Goal: Task Accomplishment & Management: Complete application form

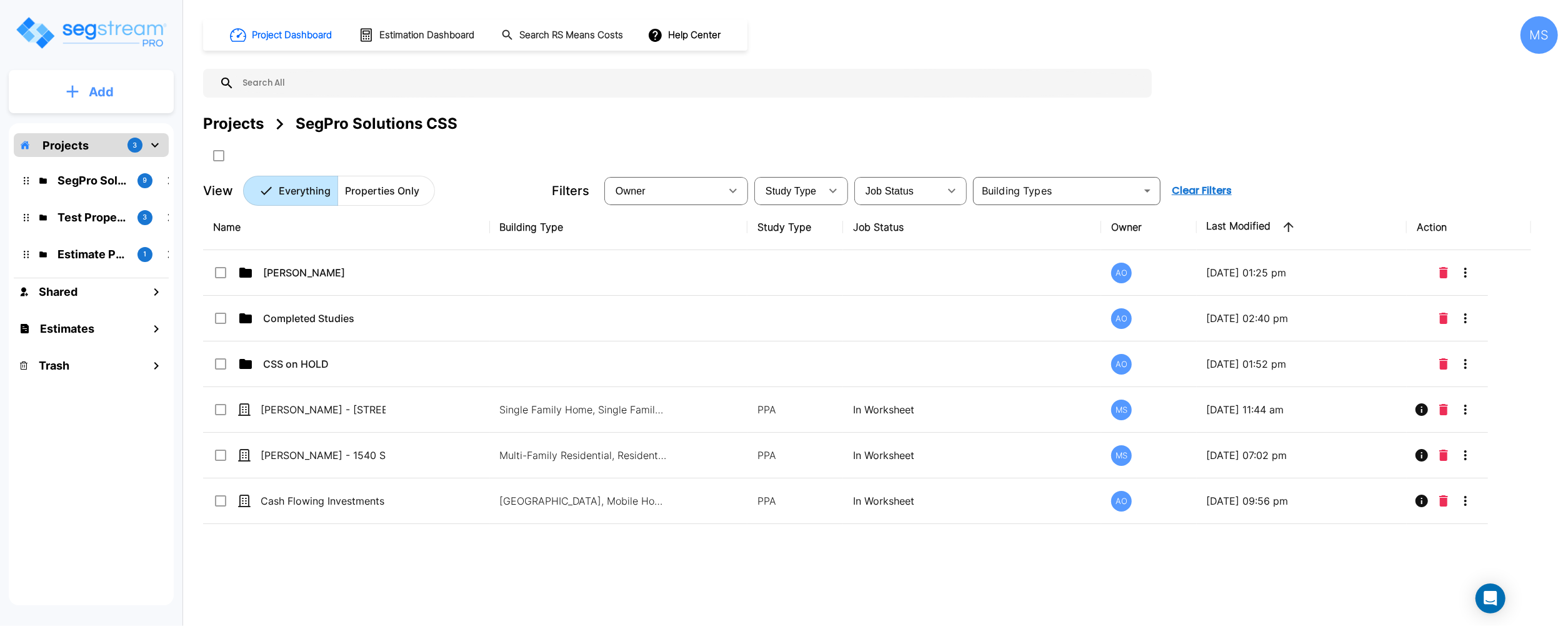
click at [125, 100] on button "Add" at bounding box center [91, 92] width 165 height 36
click at [118, 166] on p "Add Property" at bounding box center [99, 162] width 63 height 15
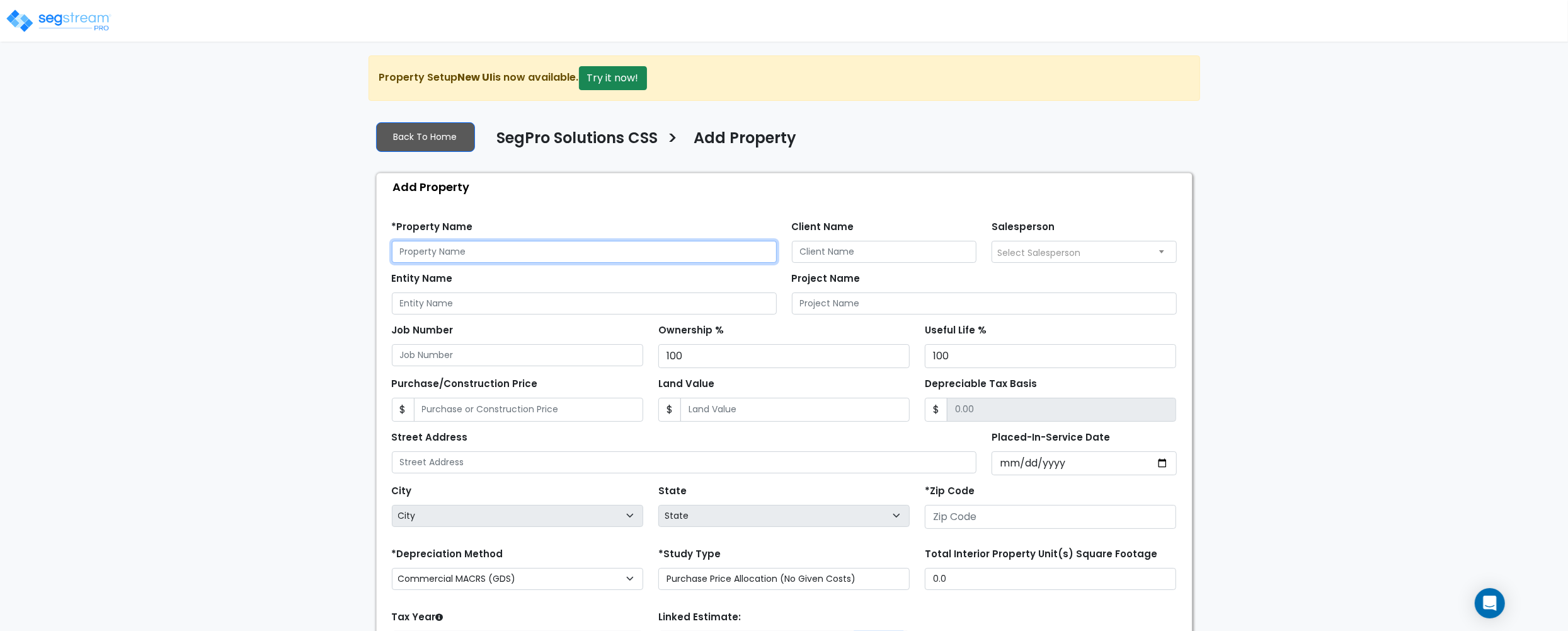
click at [548, 252] on input "text" at bounding box center [585, 252] width 385 height 22
click at [624, 260] on input "text" at bounding box center [585, 252] width 385 height 22
click at [624, 260] on input "Rocky Ridge Land, LLC" at bounding box center [585, 252] width 385 height 22
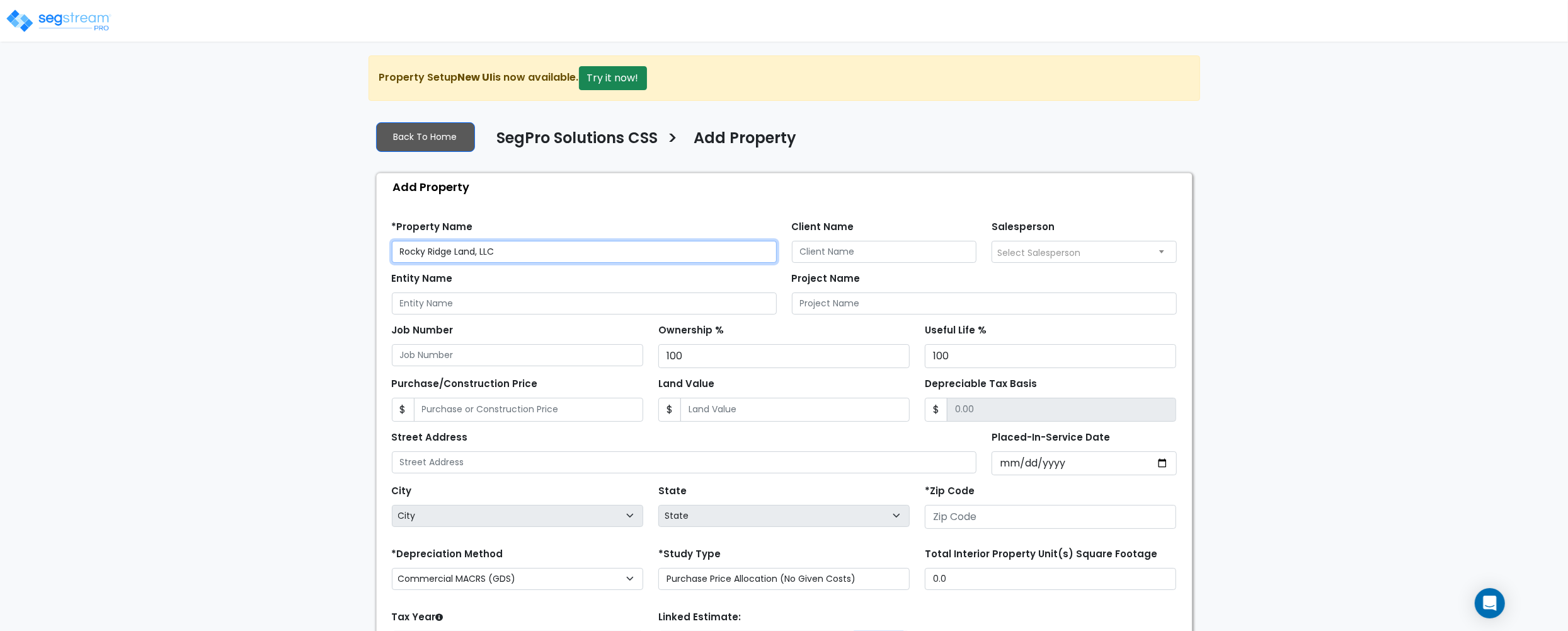
type input "Rocky Ridge Land, LLC"
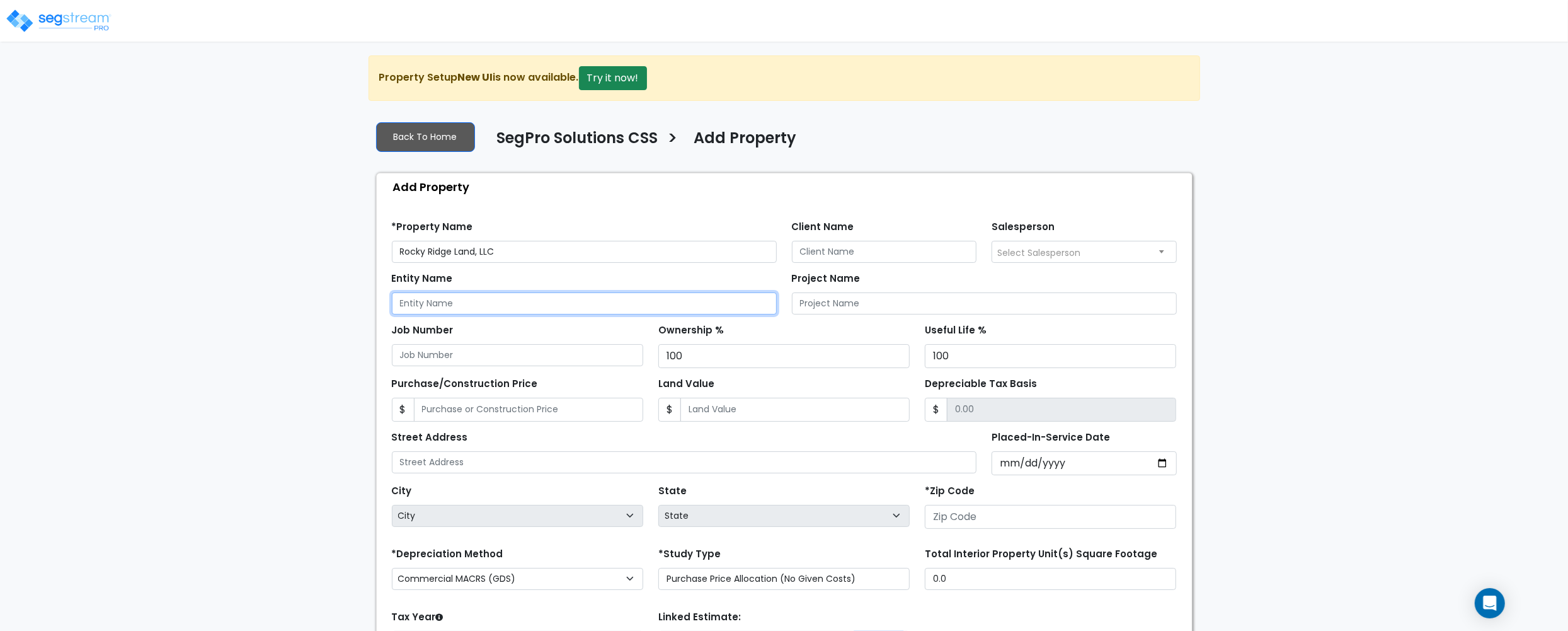
click at [576, 307] on input "Entity Name" at bounding box center [585, 304] width 385 height 22
paste input "Rocky Ridge Land, LLC"
type input "Rocky Ridge Land, LLC"
click at [896, 248] on input "Client Name" at bounding box center [884, 252] width 186 height 22
type input "Jed German"
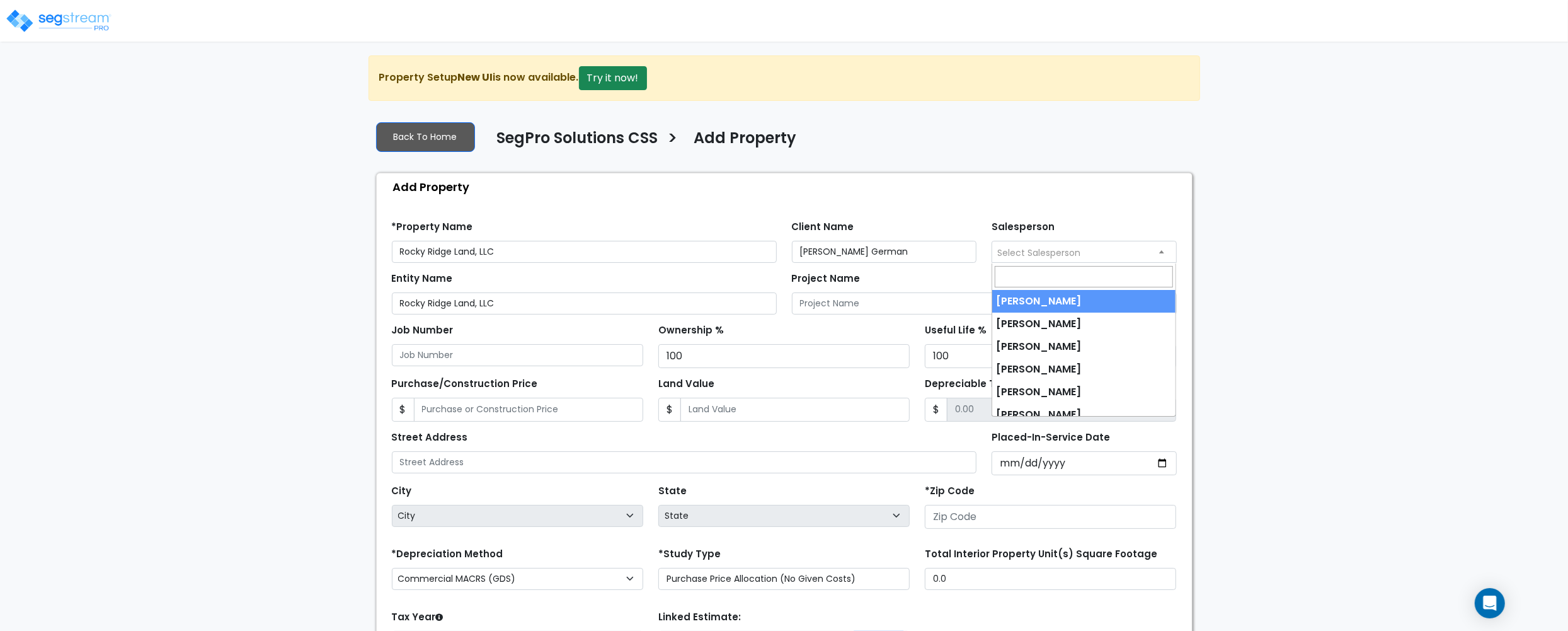
click at [1020, 256] on span "Select Salesperson" at bounding box center [1039, 253] width 83 height 12
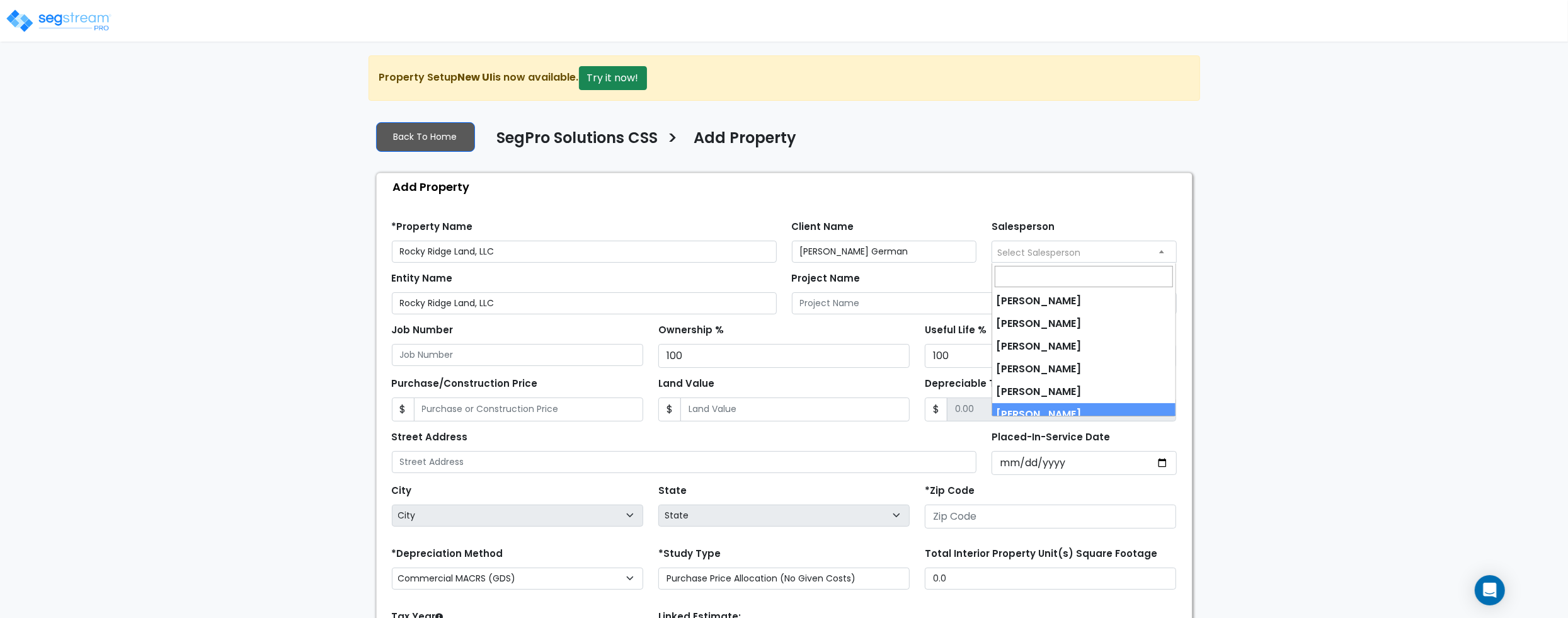
select select "190"
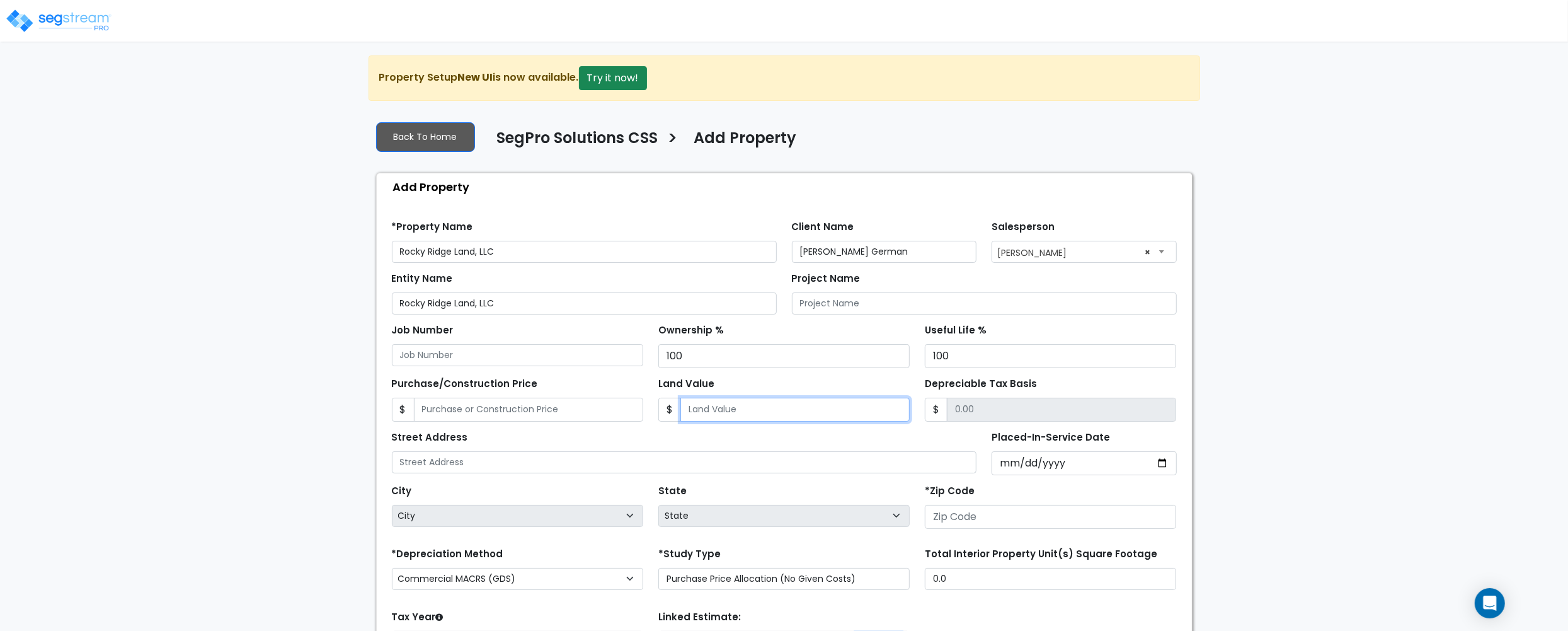
click at [809, 420] on input "Land Value" at bounding box center [796, 409] width 230 height 24
type input "122,549"
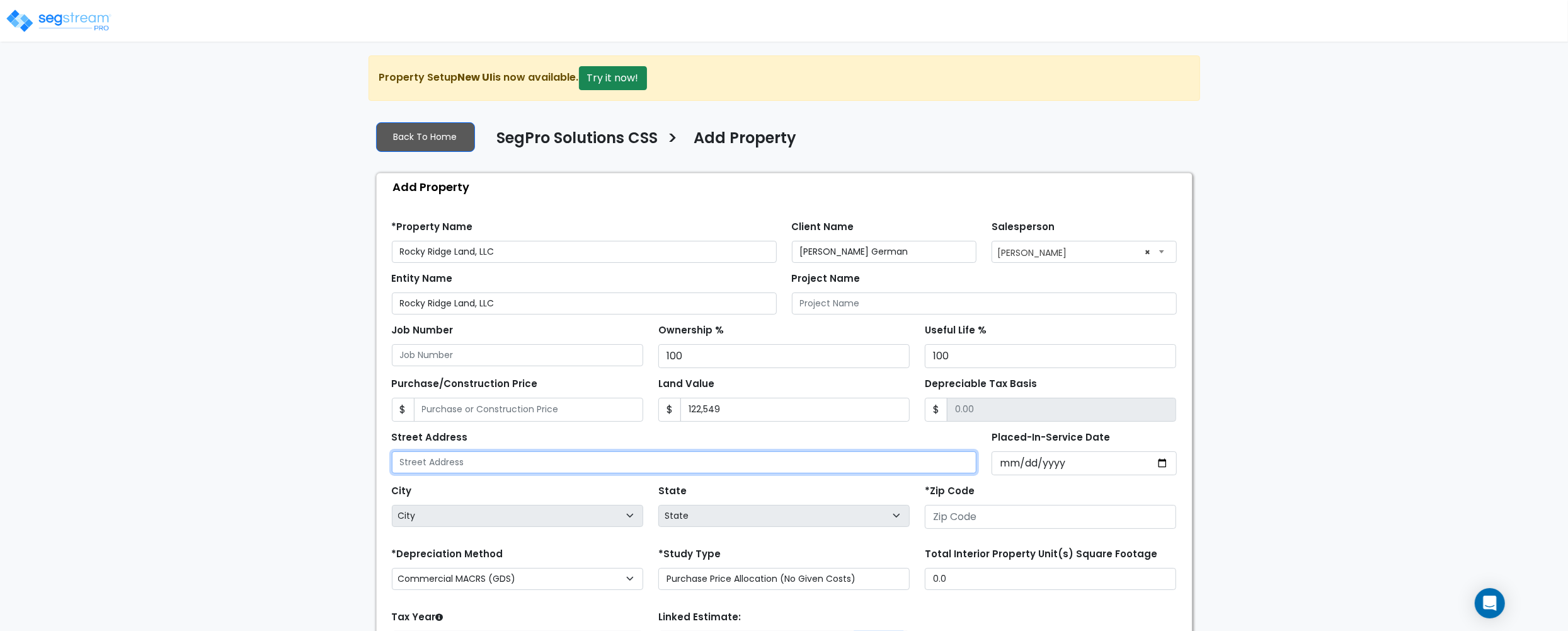
click at [524, 467] on input "text" at bounding box center [685, 462] width 585 height 22
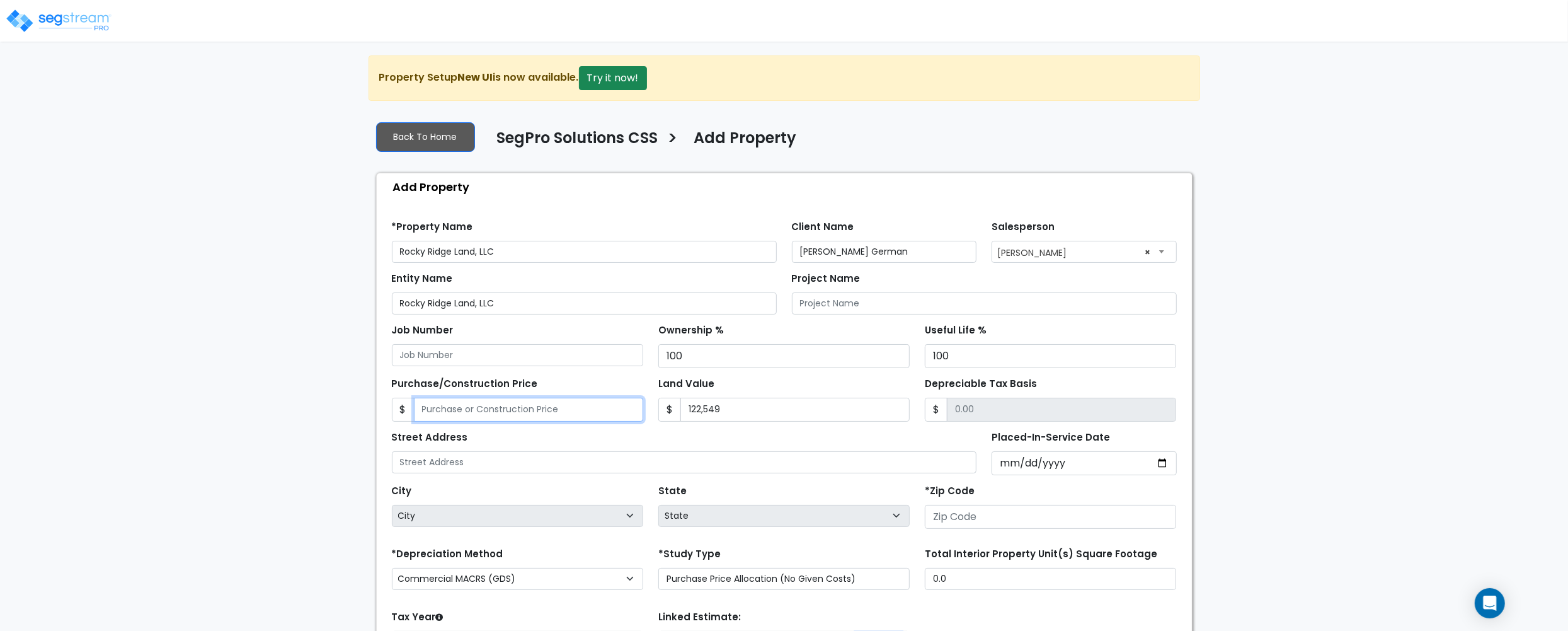
click at [531, 416] on input "Purchase/Construction Price" at bounding box center [528, 409] width 230 height 24
type input "1"
type input "-122,548.00"
type input "12"
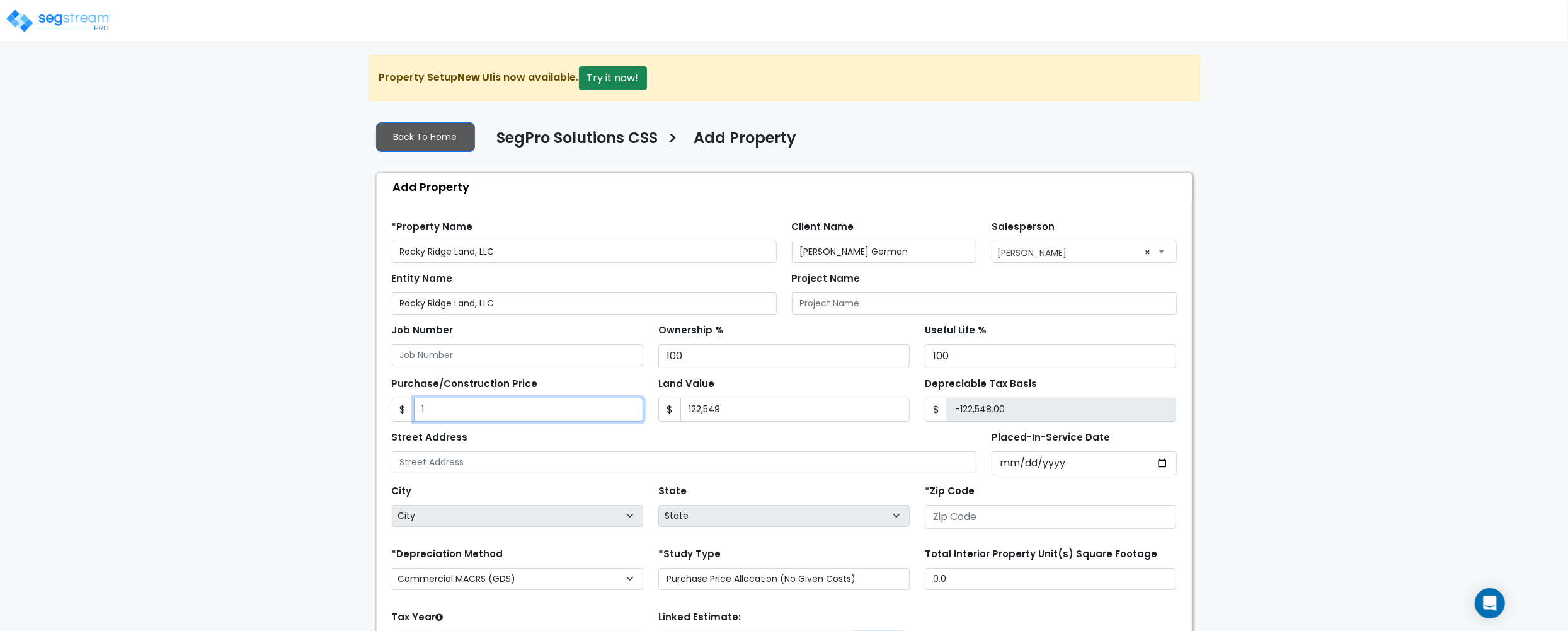
type input "-122,537.00"
type input "122"
type input "-122,427.00"
type input "1225"
type input "-121,324.00"
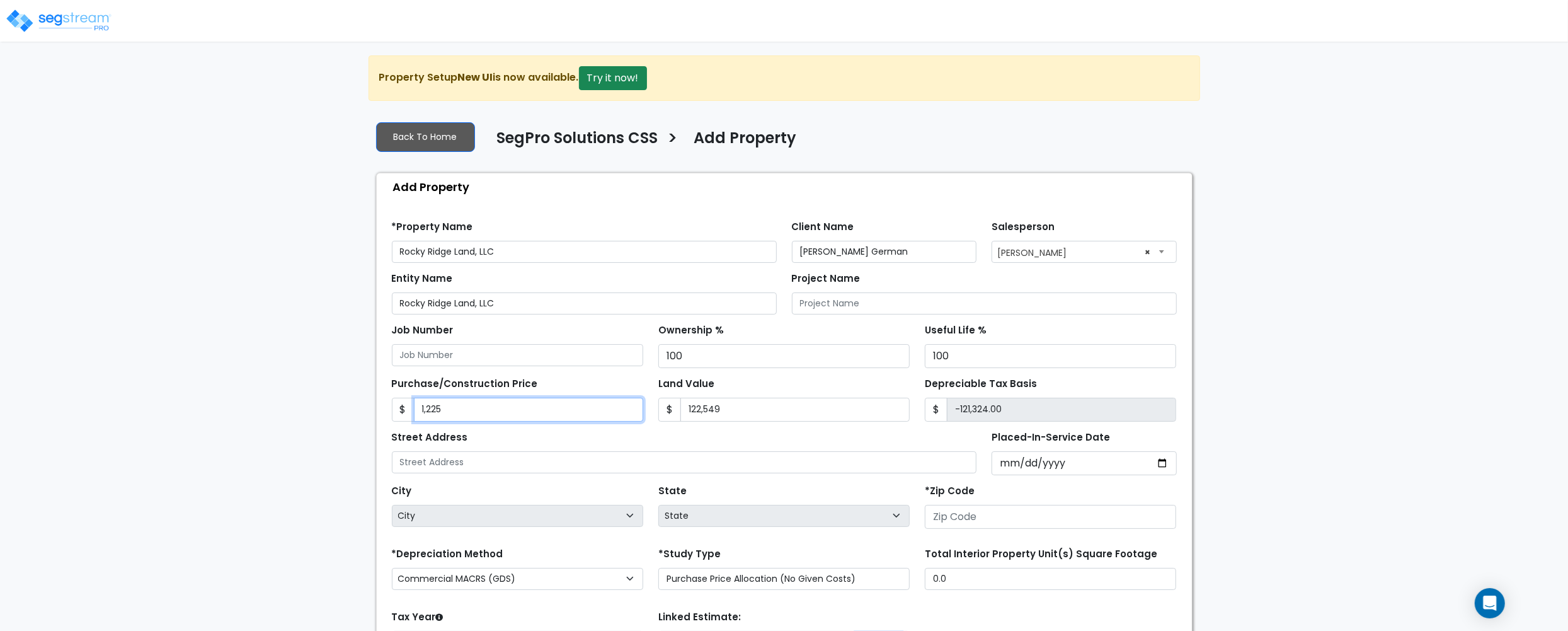
type input "1,2254"
type input "-110,295.00"
type input "1,22549"
type input "0.00"
type input "122,549"
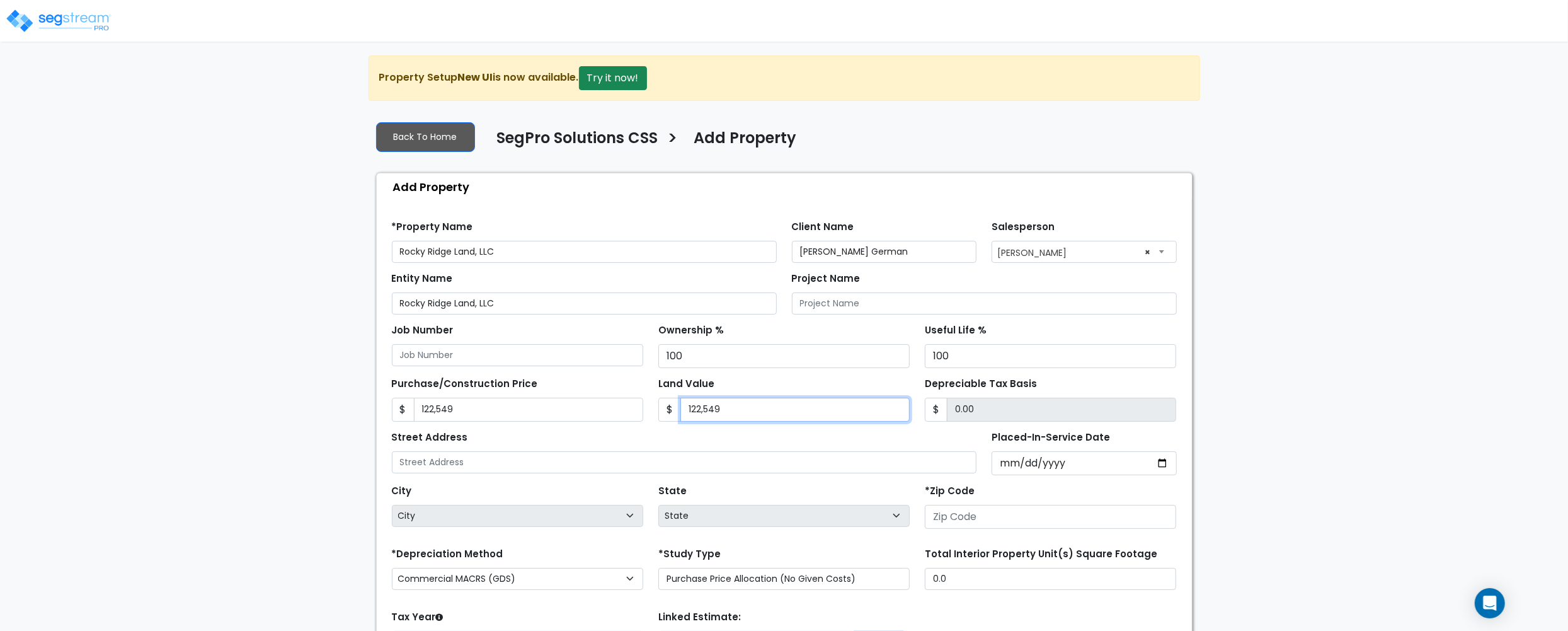
click at [717, 414] on input "122,549" at bounding box center [796, 409] width 230 height 24
type input "0"
type input "122,549.00"
click at [719, 418] on input "0" at bounding box center [796, 409] width 230 height 24
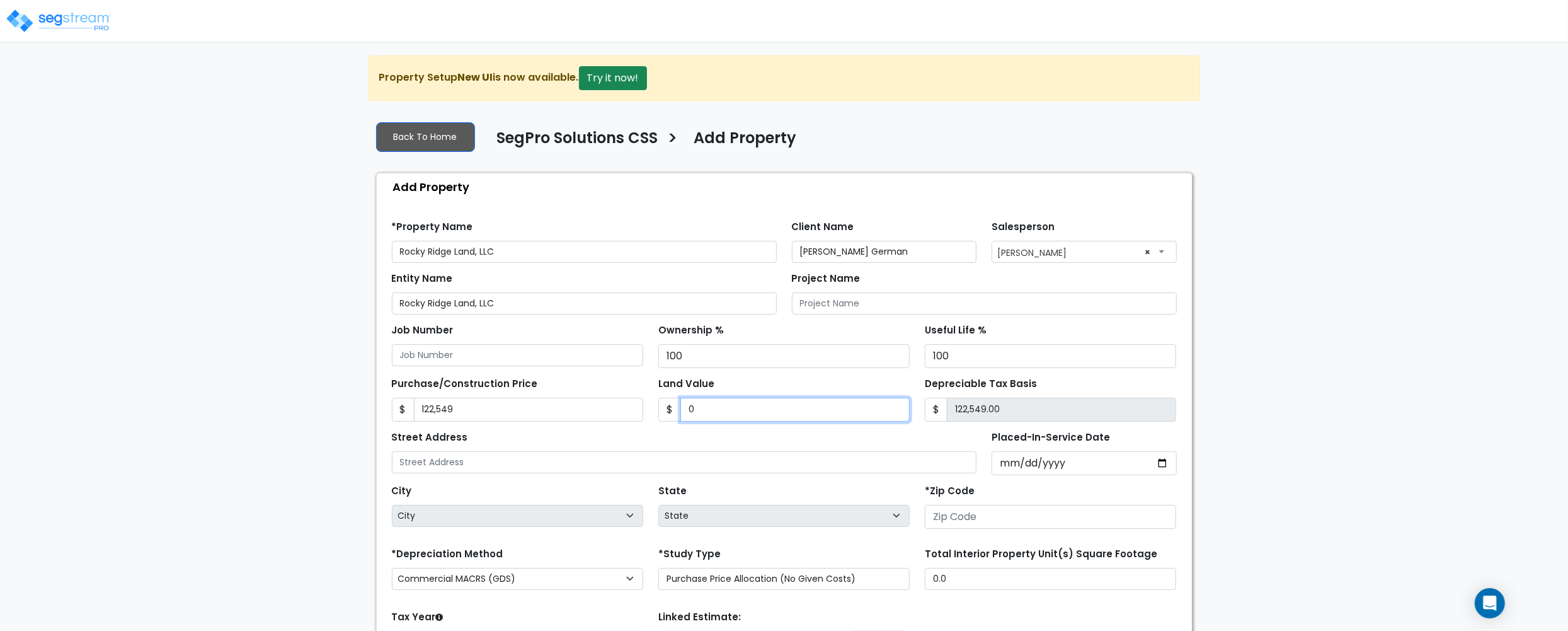
type input "0"
drag, startPoint x: 796, startPoint y: 450, endPoint x: 930, endPoint y: 457, distance: 134.2
click at [798, 451] on div "Street Address" at bounding box center [685, 450] width 585 height 45
click at [1022, 475] on input "Placed-In-Service Date" at bounding box center [1084, 463] width 186 height 24
click at [1006, 462] on input "Placed-In-Service Date" at bounding box center [1084, 463] width 186 height 24
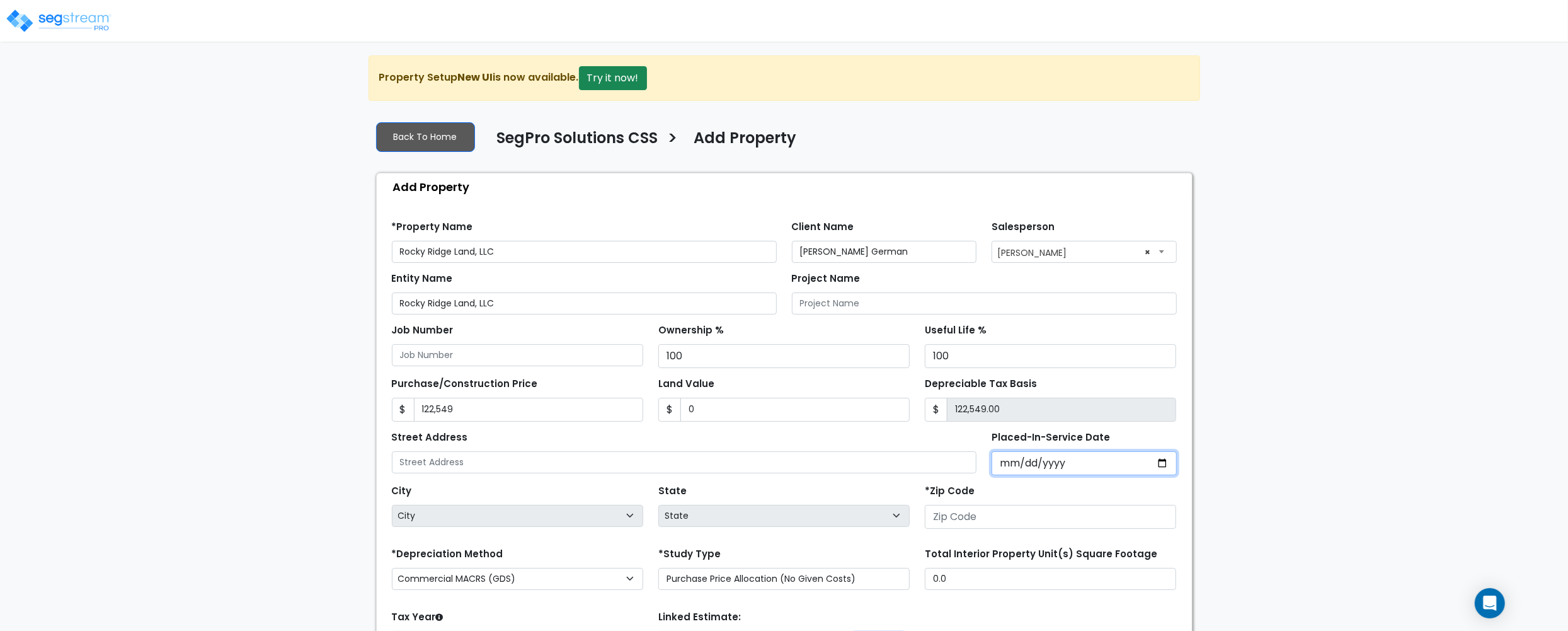
click at [1057, 464] on input "Placed-In-Service Date" at bounding box center [1084, 463] width 186 height 24
type input "0020-12-31"
select select "20"
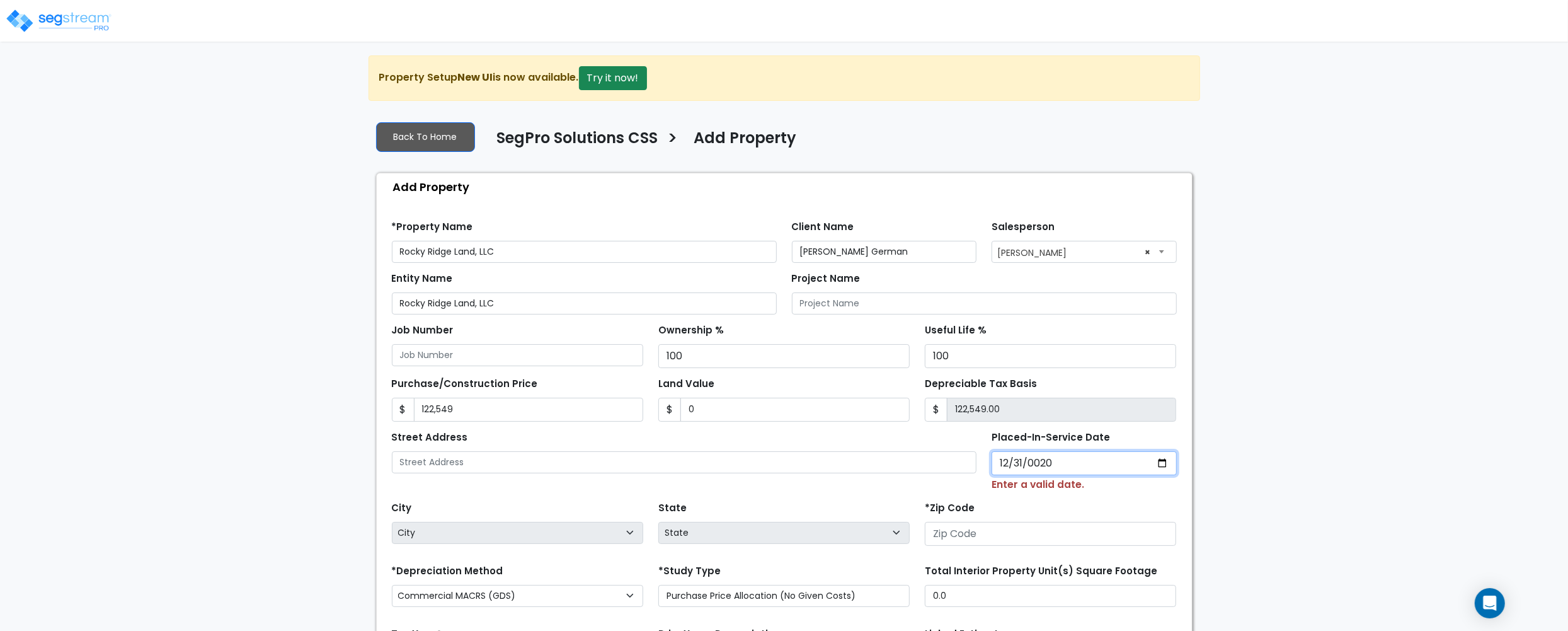
type input "0202-12-31"
select select "202"
type input "2024-12-31"
select select "2024"
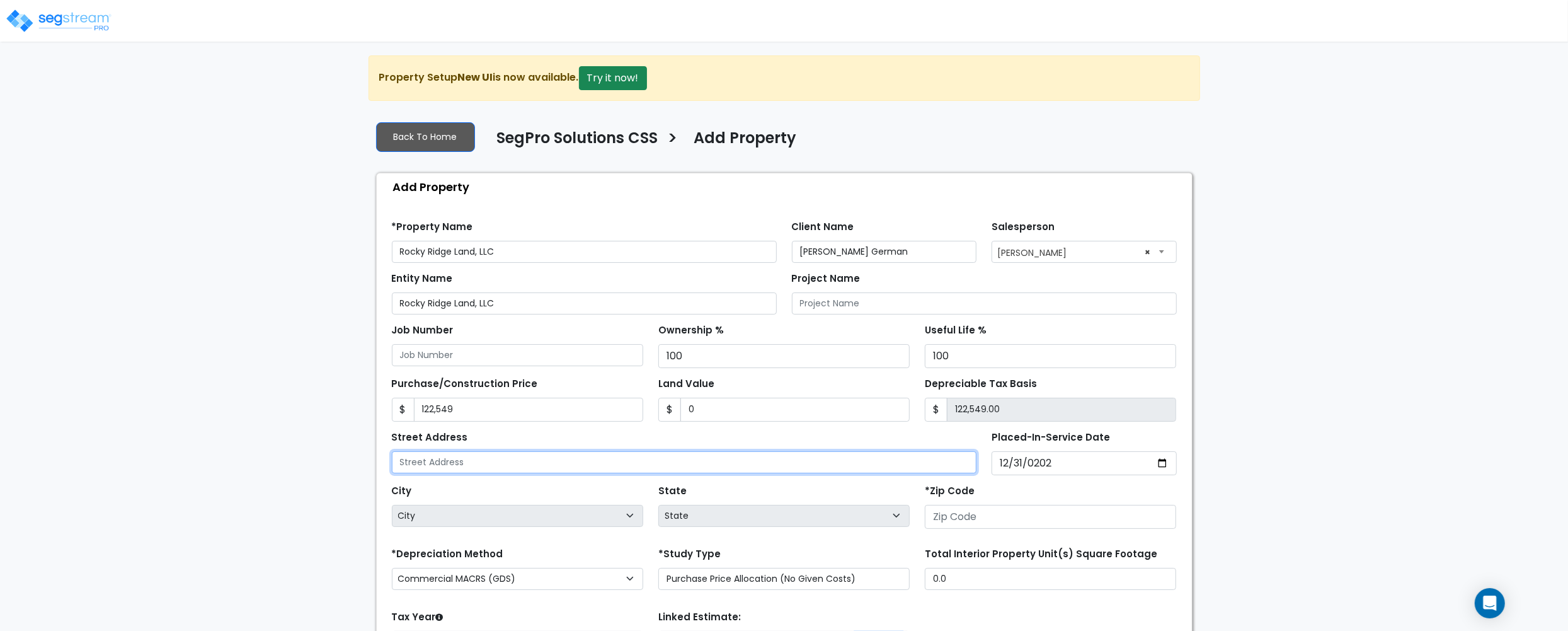
click at [794, 470] on input "text" at bounding box center [685, 462] width 585 height 22
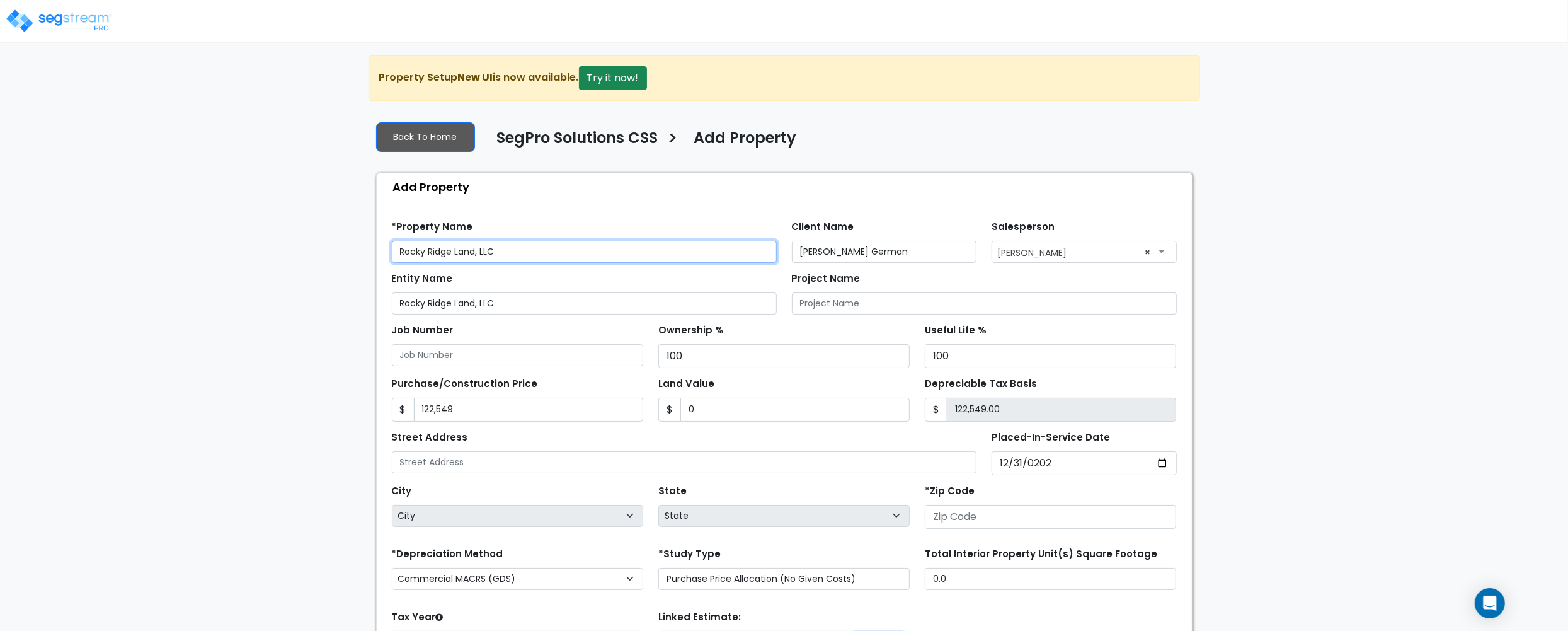
click at [594, 260] on input "Rocky Ridge Land, LLC" at bounding box center [585, 252] width 385 height 22
drag, startPoint x: 646, startPoint y: 250, endPoint x: 502, endPoint y: 246, distance: 144.1
click at [502, 246] on input "Rocky Ridge Land, LLC - [GEOGRAPHIC_DATA]" at bounding box center [585, 252] width 385 height 22
type input "Rocky Ridge Land, LLC - Blake St and Canyon Ridge Dr"
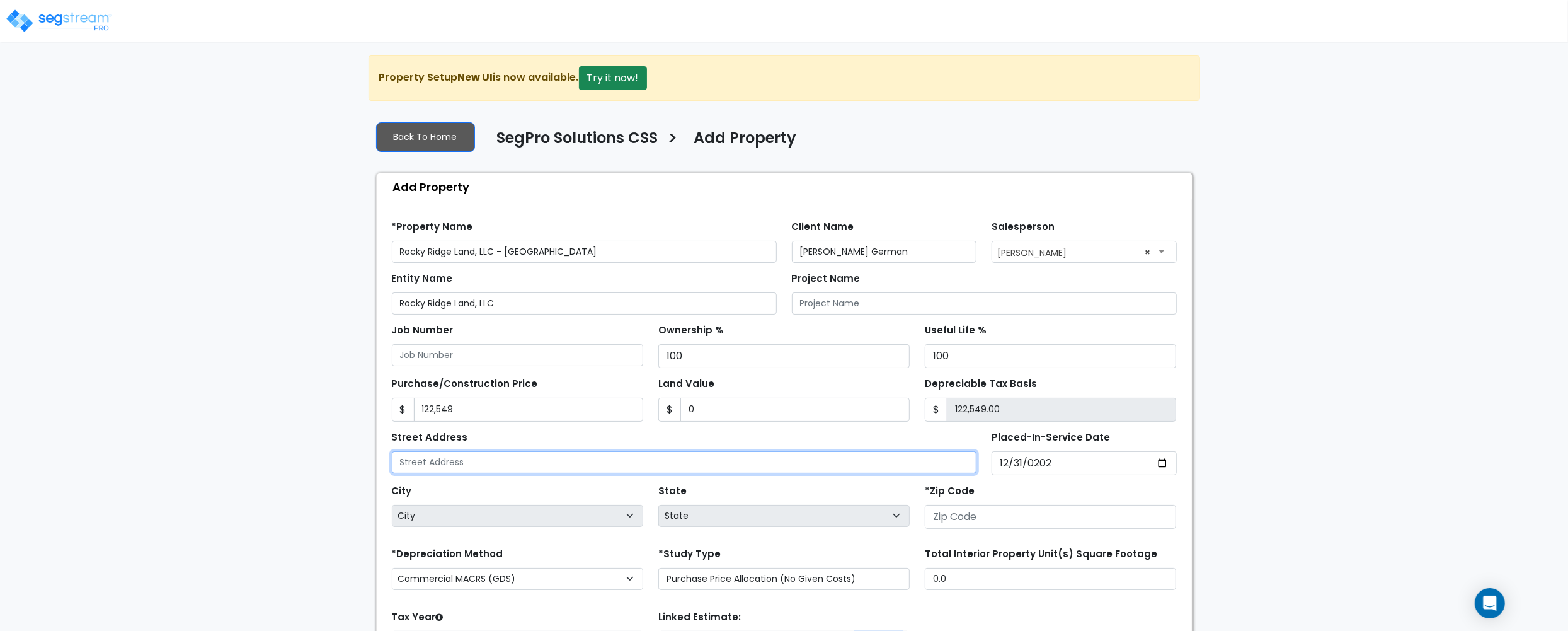
click at [594, 465] on input "text" at bounding box center [685, 462] width 585 height 22
paste input "Blake St and Canyon Ridge Dr"
type input "Blake St and Canyon Ridge Dr"
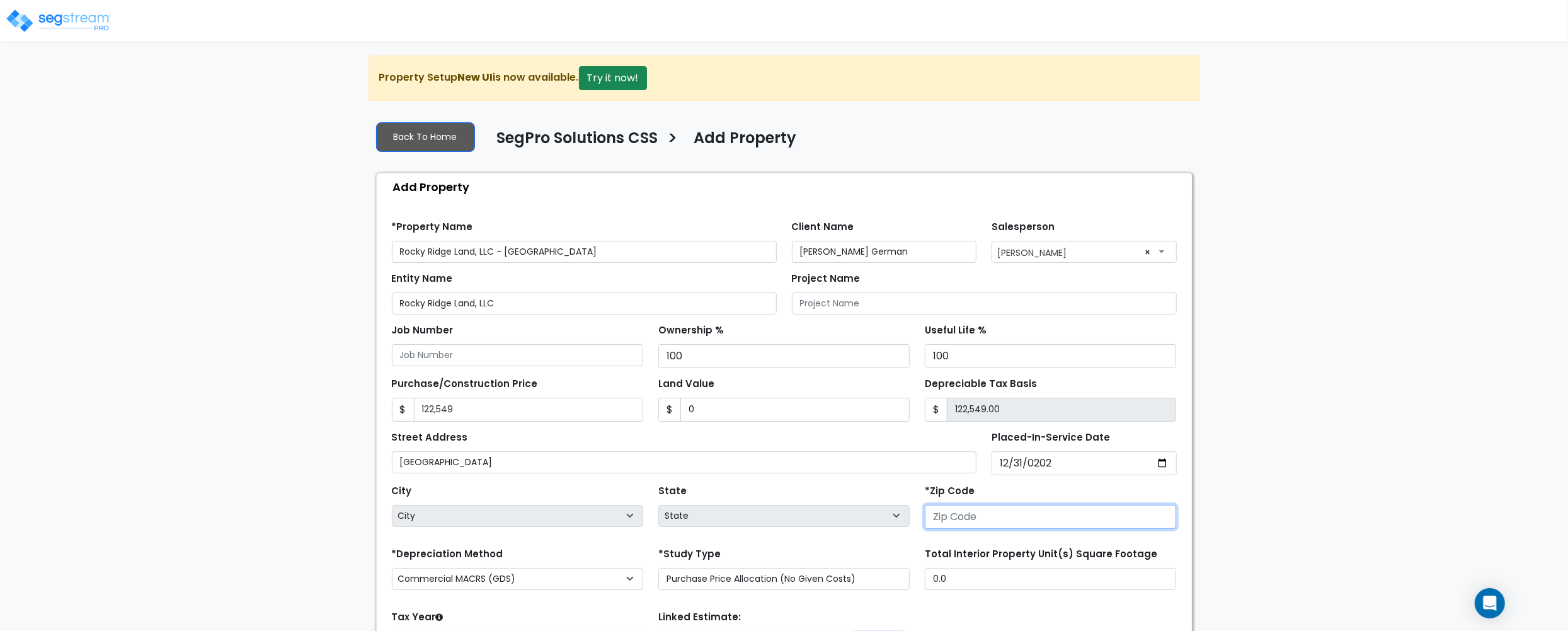
click at [974, 518] on input "number" at bounding box center [1050, 516] width 251 height 24
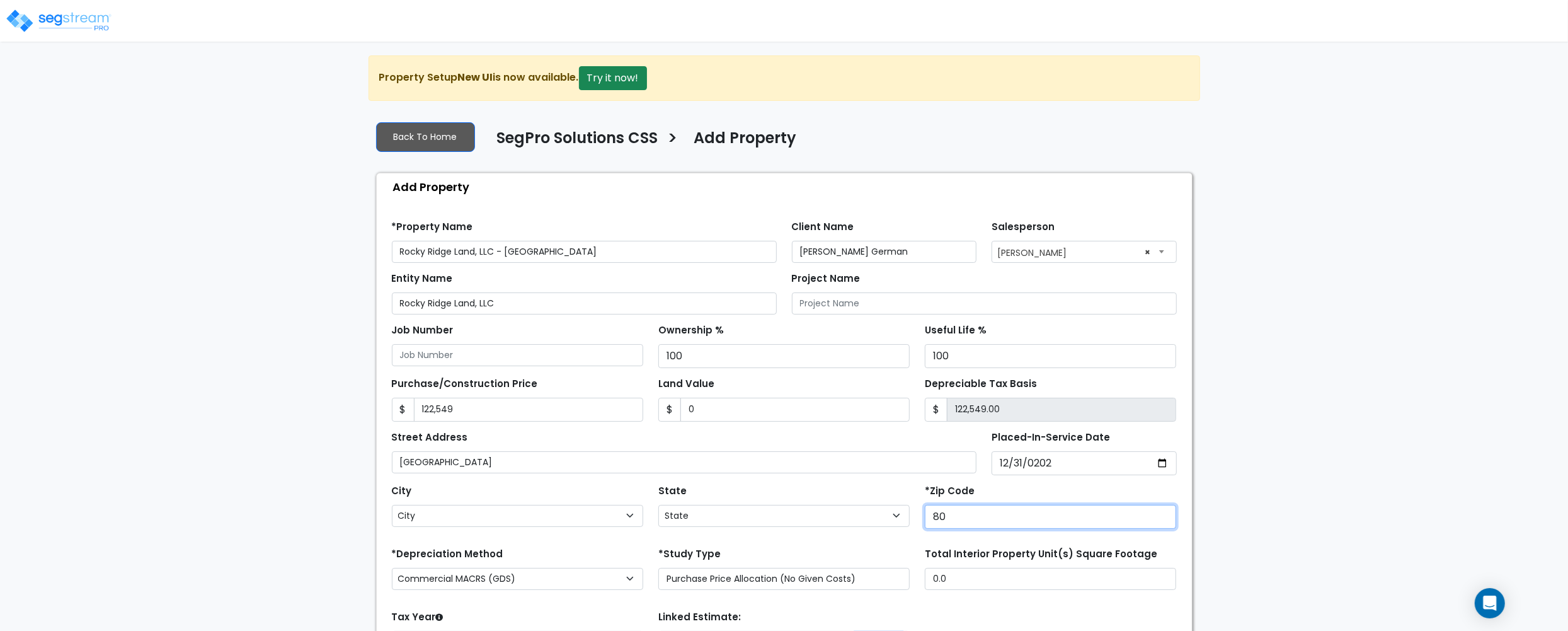
type input "807"
select select "CO"
type input "80758"
click at [882, 495] on div "State State National Average AB AK AL AR AZ BC CA CO CT DC DE FL GA HI" at bounding box center [784, 506] width 266 height 50
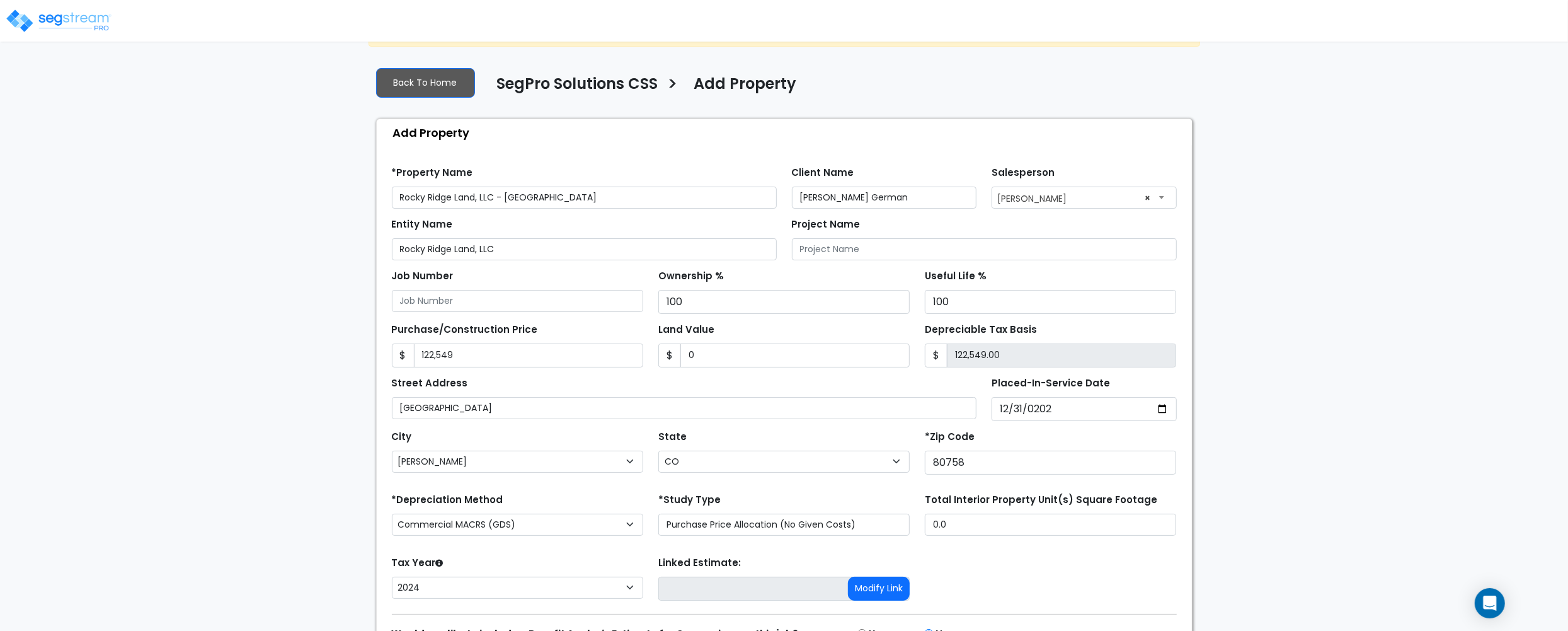
scroll to position [84, 0]
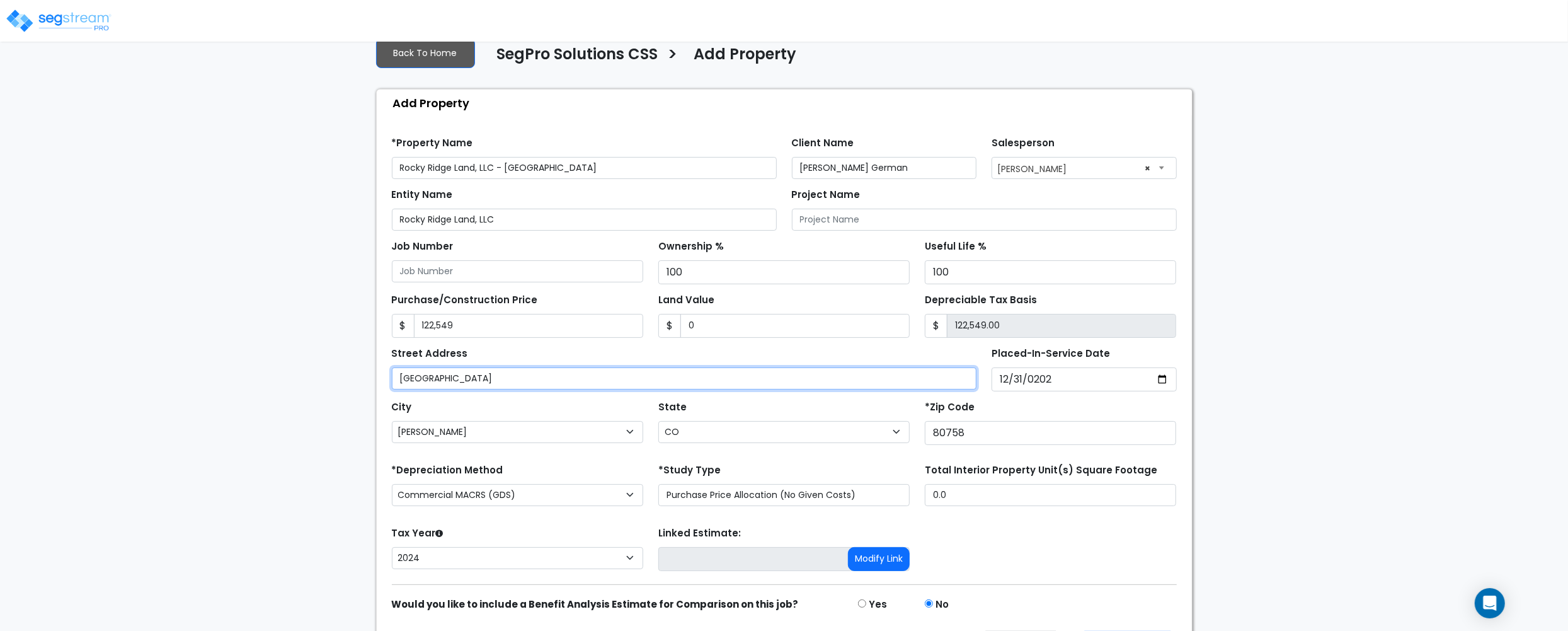
click at [624, 384] on input "Blake St and Canyon Ridge Dr" at bounding box center [685, 378] width 585 height 22
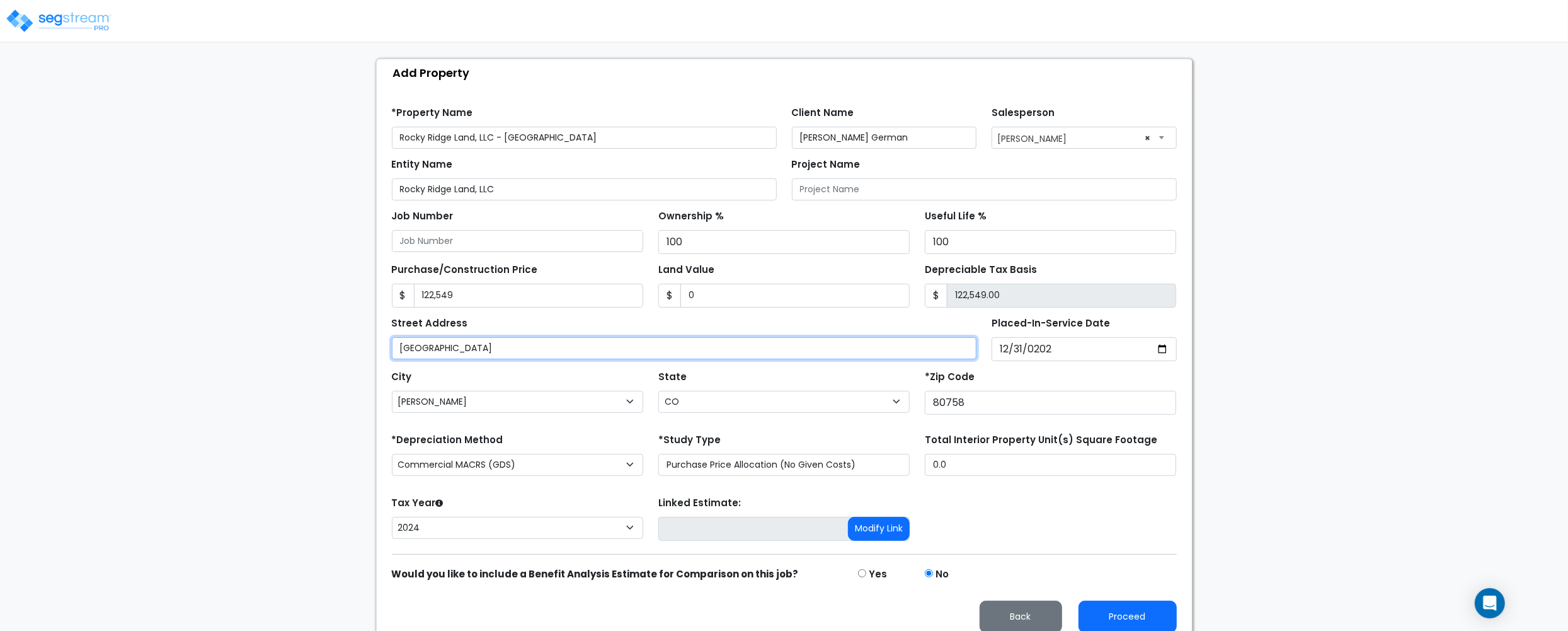
scroll to position [131, 0]
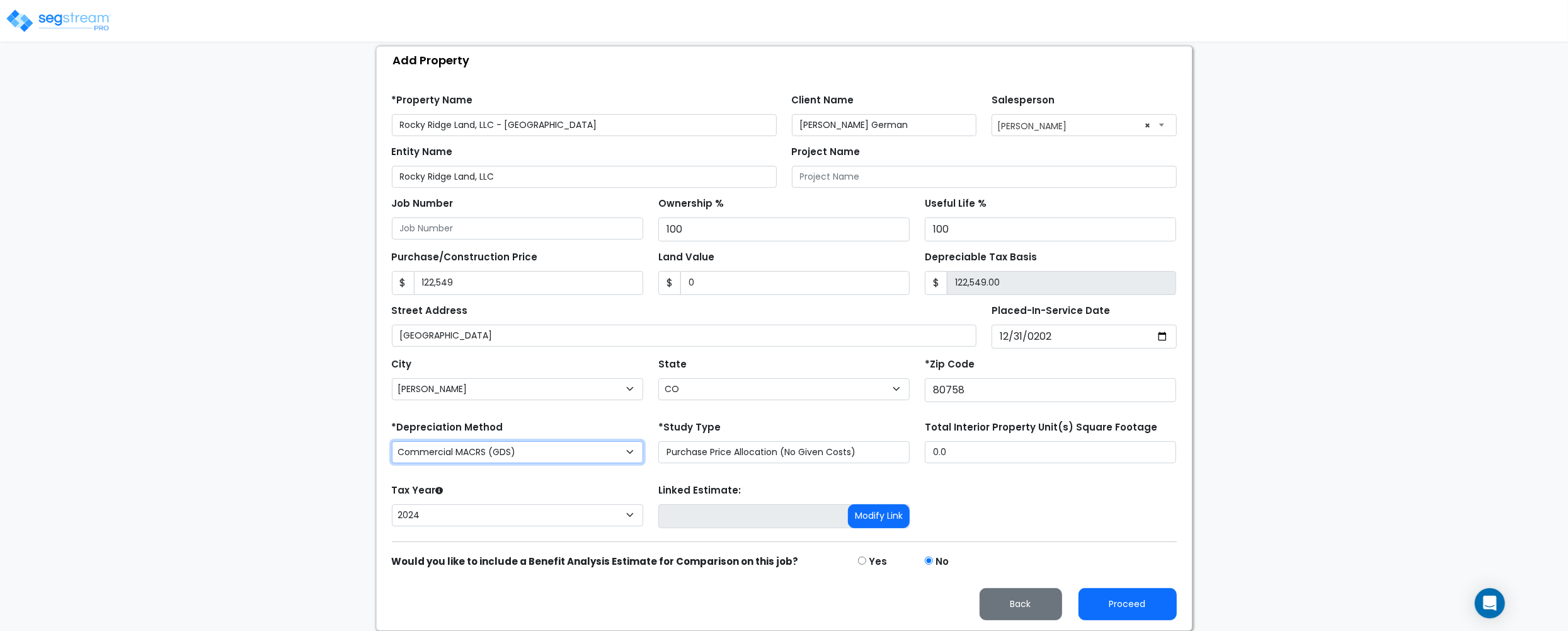
click at [502, 442] on select "Commercial MACRS (GDS) Residential Rental MACRS (GDS) Commercial MACRS (GDS) QIP" at bounding box center [518, 452] width 251 height 22
select select "RRM(_30"
click at [978, 470] on form "*Property Name Rocky Ridge Land, LLC - Blake St and Canyon Ridge Dr Client Name…" at bounding box center [784, 352] width 785 height 535
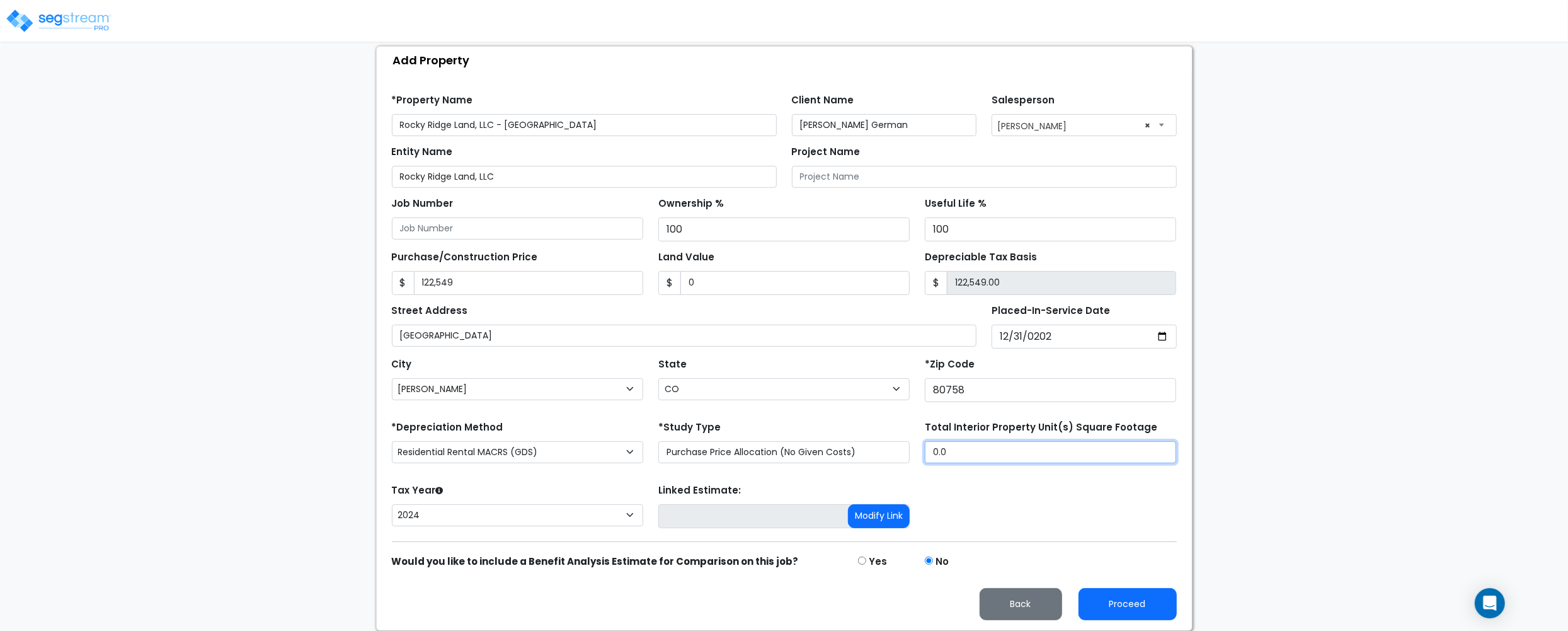
click at [984, 456] on input "0.0" at bounding box center [1050, 452] width 251 height 22
click at [948, 451] on input "0.0" at bounding box center [1050, 452] width 251 height 22
type input "1,203"
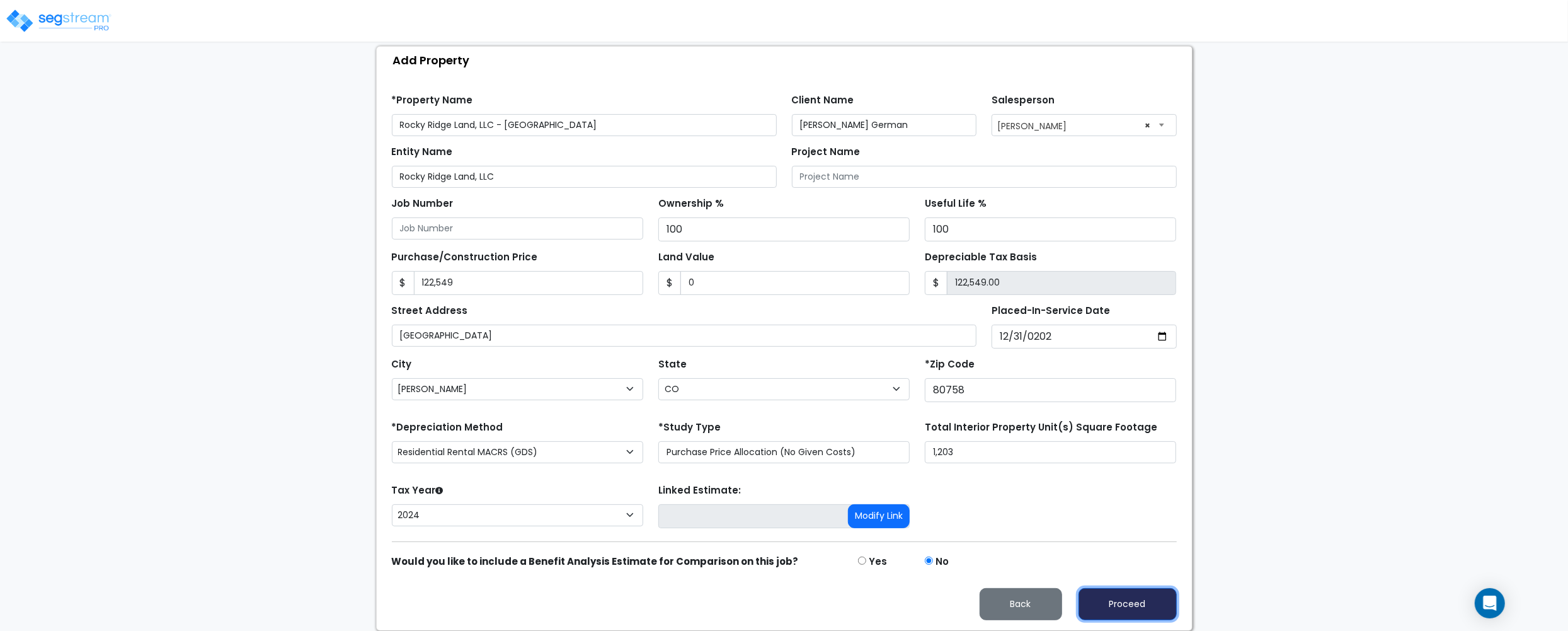
click at [1099, 599] on button "Proceed" at bounding box center [1128, 604] width 99 height 32
type input "122549"
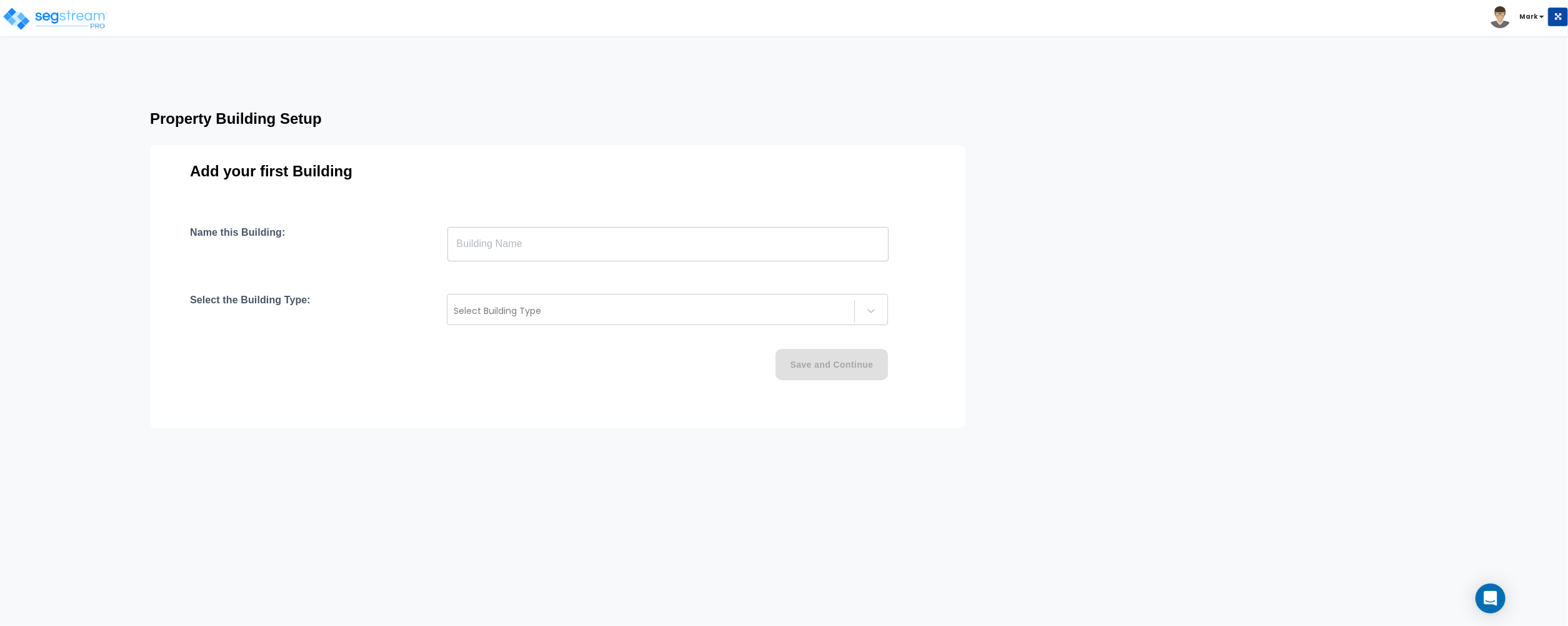
click at [558, 245] on input "text" at bounding box center [668, 244] width 441 height 35
paste input "text"
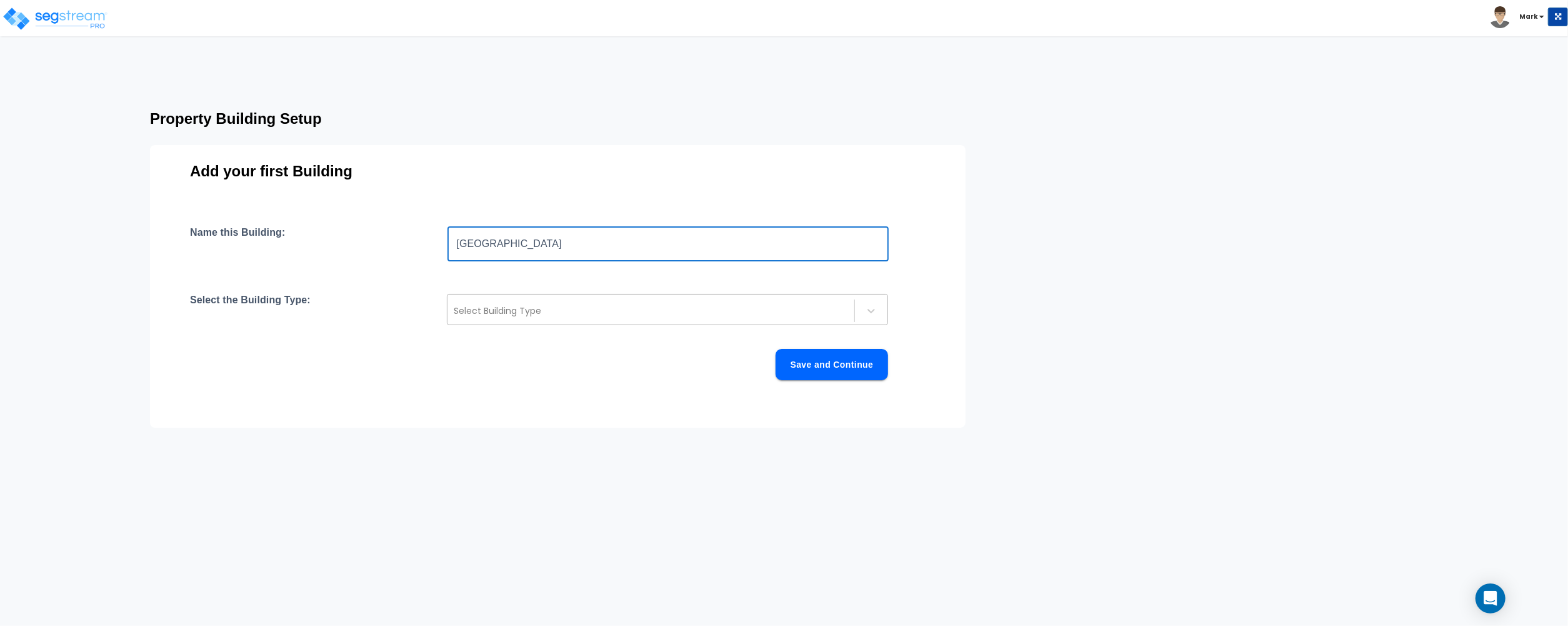
type input "[GEOGRAPHIC_DATA]"
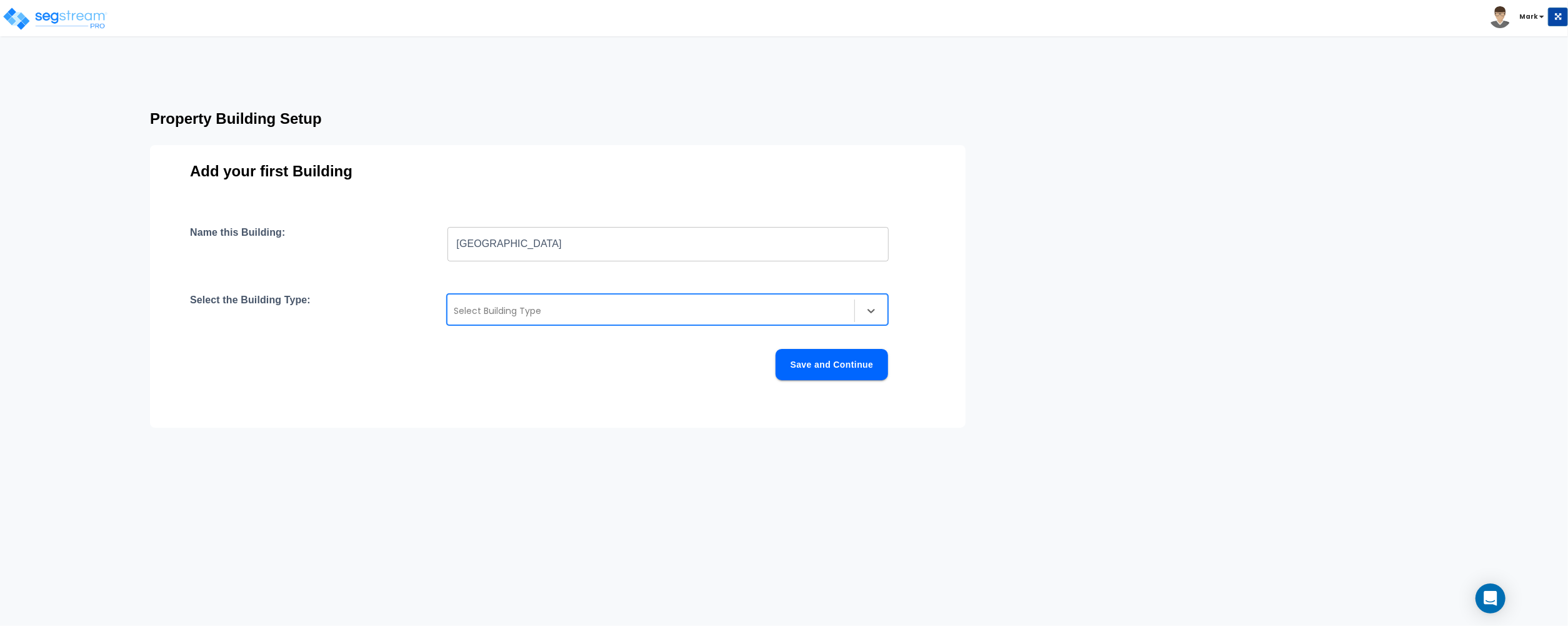
click at [565, 311] on div at bounding box center [651, 311] width 394 height 15
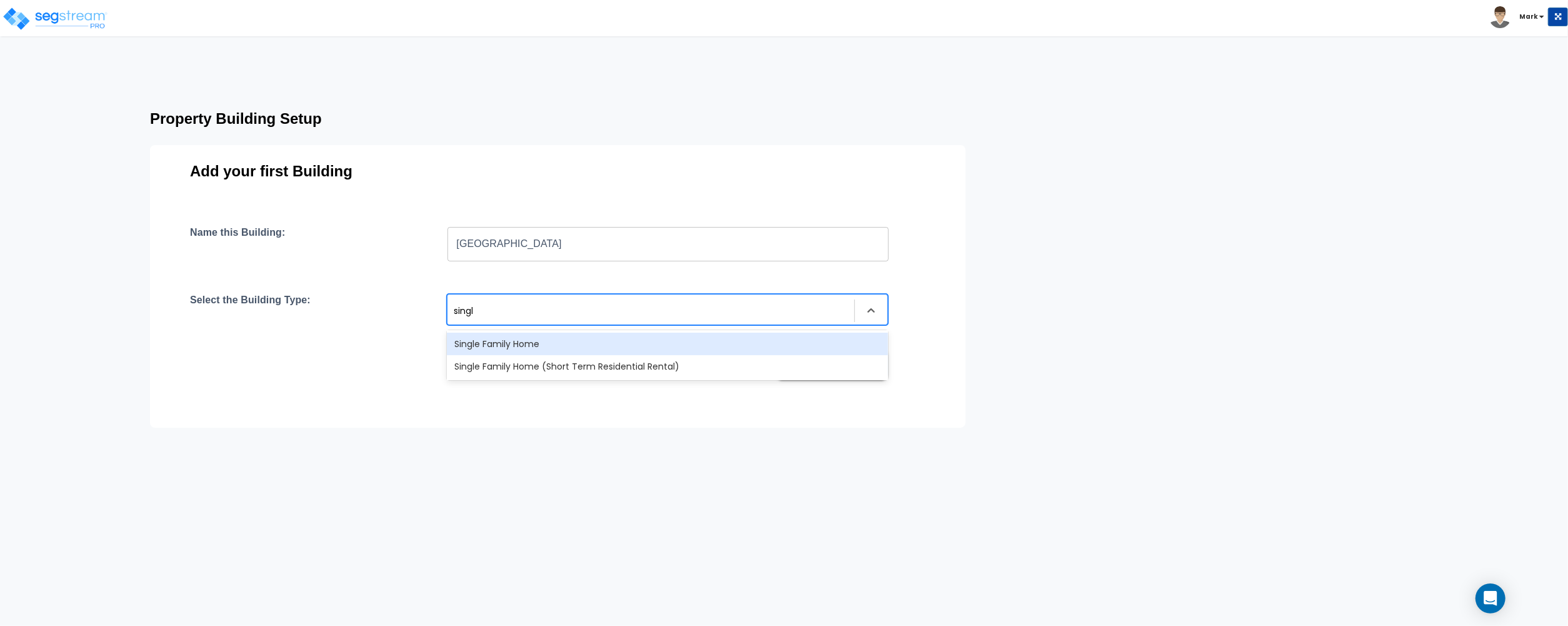
type input "single"
click at [513, 311] on div at bounding box center [651, 311] width 394 height 15
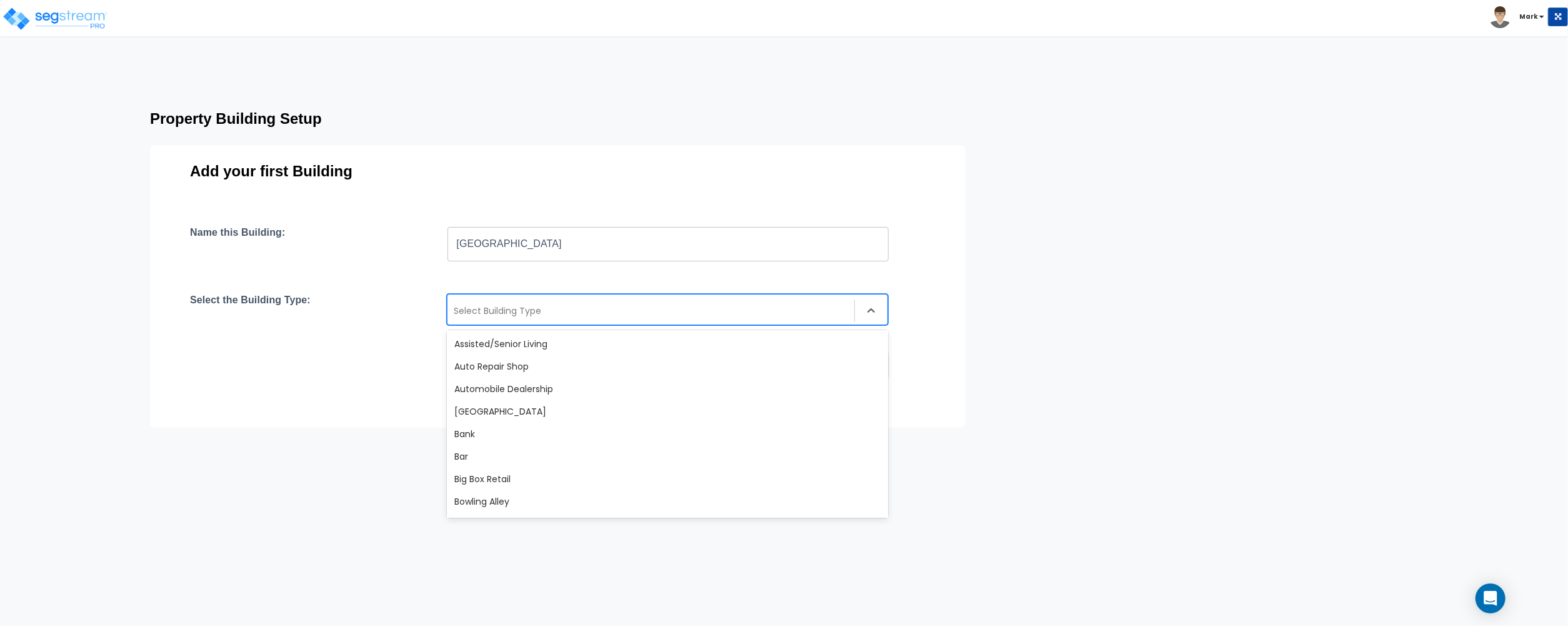
click at [513, 311] on div at bounding box center [651, 311] width 394 height 15
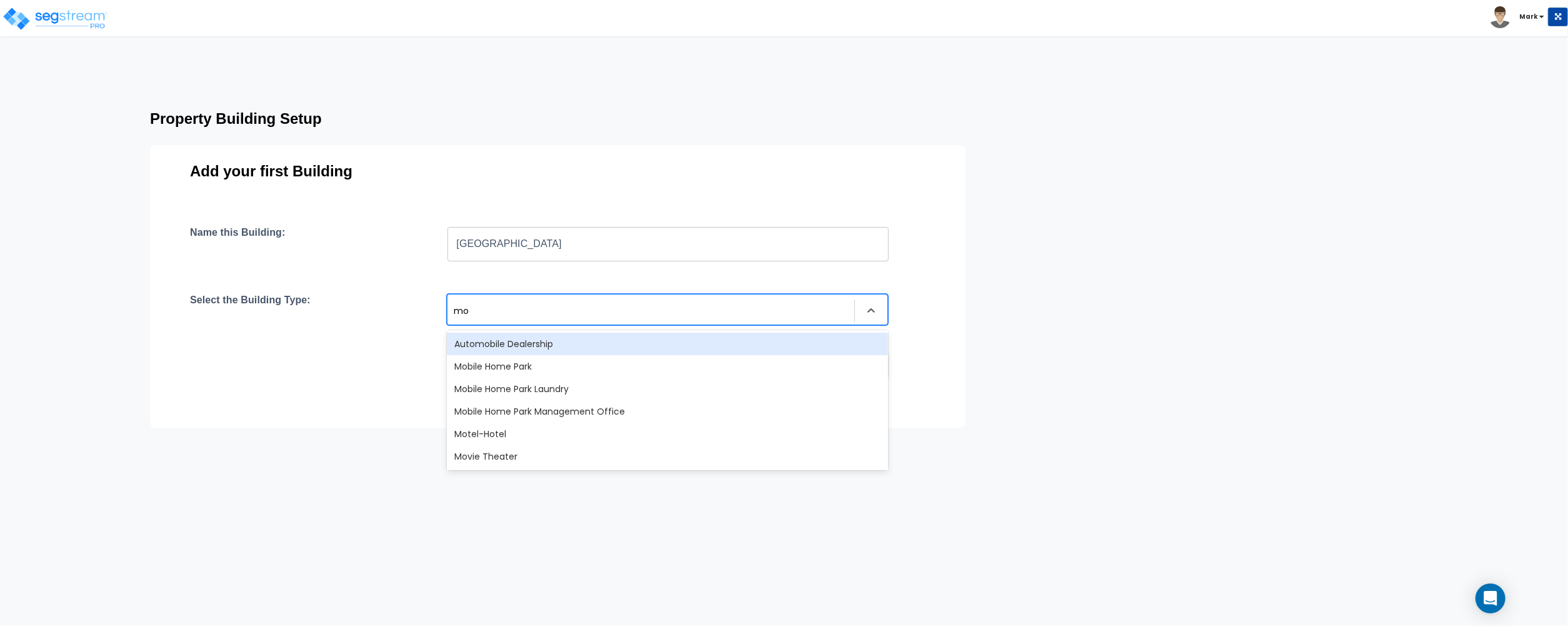
type input "m"
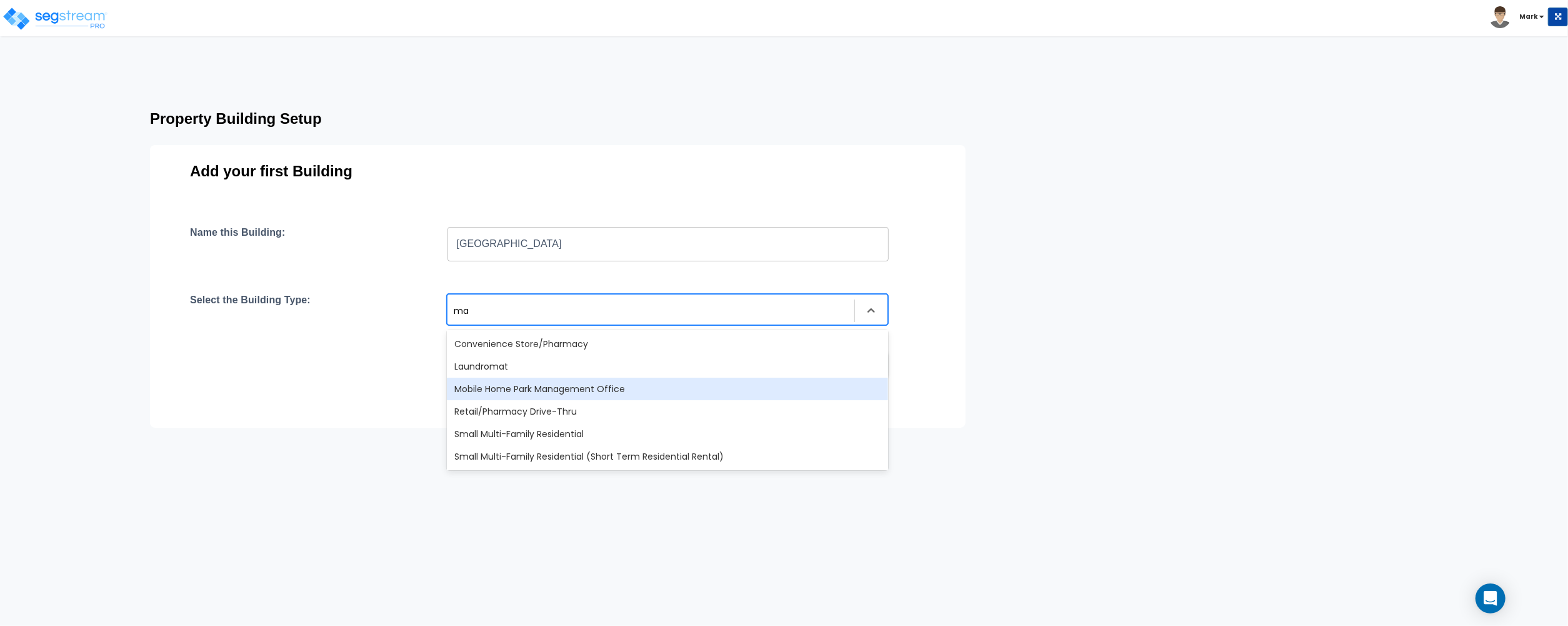
type input "m"
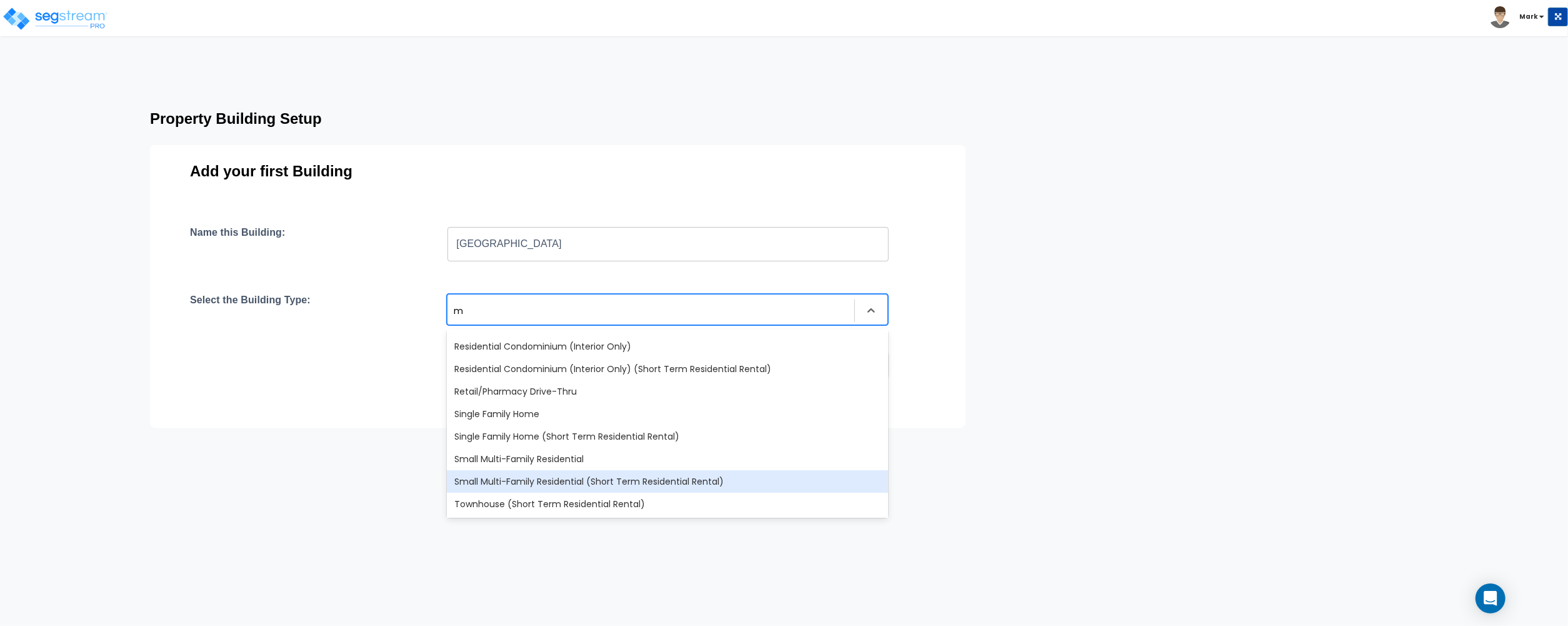
scroll to position [319, 0]
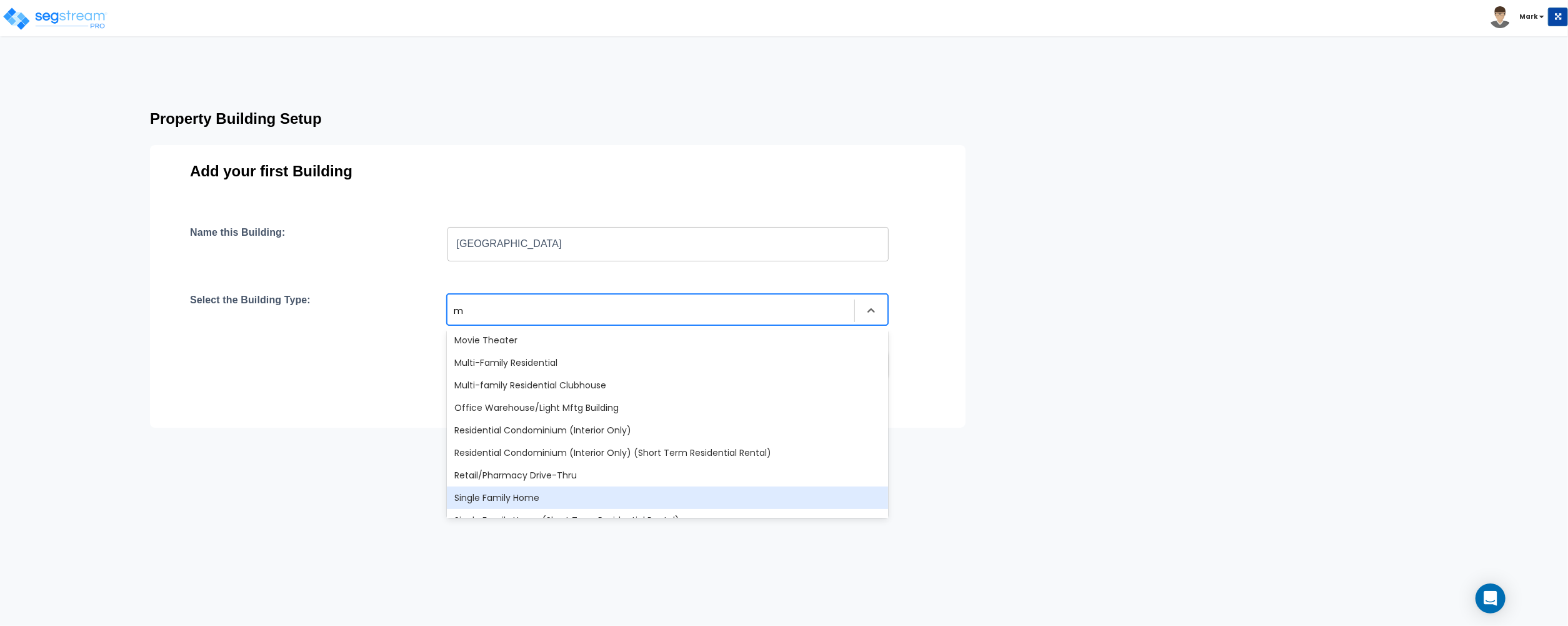
click at [640, 501] on div "Single Family Home" at bounding box center [668, 497] width 441 height 22
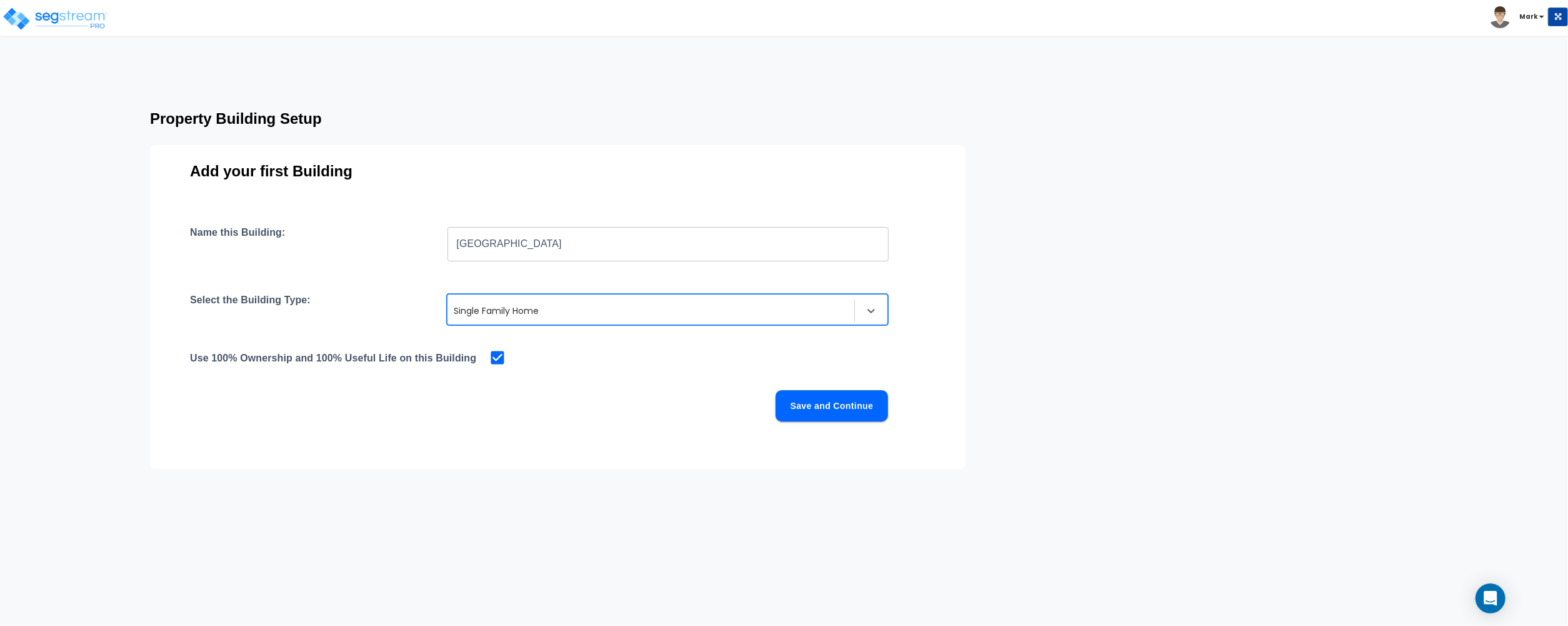
click at [821, 393] on button "Save and Continue" at bounding box center [831, 405] width 112 height 31
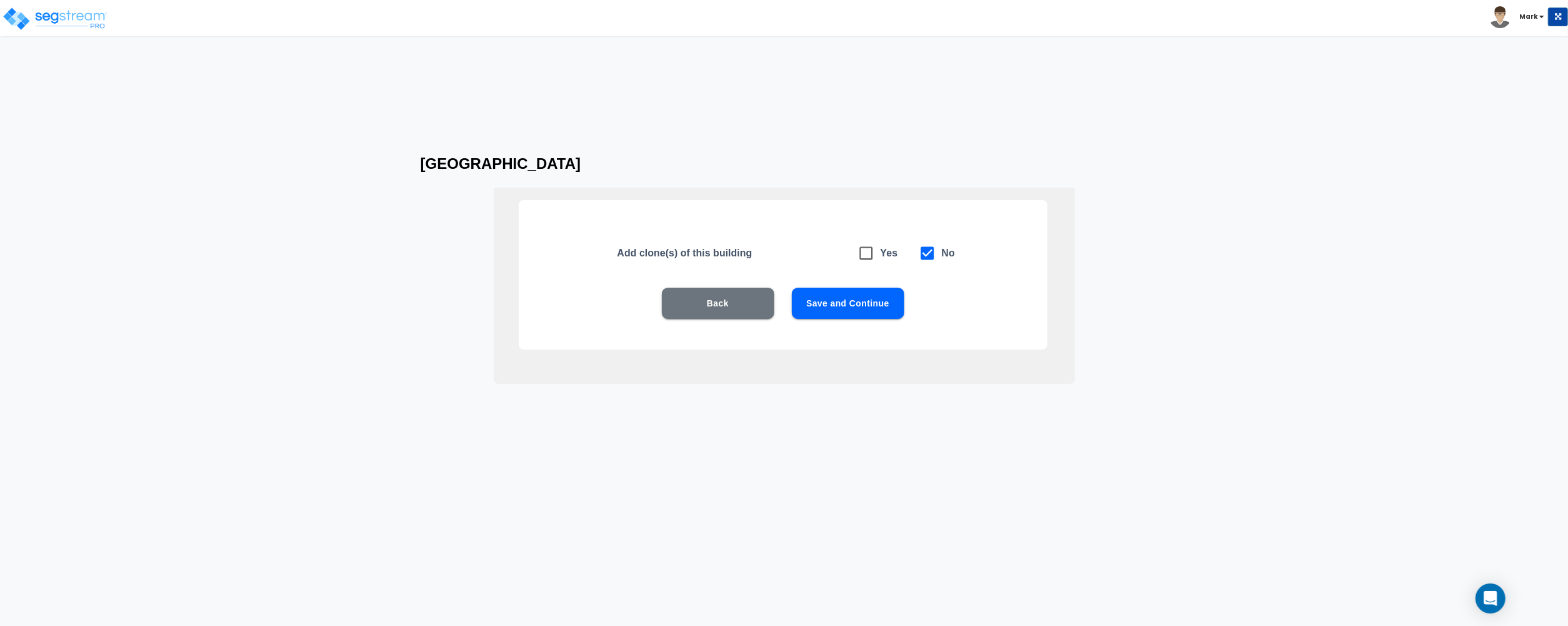
click at [841, 300] on button "Save and Continue" at bounding box center [848, 303] width 112 height 31
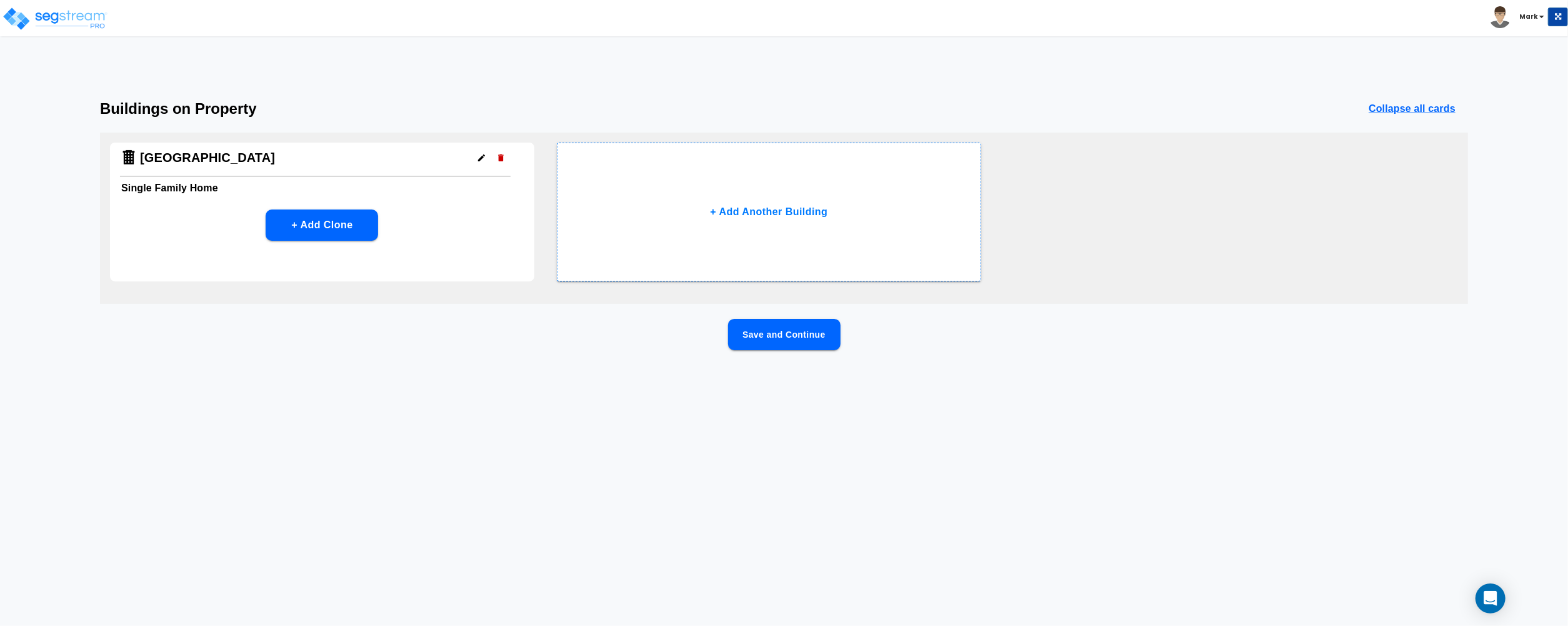
click at [755, 342] on button "Save and Continue" at bounding box center [784, 334] width 112 height 31
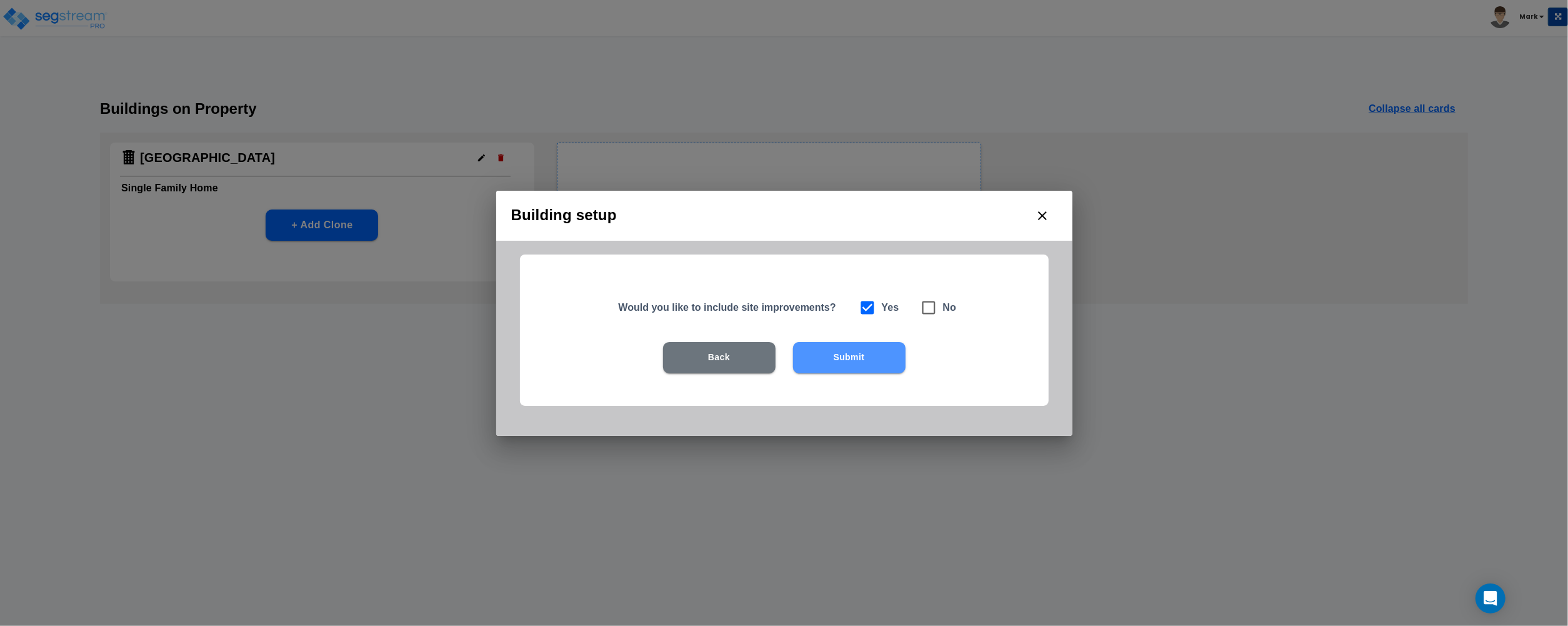
click at [813, 355] on button "Submit" at bounding box center [849, 357] width 112 height 31
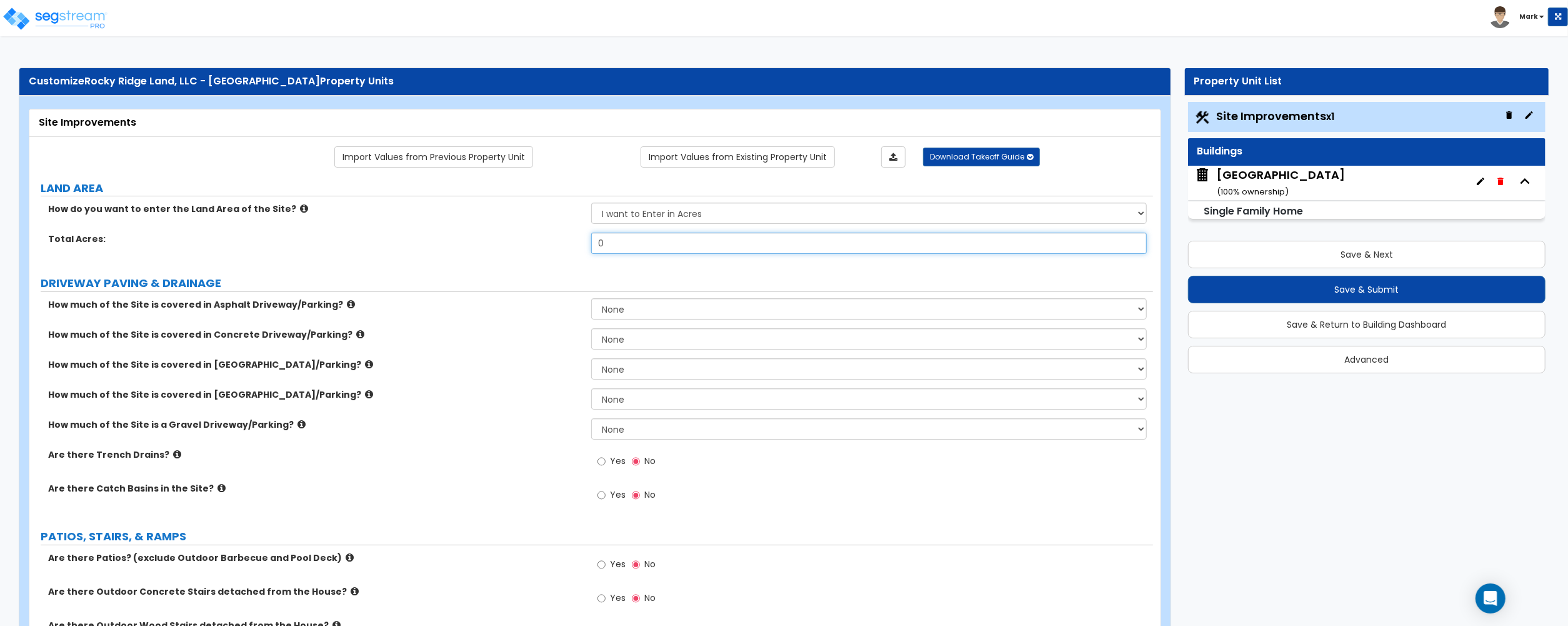
click at [685, 250] on input "0" at bounding box center [868, 243] width 555 height 21
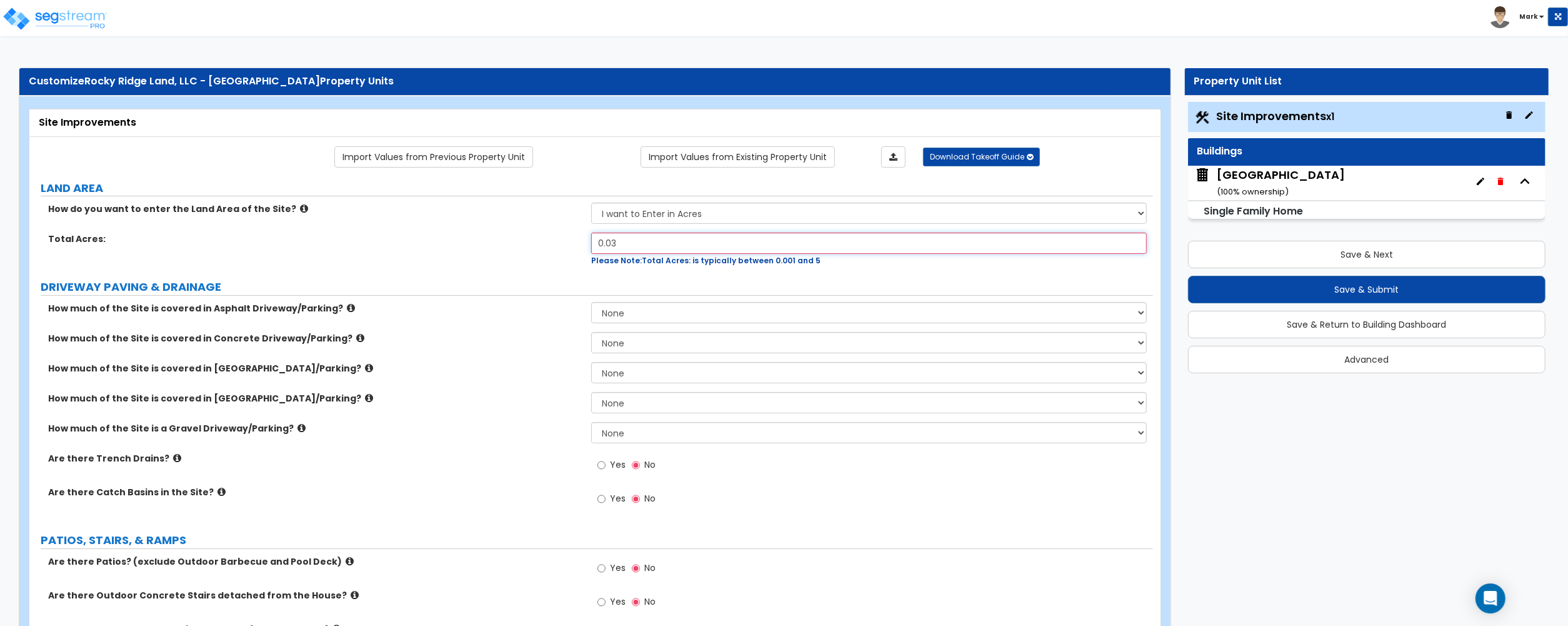
type input "0.03"
click at [486, 253] on div "Total Acres: 0.03 Please Note: Total Acres: is typically between 0.001 and 5" at bounding box center [590, 249] width 1123 height 34
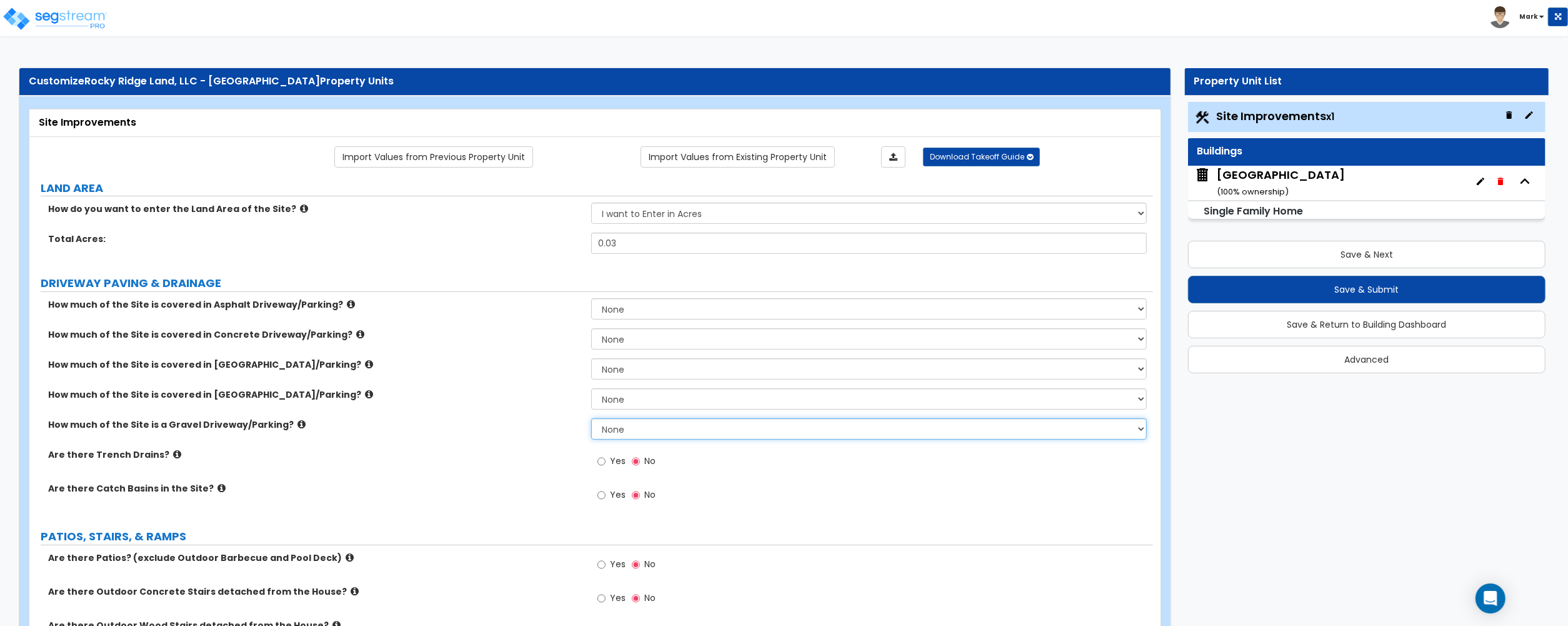
click at [641, 433] on select "None I want to Enter an Approximate Percentage I want to Enter the Square Foota…" at bounding box center [868, 429] width 555 height 21
select select "2"
click at [591, 420] on select "None I want to Enter an Approximate Percentage I want to Enter the Square Foota…" at bounding box center [868, 429] width 555 height 21
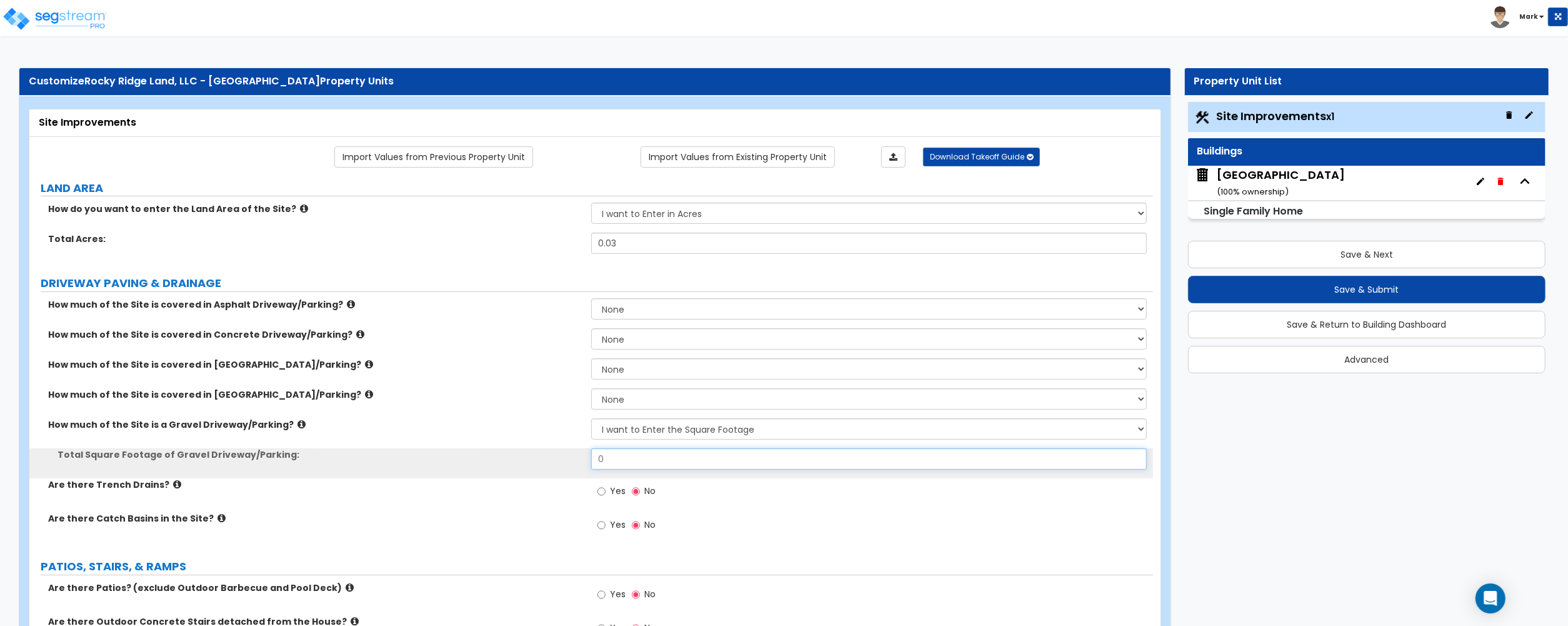
click at [651, 469] on input "0" at bounding box center [868, 459] width 555 height 21
click at [651, 469] on input "0" at bounding box center [868, 459] width 555 height 21
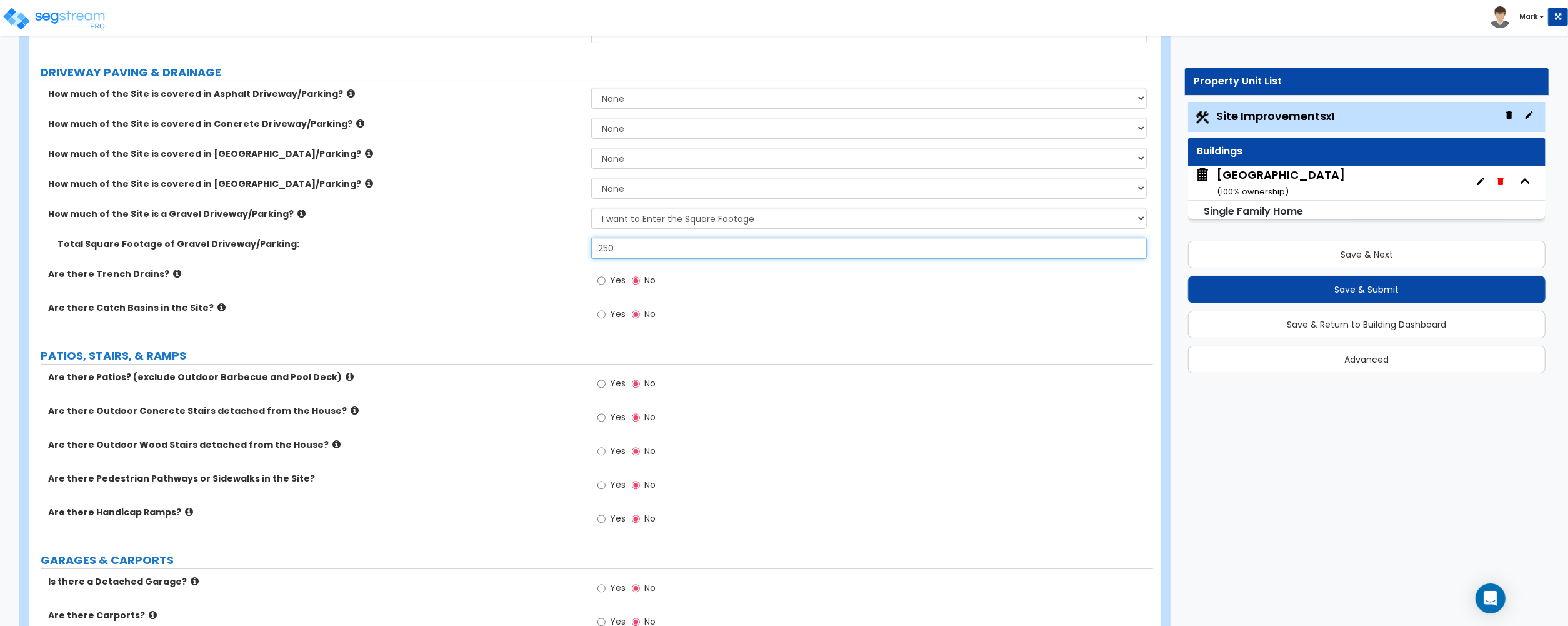
scroll to position [333, 0]
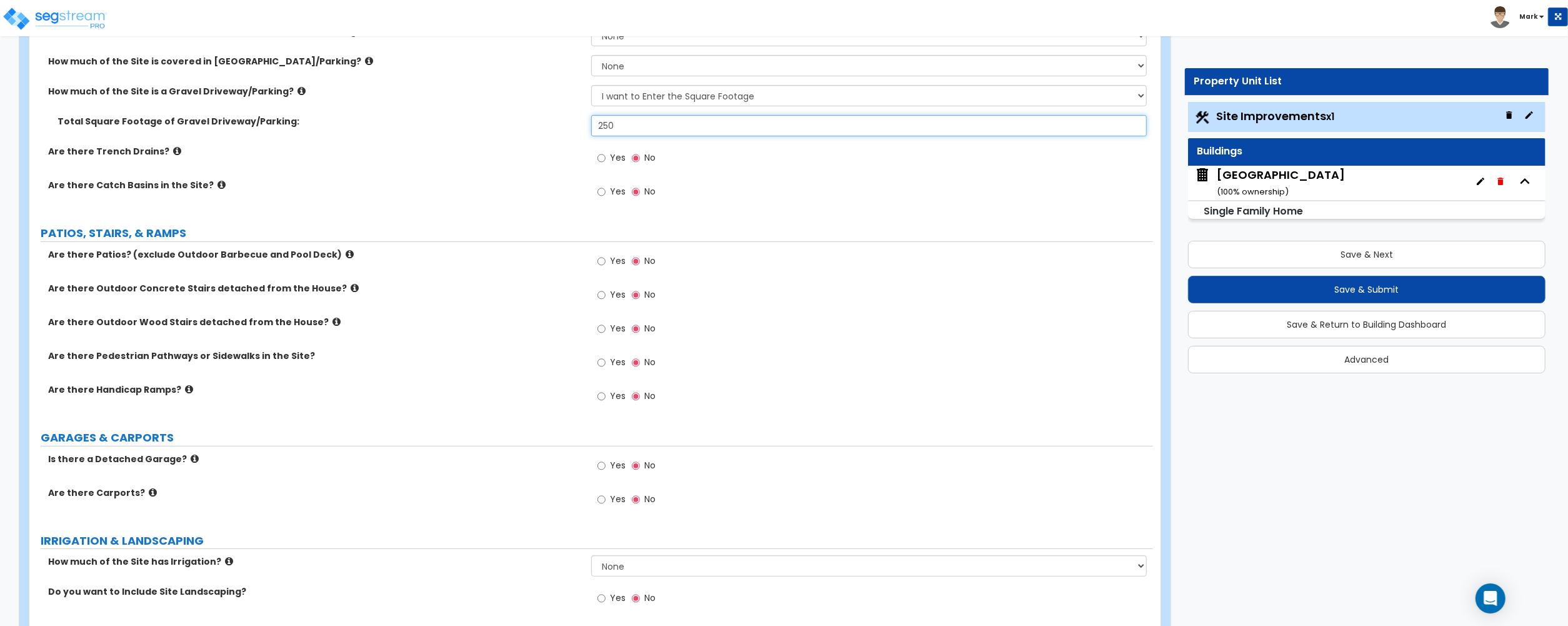
type input "250"
click at [345, 258] on icon at bounding box center [349, 254] width 8 height 9
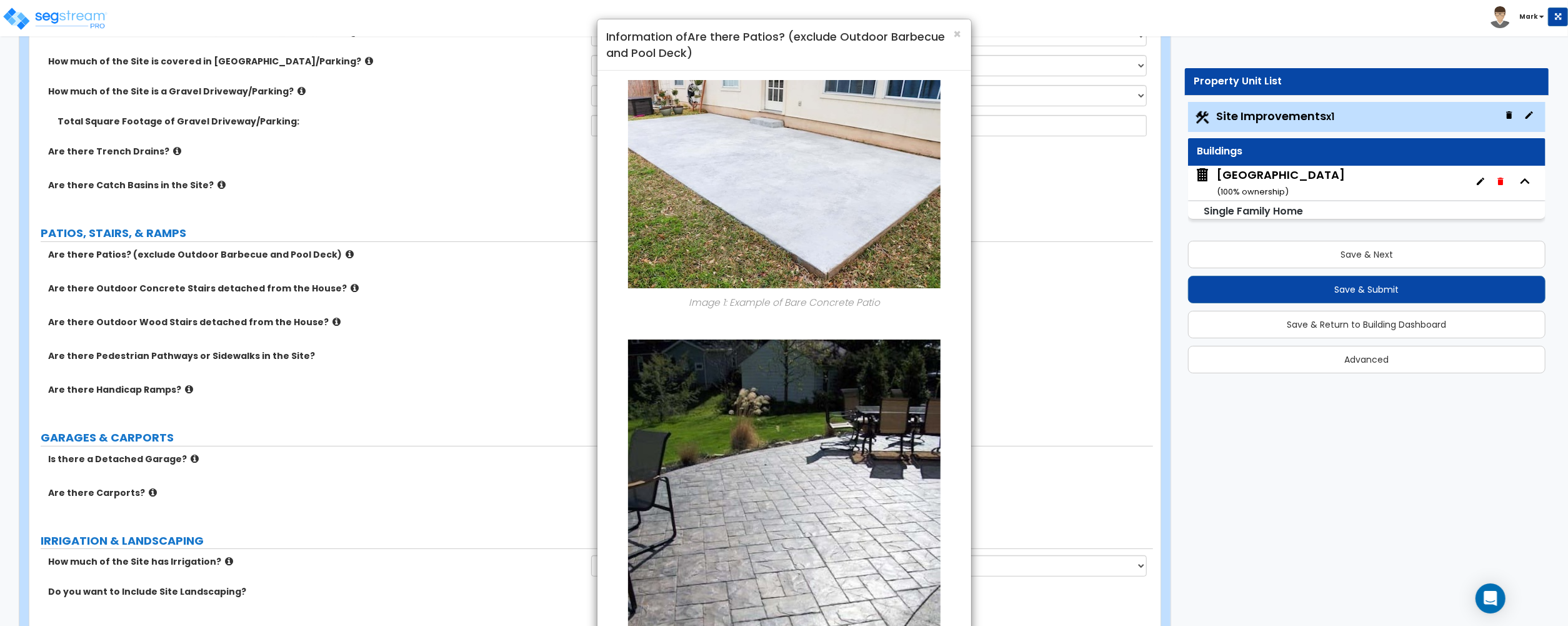
drag, startPoint x: 325, startPoint y: 258, endPoint x: 352, endPoint y: 232, distance: 37.5
click at [352, 232] on div "× Information of Are there Patios? (exclude Outdoor Barbecue and Pool Deck) Ima…" at bounding box center [784, 313] width 1568 height 626
click at [957, 31] on span "×" at bounding box center [957, 34] width 8 height 18
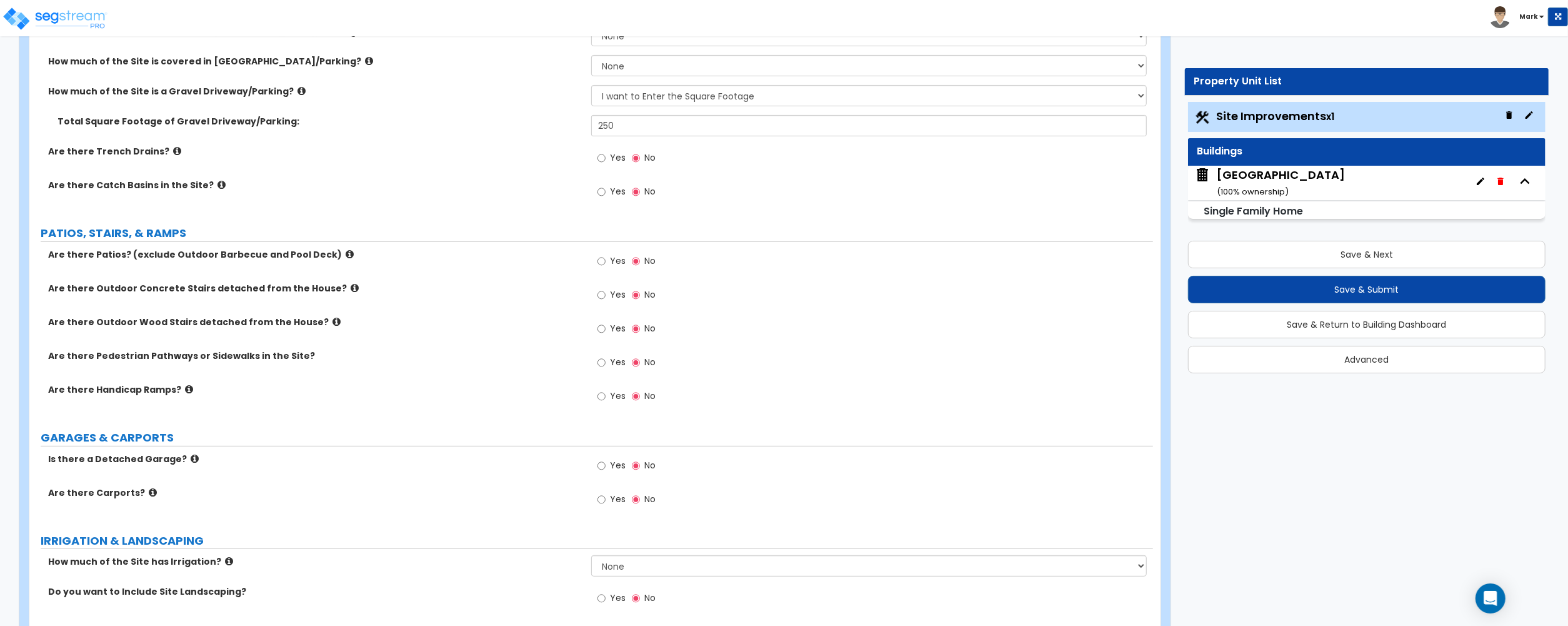
scroll to position [250, 0]
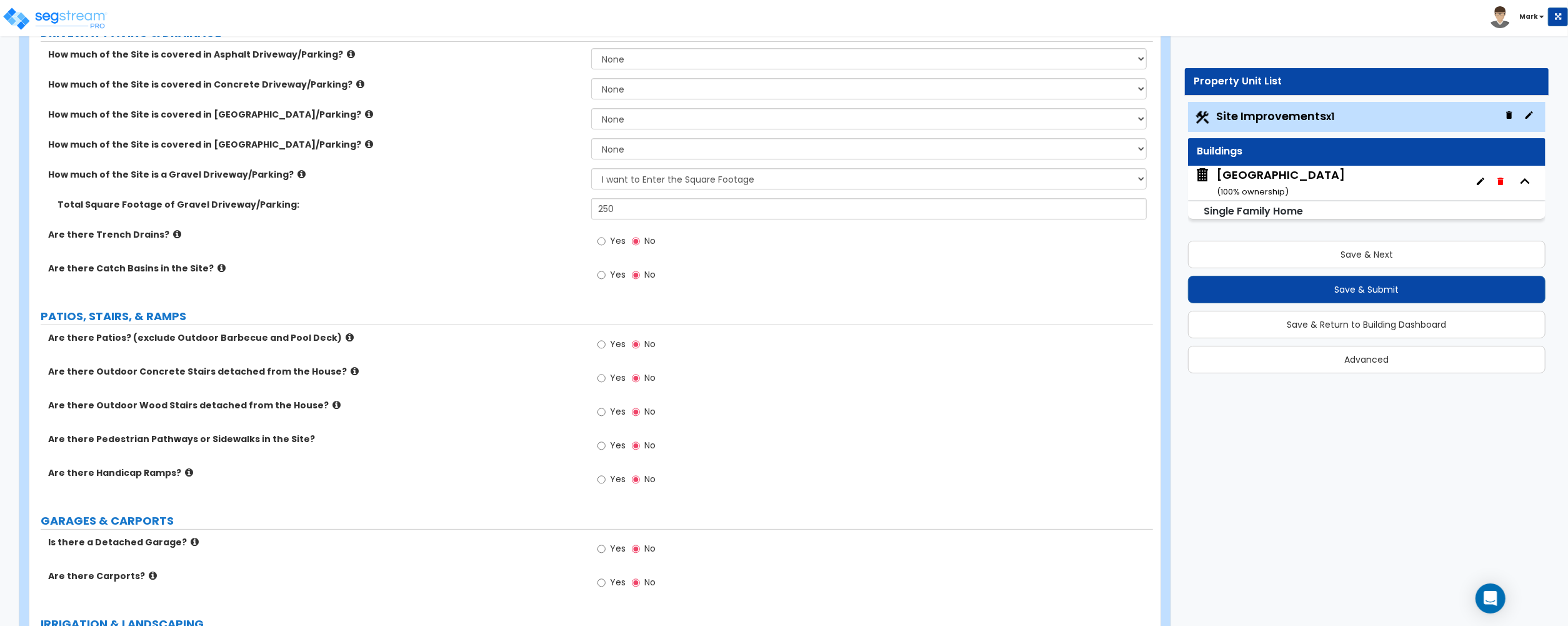
click at [603, 336] on div "Yes No" at bounding box center [626, 346] width 70 height 29
drag, startPoint x: 603, startPoint y: 336, endPoint x: 599, endPoint y: 342, distance: 7.2
click at [599, 342] on input "Yes" at bounding box center [601, 345] width 8 height 14
radio input "true"
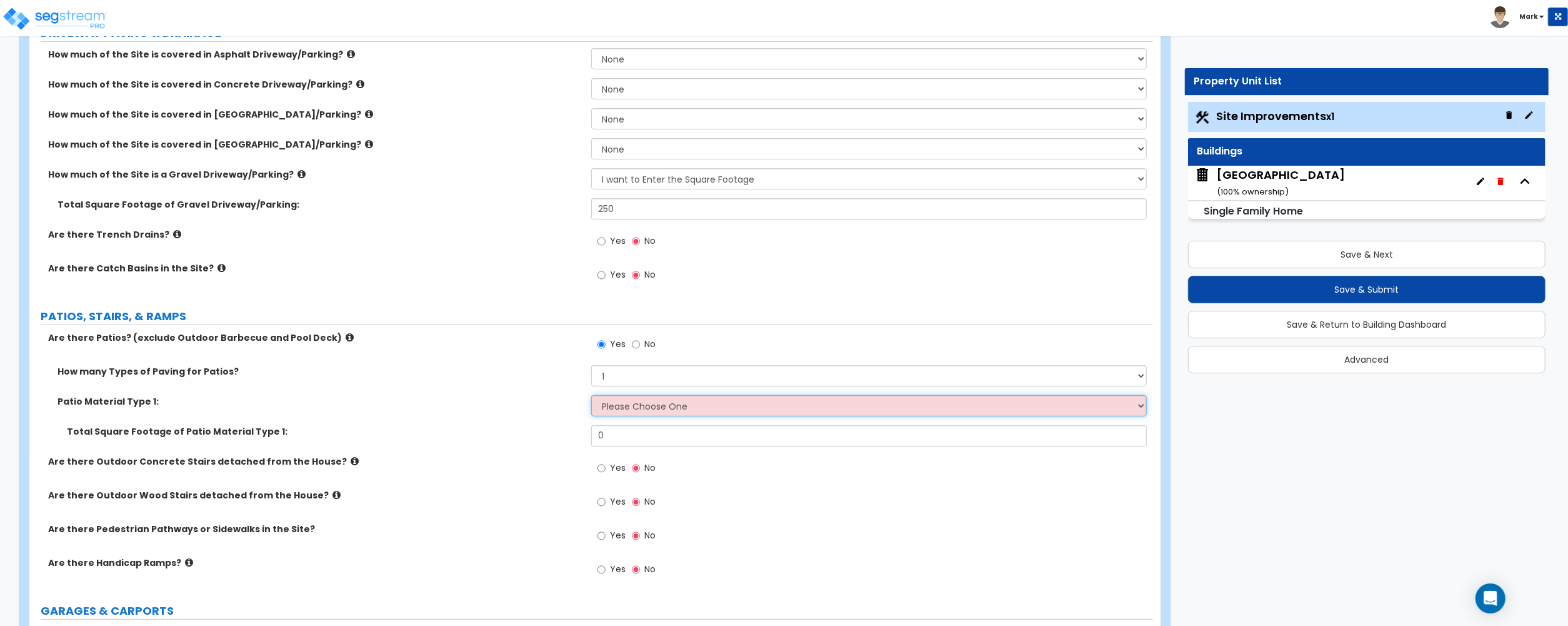
click at [629, 408] on select "Please Choose One Bare Concrete Stamped Concrete Brick Pavers Stone Pavers Tile…" at bounding box center [868, 406] width 555 height 21
select select "3"
click at [591, 397] on select "Please Choose One Bare Concrete Stamped Concrete Brick Pavers Stone Pavers Tile…" at bounding box center [868, 406] width 555 height 21
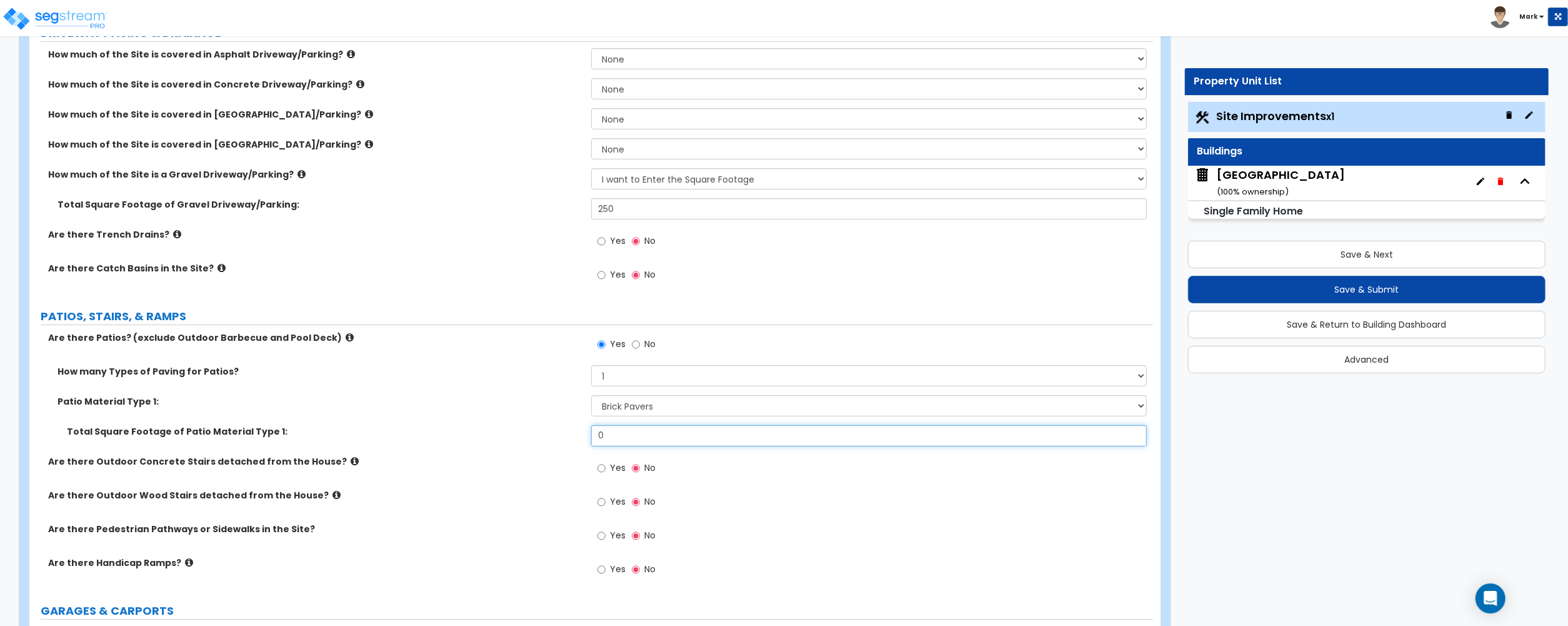
click at [630, 438] on input "0" at bounding box center [868, 436] width 555 height 21
type input "25"
click at [332, 500] on icon at bounding box center [336, 495] width 8 height 9
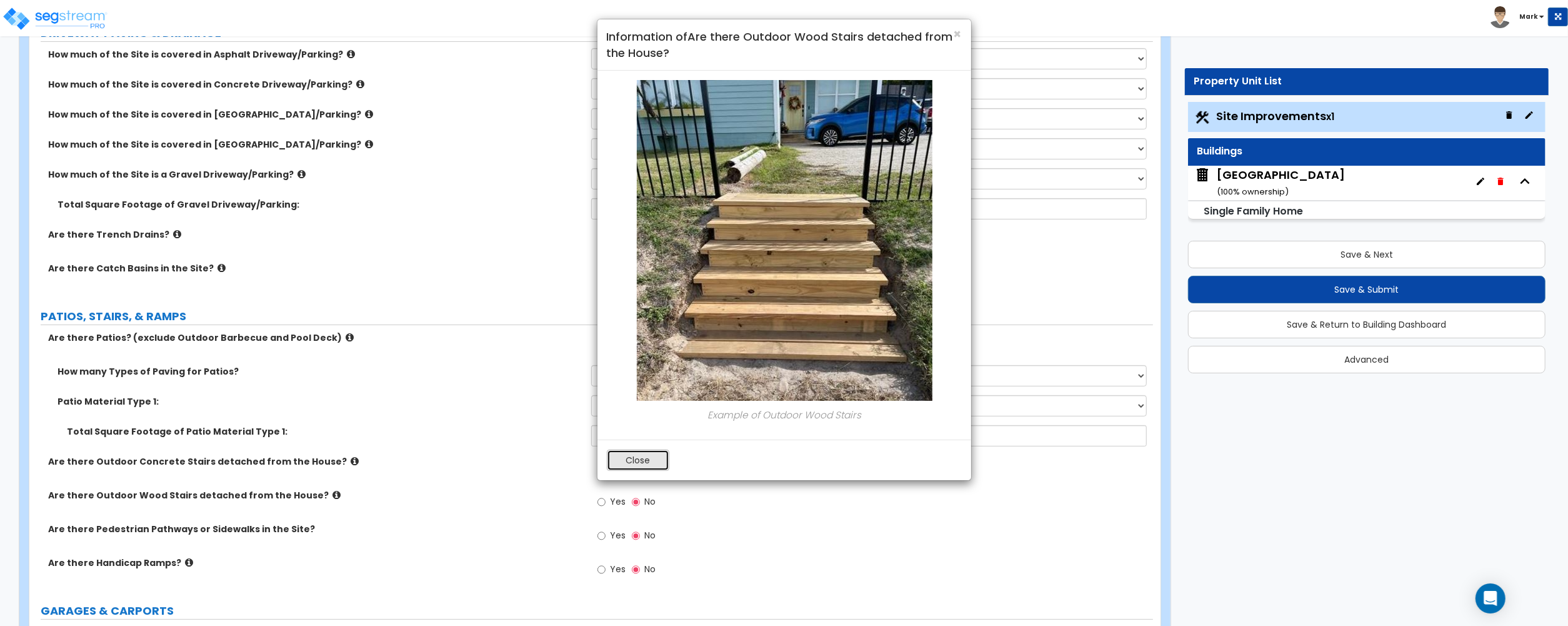
click at [637, 465] on button "Close" at bounding box center [638, 460] width 63 height 21
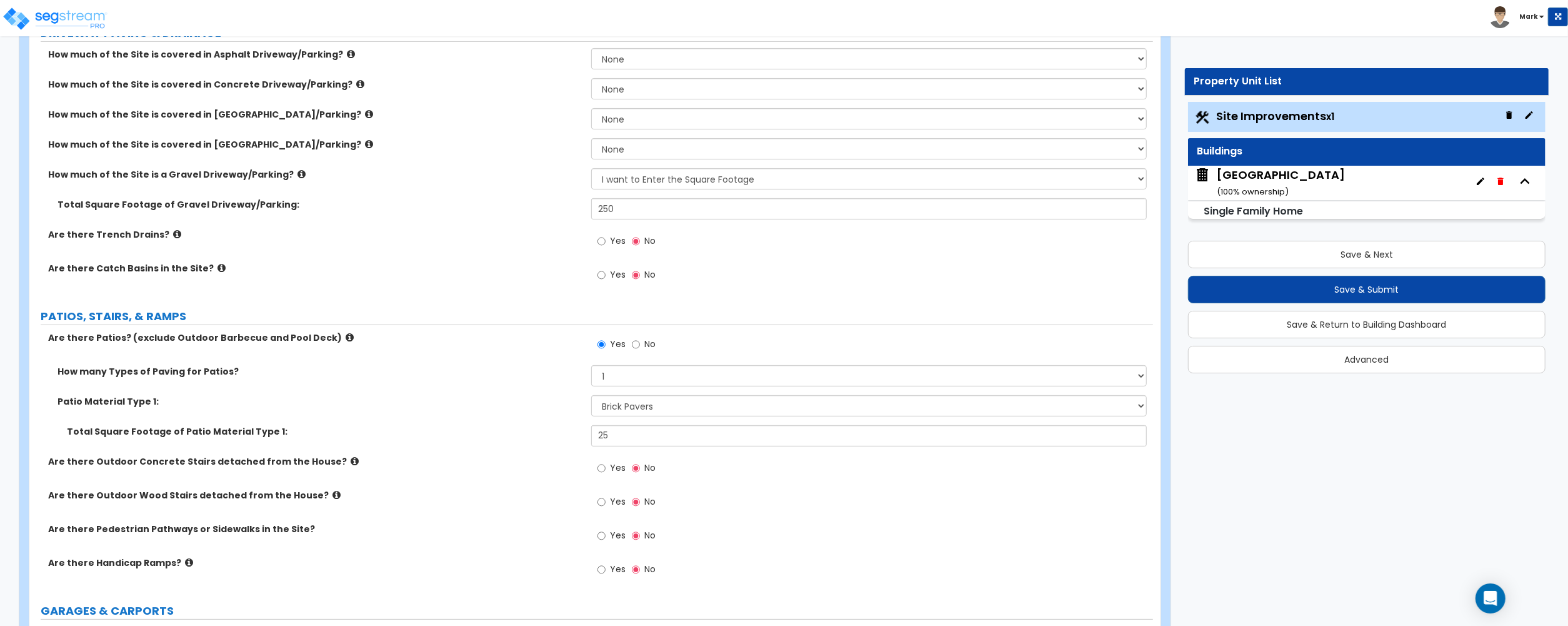
click at [351, 464] on icon at bounding box center [354, 461] width 8 height 9
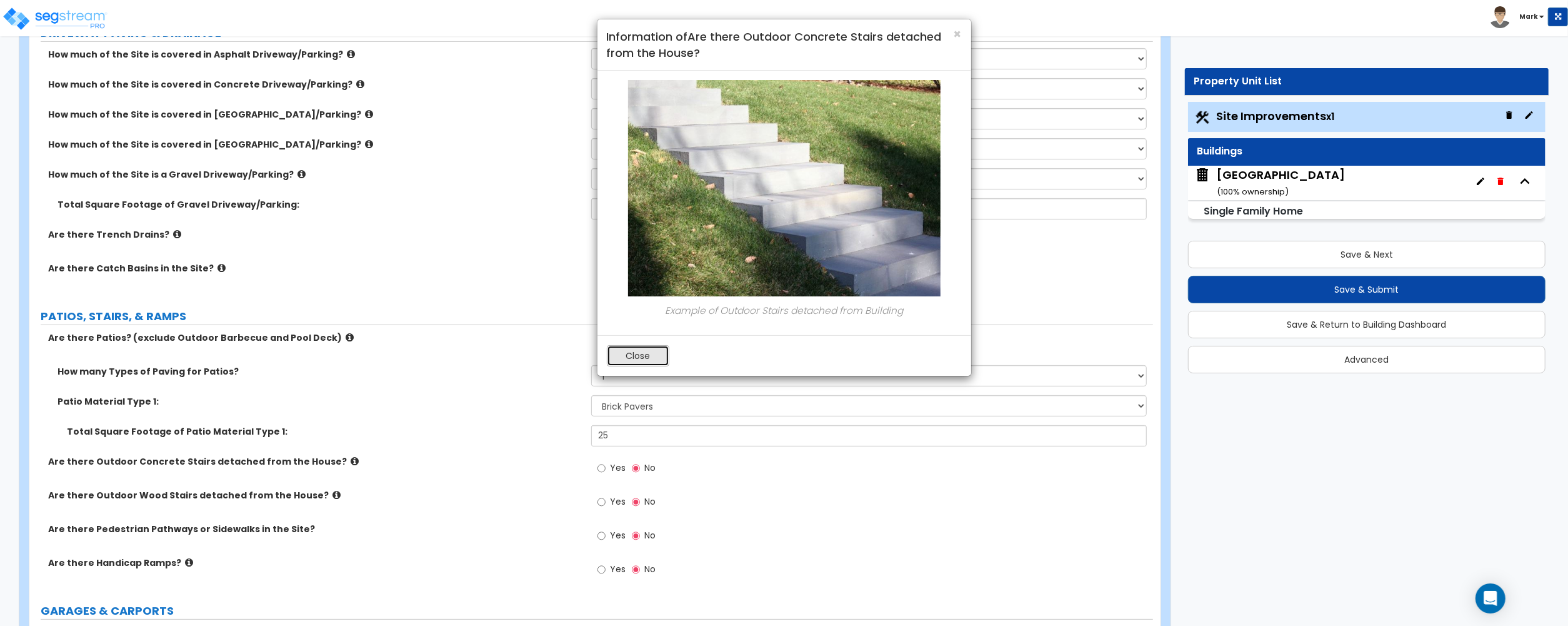
drag, startPoint x: 325, startPoint y: 464, endPoint x: 648, endPoint y: 360, distance: 339.3
click at [648, 360] on button "Close" at bounding box center [638, 356] width 63 height 21
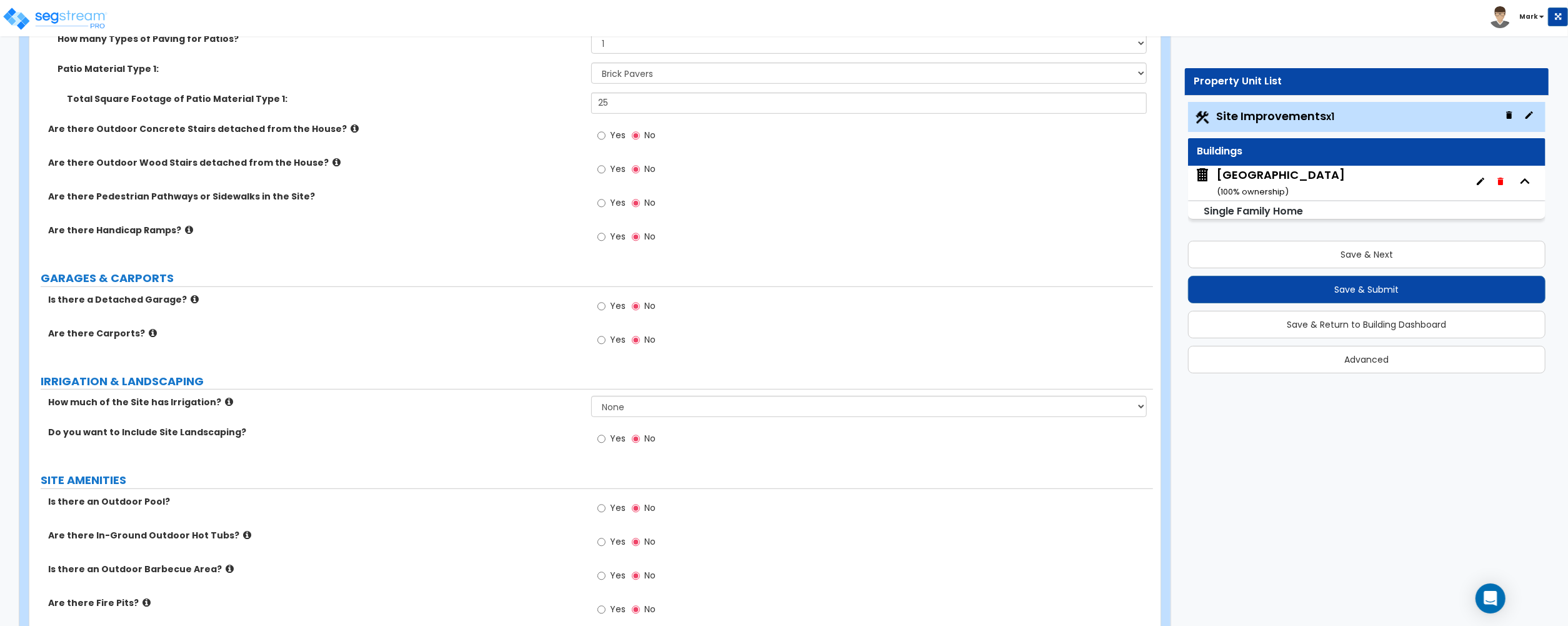
scroll to position [583, 0]
click at [615, 409] on select "None I want to Enter an Approximate Percentage I want to Enter the Square Foota…" at bounding box center [868, 406] width 555 height 21
click at [433, 424] on div "How much of the Site has Irrigation? None I want to Enter an Approximate Percen…" at bounding box center [590, 410] width 1123 height 30
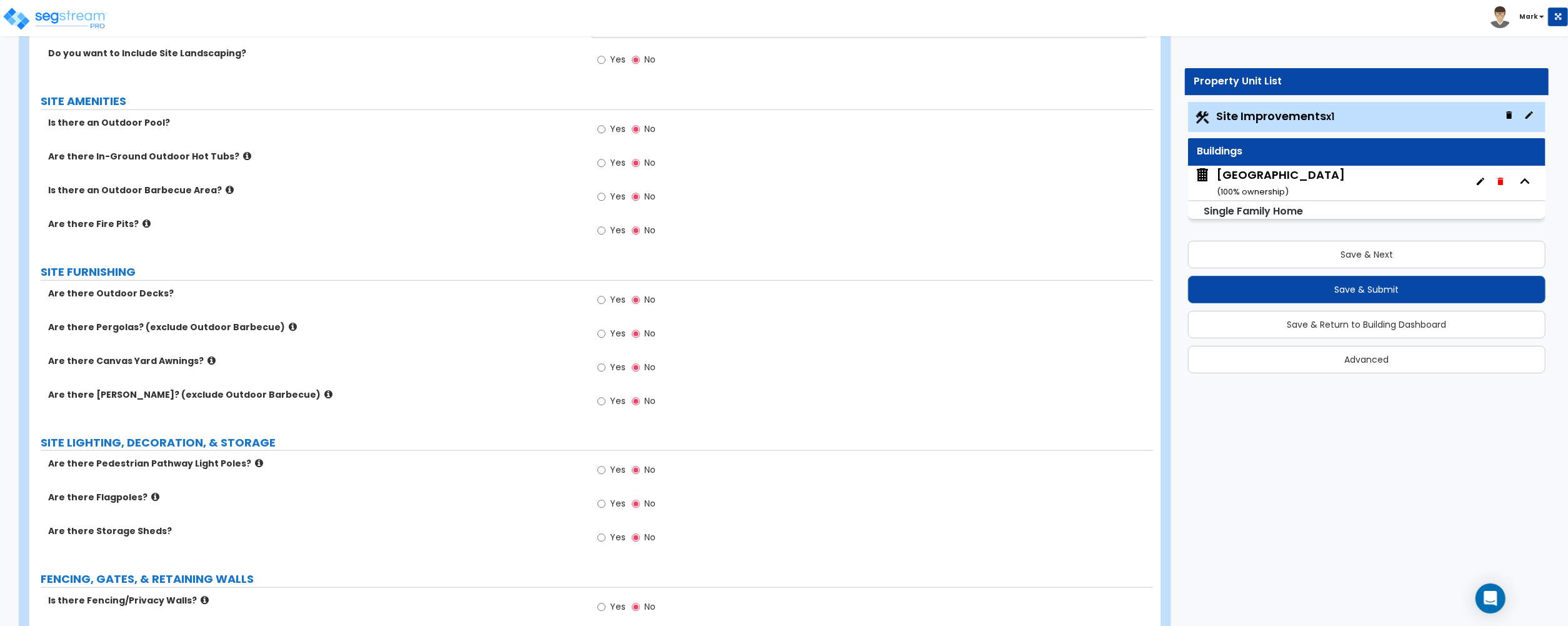
scroll to position [1001, 0]
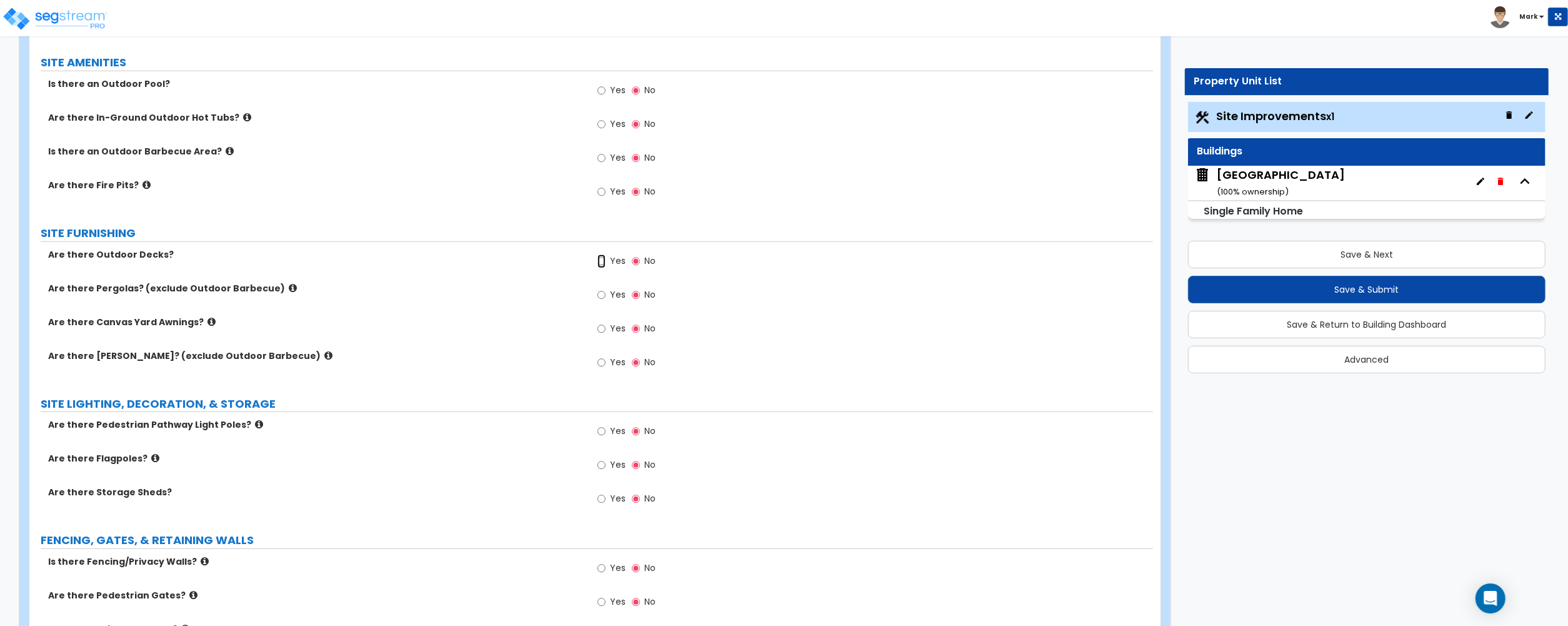
click at [605, 261] on input "Yes" at bounding box center [601, 261] width 8 height 14
radio input "true"
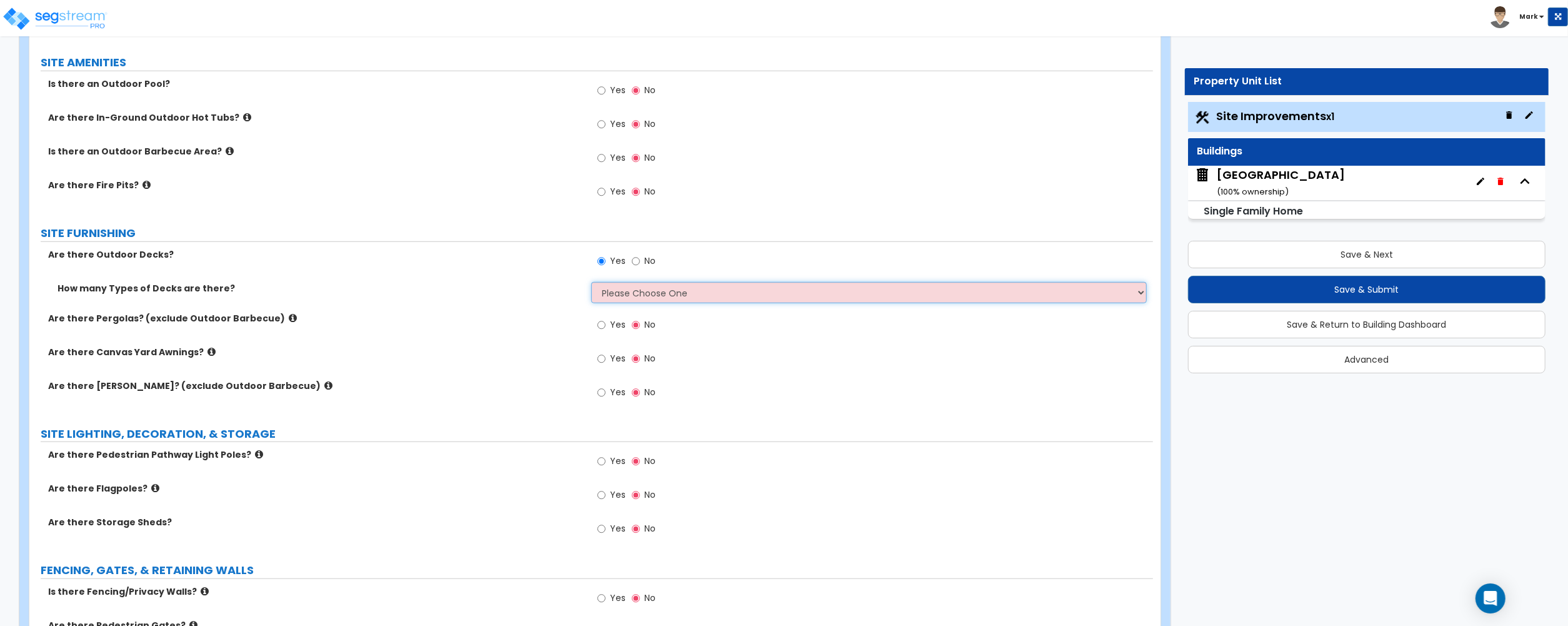
click at [605, 294] on select "Please Choose One 1 2 3 4" at bounding box center [868, 293] width 555 height 21
click at [591, 284] on select "Please Choose One 1 2 3 4" at bounding box center [868, 293] width 555 height 21
click at [609, 303] on select "Please Choose One 1 2 3 4" at bounding box center [868, 293] width 555 height 21
select select "1"
click at [591, 284] on select "Please Choose One 1 2 3 4" at bounding box center [868, 293] width 555 height 21
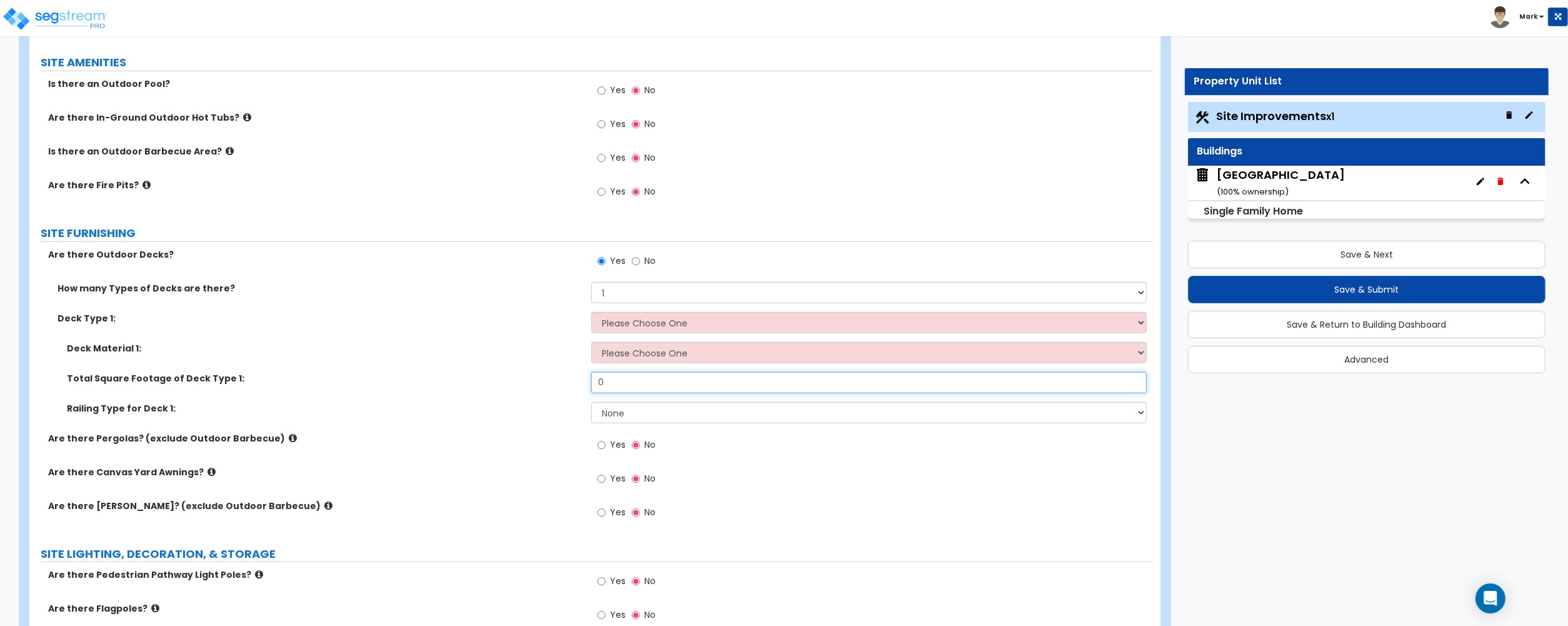
click at [658, 387] on input "0" at bounding box center [868, 383] width 555 height 21
type input "100"
click at [630, 329] on select "Please Choose One Attached to Structure Detached from Structure" at bounding box center [868, 323] width 555 height 21
select select "1"
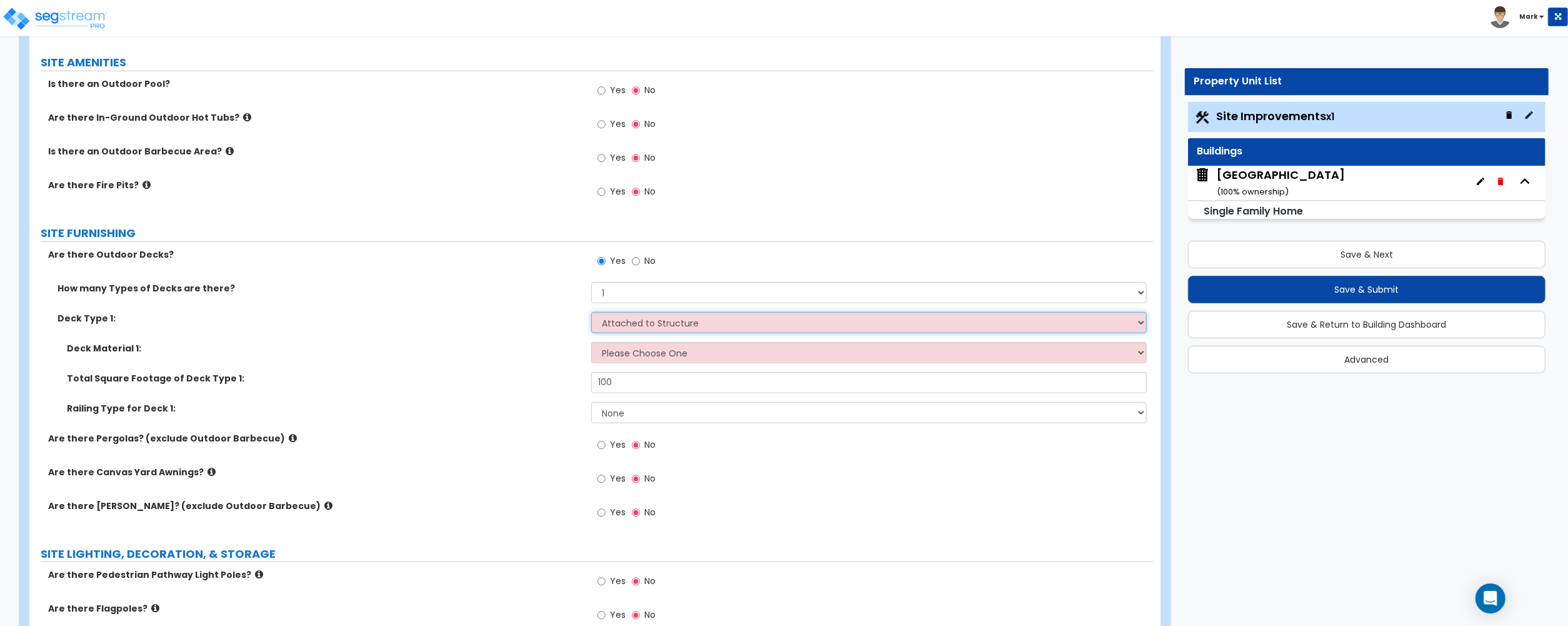
click at [591, 314] on select "Please Choose One Attached to Structure Detached from Structure" at bounding box center [868, 323] width 555 height 21
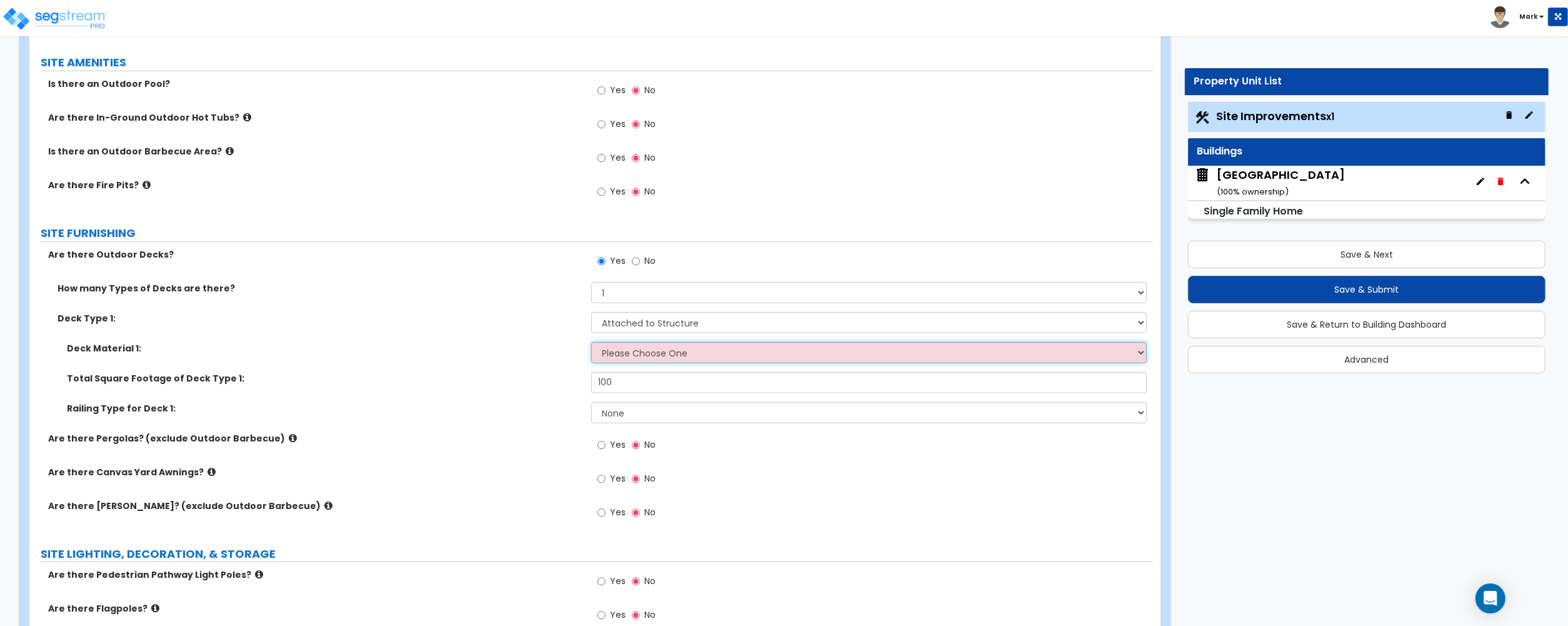
click at [639, 350] on select "Please Choose One Wood Plastic/PVC" at bounding box center [868, 352] width 555 height 21
select select "1"
click at [591, 345] on select "Please Choose One Wood Plastic/PVC" at bounding box center [868, 352] width 555 height 21
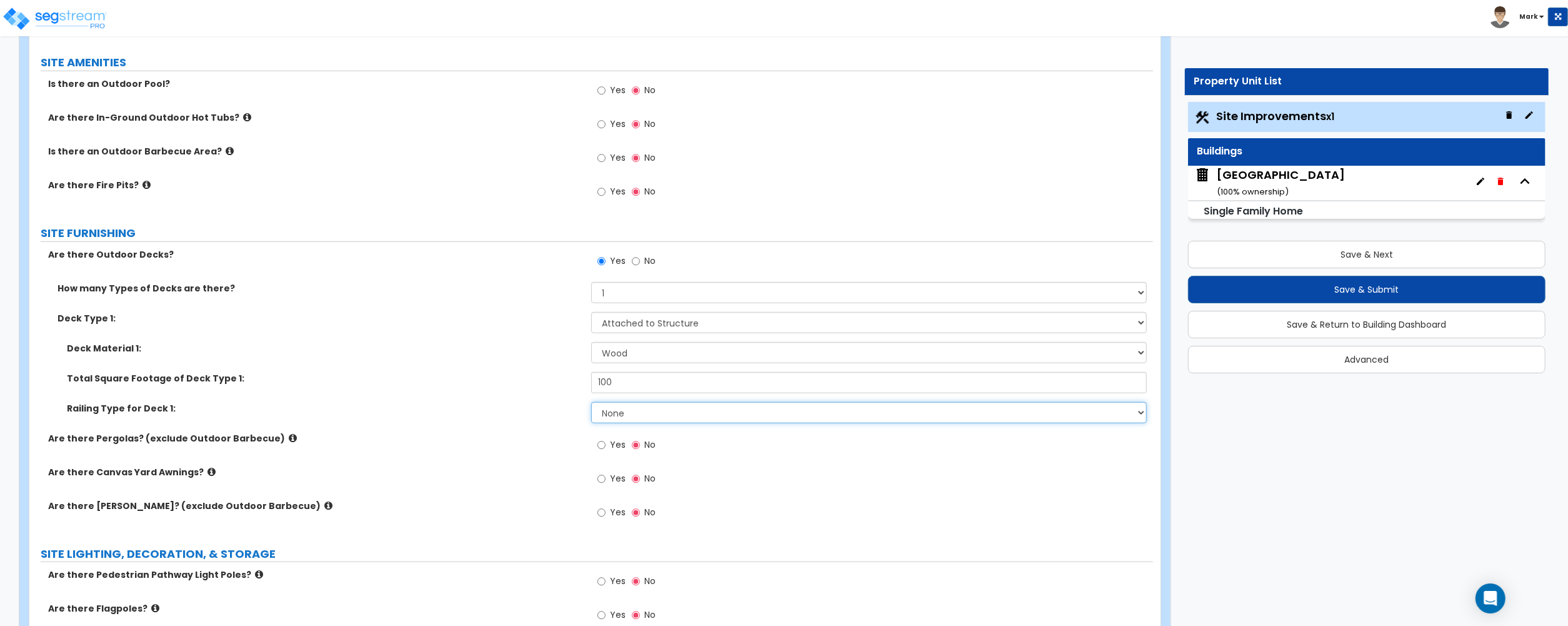
click at [642, 414] on select "None Wood Plastic" at bounding box center [868, 413] width 555 height 21
select select "1"
click at [591, 404] on select "None Wood Plastic" at bounding box center [868, 413] width 555 height 21
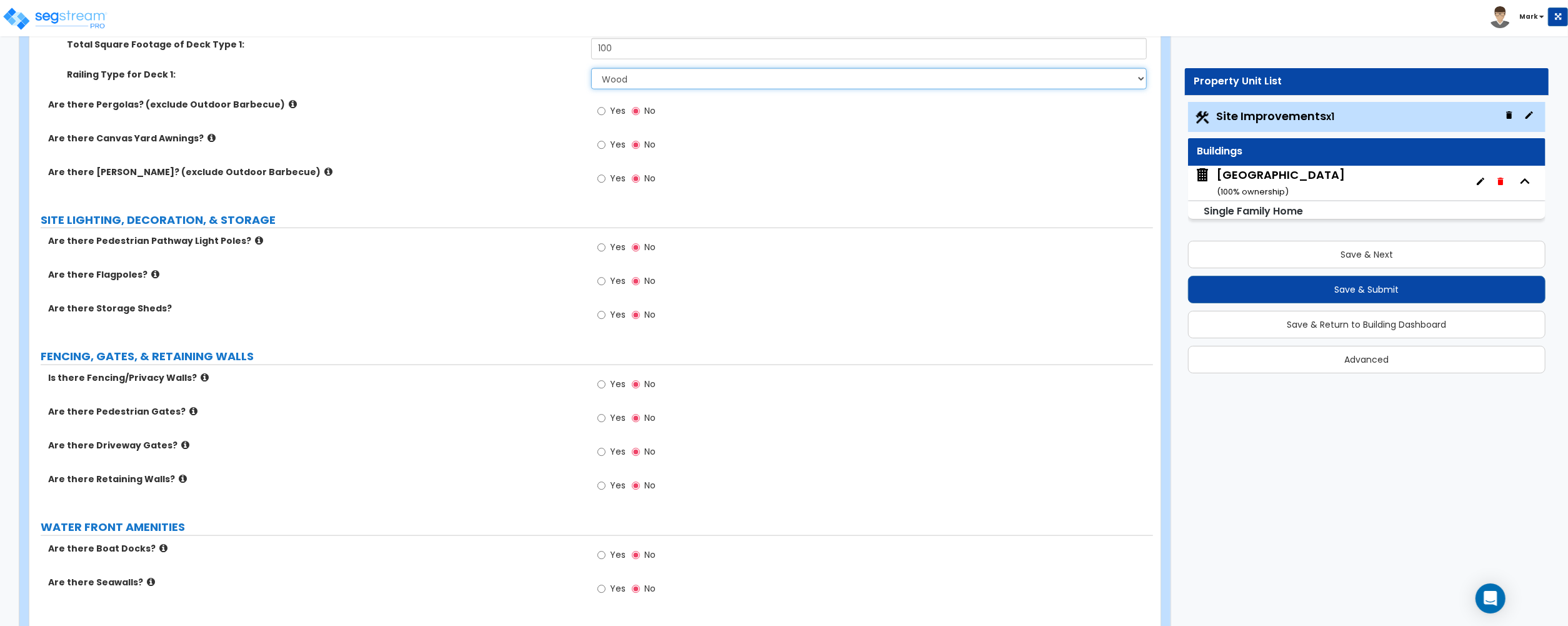
scroll to position [1234, 0]
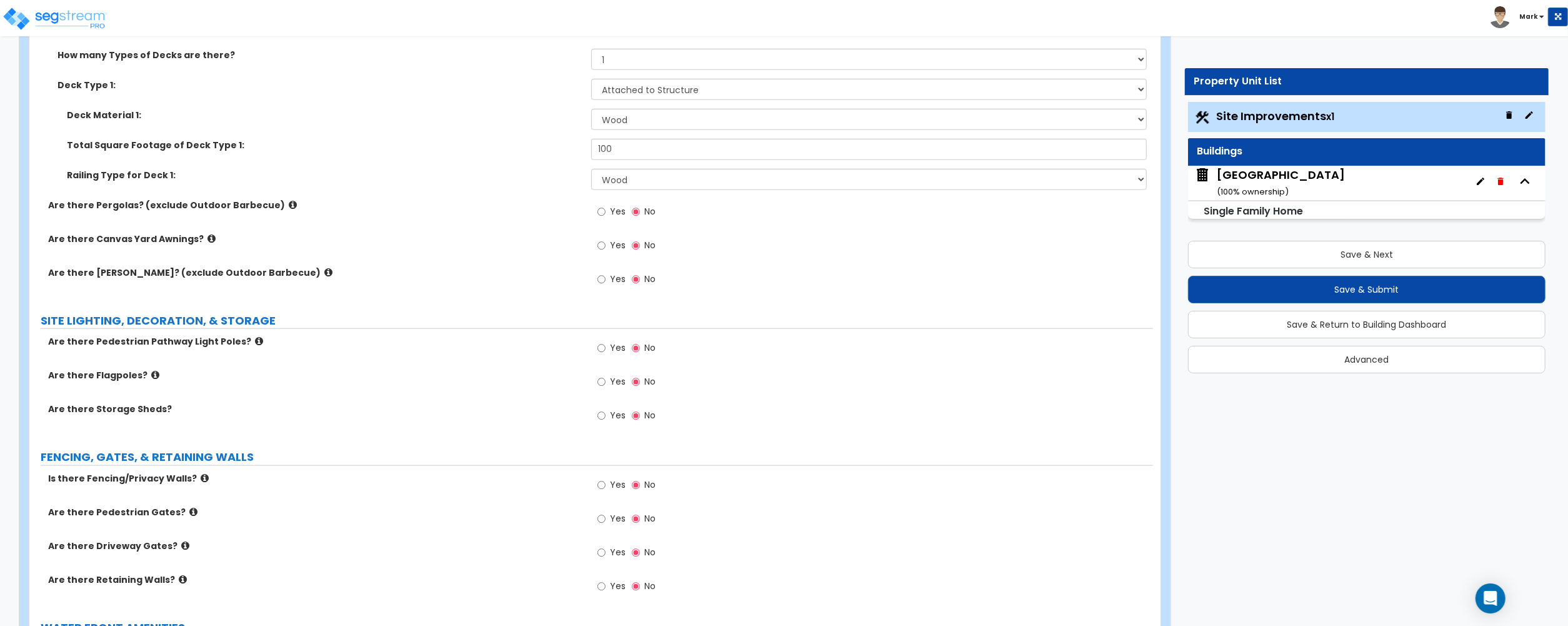
click at [421, 288] on div "Are there Gazebos? (exclude Outdoor Barbecue) Yes No" at bounding box center [590, 284] width 1123 height 34
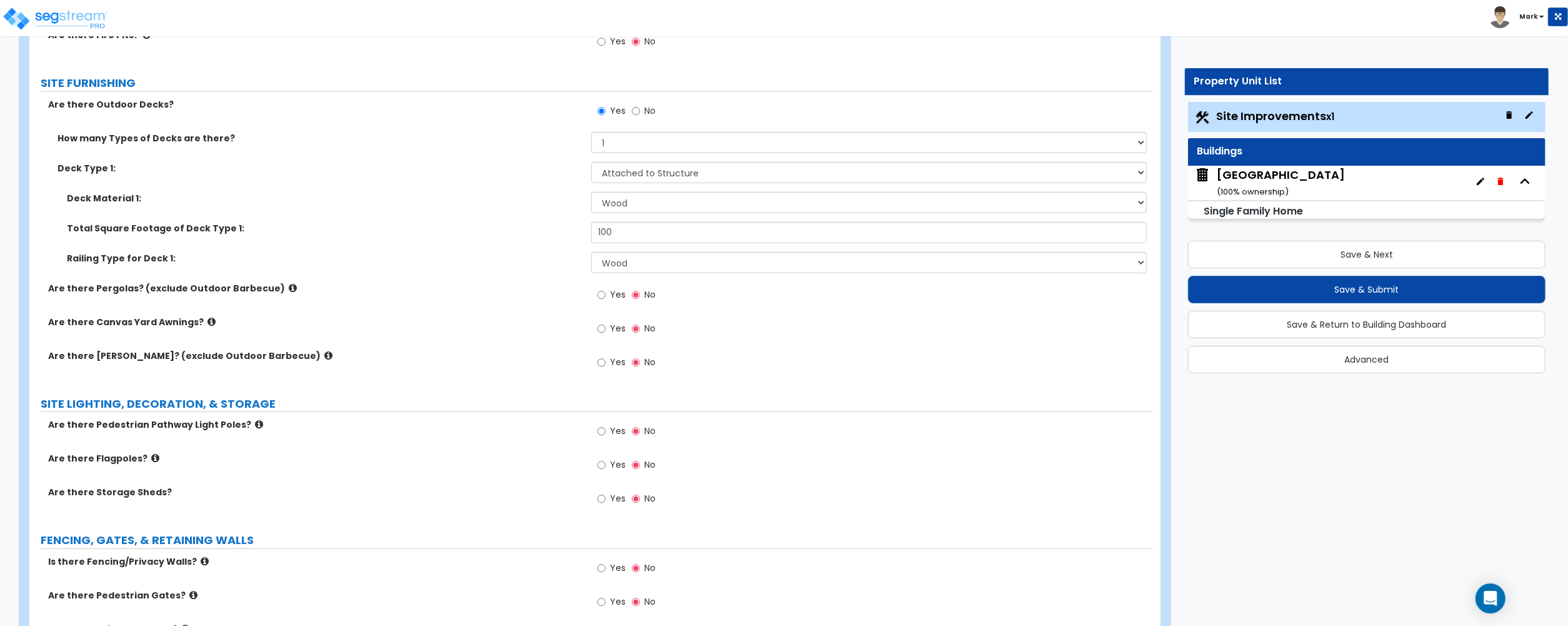
scroll to position [255, 0]
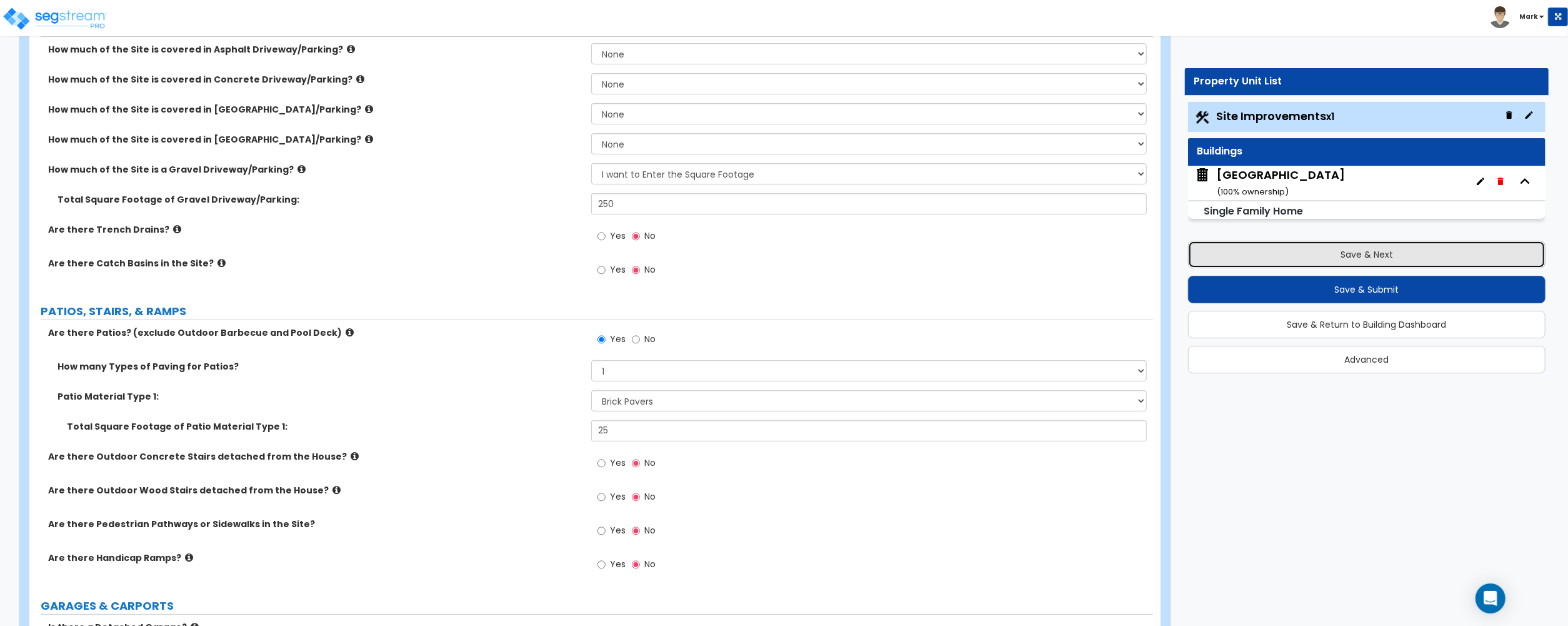
click at [1288, 253] on button "Save & Next" at bounding box center [1366, 255] width 357 height 28
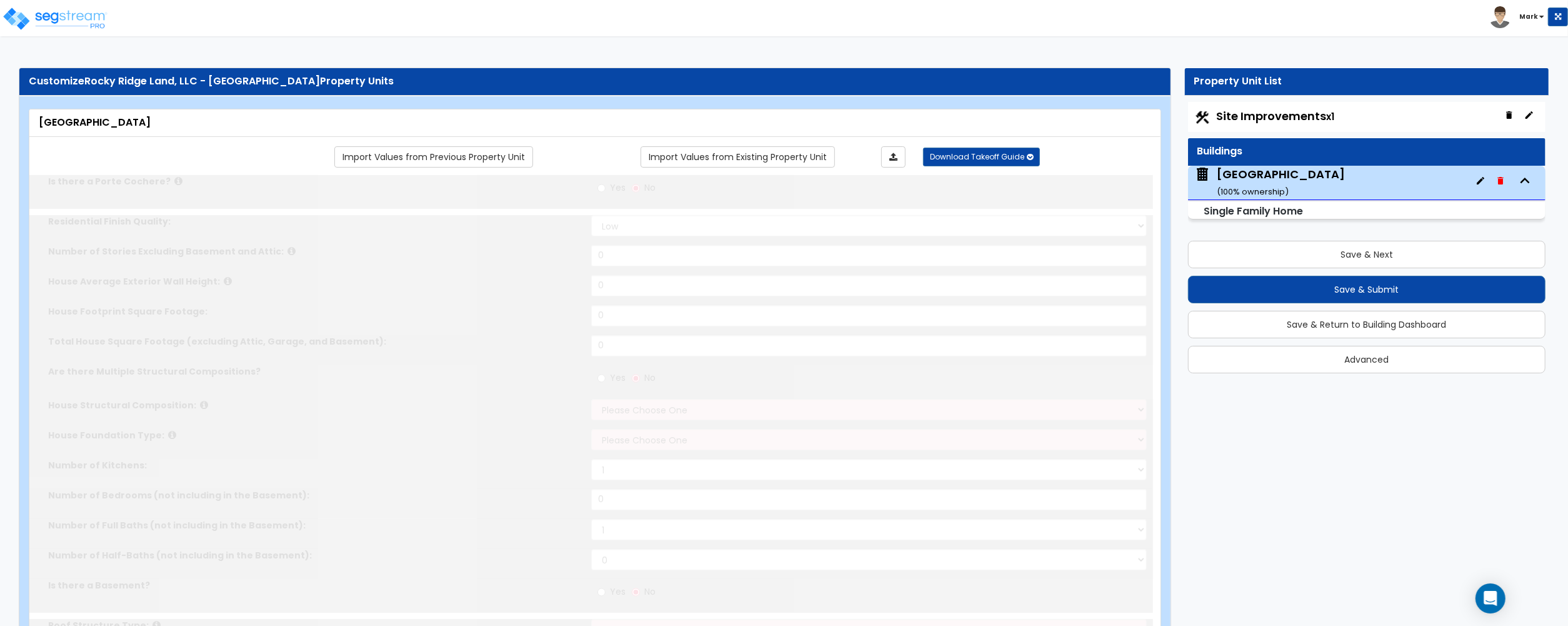
type input "1"
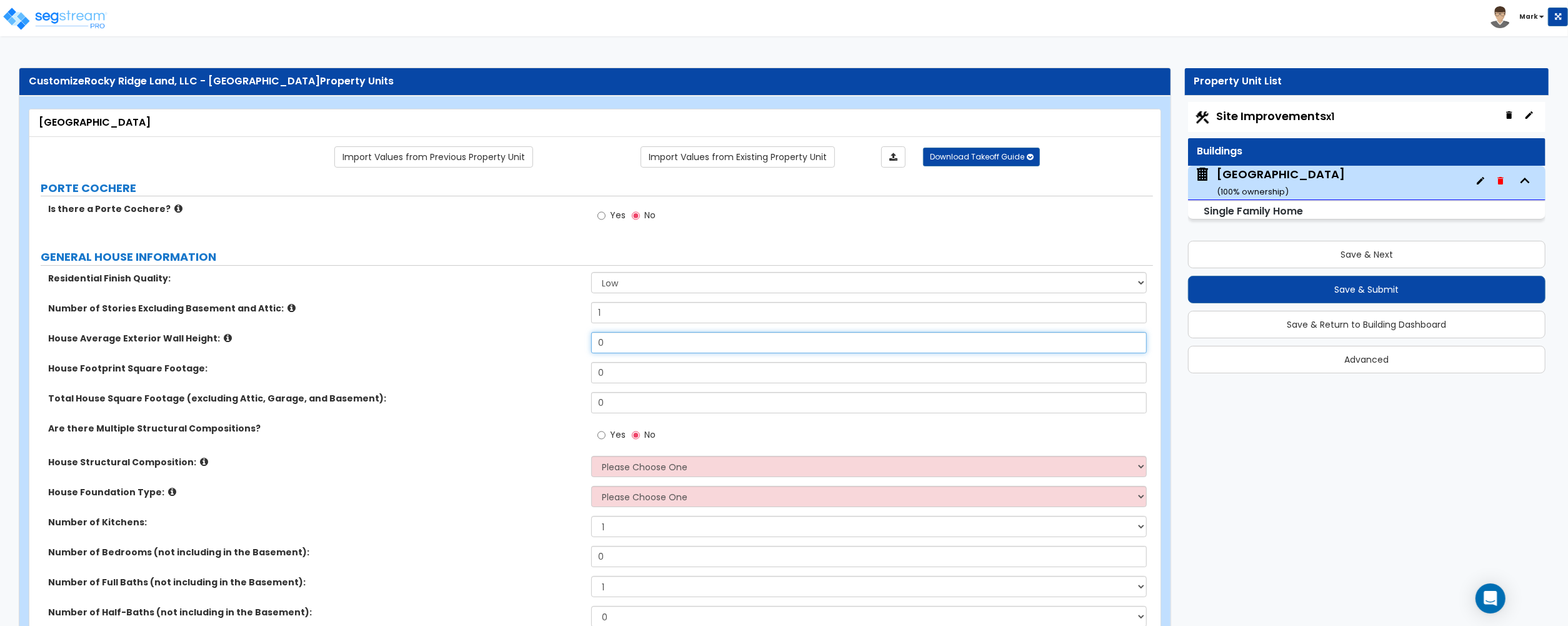
click at [625, 348] on input "0" at bounding box center [868, 342] width 555 height 21
type input "8"
click at [619, 371] on input "0" at bounding box center [868, 373] width 555 height 21
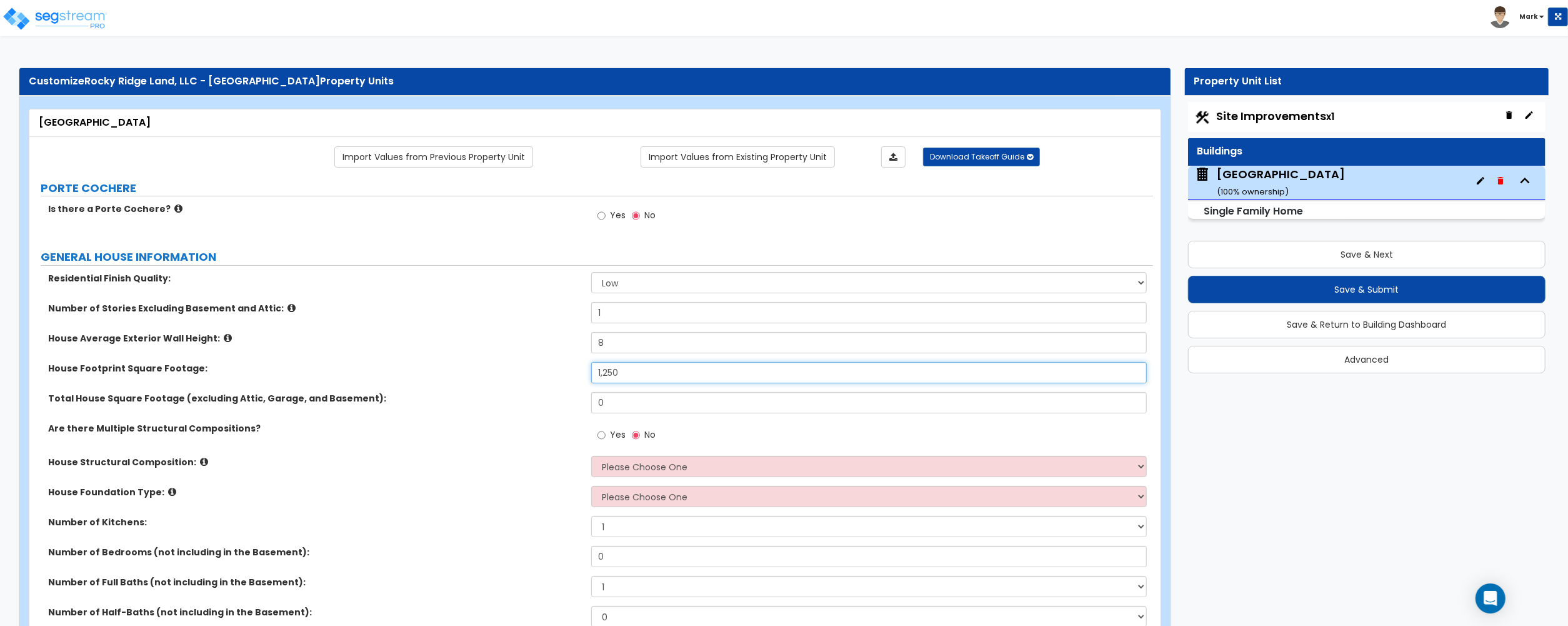
type input "1,250"
click at [664, 401] on input "0" at bounding box center [868, 403] width 555 height 21
type input "1,203"
click at [616, 462] on select "Please Choose One Reinforced Concrete Structural Steel Brick Masonry CMU Masonr…" at bounding box center [868, 466] width 555 height 21
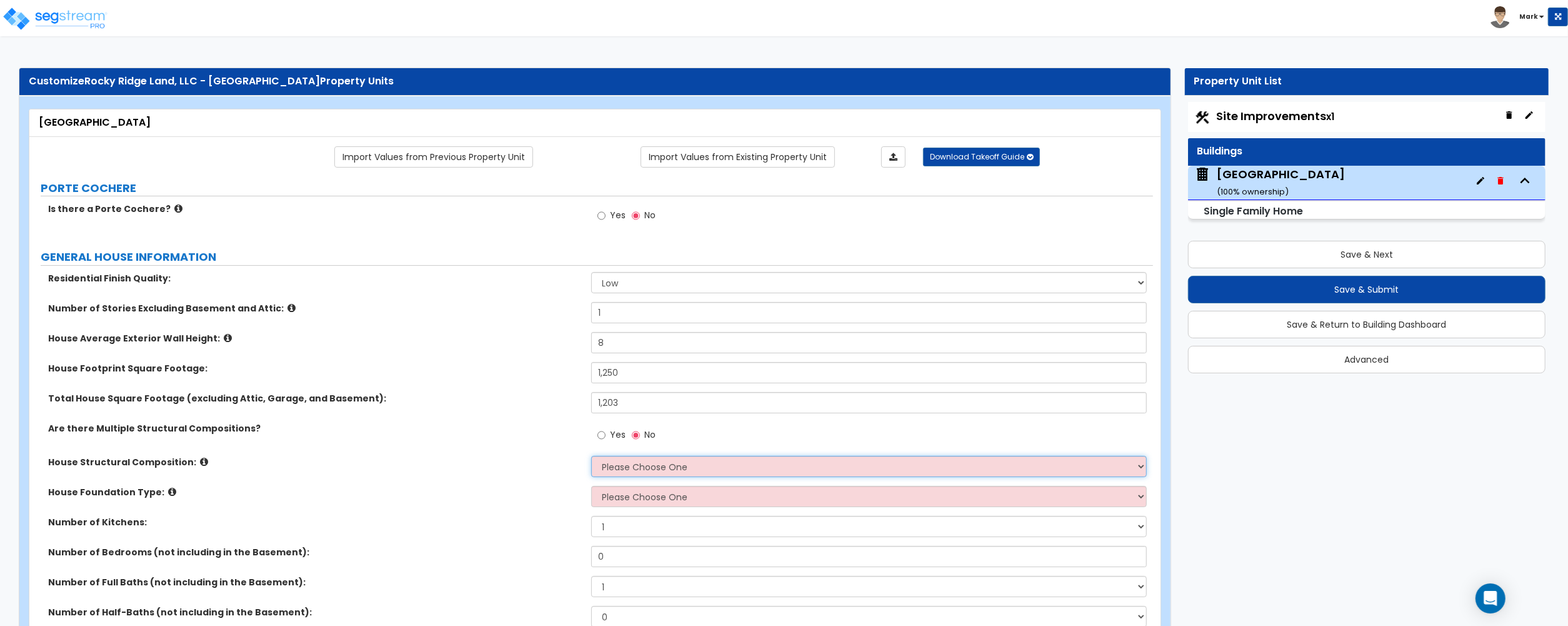
select select "7"
click at [591, 457] on select "Please Choose One Reinforced Concrete Structural Steel Brick Masonry CMU Masonr…" at bounding box center [868, 466] width 555 height 21
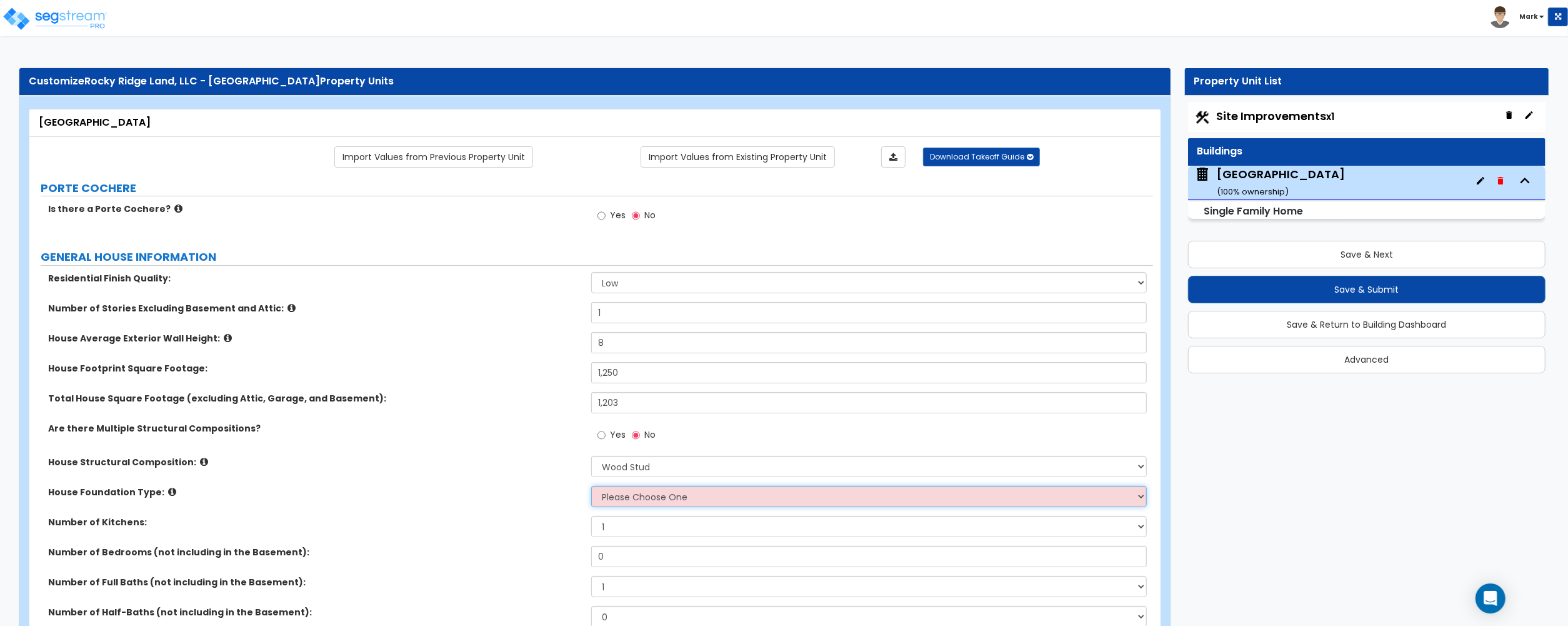
click at [665, 500] on select "Please Choose One Crawl Space Pier-Elevated First floor Slab on Grade" at bounding box center [868, 497] width 555 height 21
drag, startPoint x: 665, startPoint y: 500, endPoint x: 531, endPoint y: 507, distance: 134.2
click at [490, 508] on div "House Foundation Type: Please Choose One Crawl Space Pier-Elevated First floor …" at bounding box center [590, 501] width 1123 height 30
click at [603, 498] on select "Please Choose One Crawl Space Pier-Elevated First floor Slab on Grade" at bounding box center [868, 497] width 555 height 21
click at [737, 496] on select "Please Choose One Crawl Space Pier-Elevated First floor Slab on Grade" at bounding box center [868, 497] width 555 height 21
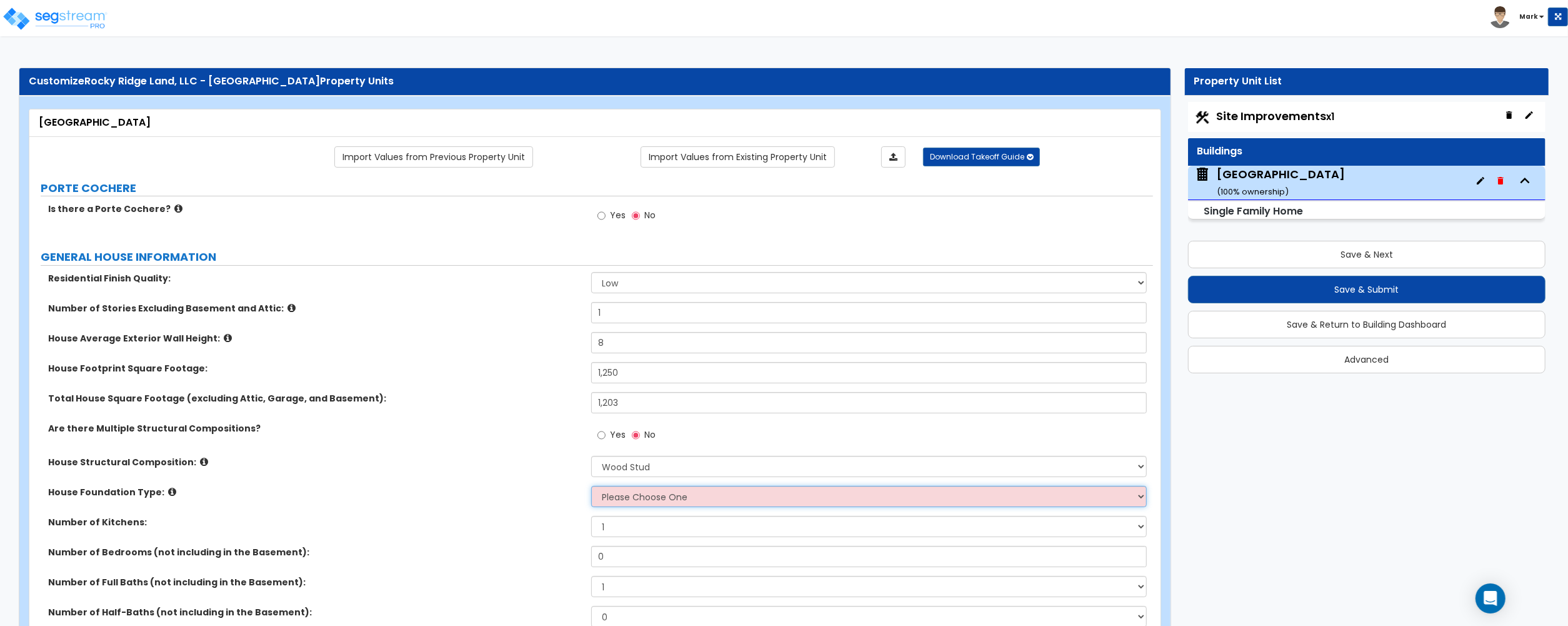
click at [591, 487] on select "Please Choose One Crawl Space Pier-Elevated First floor Slab on Grade" at bounding box center [868, 497] width 555 height 21
click at [673, 506] on select "Please Choose One Crawl Space Pier-Elevated First floor Slab on Grade" at bounding box center [868, 497] width 555 height 21
click at [591, 487] on select "Please Choose One Crawl Space Pier-Elevated First floor Slab on Grade" at bounding box center [868, 497] width 555 height 21
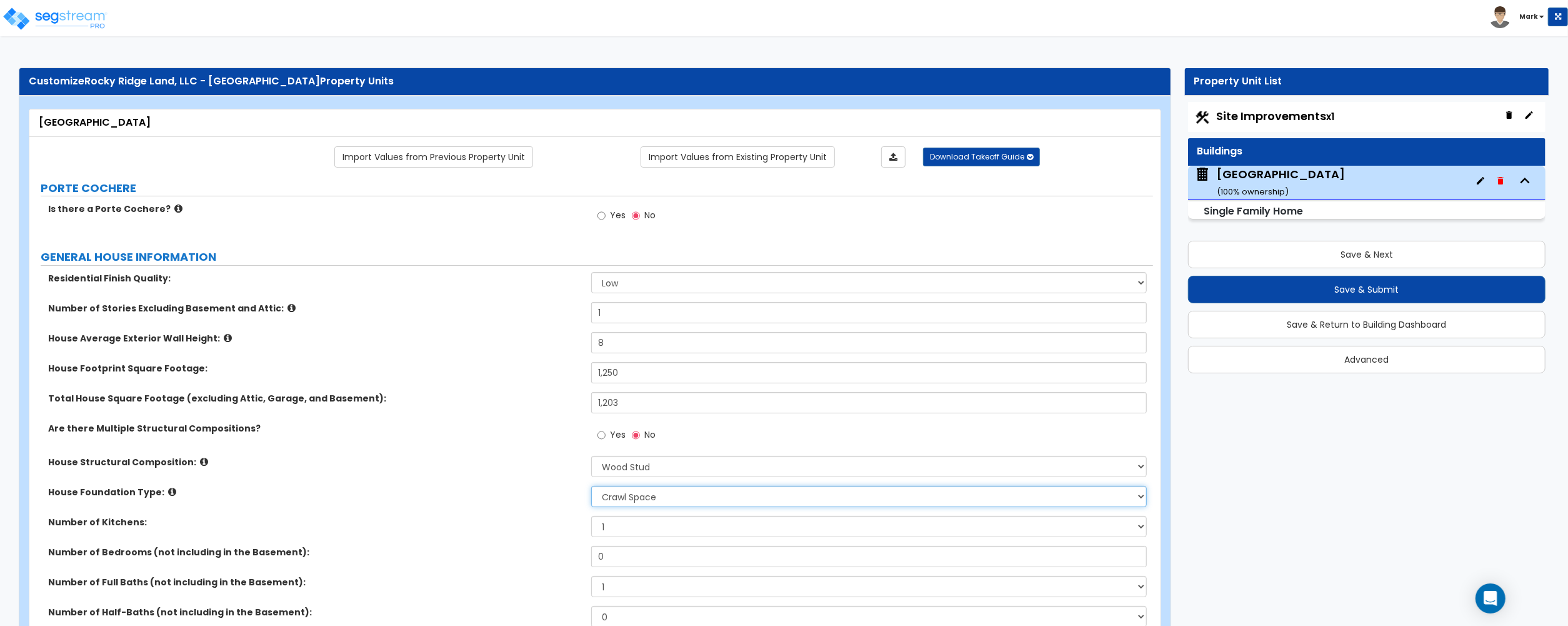
click at [651, 498] on select "Please Choose One Crawl Space Pier-Elevated First floor Slab on Grade" at bounding box center [868, 497] width 555 height 21
select select "2"
click at [591, 487] on select "Please Choose One Crawl Space Pier-Elevated First floor Slab on Grade" at bounding box center [868, 497] width 555 height 21
click at [617, 496] on select "Please Choose One Crawl Space Pier-Elevated First floor Slab on Grade" at bounding box center [868, 497] width 555 height 21
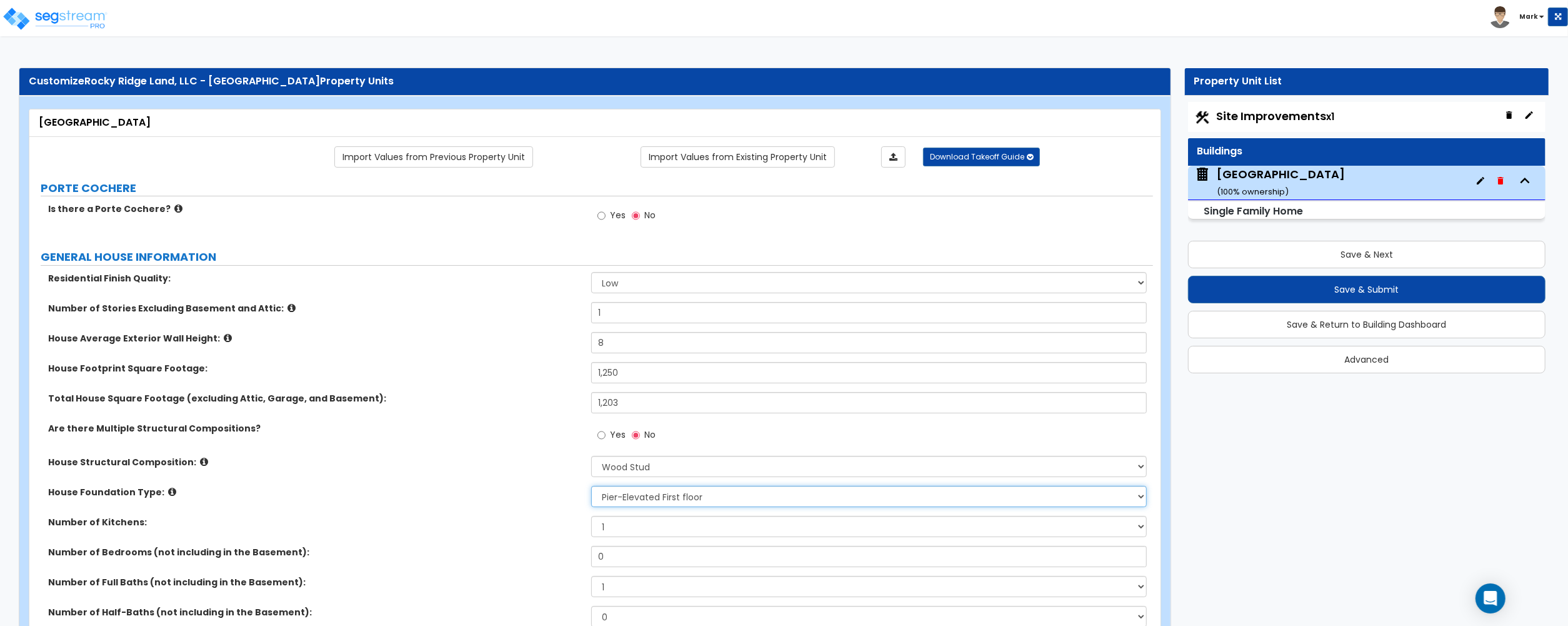
click at [623, 507] on select "Please Choose One Crawl Space Pier-Elevated First floor Slab on Grade" at bounding box center [868, 497] width 555 height 21
drag, startPoint x: 623, startPoint y: 508, endPoint x: 613, endPoint y: 493, distance: 18.0
click at [613, 493] on select "Please Choose One Crawl Space Pier-Elevated First floor Slab on Grade" at bounding box center [868, 497] width 555 height 21
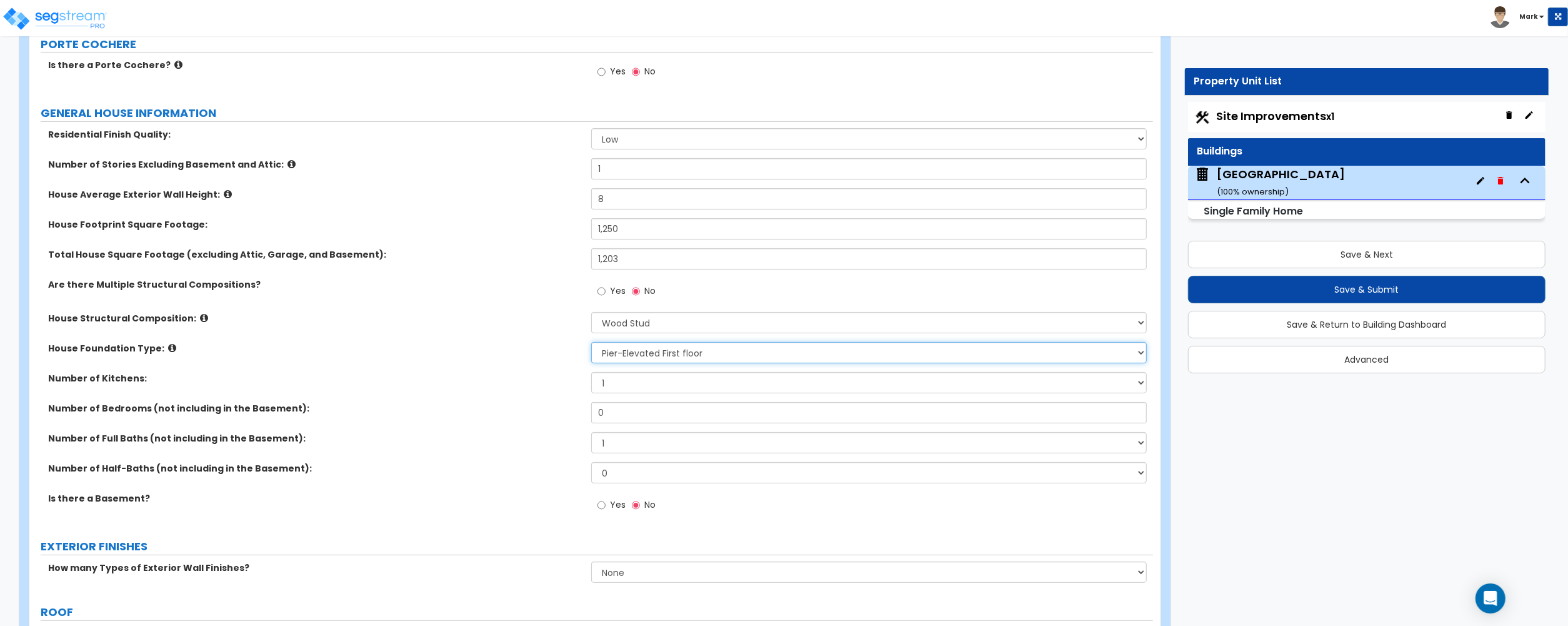
scroll to position [167, 0]
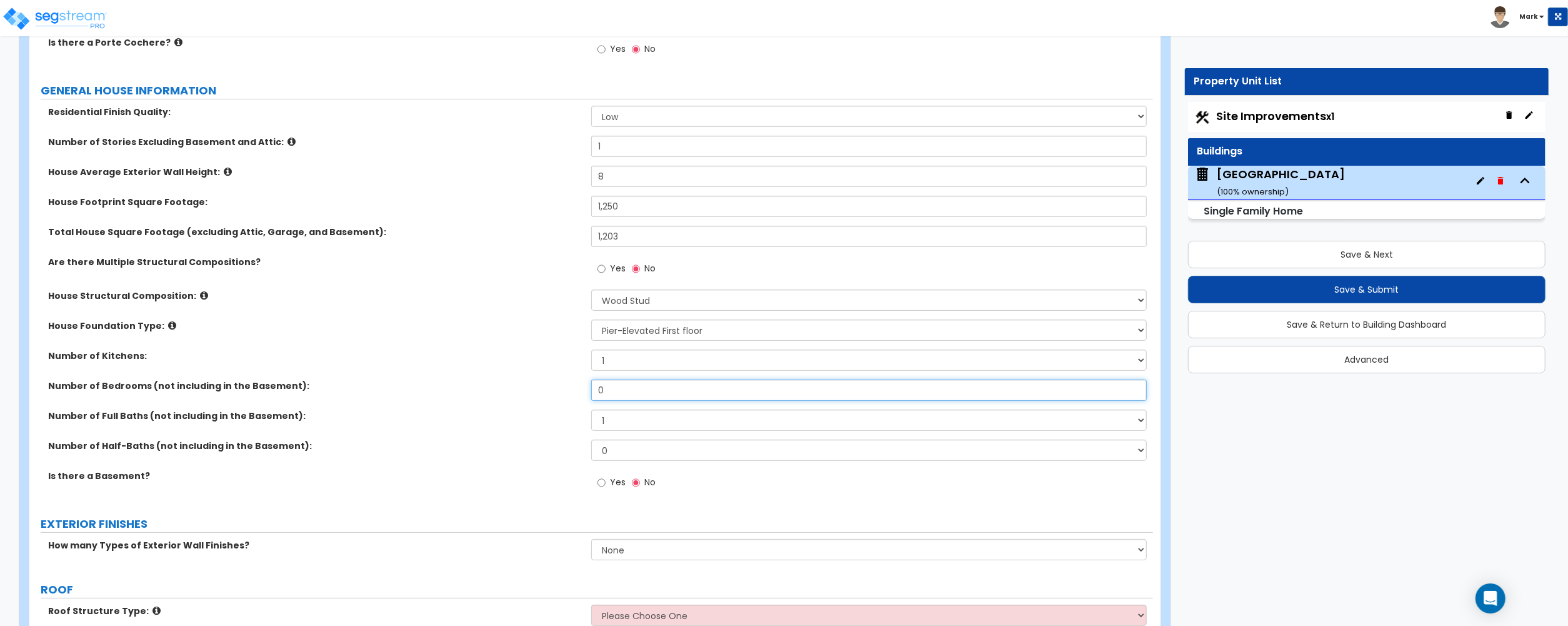
click at [625, 391] on input "0" at bounding box center [868, 391] width 555 height 21
type input "3"
click at [631, 417] on select "1 2 3 4 5 6 7 8 9 10" at bounding box center [868, 420] width 555 height 21
select select "2"
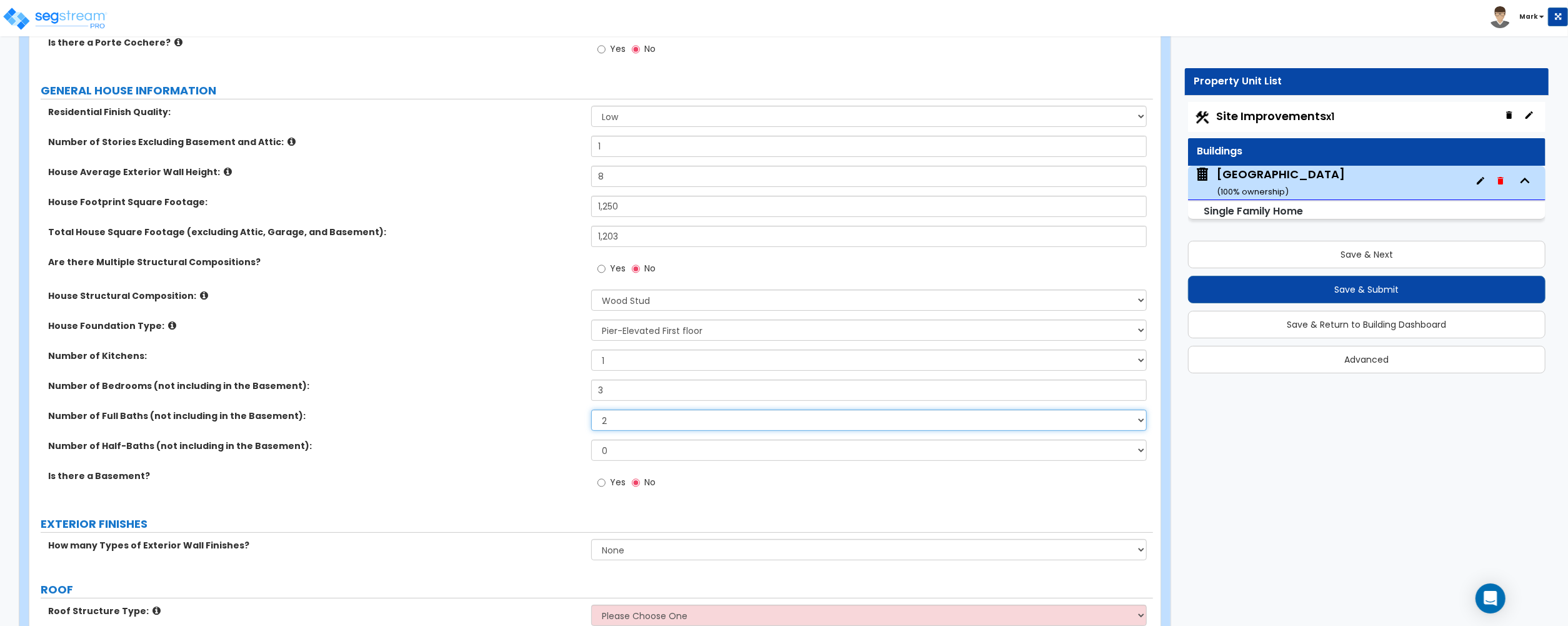
click at [591, 410] on select "1 2 3 4 5 6 7 8 9 10" at bounding box center [868, 420] width 555 height 21
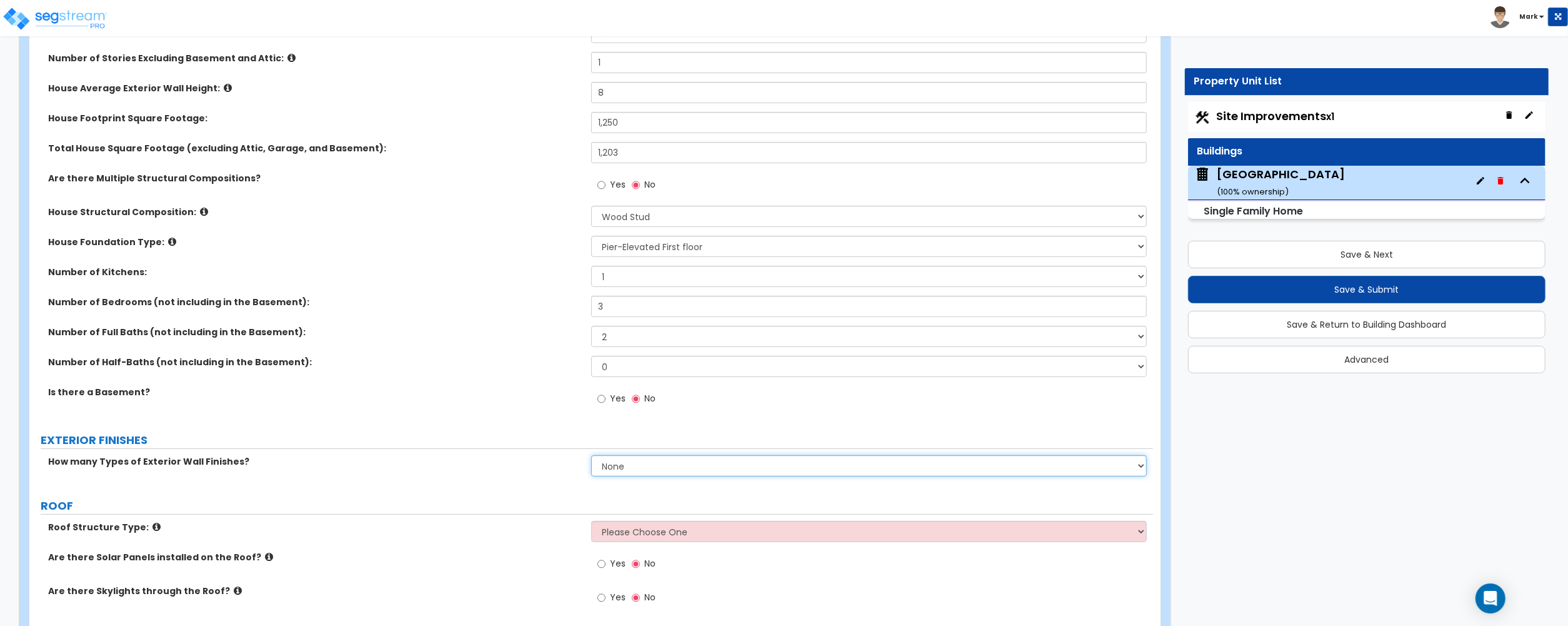
click at [677, 472] on select "None 1 2 3" at bounding box center [868, 466] width 555 height 21
click at [363, 443] on label "EXTERIOR FINISHES" at bounding box center [596, 439] width 1112 height 16
click at [640, 463] on select "None 1 2 3" at bounding box center [868, 466] width 555 height 21
select select "1"
click at [591, 456] on select "None 1 2 3" at bounding box center [868, 466] width 555 height 21
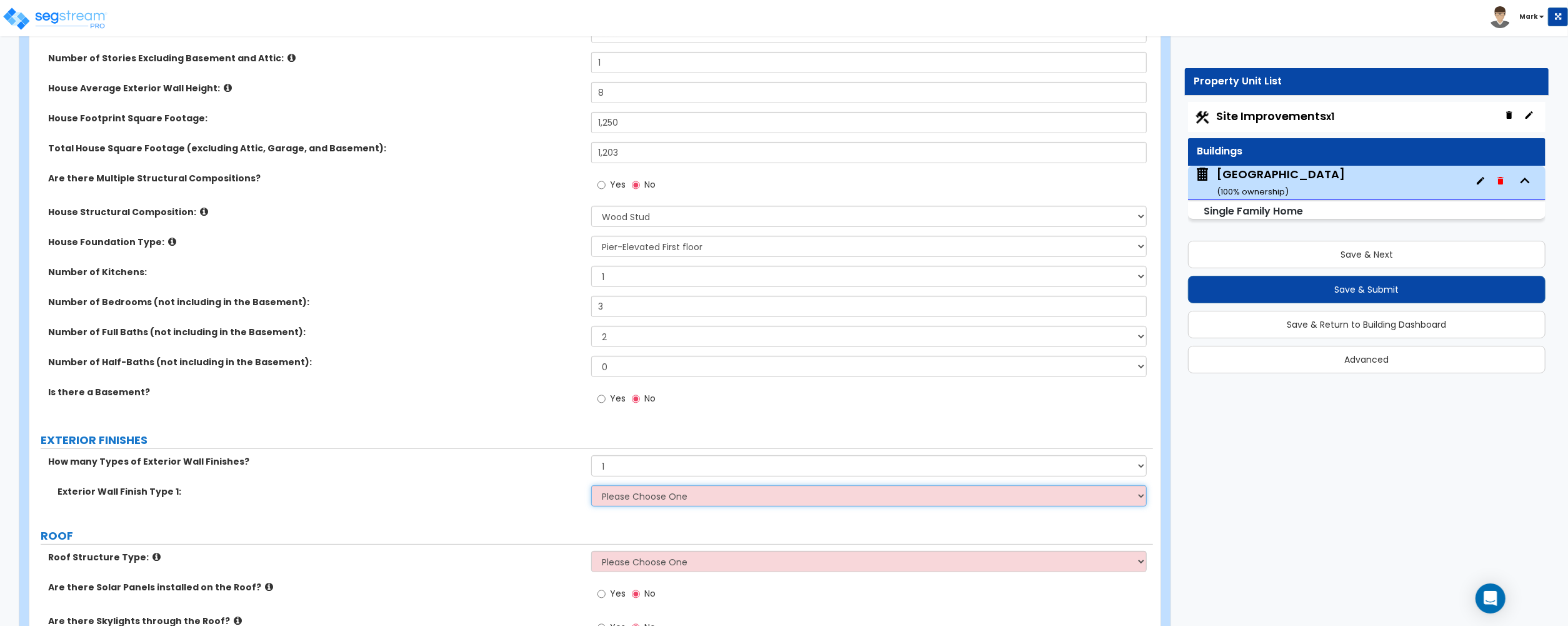
click at [653, 499] on select "Please Choose One No Finish/Shared Wall No Wall Brick Finish Stone Finish Wood …" at bounding box center [868, 496] width 555 height 21
select select "4"
click at [591, 486] on select "Please Choose One No Finish/Shared Wall No Wall Brick Finish Stone Finish Wood …" at bounding box center [868, 496] width 555 height 21
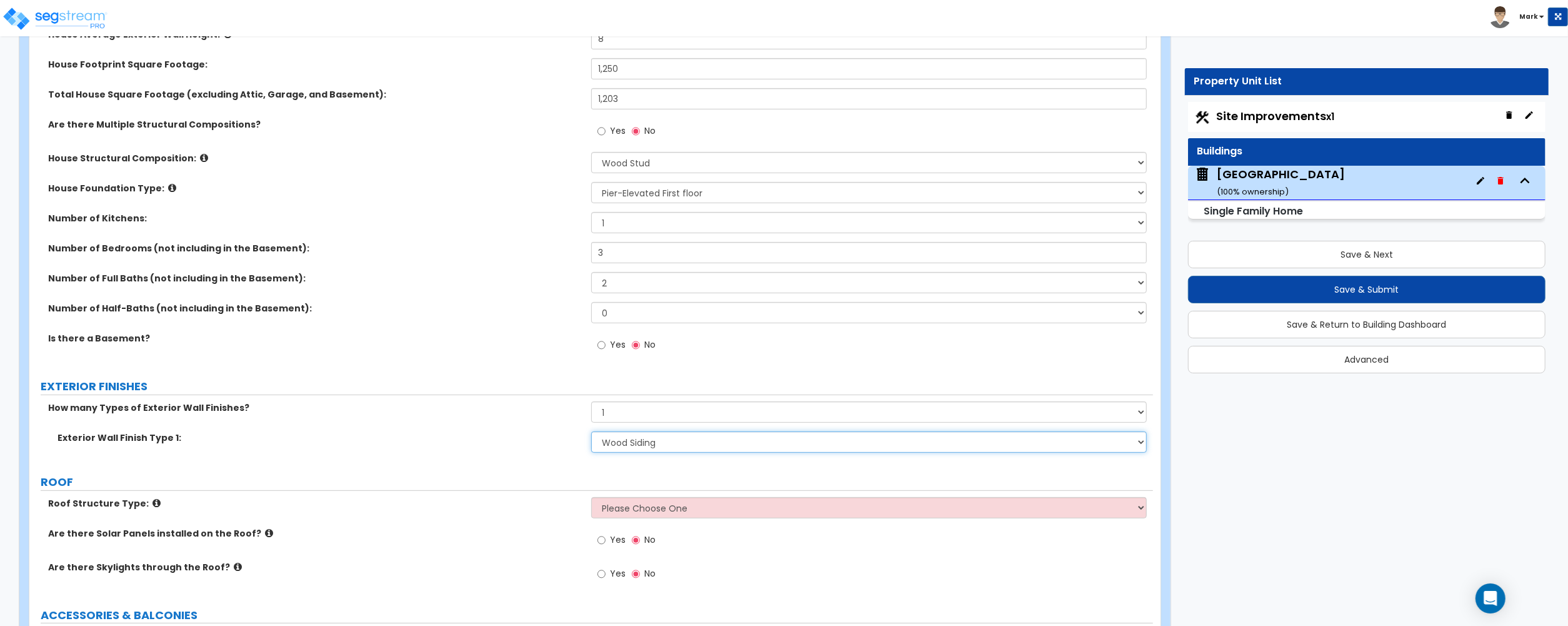
scroll to position [333, 0]
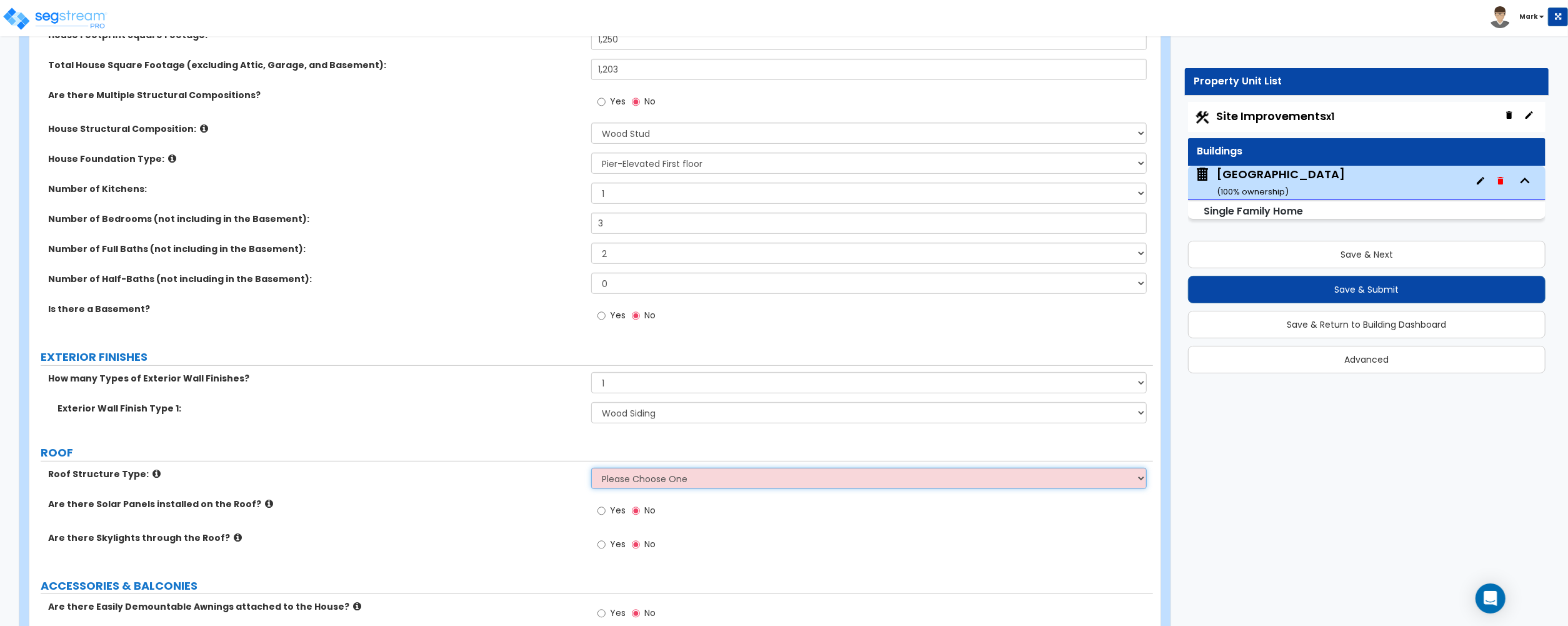
click at [658, 480] on select "Please Choose One Gable Roof Flat Roof Hybrid Gable & Flat Roof" at bounding box center [868, 478] width 555 height 21
select select "1"
click at [591, 469] on select "Please Choose One Gable Roof Flat Roof Hybrid Gable & Flat Roof" at bounding box center [868, 478] width 555 height 21
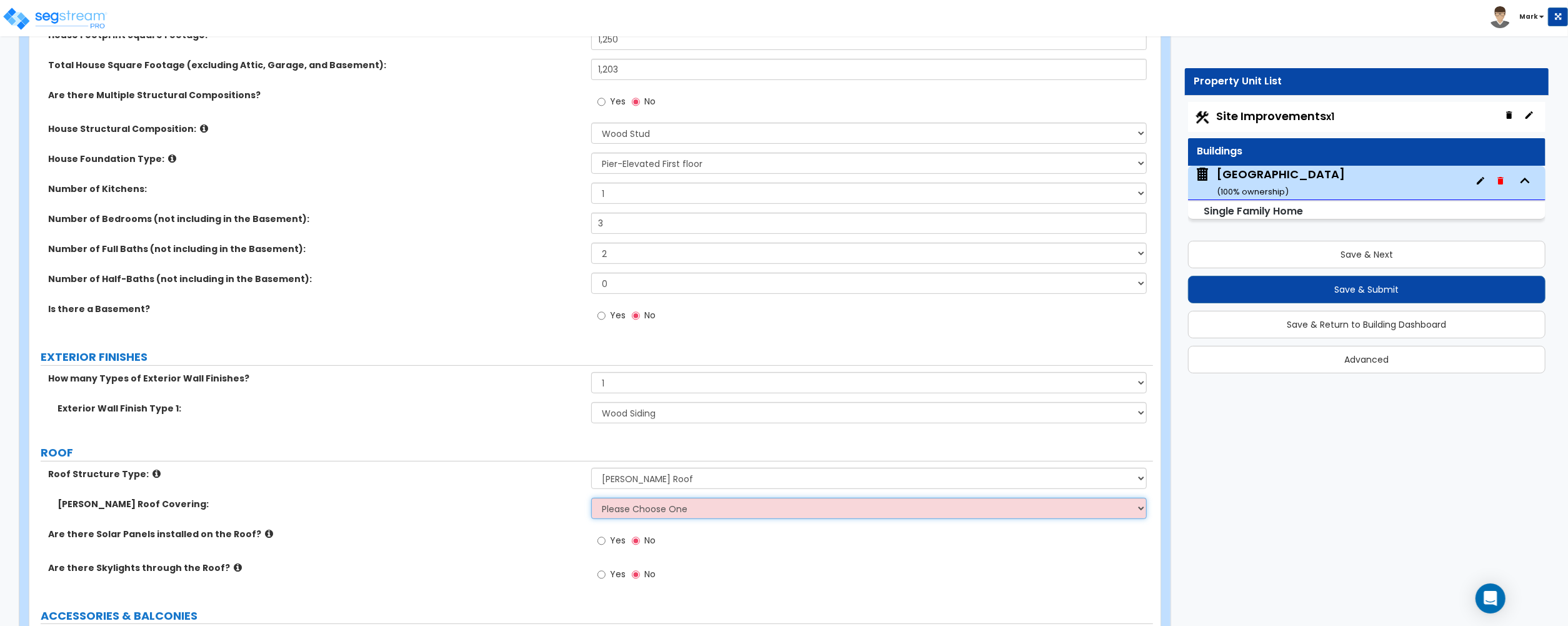
click at [640, 507] on select "Please Choose One Asphalt Shingle Clay Tile Wood Shingle Metal Shingle Standing…" at bounding box center [868, 508] width 555 height 21
click at [606, 511] on select "Please Choose One Asphalt Shingle Clay Tile Wood Shingle Metal Shingle Standing…" at bounding box center [868, 508] width 555 height 21
select select "1"
click at [591, 499] on select "Please Choose One Asphalt Shingle Clay Tile Wood Shingle Metal Shingle Standing…" at bounding box center [868, 508] width 555 height 21
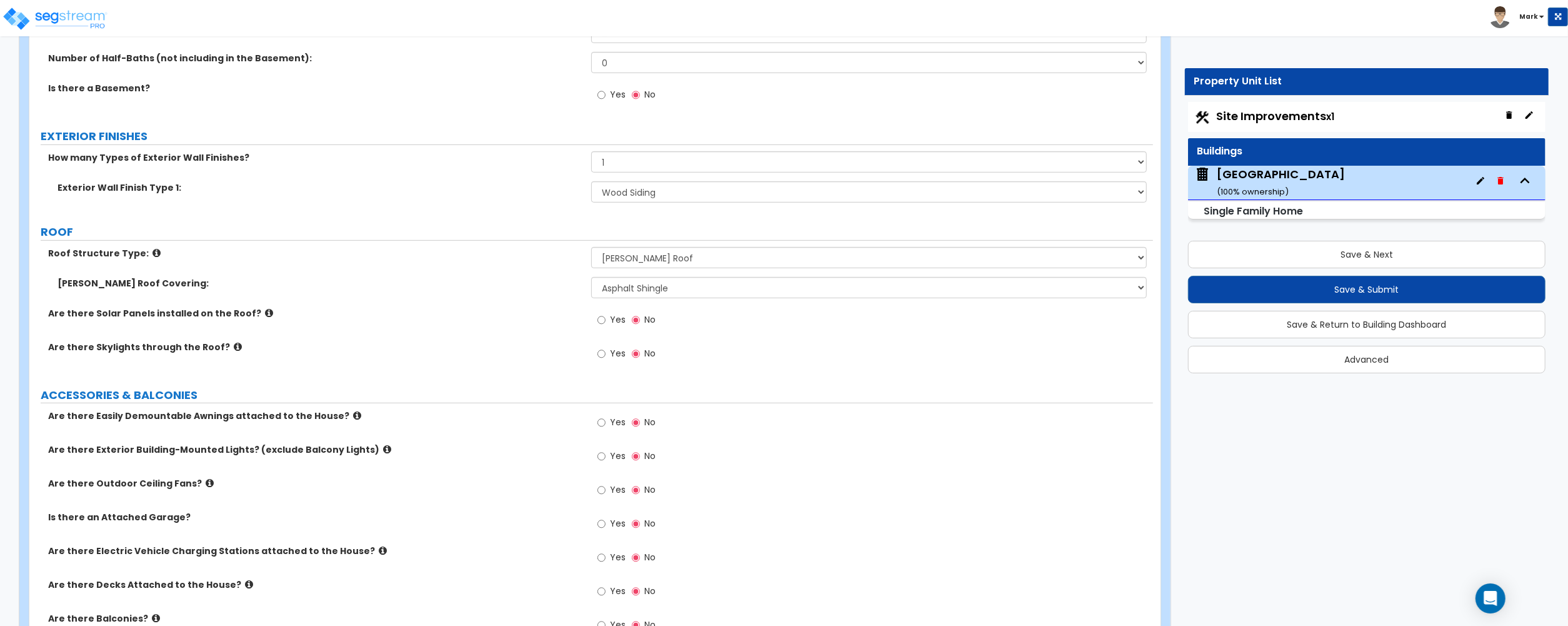
scroll to position [583, 0]
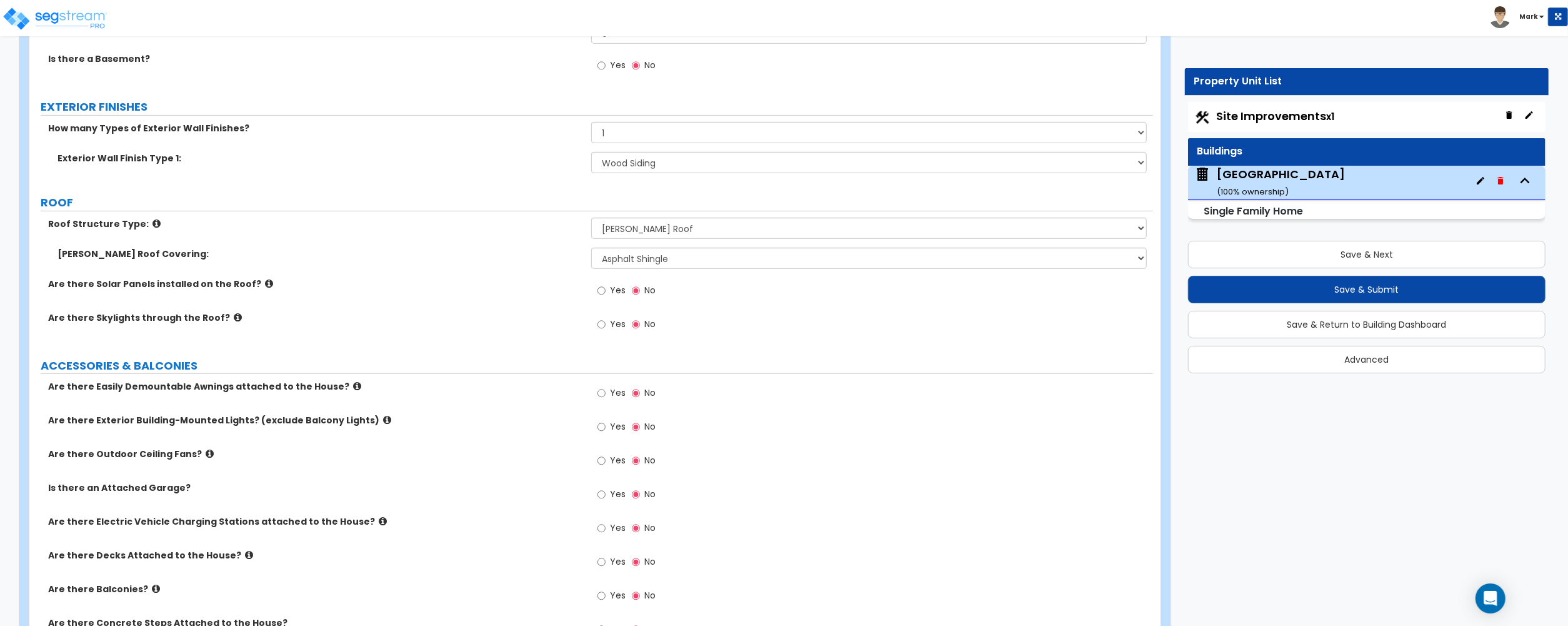
click at [606, 431] on label "Yes" at bounding box center [611, 428] width 28 height 21
click at [606, 431] on input "Yes" at bounding box center [601, 427] width 8 height 14
radio input "true"
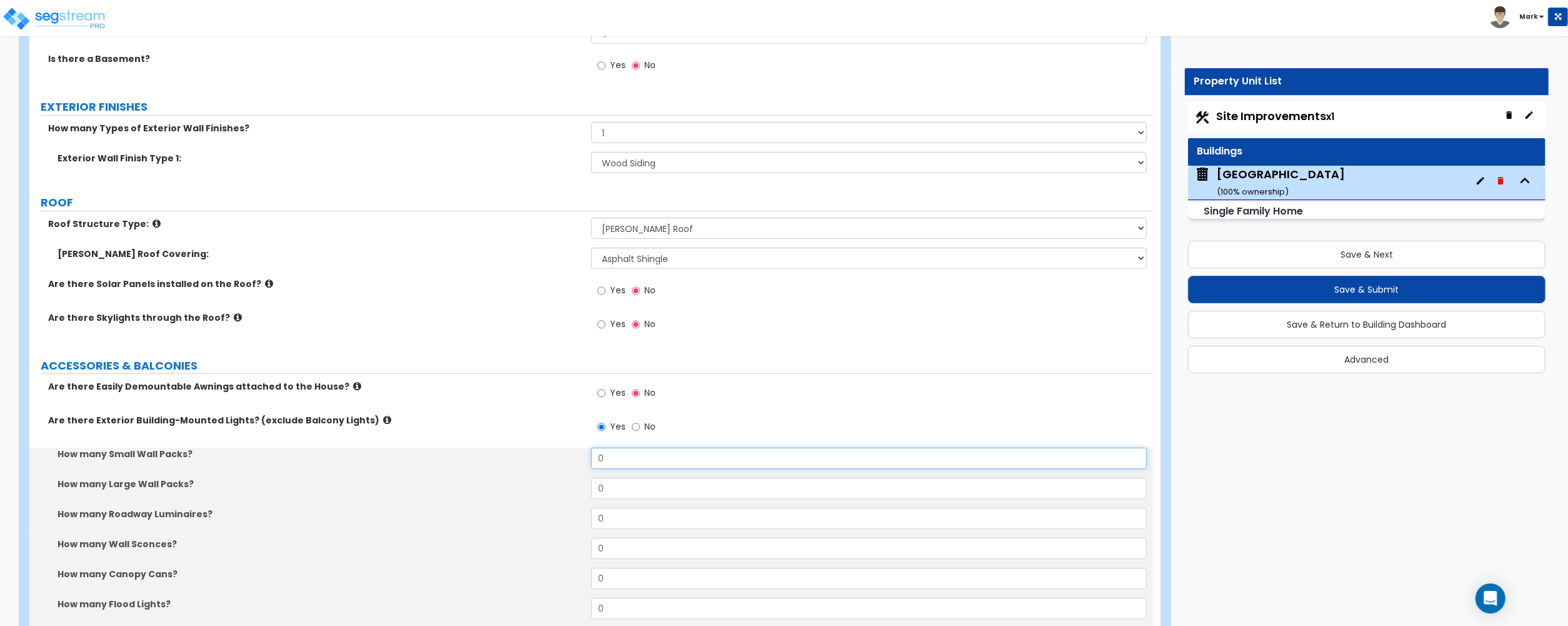
click at [623, 461] on input "0" at bounding box center [868, 459] width 555 height 21
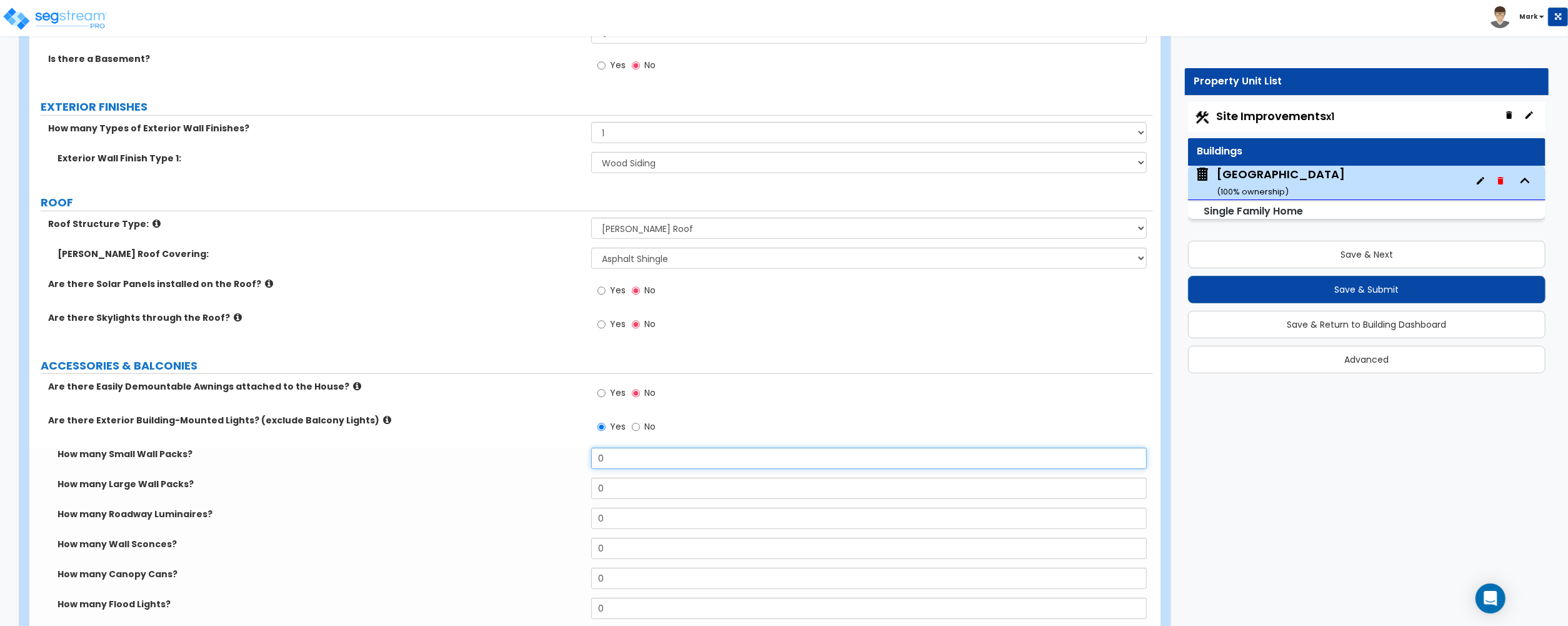
click at [623, 461] on input "0" at bounding box center [868, 459] width 555 height 21
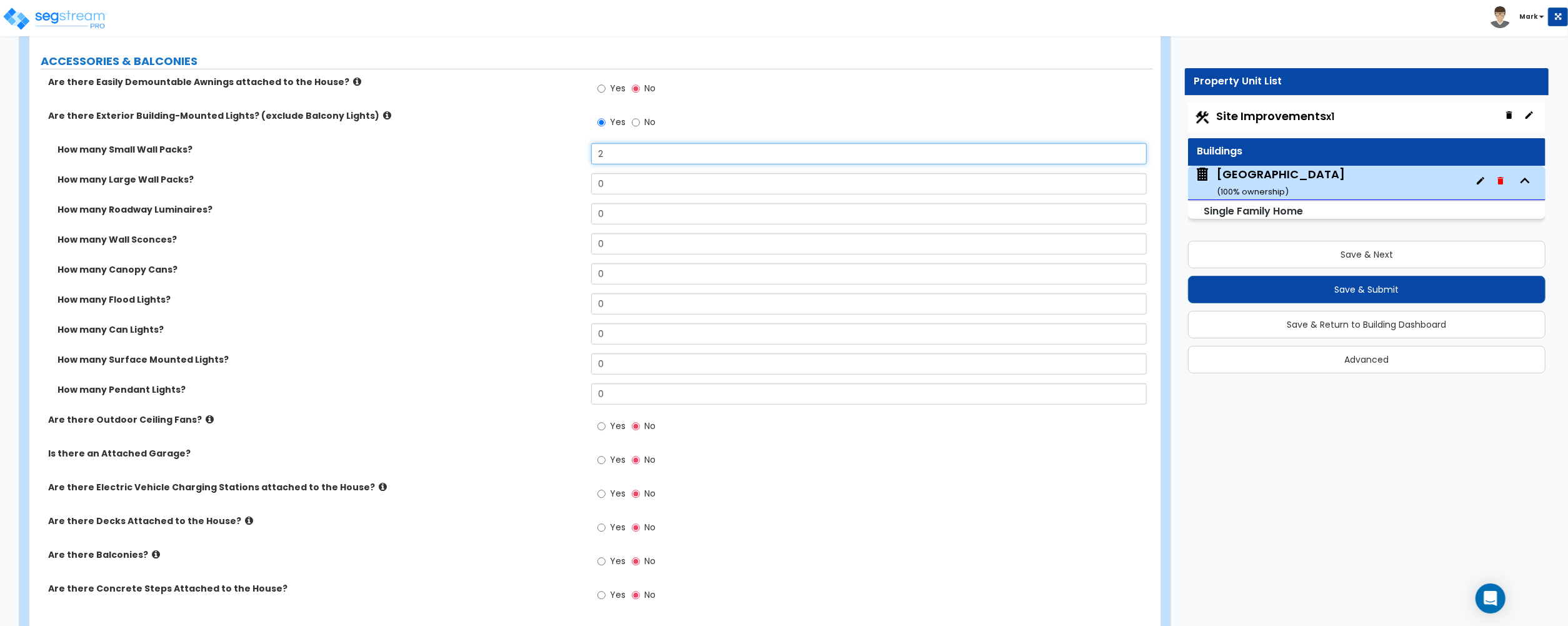
scroll to position [916, 0]
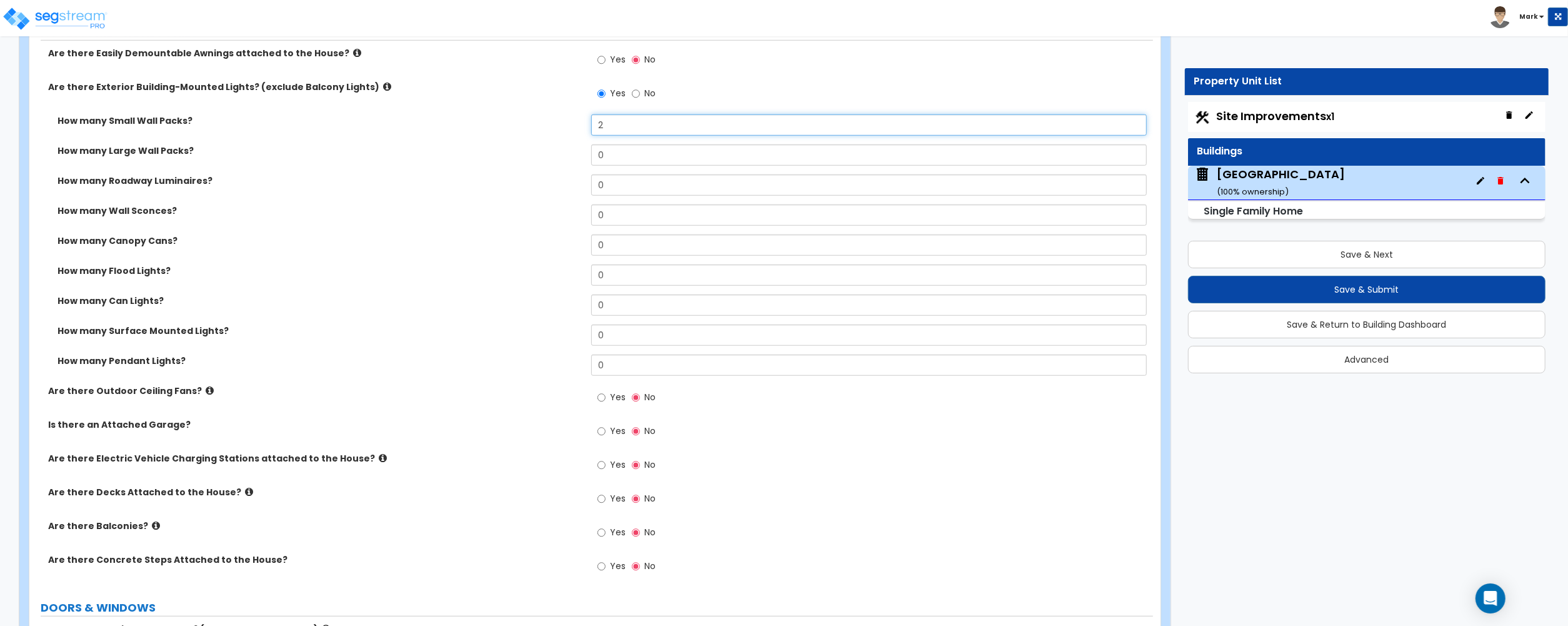
type input "2"
click at [226, 488] on label "Are there Decks Attached to the House?" at bounding box center [315, 492] width 534 height 12
click at [241, 496] on label "Are there Decks Attached to the House?" at bounding box center [315, 492] width 534 height 12
click at [245, 491] on icon at bounding box center [249, 491] width 8 height 9
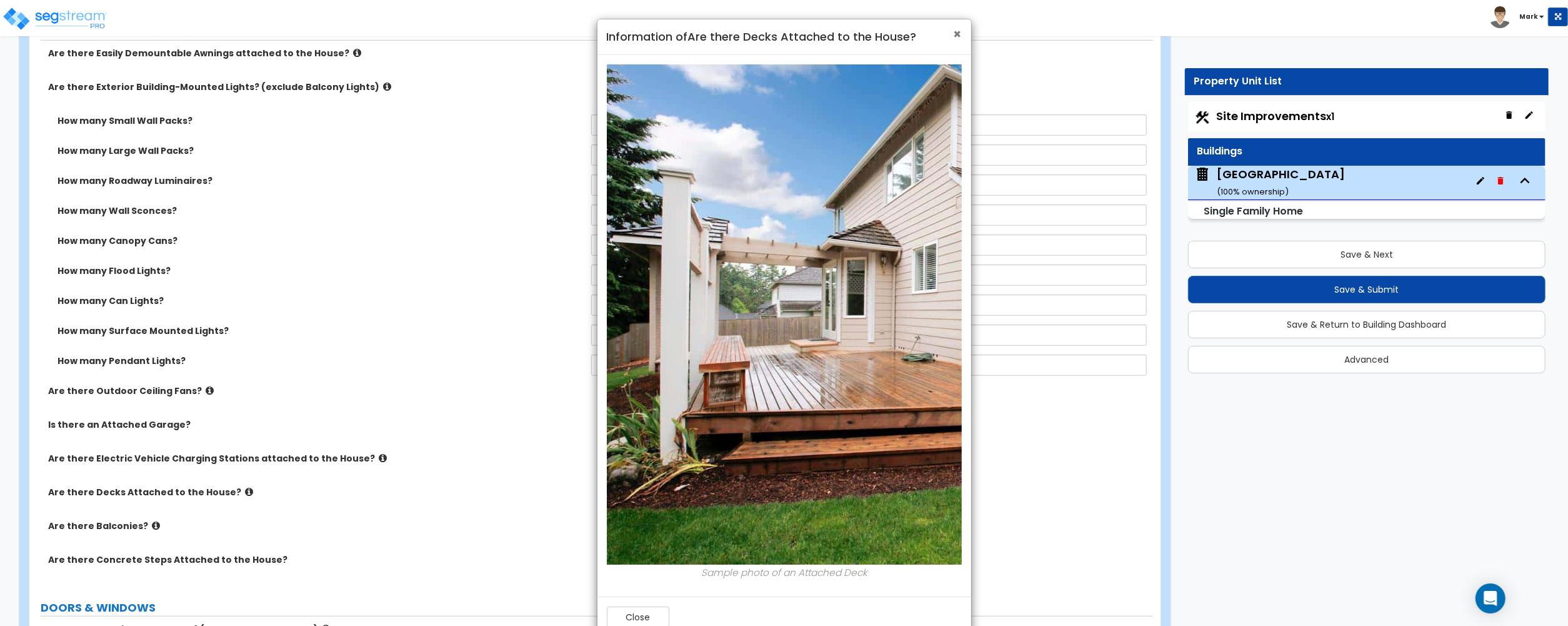
click at [958, 40] on span "×" at bounding box center [957, 34] width 8 height 18
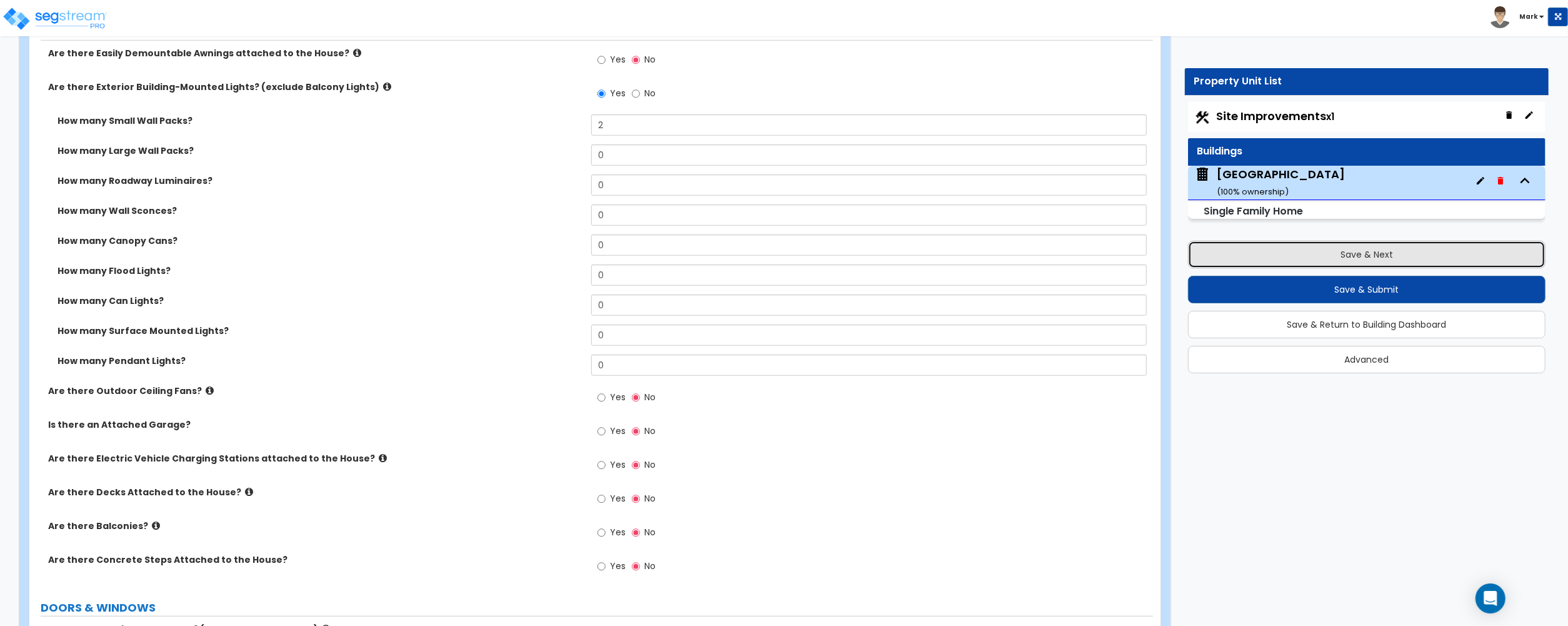
click at [1345, 253] on button "Save & Next" at bounding box center [1366, 255] width 357 height 28
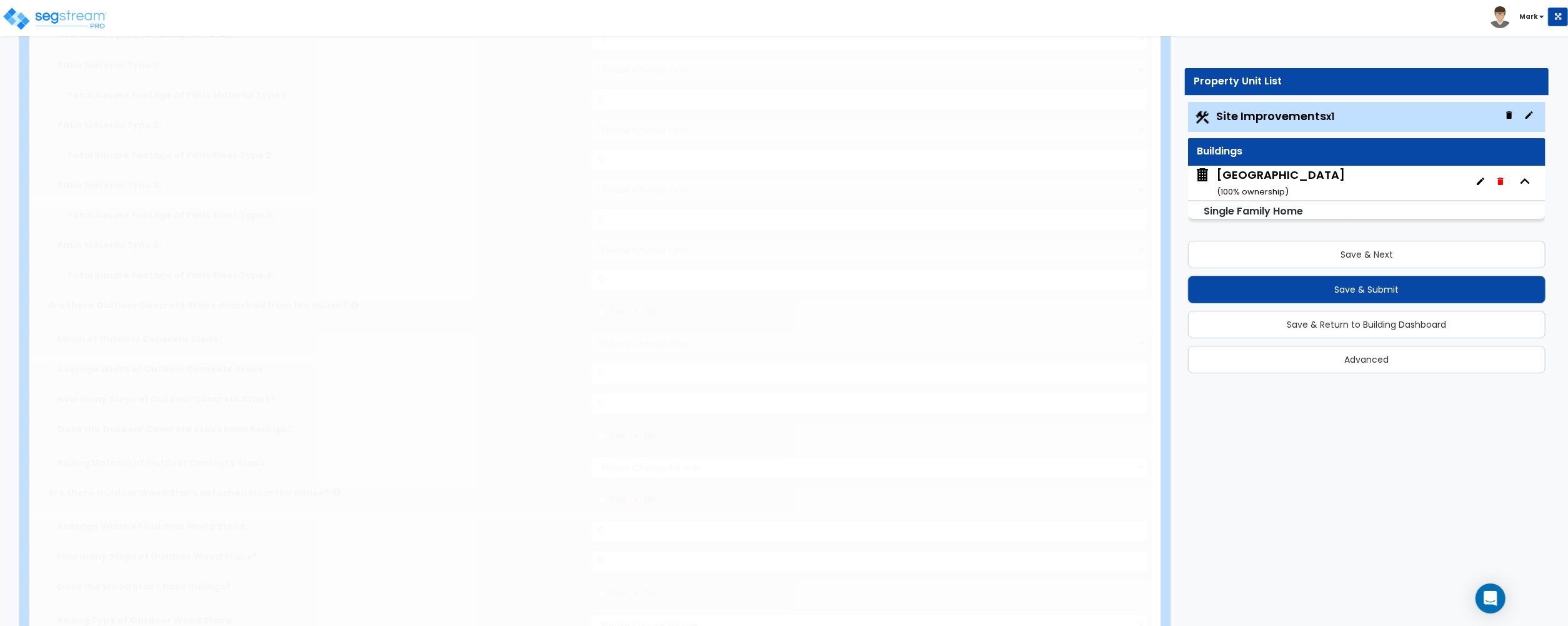
type input "0.03"
select select "2"
type input "250"
radio input "true"
select select "3"
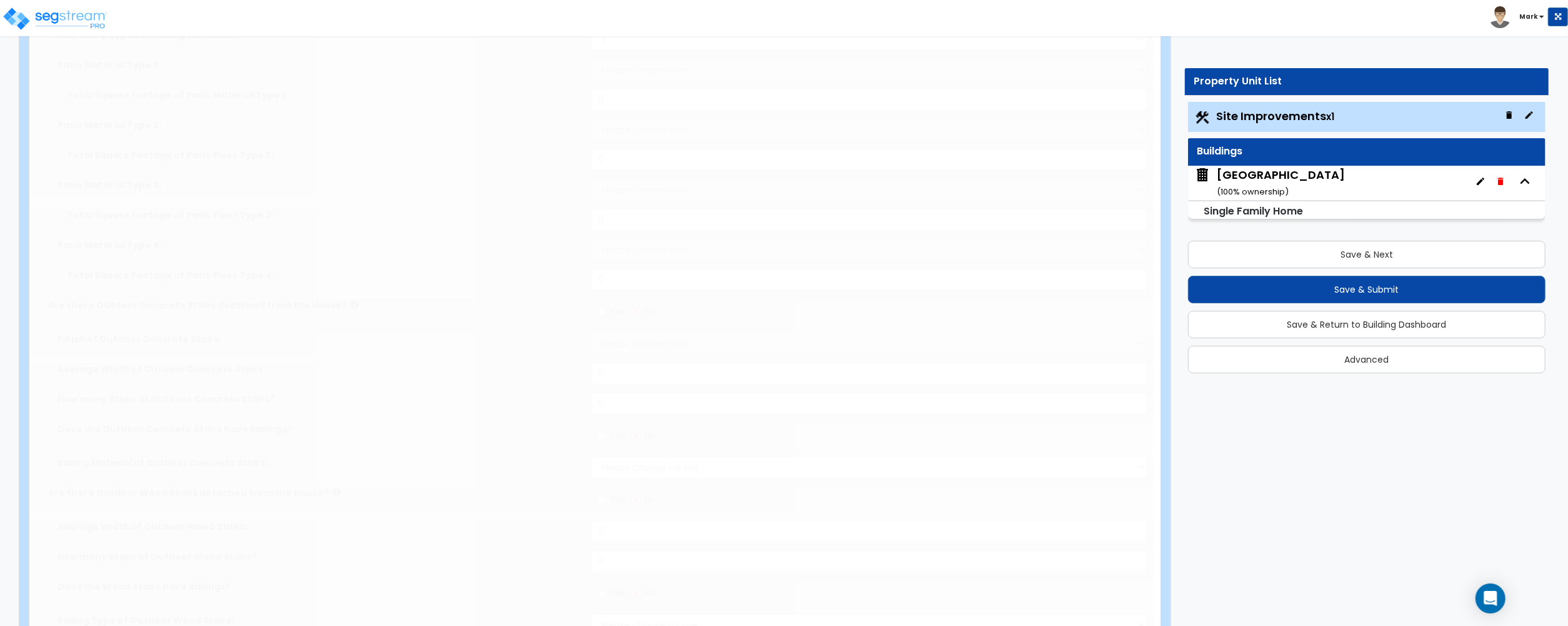
type input "25"
radio input "true"
select select "1"
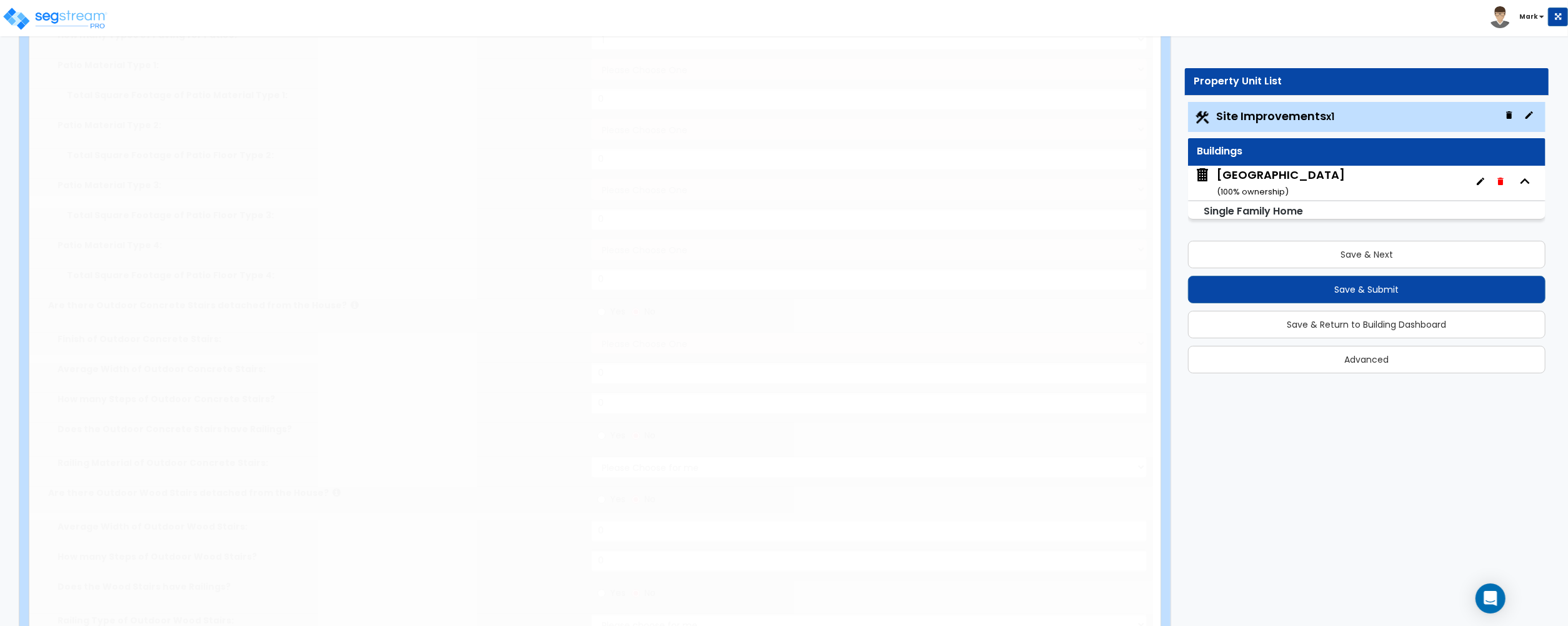
type input "100"
select select "1"
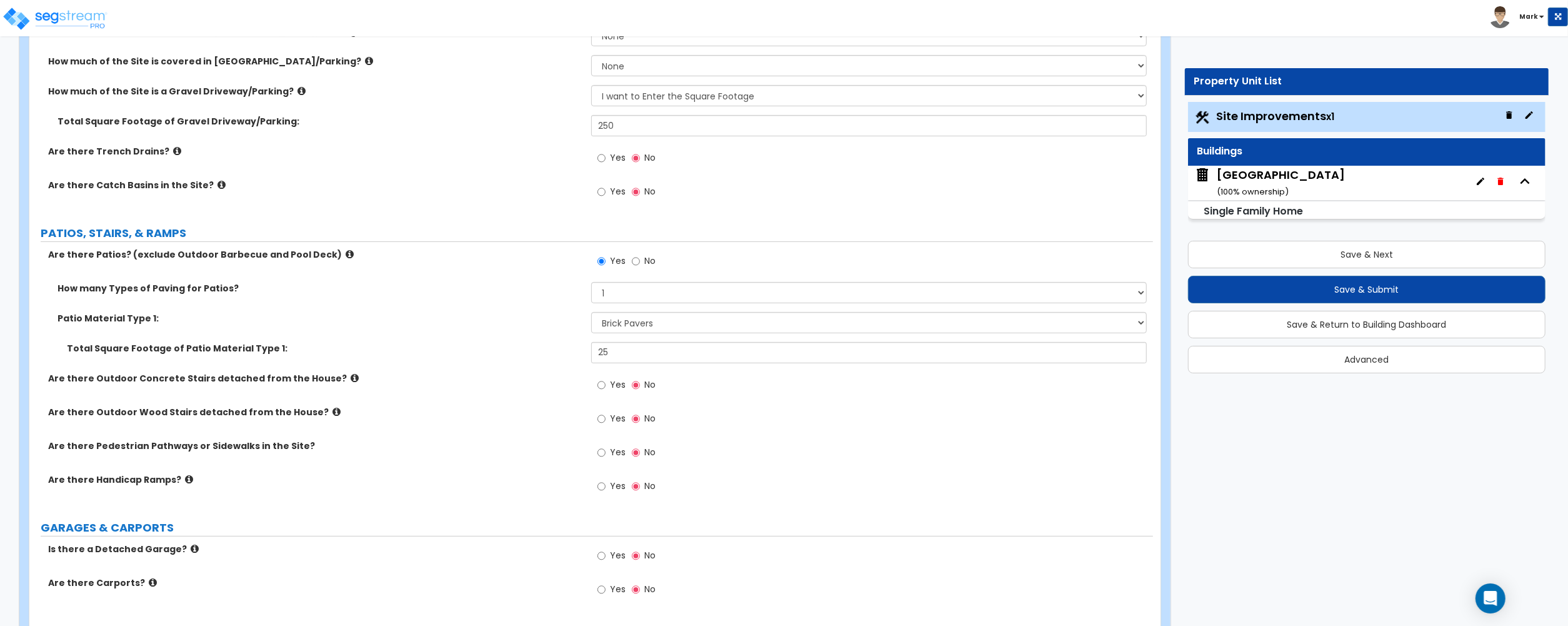
scroll to position [944, 0]
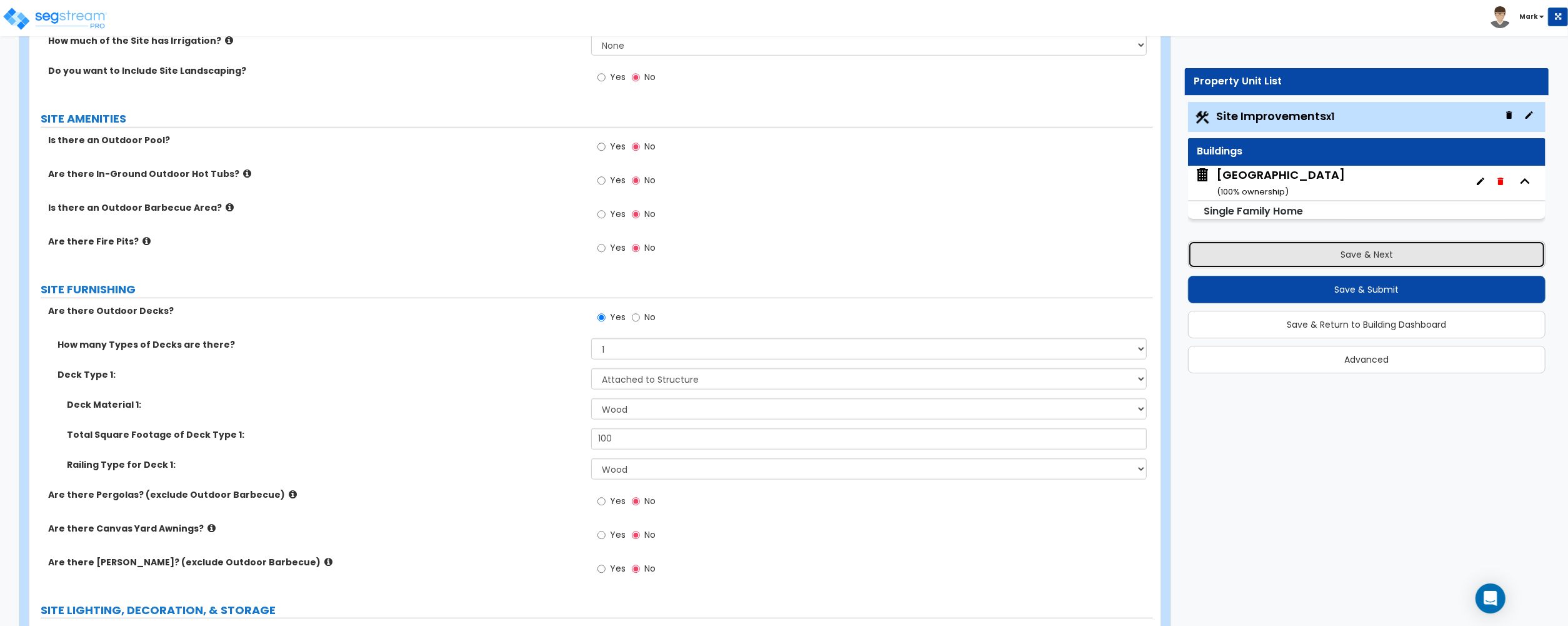
click at [1314, 256] on button "Save & Next" at bounding box center [1366, 255] width 357 height 28
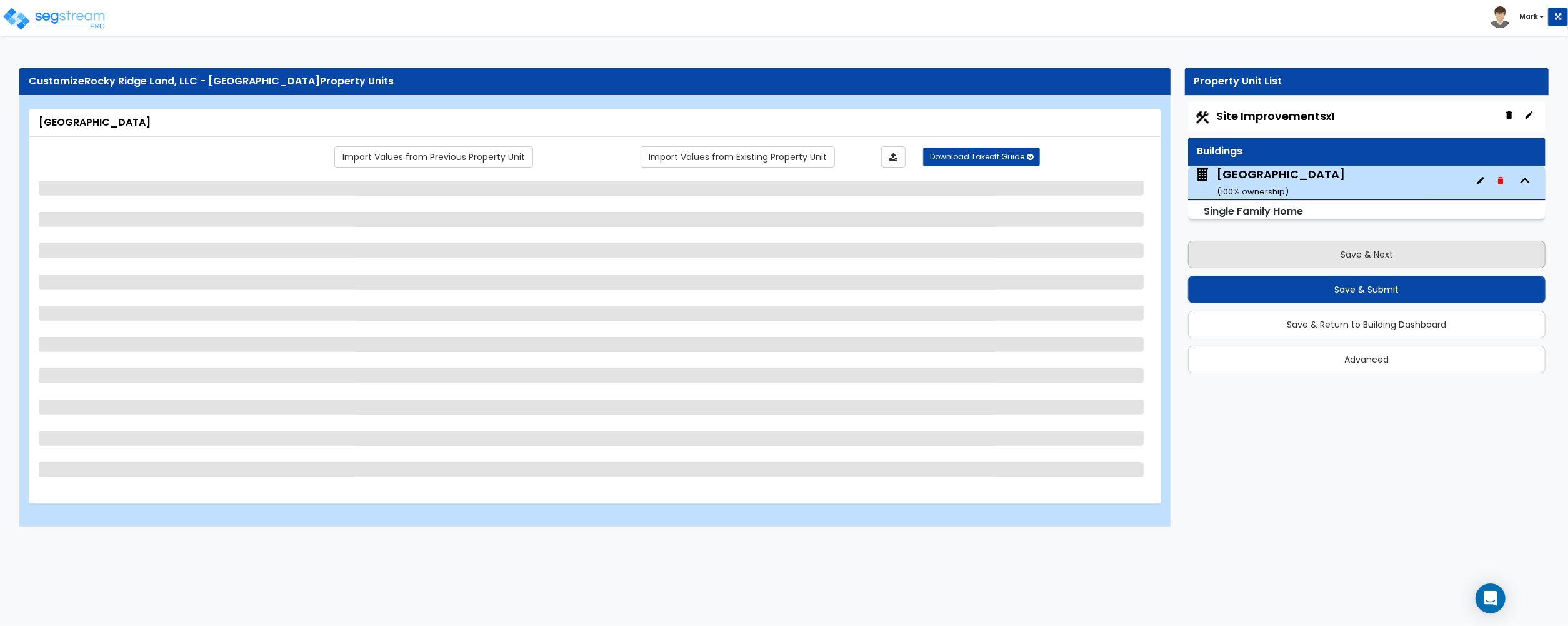
scroll to position [0, 0]
select select "7"
select select "2"
select select "1"
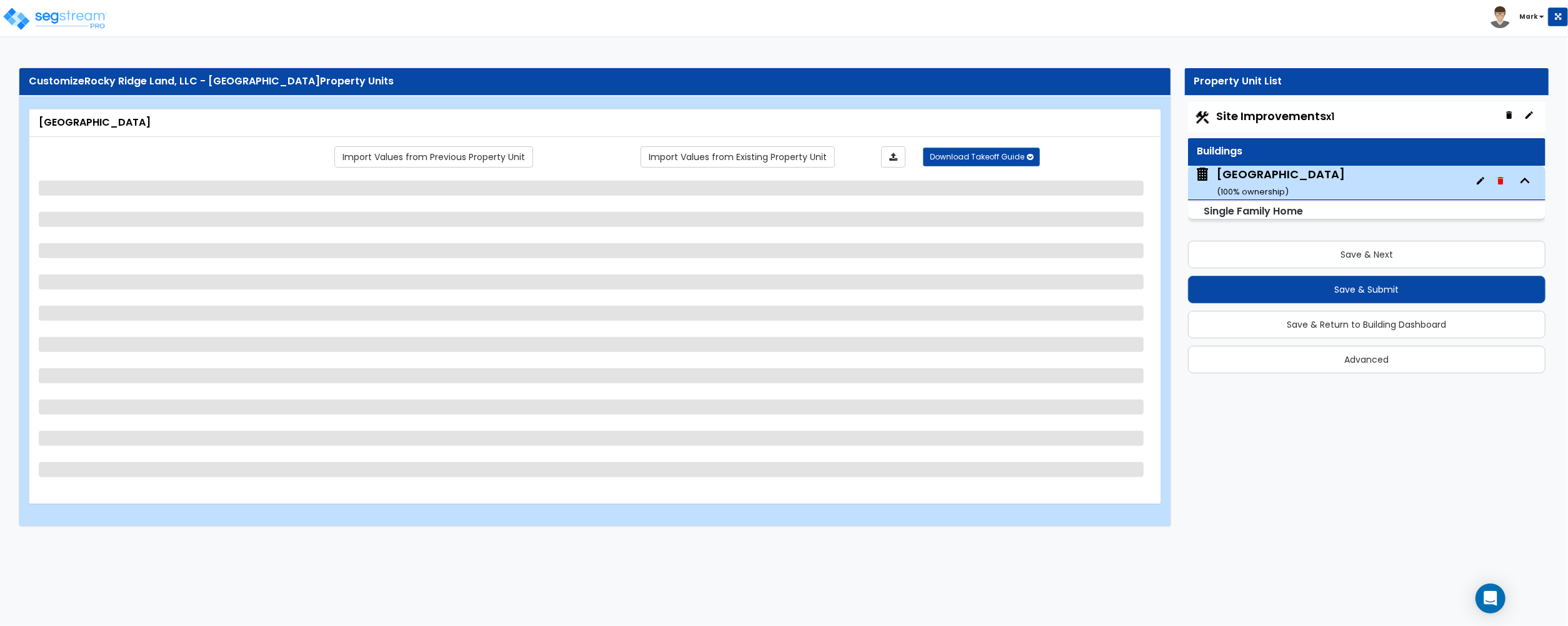
select select "4"
select select "1"
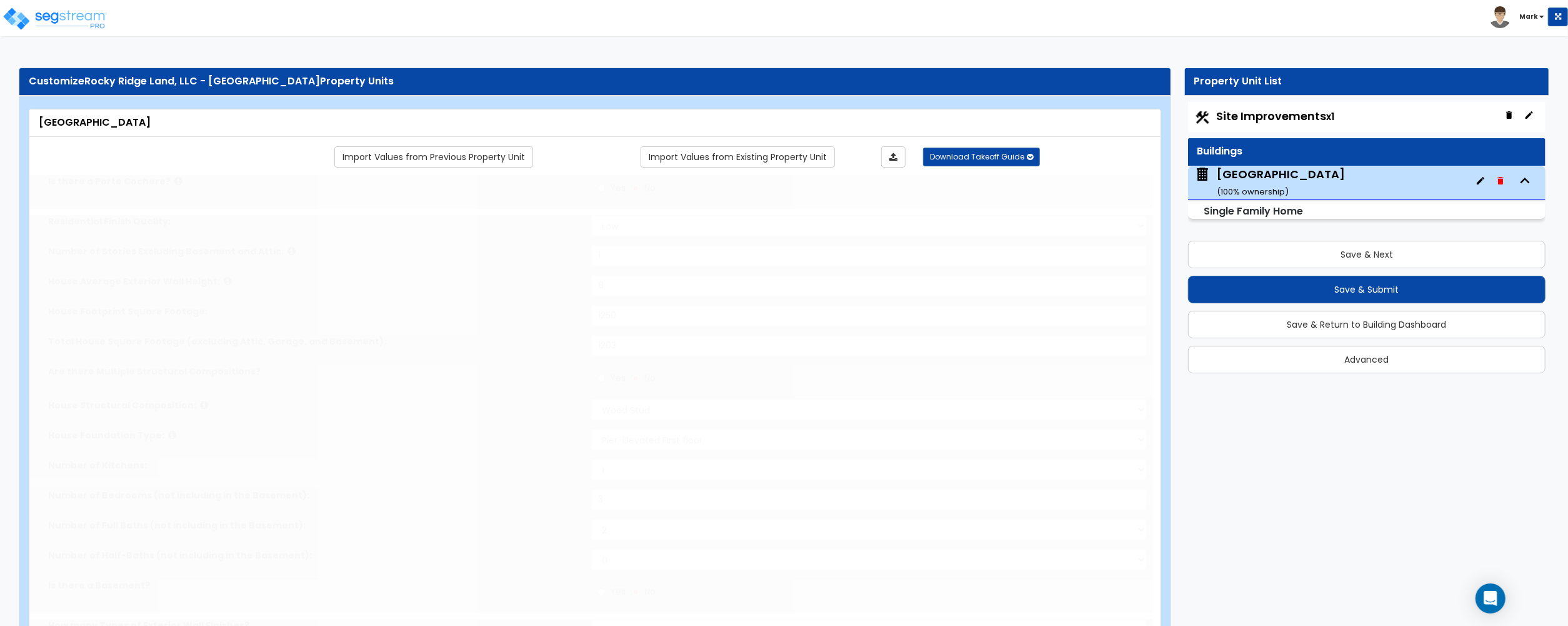
type input "2"
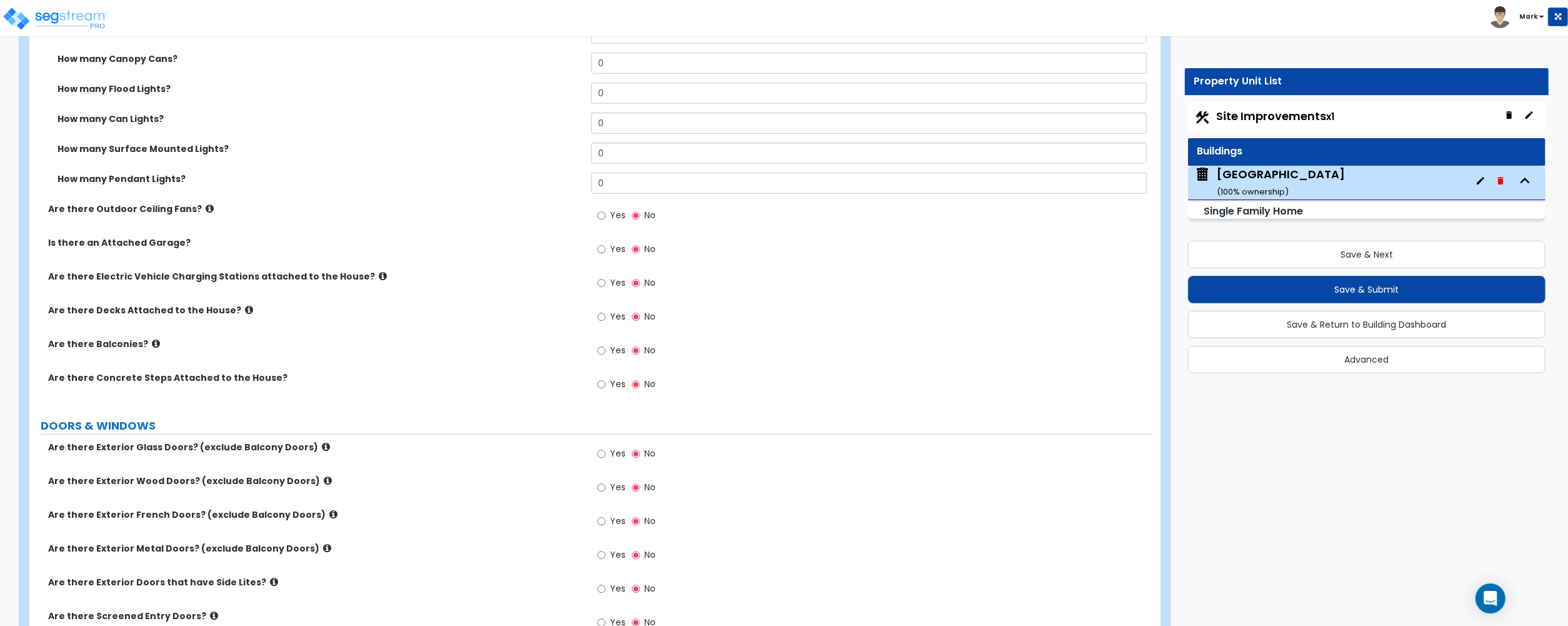
click at [245, 311] on icon at bounding box center [249, 310] width 8 height 9
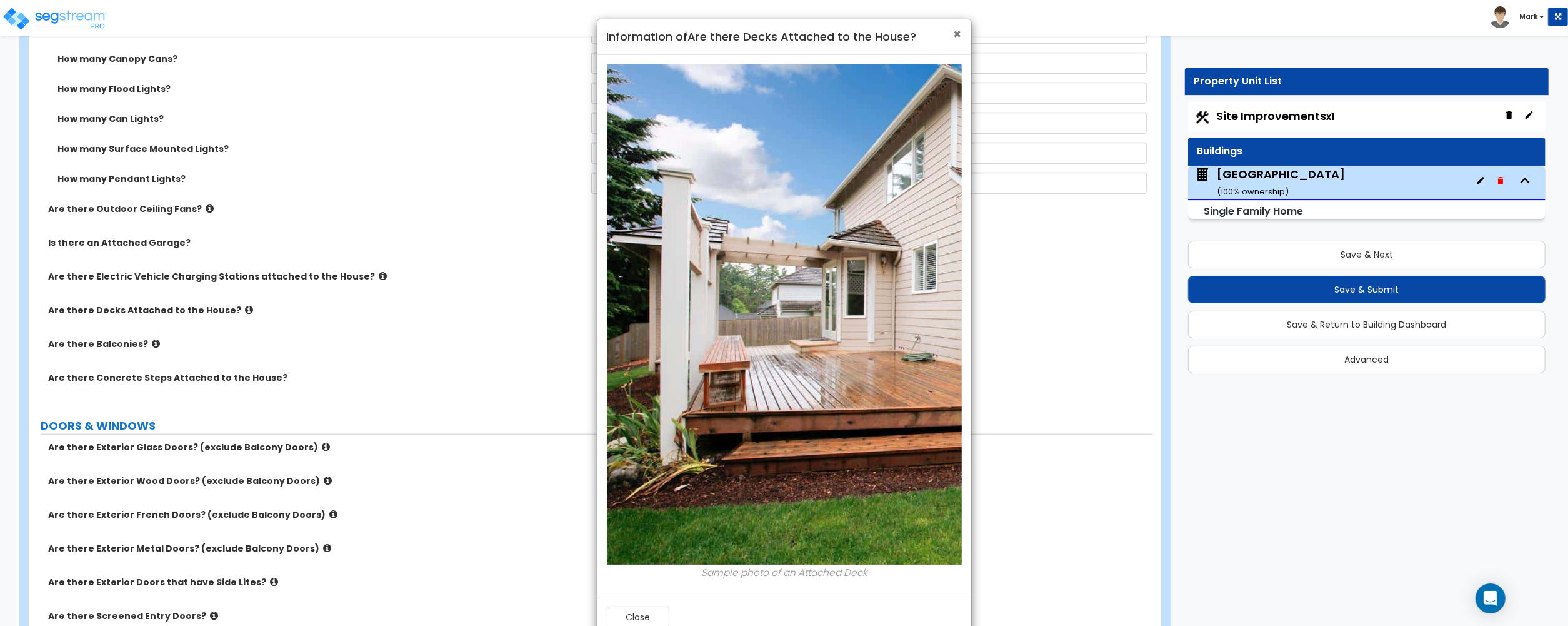
click at [953, 36] on span "×" at bounding box center [957, 34] width 8 height 18
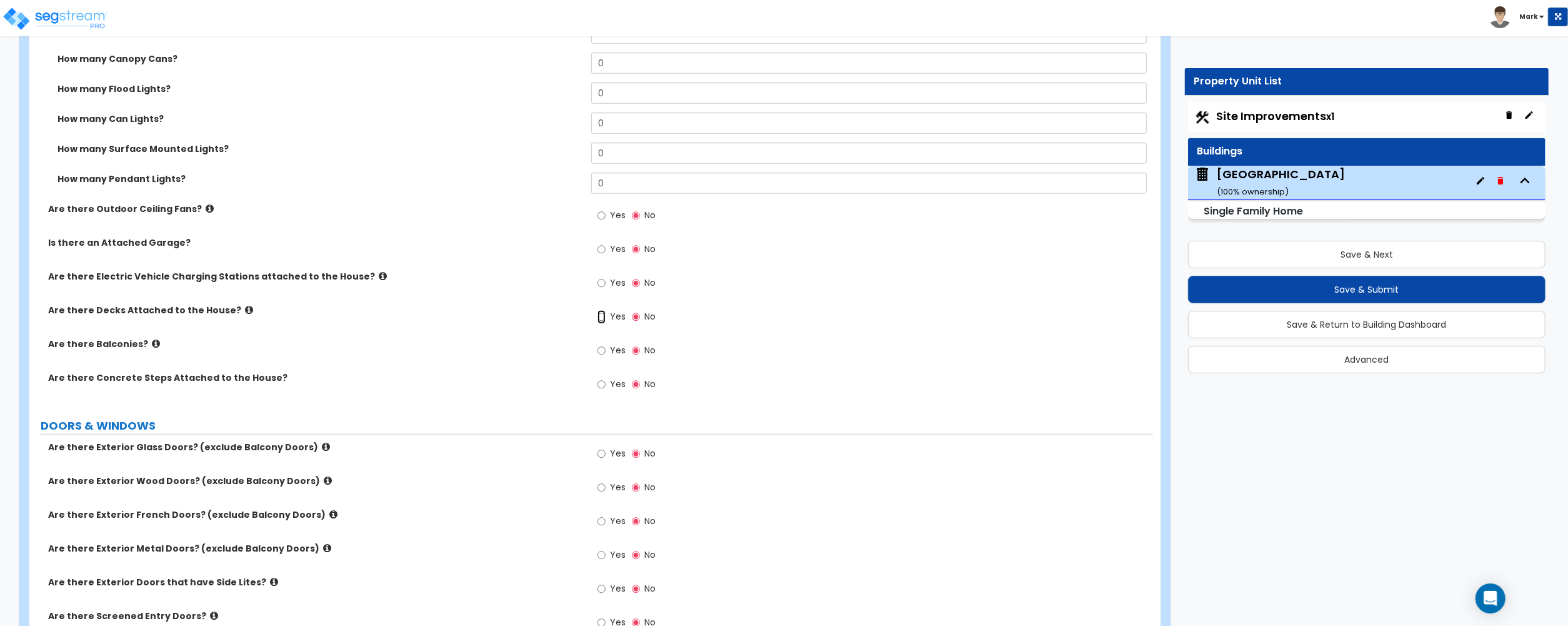
click at [603, 316] on input "Yes" at bounding box center [601, 317] width 8 height 14
radio input "true"
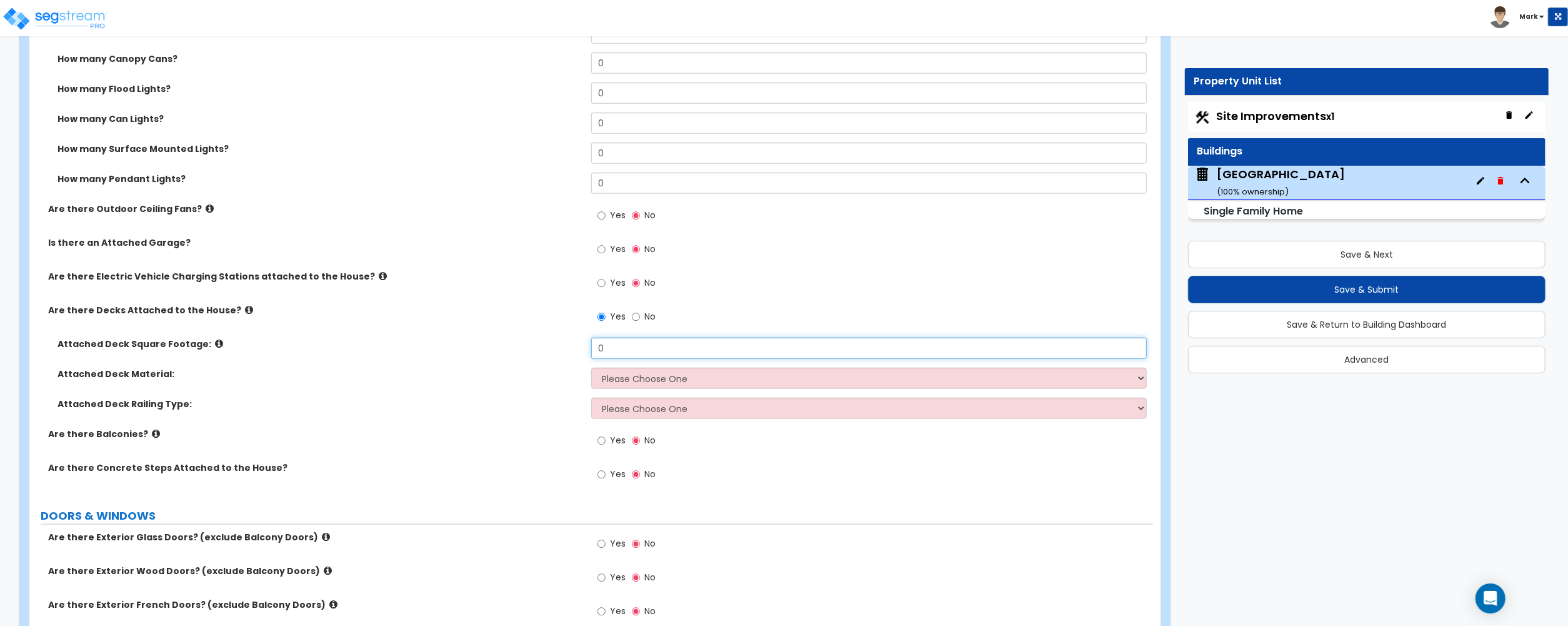
click at [606, 352] on input "0" at bounding box center [868, 349] width 555 height 21
type input "100"
click at [637, 379] on select "Please Choose One Wood Plastic/PVC" at bounding box center [868, 378] width 555 height 21
select select "1"
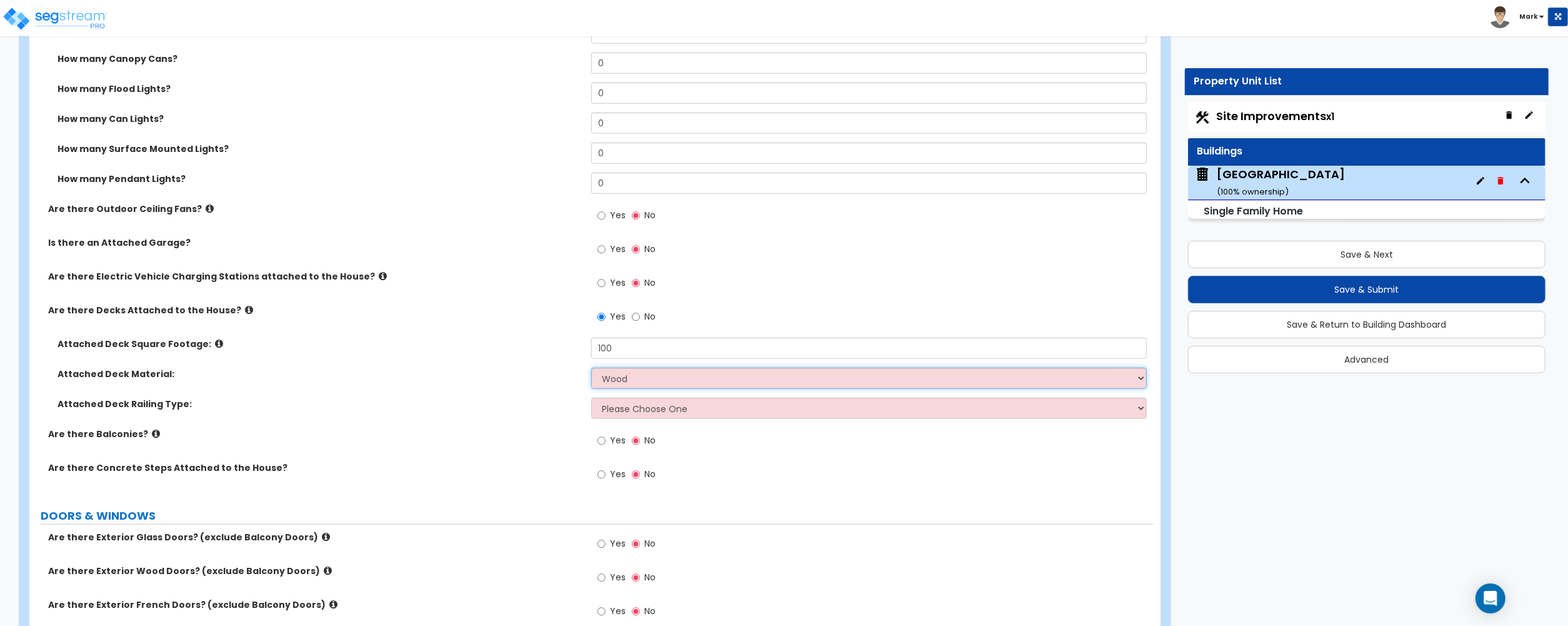
click at [591, 369] on select "Please Choose One Wood Plastic/PVC" at bounding box center [868, 378] width 555 height 21
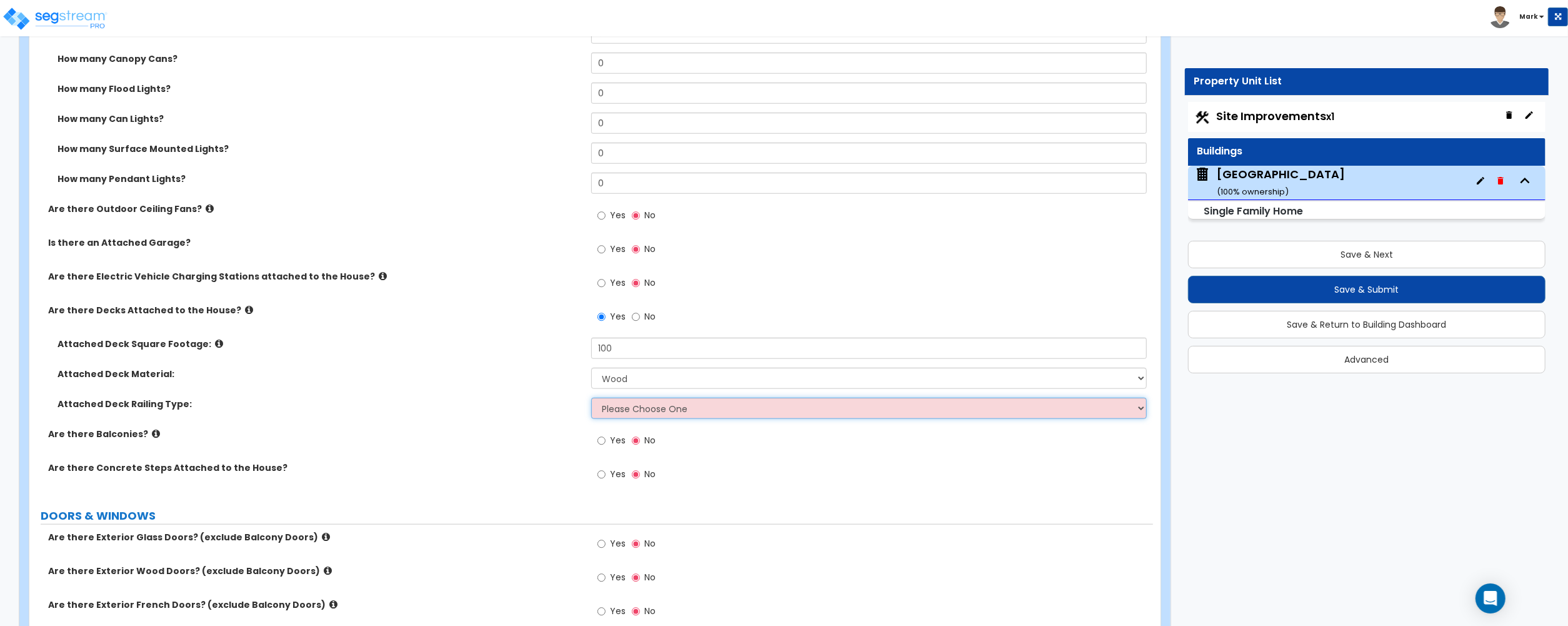
click at [619, 401] on select "Please Choose One Wood Plastic" at bounding box center [868, 408] width 555 height 21
select select "1"
click at [591, 400] on select "Please Choose One Wood Plastic" at bounding box center [868, 408] width 555 height 21
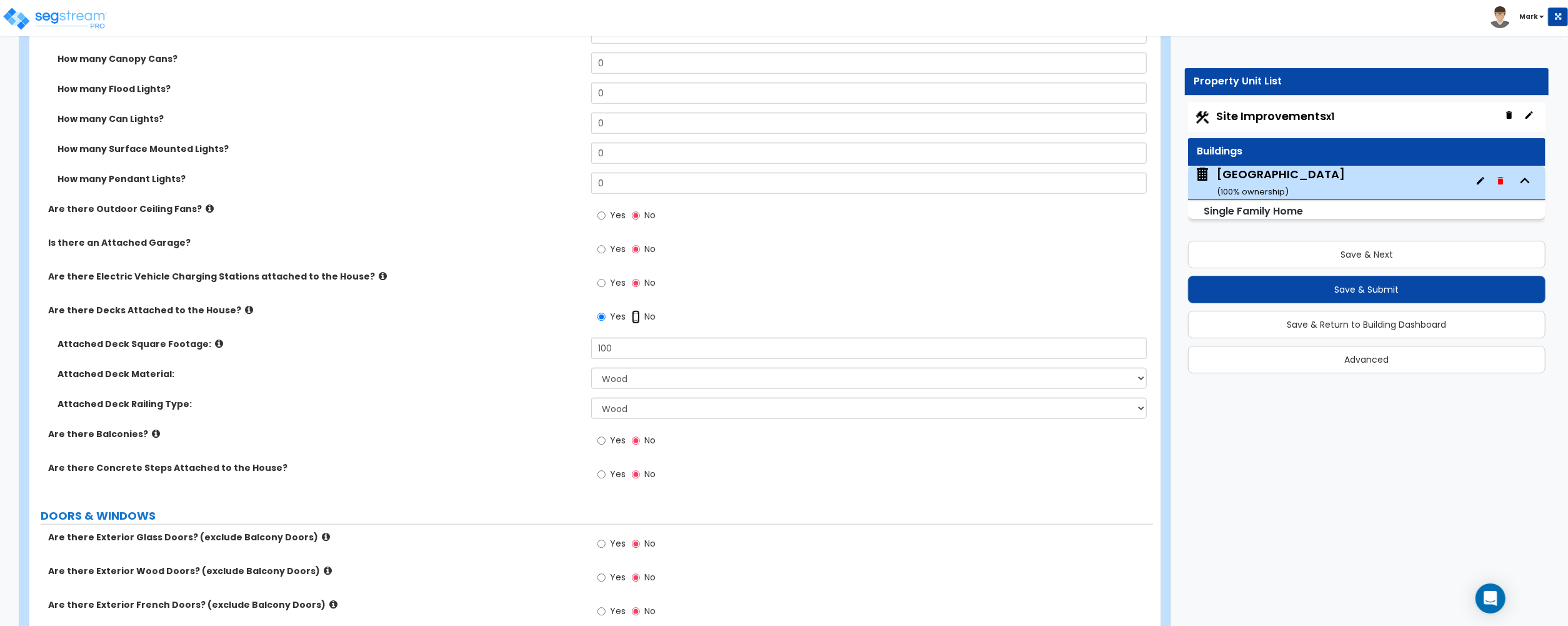
click at [637, 318] on input "No" at bounding box center [635, 317] width 8 height 14
radio input "false"
radio input "true"
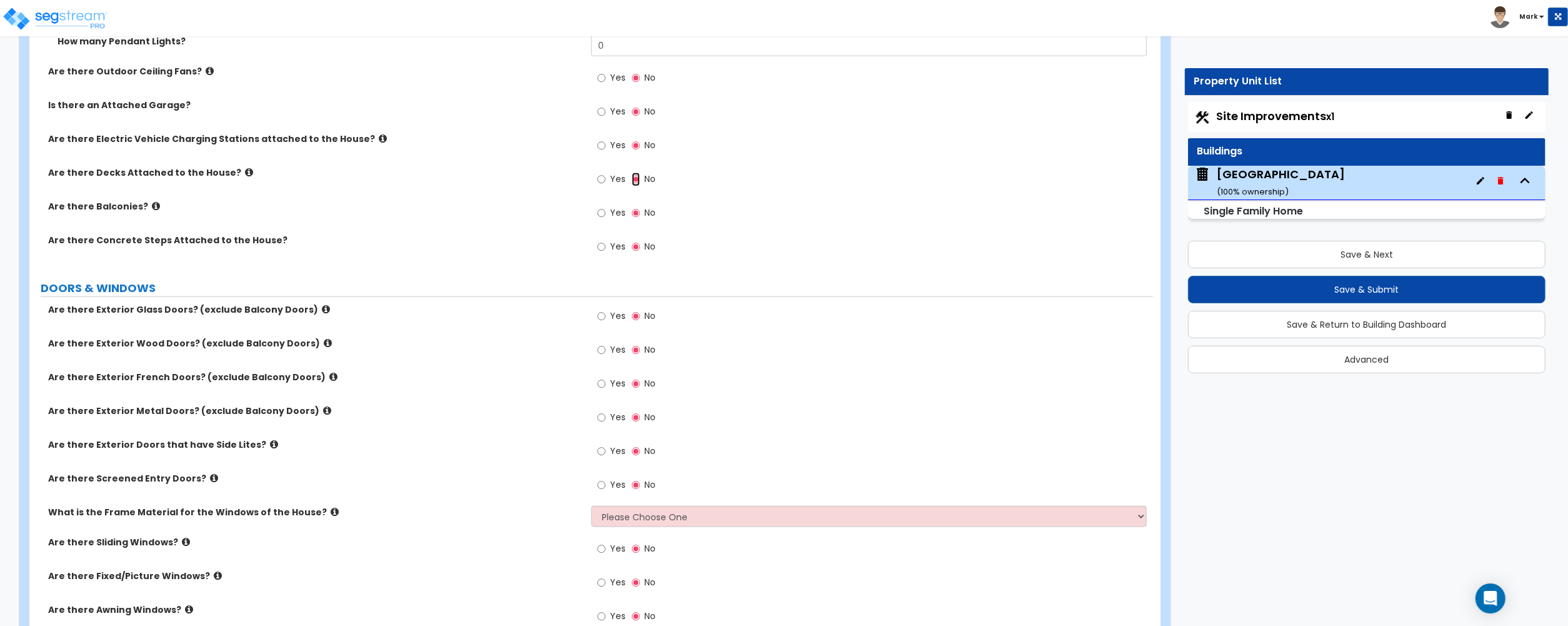
scroll to position [1266, 0]
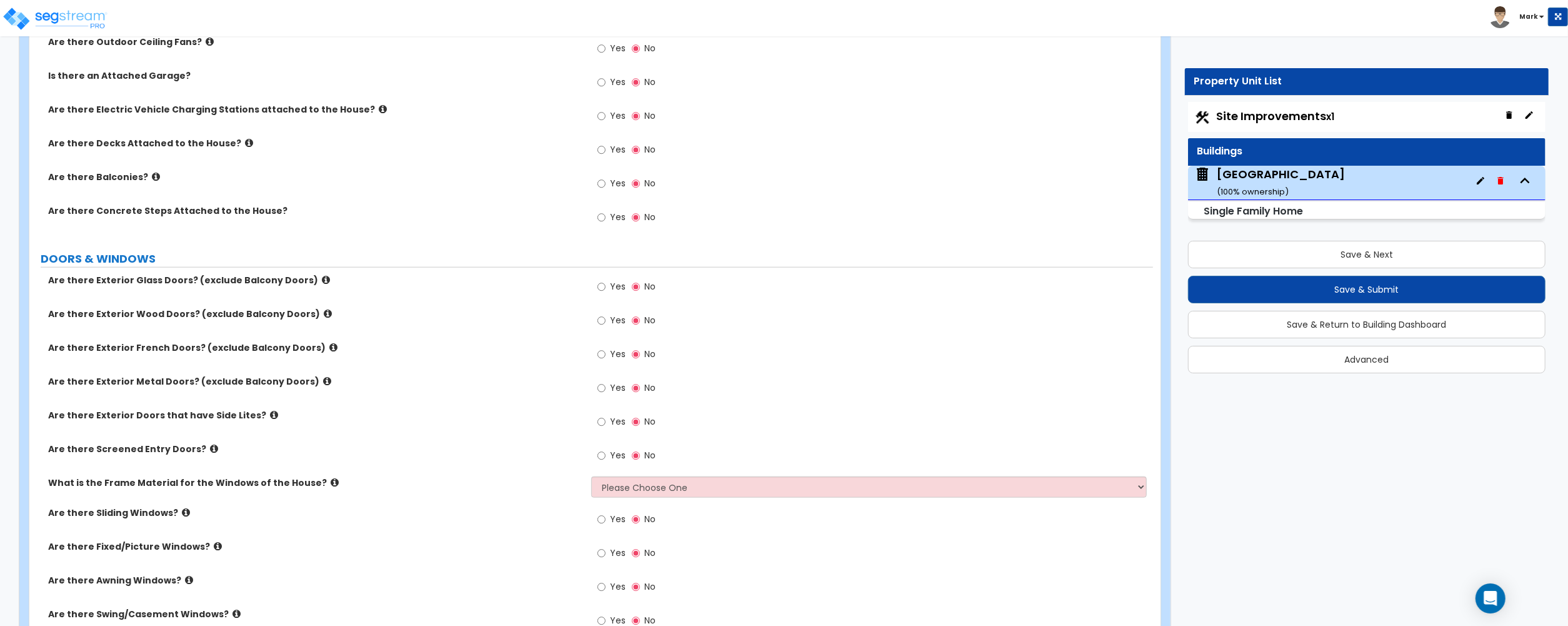
click at [609, 319] on label "Yes" at bounding box center [611, 322] width 28 height 21
click at [606, 319] on input "Yes" at bounding box center [601, 321] width 8 height 14
radio input "true"
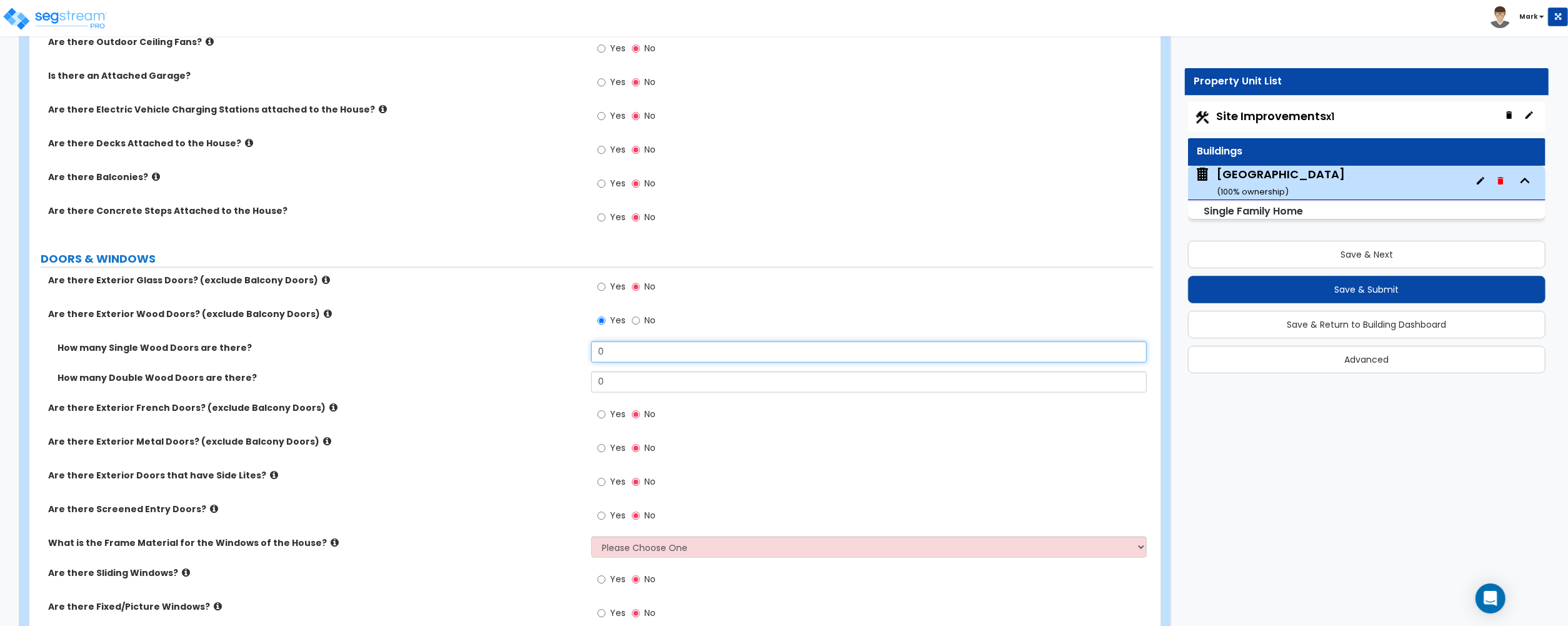
click at [613, 356] on input "0" at bounding box center [868, 352] width 555 height 21
type input "2"
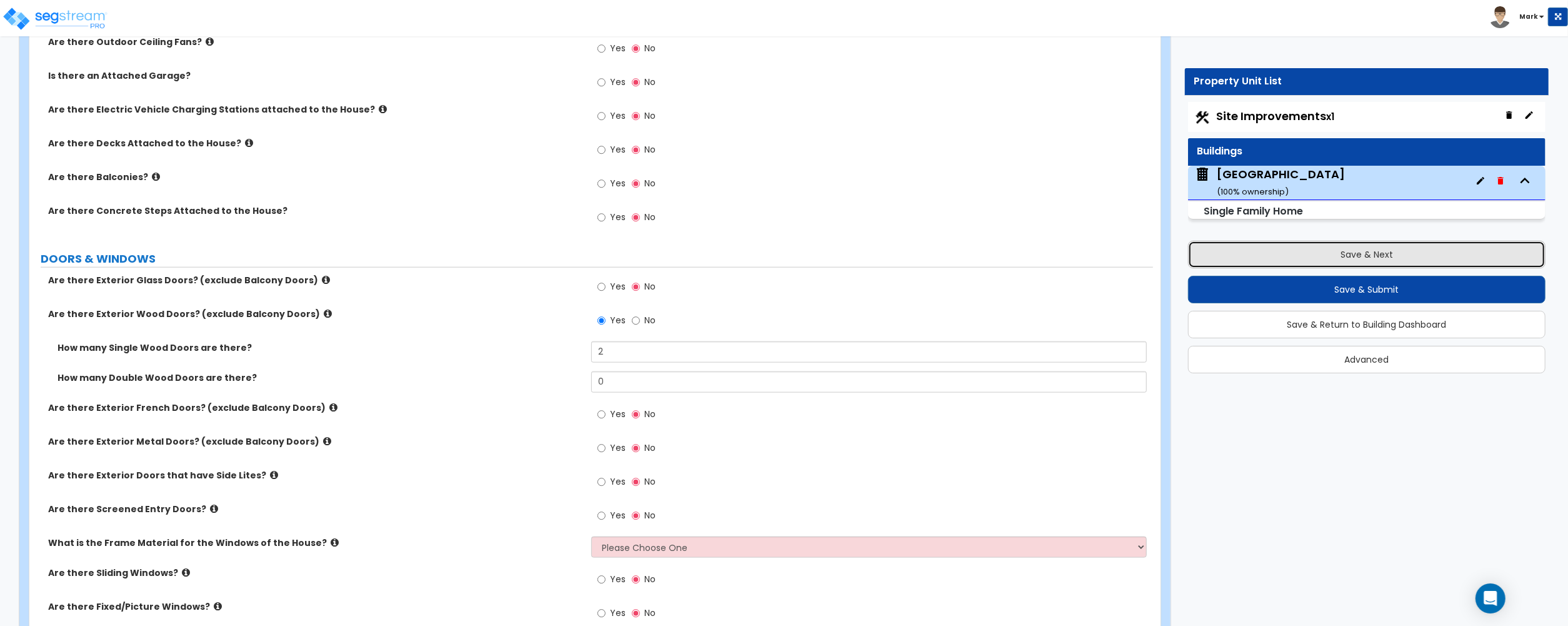
click at [1279, 251] on button "Save & Next" at bounding box center [1366, 255] width 357 height 28
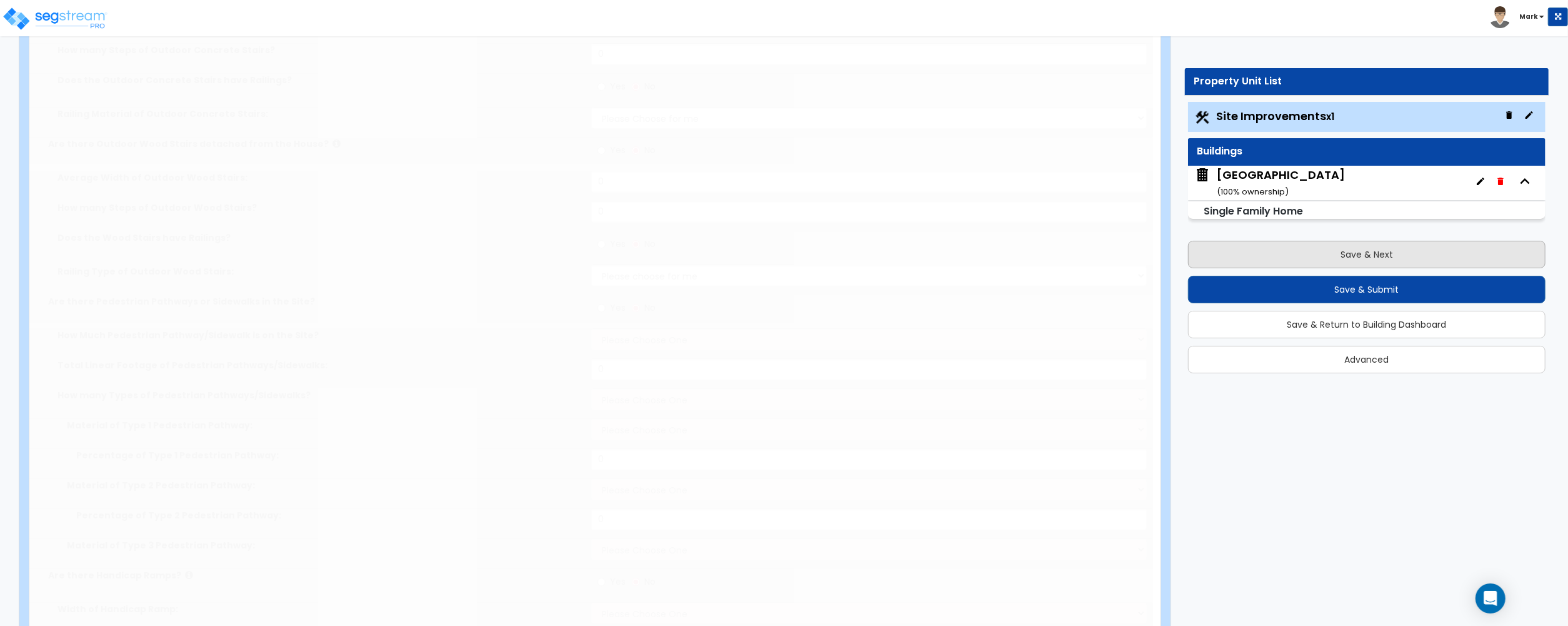
type input "0.03"
select select "2"
type input "250"
radio input "true"
select select "3"
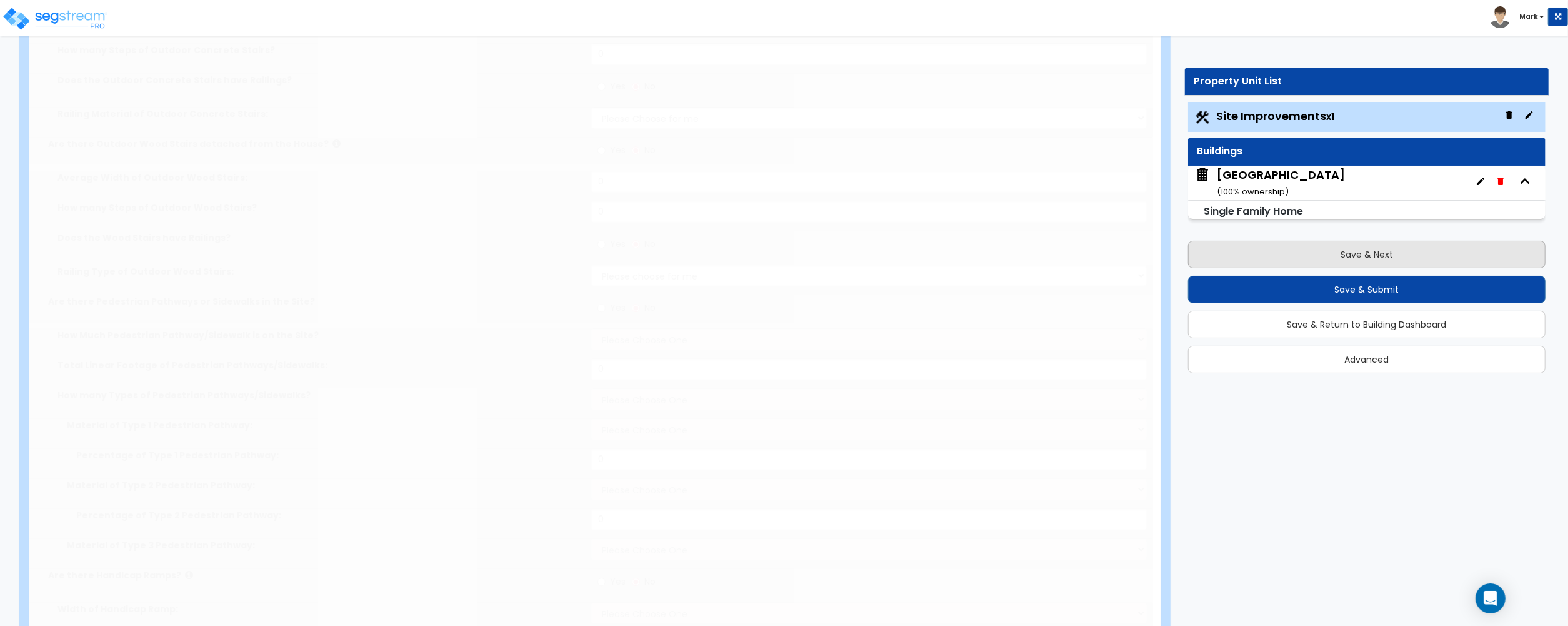
type input "25"
radio input "true"
select select "1"
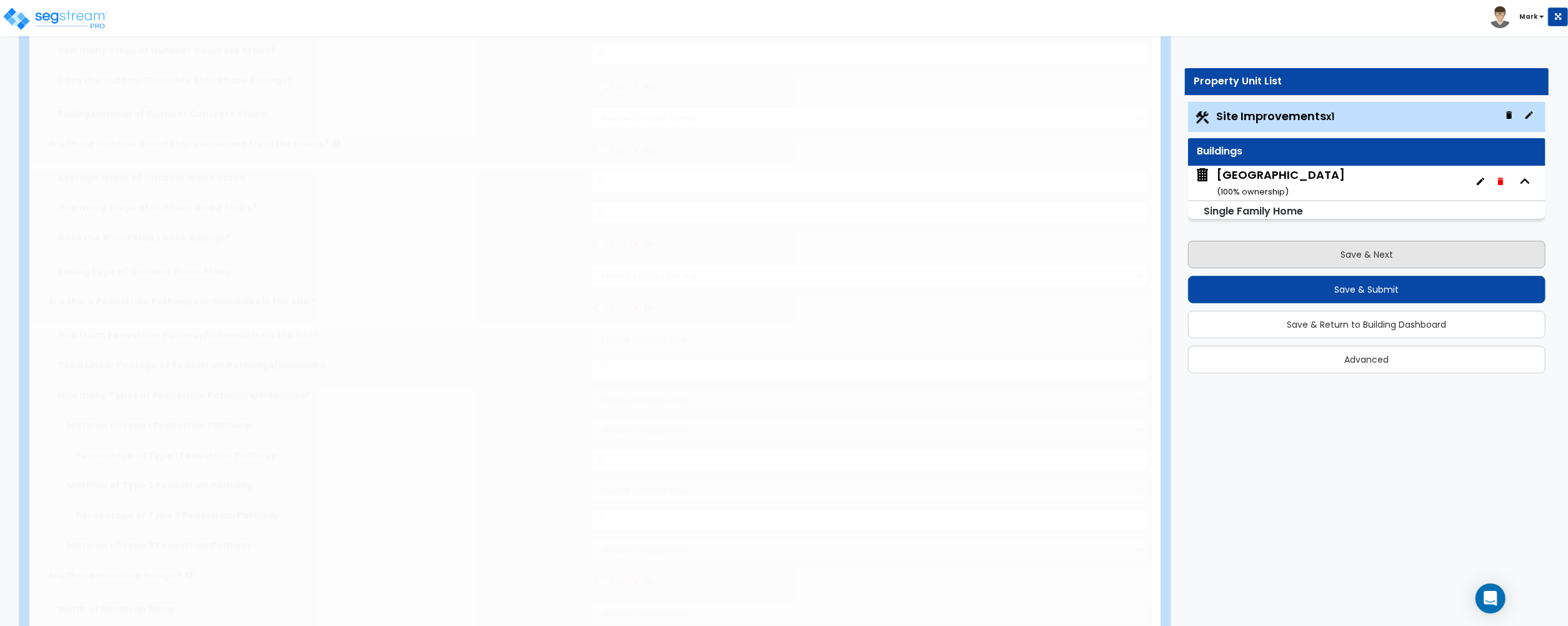
type input "100"
select select "1"
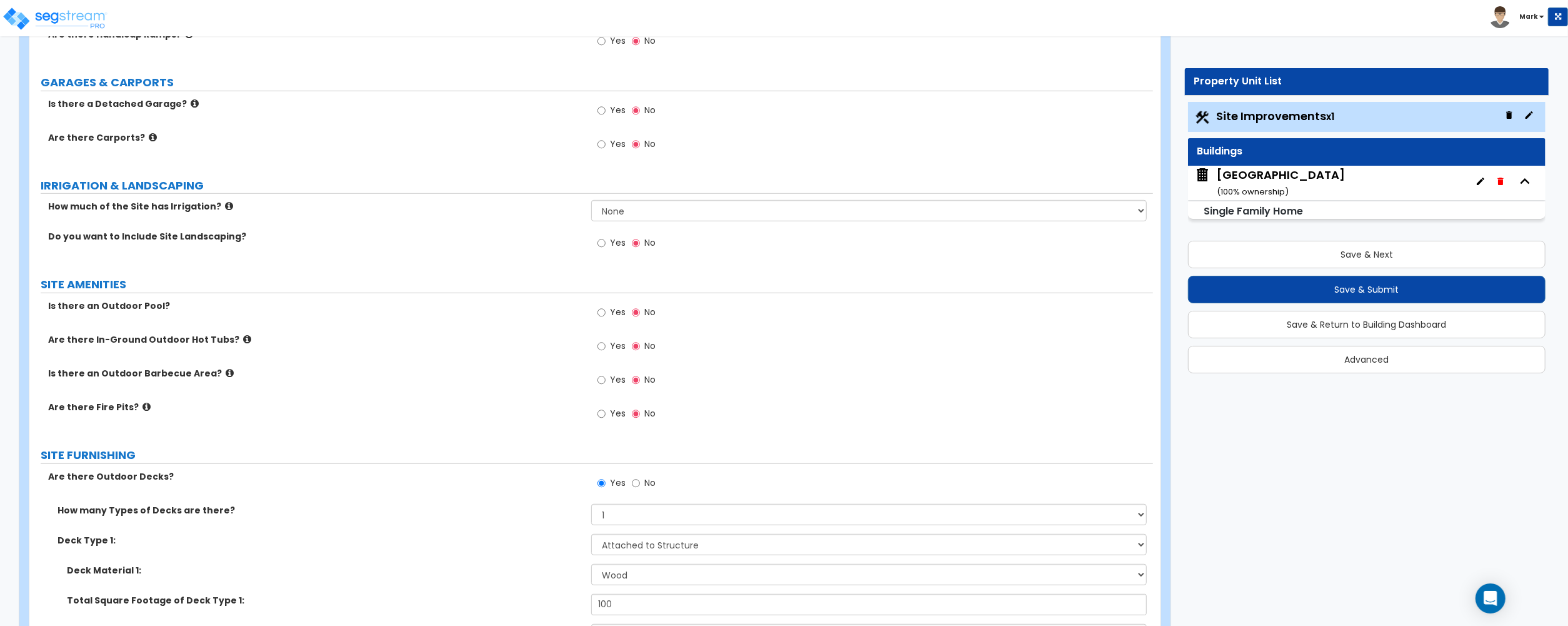
scroll to position [583, 0]
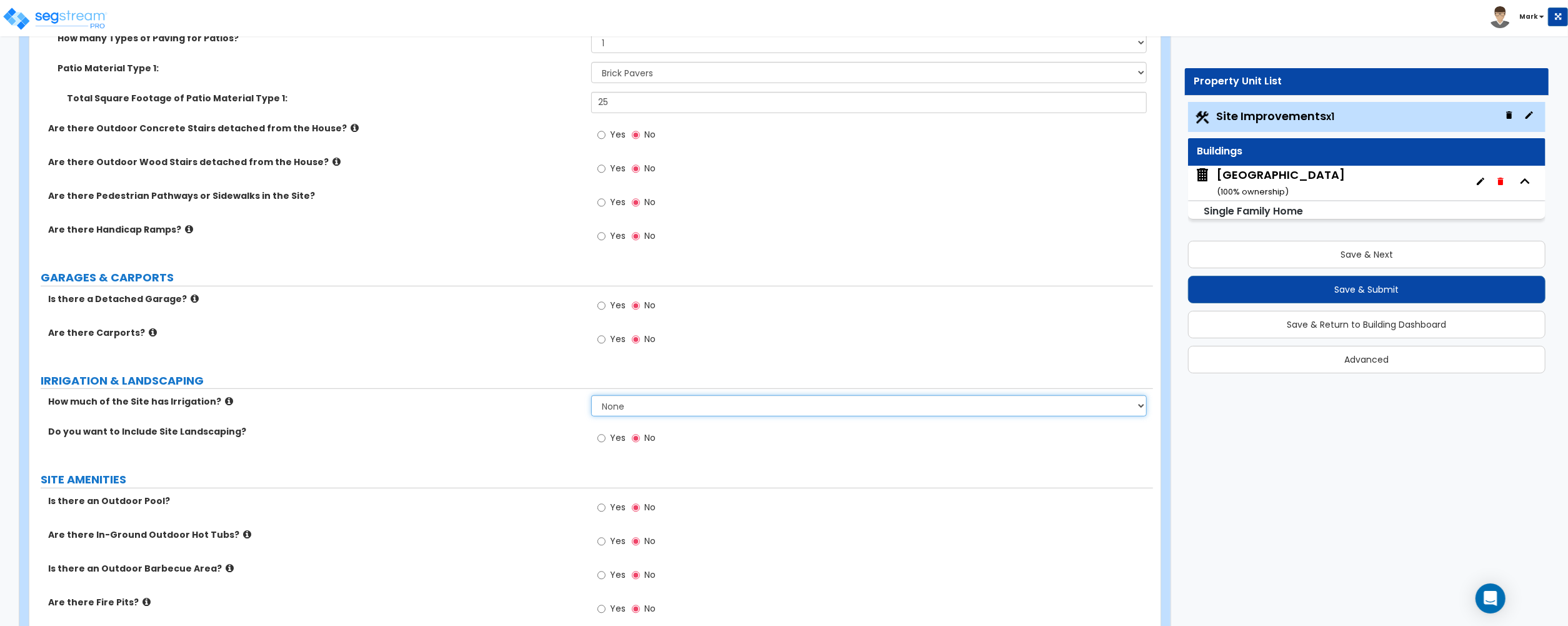
click at [622, 417] on select "None I want to Enter an Approximate Percentage I want to Enter the Square Foota…" at bounding box center [868, 406] width 555 height 21
click at [524, 423] on div "How much of the Site has Irrigation? None I want to Enter an Approximate Percen…" at bounding box center [590, 410] width 1123 height 30
click at [589, 436] on div "Do you want to Include Site Landscaping?" at bounding box center [309, 431] width 561 height 12
click at [599, 442] on input "Yes" at bounding box center [601, 438] width 8 height 14
radio input "true"
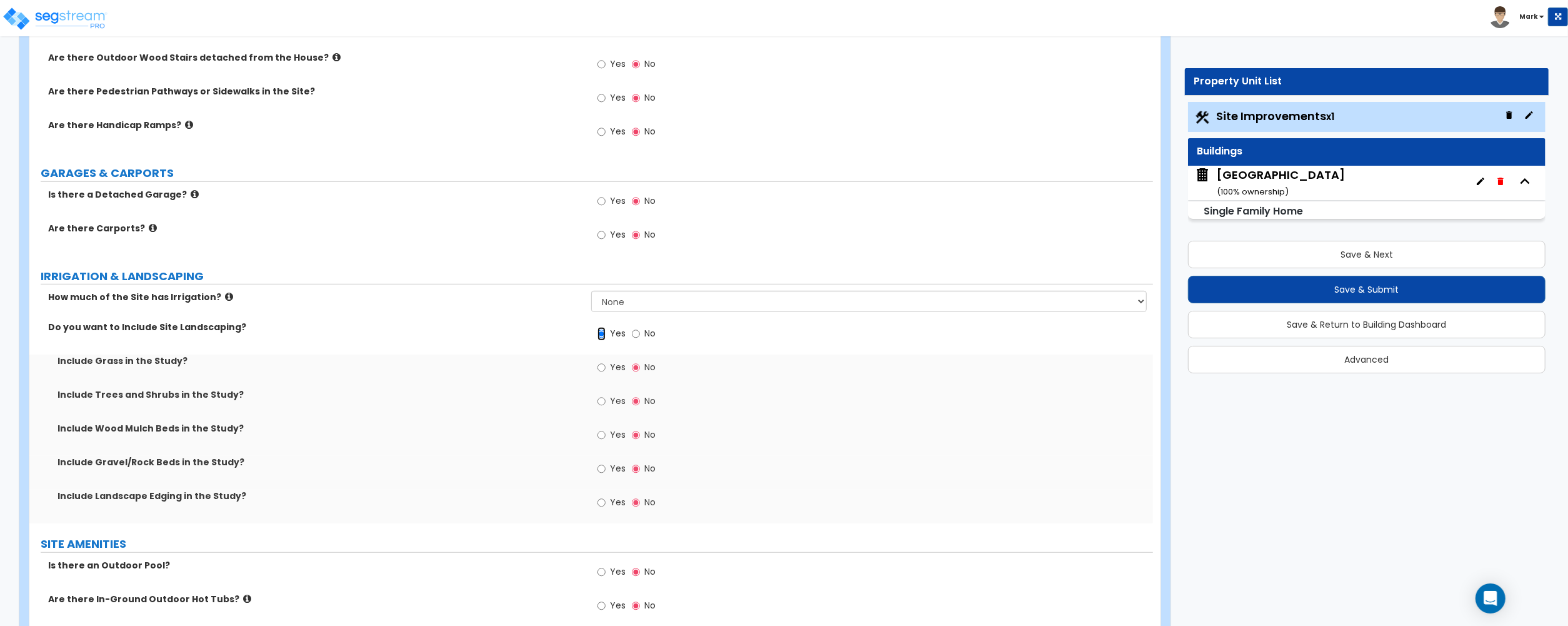
scroll to position [916, 0]
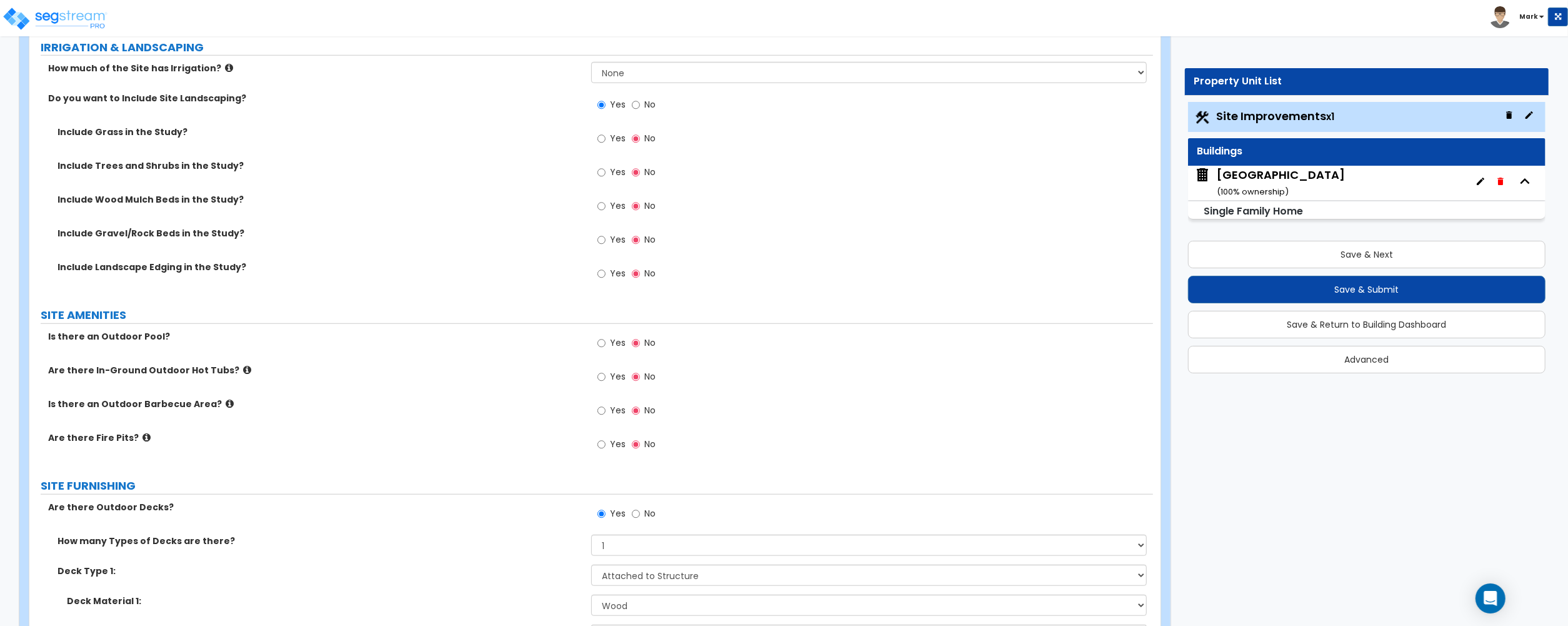
click at [611, 245] on span "Yes" at bounding box center [617, 239] width 15 height 12
click at [606, 245] on input "Yes" at bounding box center [601, 240] width 8 height 14
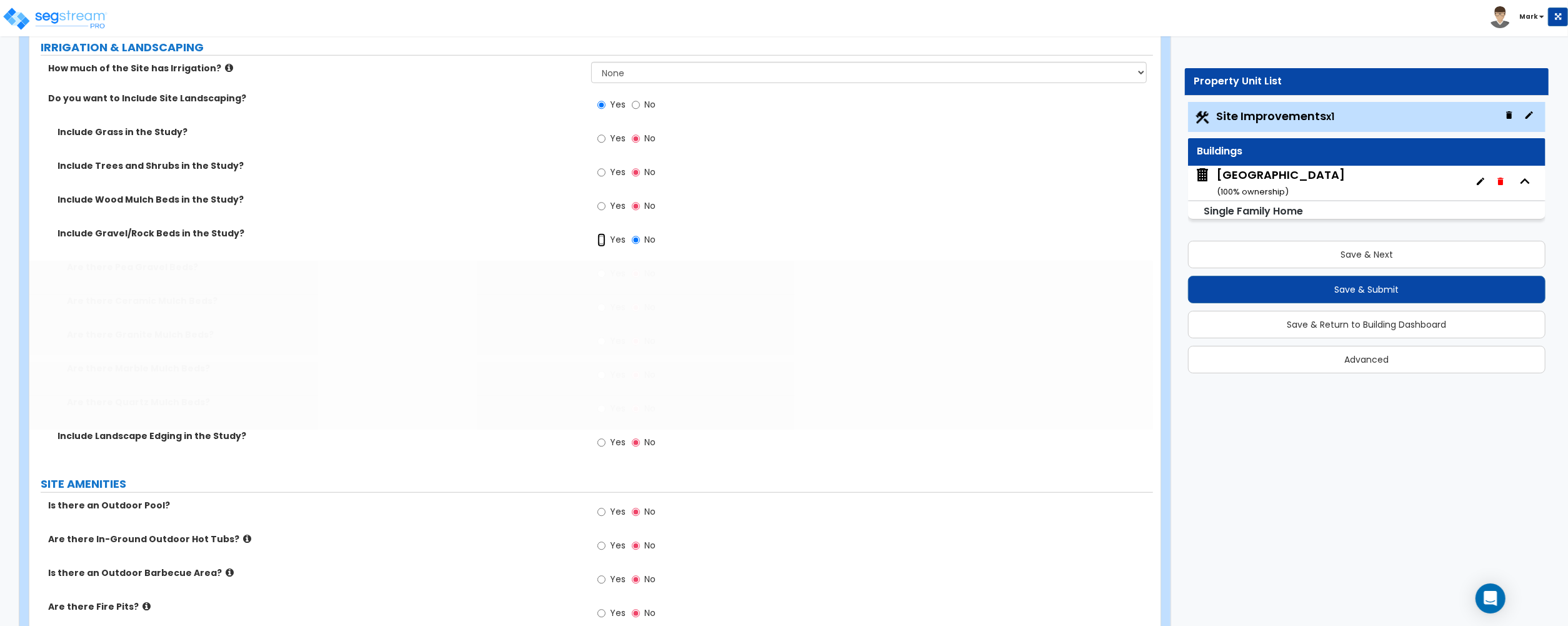
radio input "true"
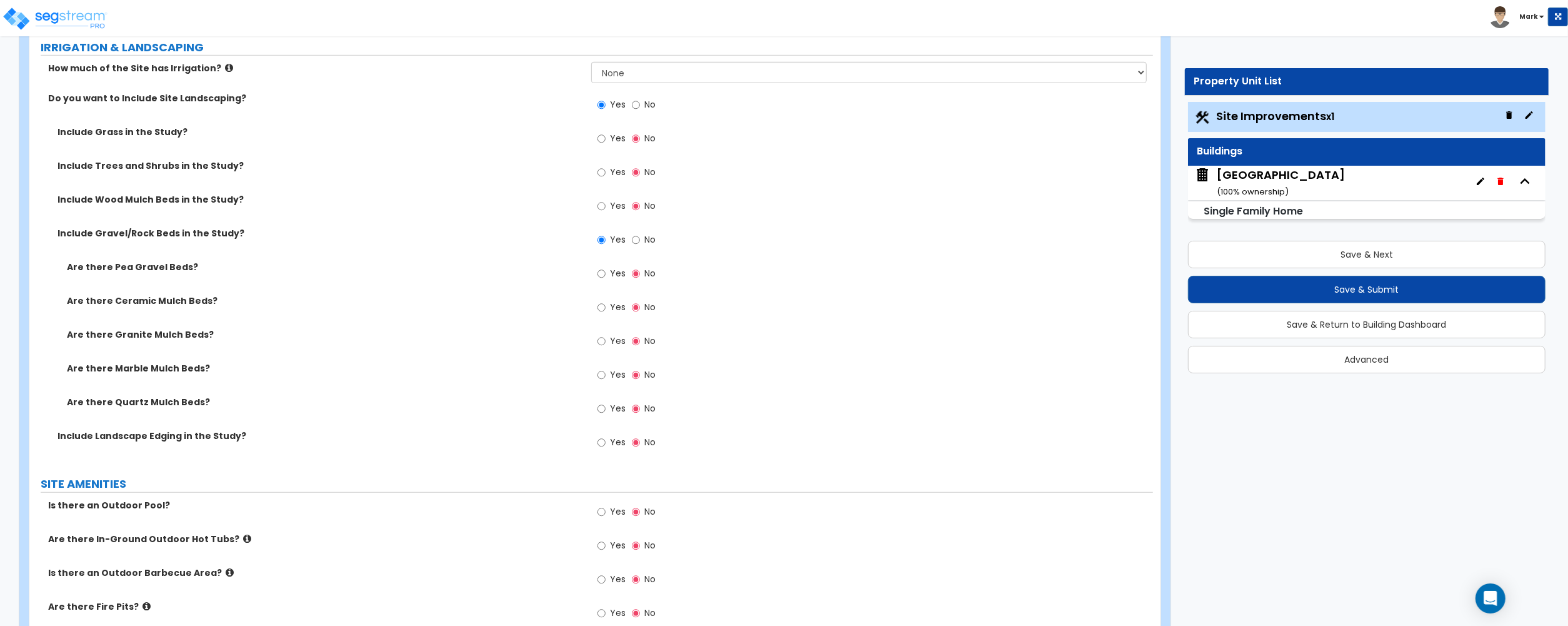
click at [609, 279] on span "Yes" at bounding box center [617, 273] width 15 height 12
click at [606, 279] on input "Yes" at bounding box center [601, 274] width 8 height 14
radio input "true"
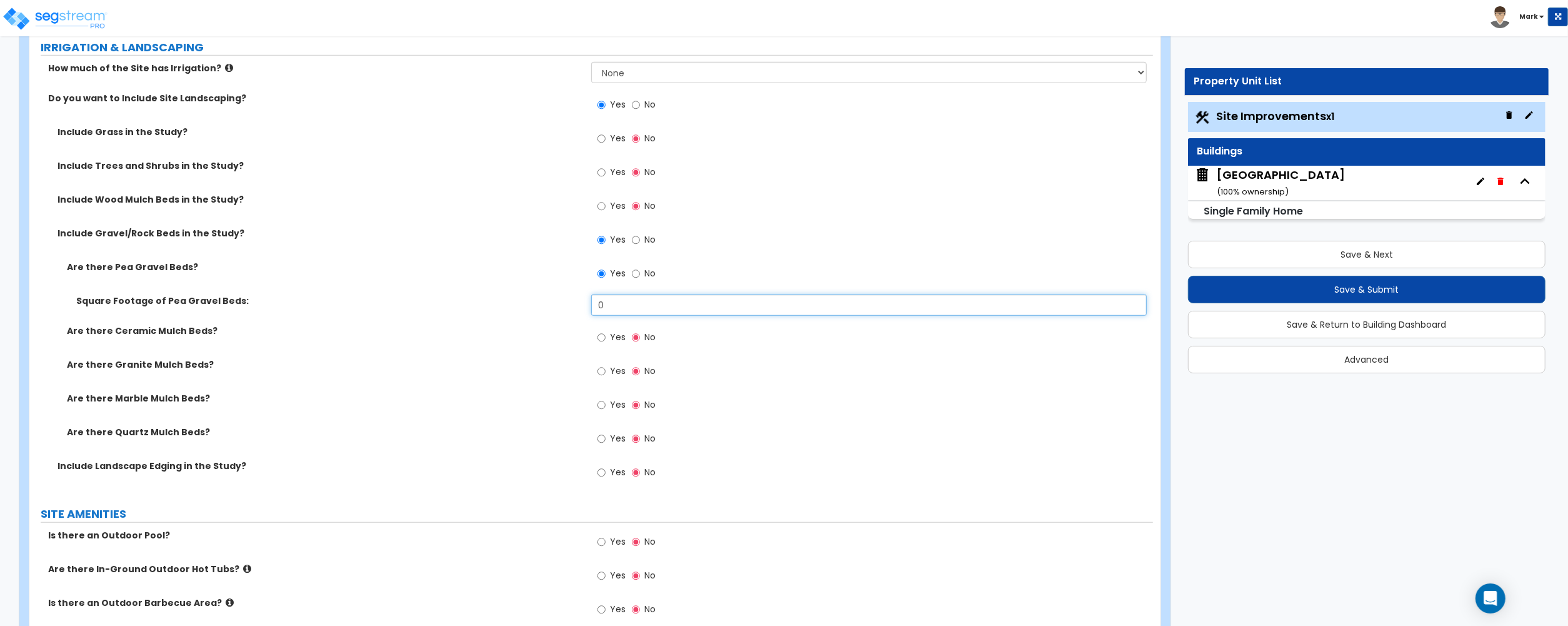
click at [623, 316] on input "0" at bounding box center [868, 305] width 555 height 21
click at [692, 299] on input "0" at bounding box center [868, 305] width 555 height 21
type input "120"
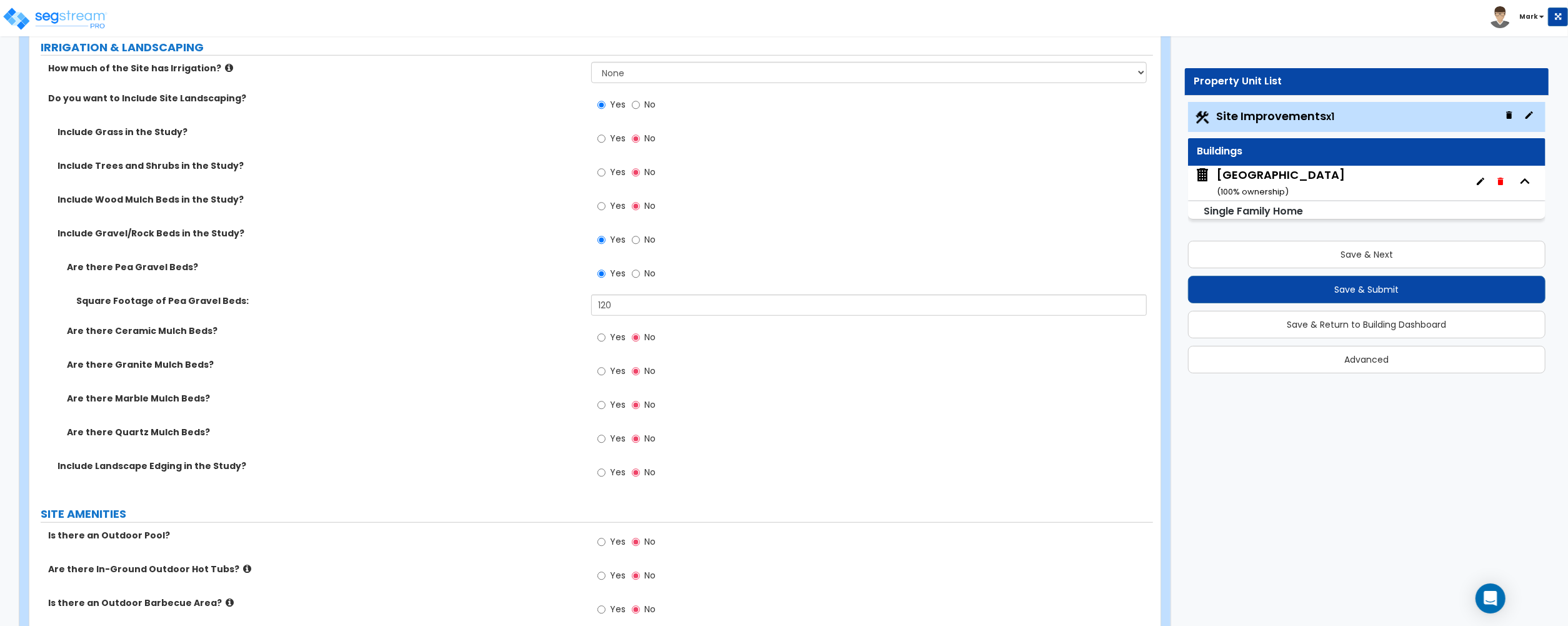
click at [476, 328] on label "Are there Ceramic Mulch Beds?" at bounding box center [325, 331] width 515 height 12
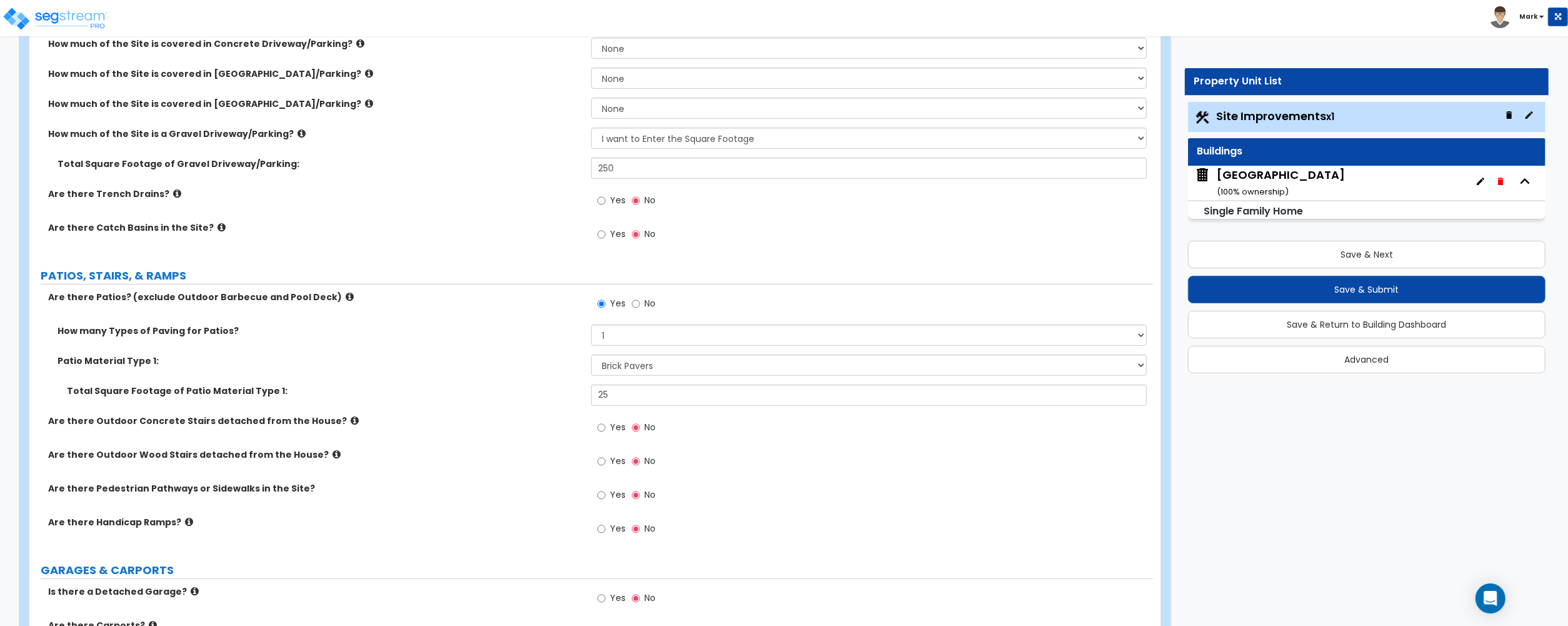
scroll to position [0, 0]
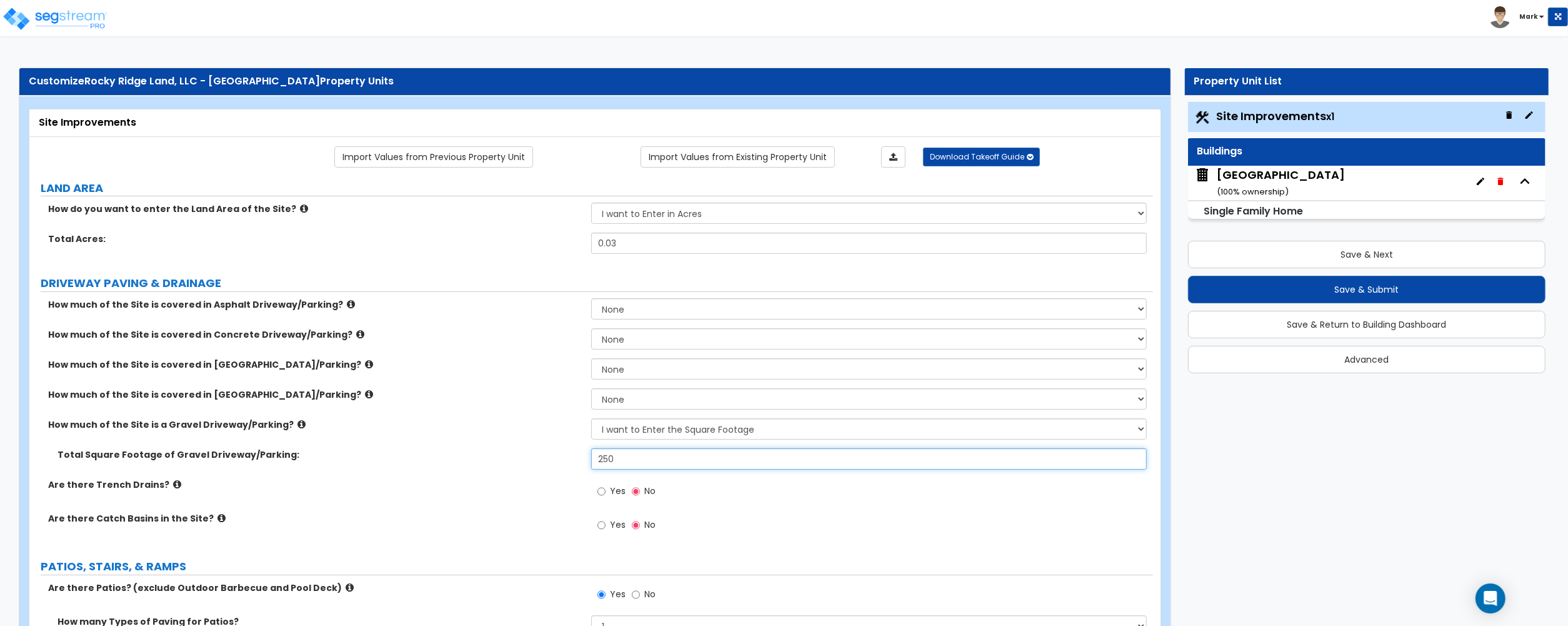
click at [609, 463] on input "250" at bounding box center [868, 459] width 555 height 21
click at [510, 461] on label "Total Square Footage of Gravel Driveway/Parking:" at bounding box center [319, 455] width 524 height 12
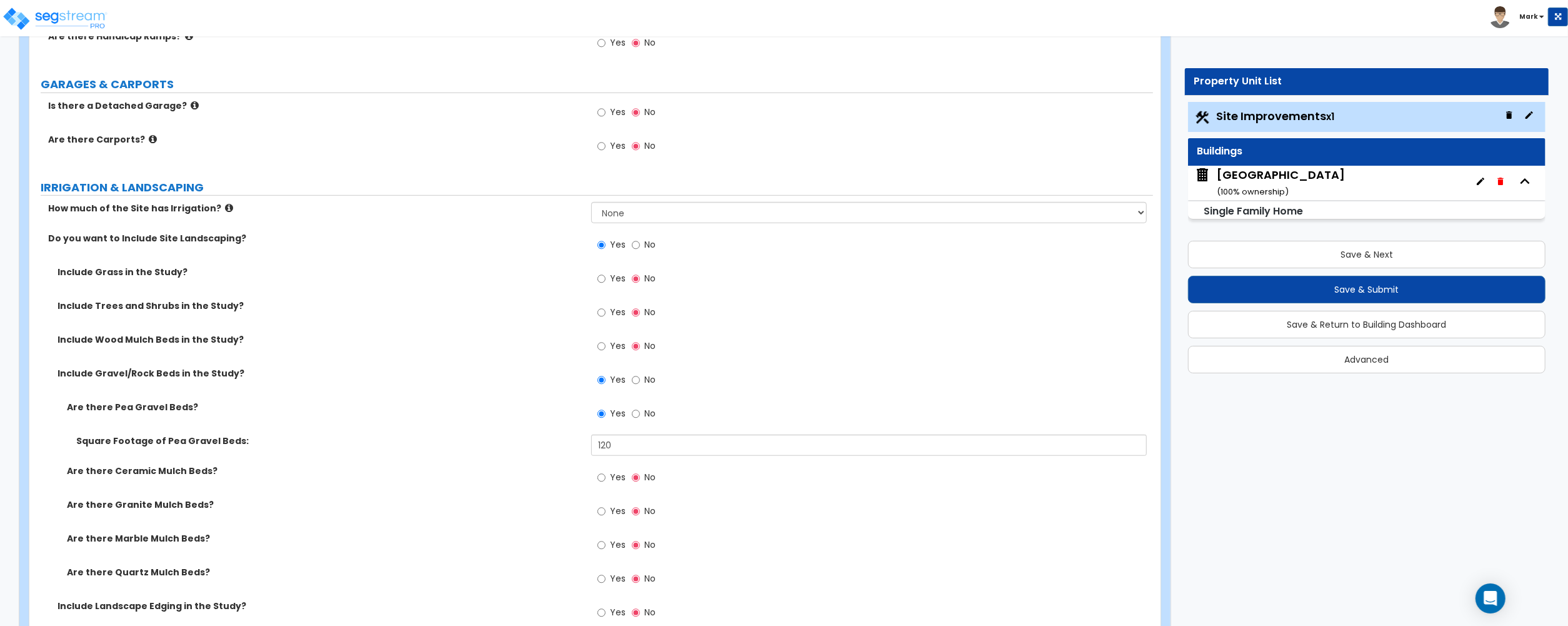
scroll to position [667, 0]
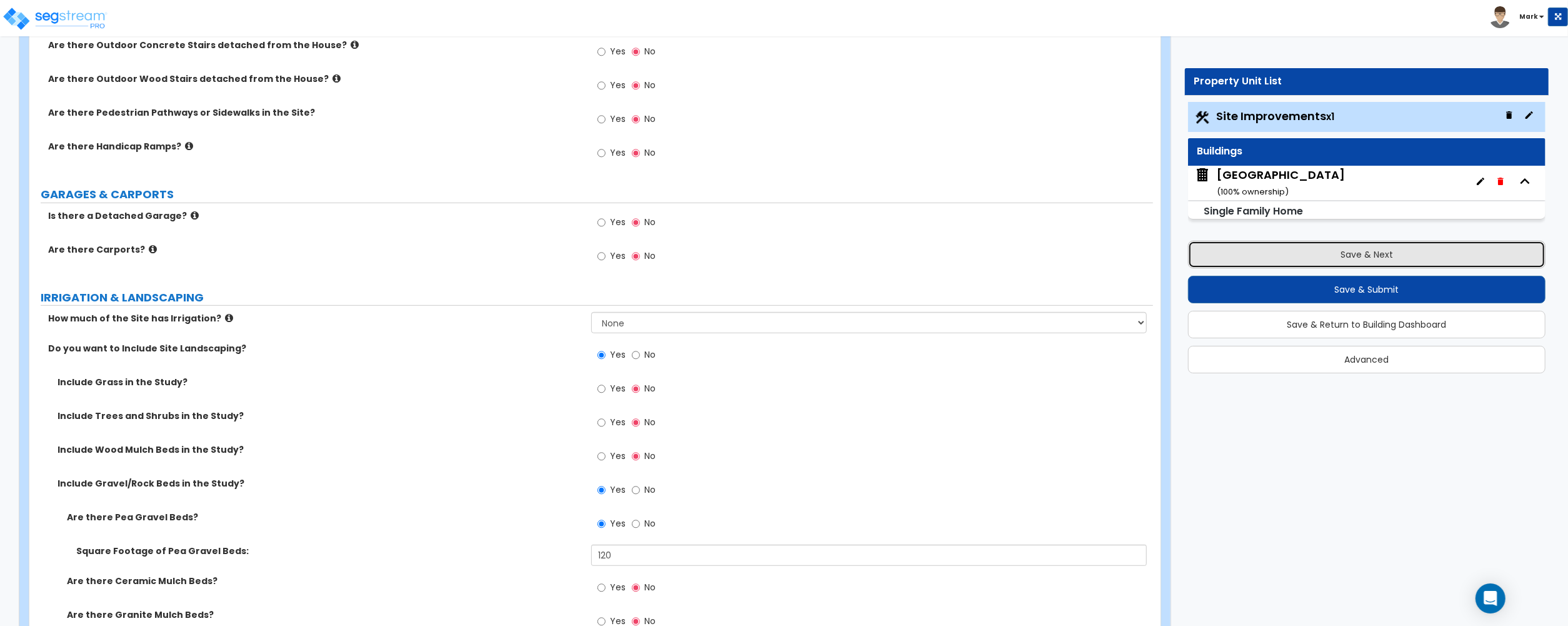
click at [1403, 248] on button "Save & Next" at bounding box center [1366, 255] width 357 height 28
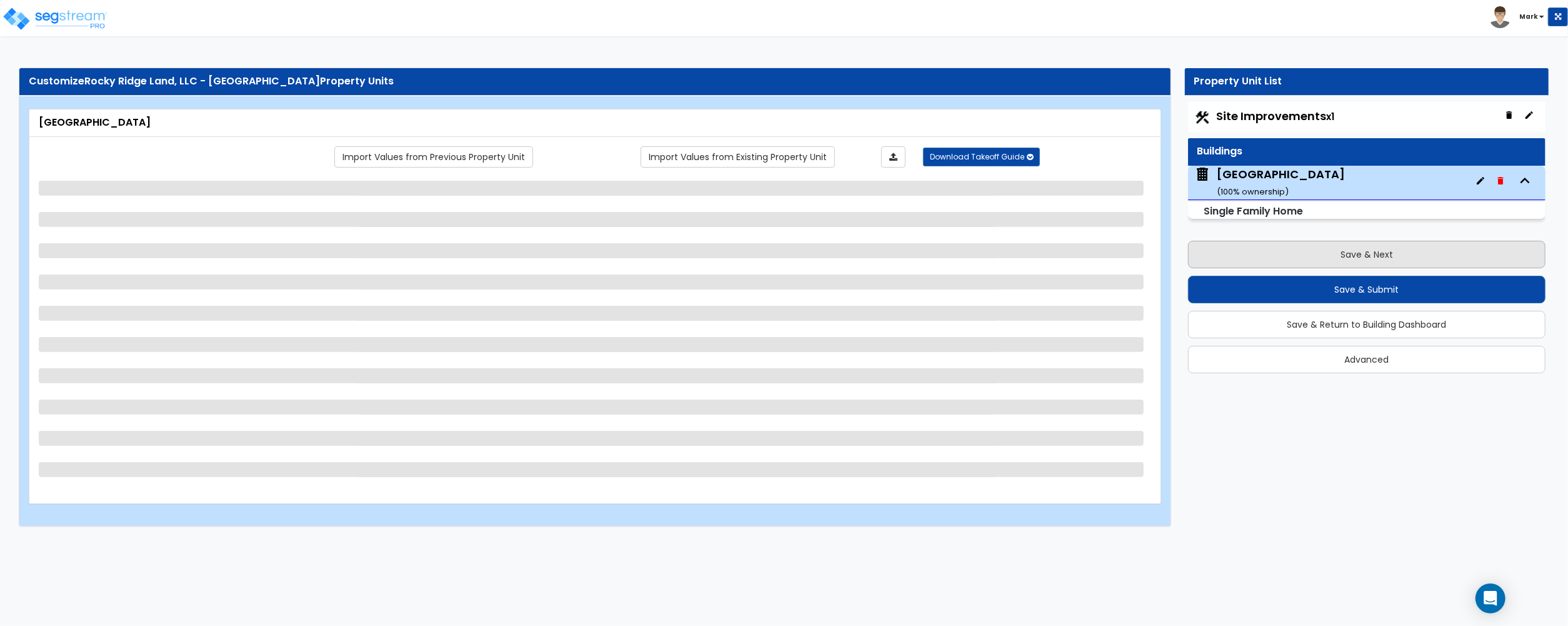
scroll to position [0, 0]
select select "7"
select select "2"
select select "1"
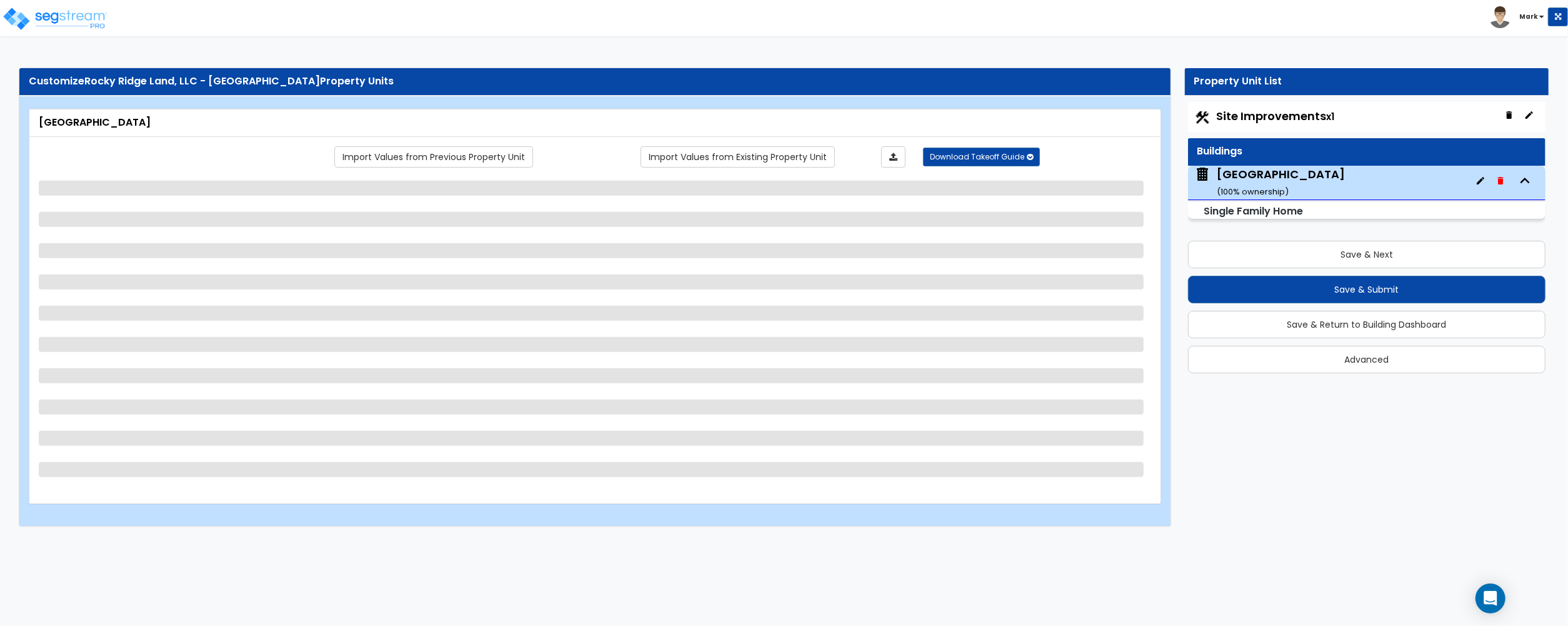
select select "4"
select select "1"
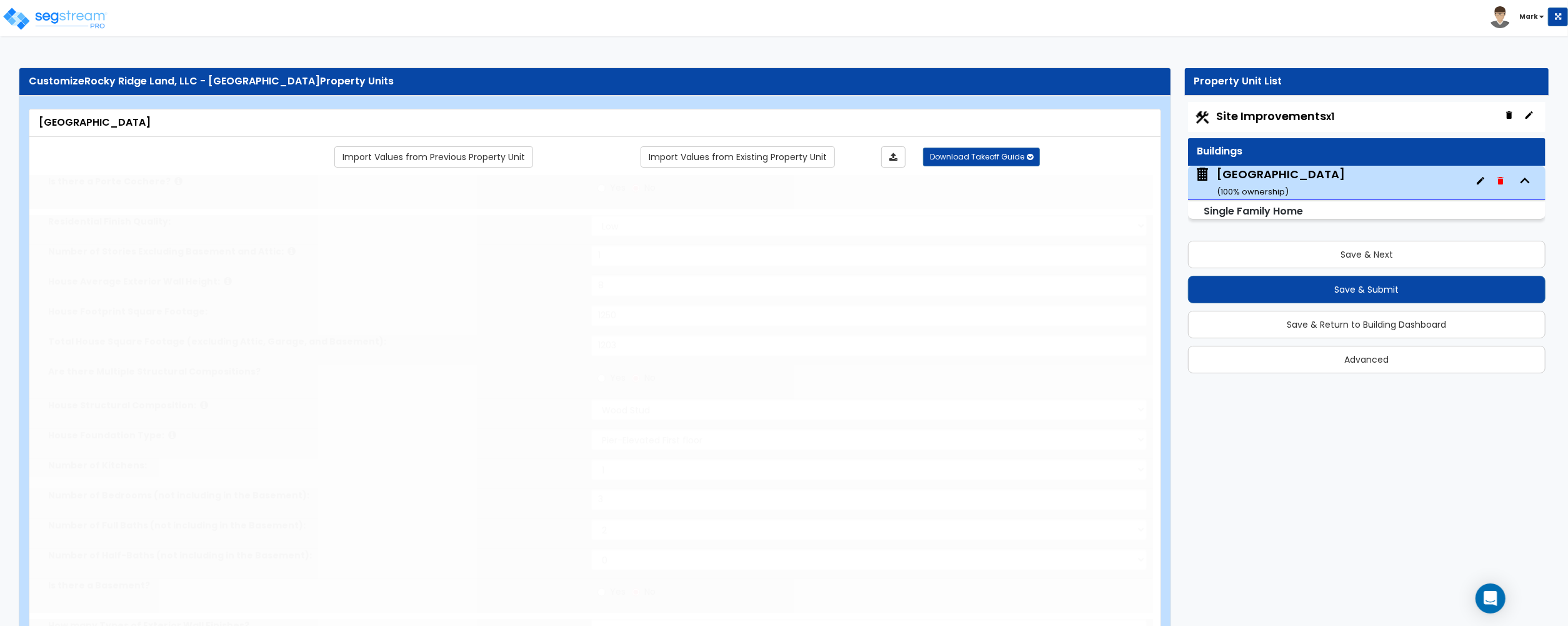
type input "2"
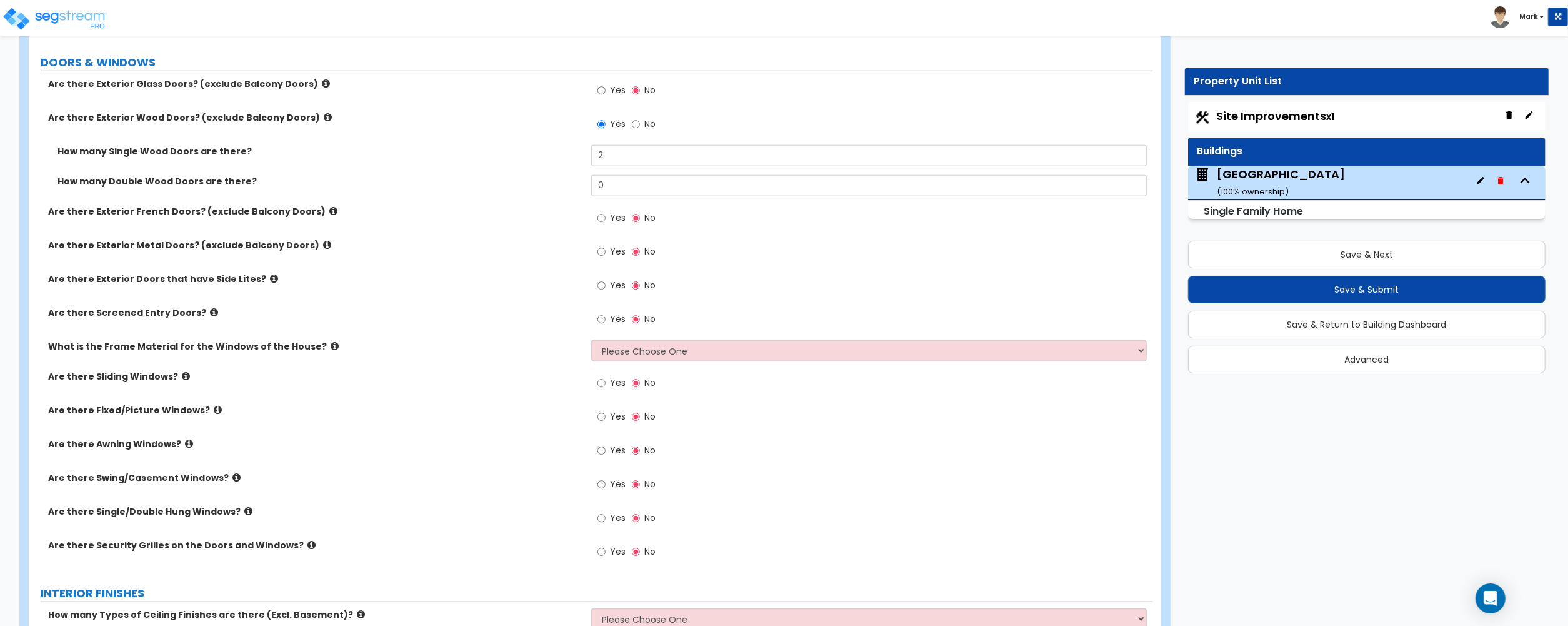
scroll to position [1500, 0]
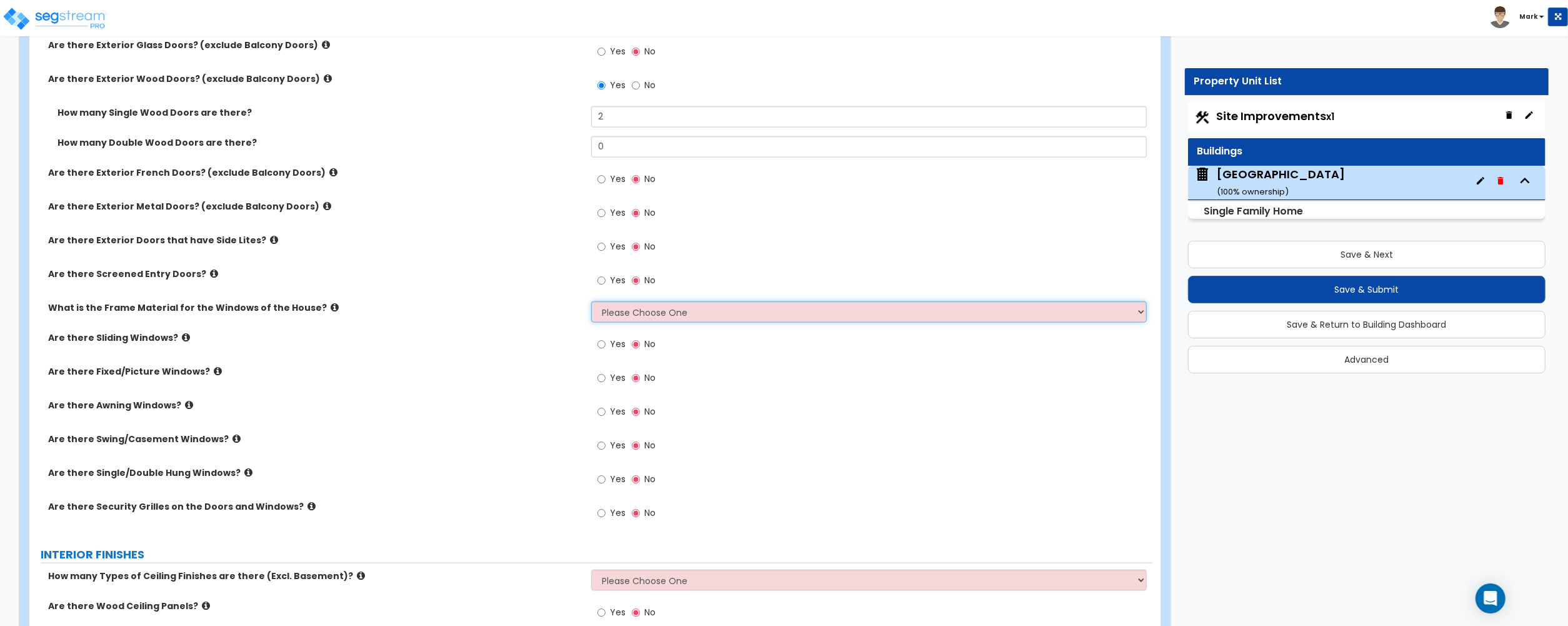
click at [684, 318] on select "Please Choose One Vinyl Aluminum Wood" at bounding box center [868, 312] width 555 height 21
select select "1"
click at [591, 303] on select "Please Choose One Vinyl Aluminum Wood" at bounding box center [868, 312] width 555 height 21
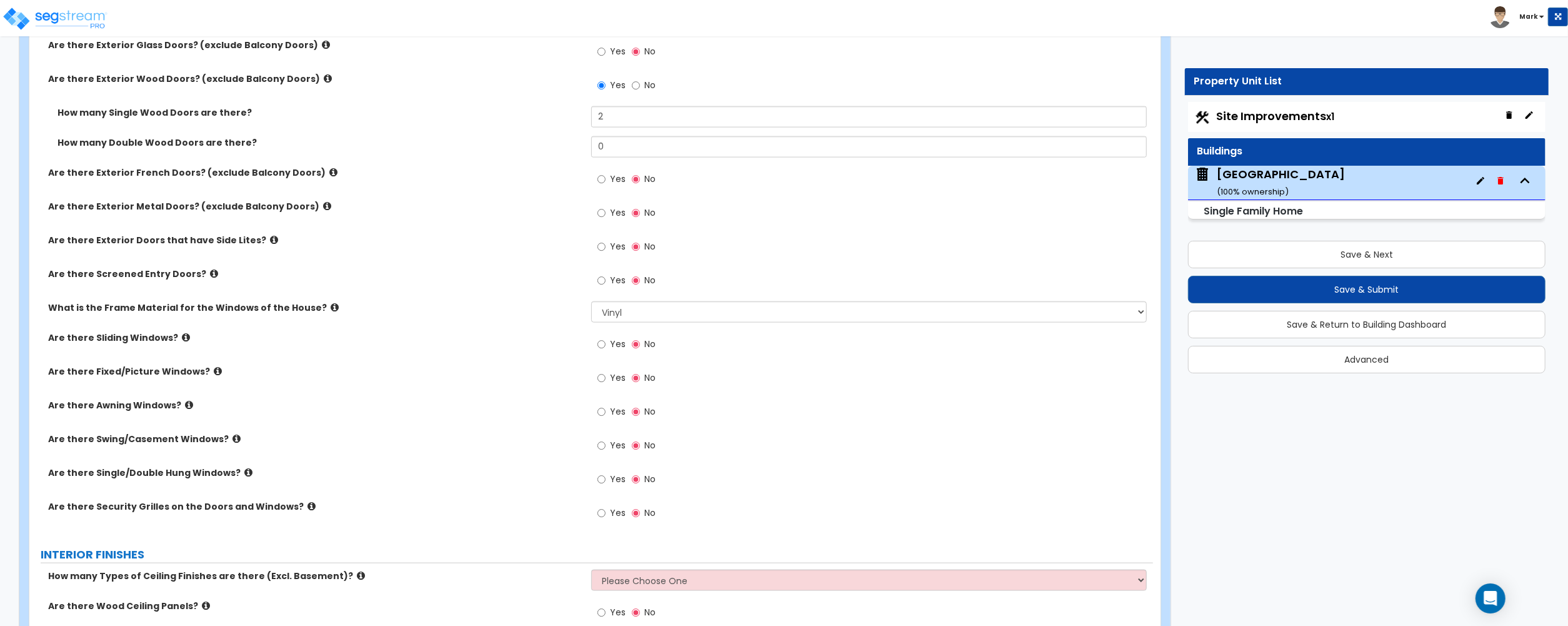
click at [244, 469] on icon at bounding box center [248, 472] width 8 height 9
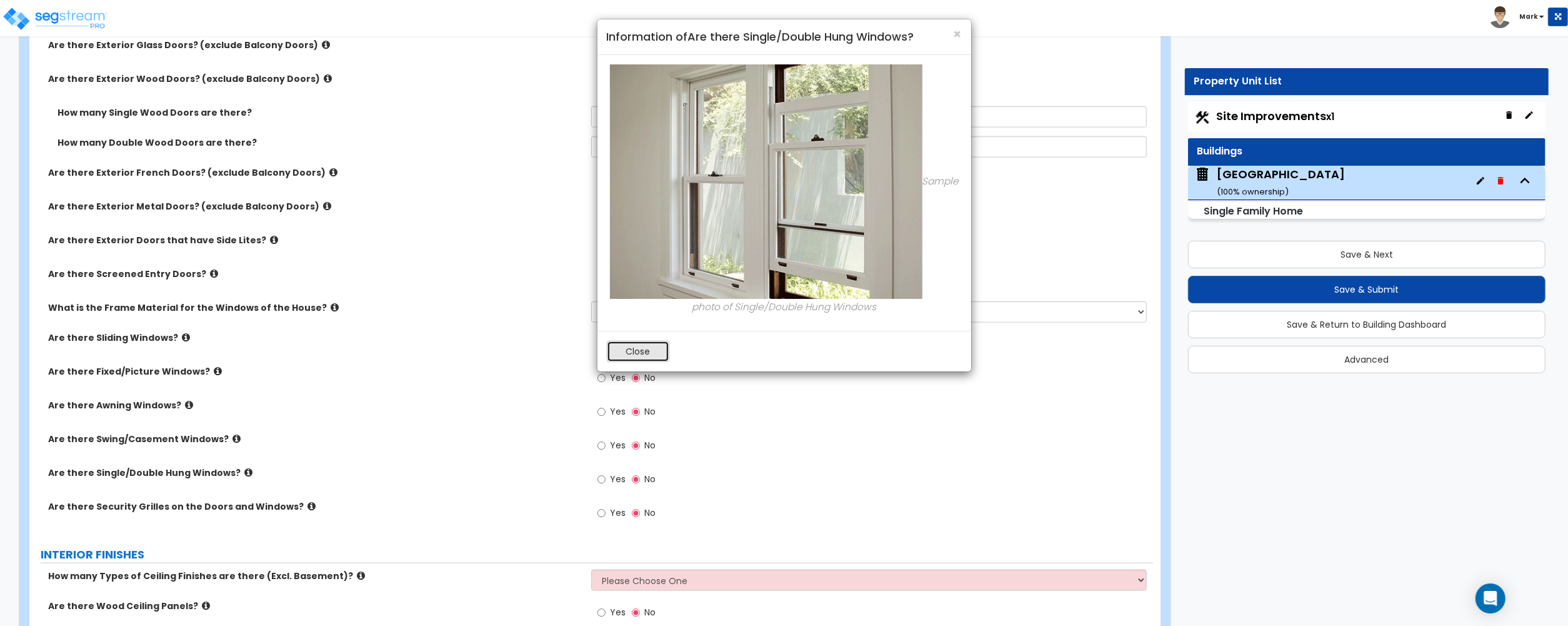
drag, startPoint x: 658, startPoint y: 351, endPoint x: 393, endPoint y: 371, distance: 265.8
click at [656, 351] on button "Close" at bounding box center [638, 352] width 63 height 21
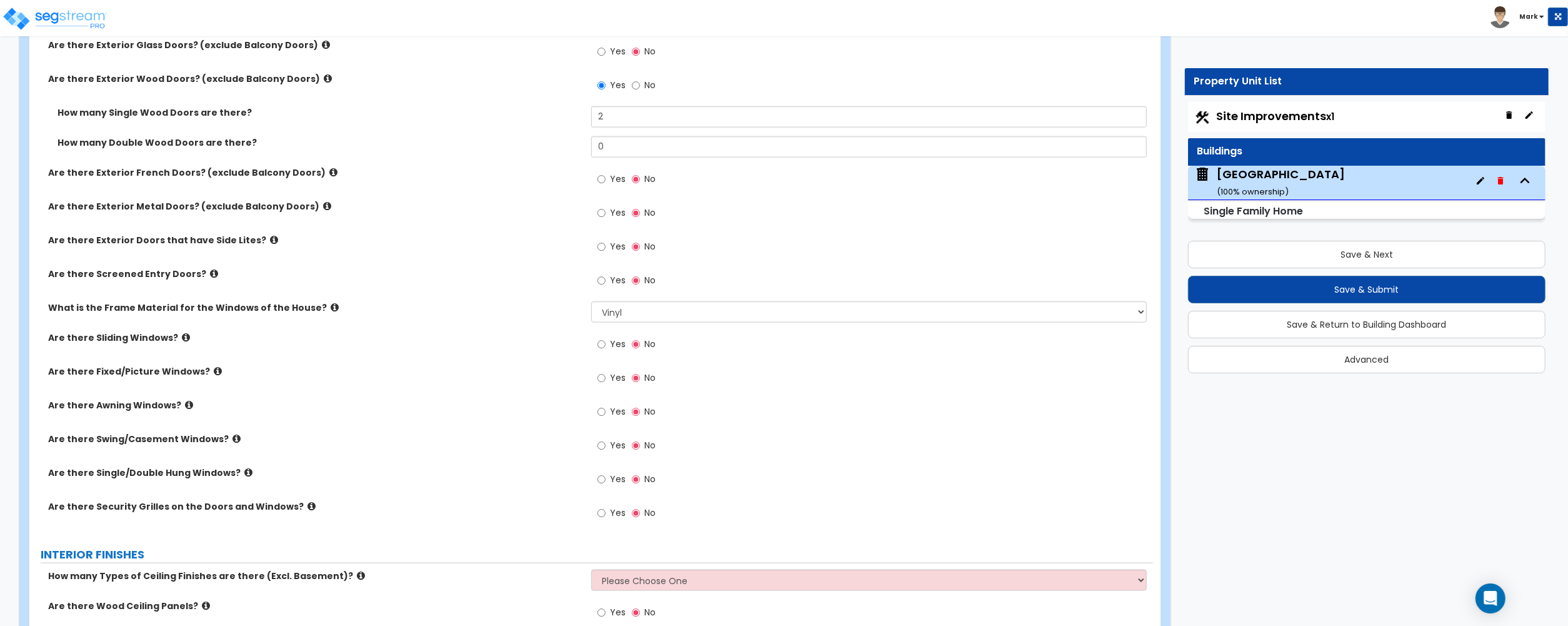
click at [596, 480] on div "Yes No" at bounding box center [626, 481] width 70 height 29
click at [610, 488] on label "Yes" at bounding box center [611, 481] width 28 height 21
click at [606, 486] on input "Yes" at bounding box center [601, 479] width 8 height 14
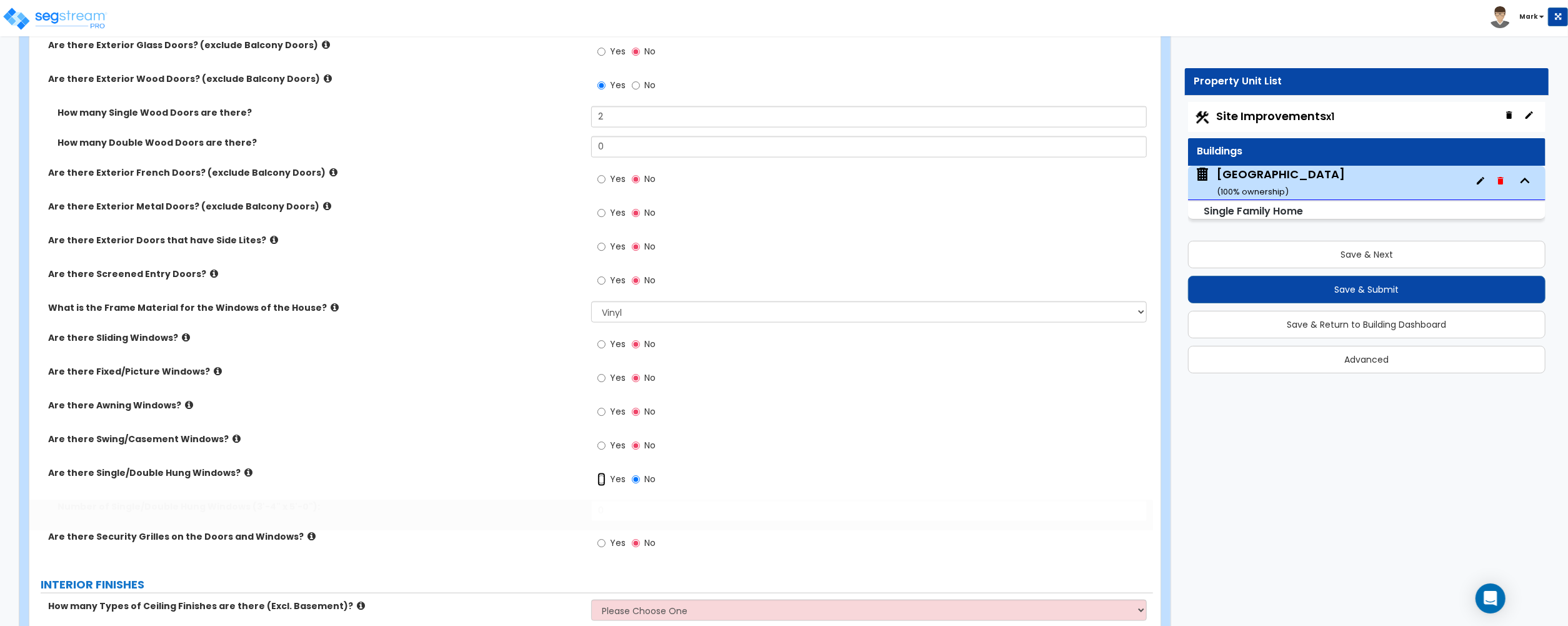
radio input "true"
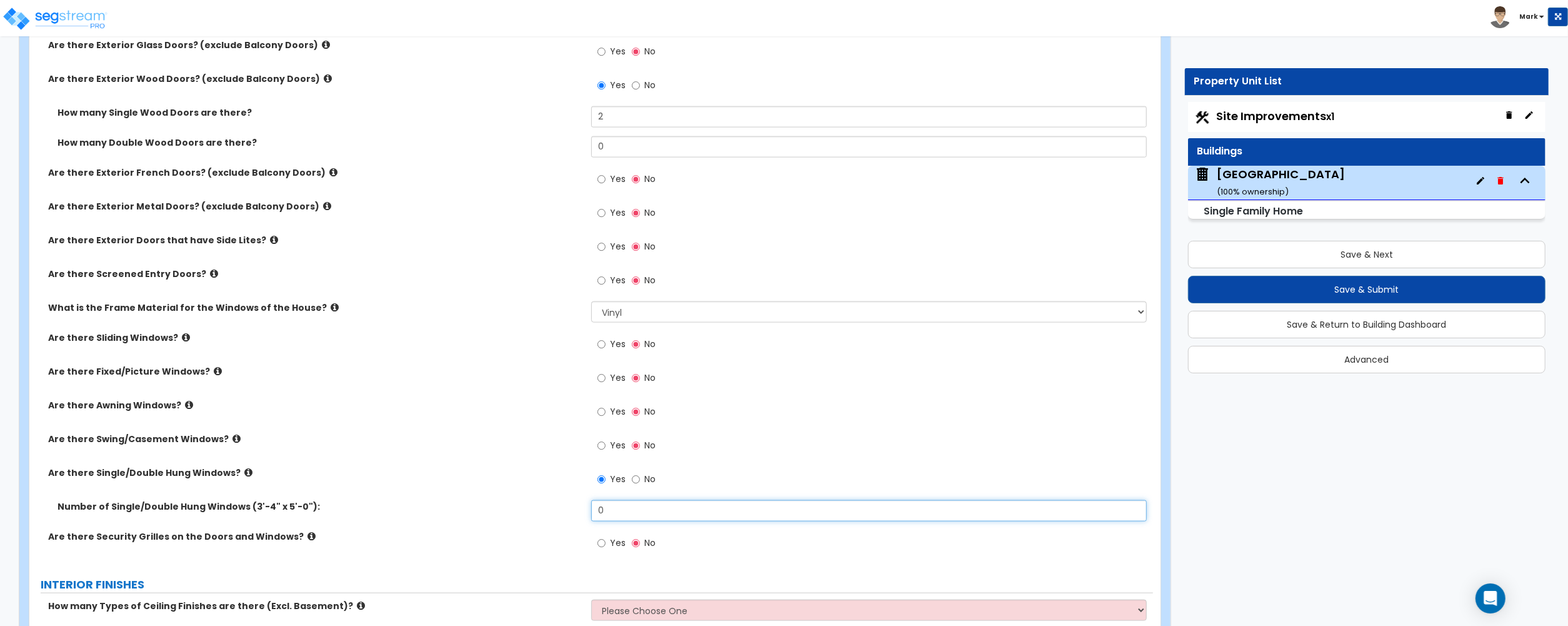
click at [627, 515] on input "0" at bounding box center [868, 511] width 555 height 21
type input "8"
click at [517, 488] on div "Are there Single/Double Hung Windows? Yes No" at bounding box center [590, 483] width 1123 height 34
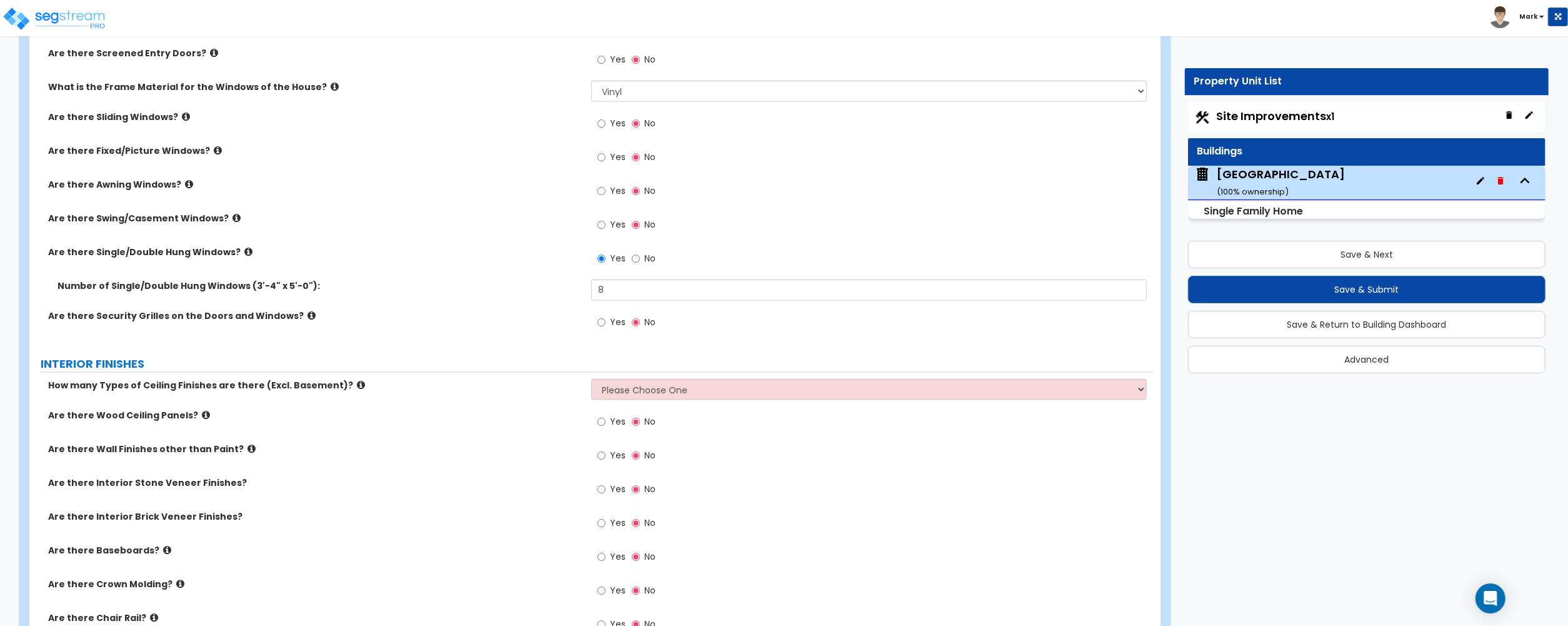
scroll to position [1751, 0]
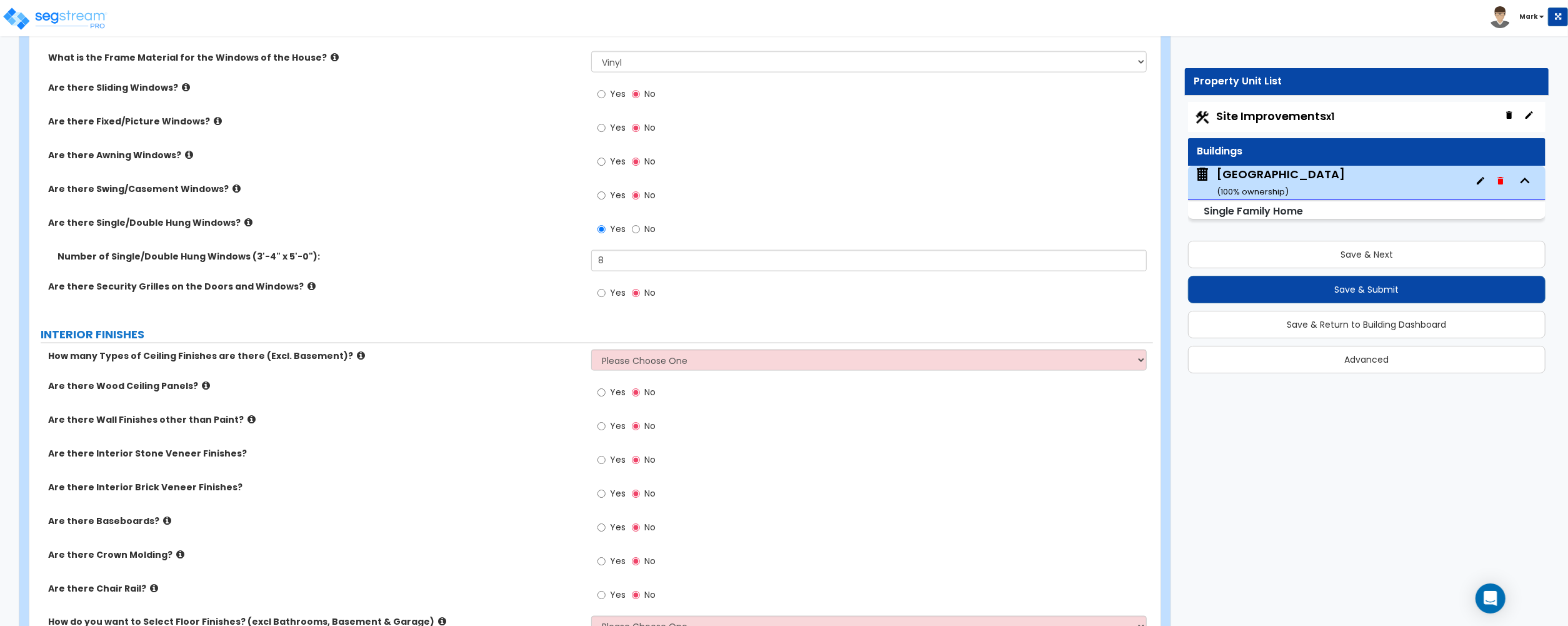
click at [621, 375] on div "How many Types of Ceiling Finishes are there (Excl. Basement)? Please Choose On…" at bounding box center [590, 364] width 1123 height 30
click at [626, 363] on select "Please Choose One 1 2 3" at bounding box center [868, 360] width 555 height 21
click at [643, 359] on select "Please Choose One 1 2 3" at bounding box center [868, 360] width 555 height 21
select select "1"
click at [591, 352] on select "Please Choose One 1 2 3" at bounding box center [868, 360] width 555 height 21
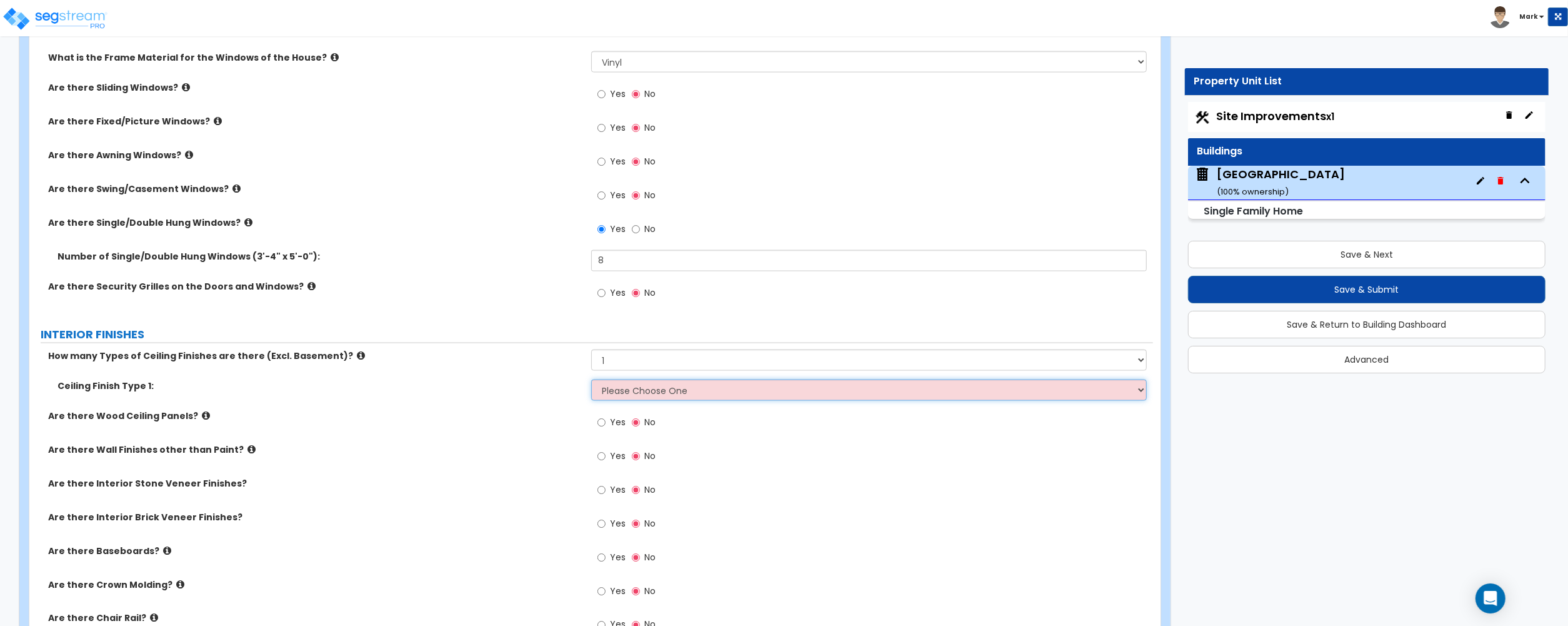
click at [629, 390] on select "Please Choose One Drop Ceiling Drywall Ceiling Open Ceiling" at bounding box center [868, 391] width 555 height 21
select select "2"
click at [591, 382] on select "Please Choose One Drop Ceiling Drywall Ceiling Open Ceiling" at bounding box center [868, 391] width 555 height 21
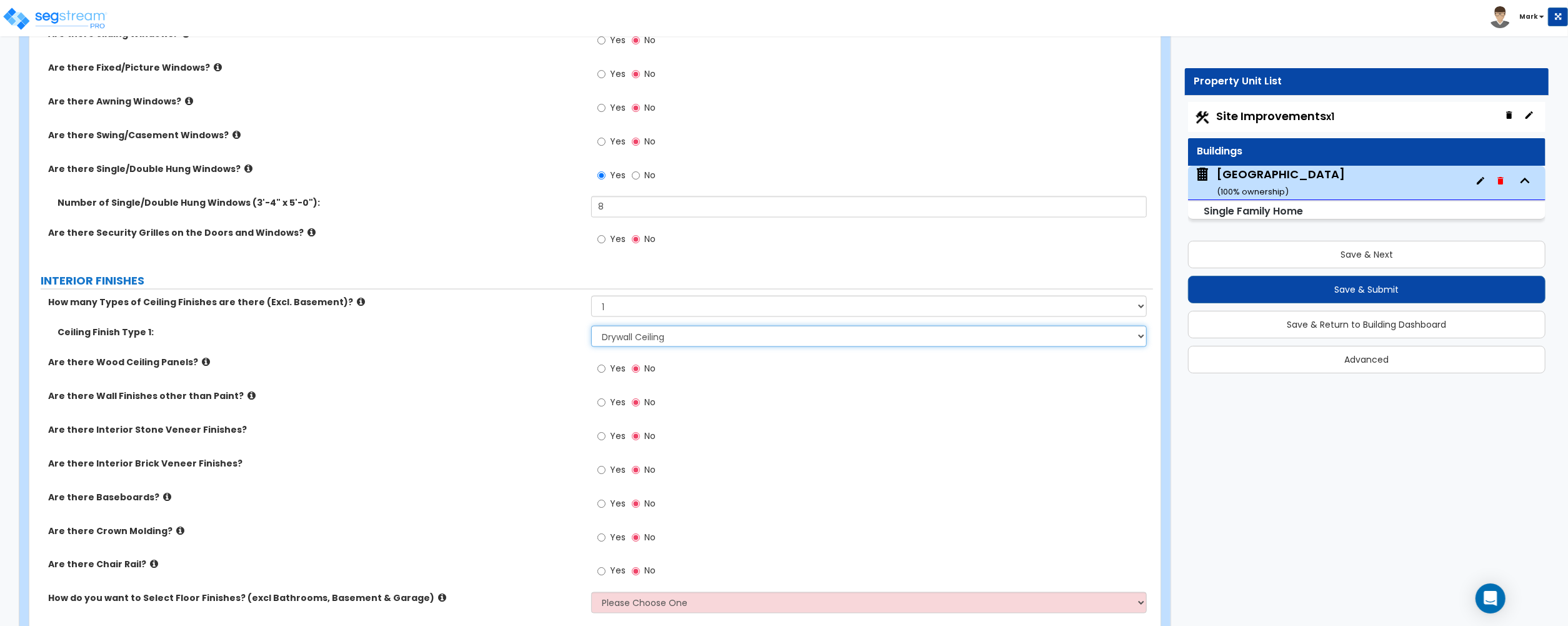
scroll to position [1834, 0]
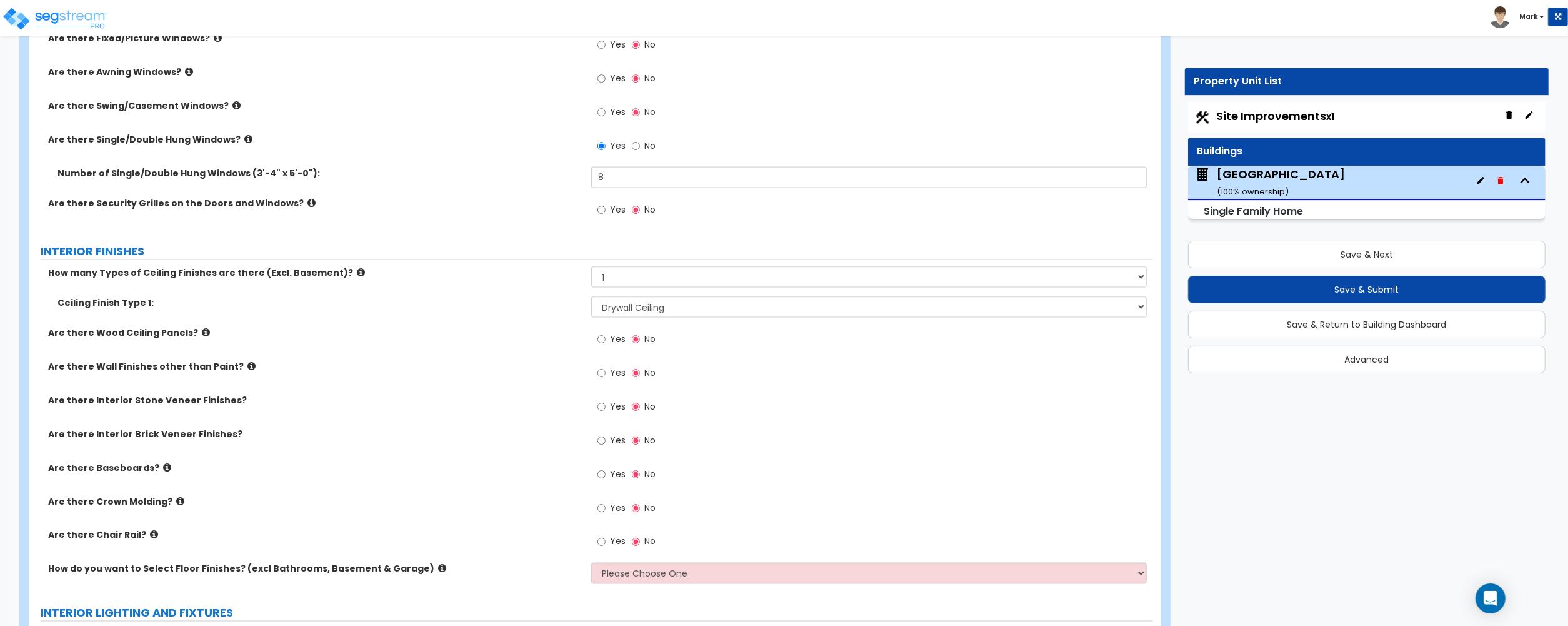
click at [608, 479] on label "Yes" at bounding box center [611, 476] width 28 height 21
click at [606, 479] on input "Yes" at bounding box center [601, 475] width 8 height 14
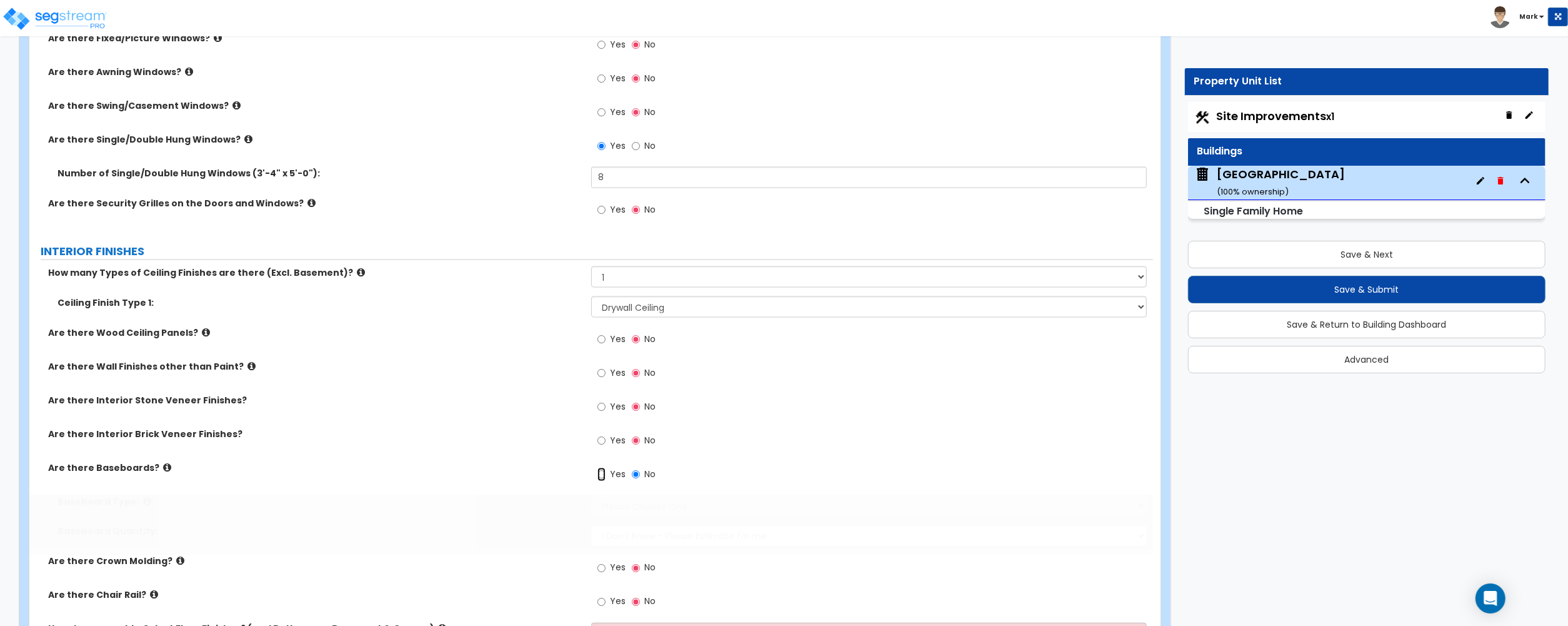
radio input "true"
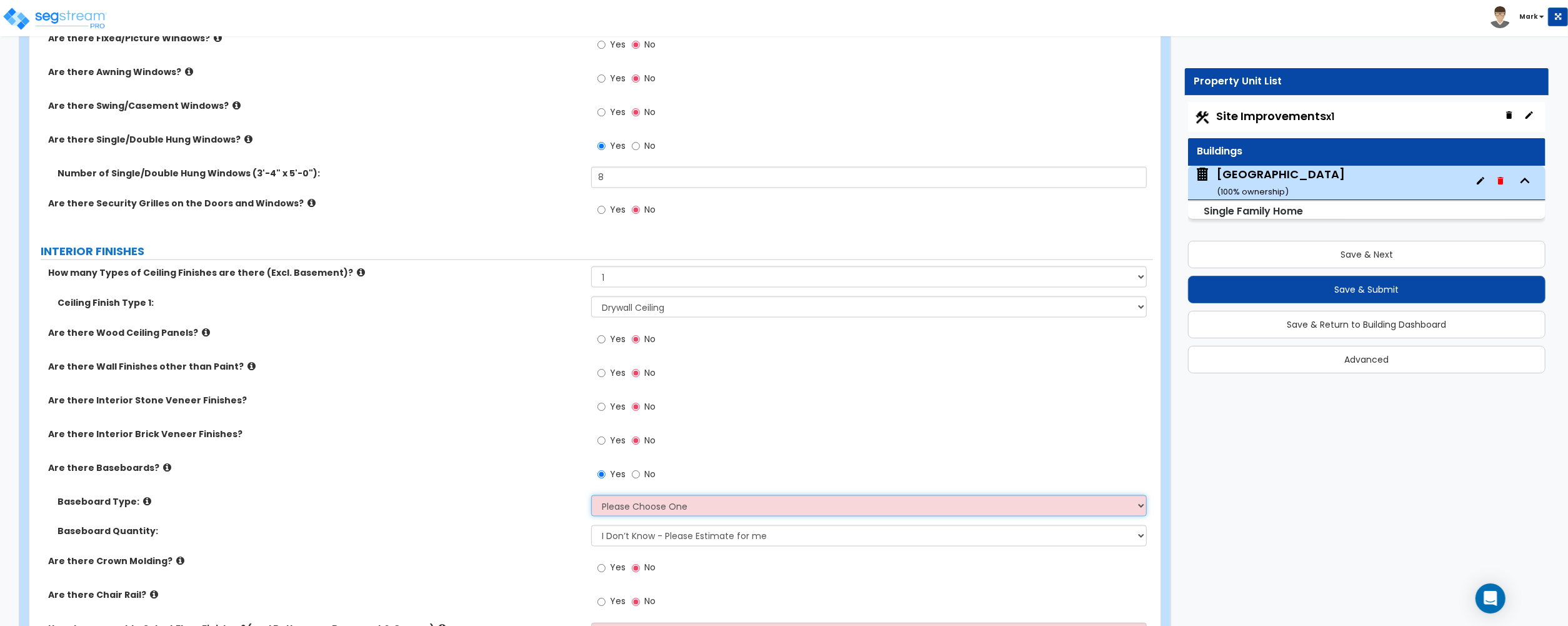
click at [620, 517] on select "Please Choose One Wood Vinyl Carpet Tile" at bounding box center [868, 506] width 555 height 21
select select "1"
click at [591, 497] on select "Please Choose One Wood Vinyl Carpet Tile" at bounding box center [868, 506] width 555 height 21
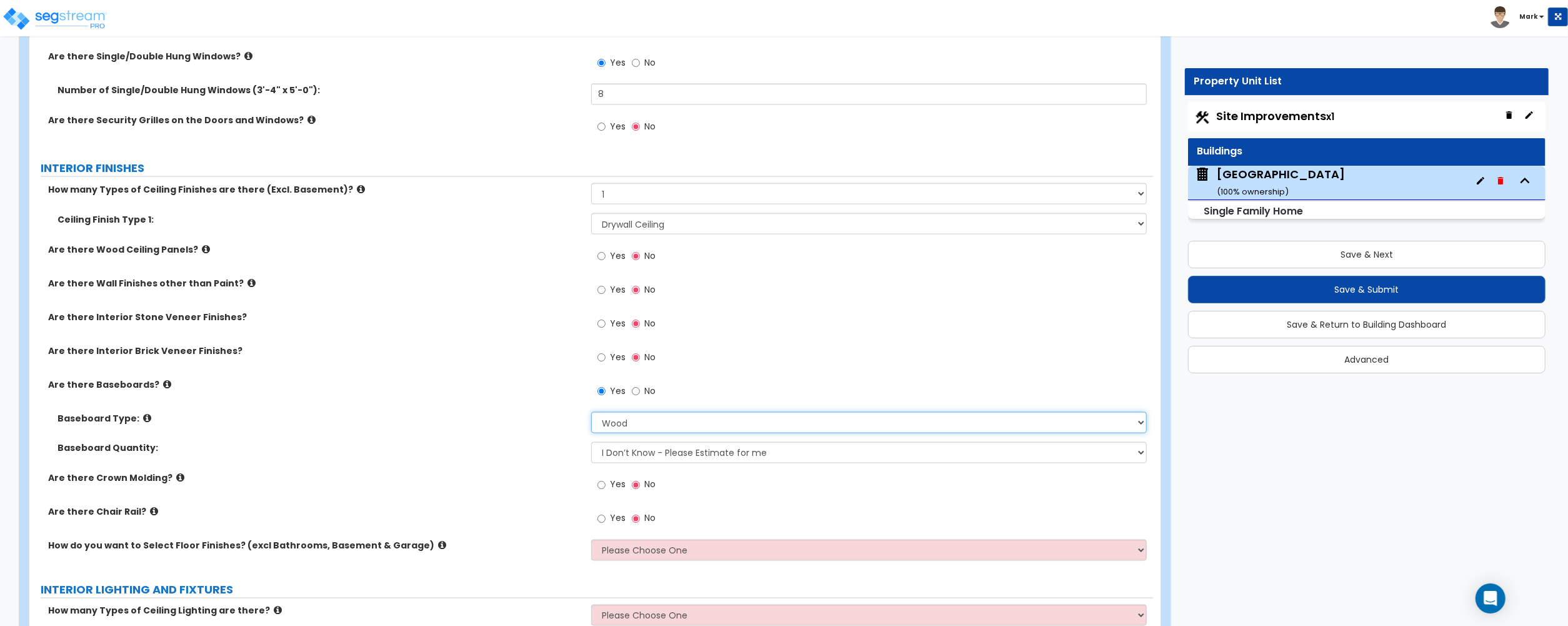
scroll to position [2001, 0]
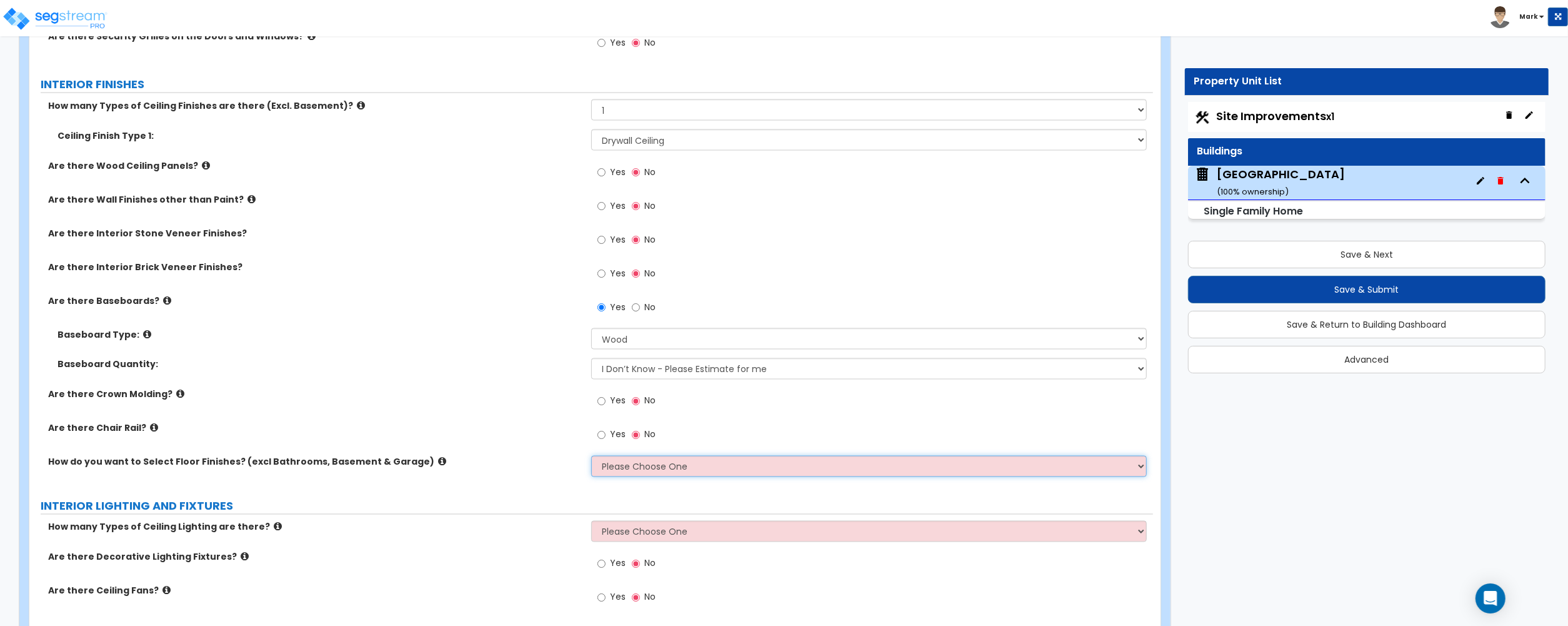
click at [658, 477] on select "Please Choose One I want to Select Floor Finishes for the Areas of the House I …" at bounding box center [868, 466] width 555 height 21
click at [591, 459] on select "Please Choose One I want to Select Floor Finishes for the Areas of the House I …" at bounding box center [868, 466] width 555 height 21
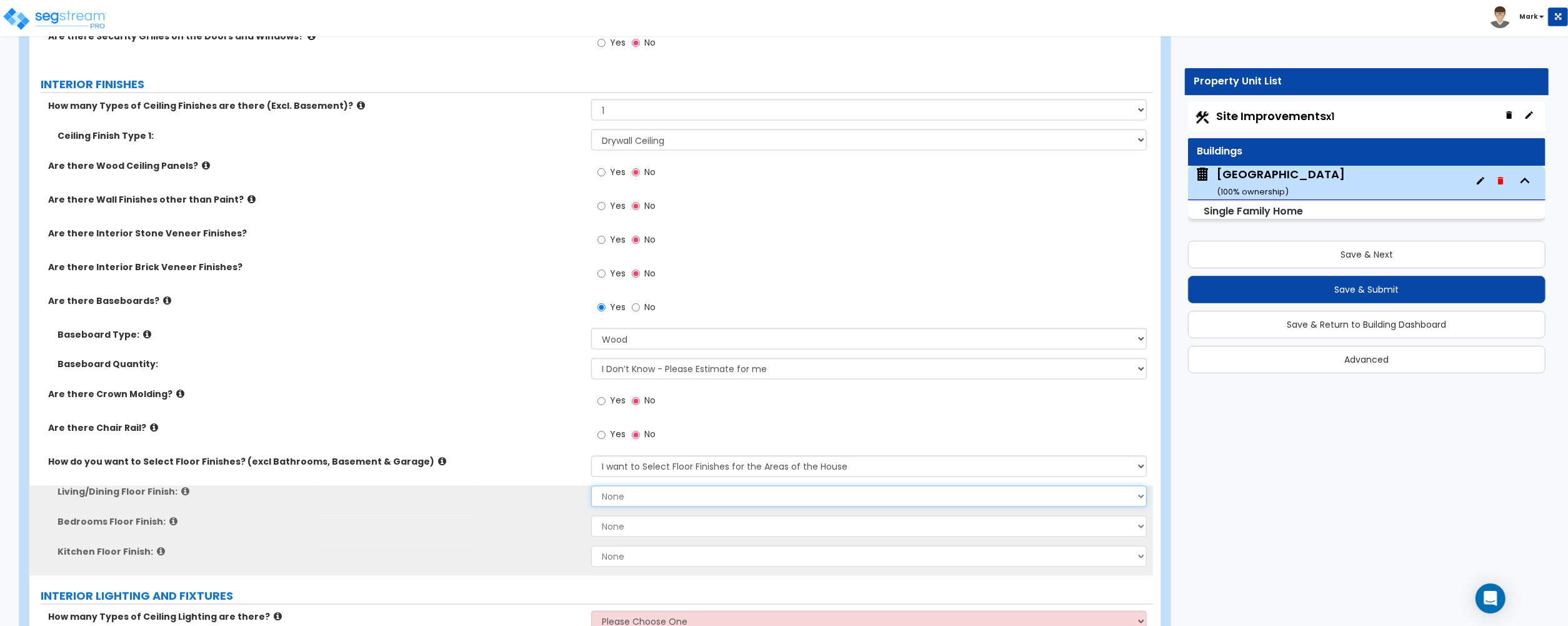
click at [653, 498] on select "None Tile Flooring Hardwood Flooring Resilient Laminate Flooring VCT Flooring S…" at bounding box center [868, 497] width 555 height 21
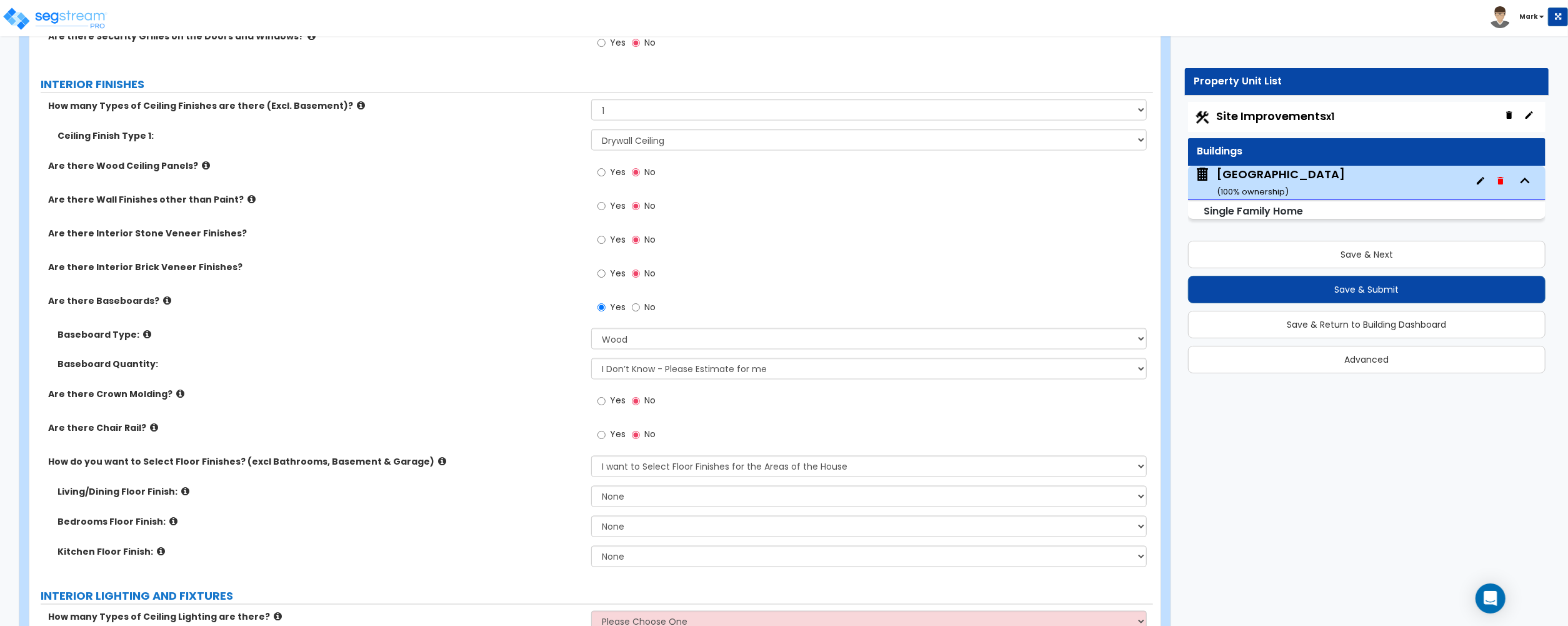
click at [650, 481] on div "How do you want to Select Floor Finishes? (excl Bathrooms, Basement & Garage) P…" at bounding box center [590, 470] width 1123 height 30
drag, startPoint x: 651, startPoint y: 470, endPoint x: 648, endPoint y: 478, distance: 8.5
click at [650, 470] on select "Please Choose One I want to Select Floor Finishes for the Areas of the House I …" at bounding box center [868, 466] width 555 height 21
select select "2"
click at [591, 459] on select "Please Choose One I want to Select Floor Finishes for the Areas of the House I …" at bounding box center [868, 466] width 555 height 21
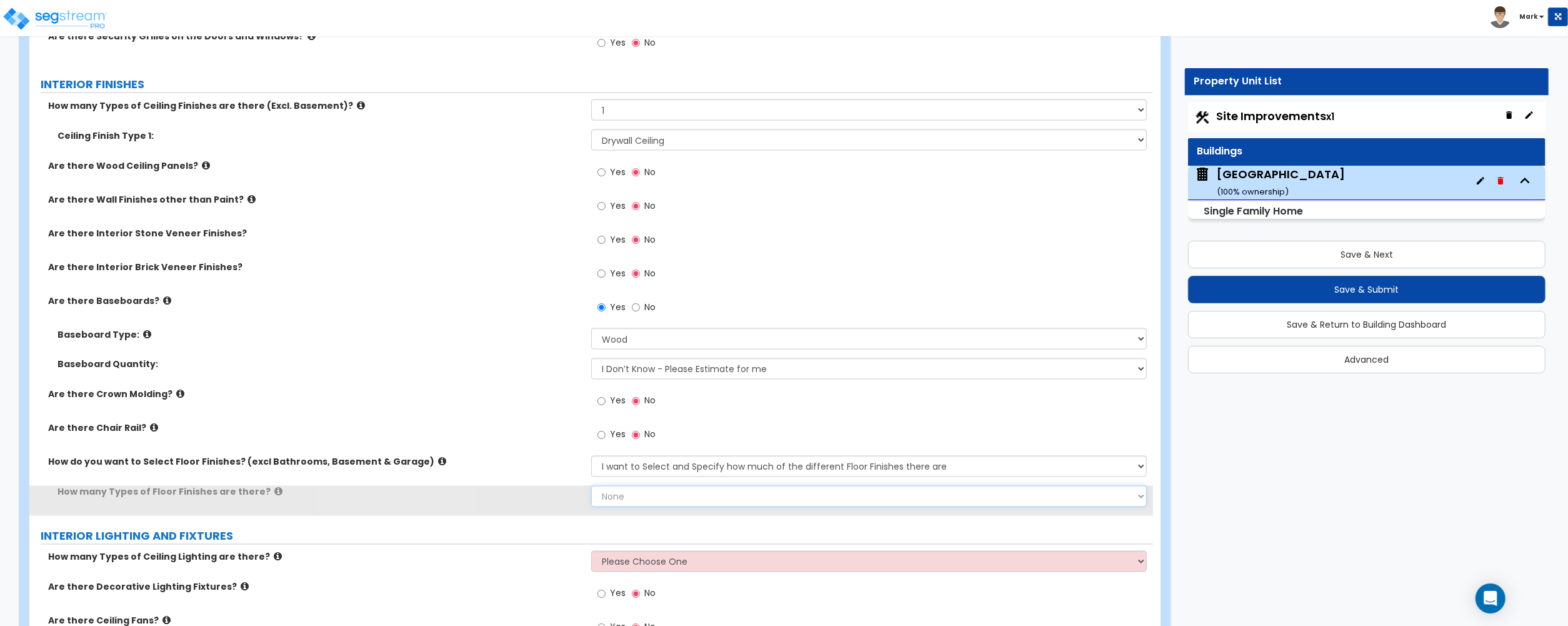
click at [635, 497] on select "None 1 2 3 4" at bounding box center [868, 497] width 555 height 21
select select "1"
click at [591, 488] on select "None 1 2 3 4" at bounding box center [868, 497] width 555 height 21
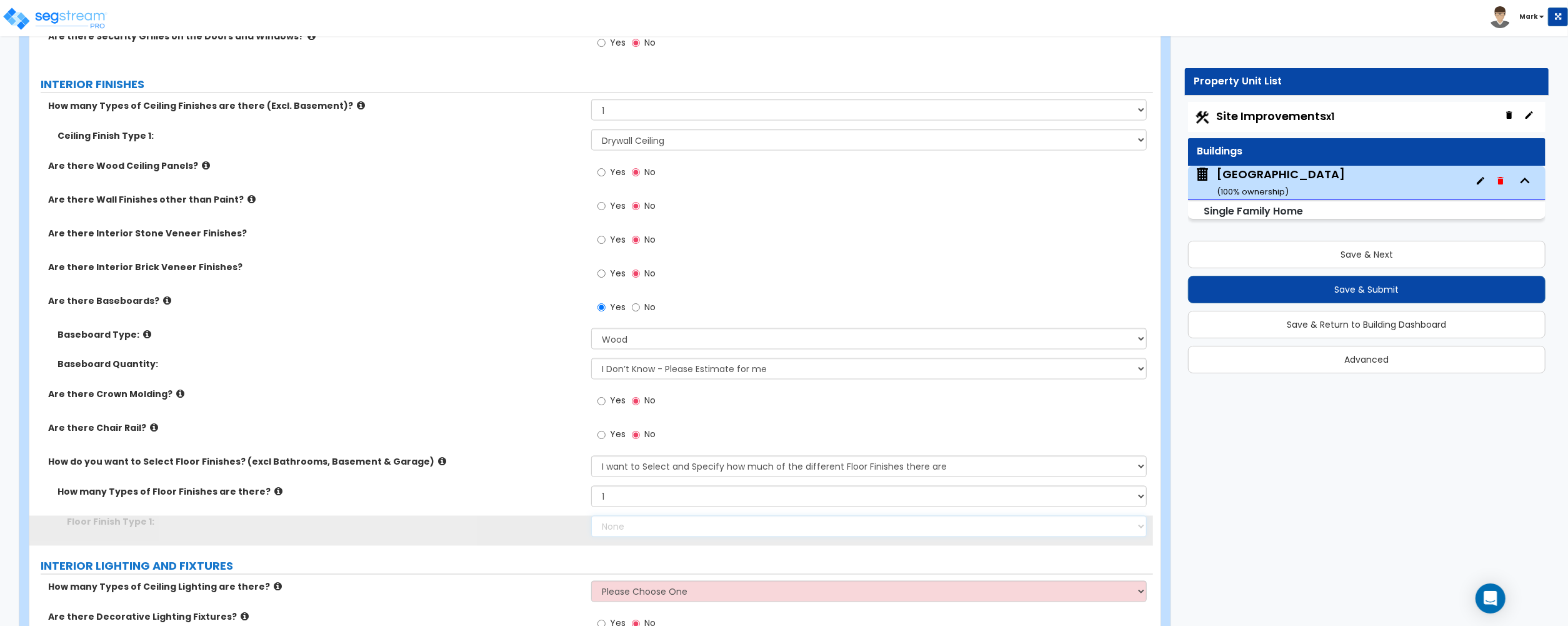
click at [634, 527] on select "None Tile Flooring Hardwood Flooring Resilient Laminate Flooring VCT Flooring S…" at bounding box center [868, 527] width 555 height 21
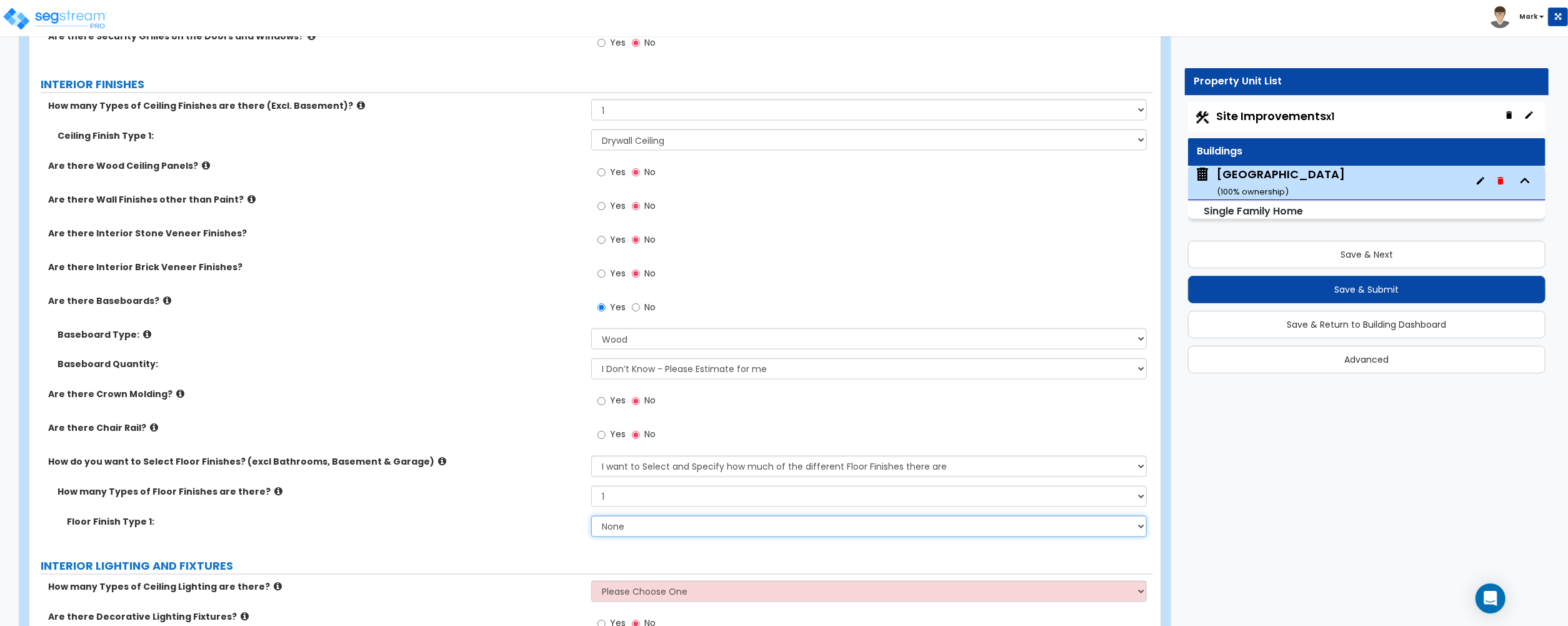
select select "1"
click at [591, 518] on select "None Tile Flooring Hardwood Flooring Resilient Laminate Flooring VCT Flooring S…" at bounding box center [868, 527] width 555 height 21
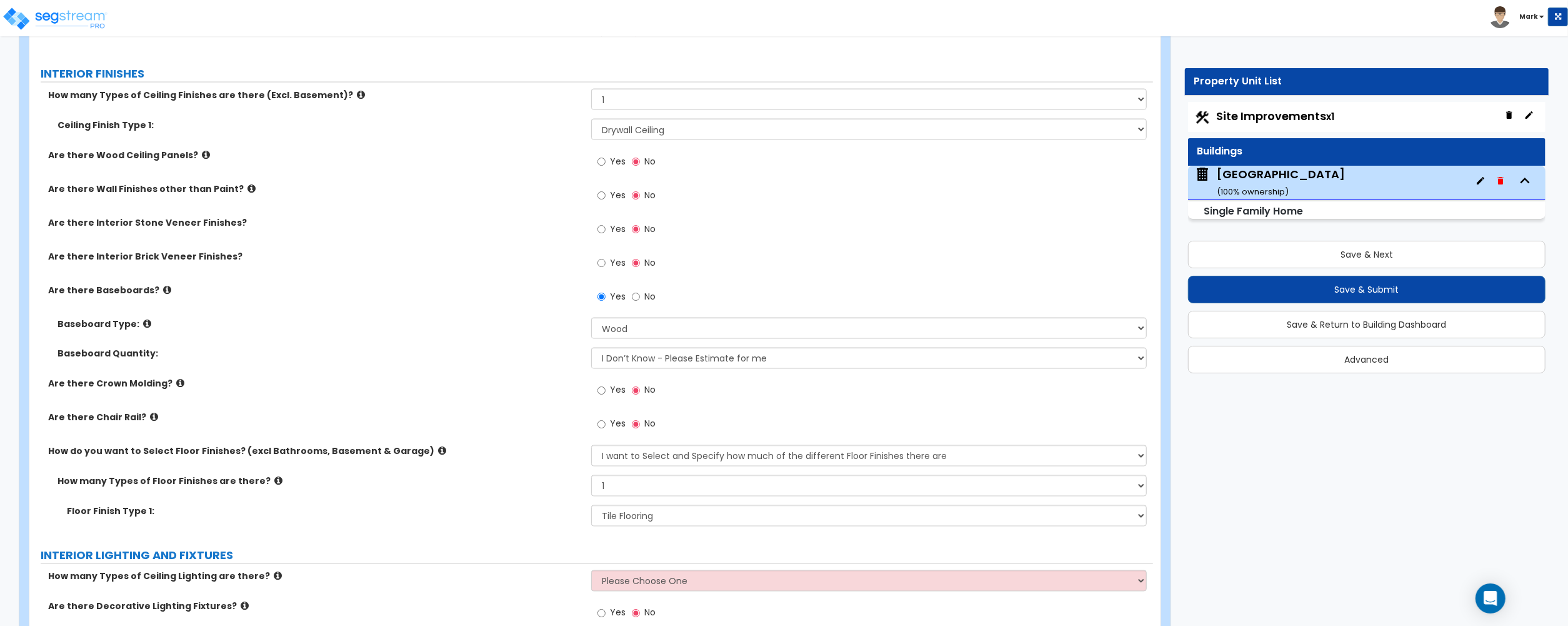
scroll to position [2251, 0]
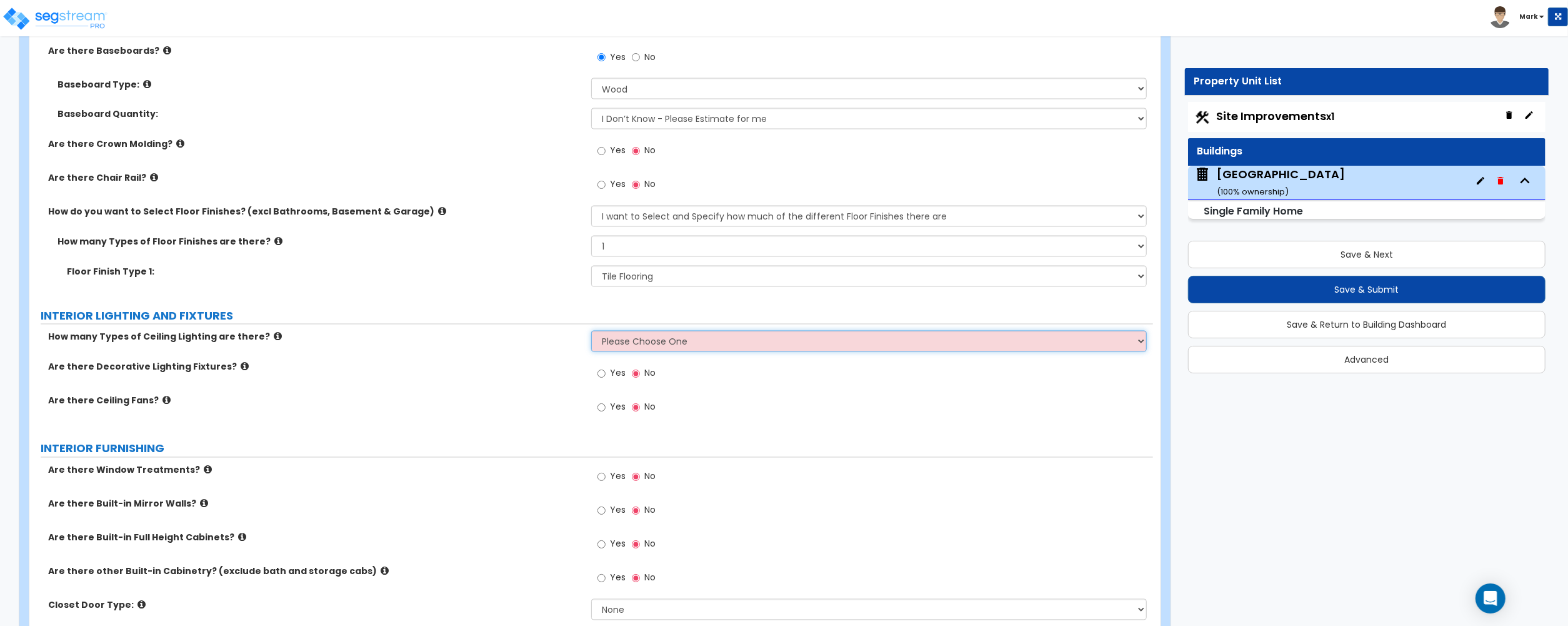
click at [641, 334] on select "Please Choose One 1 2 3" at bounding box center [868, 342] width 555 height 21
select select "1"
click at [591, 334] on select "Please Choose One 1 2 3" at bounding box center [868, 342] width 555 height 21
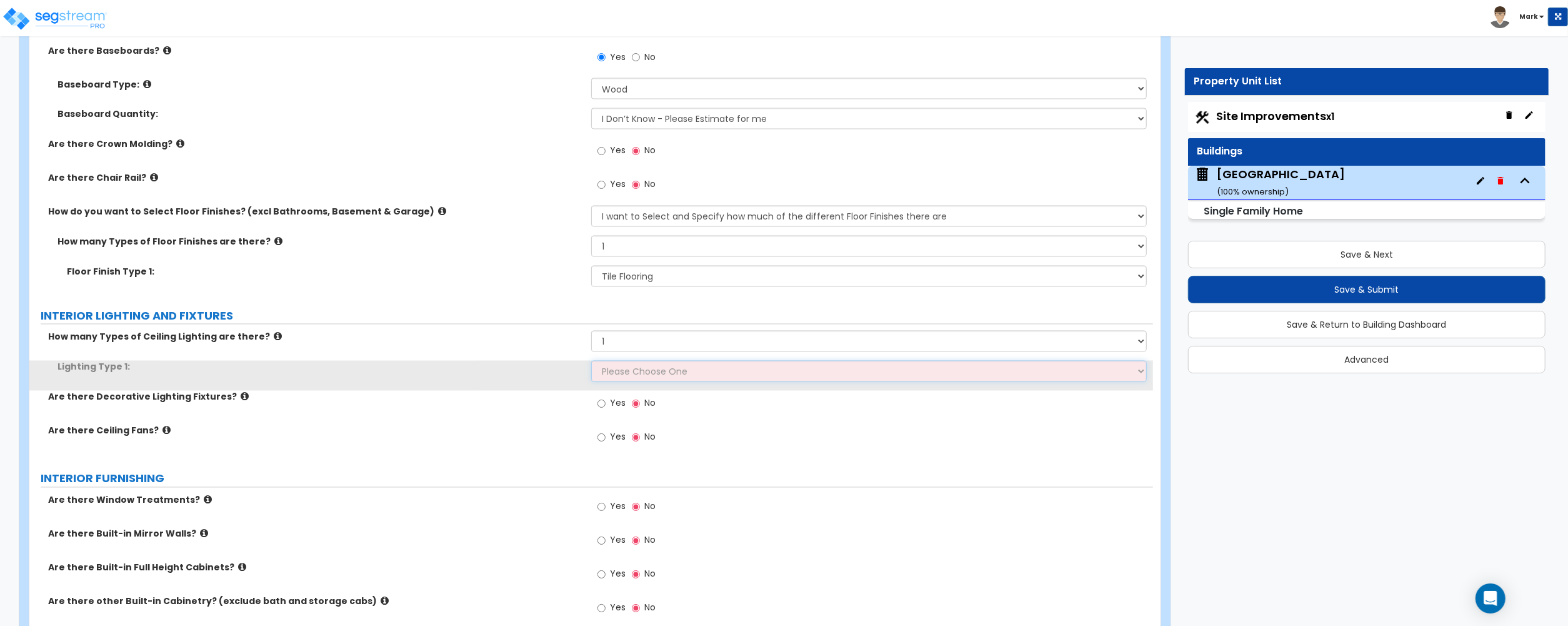
drag, startPoint x: 648, startPoint y: 384, endPoint x: 593, endPoint y: 378, distance: 55.3
click at [593, 378] on select "Please Choose One LED Surface-Mounted LED Recessed Fluorescent Surface-Mounted …" at bounding box center [868, 371] width 555 height 21
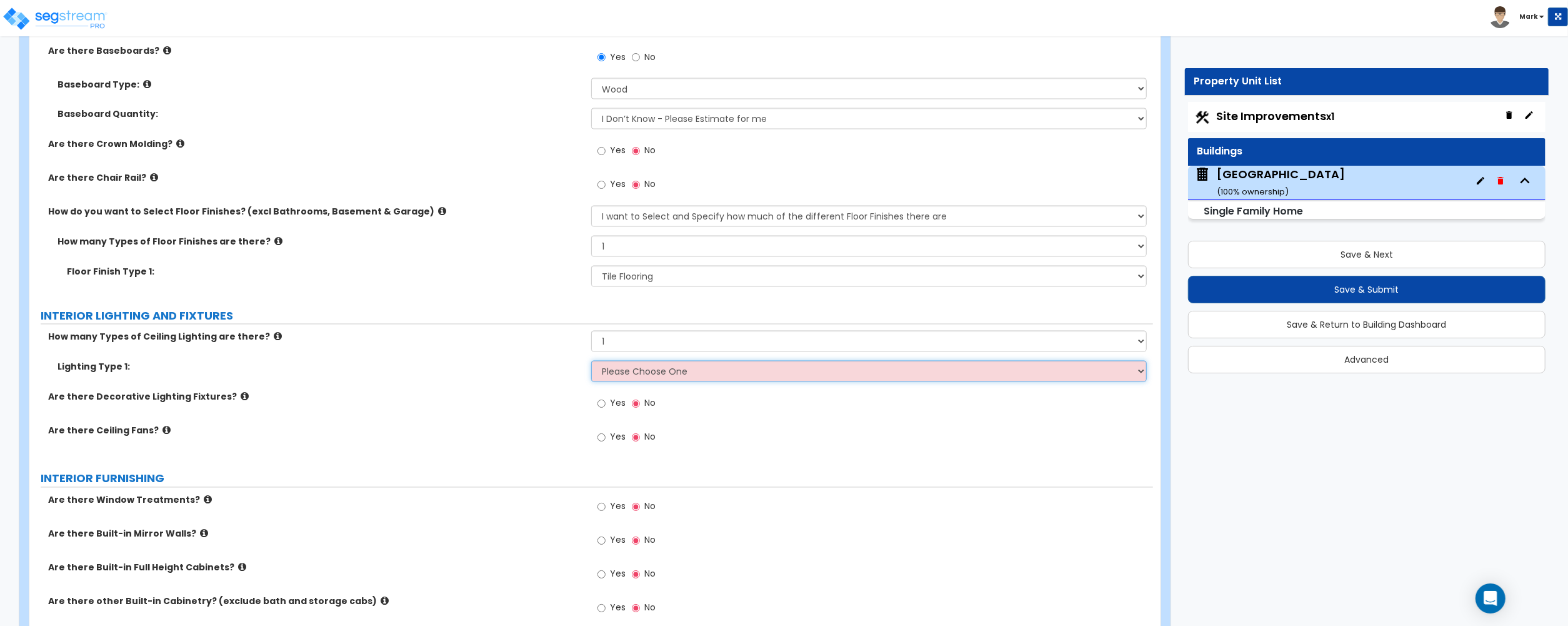
select select "1"
click at [591, 364] on select "Please Choose One LED Surface-Mounted LED Recessed Fluorescent Surface-Mounted …" at bounding box center [868, 371] width 555 height 21
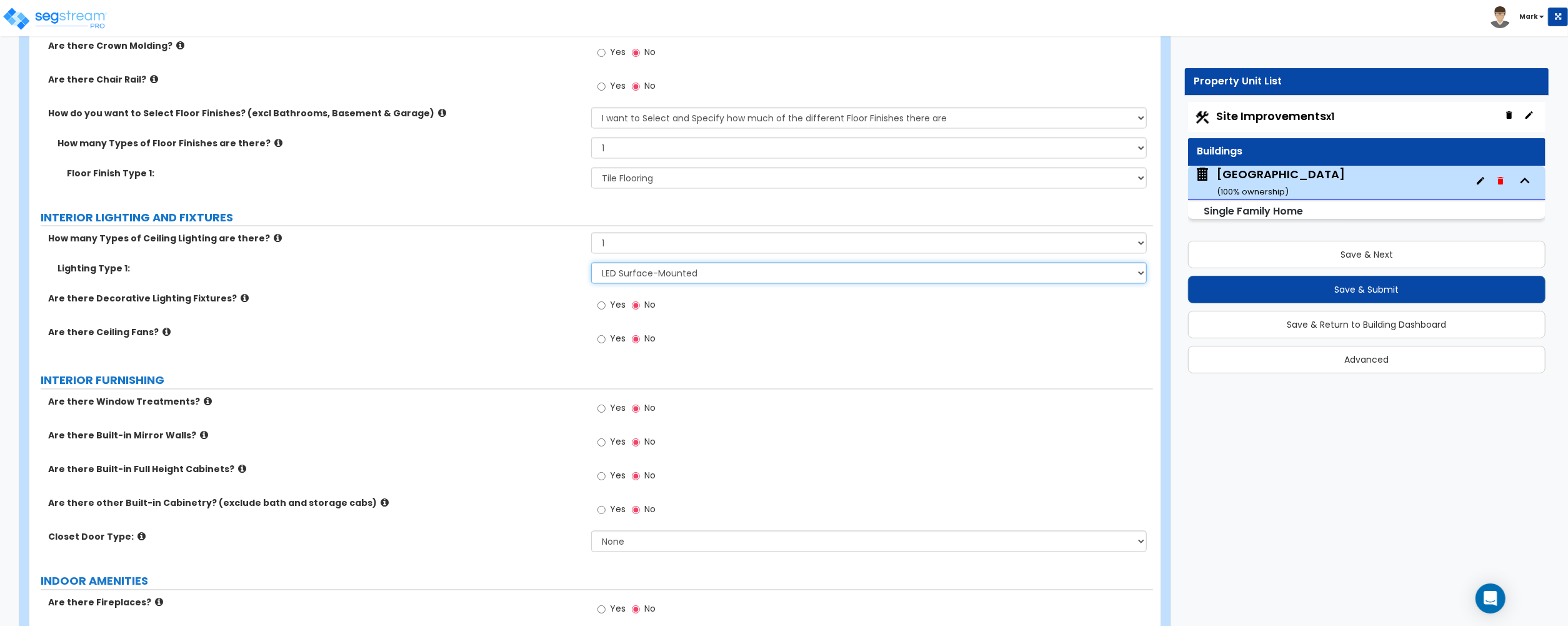
scroll to position [2501, 0]
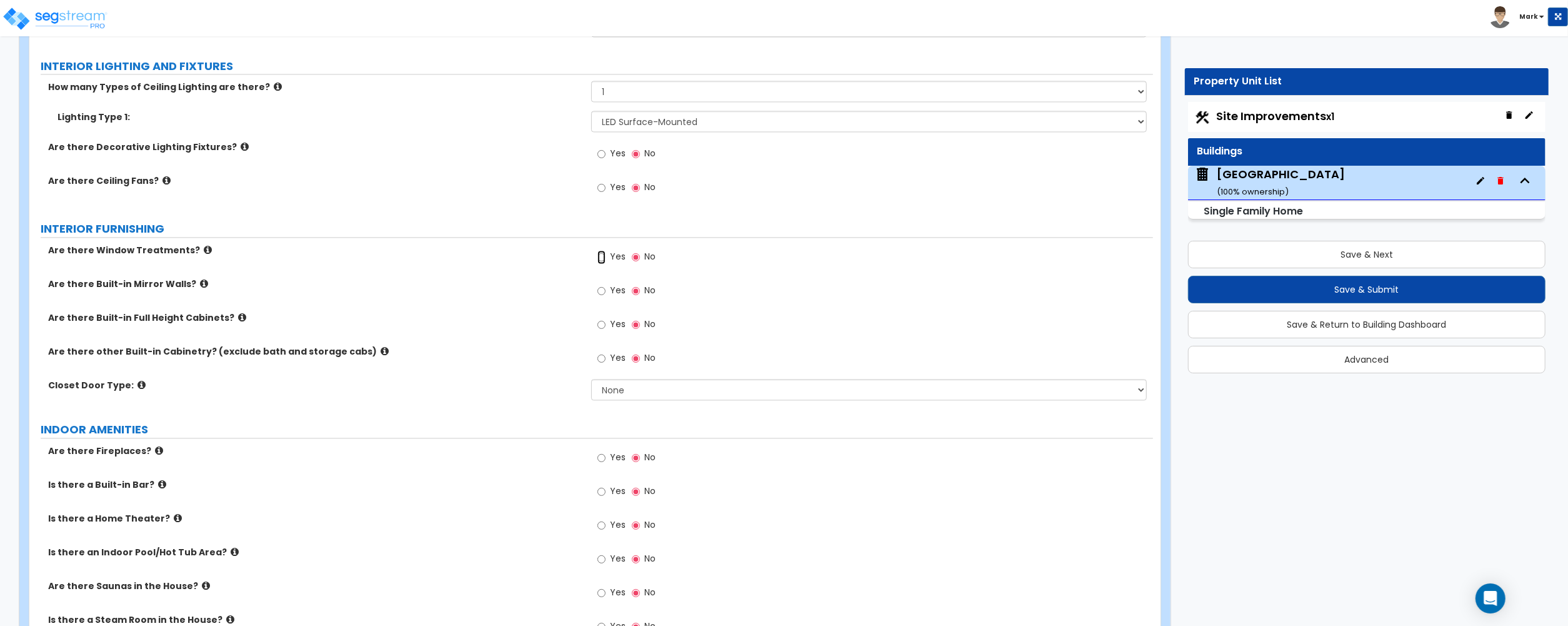
click at [603, 258] on input "Yes" at bounding box center [601, 257] width 8 height 14
radio input "true"
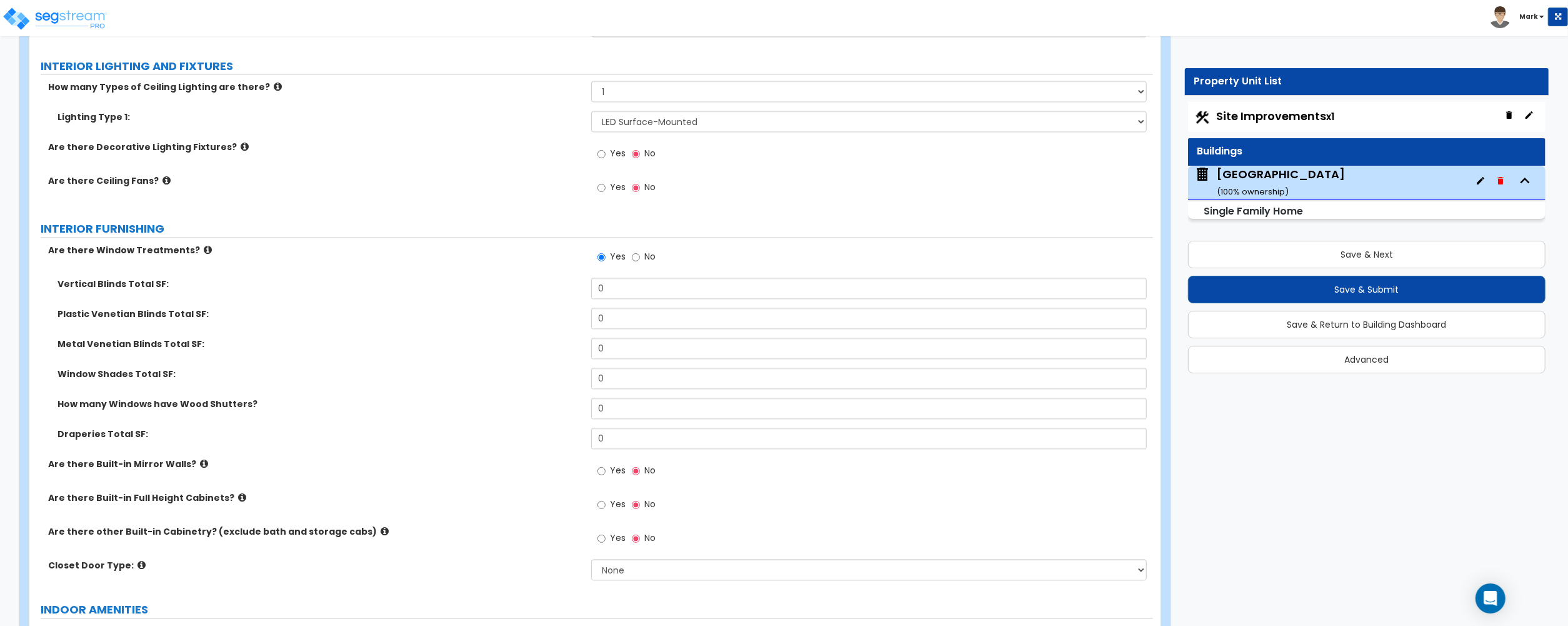
click at [772, 489] on div "Yes No" at bounding box center [871, 475] width 561 height 34
click at [620, 320] on input "0" at bounding box center [868, 318] width 555 height 21
type input "120"
click at [522, 359] on div "Metal Venetian Blinds Total SF: 0" at bounding box center [590, 352] width 1123 height 30
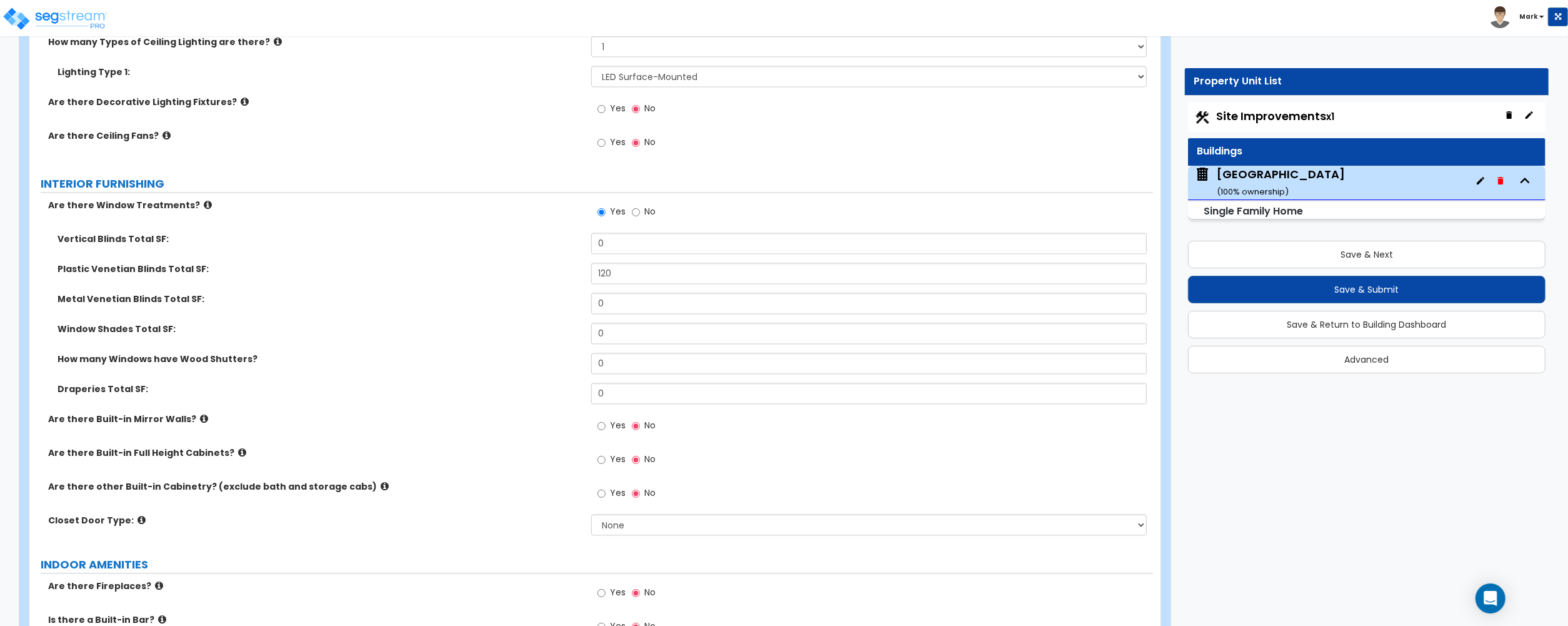
scroll to position [2584, 0]
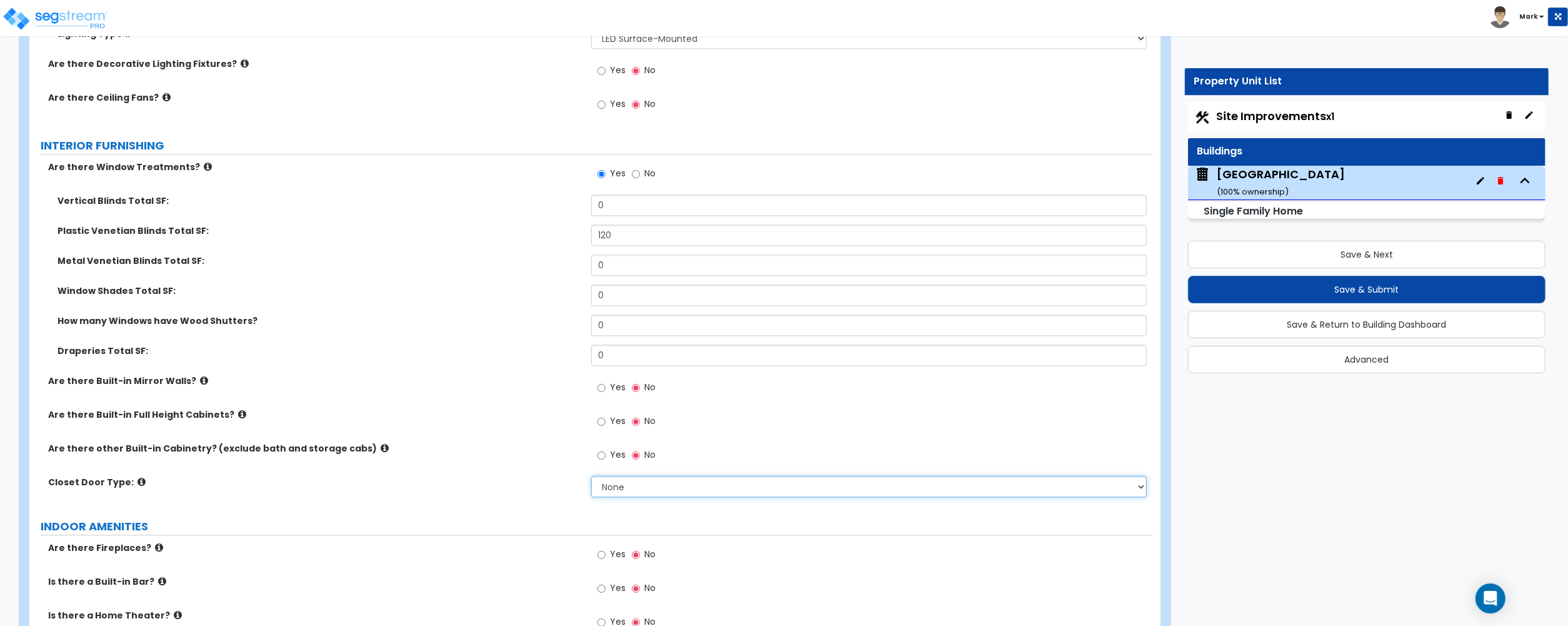
click at [618, 483] on select "None Bi-fold Louvered Doors Bi-fold Panel Doors Sliding Doors Hinged Wood Door" at bounding box center [868, 487] width 555 height 21
select select "3"
click at [591, 478] on select "None Bi-fold Louvered Doors Bi-fold Panel Doors Sliding Doors Hinged Wood Door" at bounding box center [868, 487] width 555 height 21
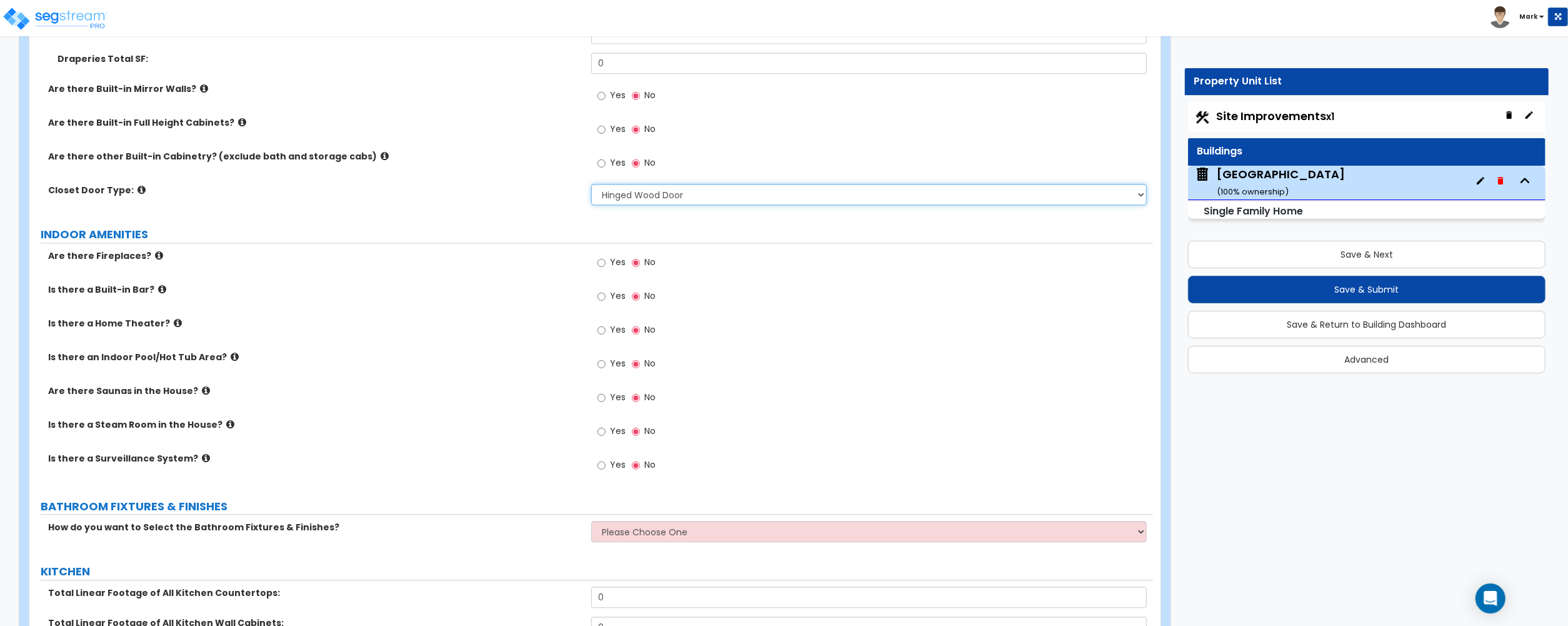
scroll to position [2918, 0]
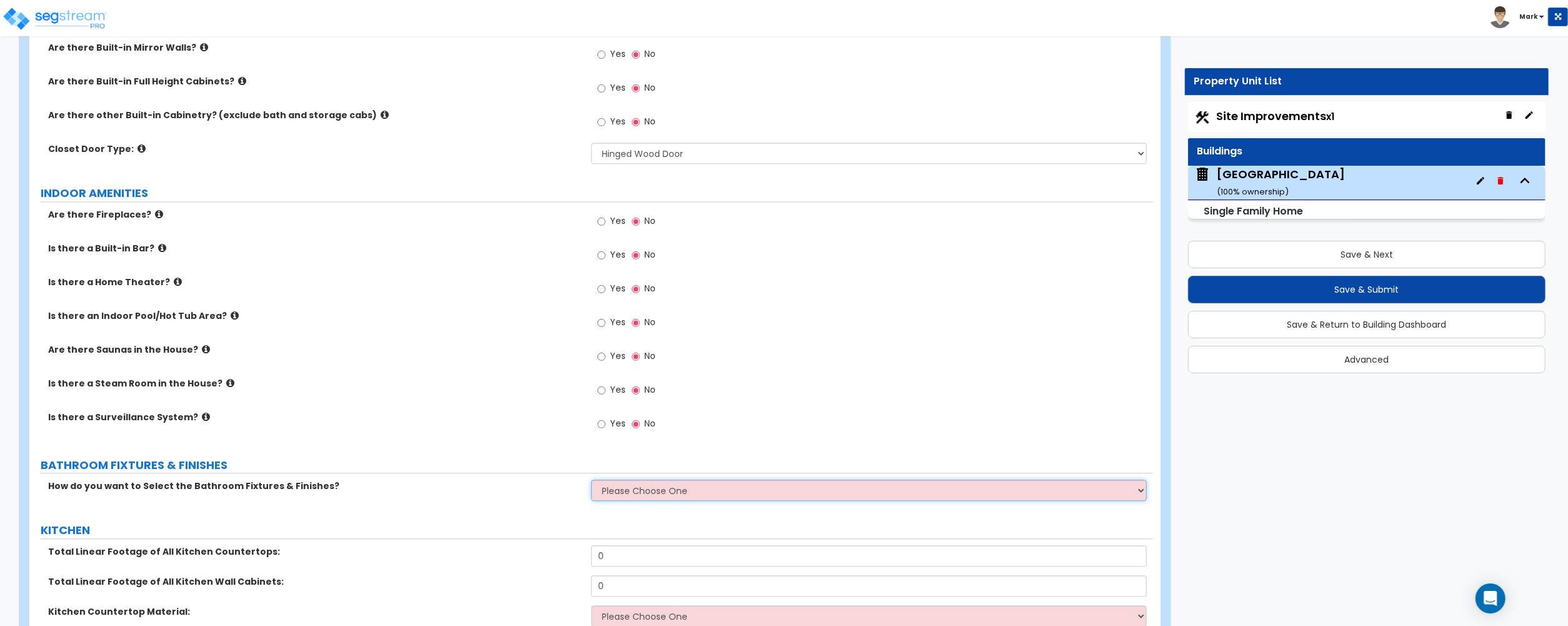
click at [619, 500] on select "Please Choose One I want to Select Fixtures and Finishes only for one Bath and …" at bounding box center [868, 490] width 555 height 21
select select "2"
click at [591, 483] on select "Please Choose One I want to Select Fixtures and Finishes only for one Bath and …" at bounding box center [868, 490] width 555 height 21
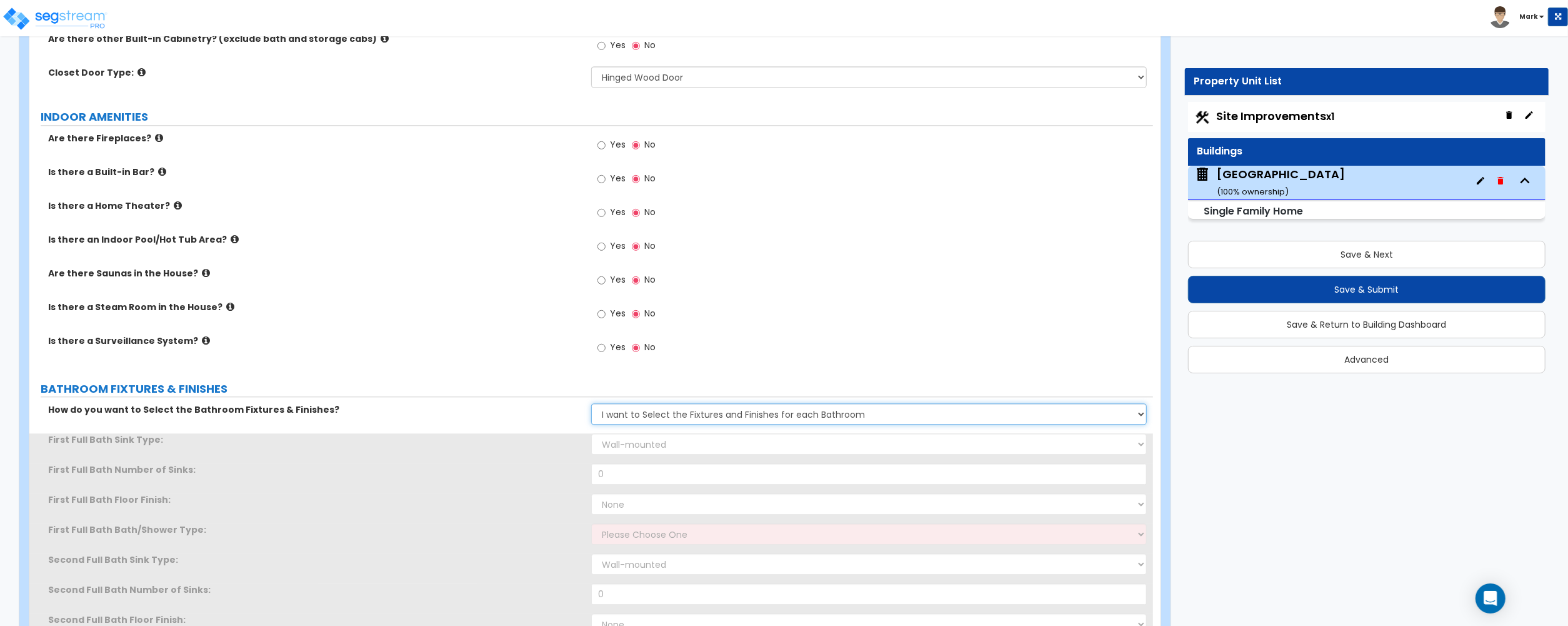
scroll to position [3085, 0]
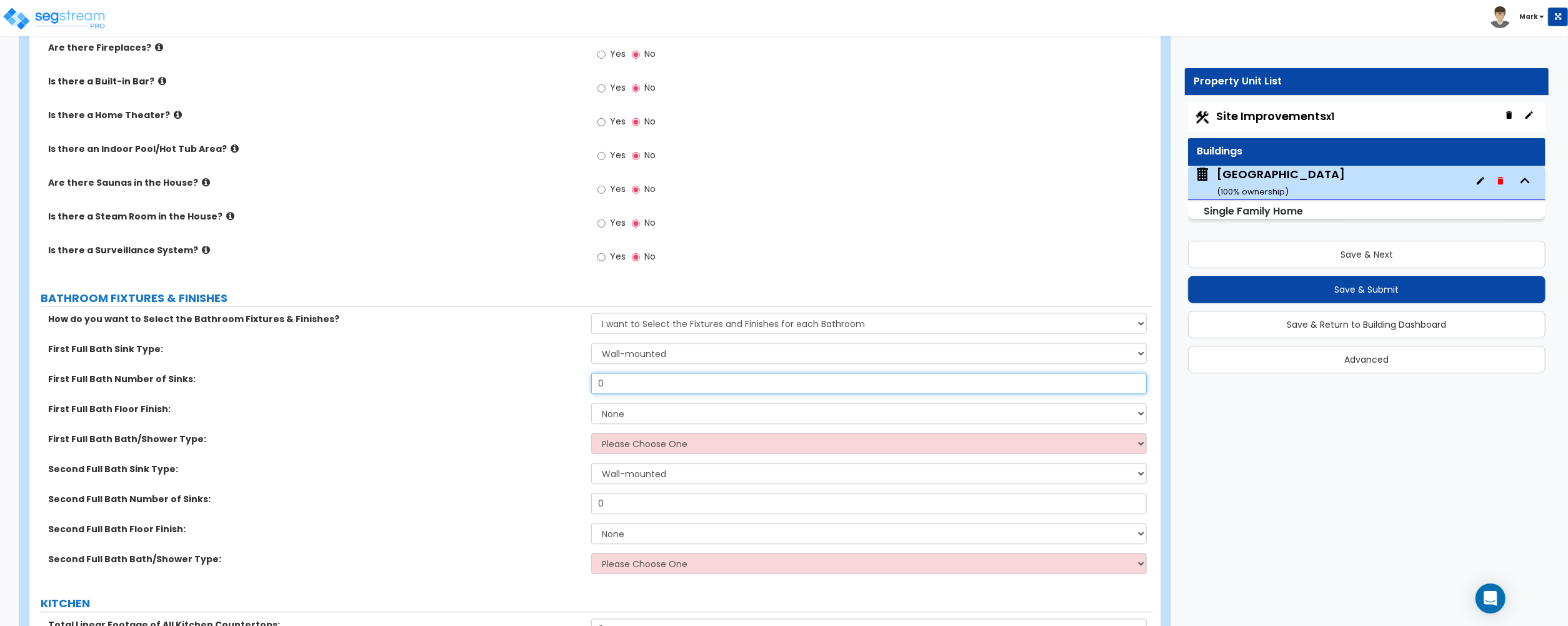
click at [623, 385] on input "0" at bounding box center [868, 384] width 555 height 21
click at [626, 387] on input "0" at bounding box center [868, 384] width 555 height 21
type input "1"
click at [636, 421] on select "None Tile Flooring Hardwood Flooring Resilient Laminate Flooring VCT Flooring S…" at bounding box center [868, 414] width 555 height 21
select select "1"
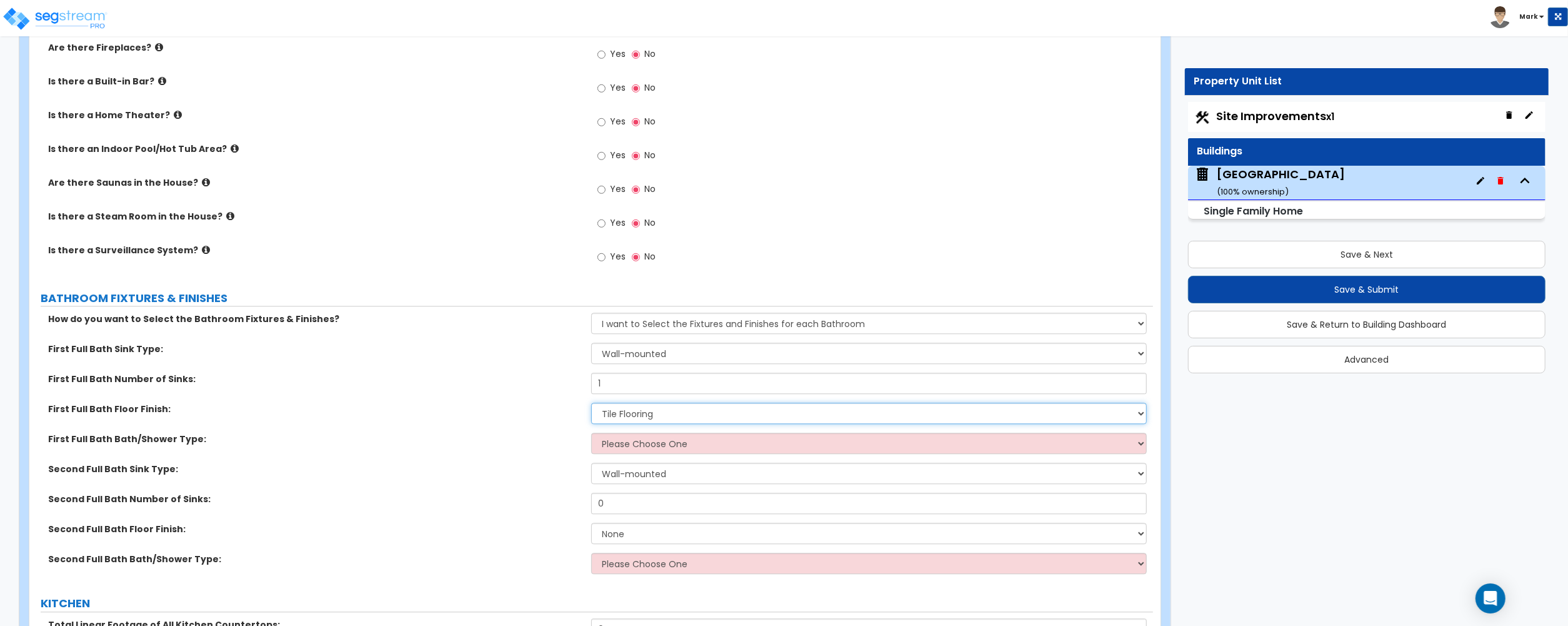
click at [591, 406] on select "None Tile Flooring Hardwood Flooring Resilient Laminate Flooring VCT Flooring S…" at bounding box center [868, 414] width 555 height 21
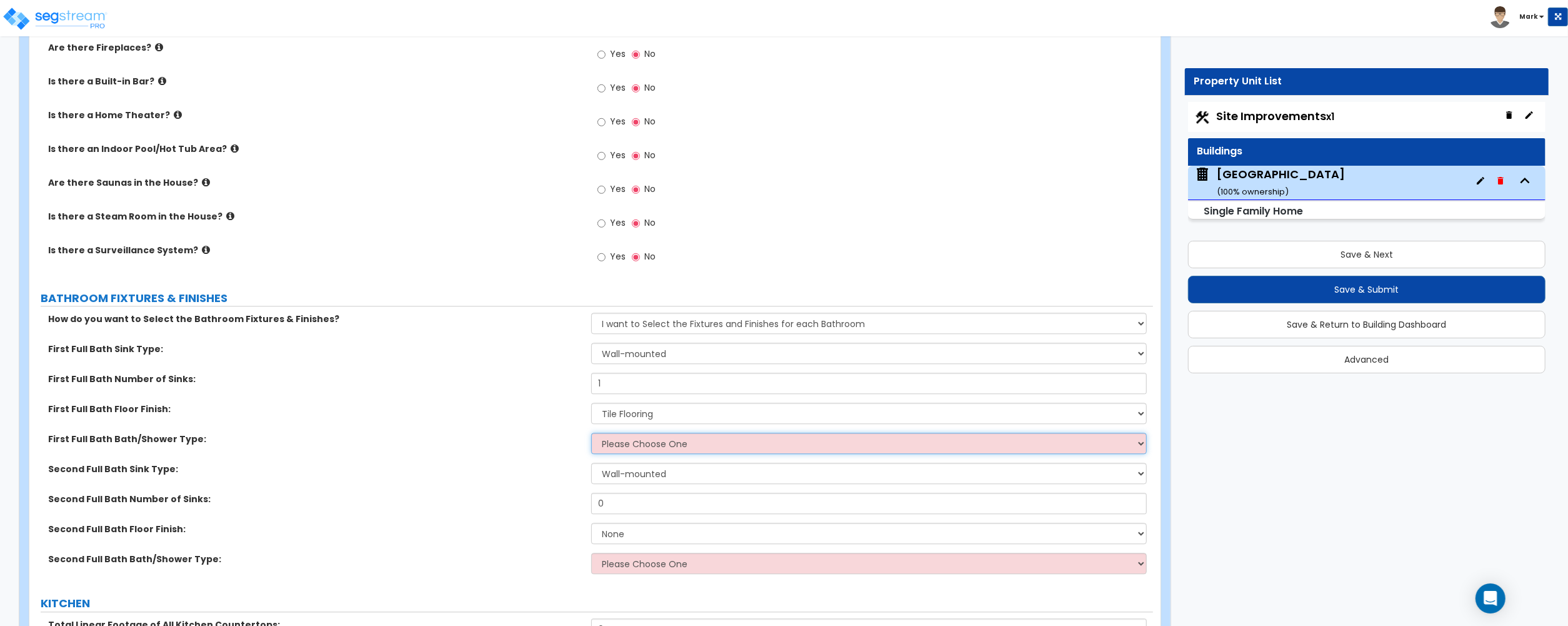
click at [638, 449] on select "Please Choose One Standalone Shower Bathtub - Shower Combo" at bounding box center [868, 443] width 555 height 21
select select "2"
click at [591, 436] on select "Please Choose One Standalone Shower Bathtub - Shower Combo" at bounding box center [868, 443] width 555 height 21
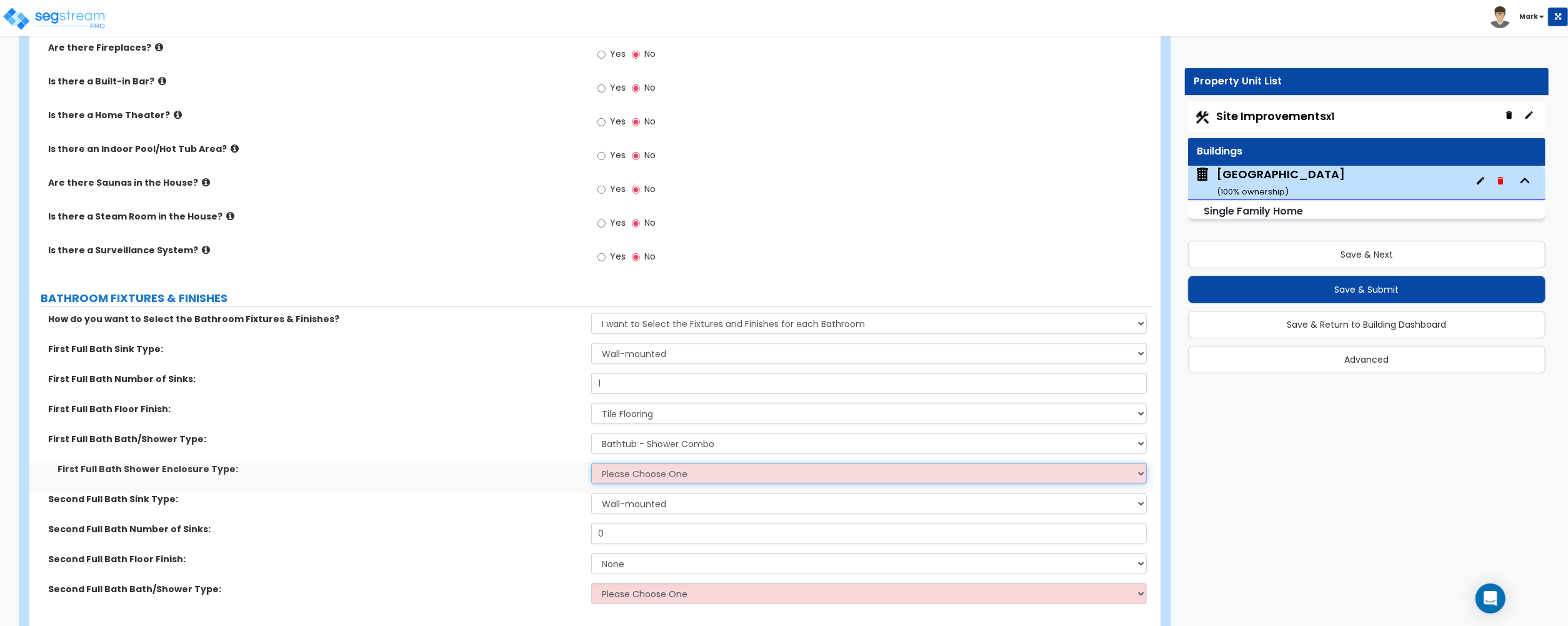
click at [634, 471] on select "Please Choose One Curtain & Rod Glass Sliding Doors Glass Hinged Doors" at bounding box center [868, 473] width 555 height 21
select select "1"
click at [591, 465] on select "Please Choose One Curtain & Rod Glass Sliding Doors Glass Hinged Doors" at bounding box center [868, 473] width 555 height 21
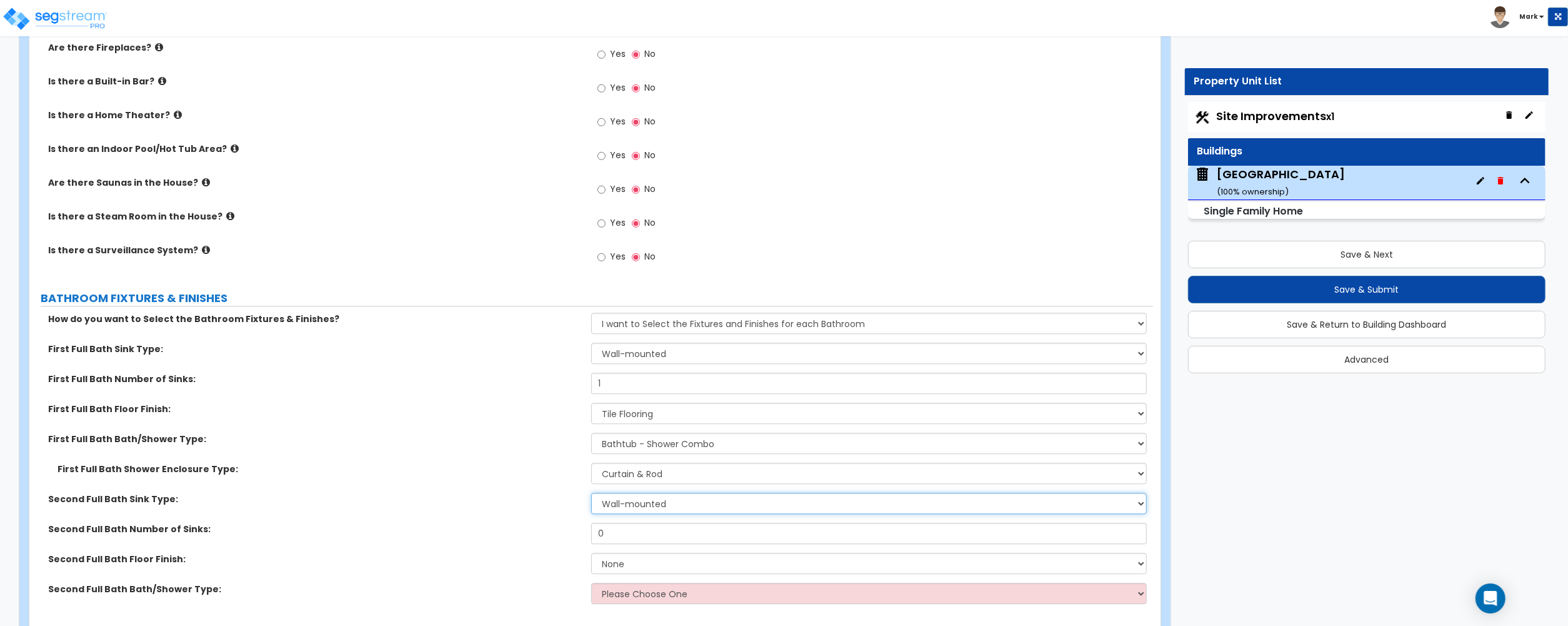
click at [640, 505] on select "Wall-mounted Pedestal-mounted Vanity-mounted" at bounding box center [868, 504] width 555 height 21
click at [645, 356] on select "Wall-mounted Pedestal-mounted Vanity-mounted" at bounding box center [868, 353] width 555 height 21
select select "3"
click at [591, 345] on select "Wall-mounted Pedestal-mounted Vanity-mounted" at bounding box center [868, 353] width 555 height 21
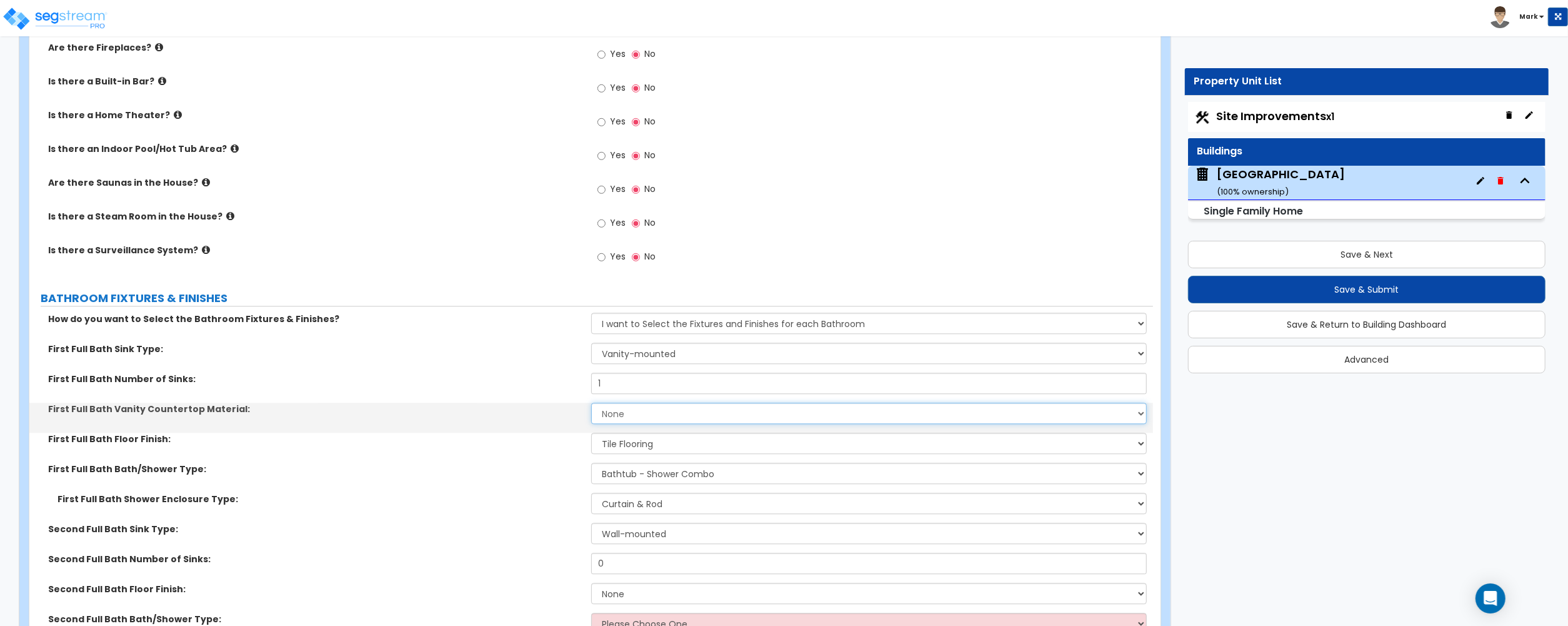
click at [641, 417] on select "None Plastic Laminate Solid Surface Stone Quartz Marble Tile Wood Stainless Ste…" at bounding box center [868, 414] width 555 height 21
select select "2"
click at [591, 406] on select "None Plastic Laminate Solid Surface Stone Quartz Marble Tile Wood Stainless Ste…" at bounding box center [868, 414] width 555 height 21
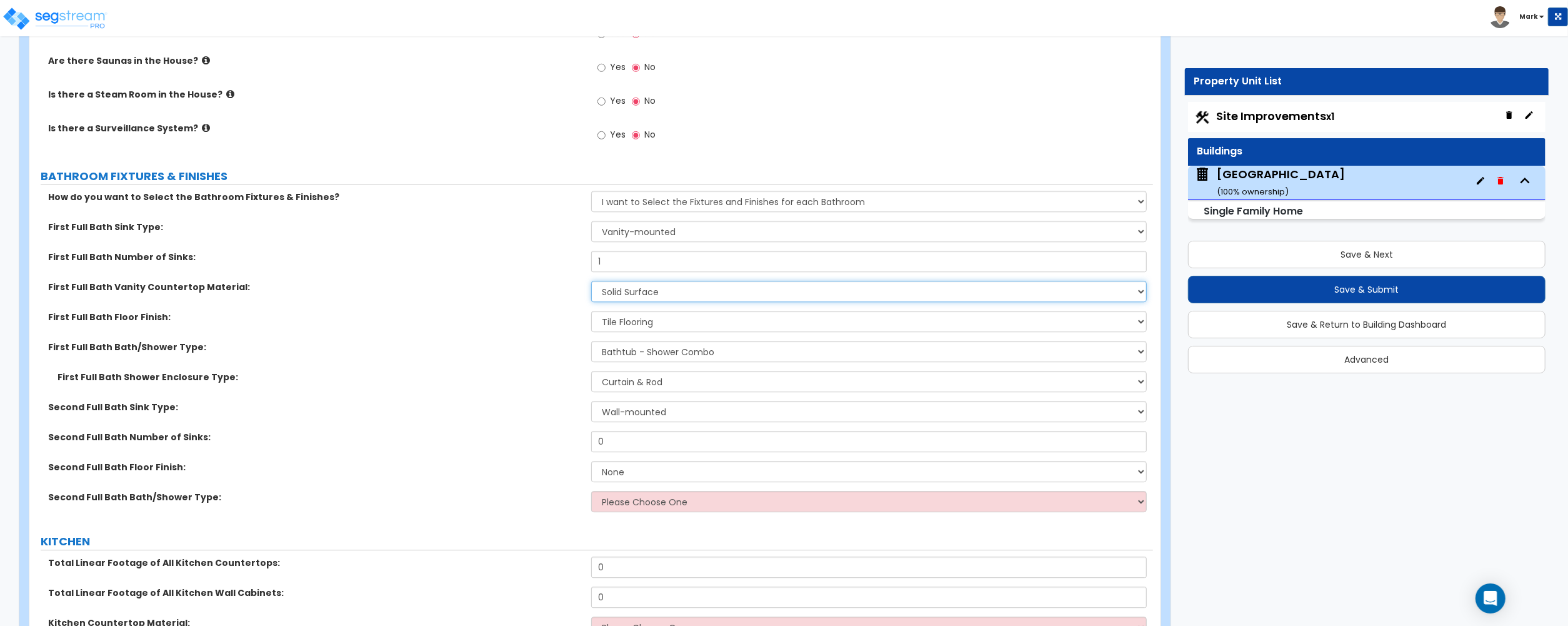
scroll to position [3335, 0]
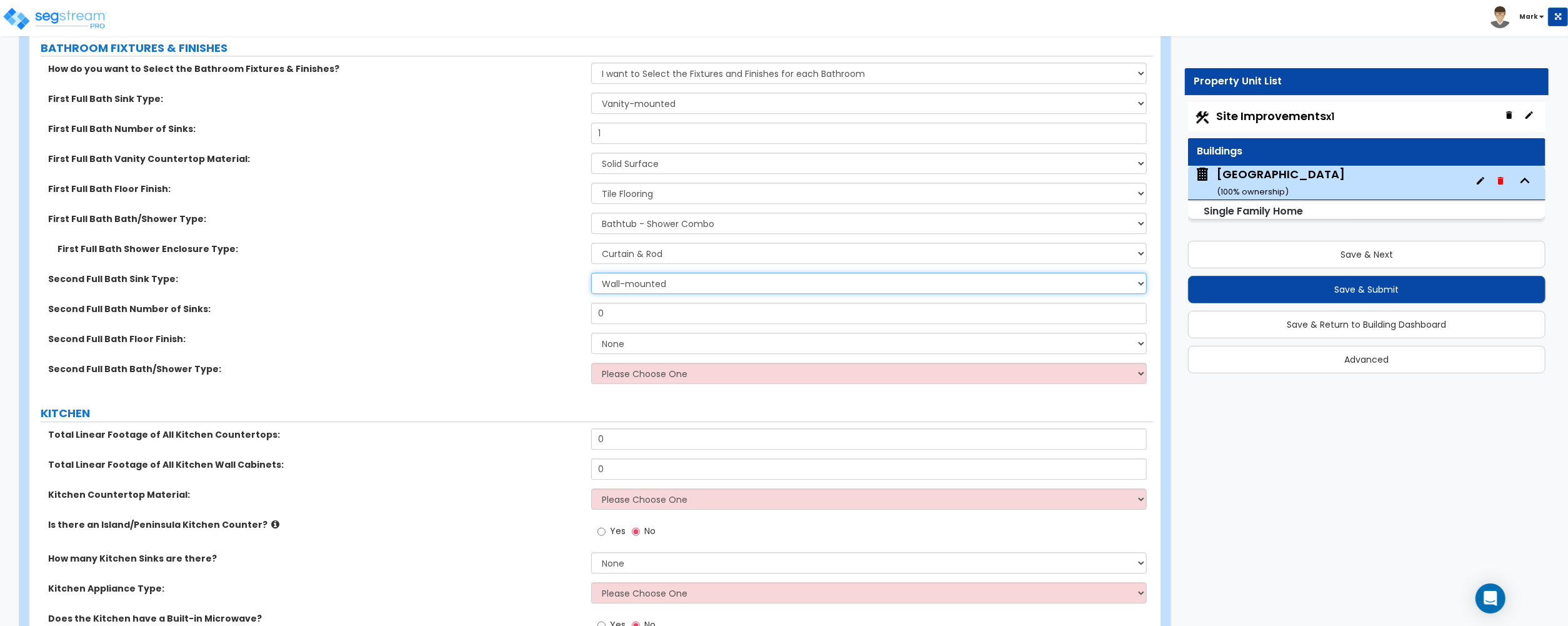
click at [620, 289] on select "Wall-mounted Pedestal-mounted Vanity-mounted" at bounding box center [868, 284] width 555 height 21
select select "3"
click at [591, 276] on select "Wall-mounted Pedestal-mounted Vanity-mounted" at bounding box center [868, 284] width 555 height 21
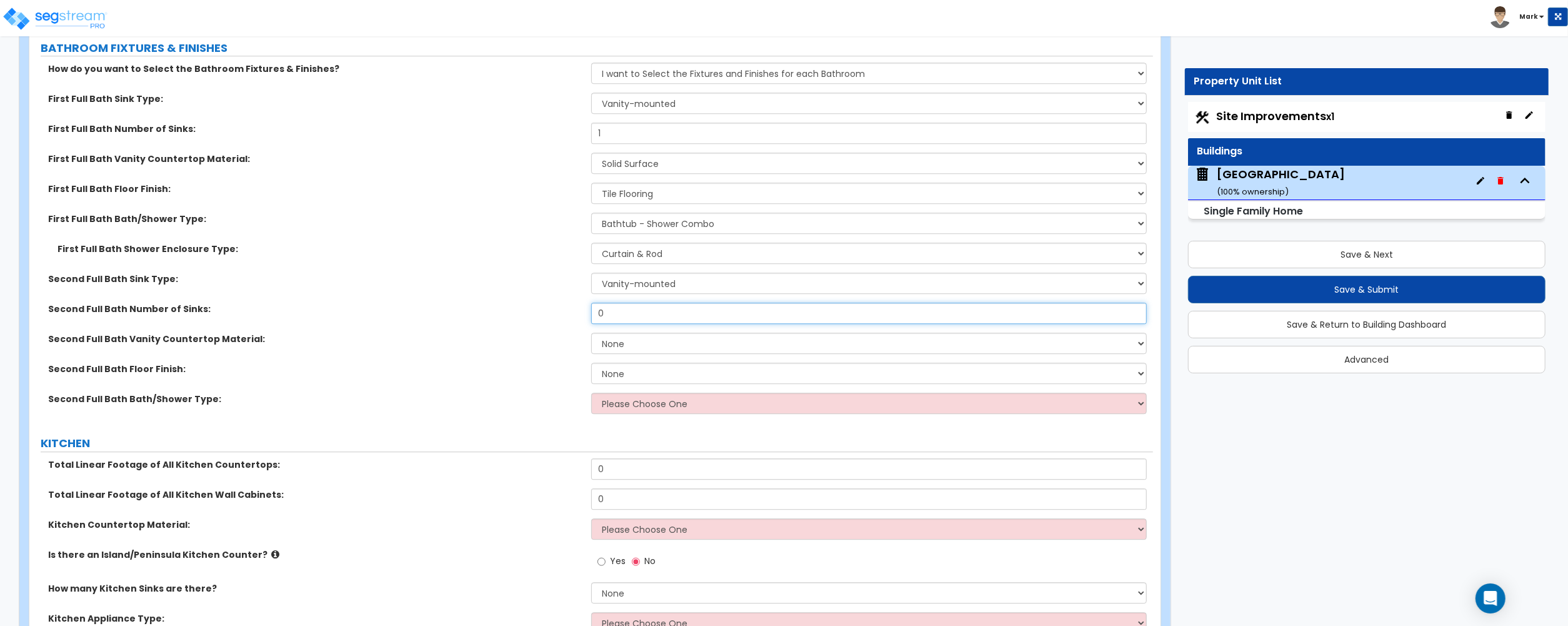
click at [619, 316] on input "0" at bounding box center [868, 313] width 555 height 21
type input "1"
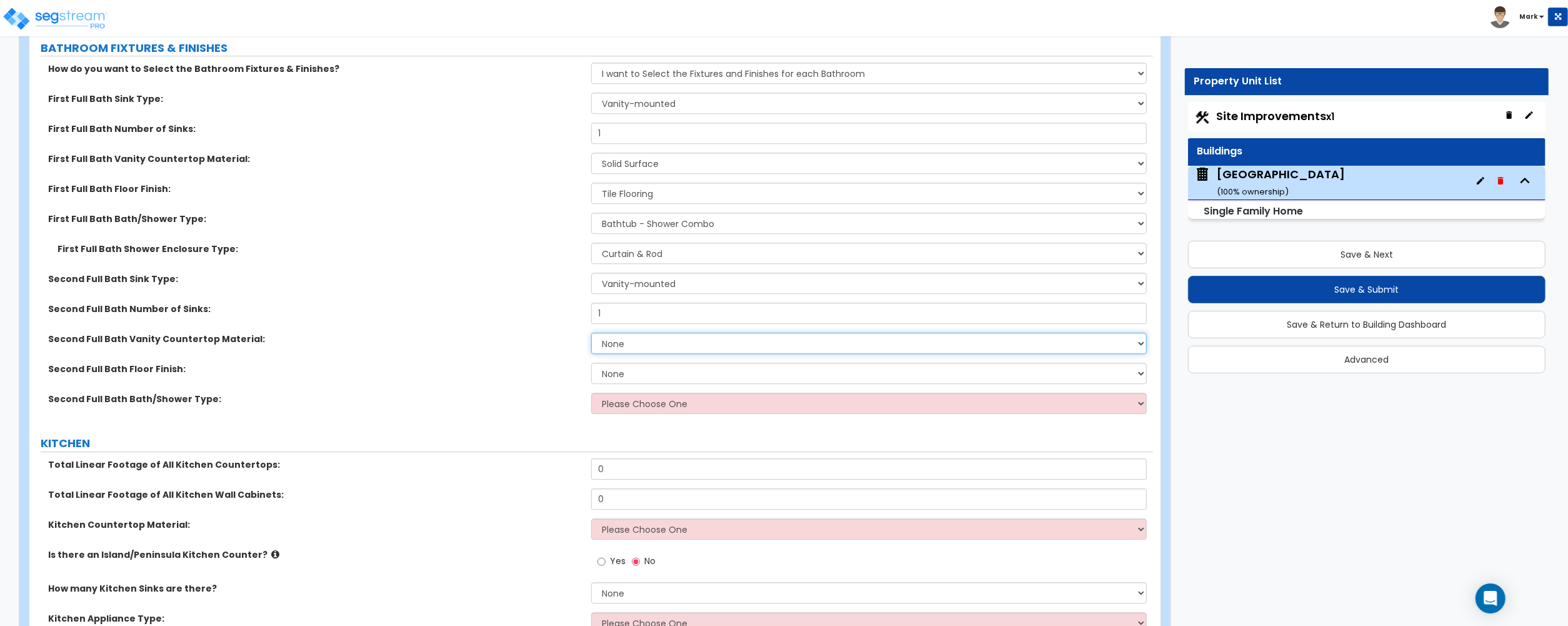
click at [623, 345] on select "None Plastic Laminate Solid Surface Stone Quartz Marble Tile Wood Stainless Ste…" at bounding box center [868, 343] width 555 height 21
select select "2"
click at [591, 336] on select "None Plastic Laminate Solid Surface Stone Quartz Marble Tile Wood Stainless Ste…" at bounding box center [868, 343] width 555 height 21
click at [623, 383] on select "None Tile Flooring Hardwood Flooring Resilient Laminate Flooring VCT Flooring S…" at bounding box center [868, 373] width 555 height 21
select select "1"
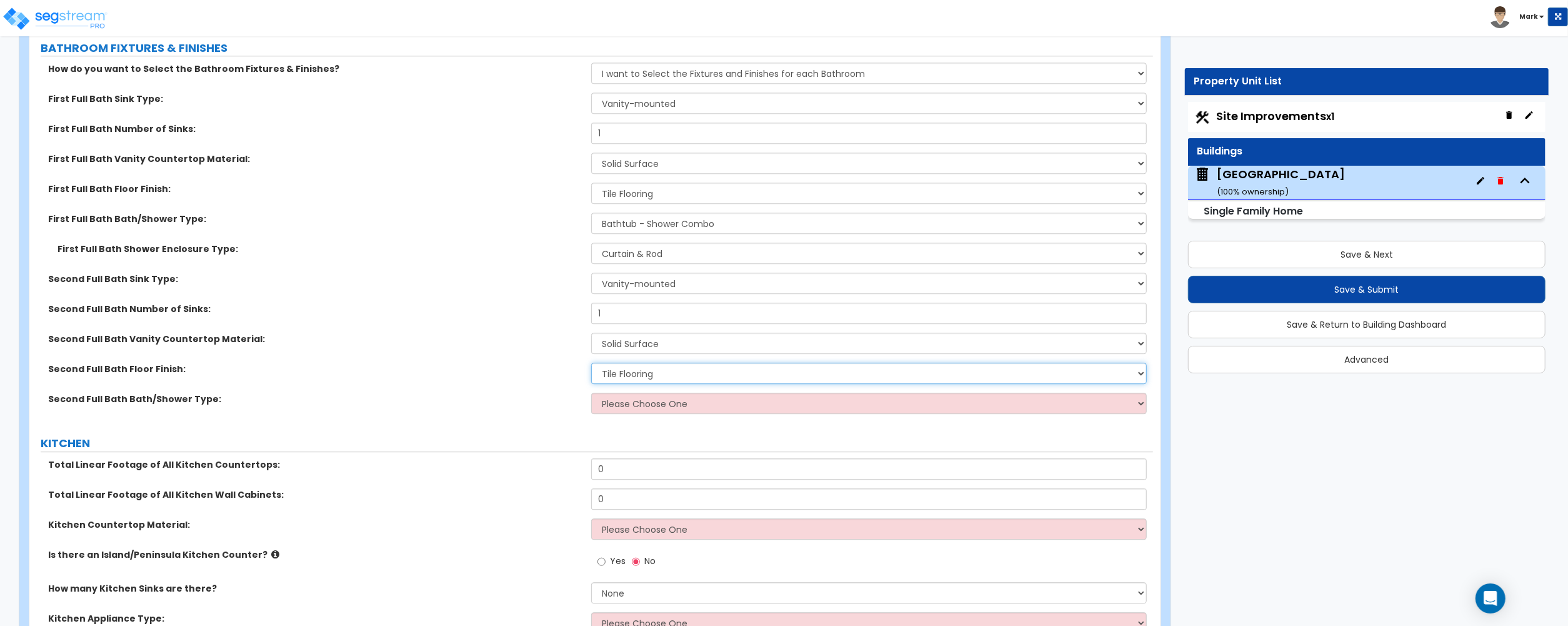
click at [591, 366] on select "None Tile Flooring Hardwood Flooring Resilient Laminate Flooring VCT Flooring S…" at bounding box center [868, 373] width 555 height 21
click at [626, 410] on select "Please Choose One Standalone Shower Bathtub - Shower Combo" at bounding box center [868, 404] width 555 height 21
select select "1"
click at [591, 396] on select "Please Choose One Standalone Shower Bathtub - Shower Combo" at bounding box center [868, 404] width 555 height 21
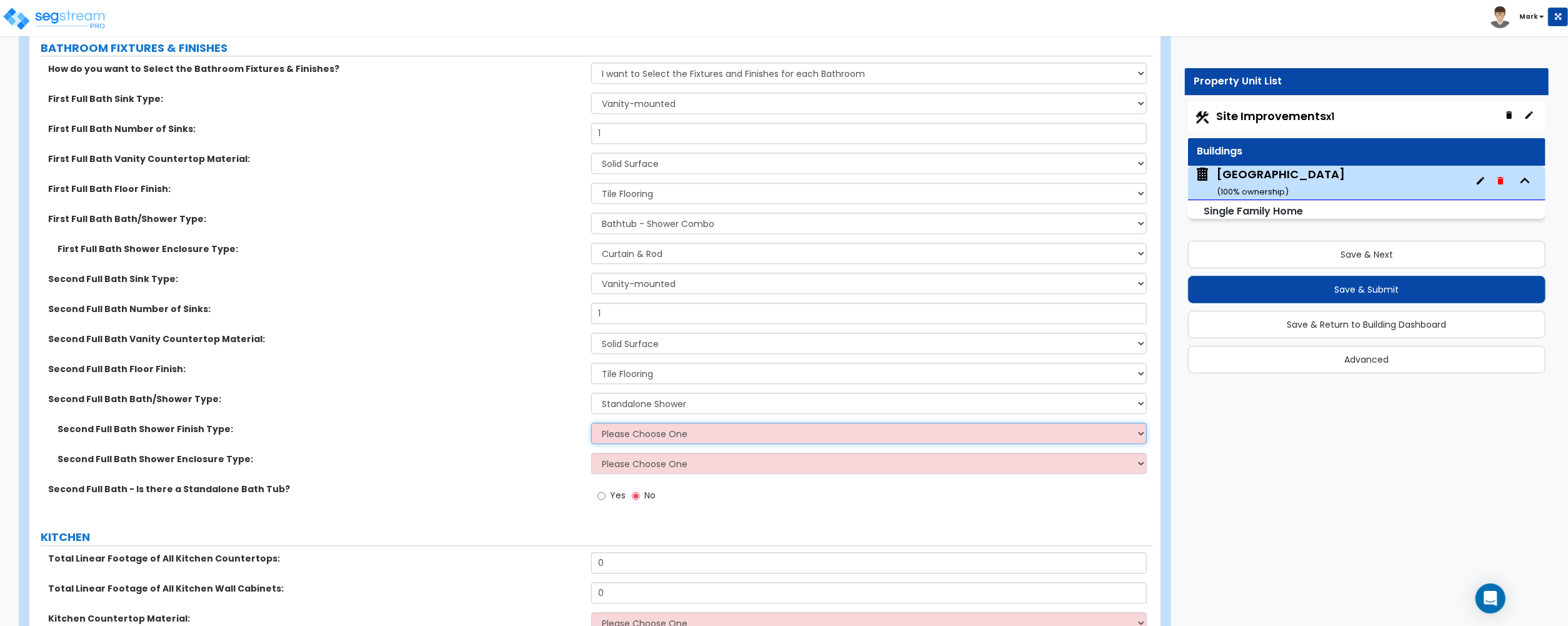
click at [645, 442] on select "Please Choose One Plastic Tile Stone" at bounding box center [868, 433] width 555 height 21
select select "1"
click at [591, 426] on select "Please Choose One Plastic Tile Stone" at bounding box center [868, 433] width 555 height 21
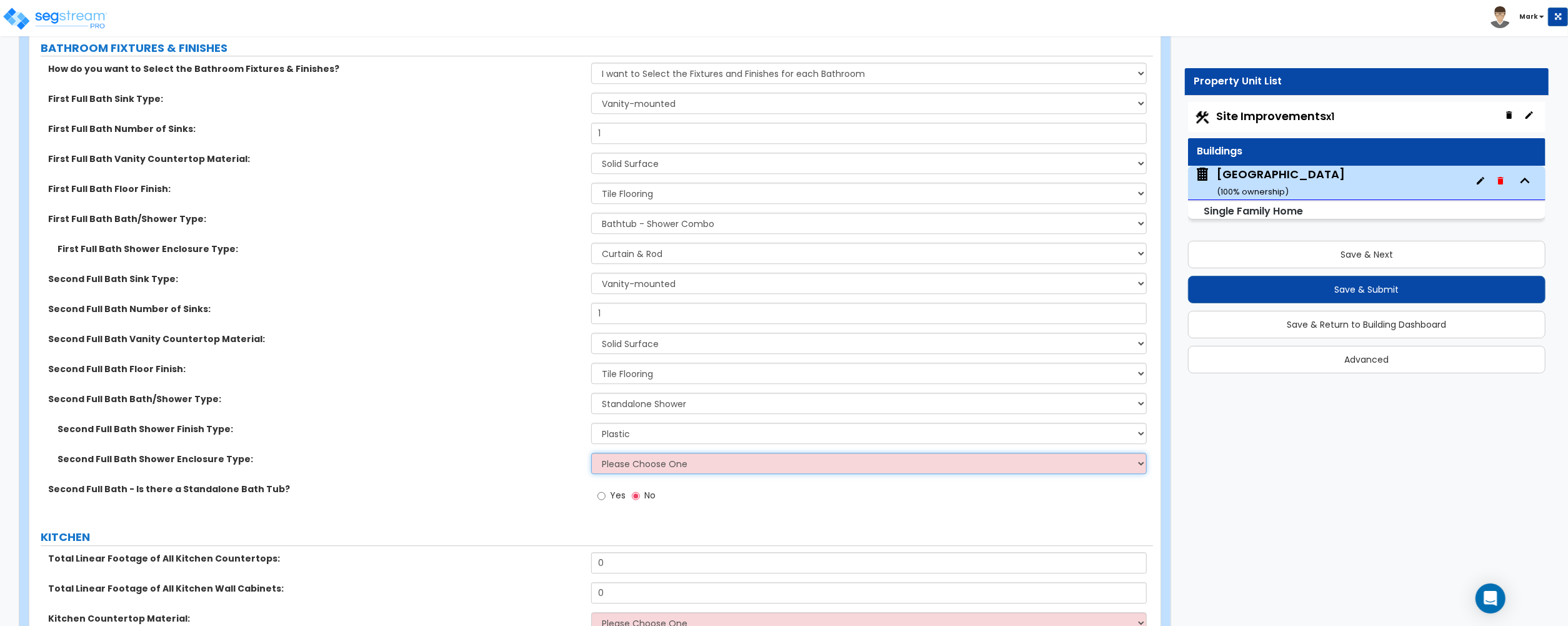
click at [637, 464] on select "Please Choose One Curtain & Rod Glass Sliding Doors Glass Hinged Doors" at bounding box center [868, 463] width 555 height 21
select select "2"
click at [591, 456] on select "Please Choose One Curtain & Rod Glass Sliding Doors Glass Hinged Doors" at bounding box center [868, 463] width 555 height 21
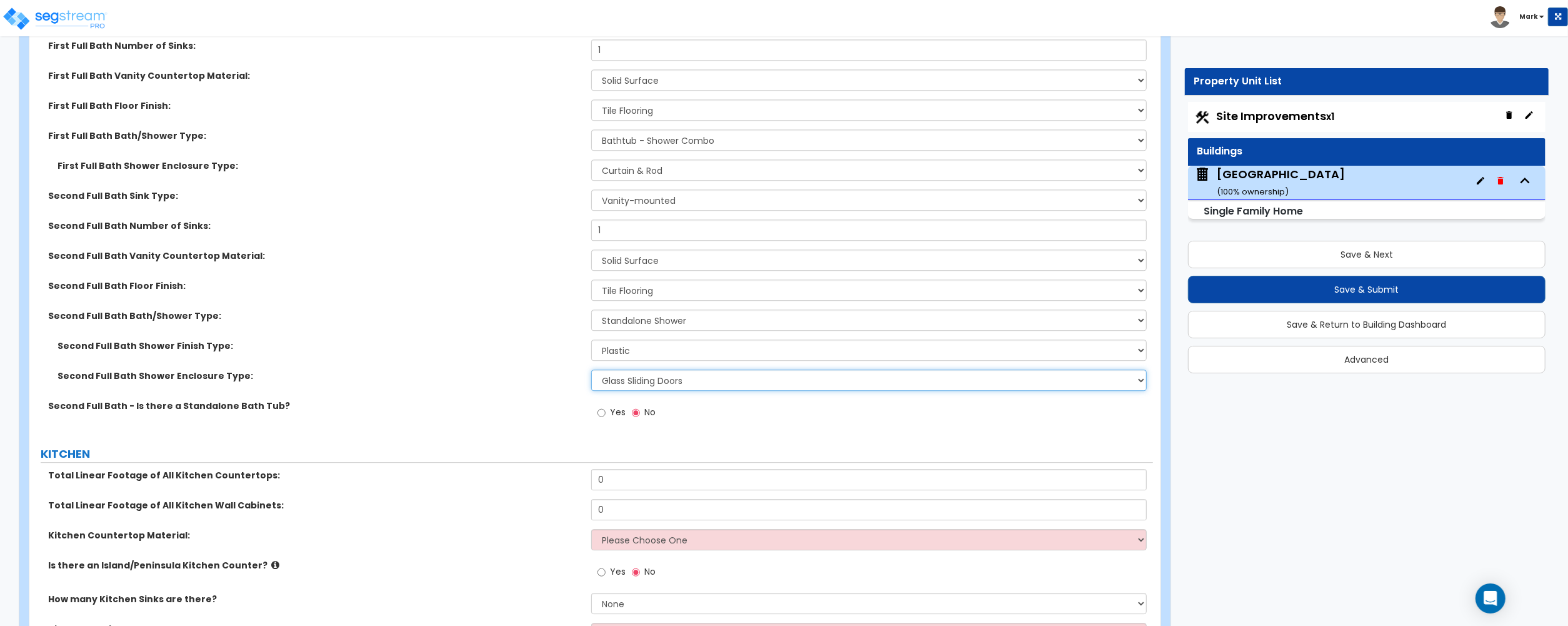
scroll to position [3501, 0]
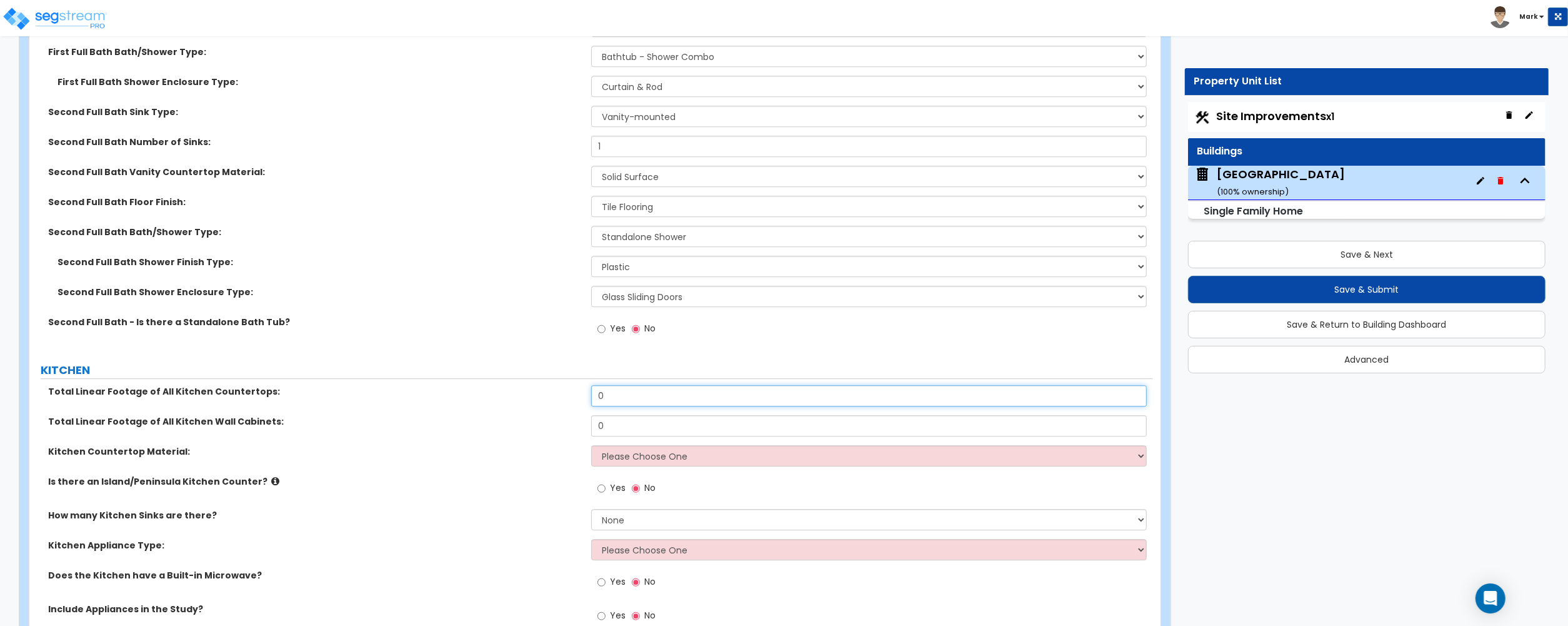
click at [620, 397] on input "0" at bounding box center [868, 396] width 555 height 21
type input "12"
click at [661, 433] on input "0" at bounding box center [868, 426] width 555 height 21
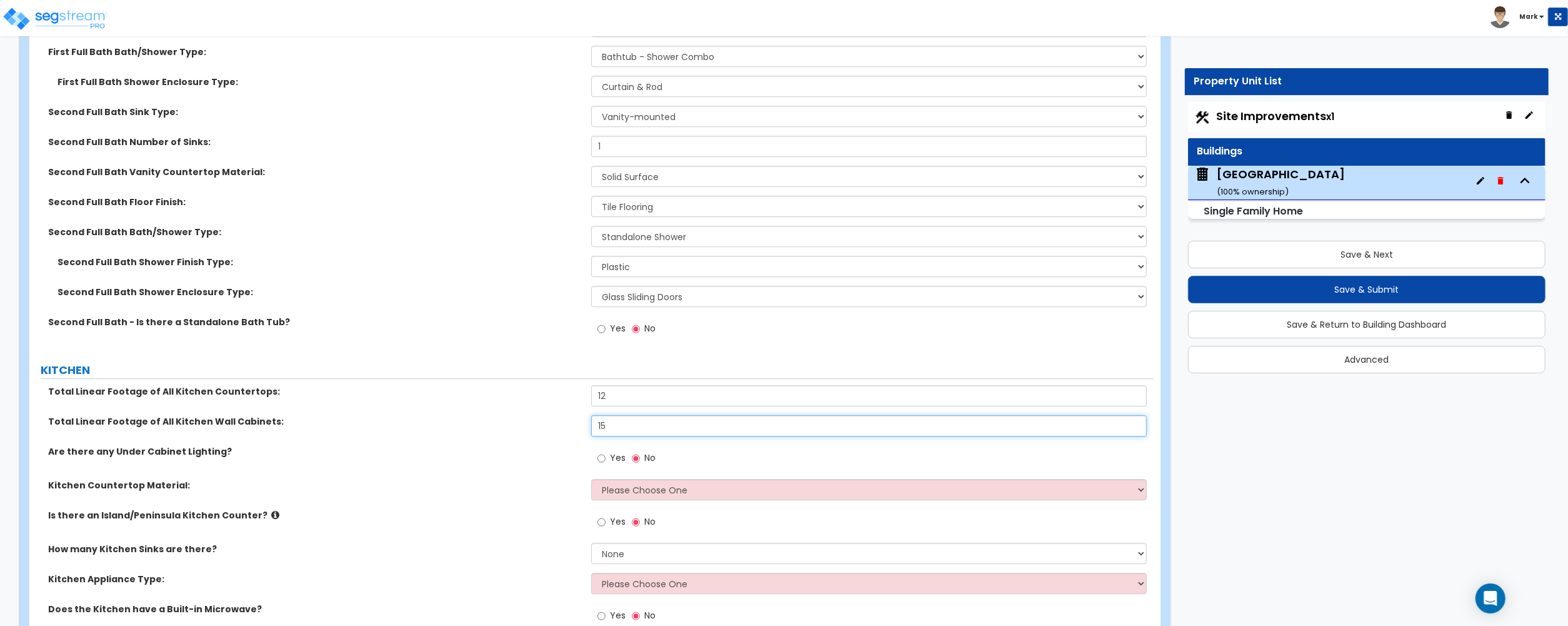
type input "15"
click at [606, 491] on select "Please Choose One Plastic Laminate Solid Surface Stone Quartz Marble Tile Wood …" at bounding box center [868, 490] width 555 height 21
click at [591, 483] on select "Please Choose One Plastic Laminate Solid Surface Stone Quartz Marble Tile Wood …" at bounding box center [868, 490] width 555 height 21
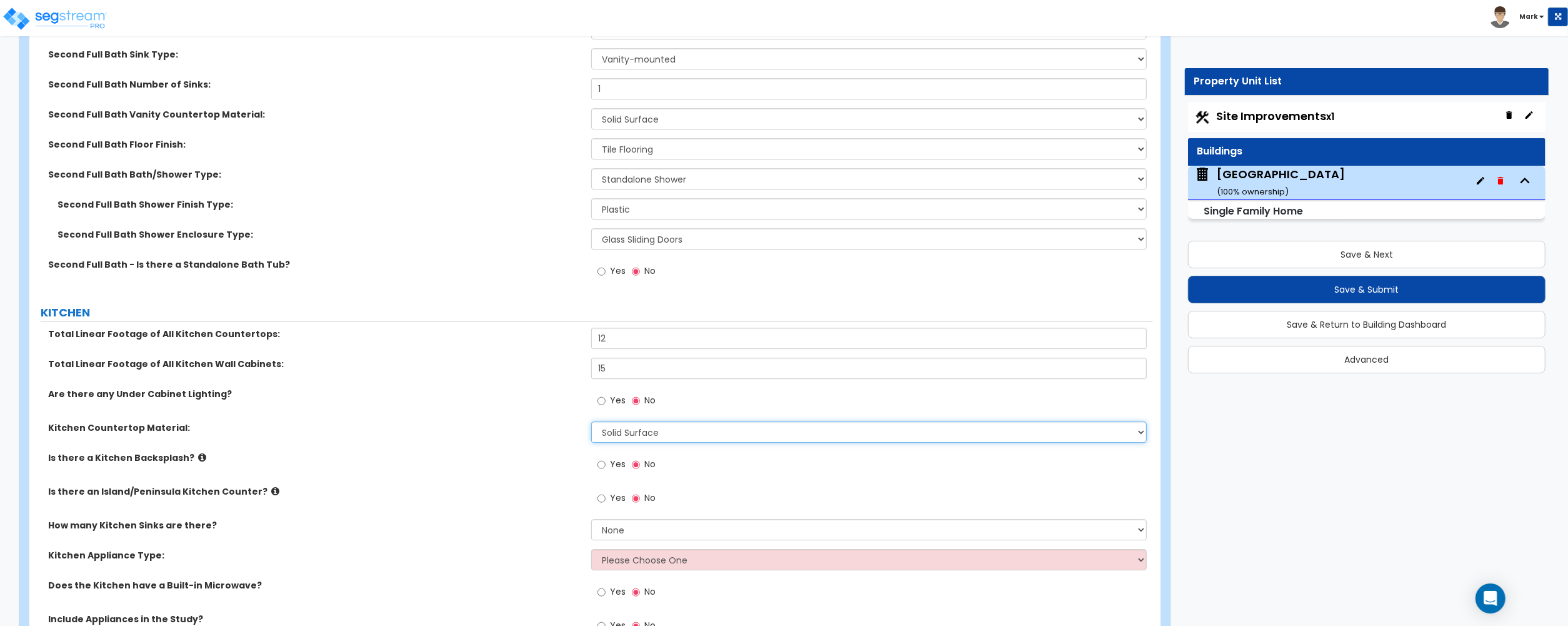
scroll to position [3585, 0]
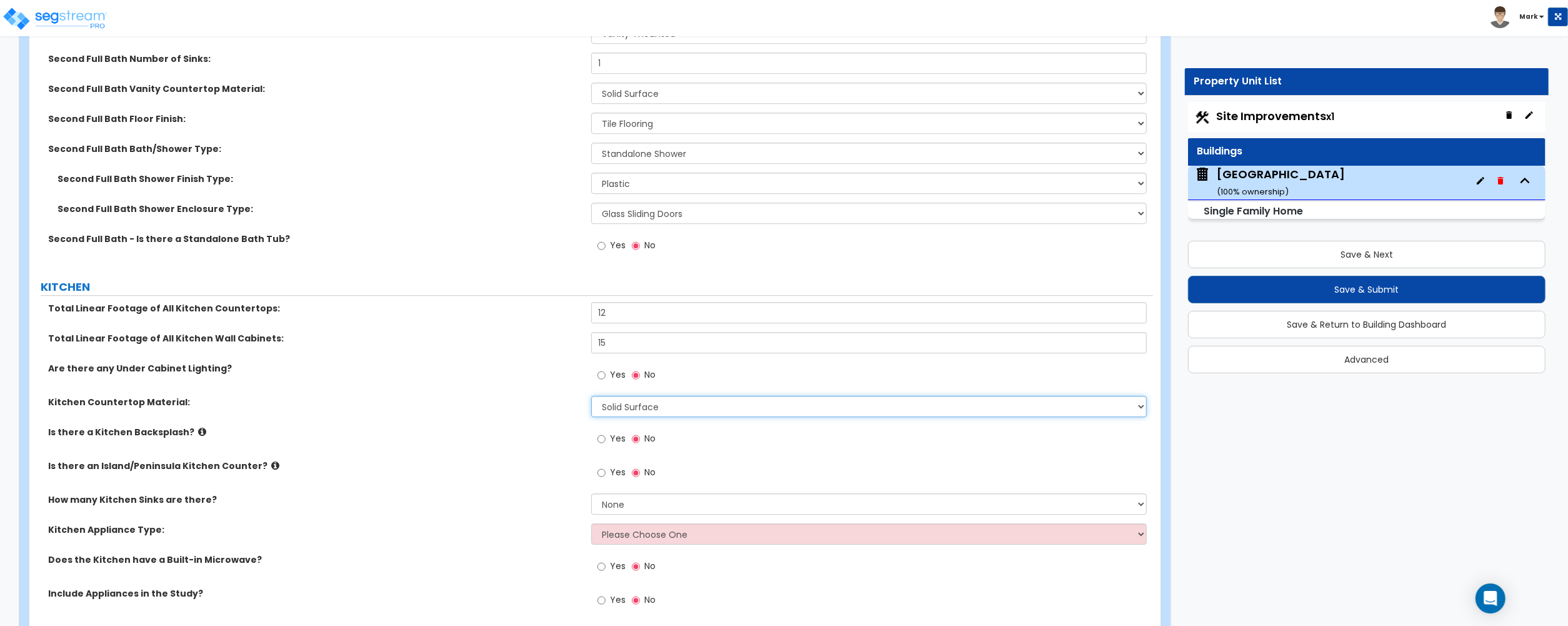
click at [637, 407] on select "Please Choose One Plastic Laminate Solid Surface Stone Quartz Marble Tile Wood …" at bounding box center [868, 407] width 555 height 21
select select "1"
click at [591, 399] on select "Please Choose One Plastic Laminate Solid Surface Stone Quartz Marble Tile Wood …" at bounding box center [868, 407] width 555 height 21
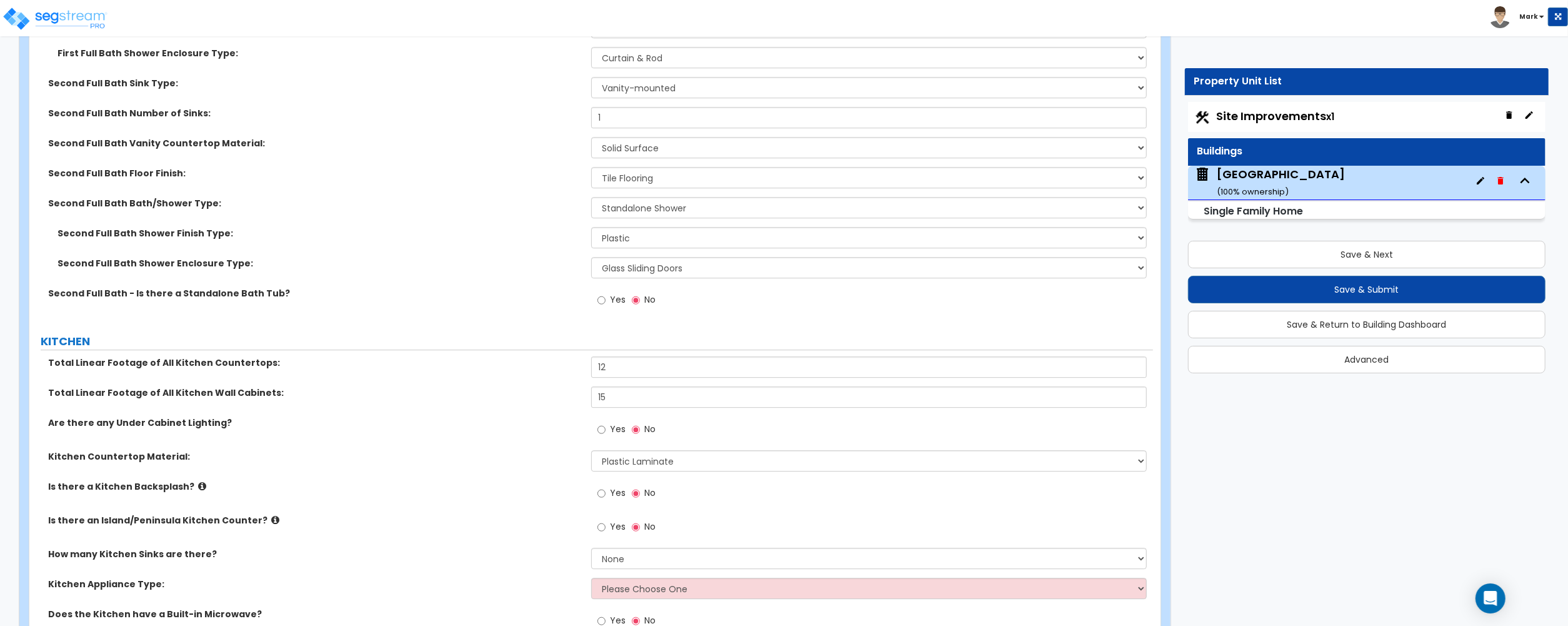
scroll to position [3501, 0]
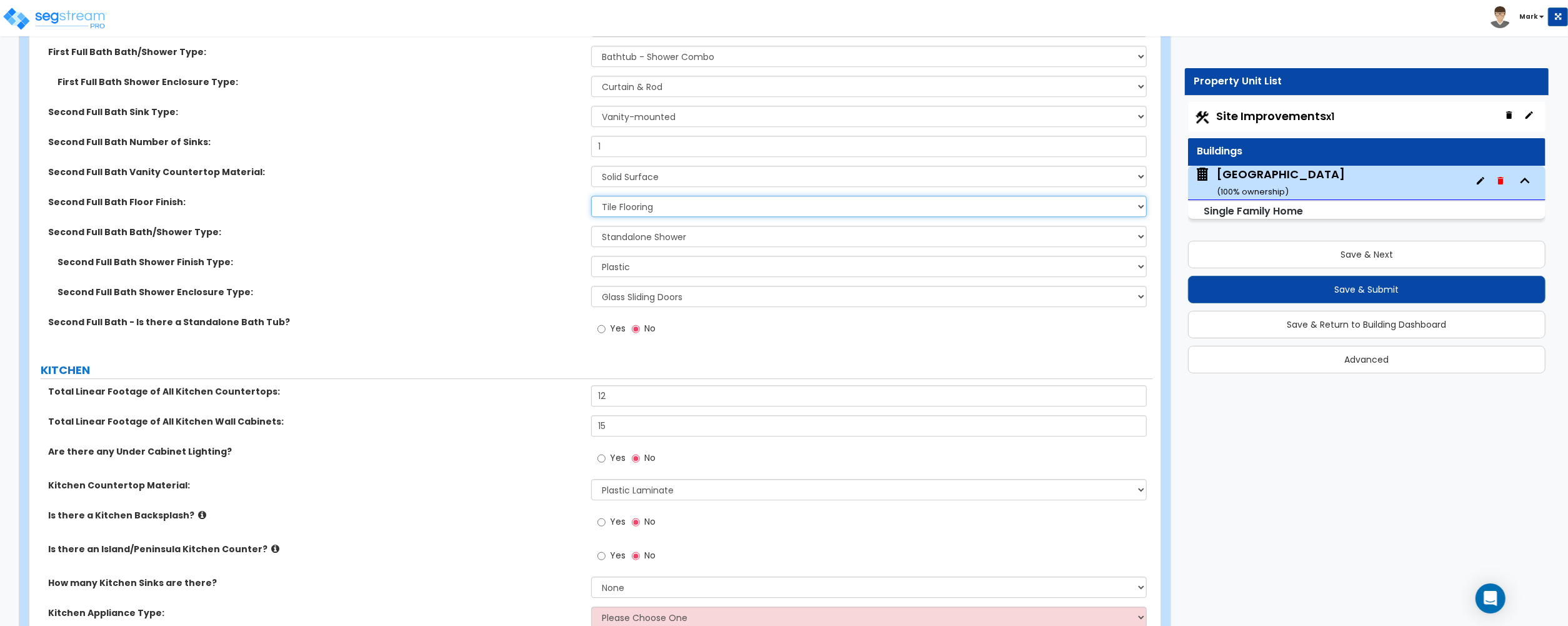
click at [642, 205] on select "None Tile Flooring Hardwood Flooring Resilient Laminate Flooring VCT Flooring S…" at bounding box center [868, 206] width 555 height 21
drag, startPoint x: 642, startPoint y: 205, endPoint x: 643, endPoint y: 199, distance: 6.1
click at [642, 205] on select "None Tile Flooring Hardwood Flooring Resilient Laminate Flooring VCT Flooring S…" at bounding box center [868, 206] width 555 height 21
click at [645, 187] on select "None Plastic Laminate Solid Surface Stone Quartz Marble Tile Wood Stainless Ste…" at bounding box center [868, 177] width 555 height 21
select select "1"
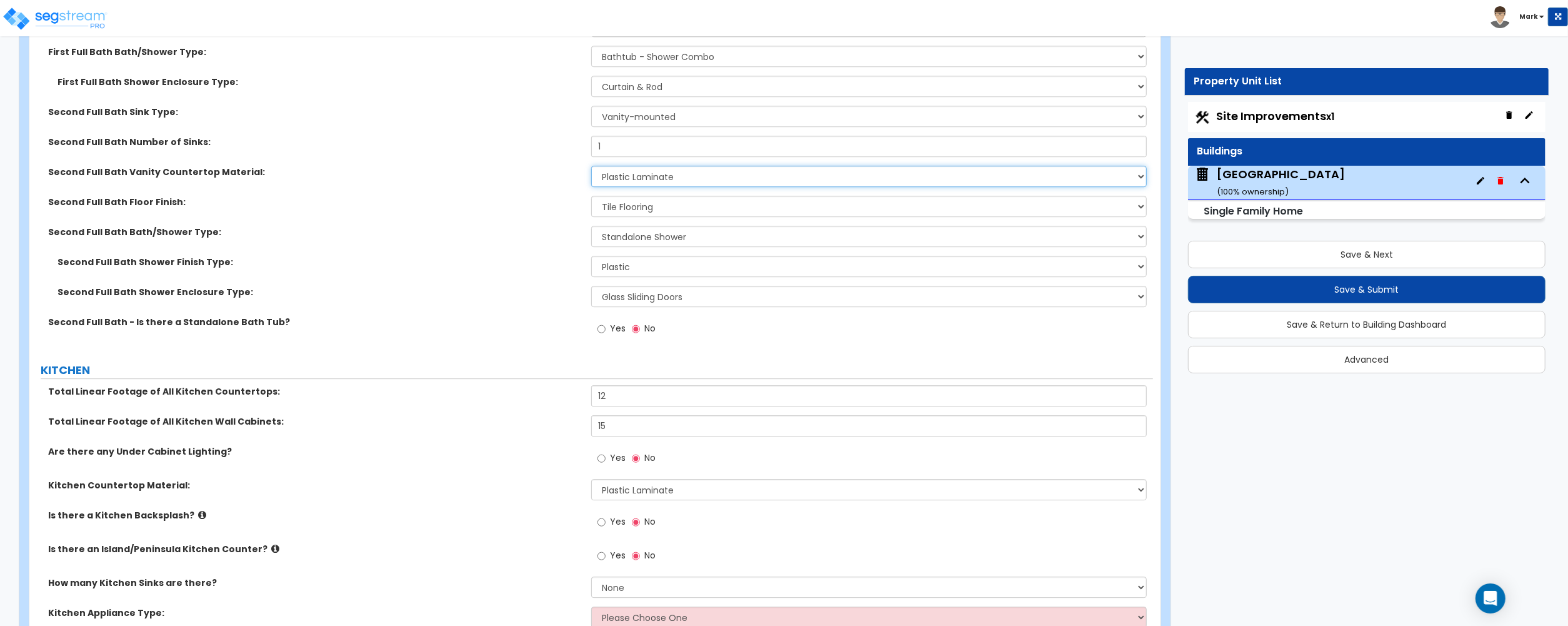
click at [591, 170] on select "None Plastic Laminate Solid Surface Stone Quartz Marble Tile Wood Stainless Ste…" at bounding box center [868, 177] width 555 height 21
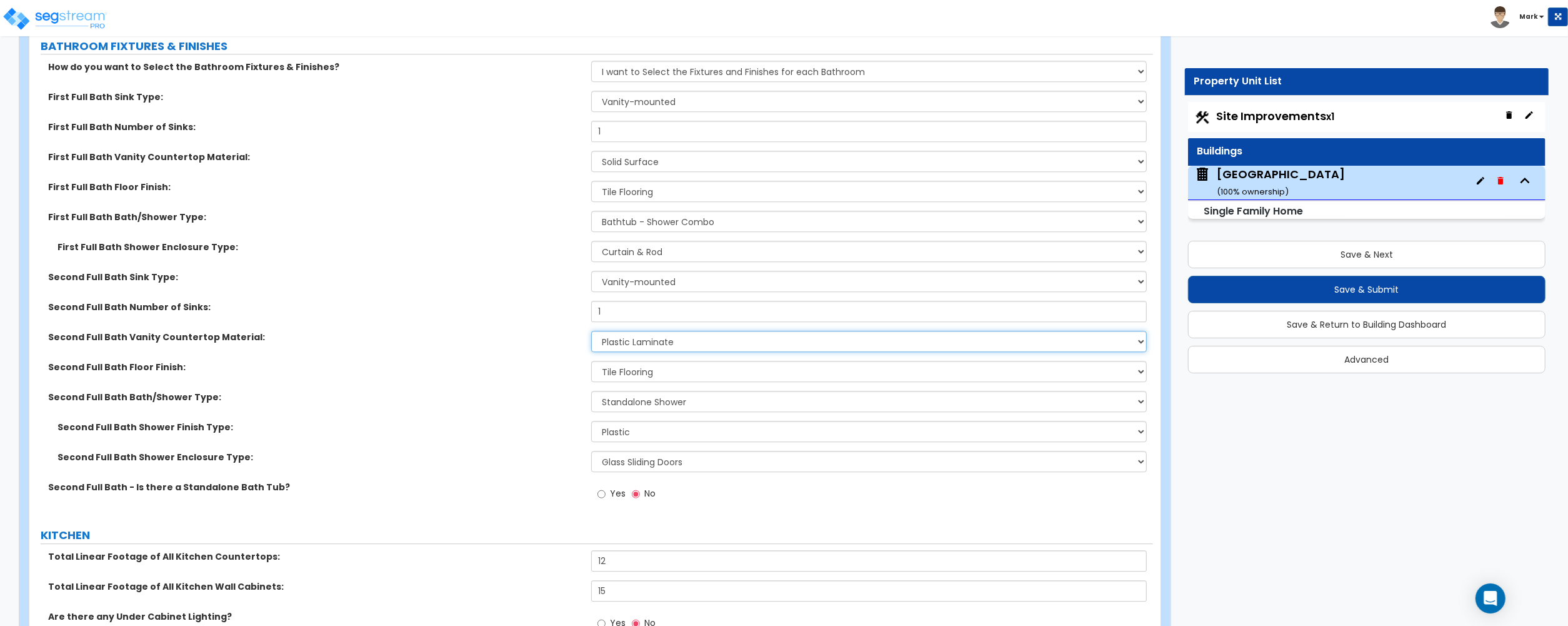
scroll to position [3335, 0]
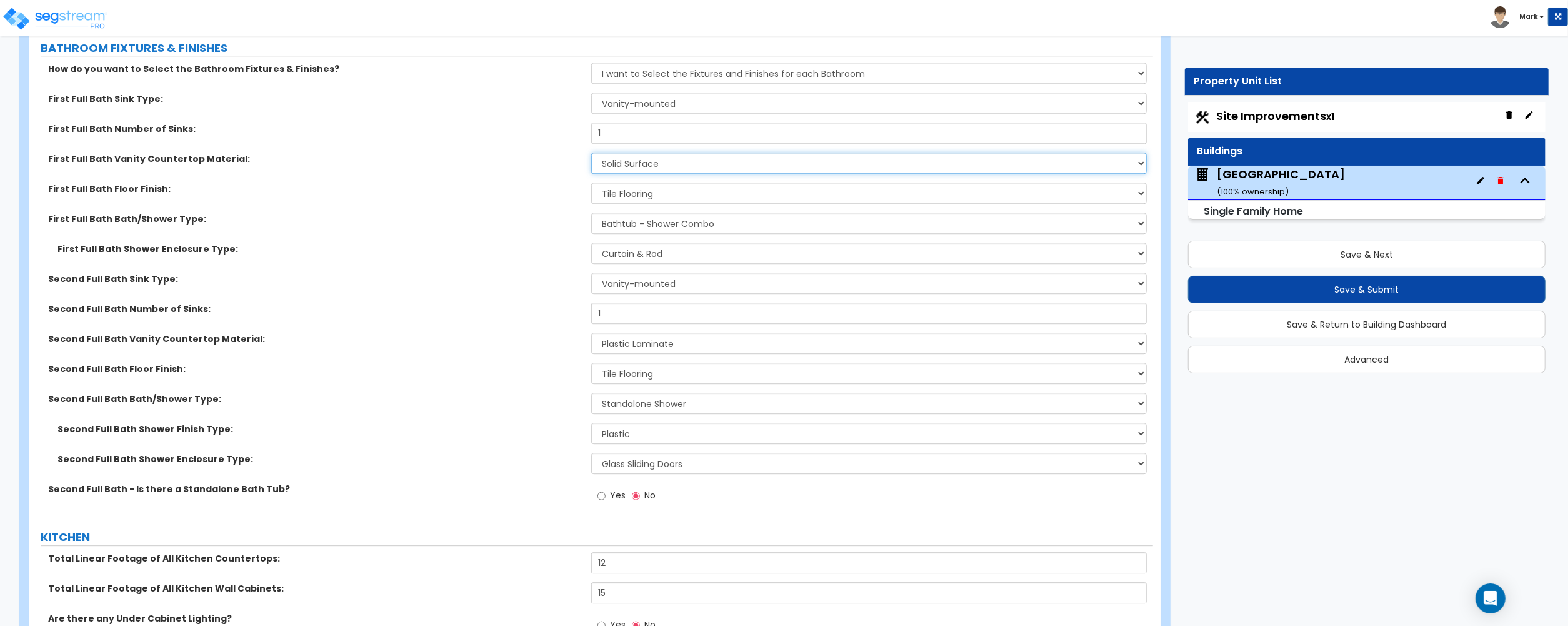
click at [661, 170] on select "None Plastic Laminate Solid Surface Stone Quartz Marble Tile Wood Stainless Ste…" at bounding box center [868, 164] width 555 height 21
select select "1"
click at [591, 156] on select "None Plastic Laminate Solid Surface Stone Quartz Marble Tile Wood Stainless Ste…" at bounding box center [868, 164] width 555 height 21
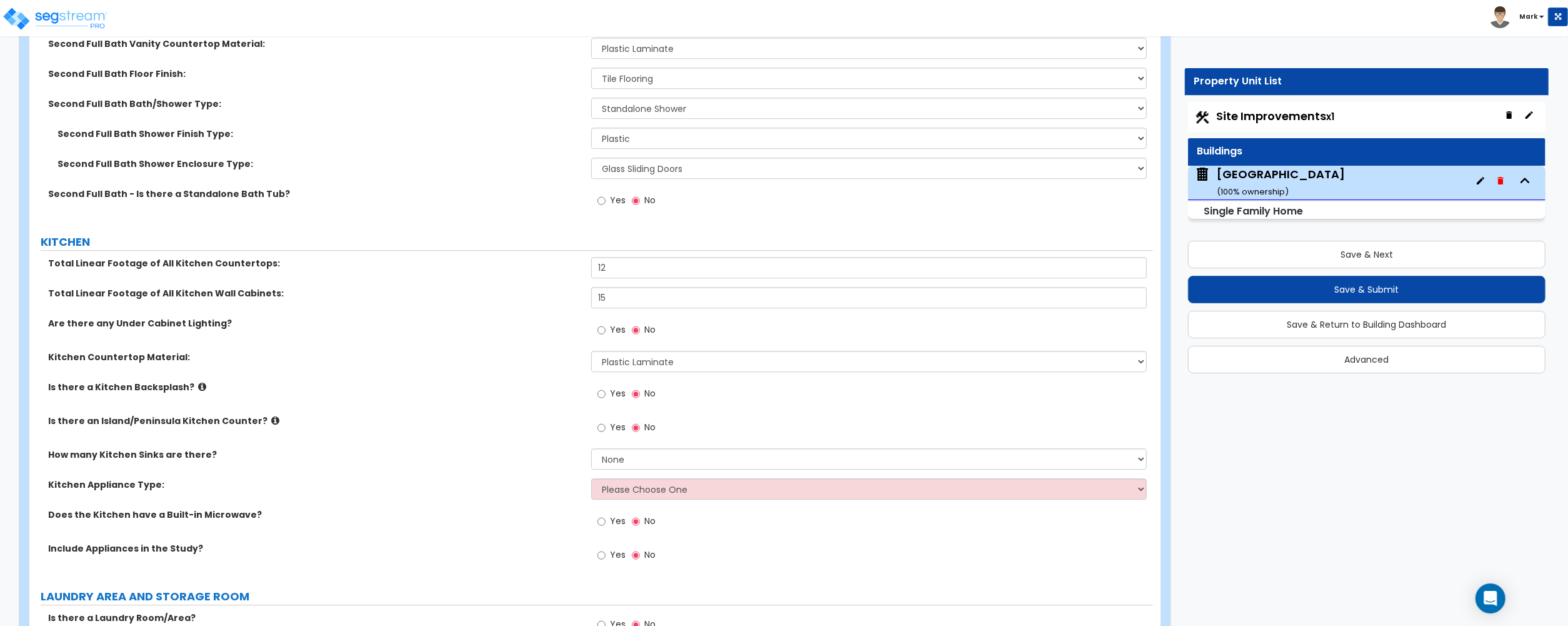
scroll to position [3752, 0]
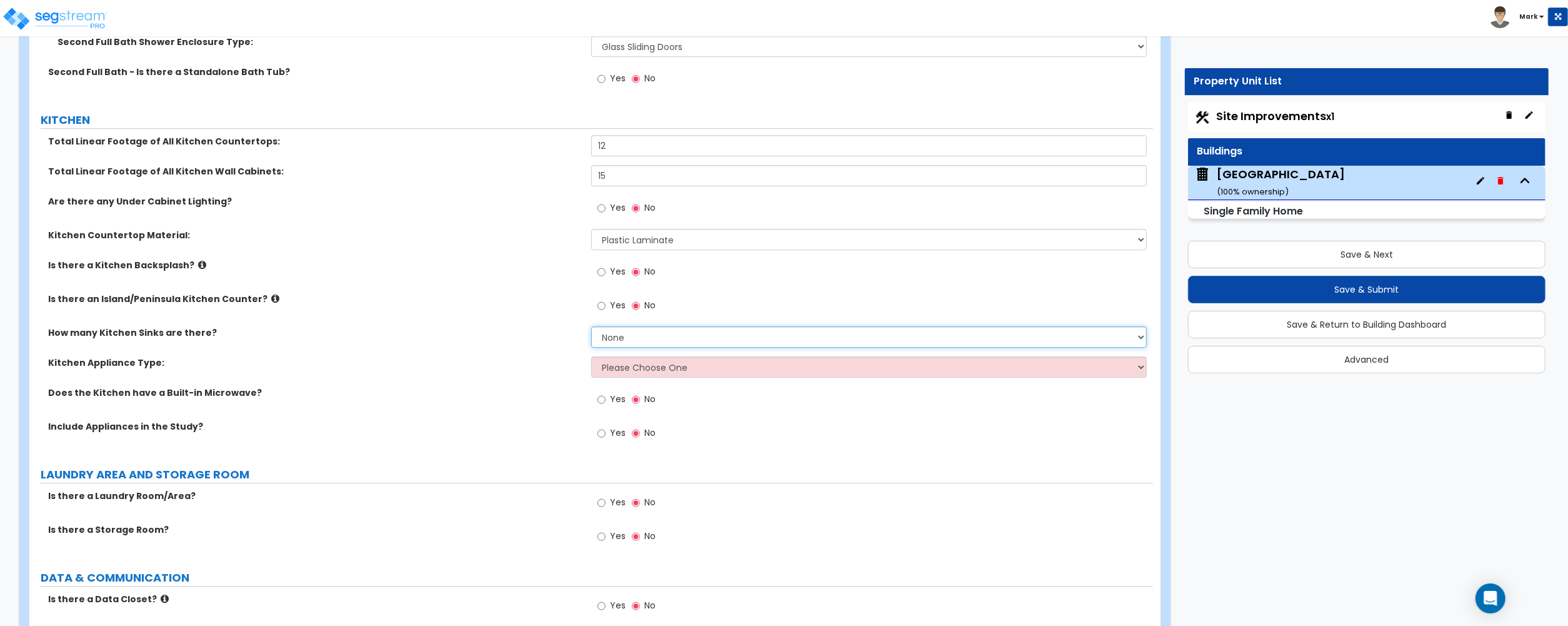
click at [617, 346] on select "None 1 2 3" at bounding box center [868, 337] width 555 height 21
select select "1"
click at [591, 330] on select "None 1 2 3" at bounding box center [868, 337] width 555 height 21
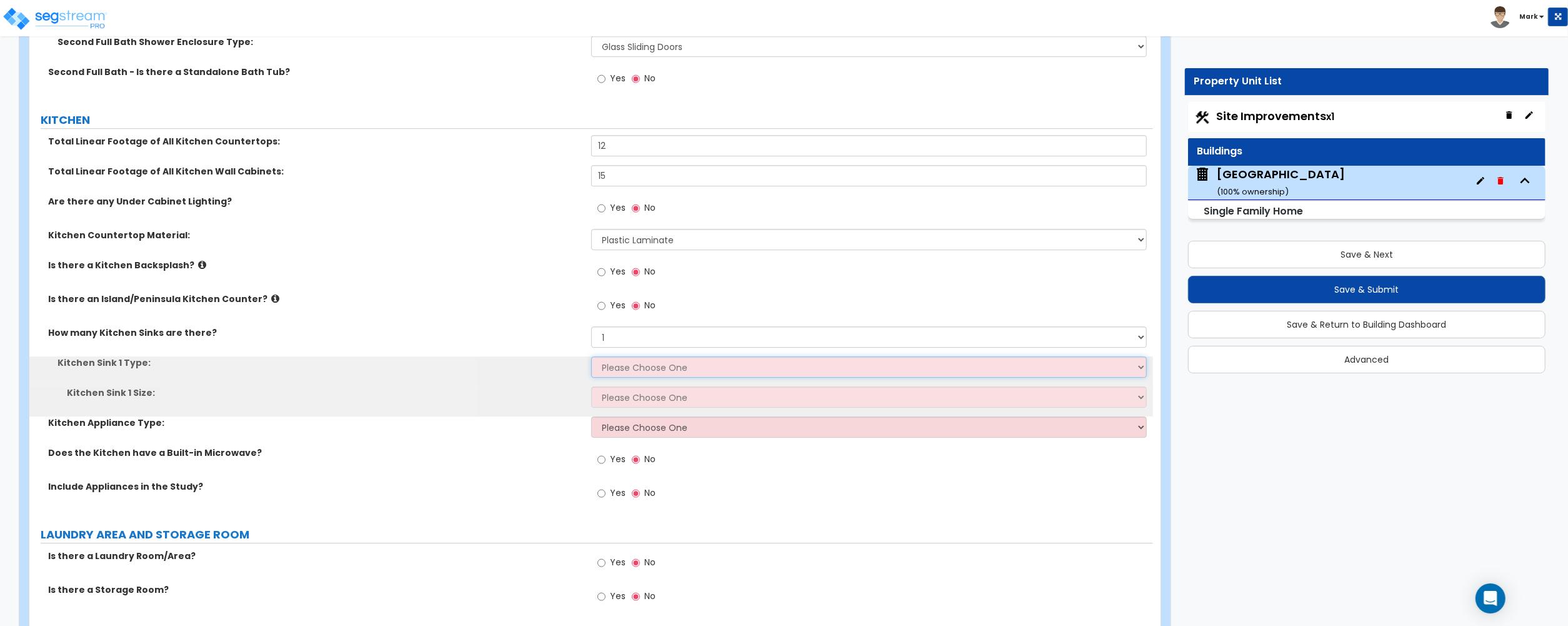
click at [629, 374] on select "Please Choose One Stainless Steel Porcelain Enamel Cast Iron Granite Composite" at bounding box center [868, 367] width 555 height 21
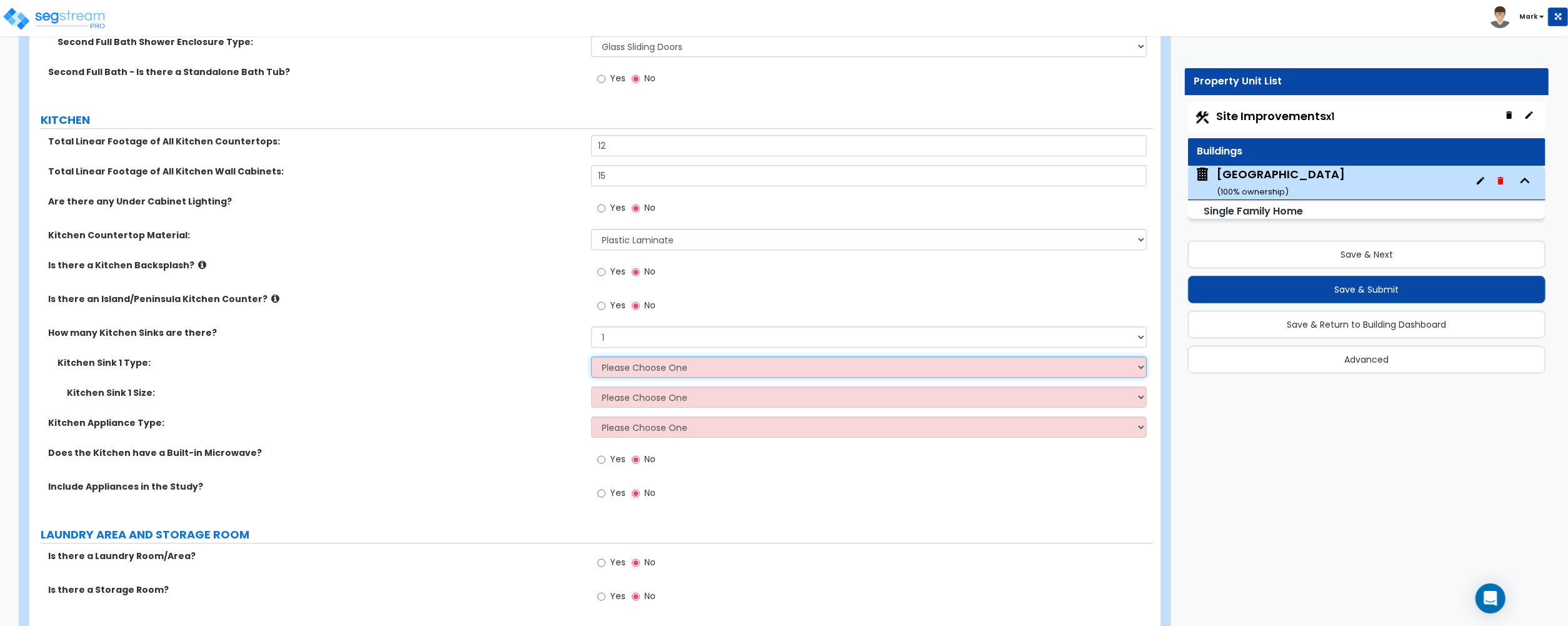
select select "1"
click at [591, 360] on select "Please Choose One Stainless Steel Porcelain Enamel Cast Iron Granite Composite" at bounding box center [868, 367] width 555 height 21
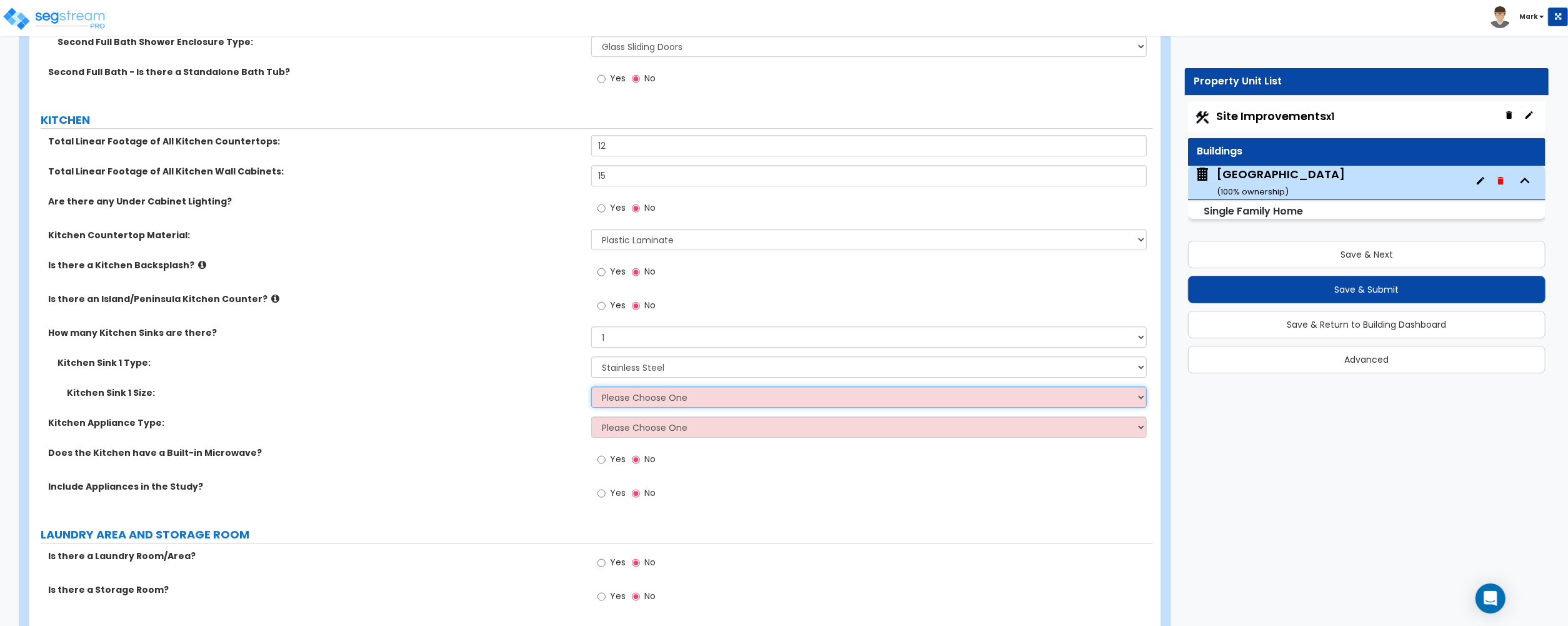
click at [618, 397] on select "Please Choose One Single Sink Double Sink" at bounding box center [868, 397] width 555 height 21
select select "2"
click at [591, 390] on select "Please Choose One Single Sink Double Sink" at bounding box center [868, 397] width 555 height 21
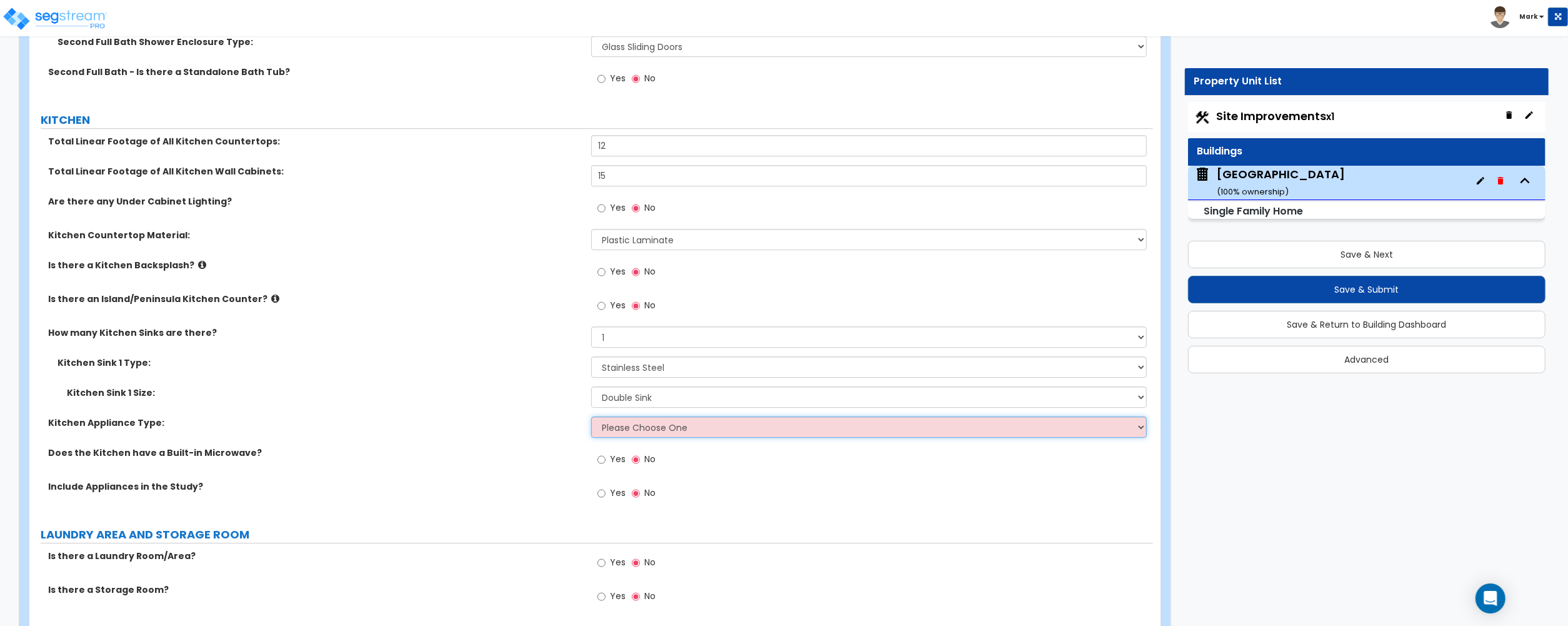
click at [623, 431] on select "Please Choose One Gas Electric" at bounding box center [868, 427] width 555 height 21
select select "2"
click at [591, 420] on select "Please Choose One Gas Electric" at bounding box center [868, 427] width 555 height 21
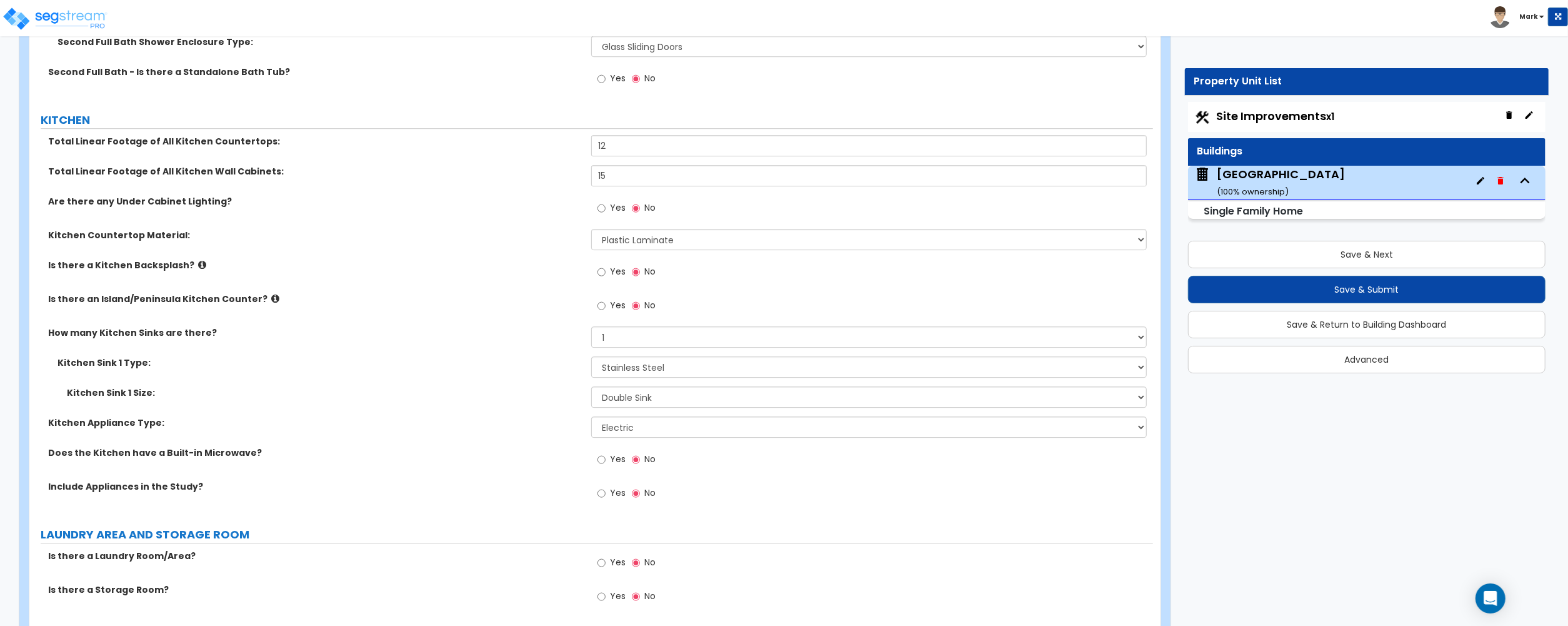
click at [613, 465] on span "Yes" at bounding box center [617, 459] width 15 height 12
click at [606, 466] on input "Yes" at bounding box center [601, 459] width 8 height 14
radio input "true"
click at [611, 486] on div "Yes No" at bounding box center [626, 495] width 70 height 29
click at [607, 500] on label "Yes" at bounding box center [611, 495] width 28 height 21
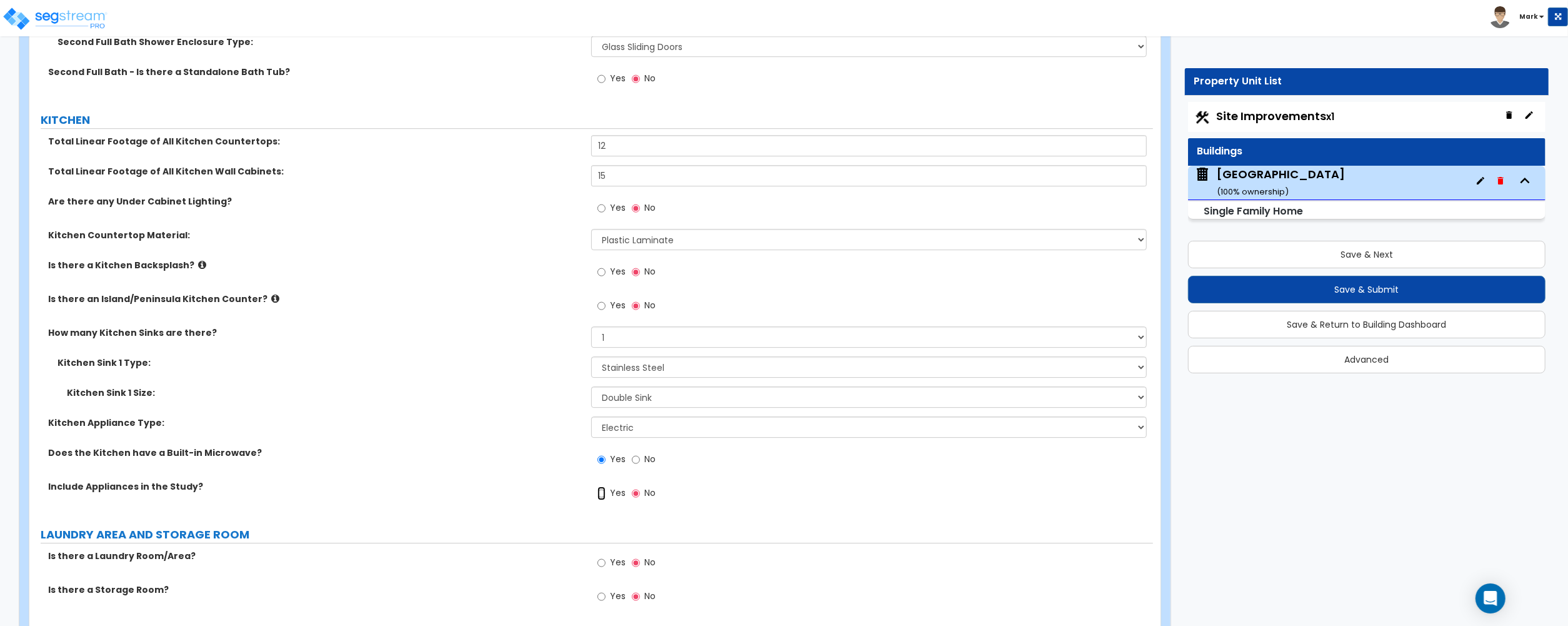
click at [606, 500] on input "Yes" at bounding box center [601, 493] width 8 height 14
radio input "true"
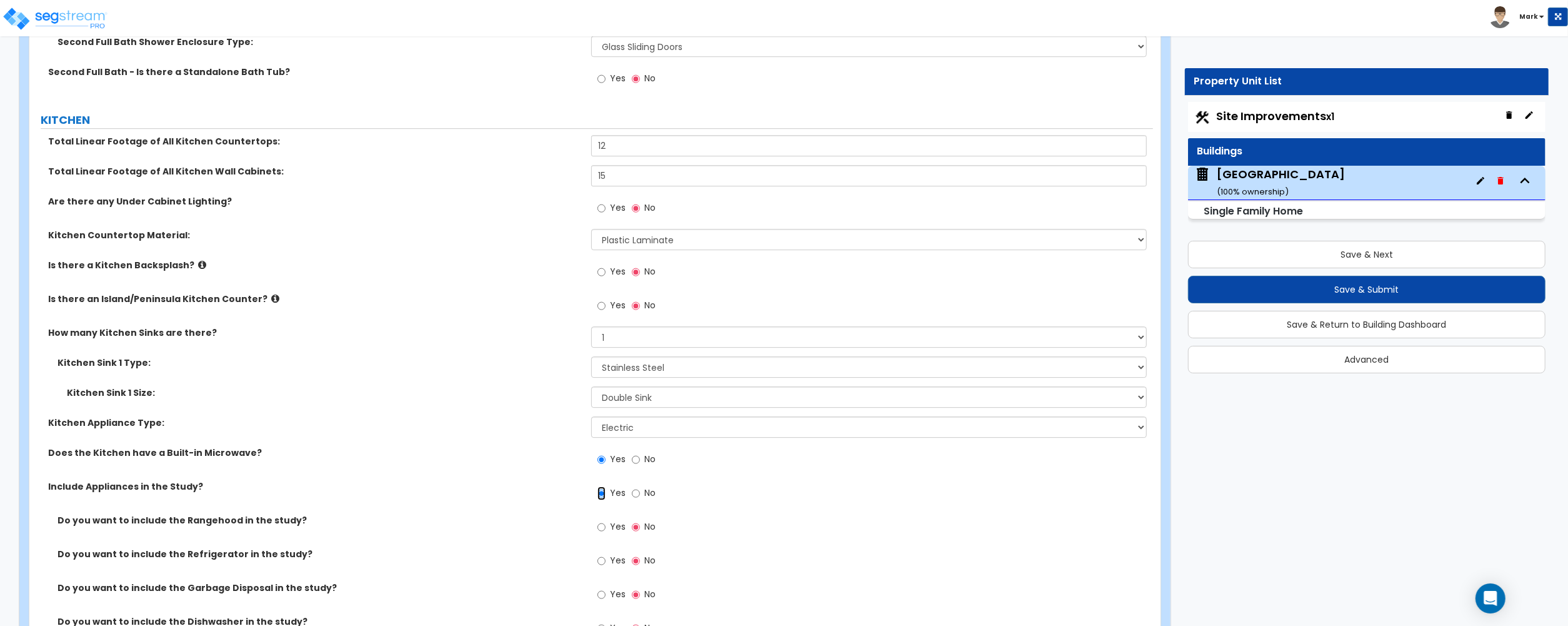
scroll to position [3835, 0]
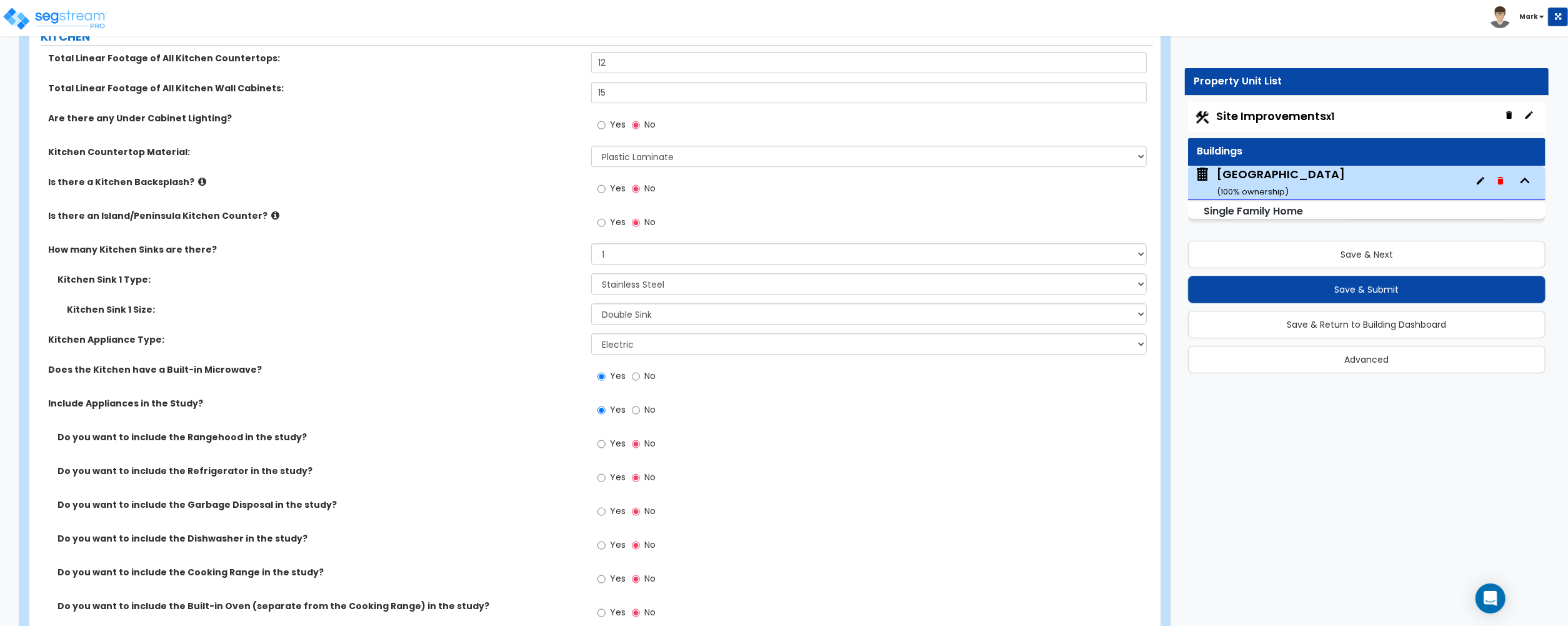
click at [607, 476] on label "Yes" at bounding box center [611, 479] width 28 height 21
click at [606, 476] on input "Yes" at bounding box center [601, 478] width 8 height 14
radio input "true"
click at [610, 511] on span "Yes" at bounding box center [617, 511] width 15 height 12
click at [606, 511] on input "Yes" at bounding box center [601, 511] width 8 height 14
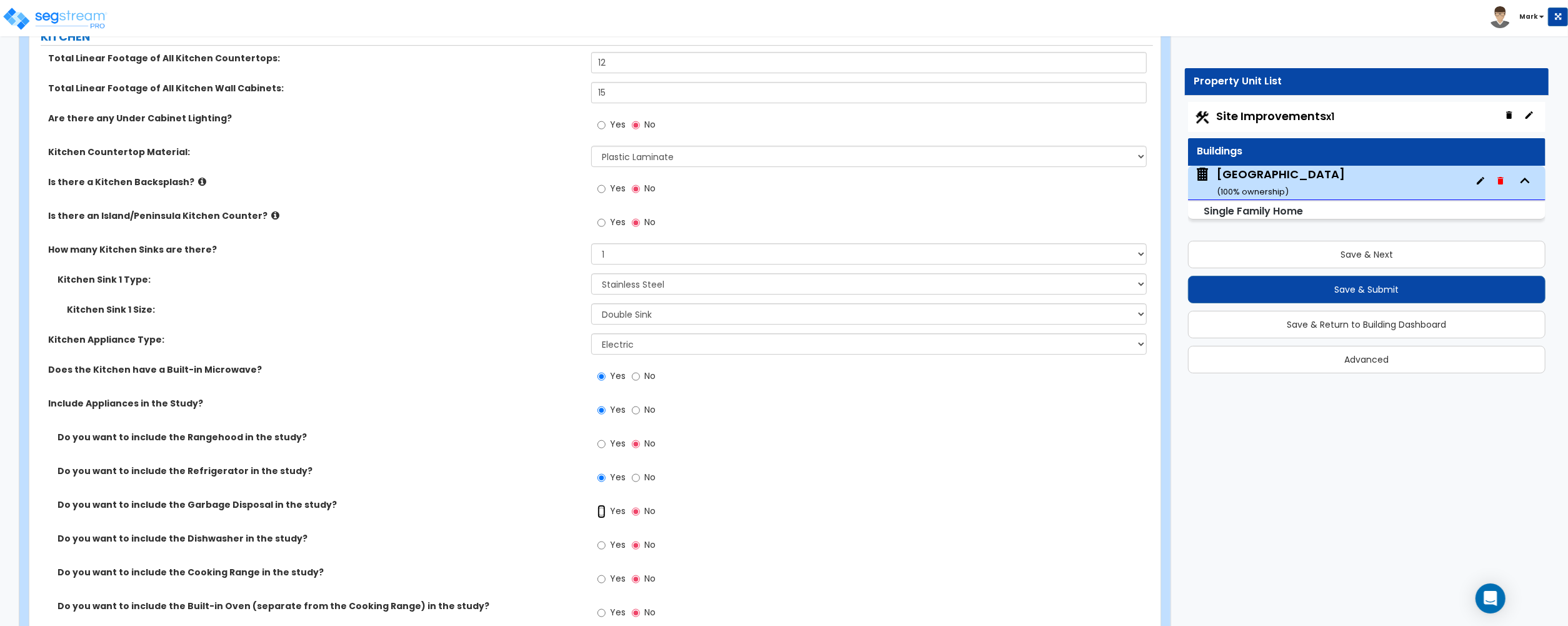
radio input "true"
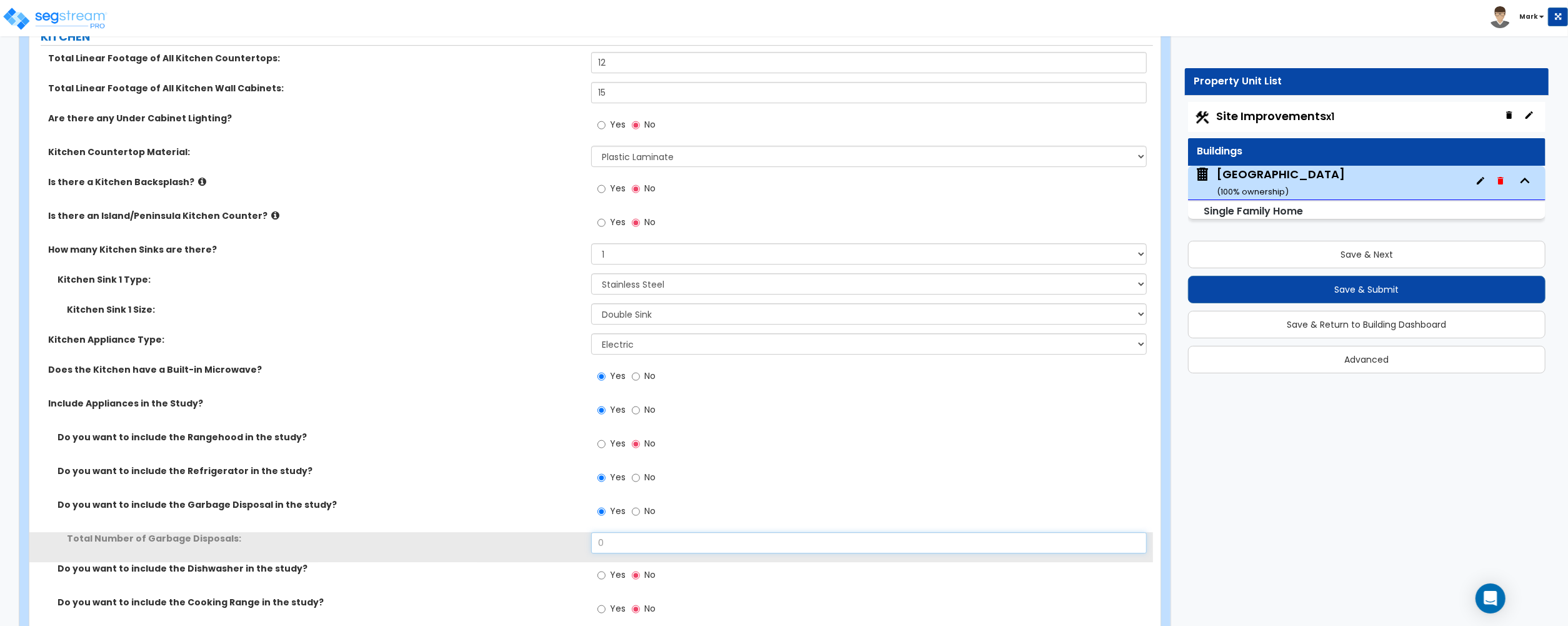
click at [613, 552] on input "0" at bounding box center [868, 543] width 555 height 21
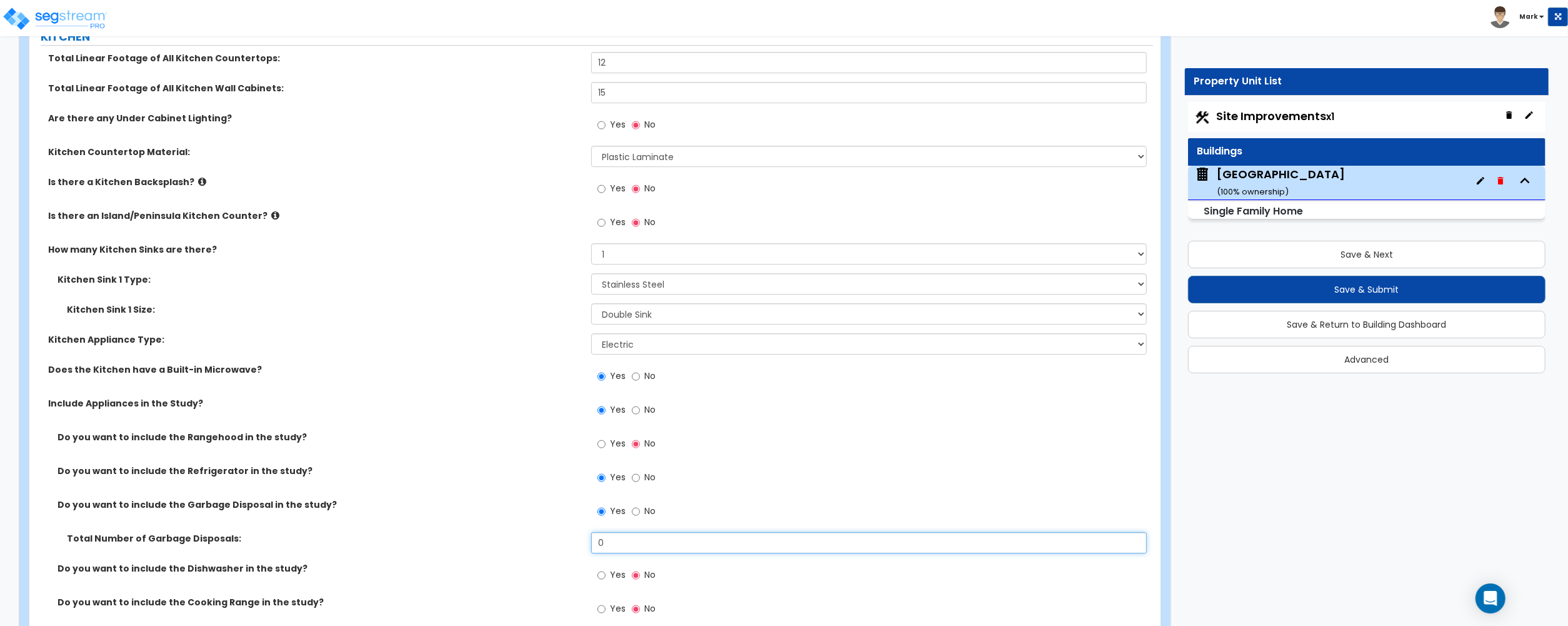
click at [611, 548] on input "0" at bounding box center [868, 543] width 555 height 21
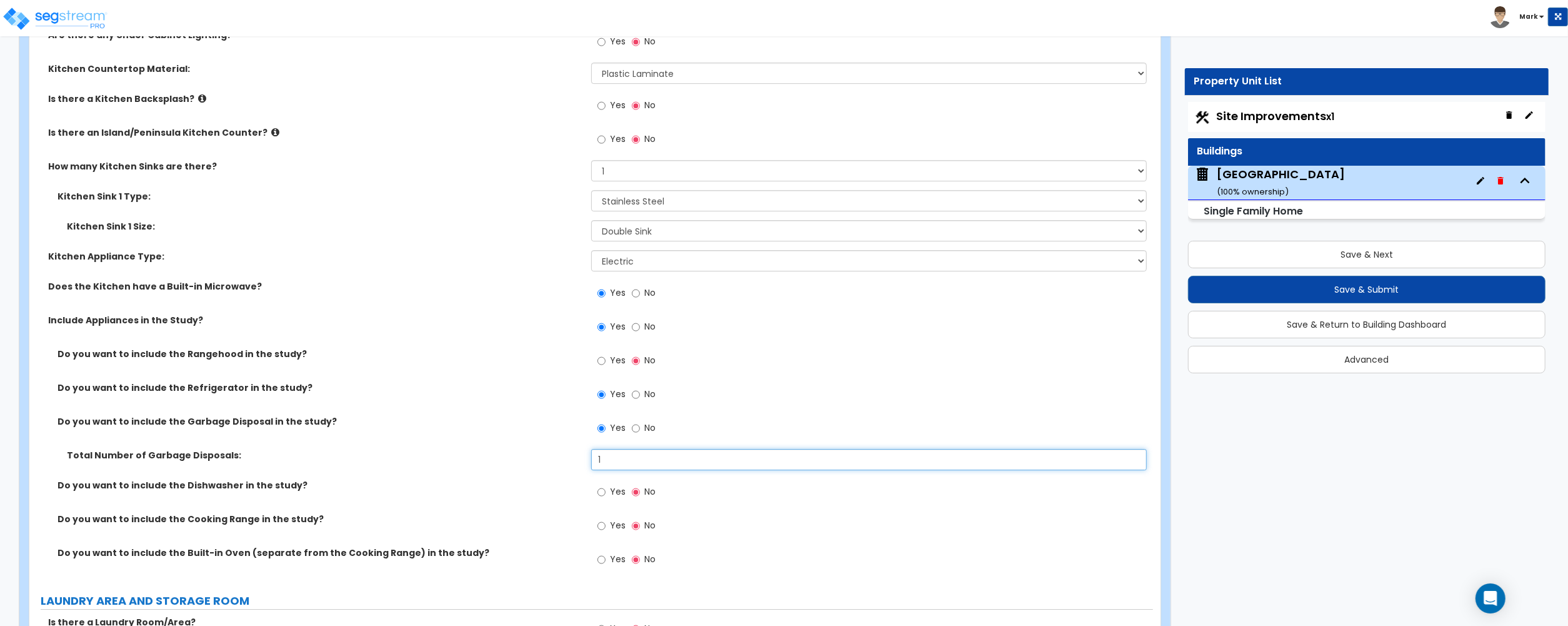
type input "1"
click at [619, 493] on span "Yes" at bounding box center [617, 491] width 15 height 12
click at [606, 493] on input "Yes" at bounding box center [601, 492] width 8 height 14
radio input "true"
click at [609, 531] on span "Yes" at bounding box center [617, 525] width 15 height 12
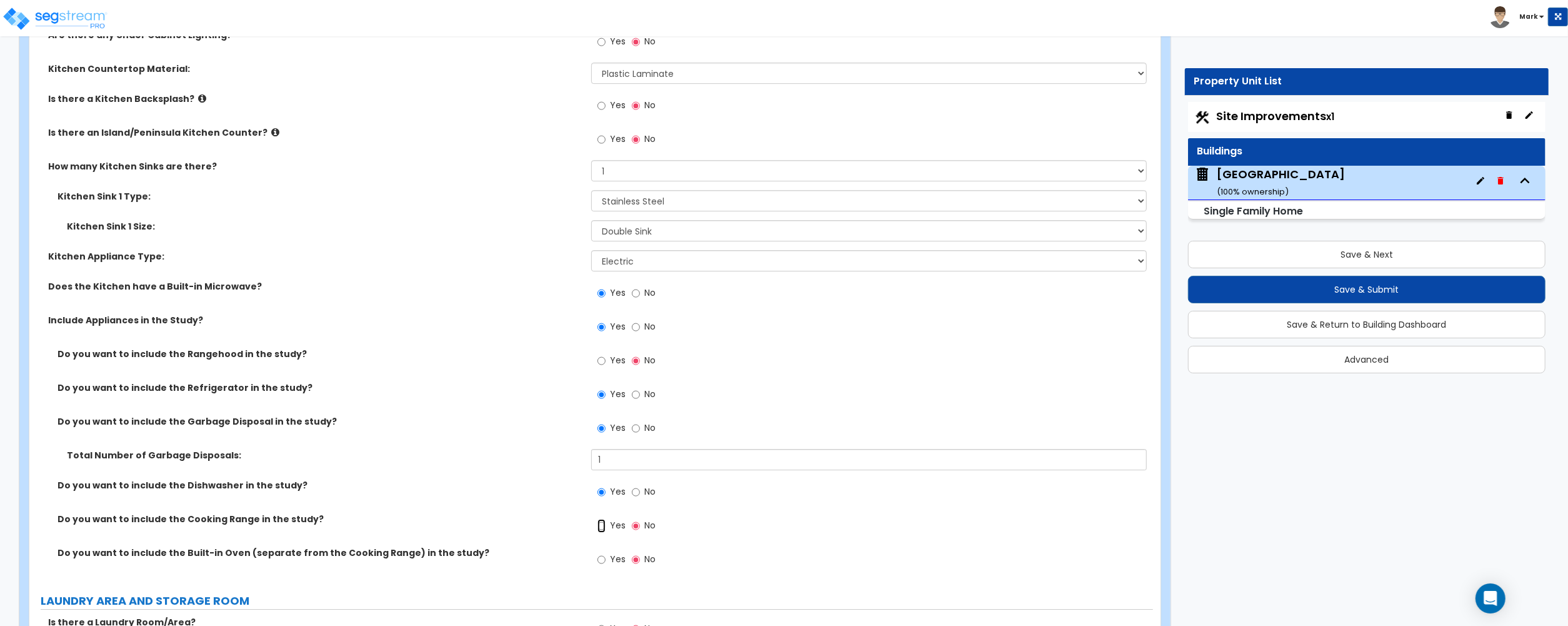
click at [606, 533] on input "Yes" at bounding box center [601, 526] width 8 height 14
radio input "true"
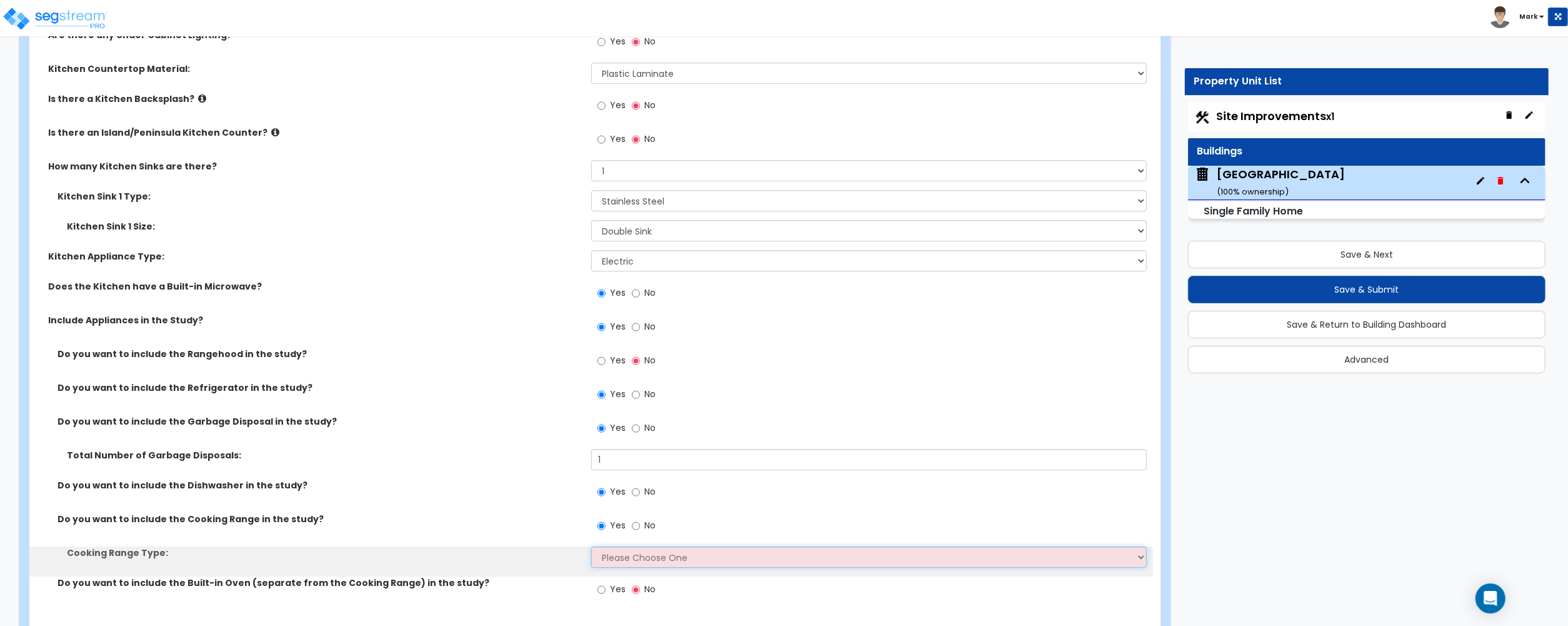
click at [613, 563] on select "Please Choose One Cook Top Only Range with Oven" at bounding box center [868, 557] width 555 height 21
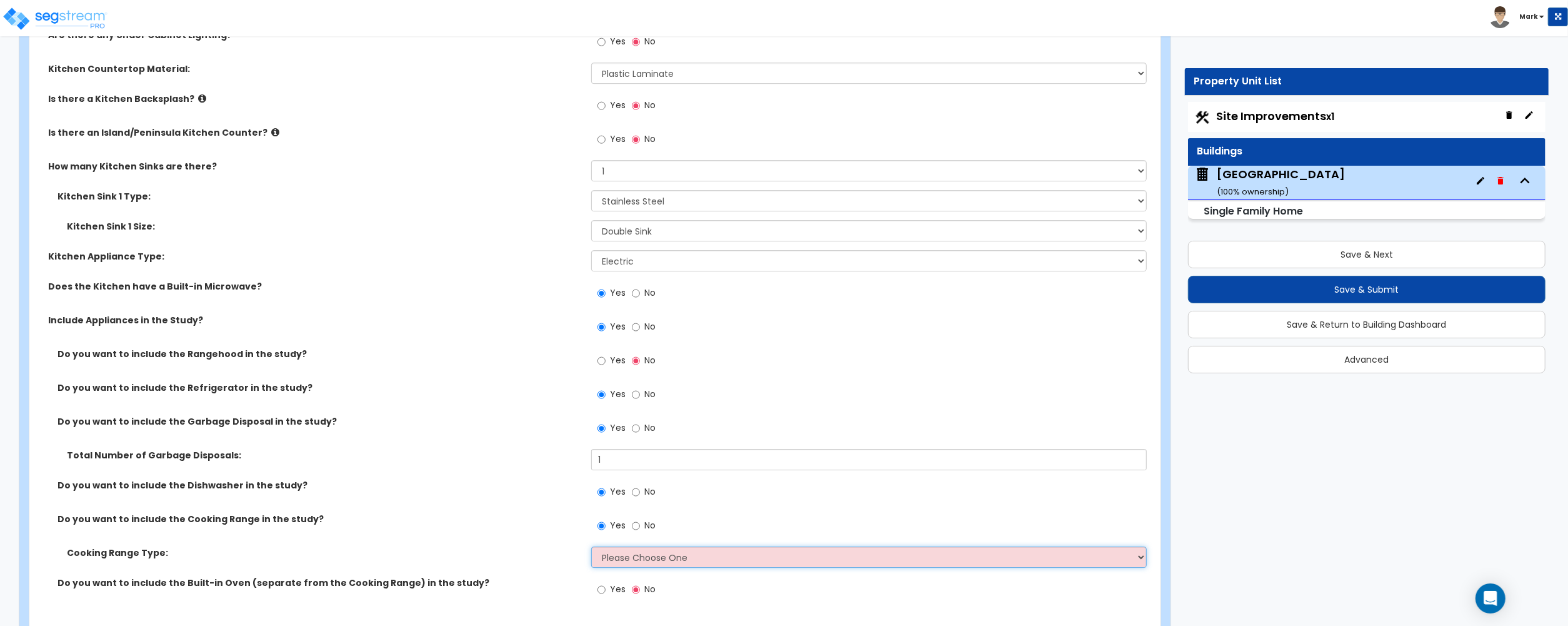
select select "2"
click at [591, 550] on select "Please Choose One Cook Top Only Range with Oven" at bounding box center [868, 557] width 555 height 21
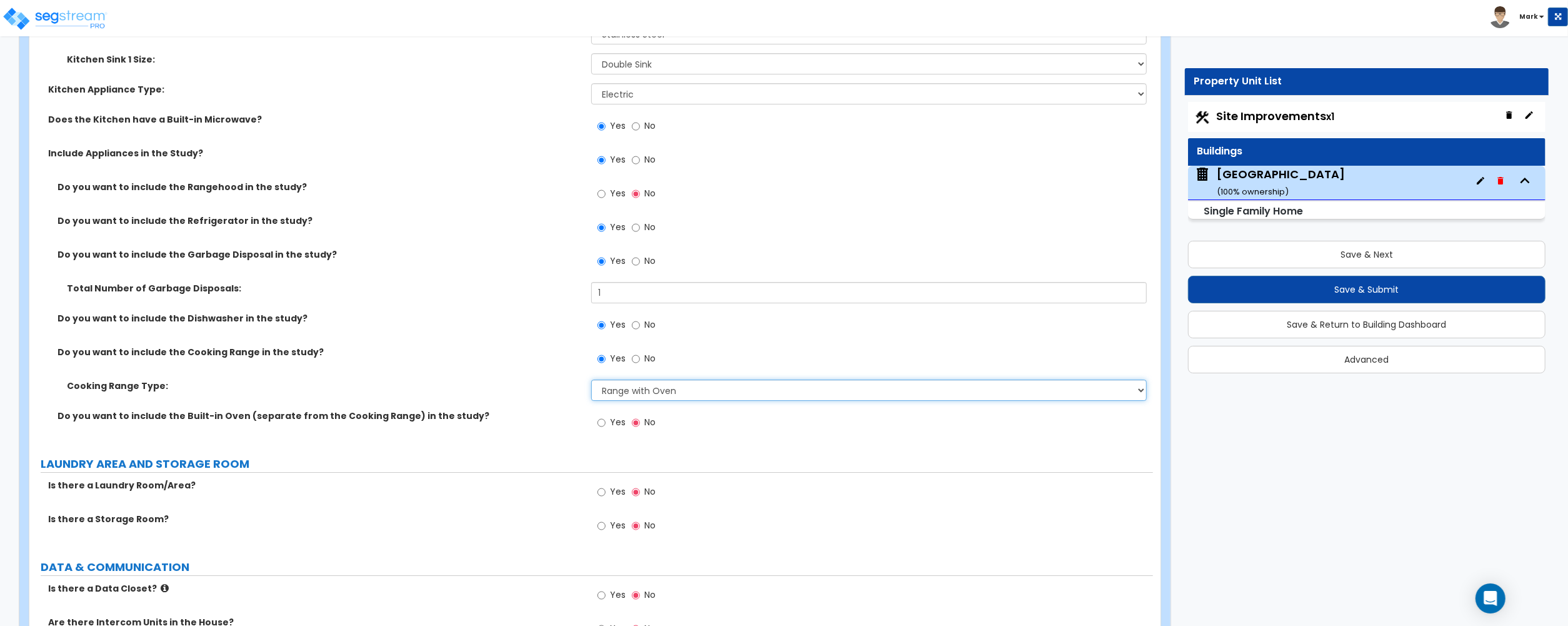
scroll to position [4168, 0]
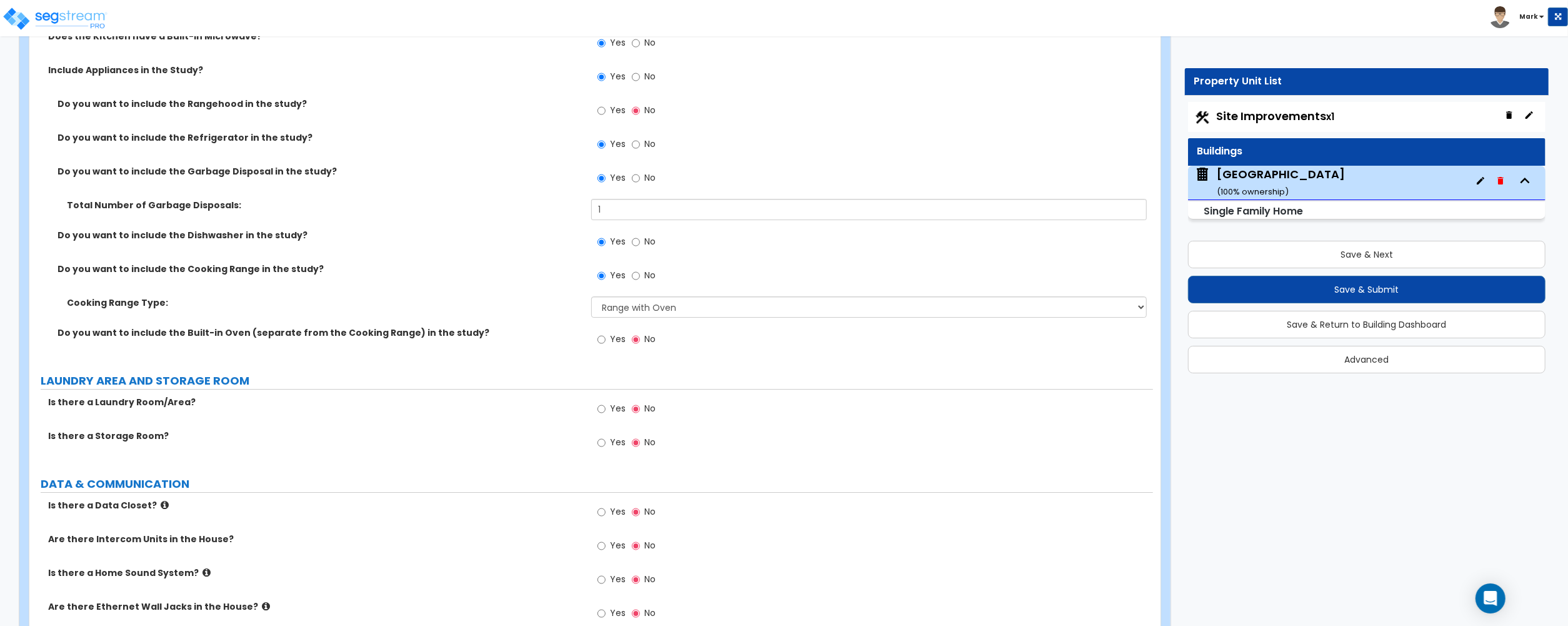
click at [606, 415] on label "Yes" at bounding box center [611, 410] width 28 height 21
click at [606, 415] on input "Yes" at bounding box center [601, 409] width 8 height 14
radio input "true"
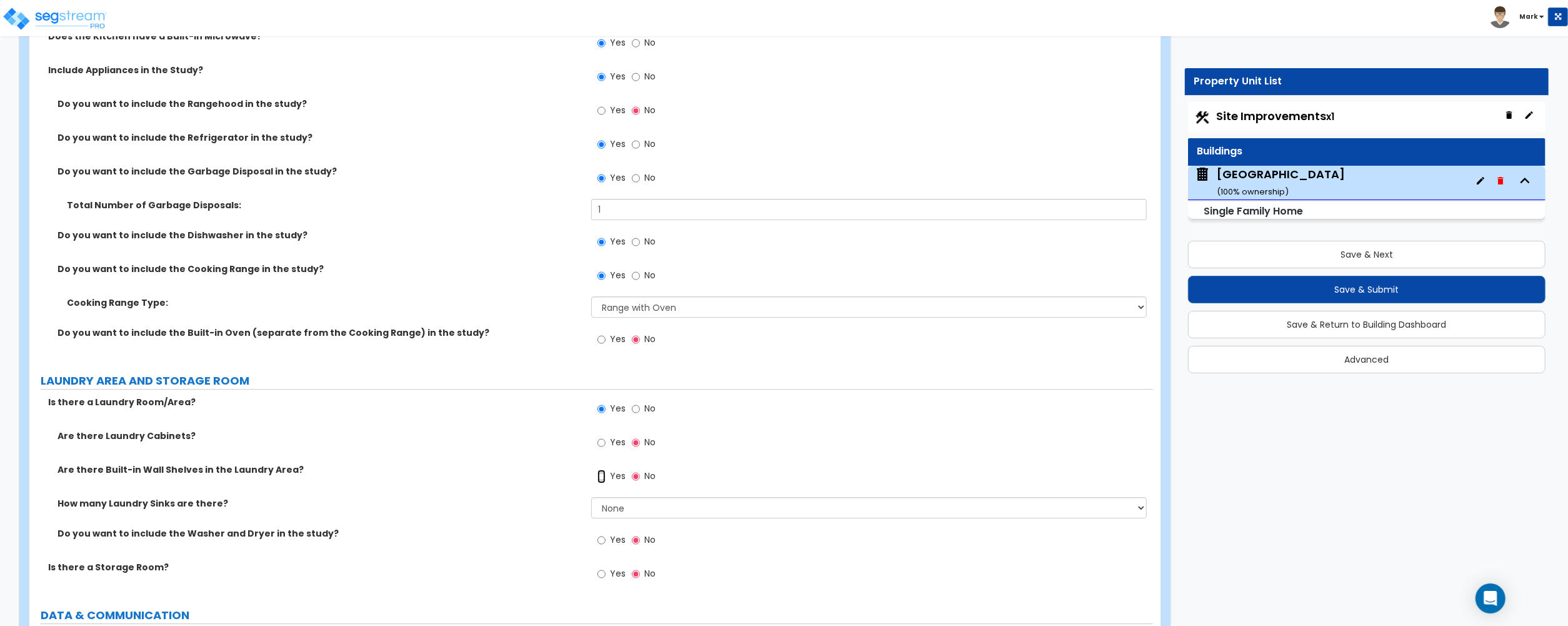
click at [605, 476] on input "Yes" at bounding box center [601, 476] width 8 height 14
radio input "true"
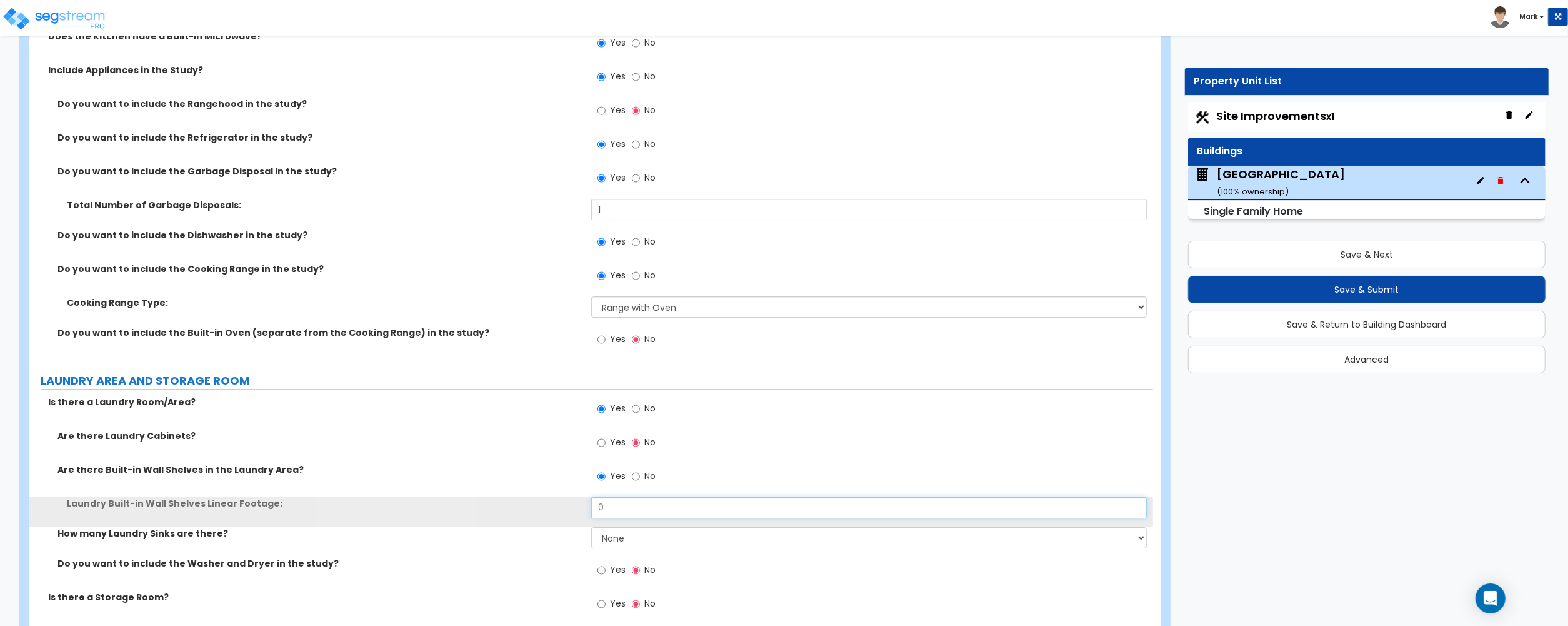
click at [621, 503] on input "0" at bounding box center [868, 508] width 555 height 21
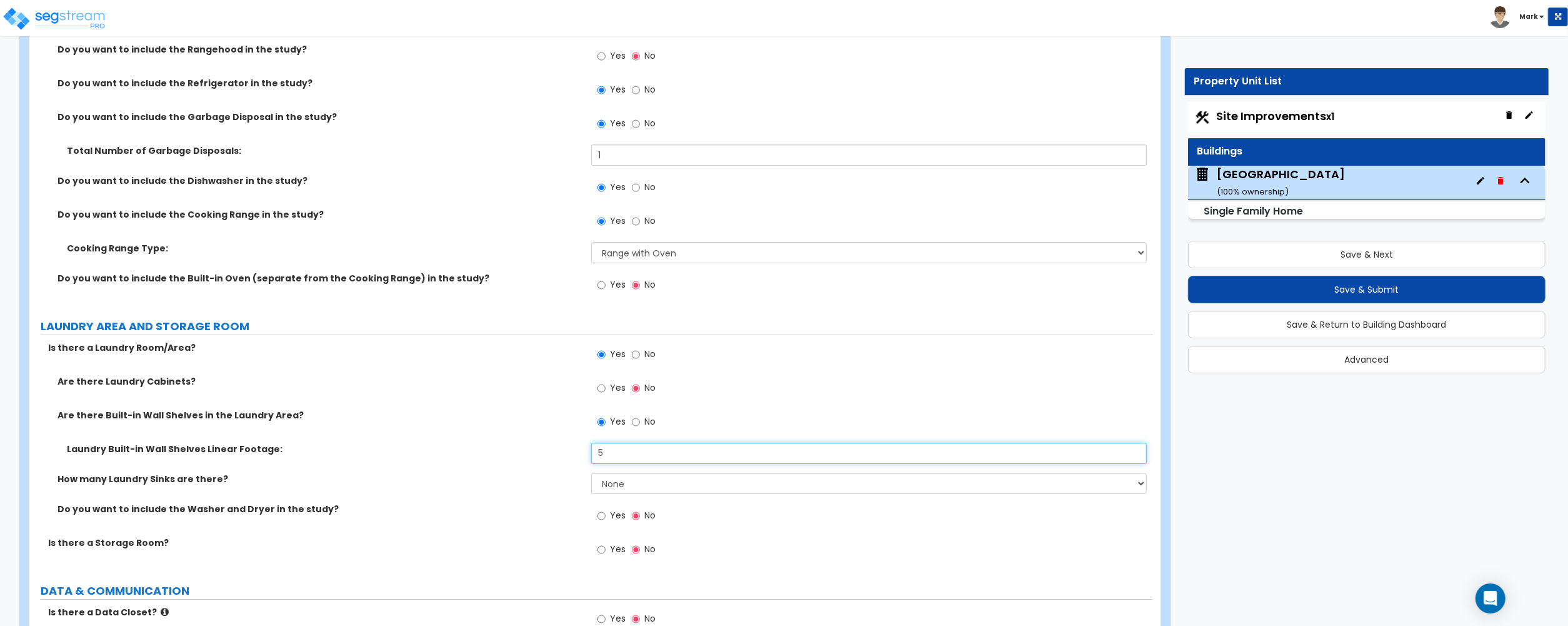
scroll to position [4252, 0]
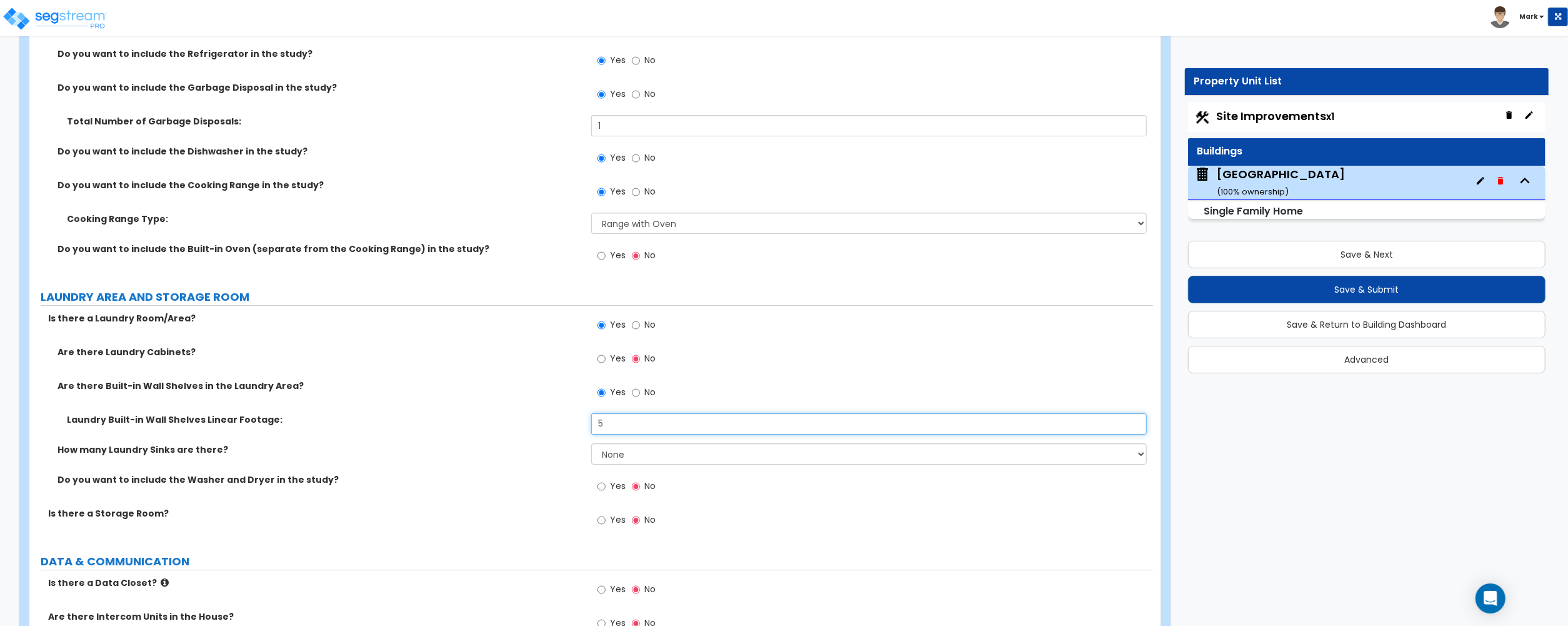
type input "5"
click at [606, 493] on label "Yes" at bounding box center [611, 488] width 28 height 21
click at [606, 493] on input "Yes" at bounding box center [601, 486] width 8 height 14
radio input "true"
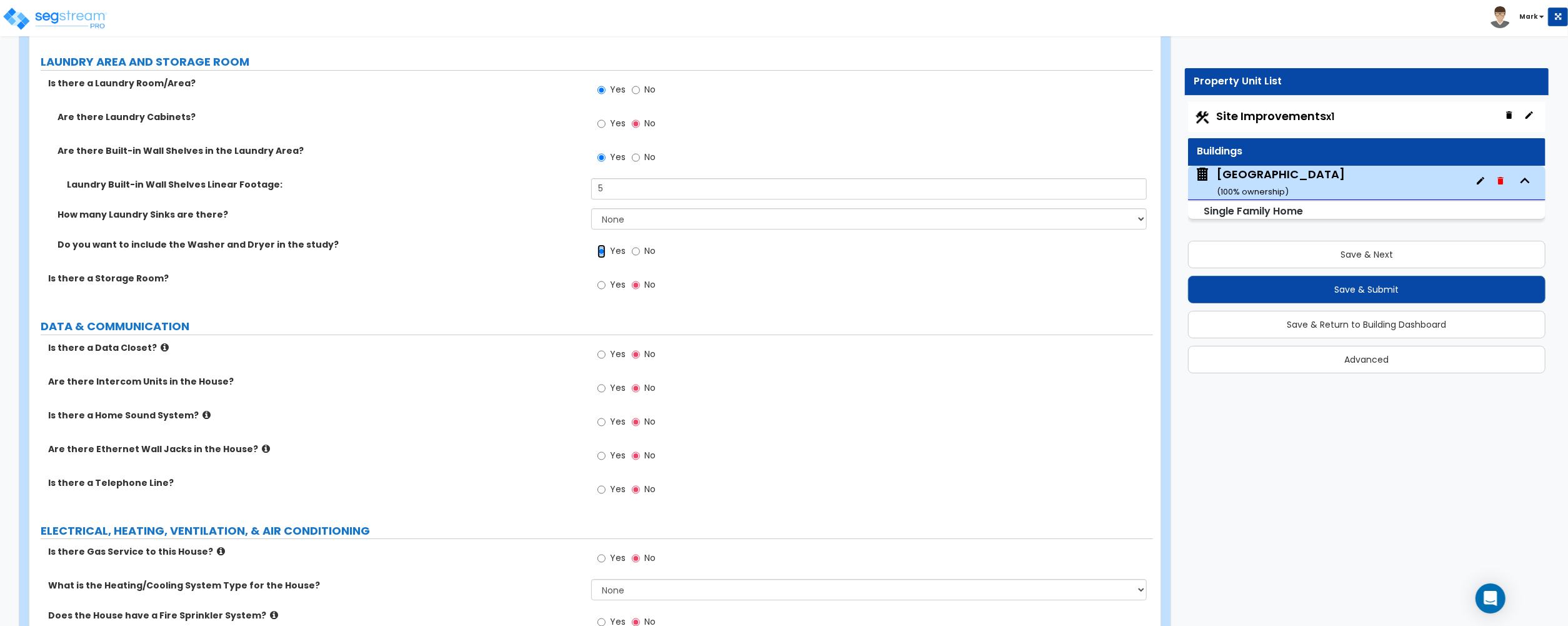
scroll to position [4630, 0]
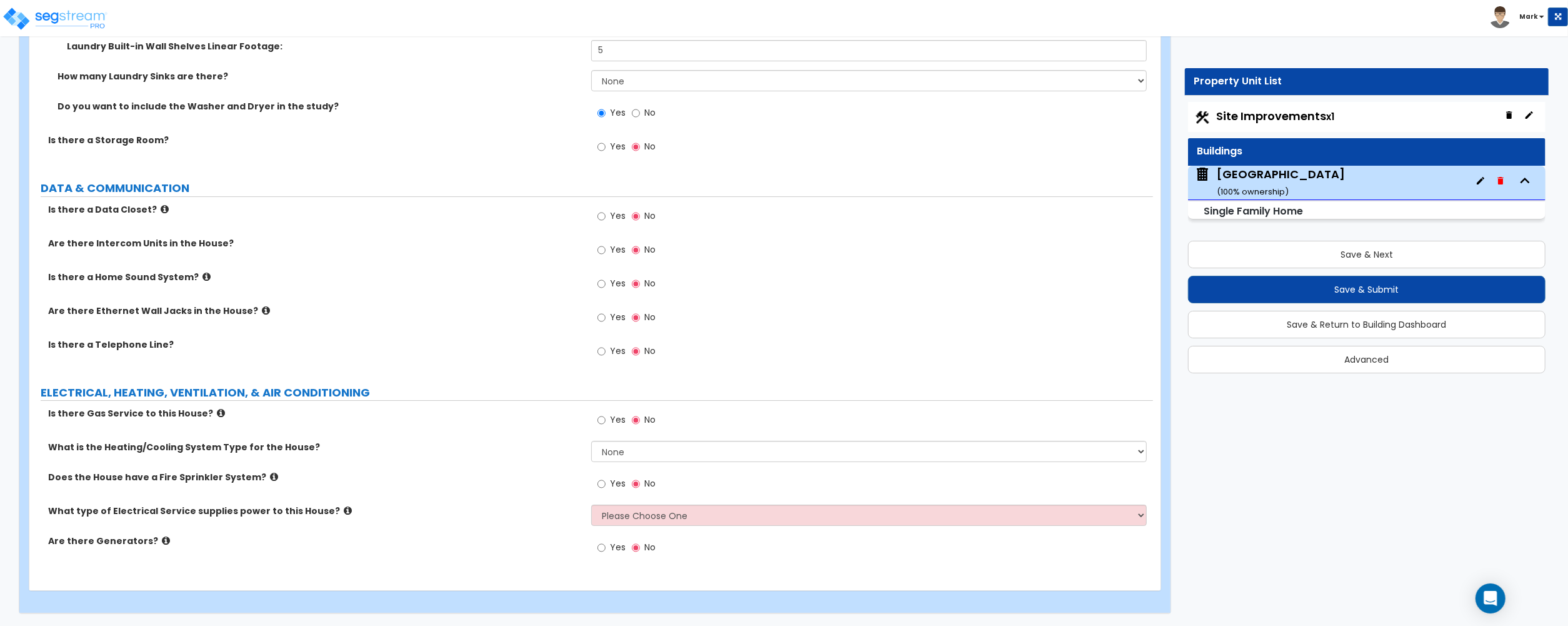
click at [607, 429] on label "Yes" at bounding box center [611, 421] width 28 height 21
click at [606, 427] on input "Yes" at bounding box center [601, 420] width 8 height 14
radio input "true"
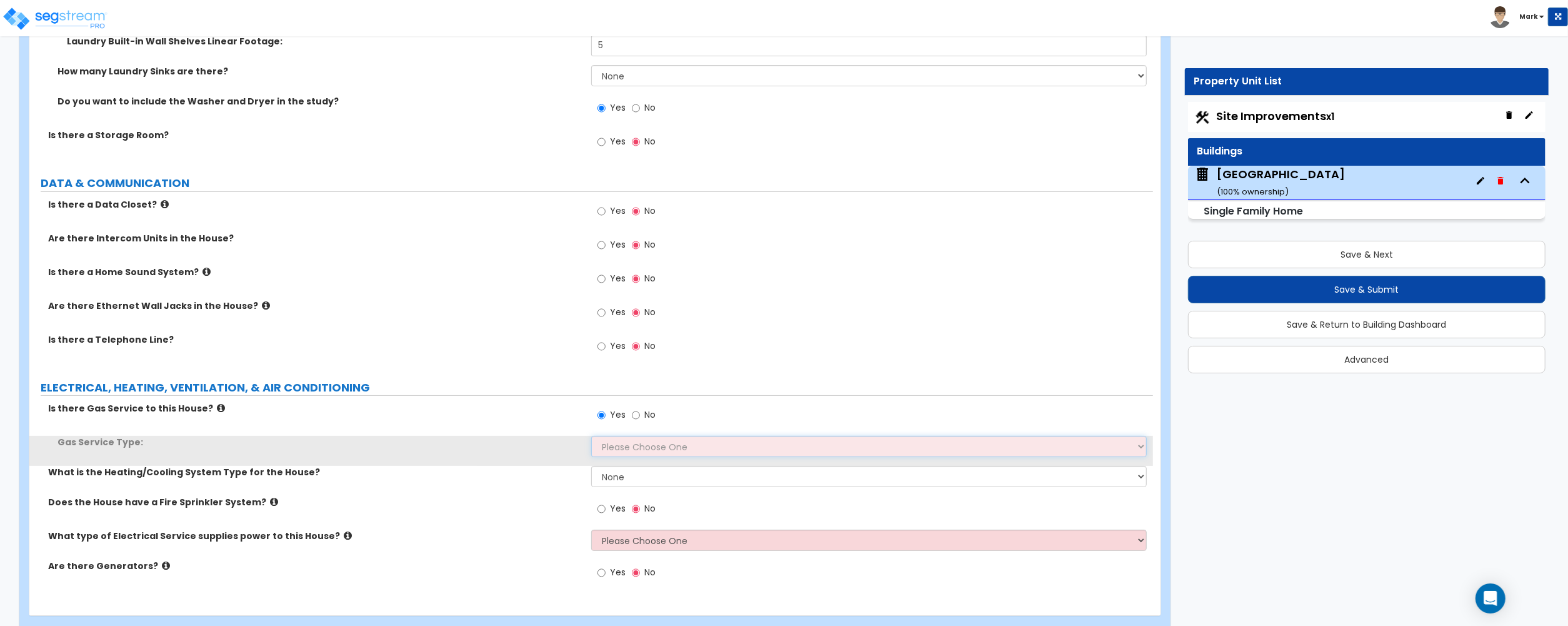
click at [622, 457] on select "Please Choose One Natural Gas Service Propane Tank On-site" at bounding box center [868, 446] width 555 height 21
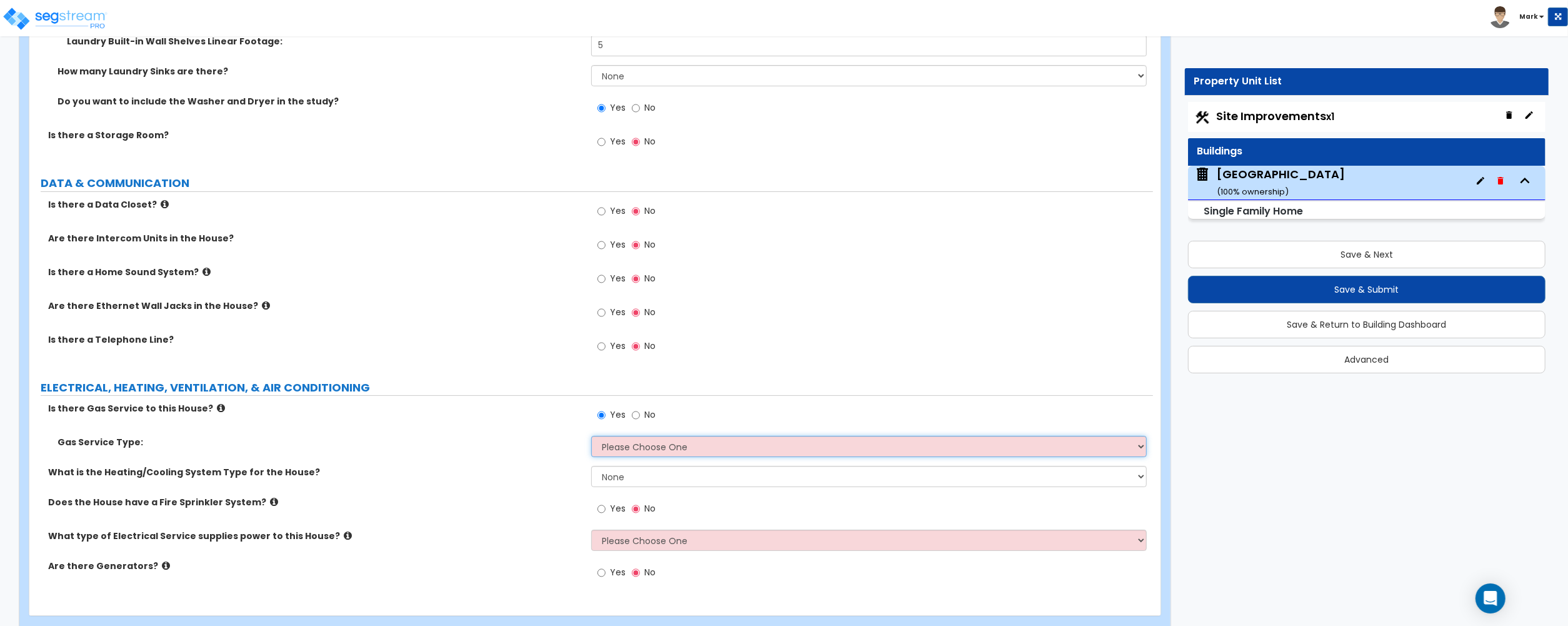
select select "1"
click at [591, 440] on select "Please Choose One Natural Gas Service Propane Tank On-site" at bounding box center [868, 446] width 555 height 21
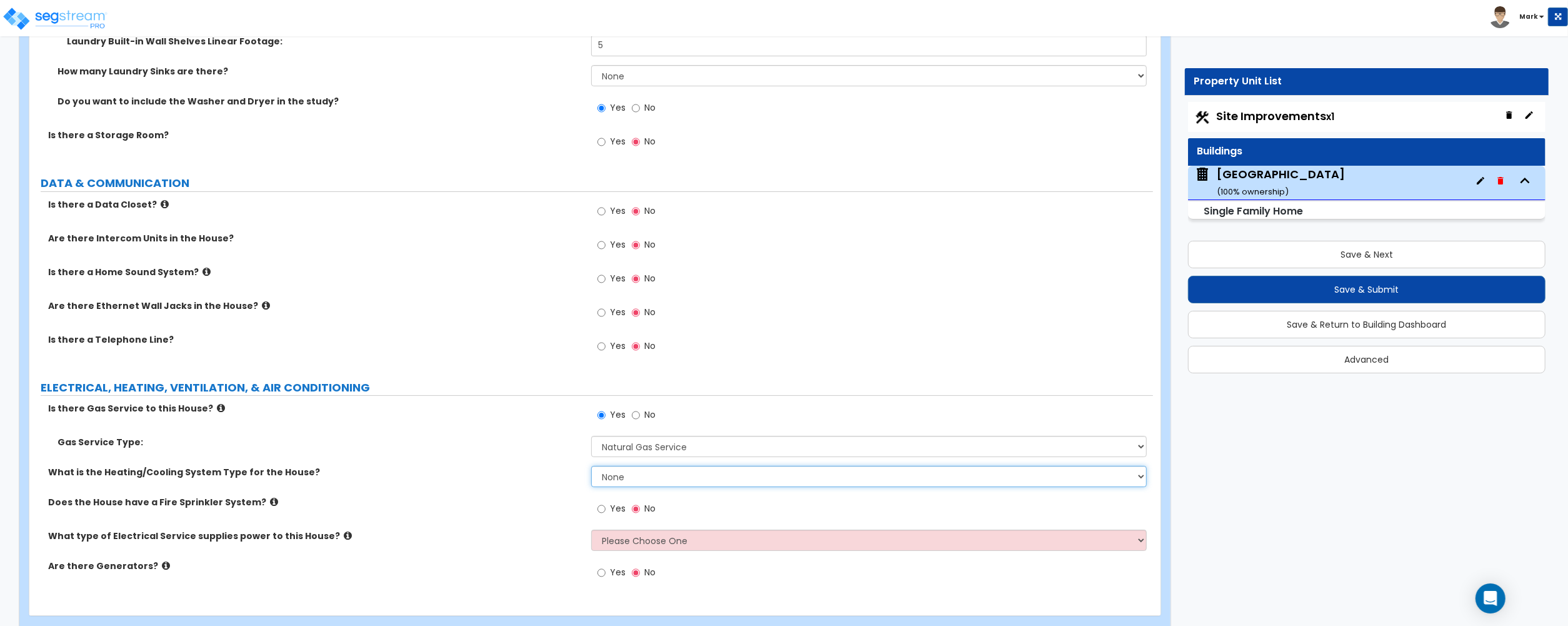
click at [645, 480] on select "None Heat Only Centralized Heating & Cooling Thru Wall Air Conditioners Mini Sp…" at bounding box center [868, 476] width 555 height 21
select select "2"
click at [591, 470] on select "None Heat Only Centralized Heating & Cooling Thru Wall Air Conditioners Mini Sp…" at bounding box center [868, 476] width 555 height 21
click at [628, 543] on select "Please Choose One Overhead Underground" at bounding box center [868, 540] width 555 height 21
select select "2"
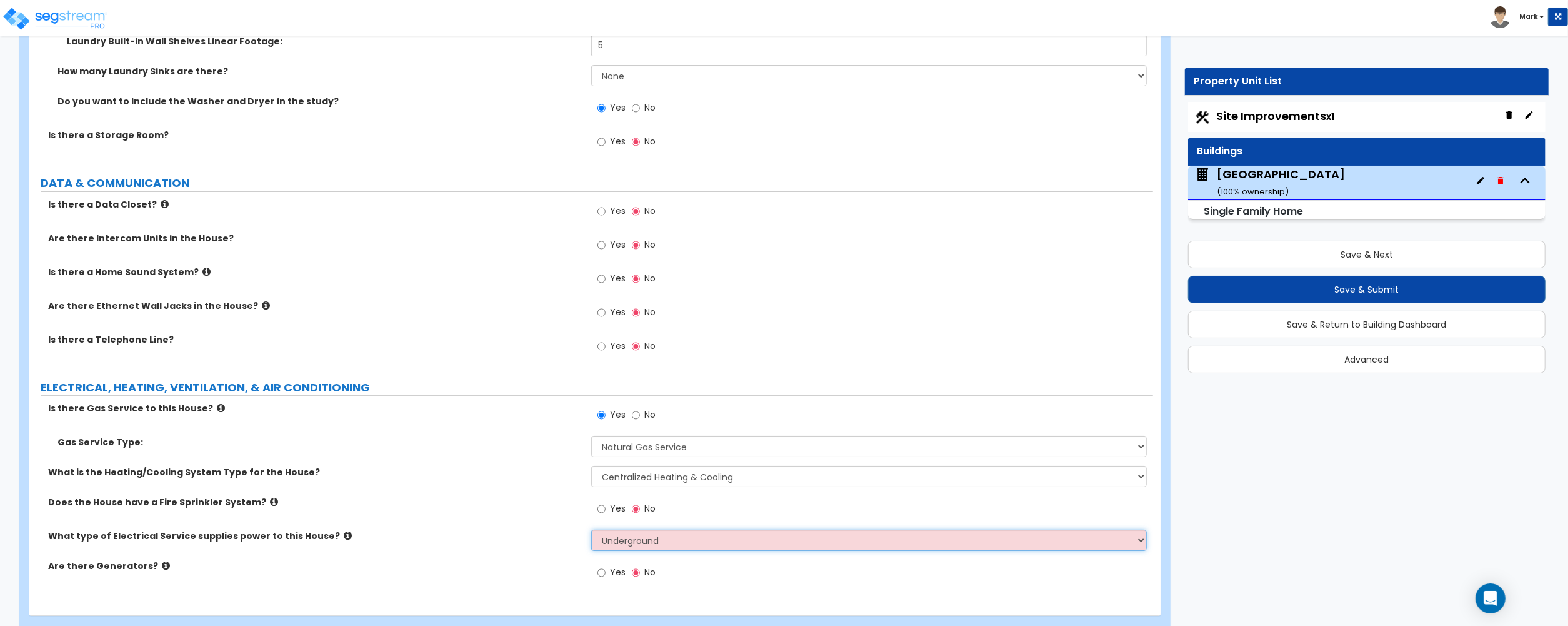
click at [591, 534] on select "Please Choose One Overhead Underground" at bounding box center [868, 540] width 555 height 21
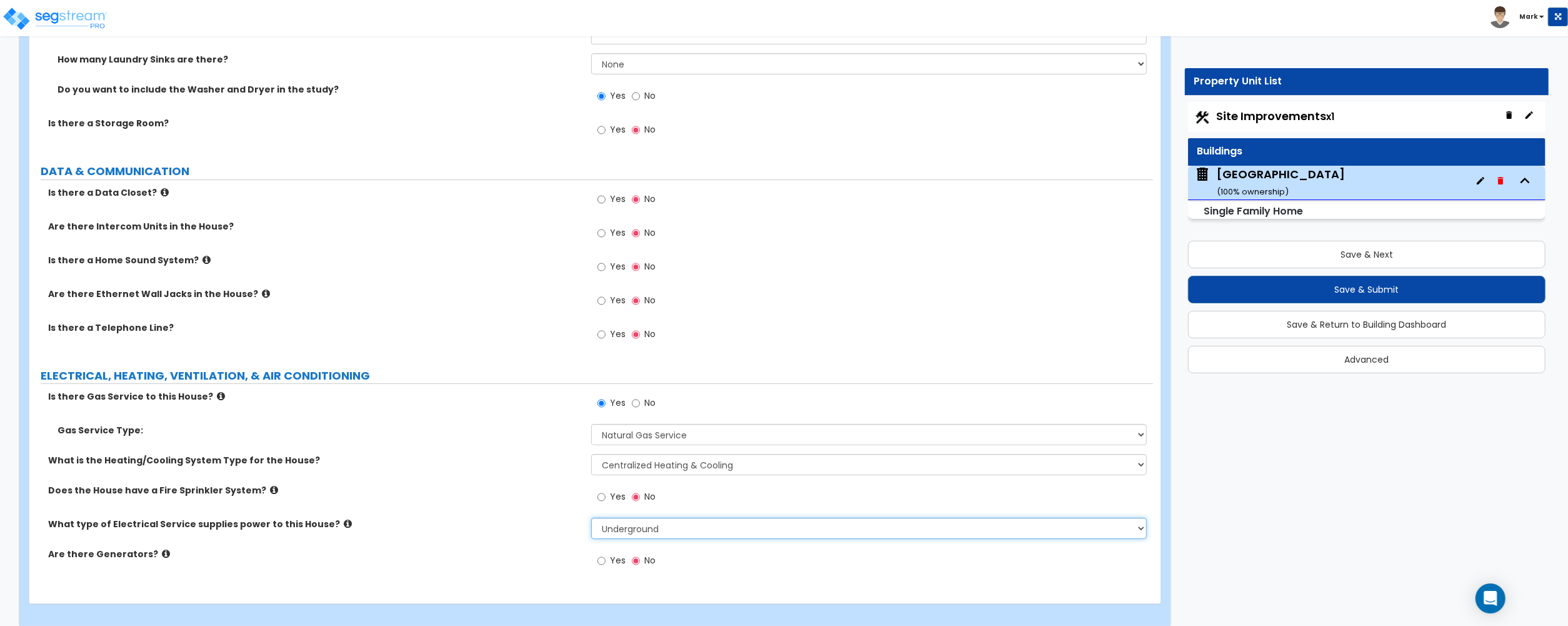
scroll to position [4660, 0]
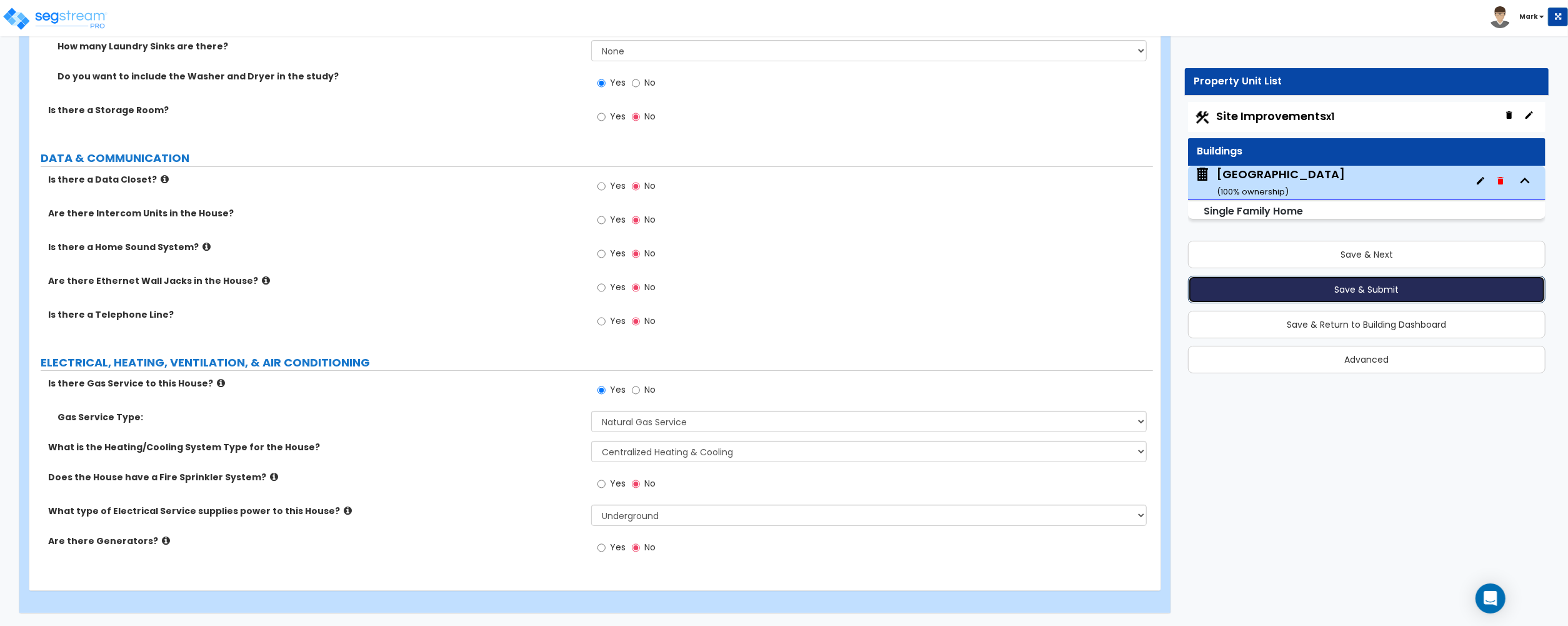
click at [1278, 297] on button "Save & Submit" at bounding box center [1366, 290] width 357 height 28
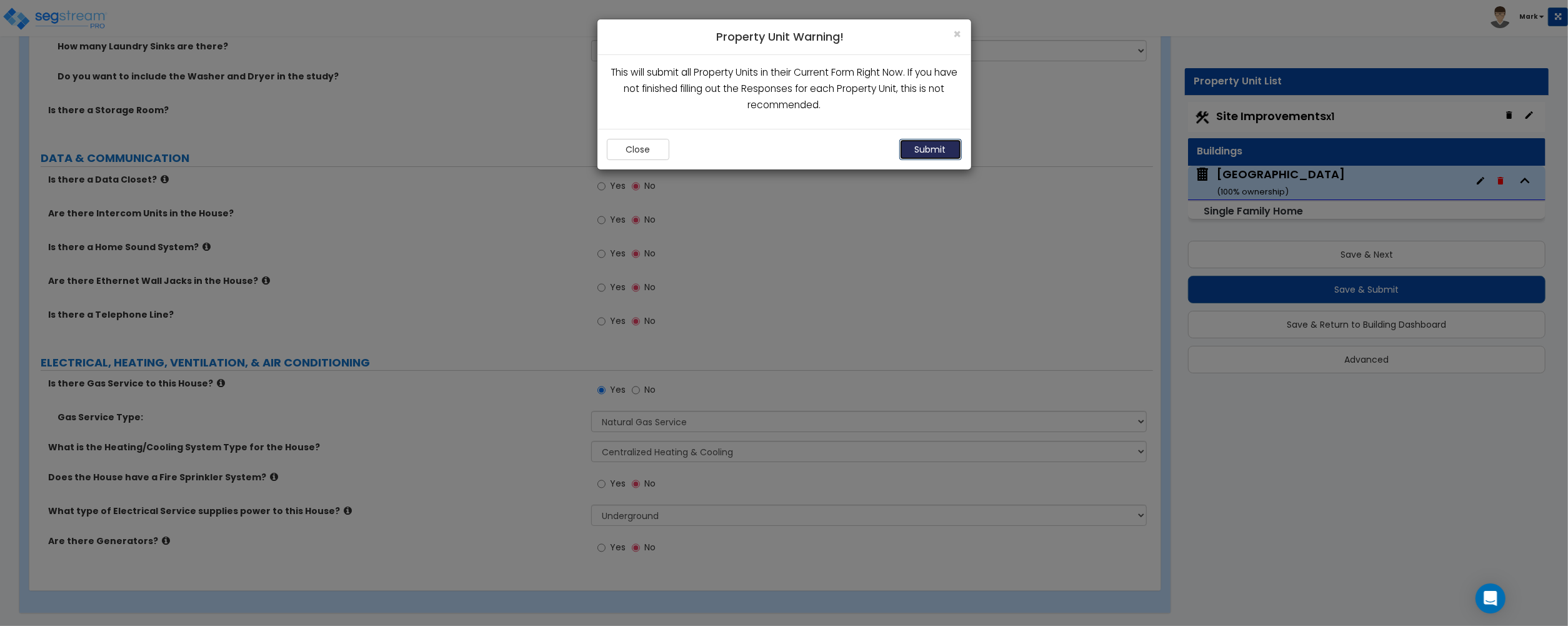
click at [926, 148] on button "Submit" at bounding box center [930, 150] width 63 height 21
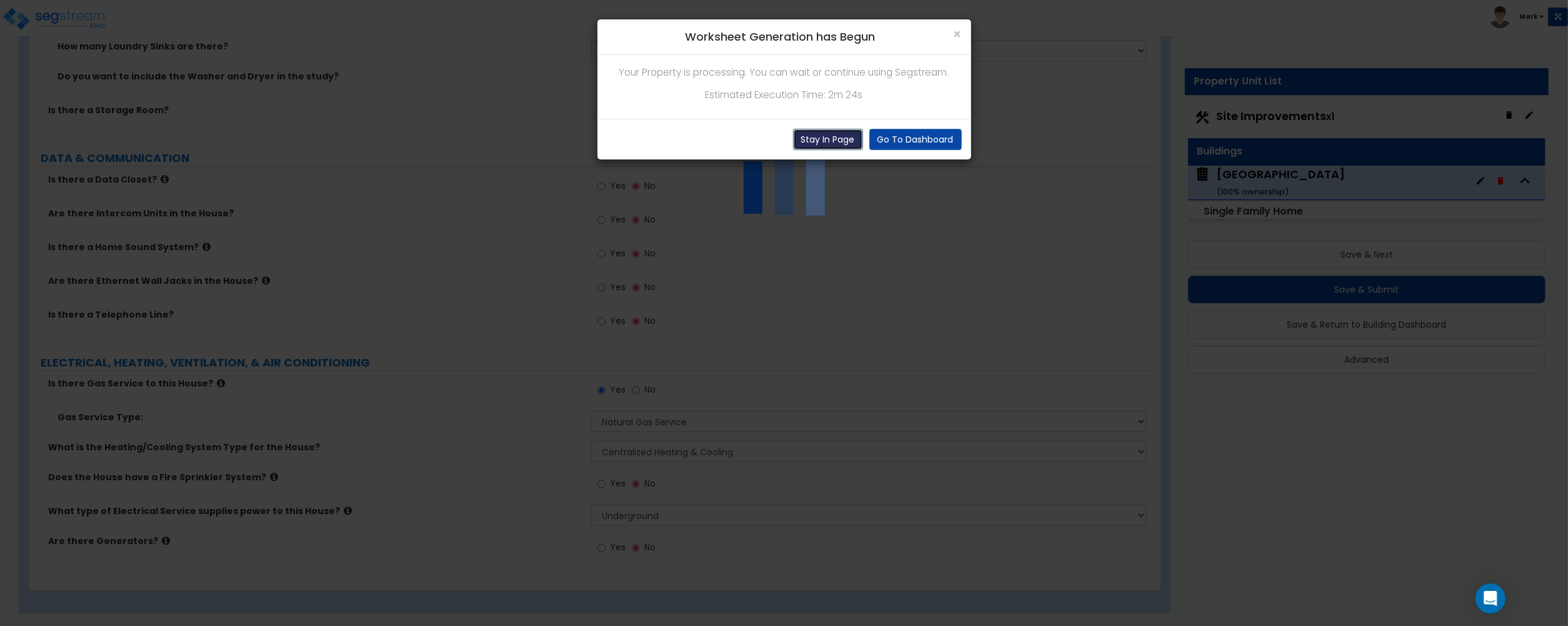
click at [833, 138] on button "Stay In Page" at bounding box center [828, 140] width 70 height 21
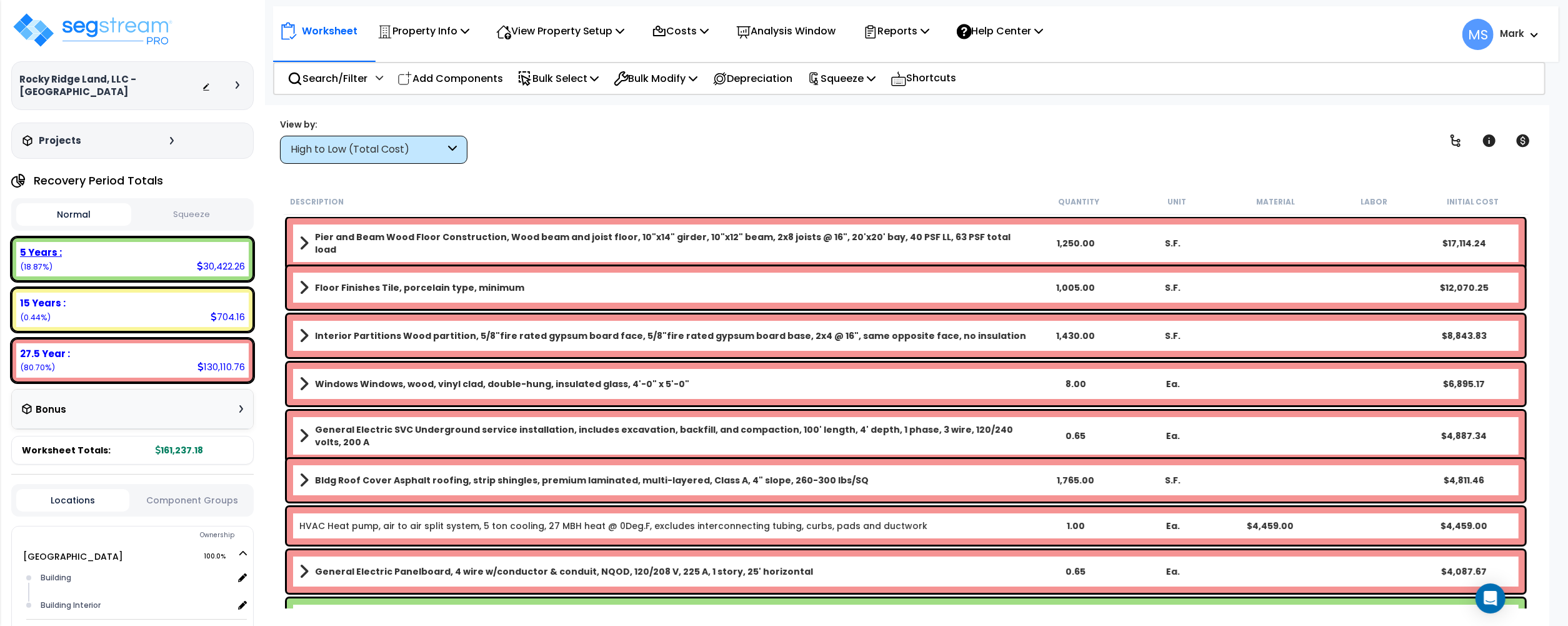
click at [137, 267] on div "5 Years : 30,422.26 (18.87%)" at bounding box center [132, 259] width 232 height 34
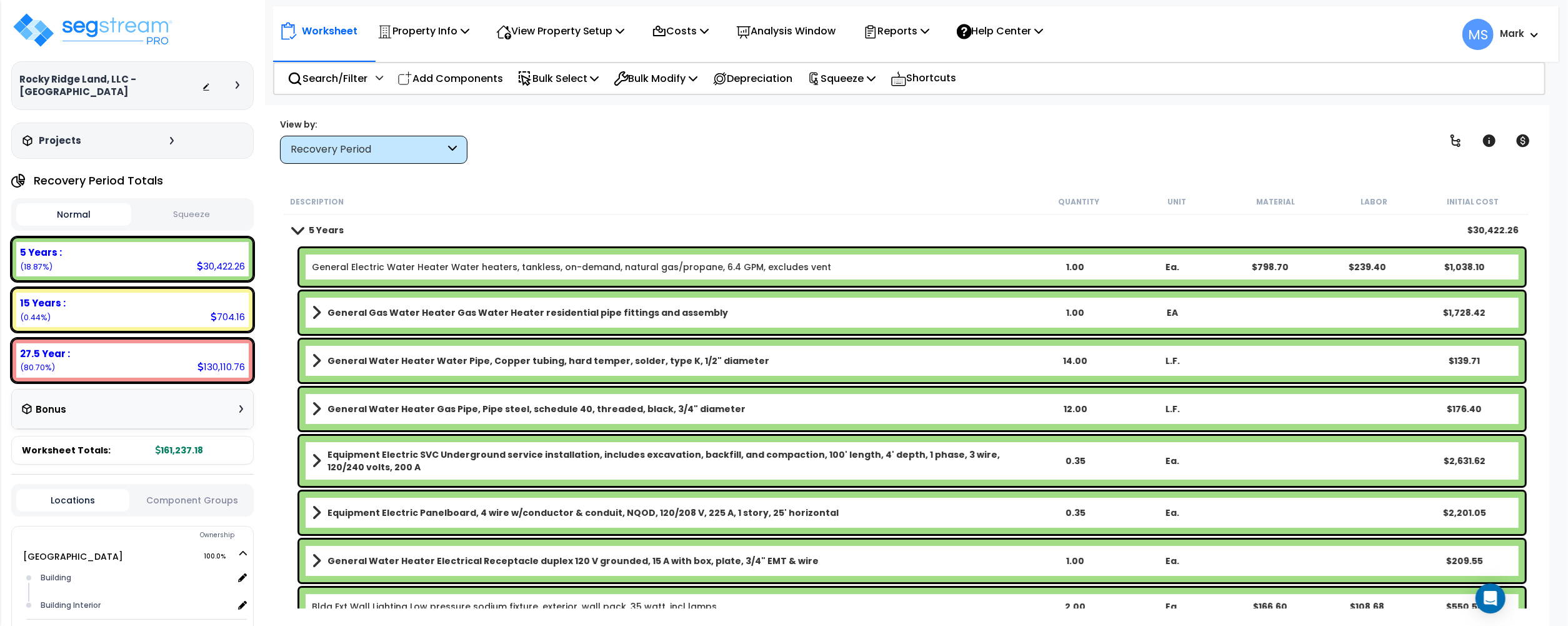
click at [530, 276] on div "General Electric Water Heater Water heaters, tankless, on-demand, natural gas/p…" at bounding box center [912, 267] width 1225 height 37
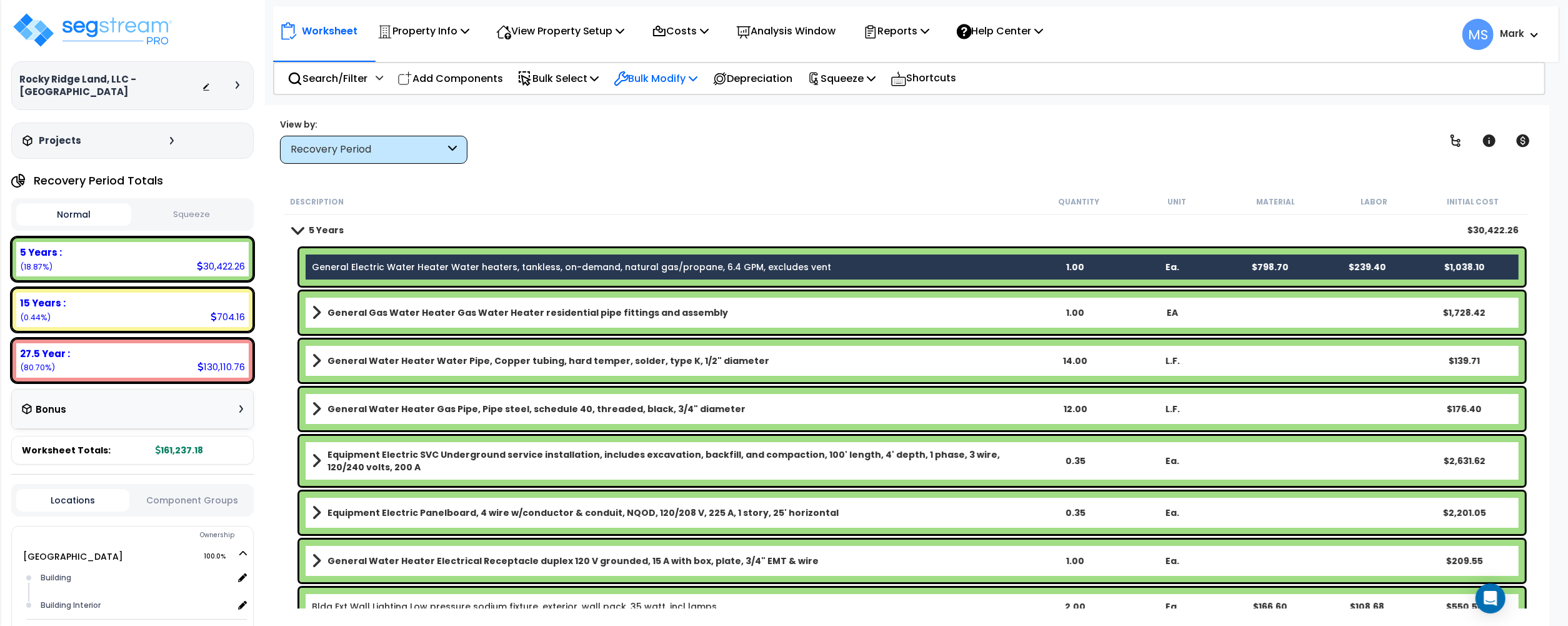
click at [660, 79] on p "Bulk Modify" at bounding box center [655, 79] width 84 height 17
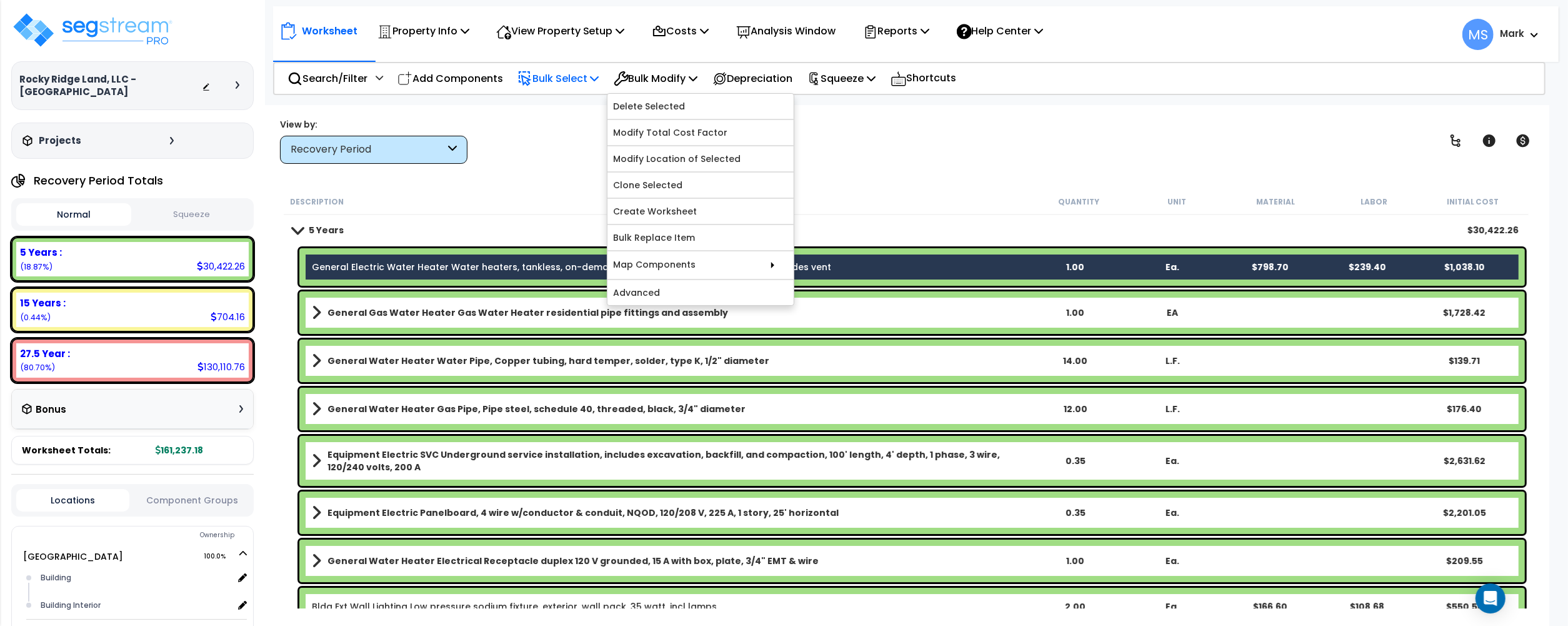
click at [578, 81] on p "Bulk Select" at bounding box center [558, 79] width 82 height 17
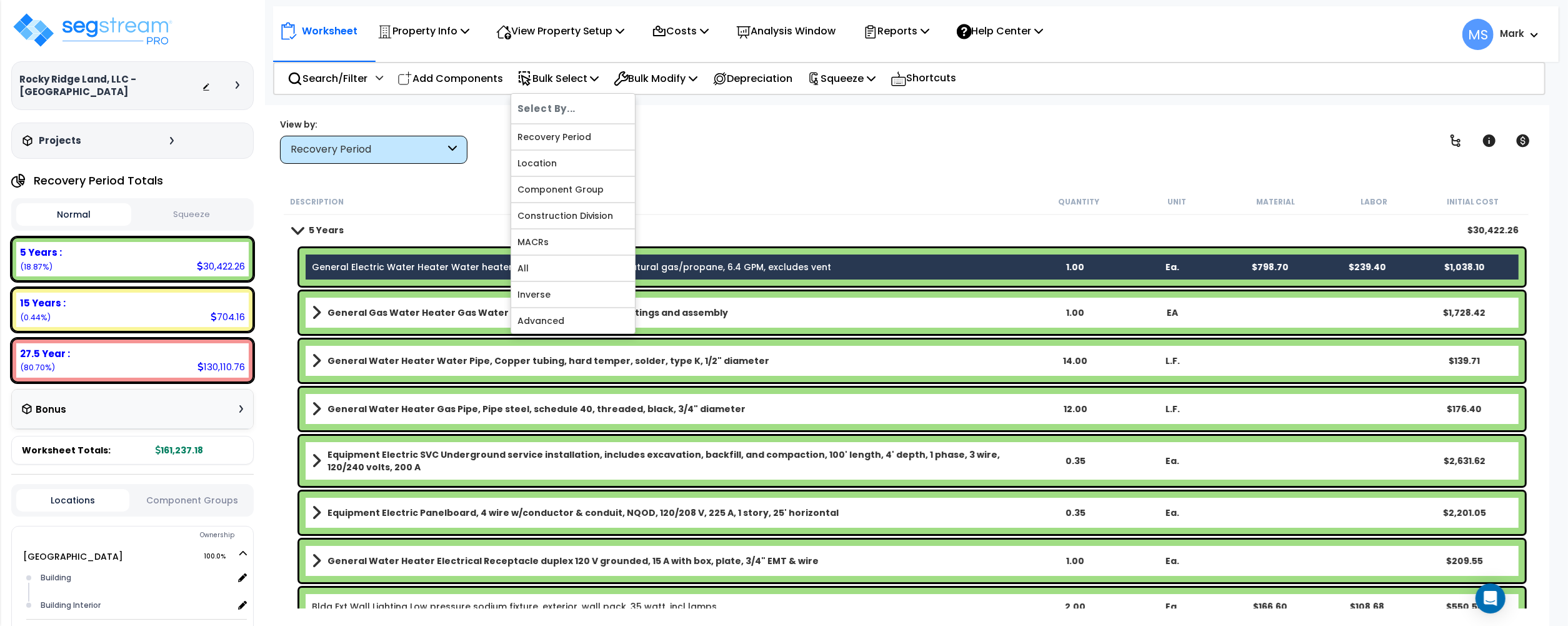
drag, startPoint x: 20, startPoint y: 77, endPoint x: 121, endPoint y: 81, distance: 101.1
click at [121, 81] on h3 "Rocky Ridge Land, LLC - [GEOGRAPHIC_DATA]" at bounding box center [110, 86] width 183 height 25
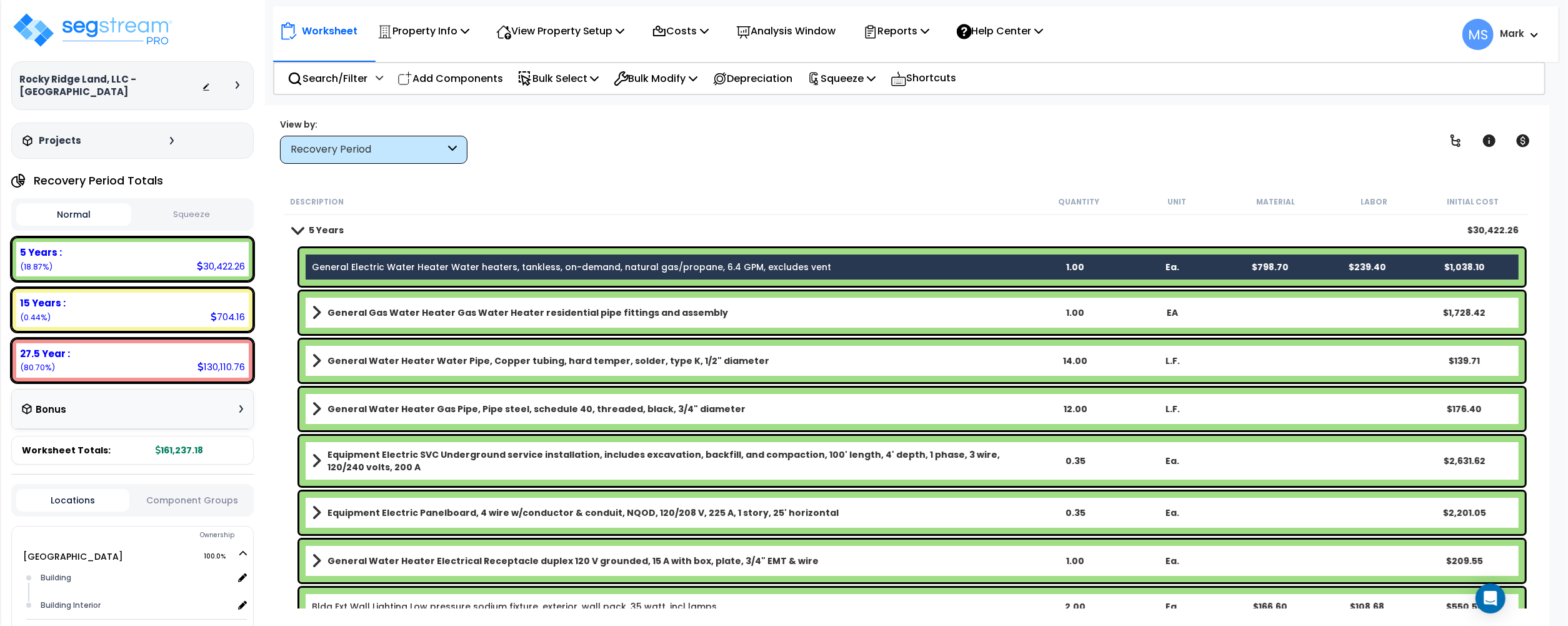
copy h3 "Rocky Ridge Land, LLC"
click at [451, 36] on p "Property Info" at bounding box center [423, 31] width 92 height 17
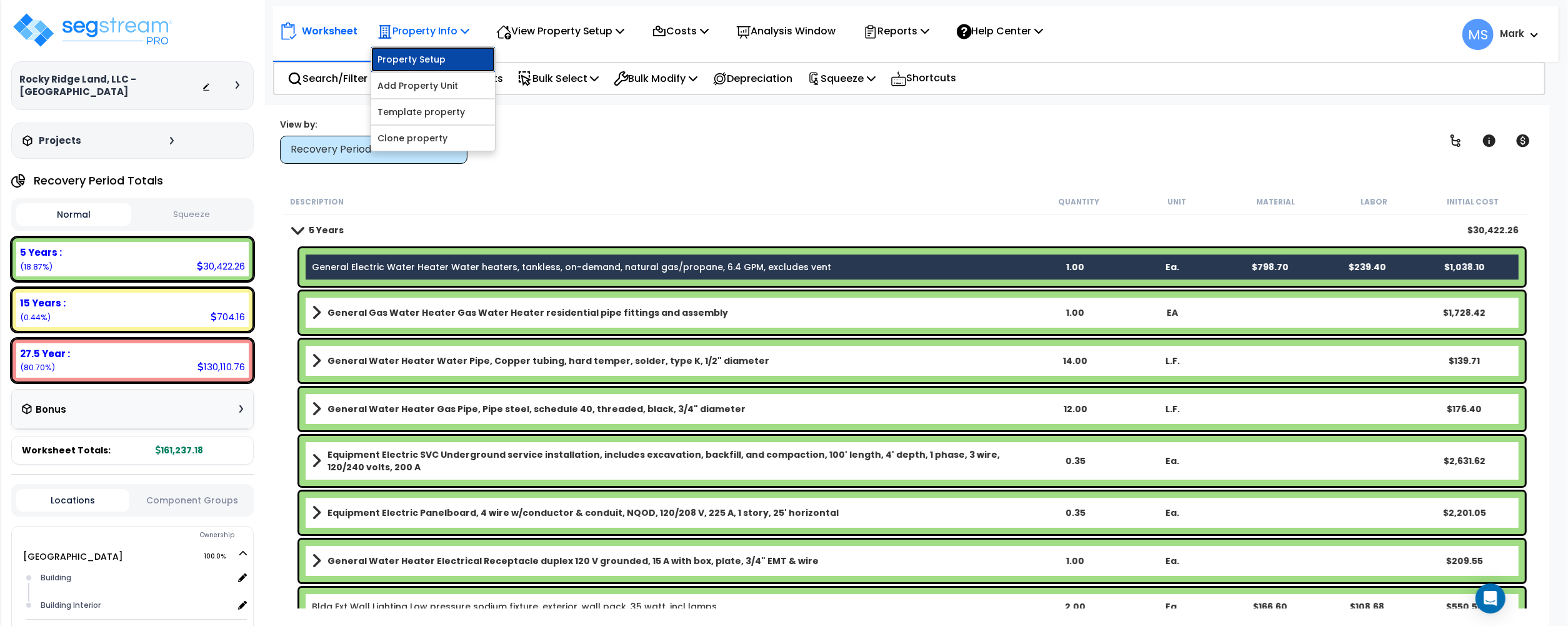
click at [446, 60] on link "Property Setup" at bounding box center [433, 59] width 124 height 25
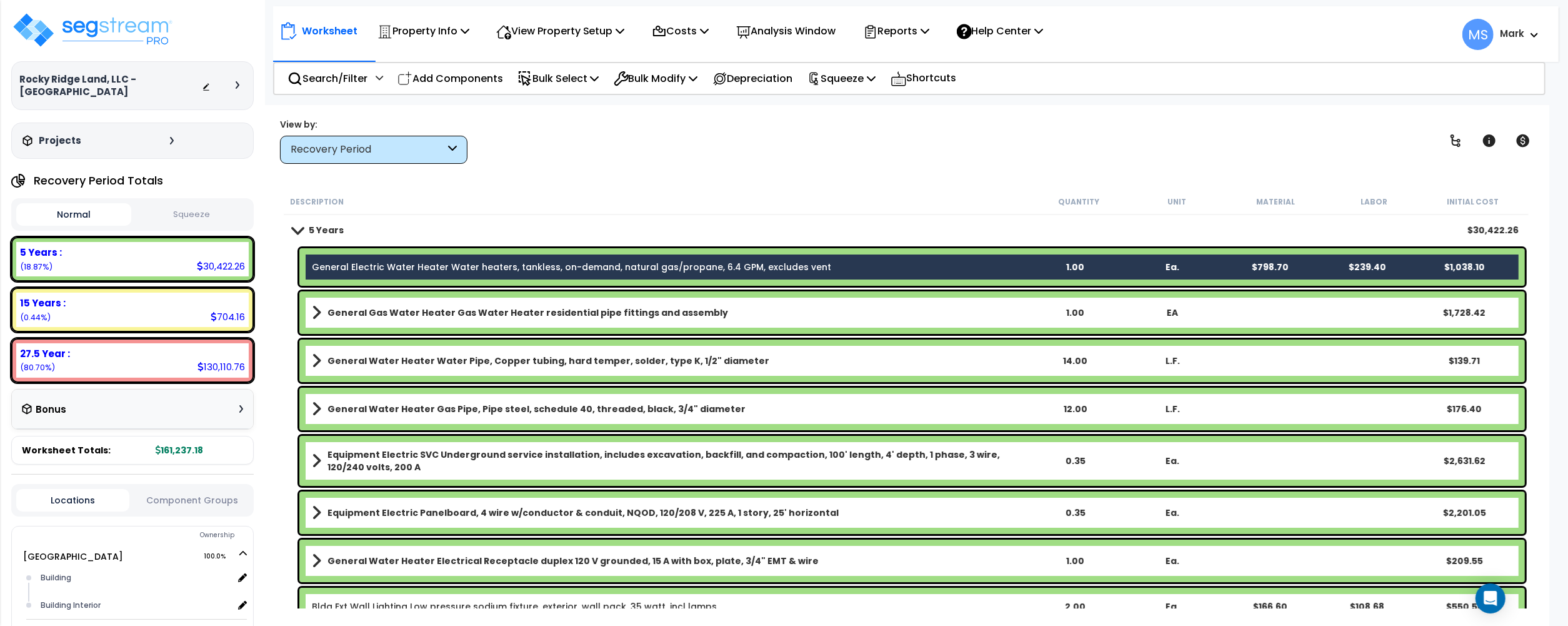
click at [192, 214] on button "Squeeze" at bounding box center [192, 215] width 115 height 22
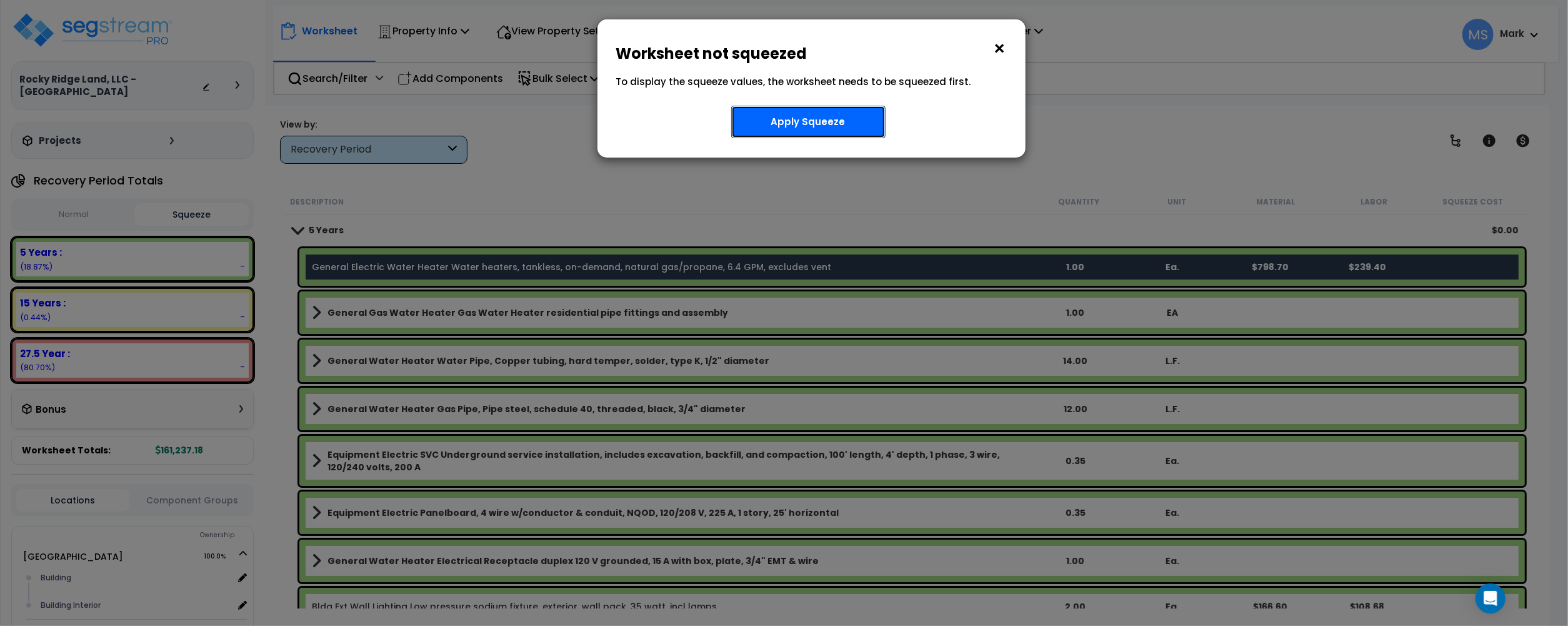
click at [833, 125] on button "Apply Squeeze" at bounding box center [808, 122] width 154 height 33
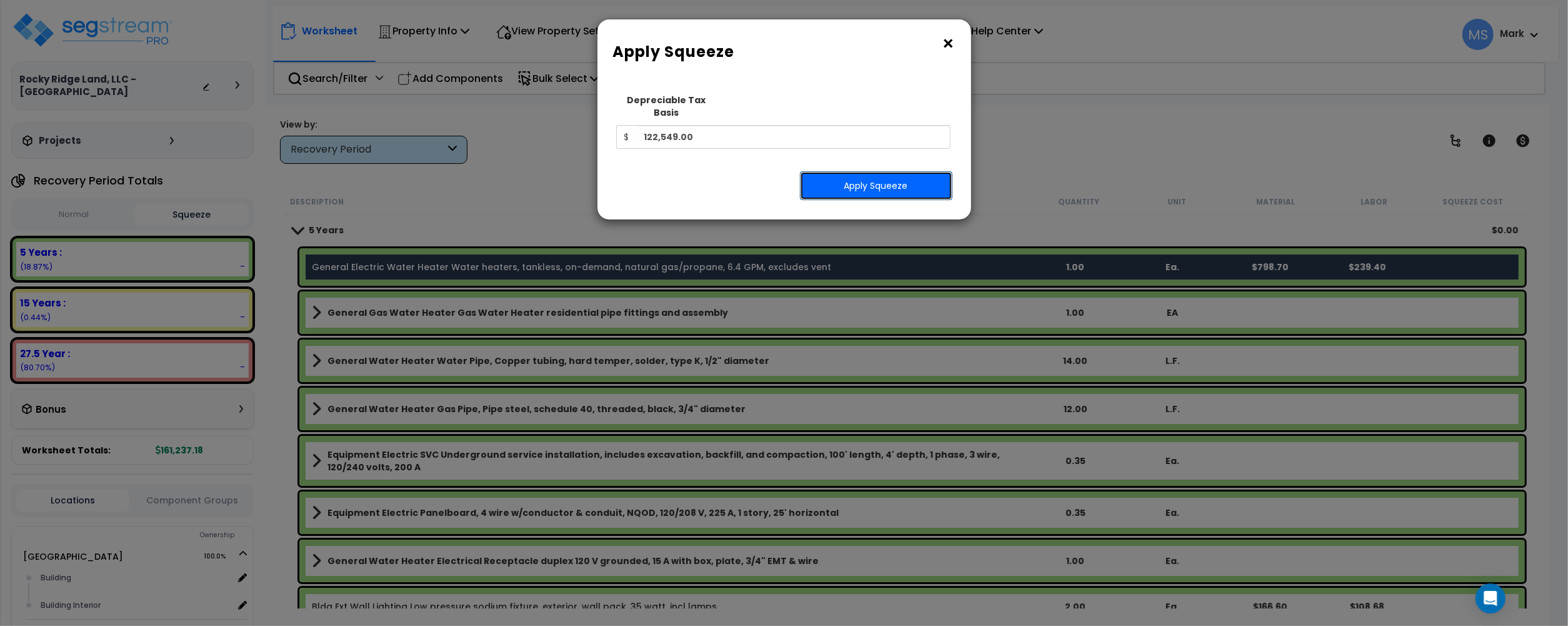
click at [878, 175] on button "Apply Squeeze" at bounding box center [876, 186] width 153 height 29
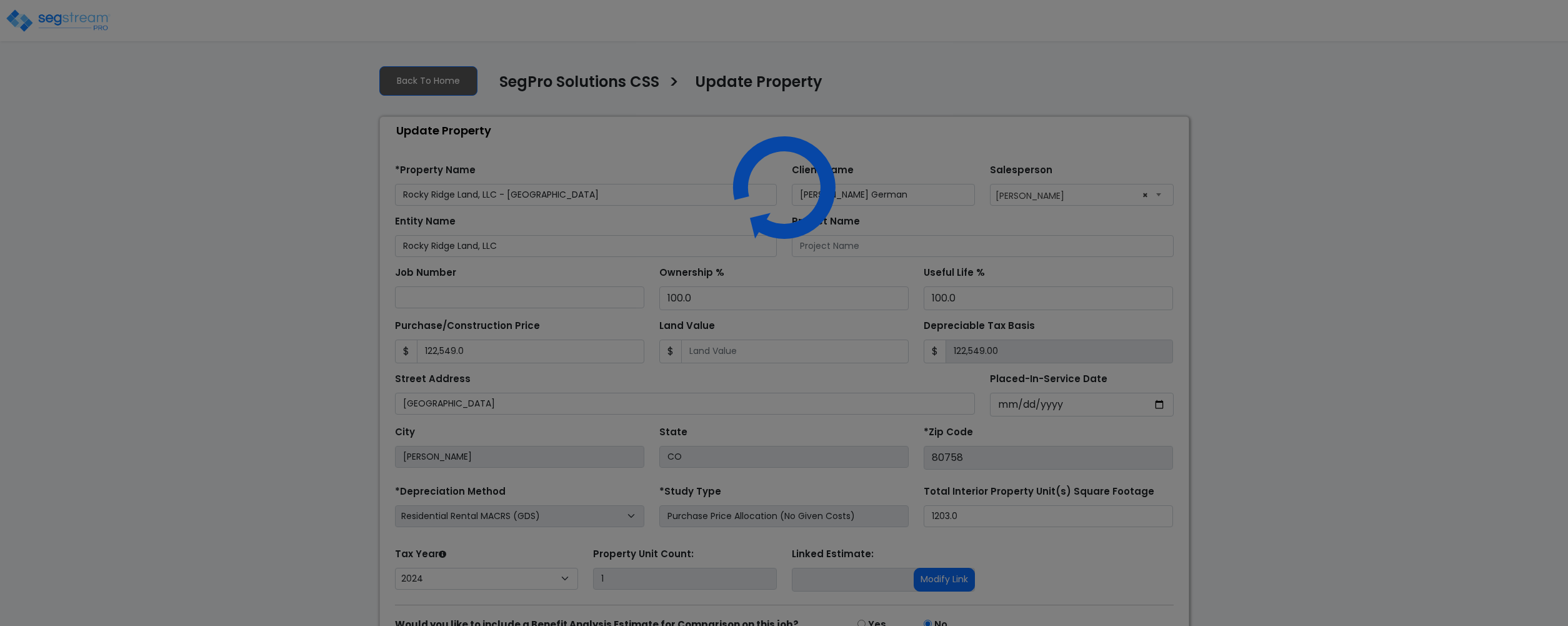
select select "2024"
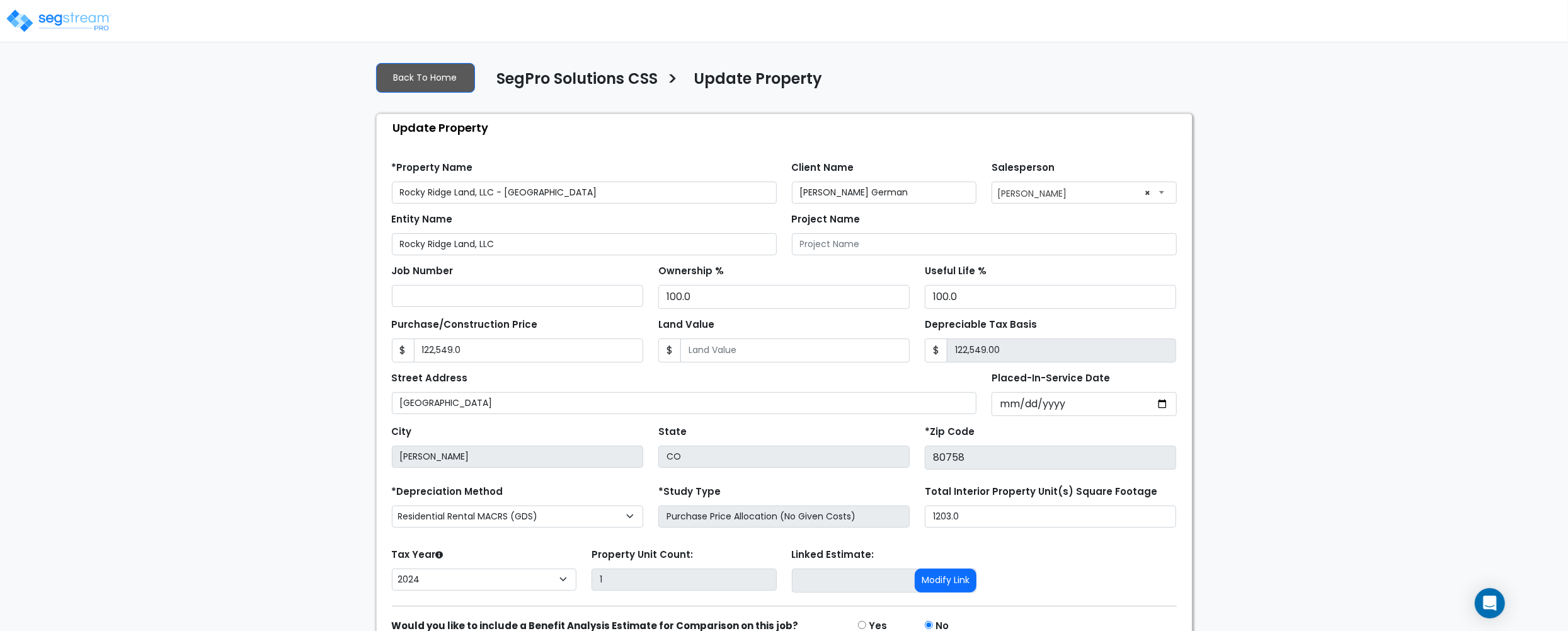
scroll to position [71, 0]
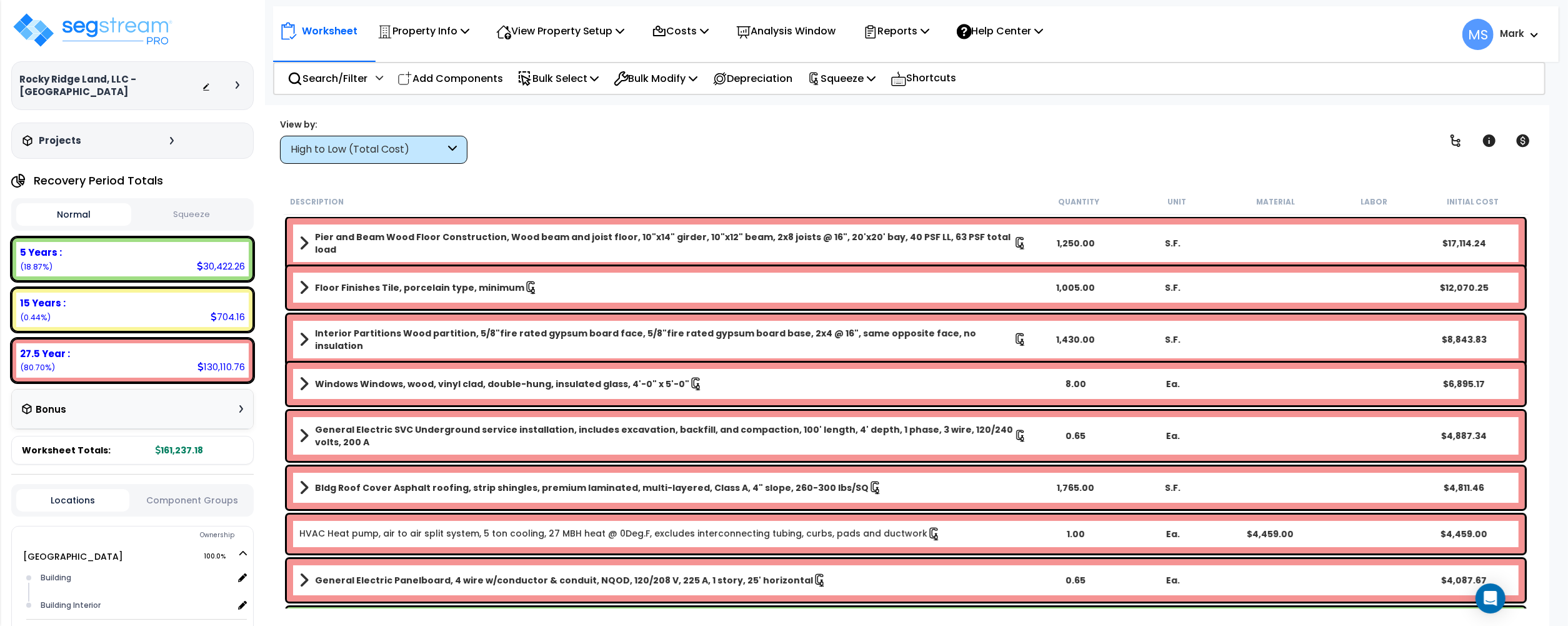
click at [222, 498] on button "Component Groups" at bounding box center [192, 500] width 113 height 14
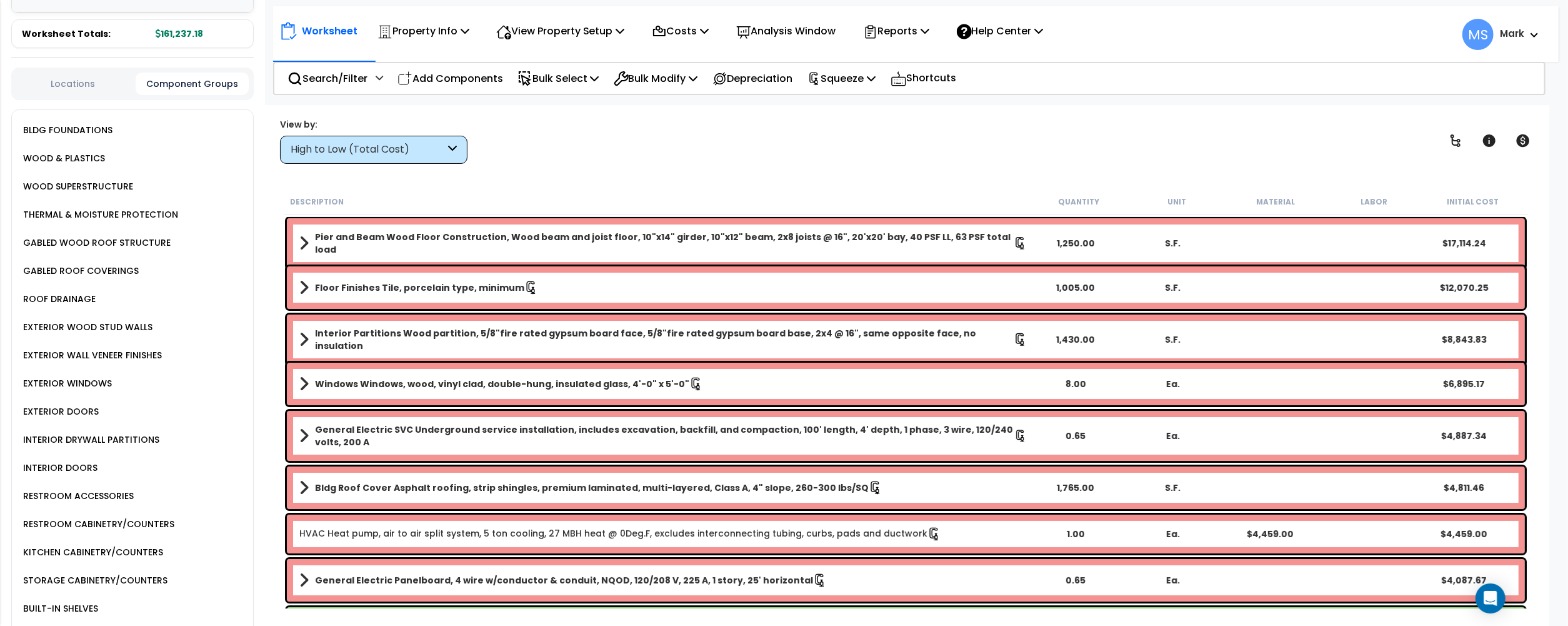
scroll to position [167, 0]
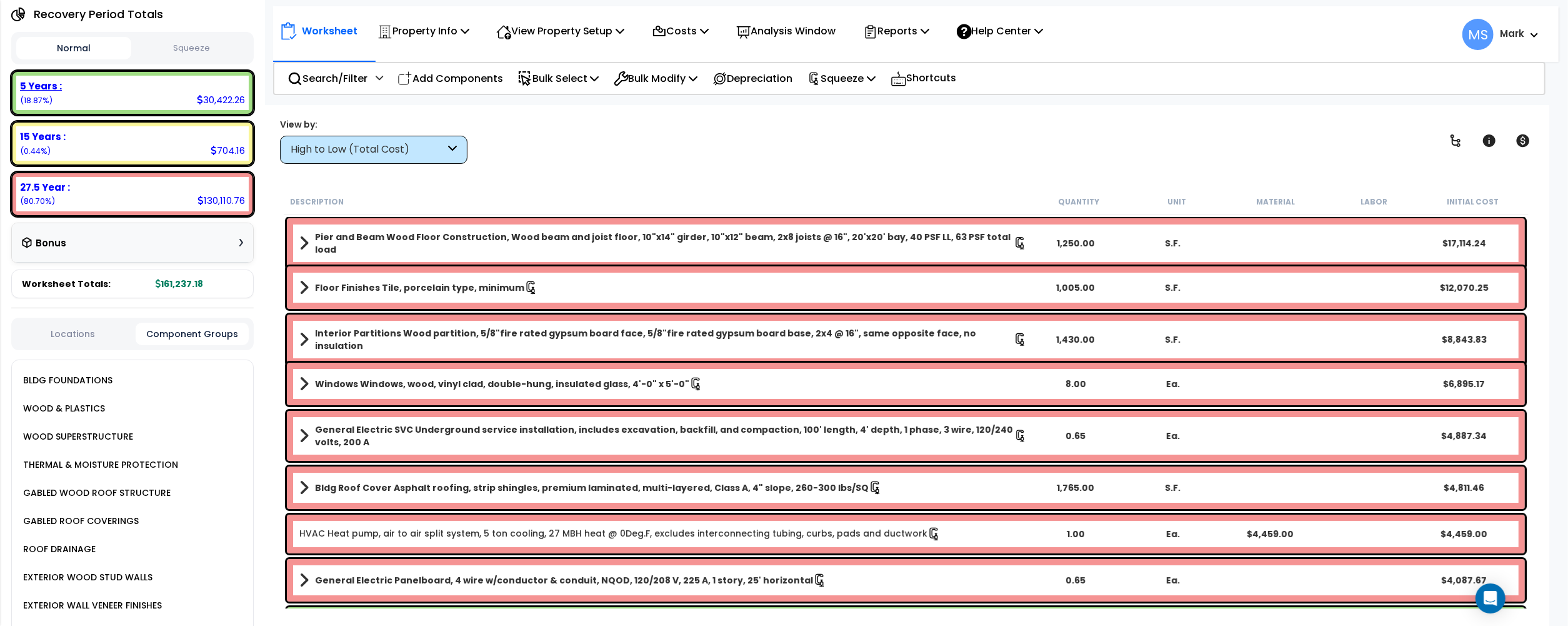
click at [191, 91] on div "5 Years :" at bounding box center [132, 86] width 225 height 13
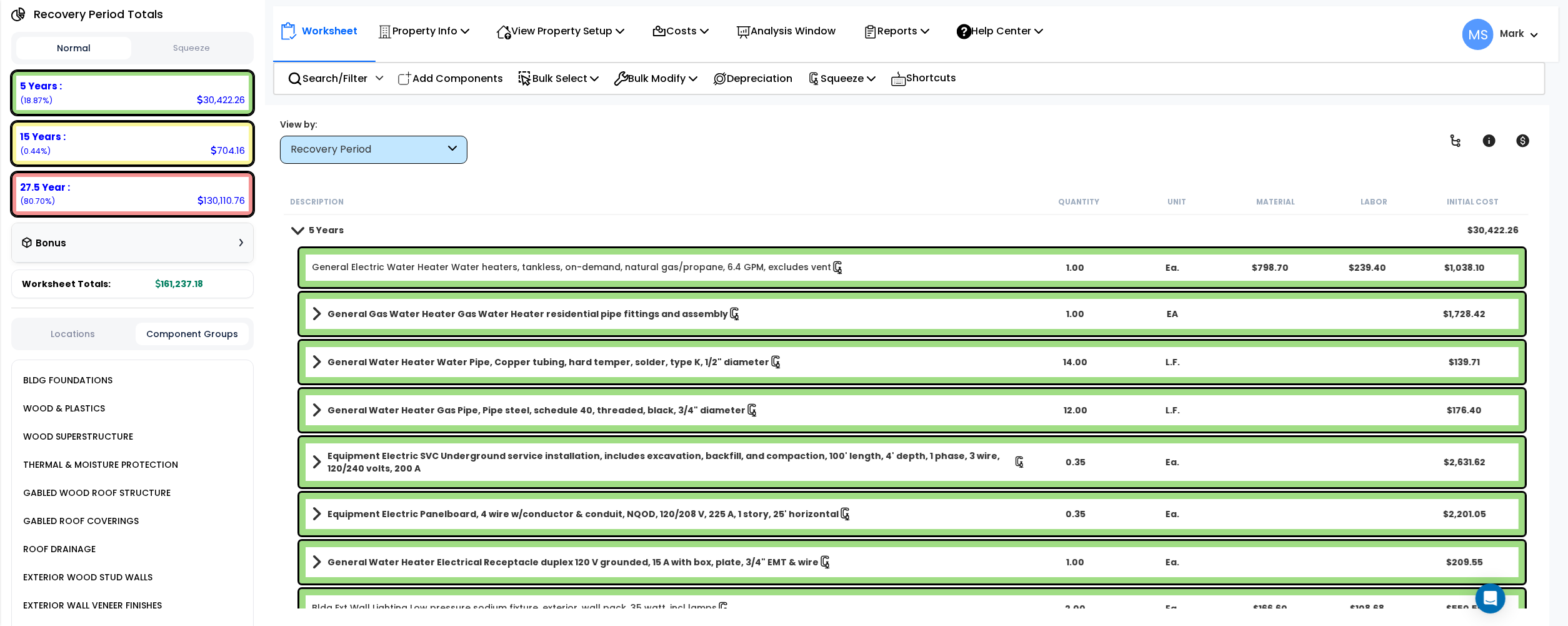
click at [521, 265] on link "General Electric Water Heater Water heaters, tankless, on-demand, natural gas/p…" at bounding box center [578, 268] width 533 height 14
click at [533, 270] on link "General Electric Water Heater Water heaters, tankless, on-demand, natural gas/p…" at bounding box center [578, 268] width 533 height 14
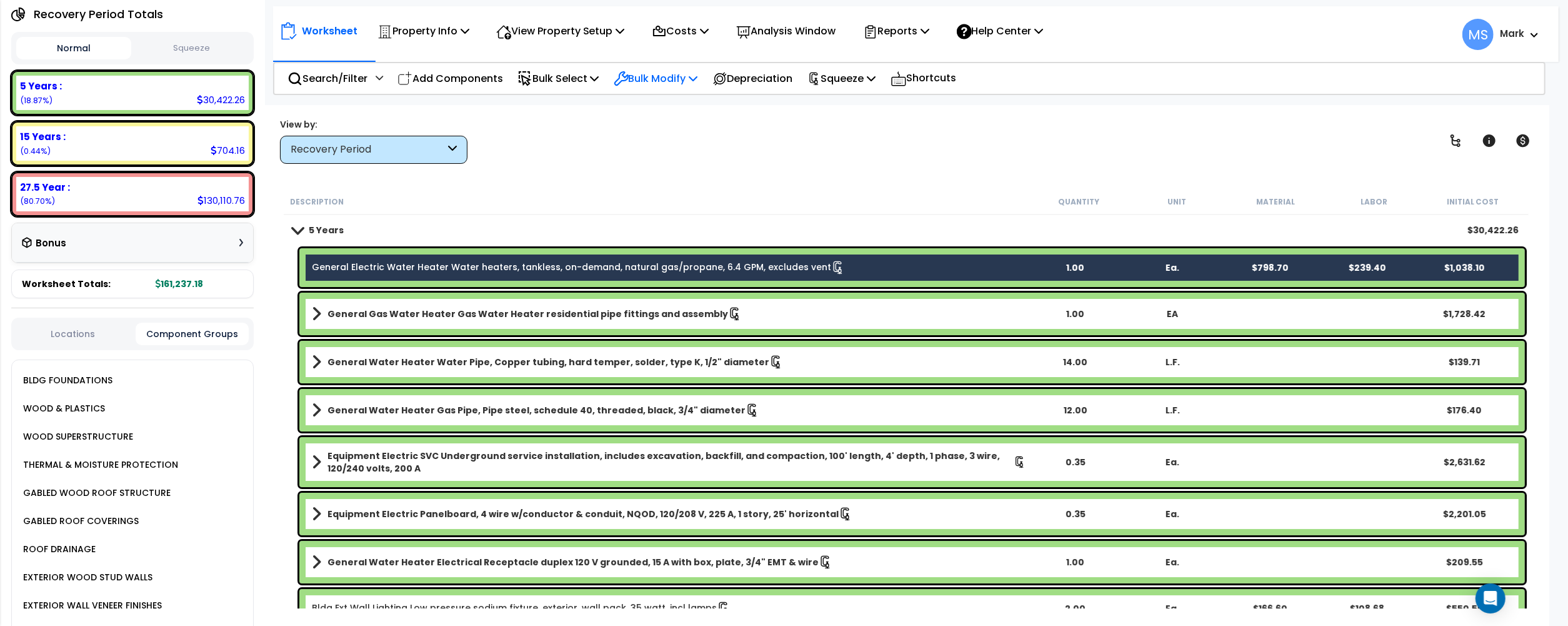
click at [690, 86] on p "Bulk Modify" at bounding box center [655, 79] width 84 height 17
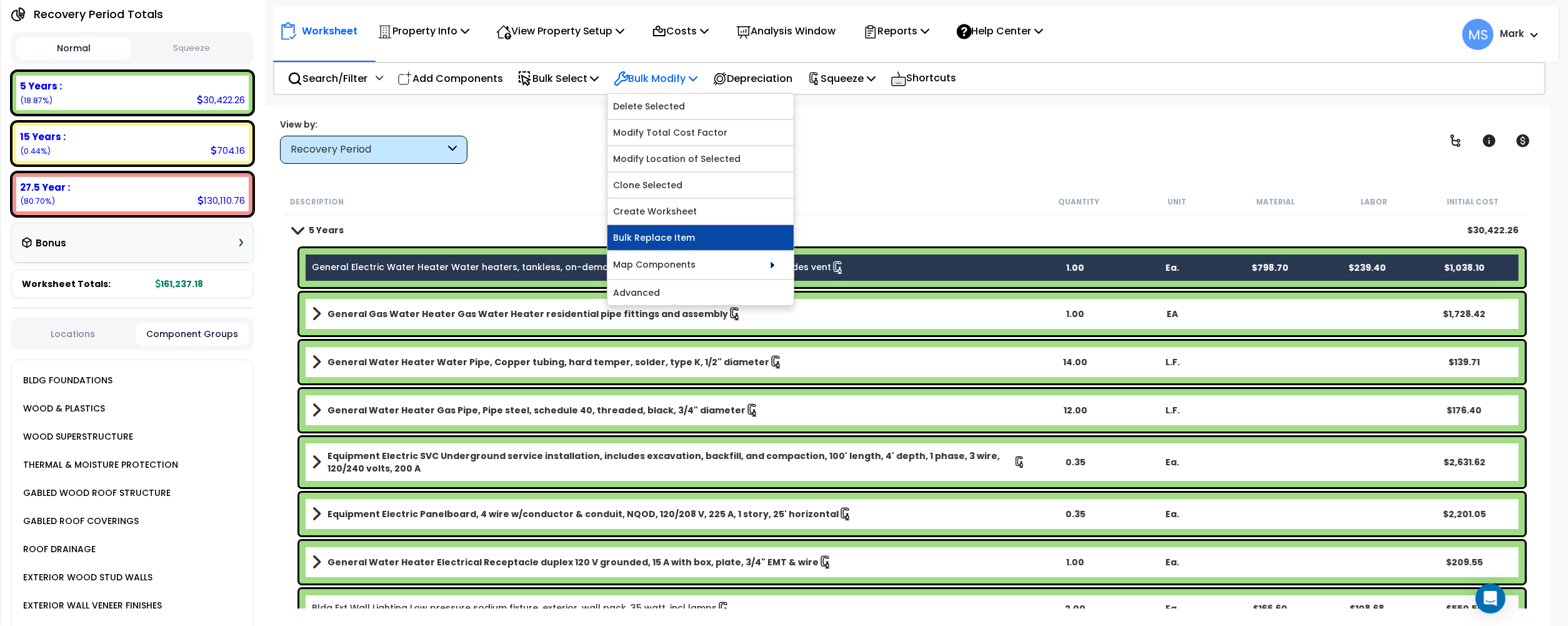
click at [690, 238] on link "Bulk Replace Item" at bounding box center [700, 238] width 186 height 25
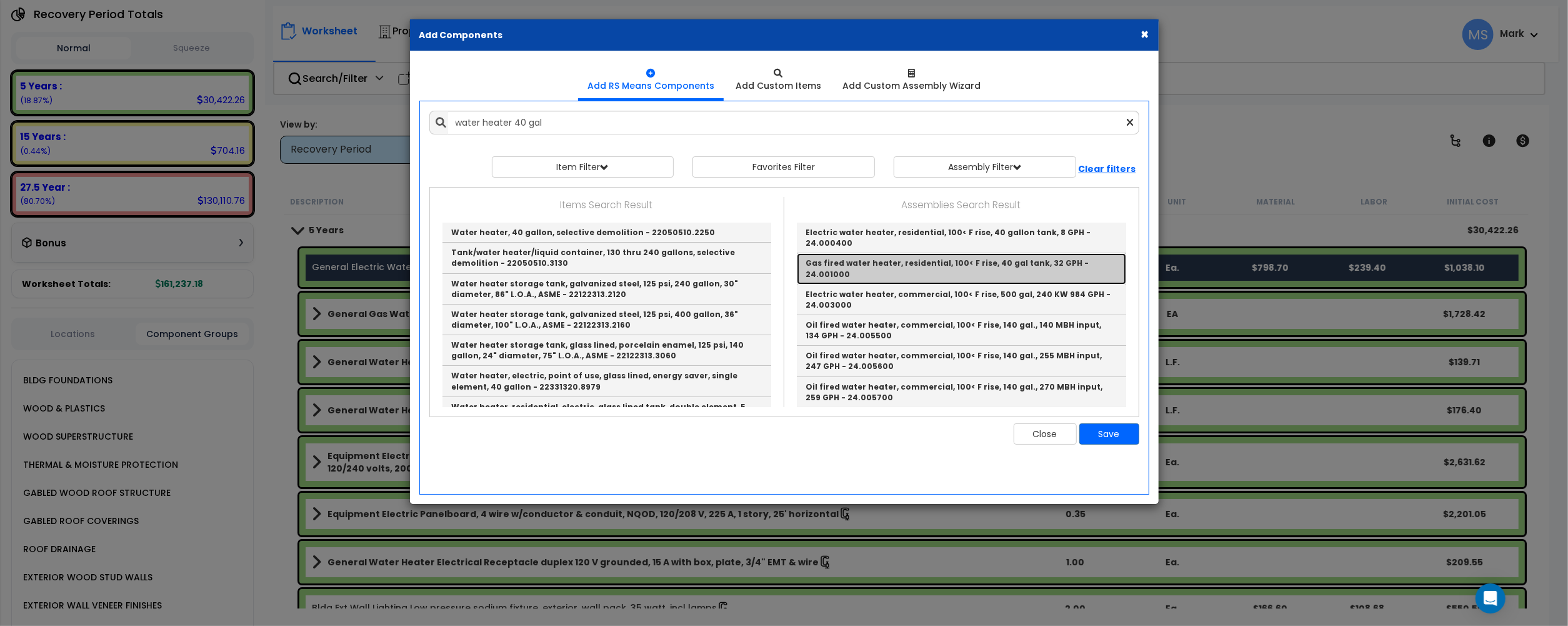
click at [862, 268] on link "Gas fired water heater, residential, 100< F rise, 40 gal tank, 32 GPH - 24.0010…" at bounding box center [961, 268] width 329 height 31
type input "Gas fired water heater, residential, 100< F rise, 40 gal tank, 32 GPH - 24.0010…"
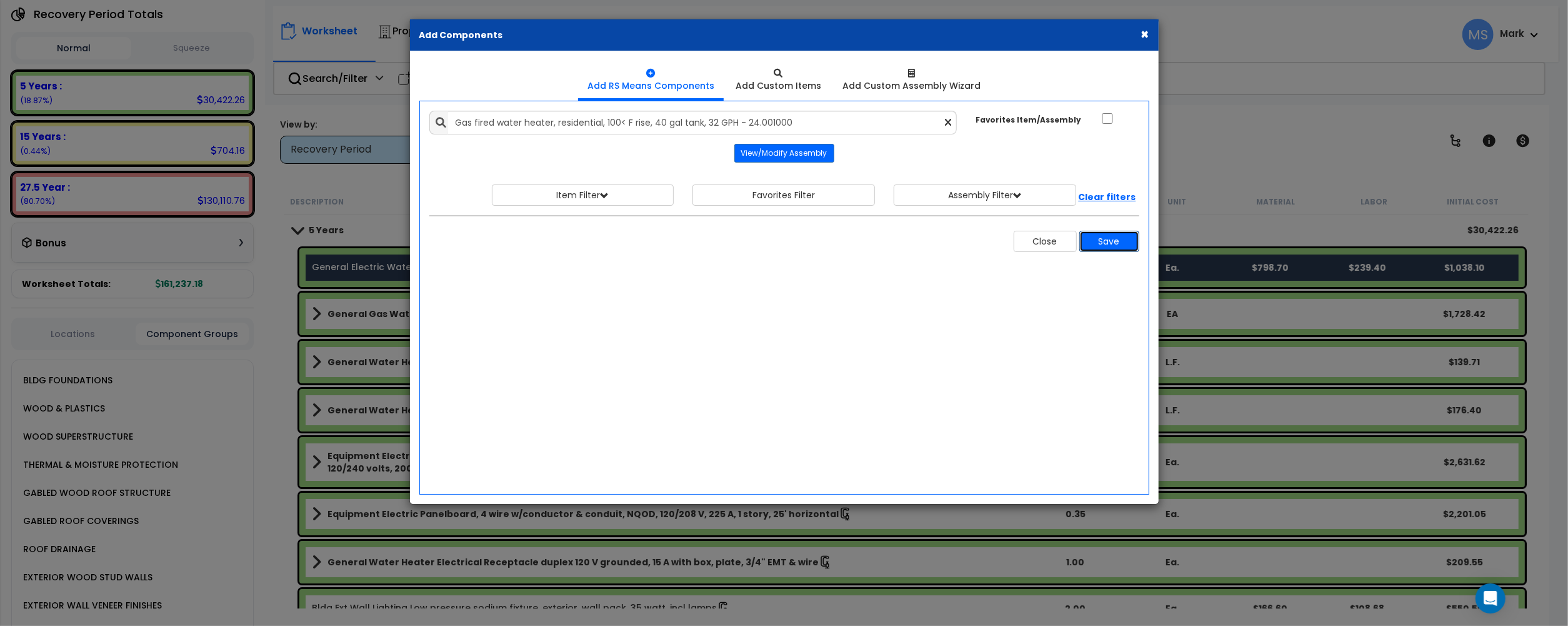
click at [1107, 249] on button "Save" at bounding box center [1109, 242] width 60 height 21
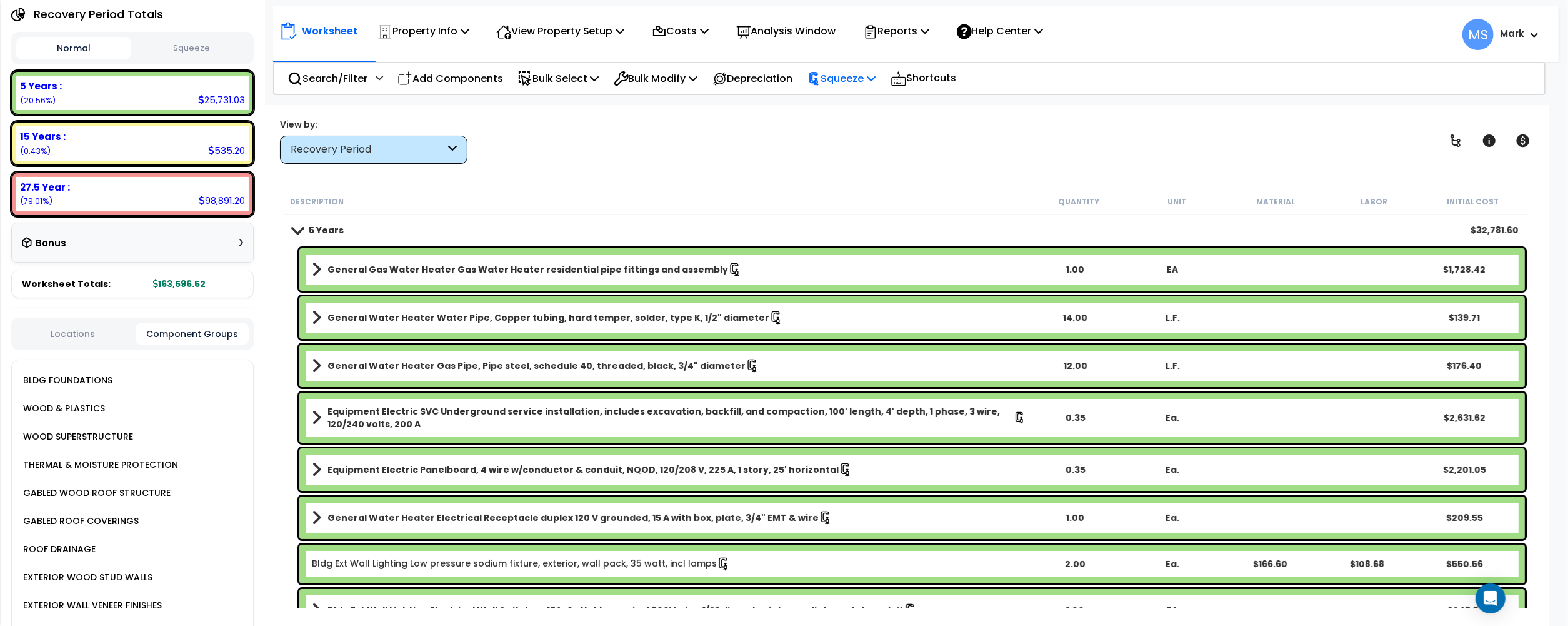
click at [858, 86] on p "Squeeze" at bounding box center [842, 79] width 69 height 17
click at [864, 111] on link "Re-squeeze" at bounding box center [863, 109] width 124 height 29
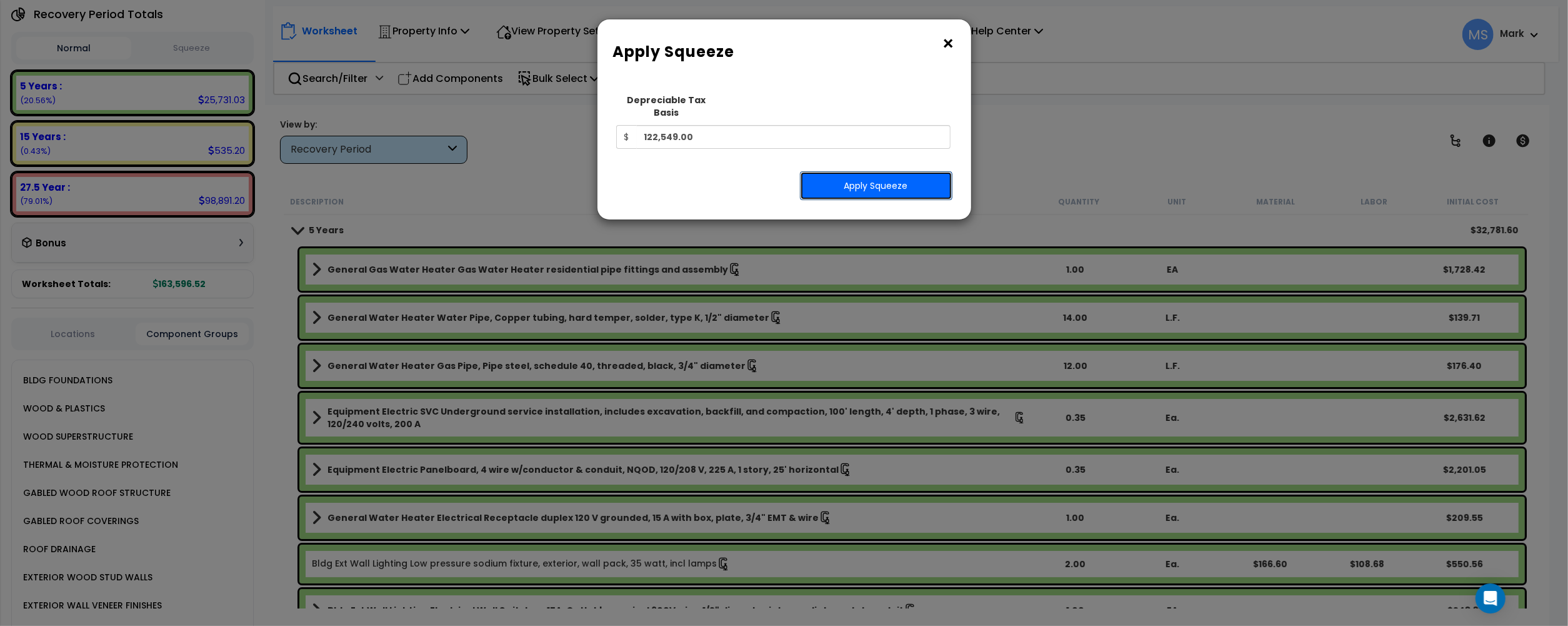
click at [817, 175] on button "Apply Squeeze" at bounding box center [876, 186] width 153 height 29
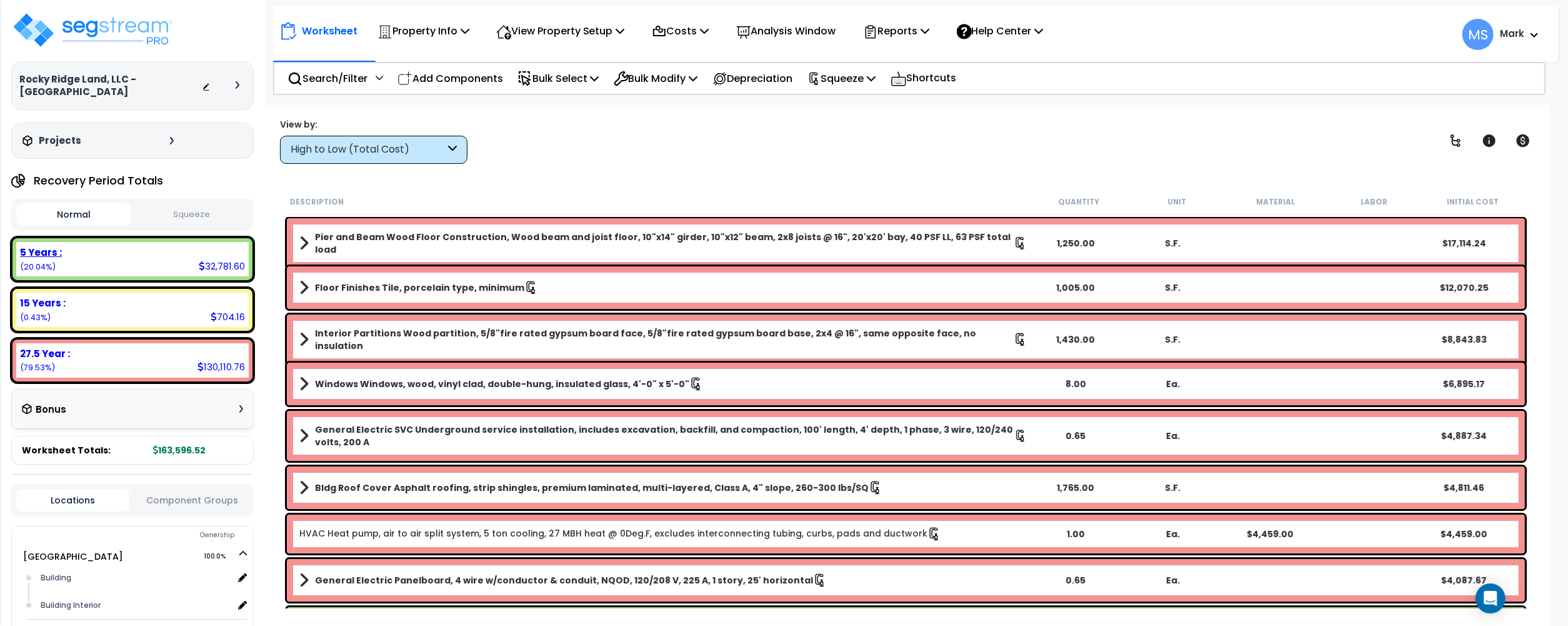
click at [211, 249] on div "5 Years :" at bounding box center [132, 252] width 225 height 13
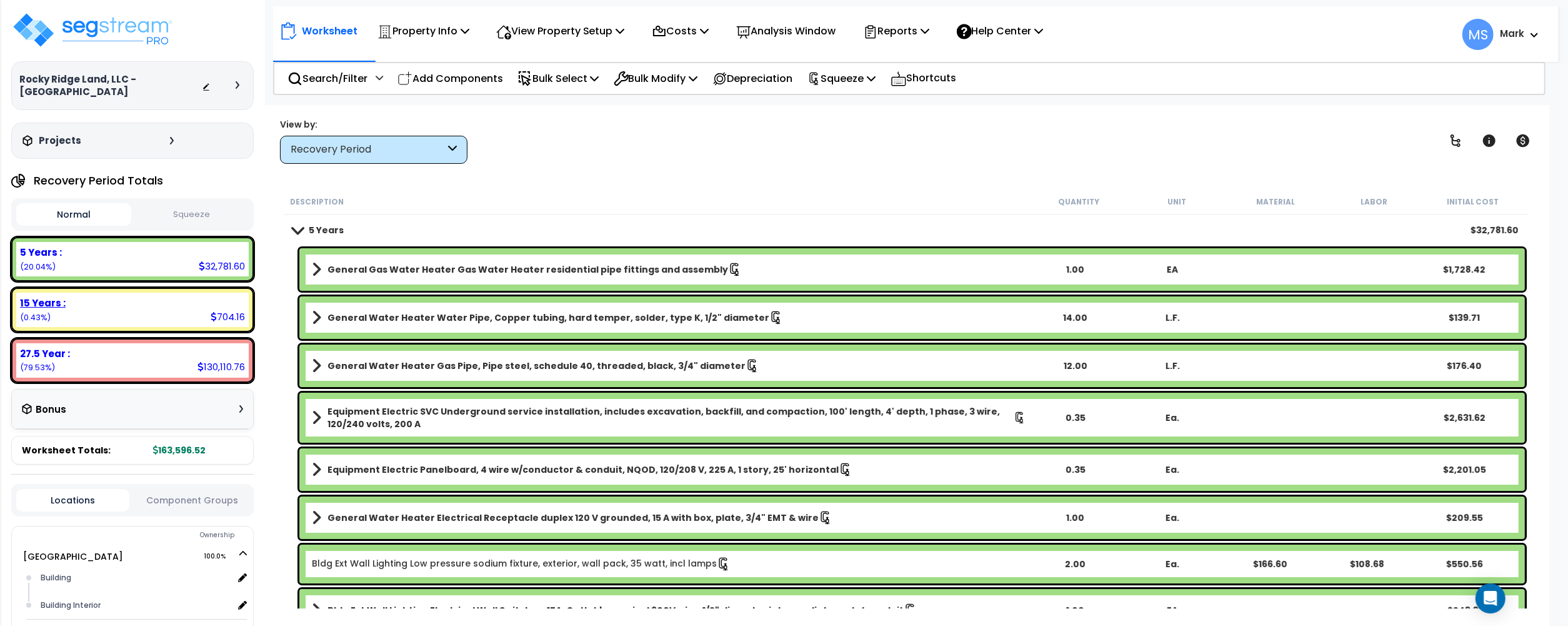
click at [230, 314] on div "704.16" at bounding box center [228, 316] width 34 height 13
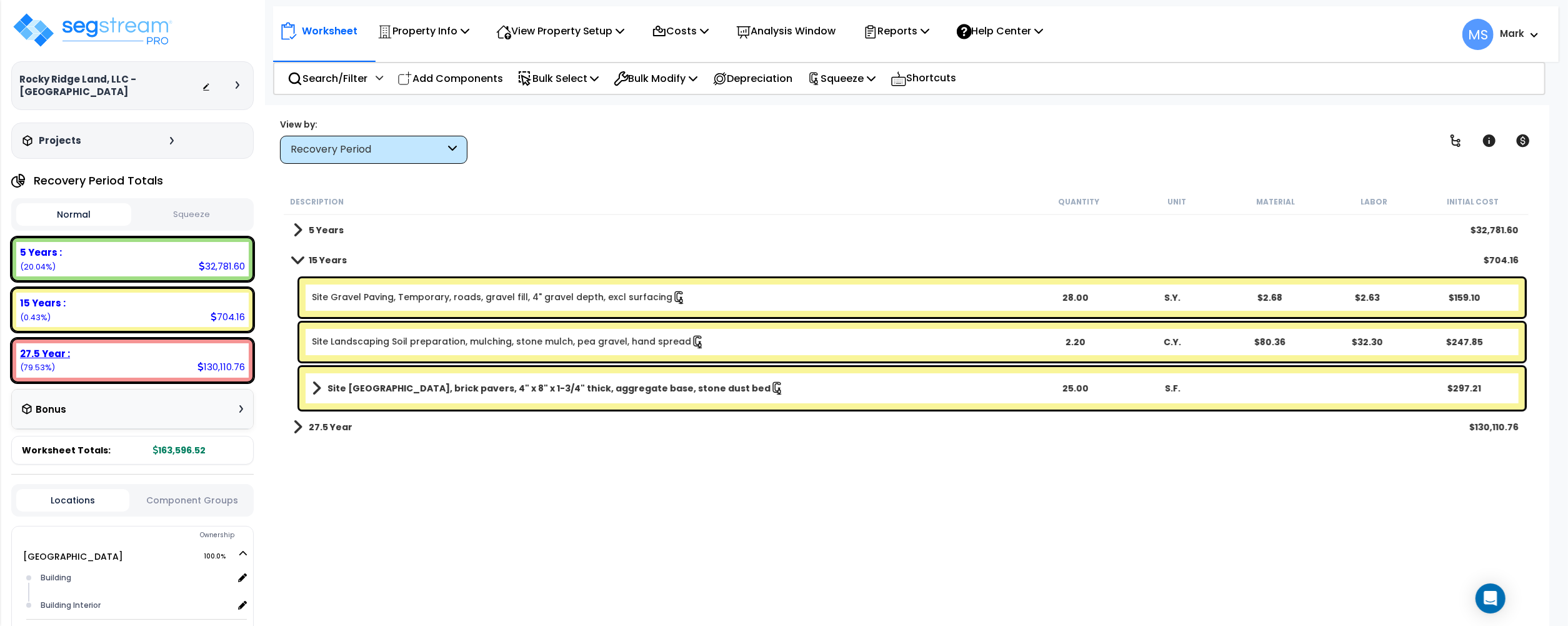
click at [192, 362] on div "27.5 Year : 130,110.76 (79.53%)" at bounding box center [132, 360] width 232 height 34
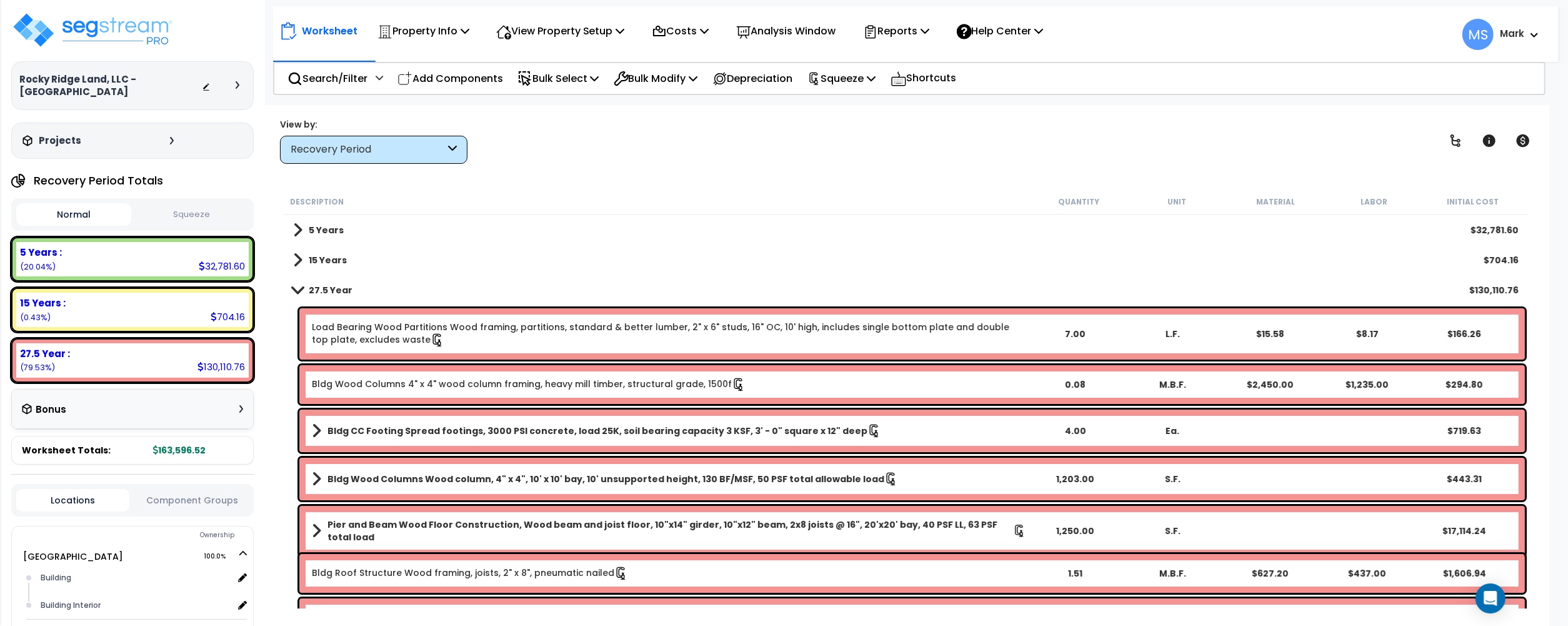
click at [206, 505] on button "Component Groups" at bounding box center [192, 500] width 113 height 14
click at [105, 546] on div "BLDG FOUNDATIONS" at bounding box center [66, 547] width 92 height 15
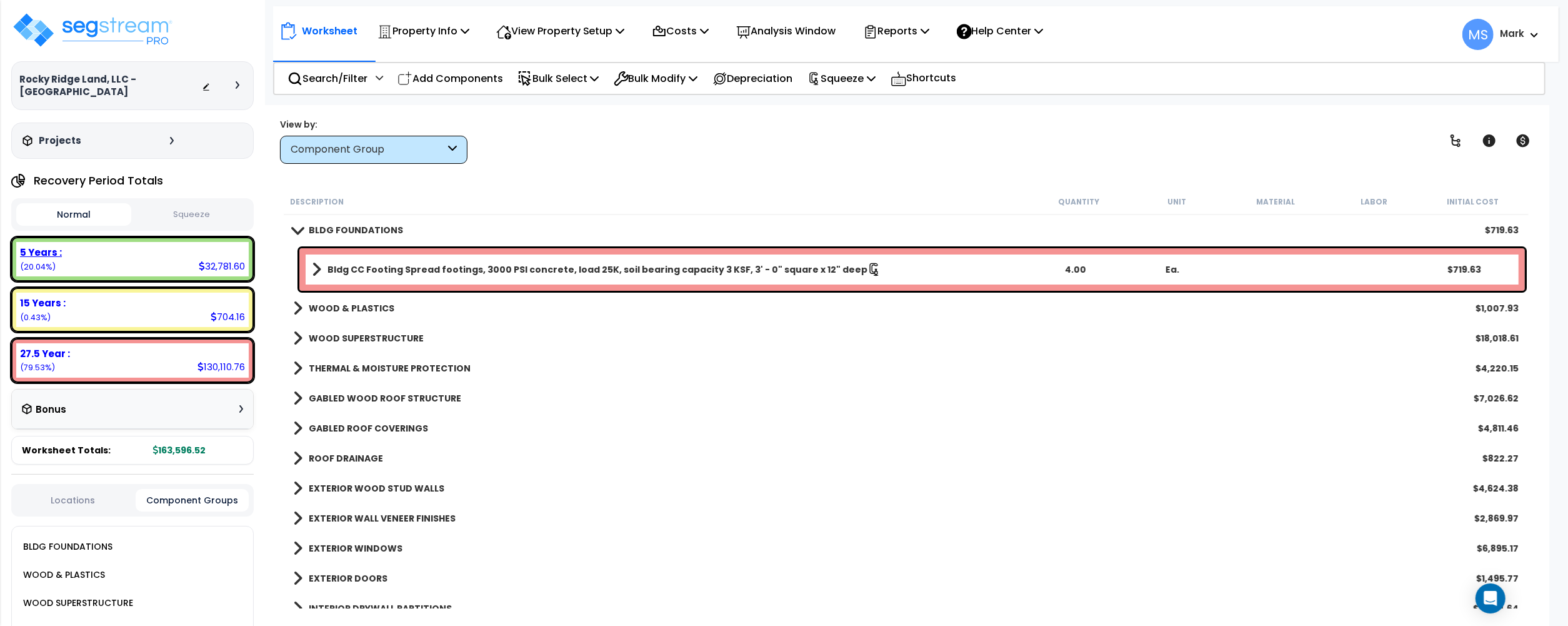
click at [115, 271] on div "5 Years : 32,781.60 (20.04%)" at bounding box center [132, 259] width 232 height 34
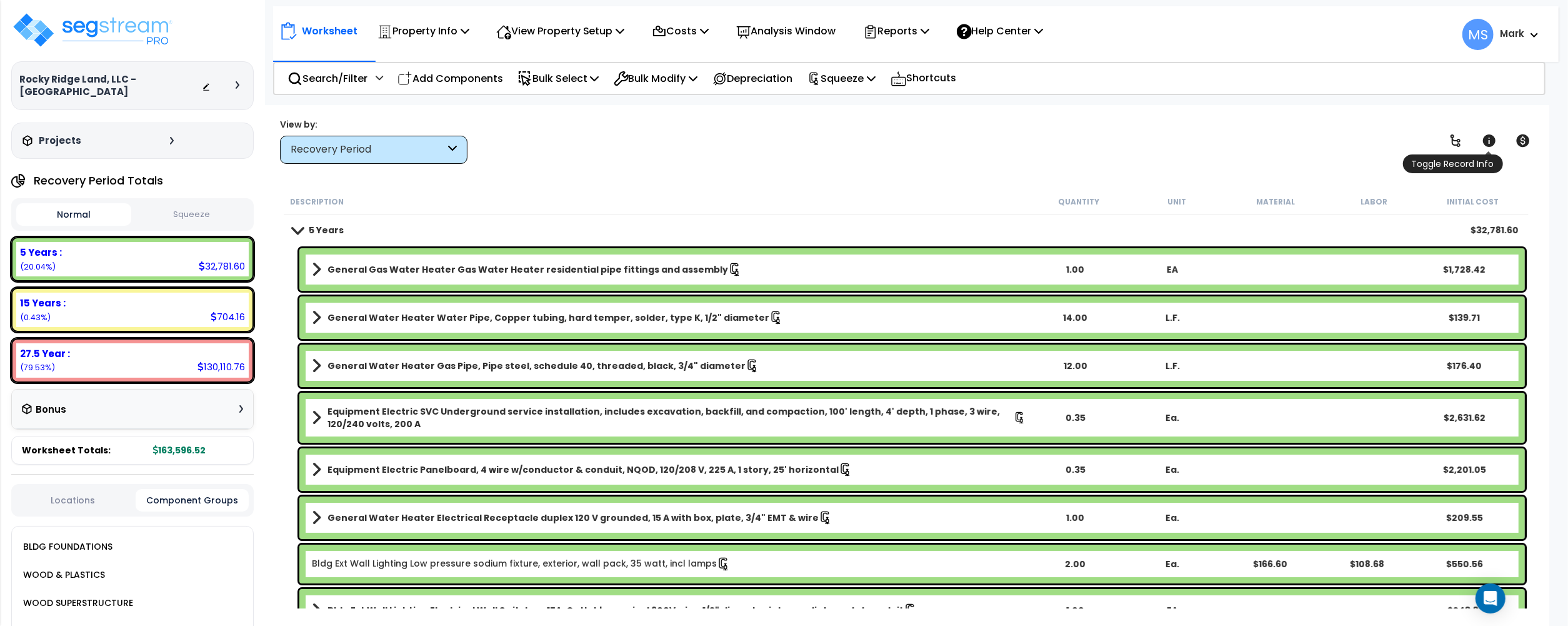
click at [1483, 138] on icon at bounding box center [1489, 141] width 15 height 15
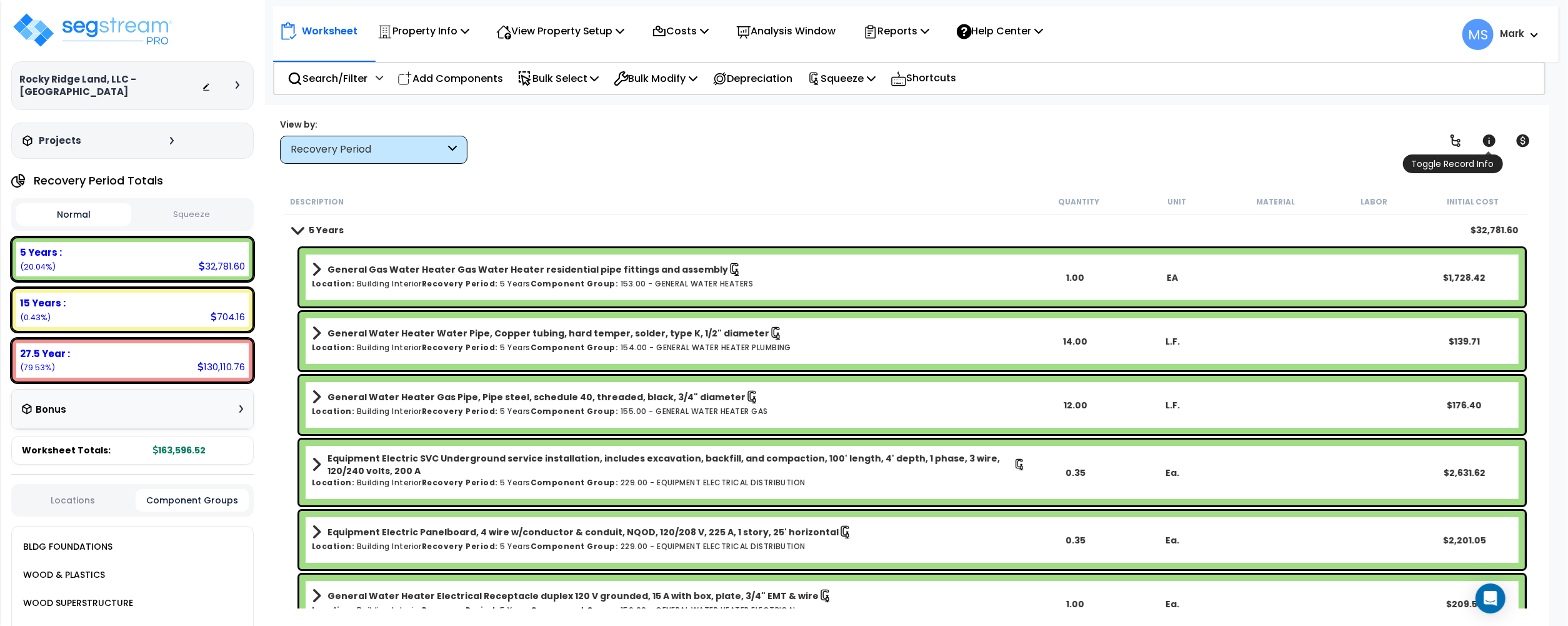
click at [1485, 140] on icon at bounding box center [1489, 141] width 12 height 12
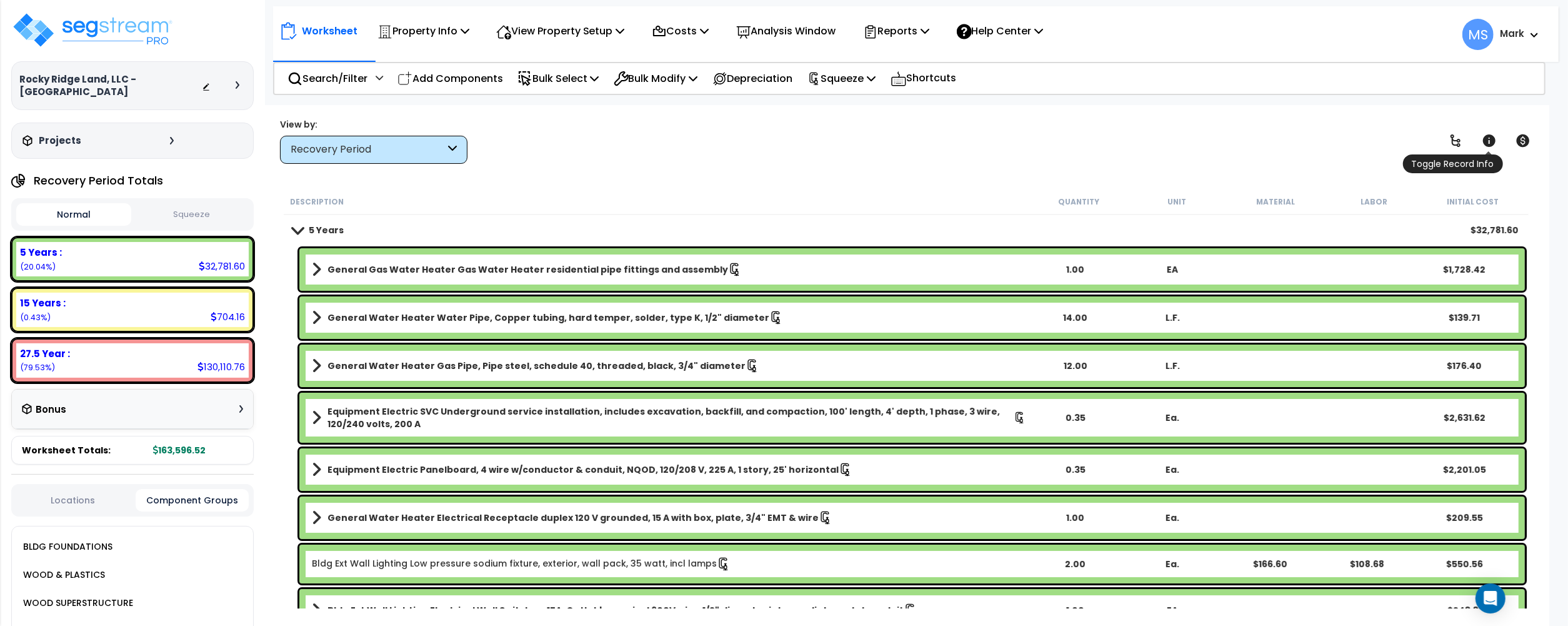
click at [1486, 141] on icon at bounding box center [1489, 141] width 12 height 12
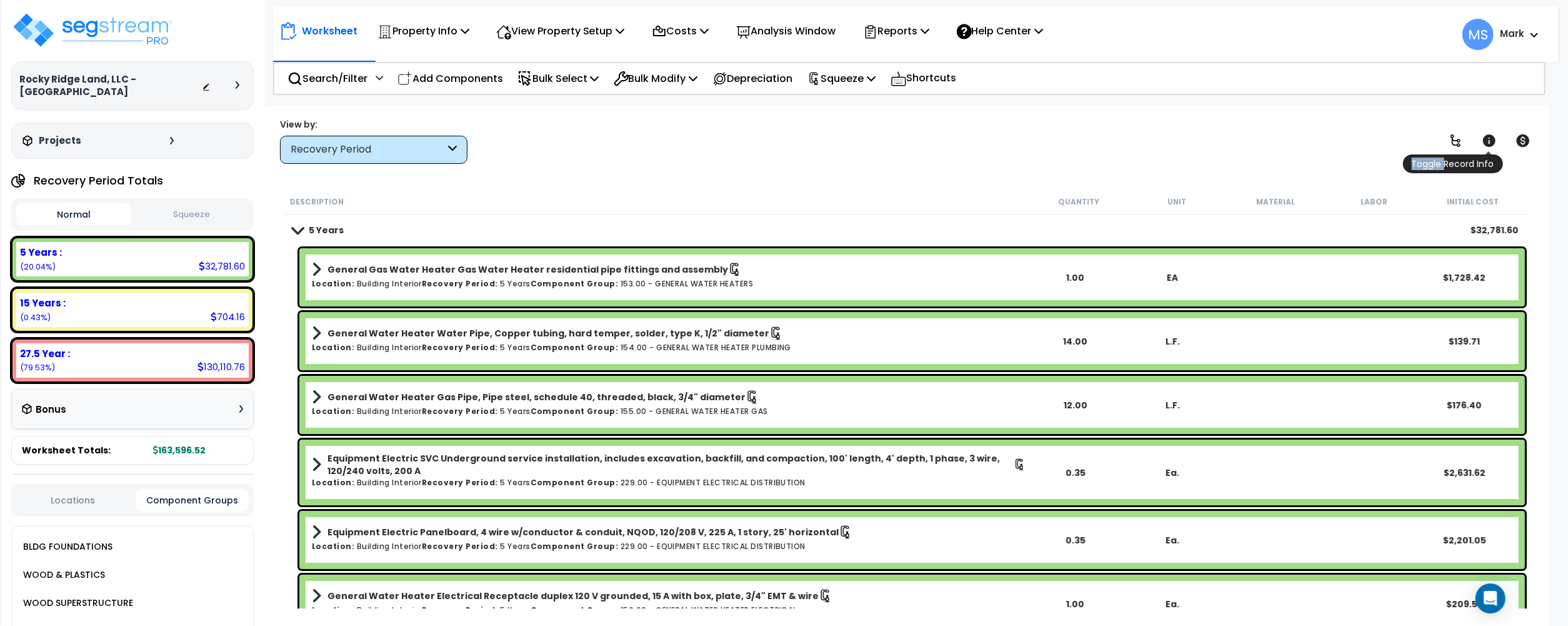
click at [1486, 141] on icon at bounding box center [1489, 141] width 12 height 12
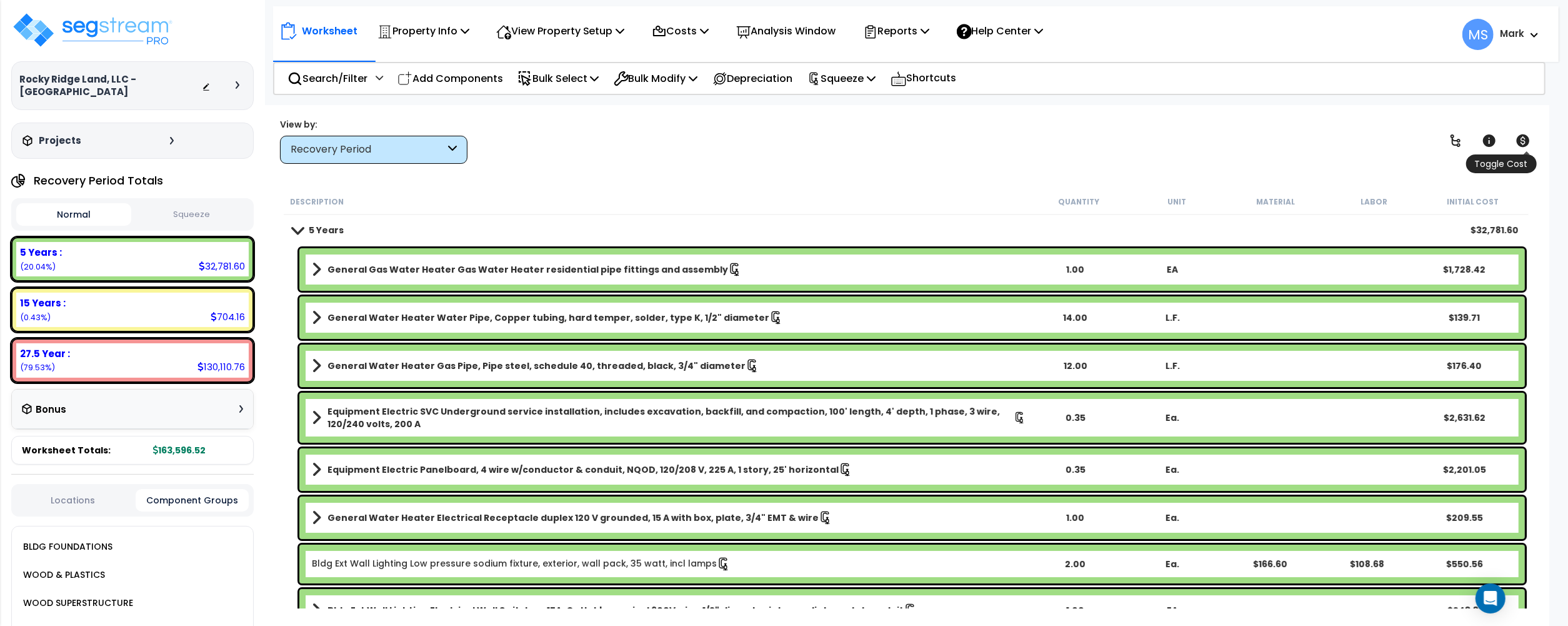
click at [1520, 151] on link at bounding box center [1523, 141] width 27 height 28
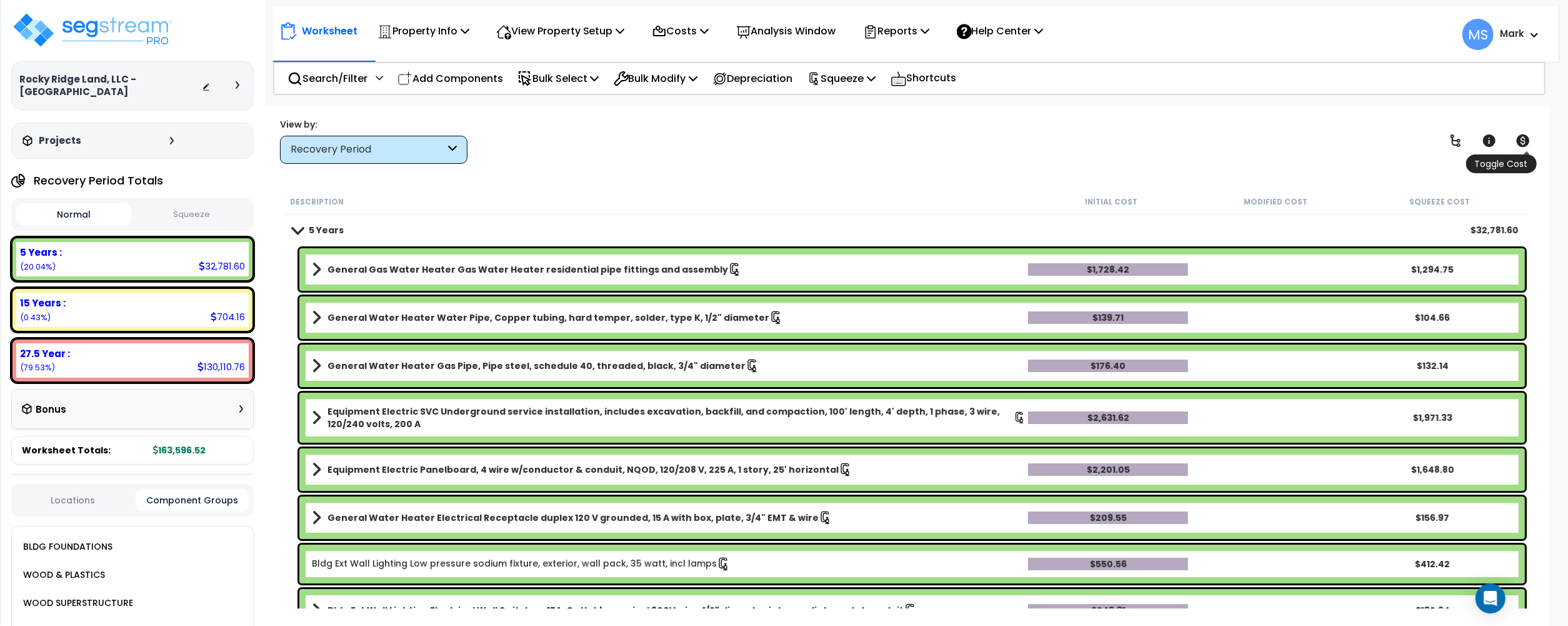
click at [1520, 151] on link at bounding box center [1523, 141] width 27 height 28
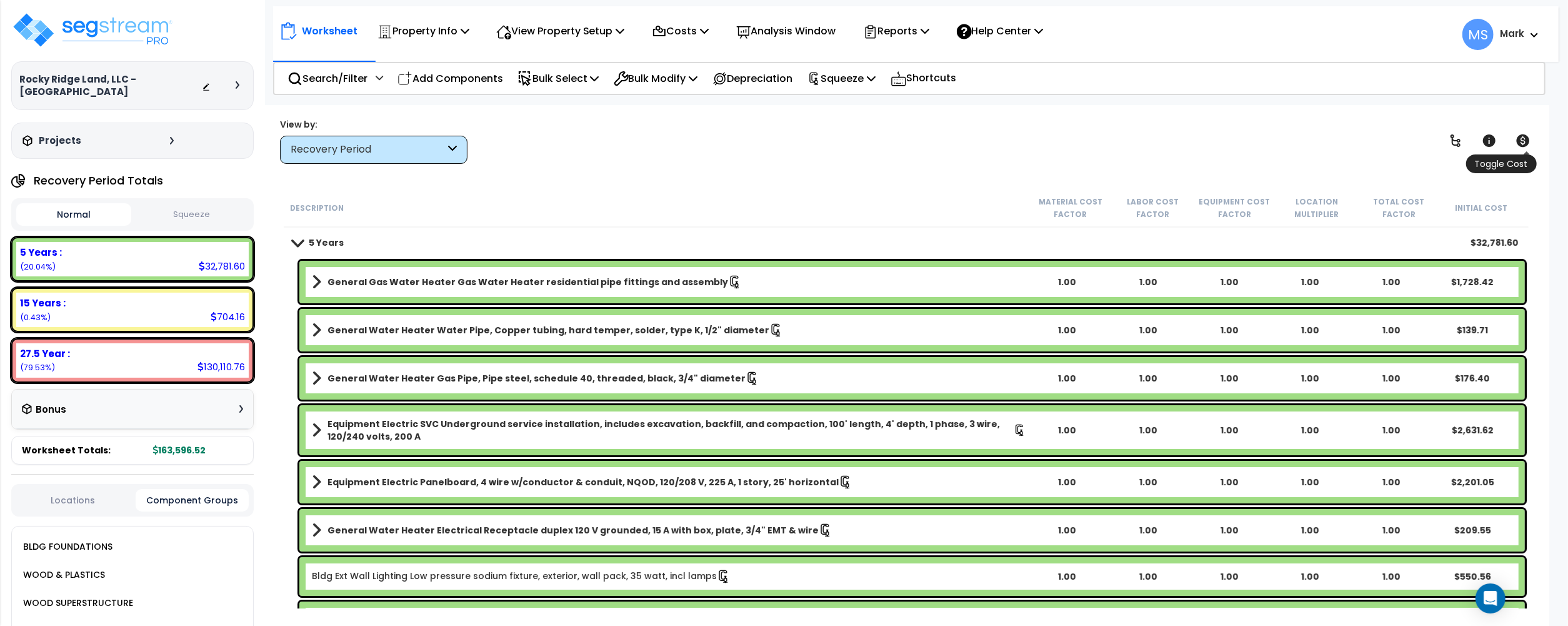
click at [1520, 151] on link at bounding box center [1523, 141] width 27 height 28
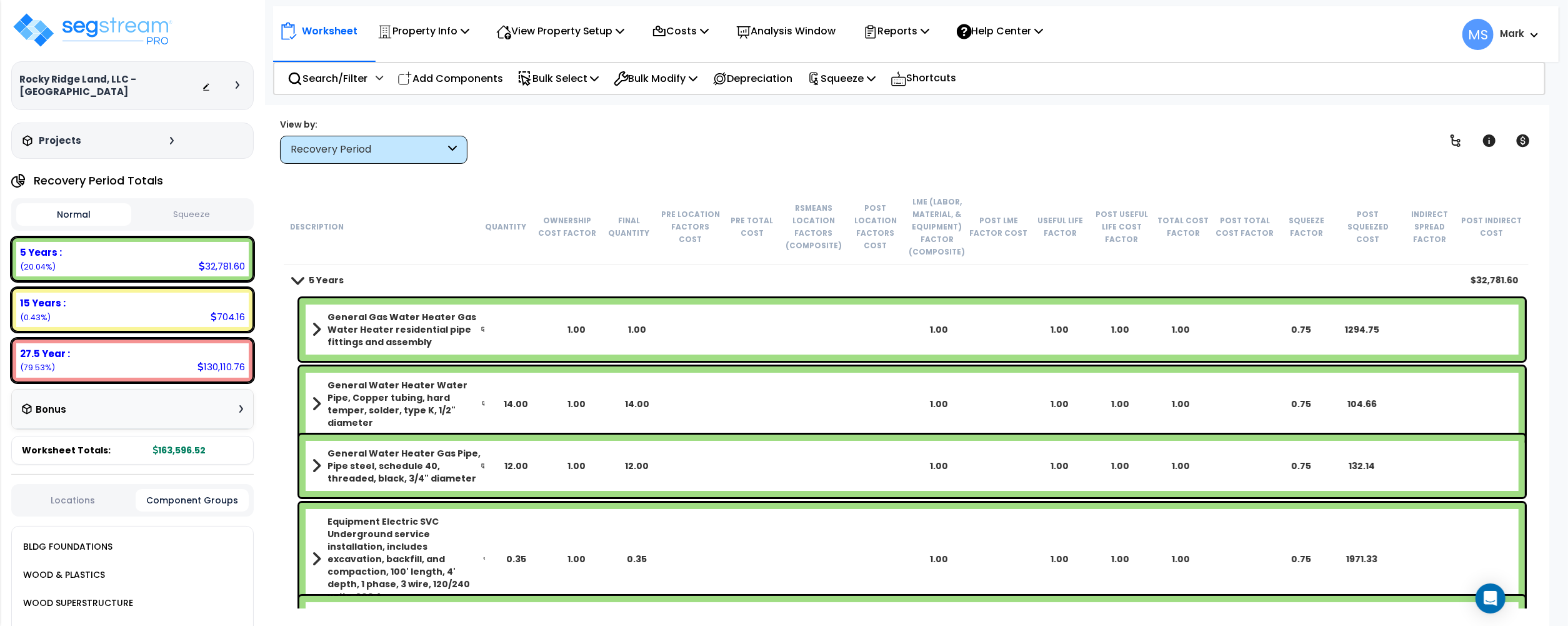
click at [81, 500] on button "Locations" at bounding box center [73, 500] width 113 height 14
click at [191, 496] on button "Component Groups" at bounding box center [192, 500] width 113 height 14
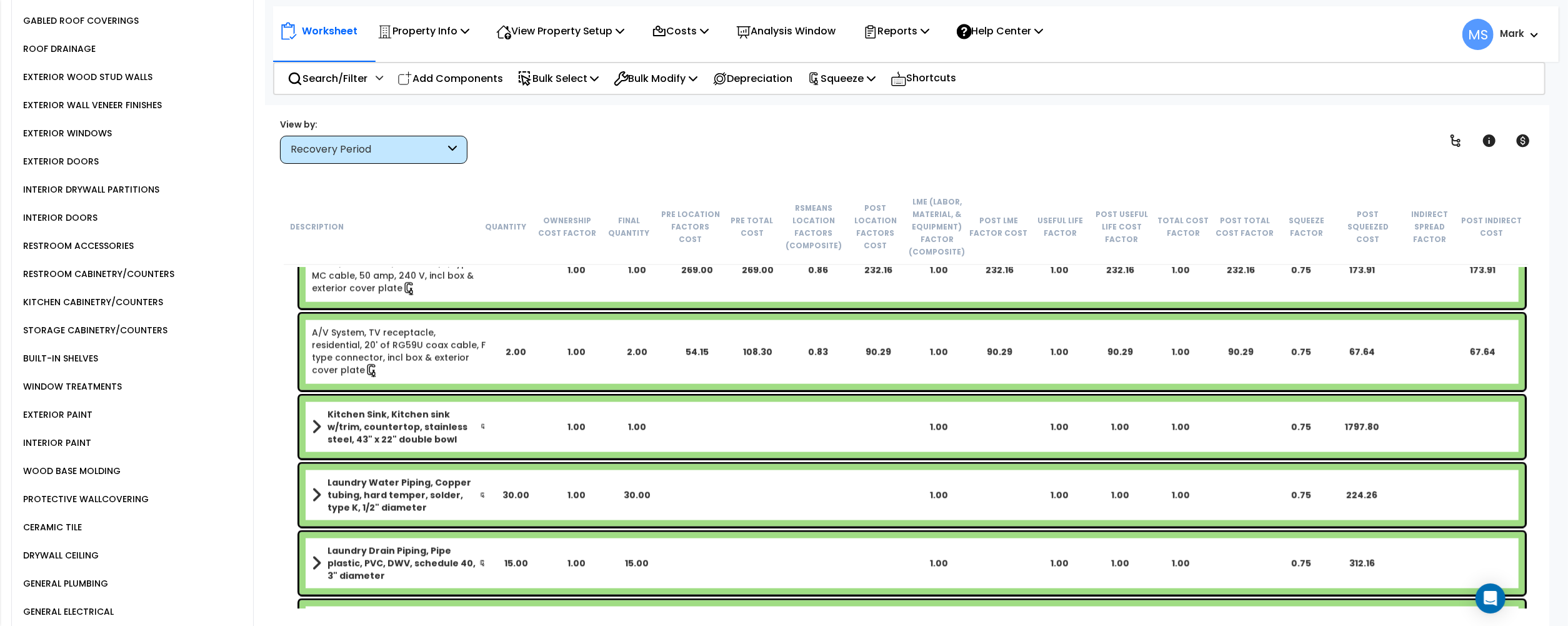
scroll to position [2167, 0]
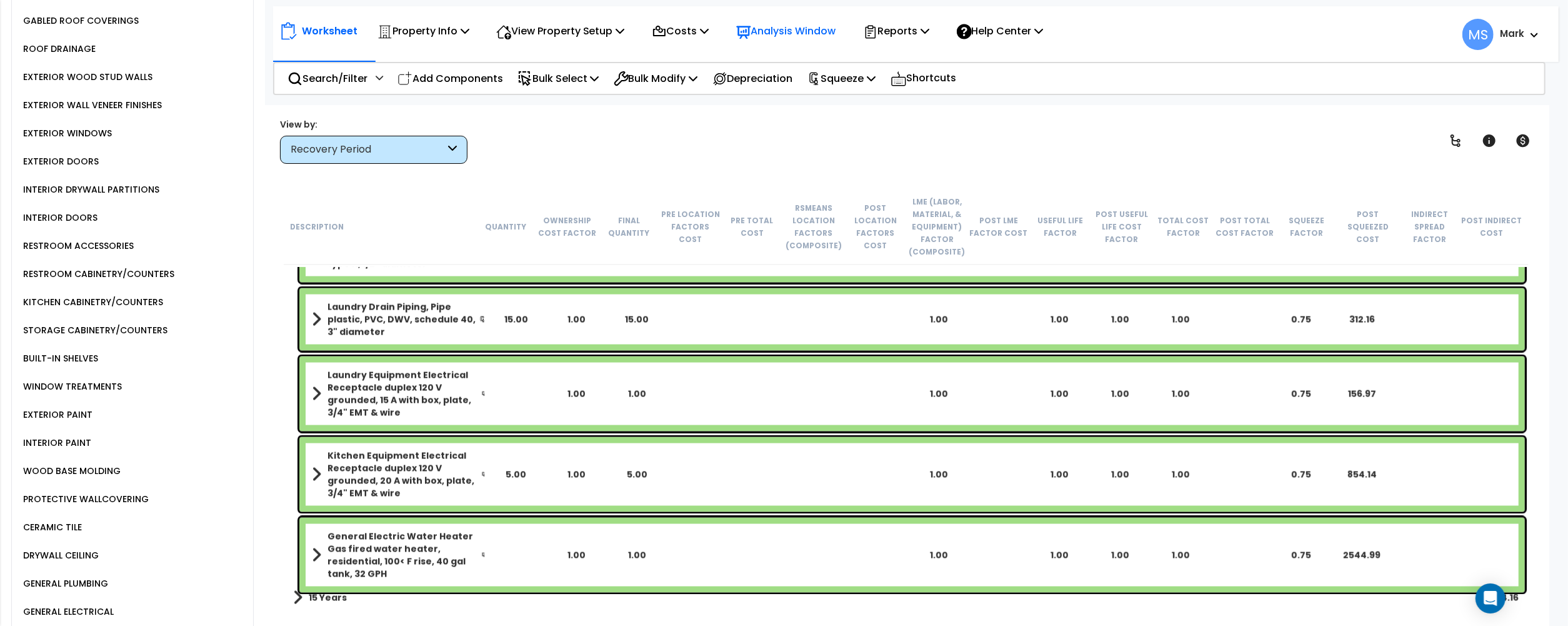
click at [801, 31] on p "Analysis Window" at bounding box center [786, 31] width 100 height 17
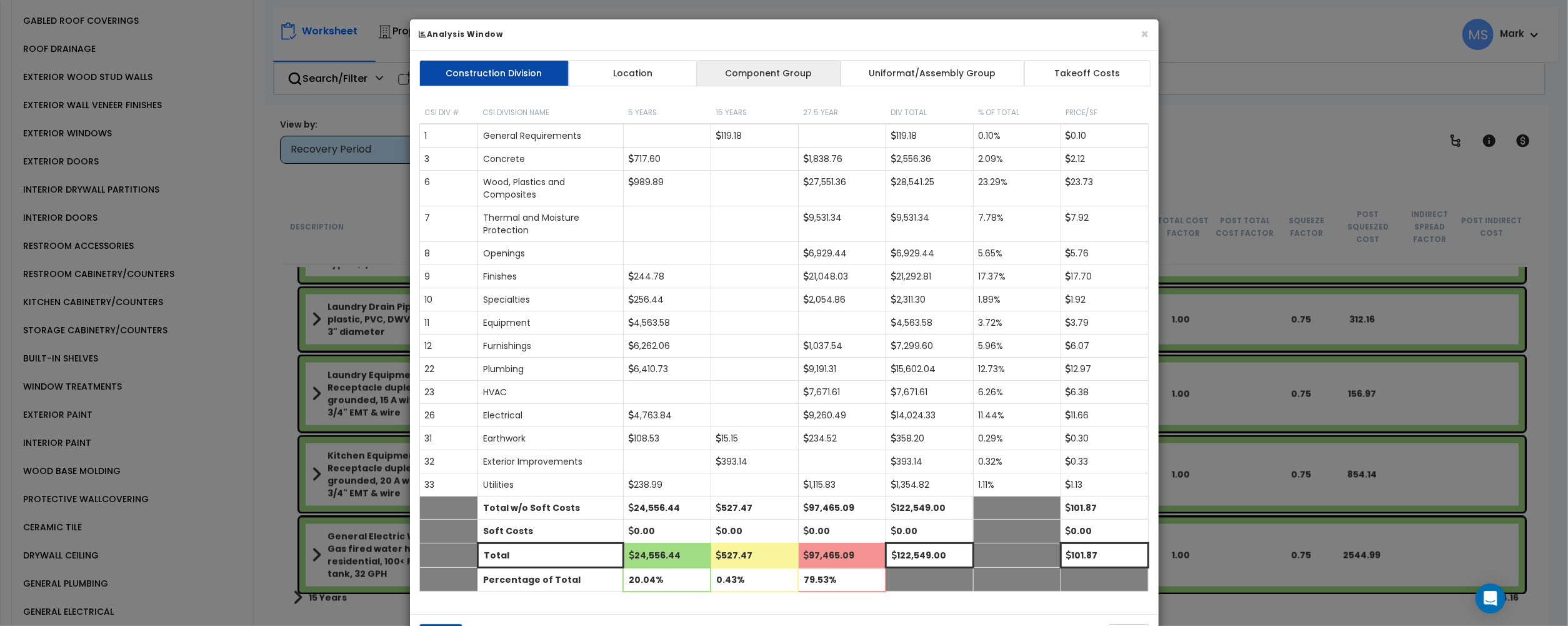
click at [778, 81] on link "Component Group" at bounding box center [768, 73] width 145 height 26
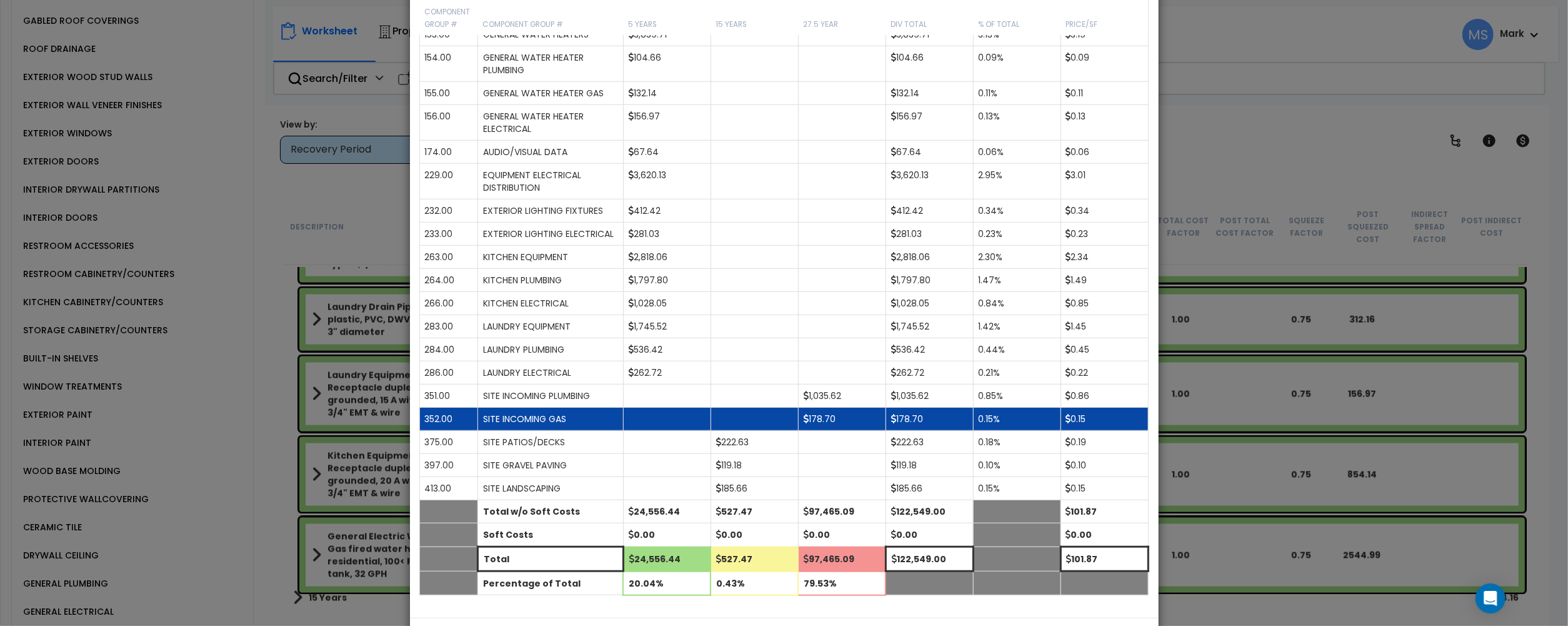
scroll to position [1001, 0]
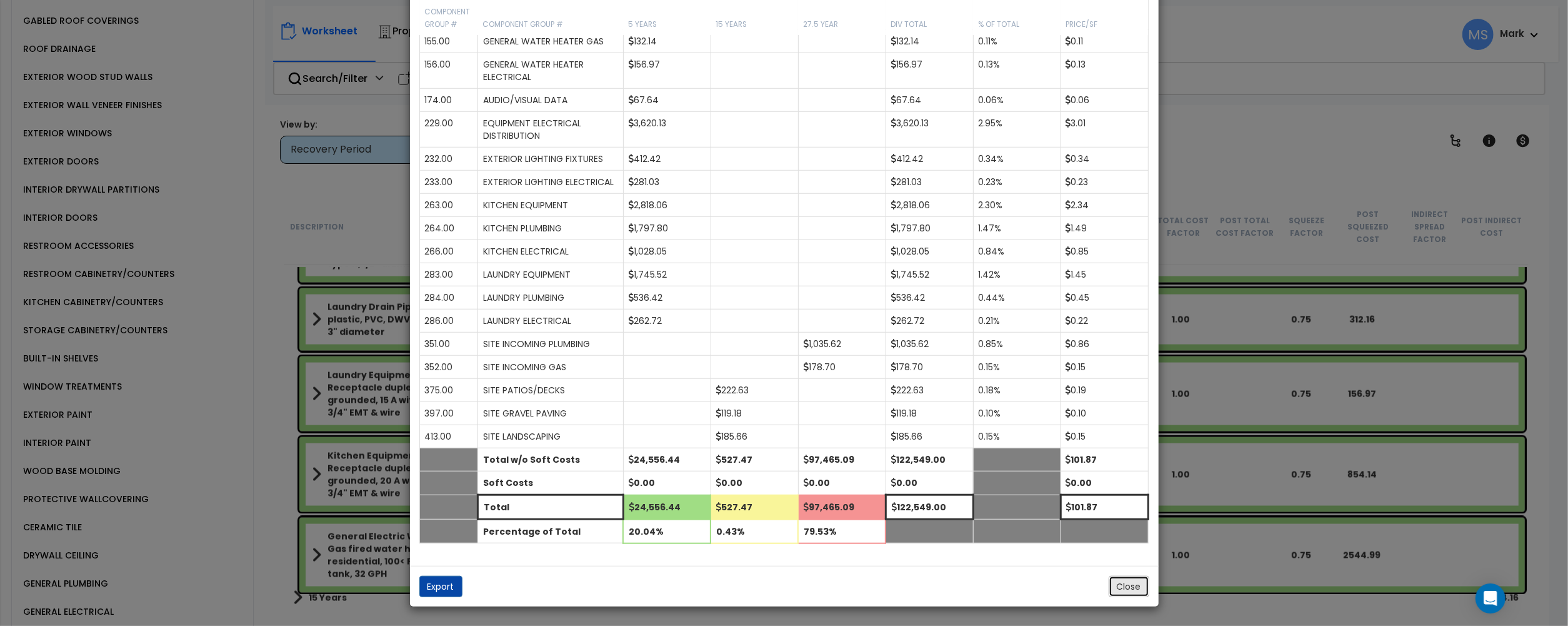
click at [1116, 597] on button "Close" at bounding box center [1128, 586] width 40 height 21
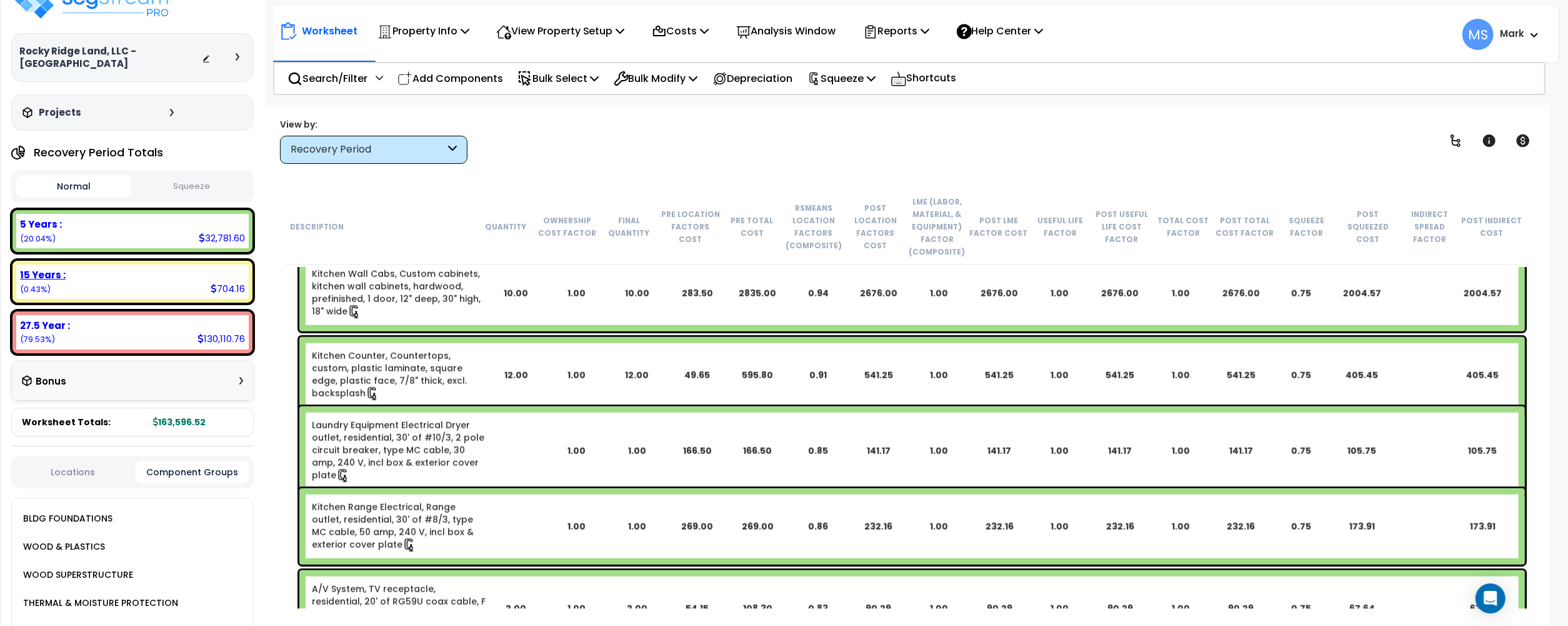
scroll to position [0, 0]
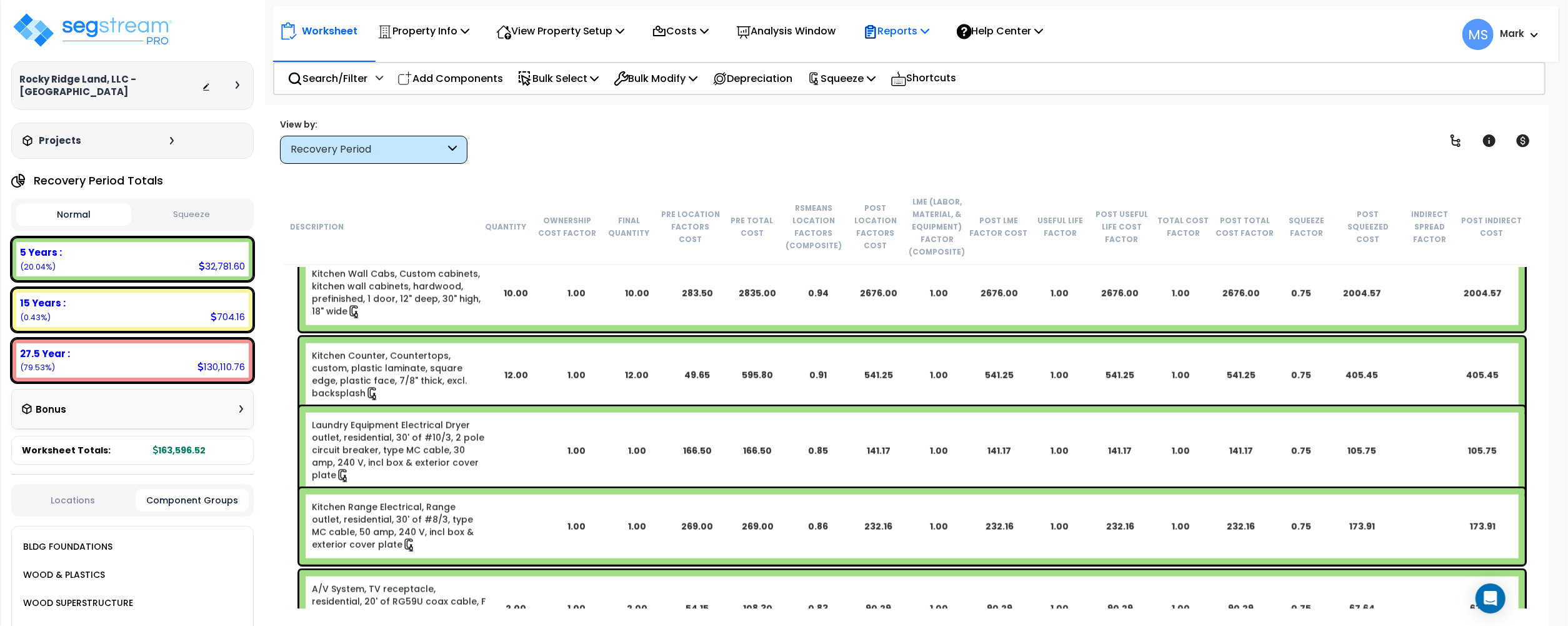
click at [925, 20] on div "Reports" at bounding box center [897, 31] width 67 height 29
click at [933, 122] on link "Manage Report Custom Fields" at bounding box center [919, 118] width 124 height 37
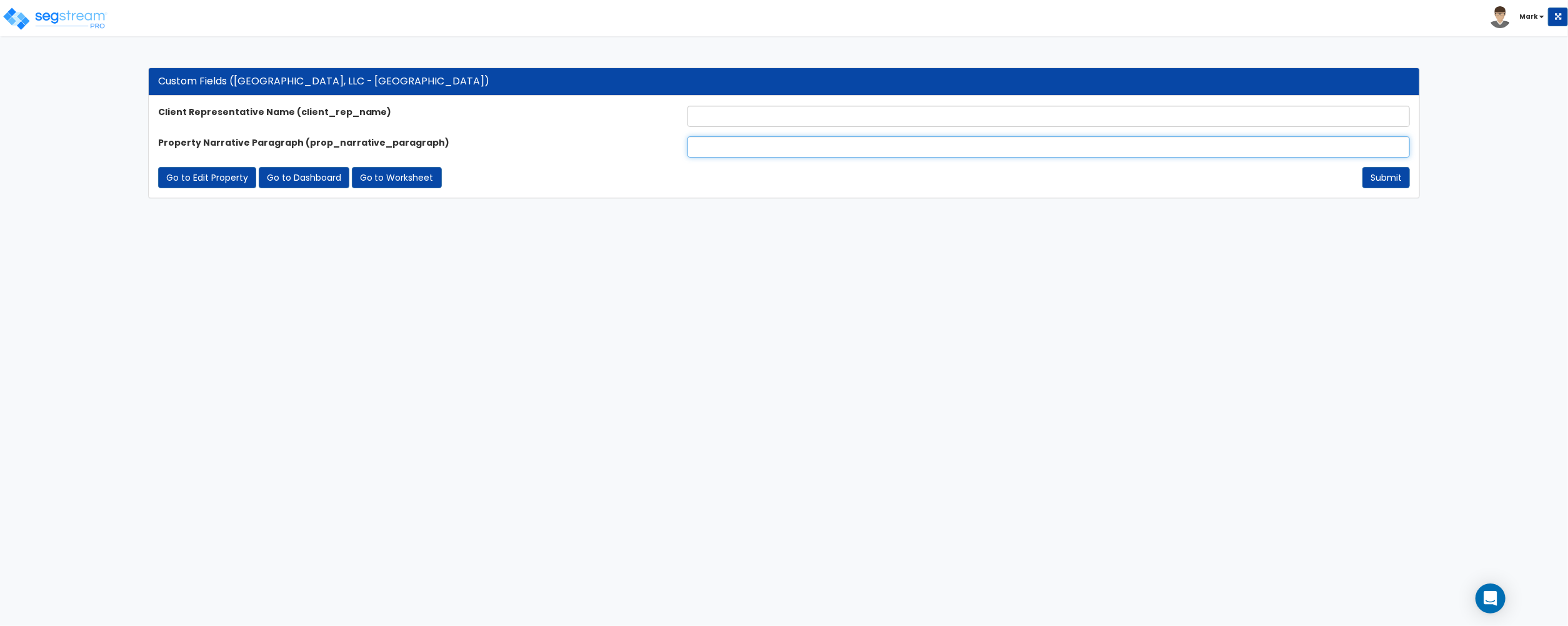
click at [710, 156] on input "text" at bounding box center [1049, 147] width 723 height 21
paste input "The subject property is a 1,203 SF single-family residence featuring 3 bedrooms…"
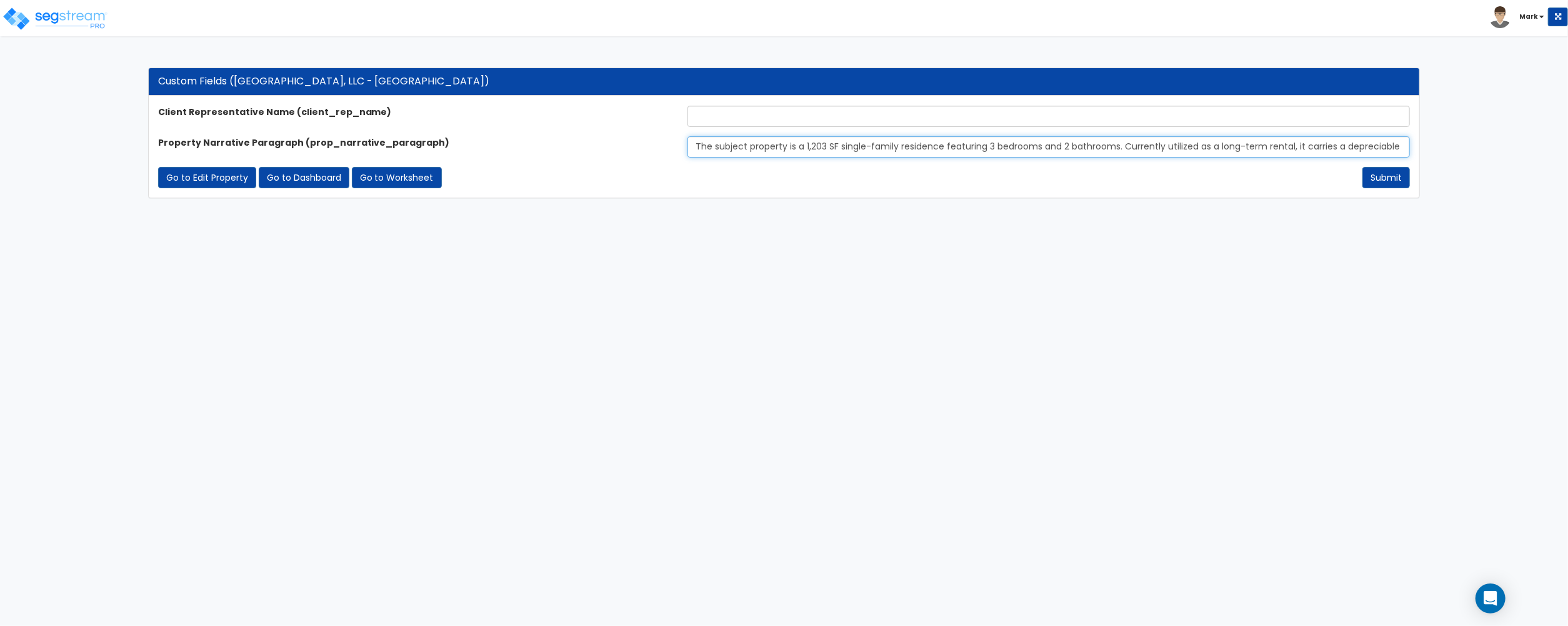
scroll to position [0, 140]
type input "The subject property is a 1,203 SF single-family residence featuring 3 bedrooms…"
click at [729, 115] on input "text" at bounding box center [1049, 116] width 723 height 21
type input "[PERSON_NAME]"
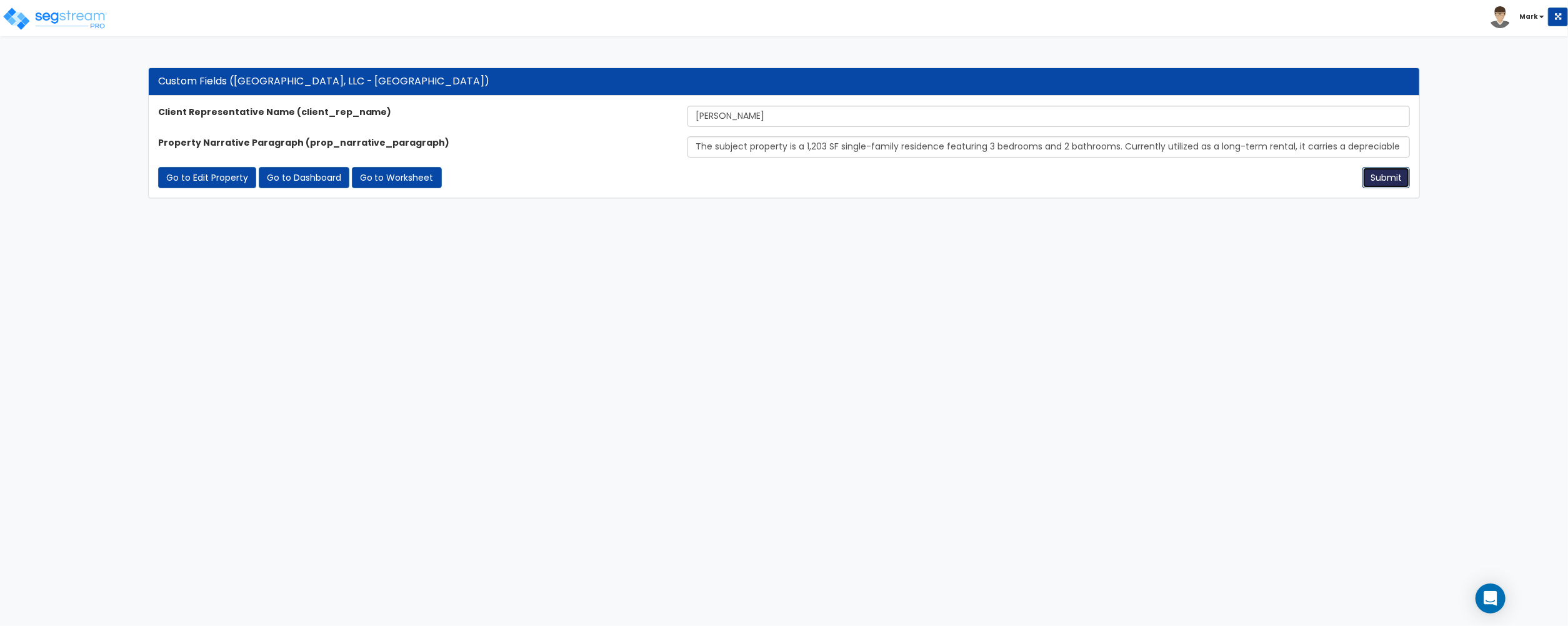
click at [1393, 176] on button "Submit" at bounding box center [1385, 177] width 47 height 21
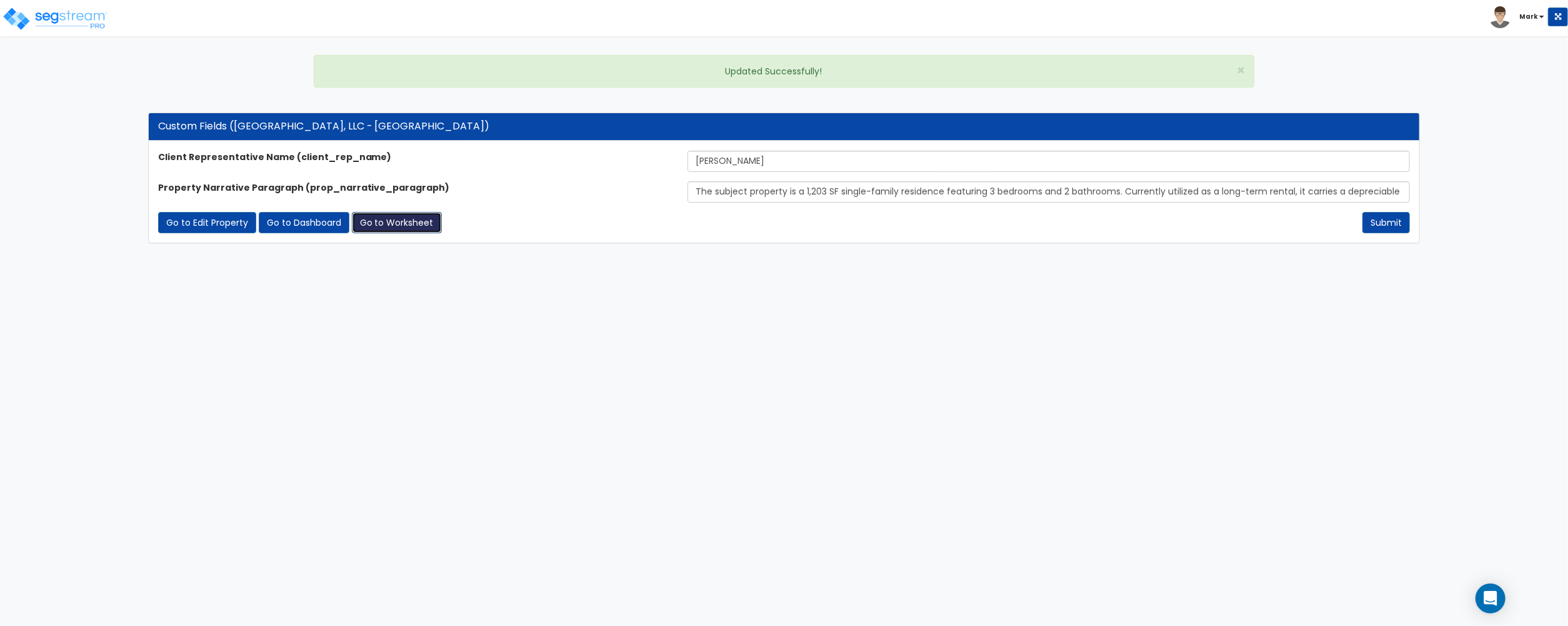
click at [386, 220] on link "Go to Worksheet" at bounding box center [397, 222] width 90 height 21
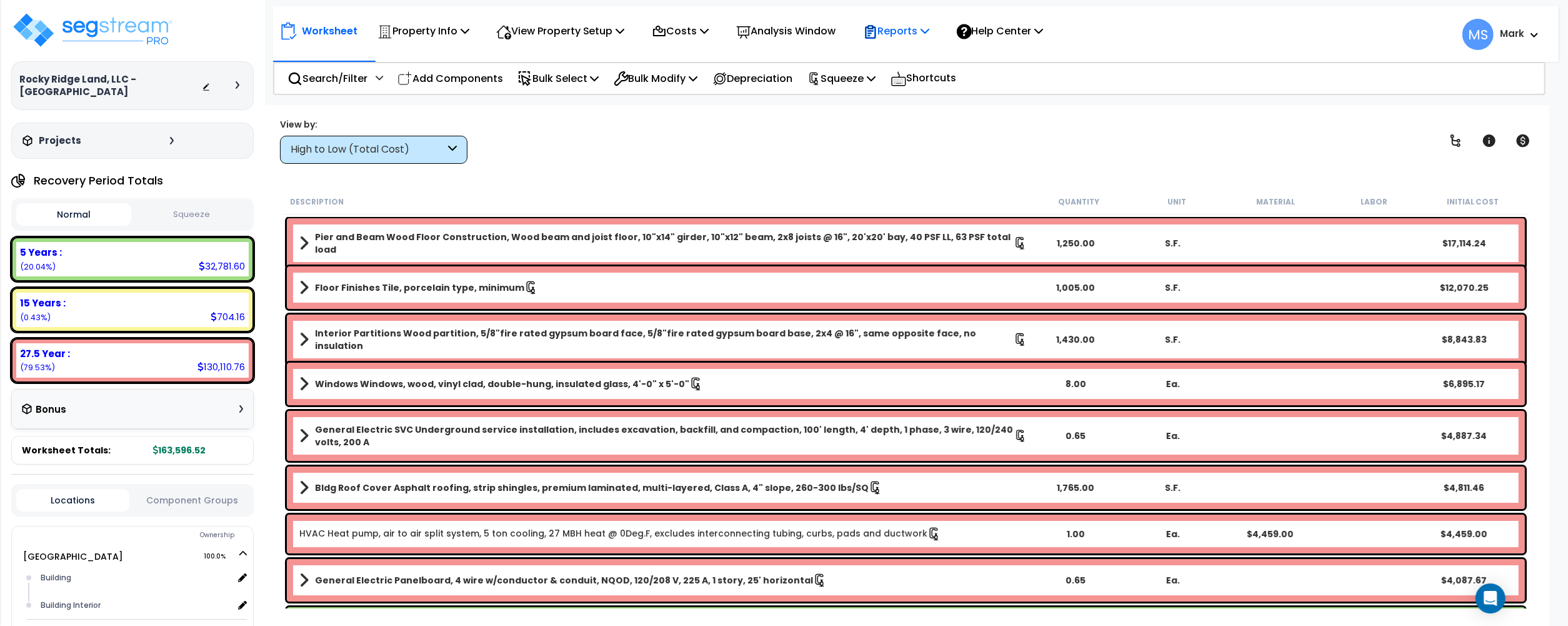
click at [925, 36] on p "Reports" at bounding box center [897, 31] width 67 height 17
click at [933, 88] on link "Manage Report Images" at bounding box center [919, 86] width 124 height 25
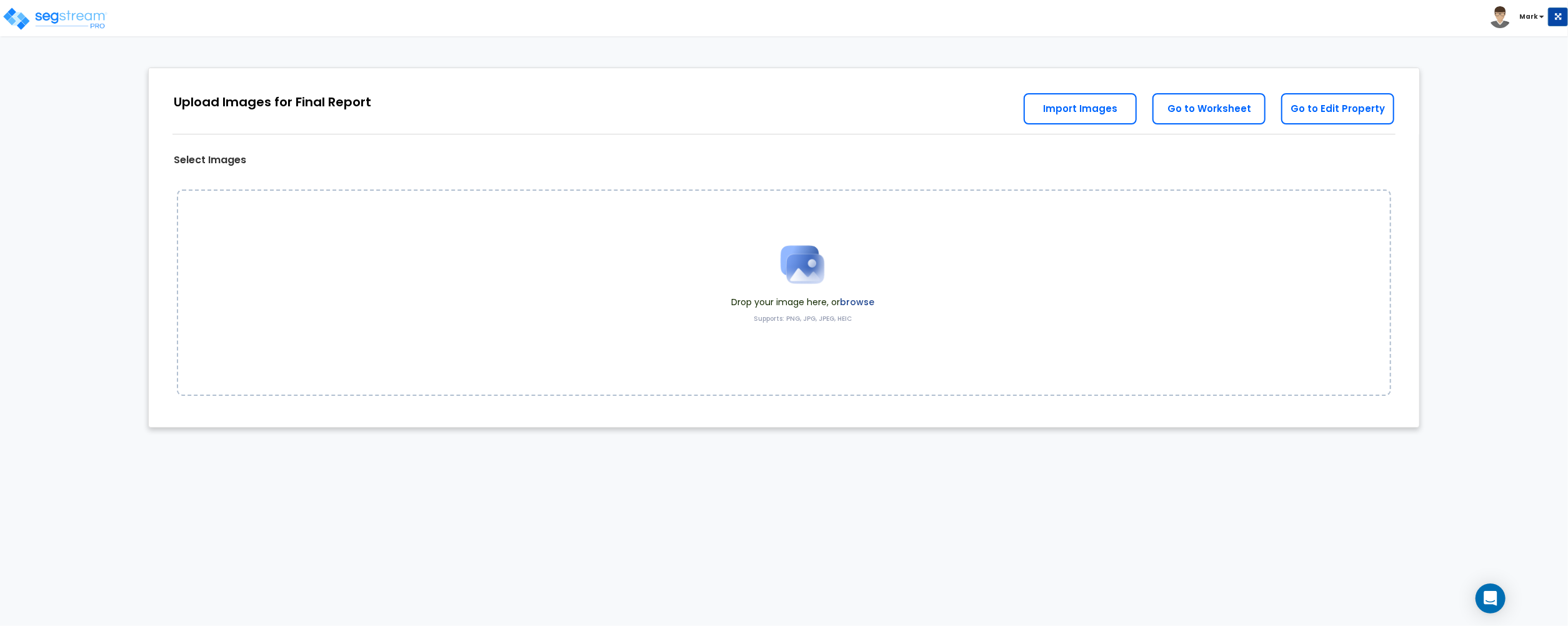
click at [861, 297] on label "browse" at bounding box center [857, 302] width 34 height 12
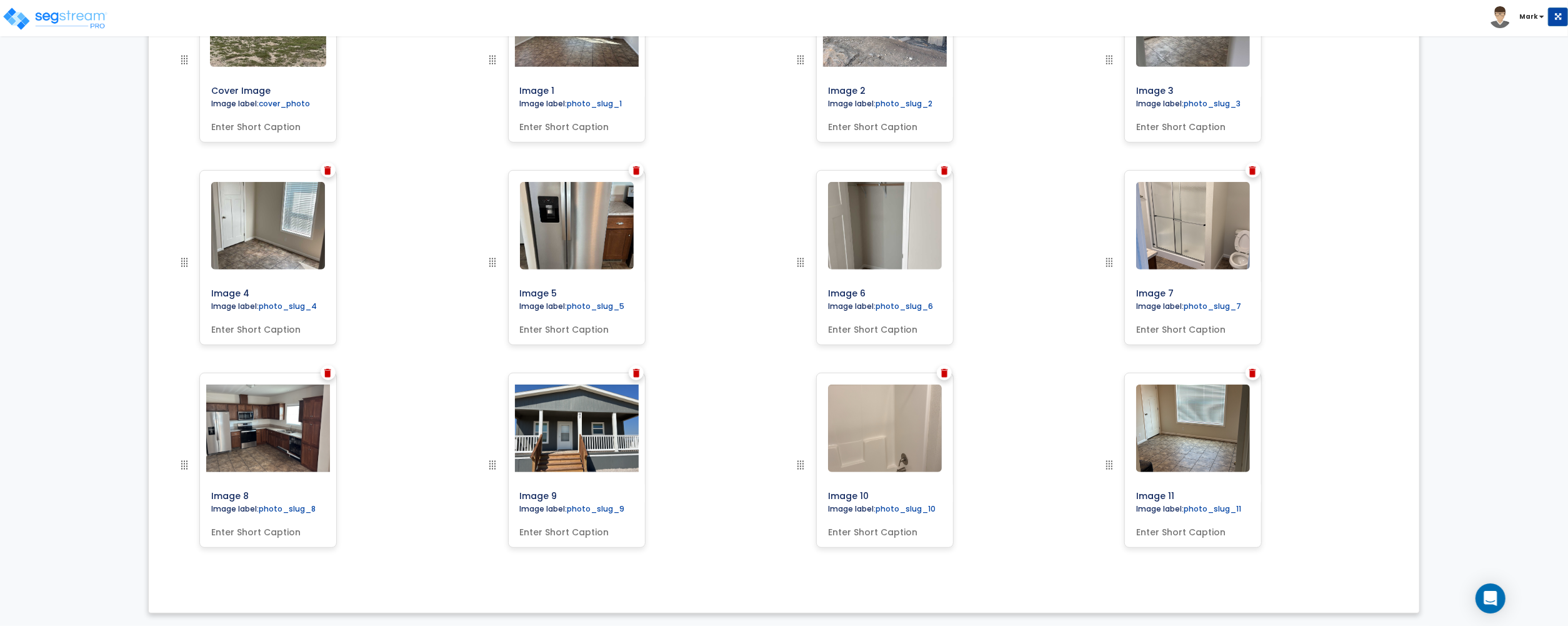
scroll to position [531, 0]
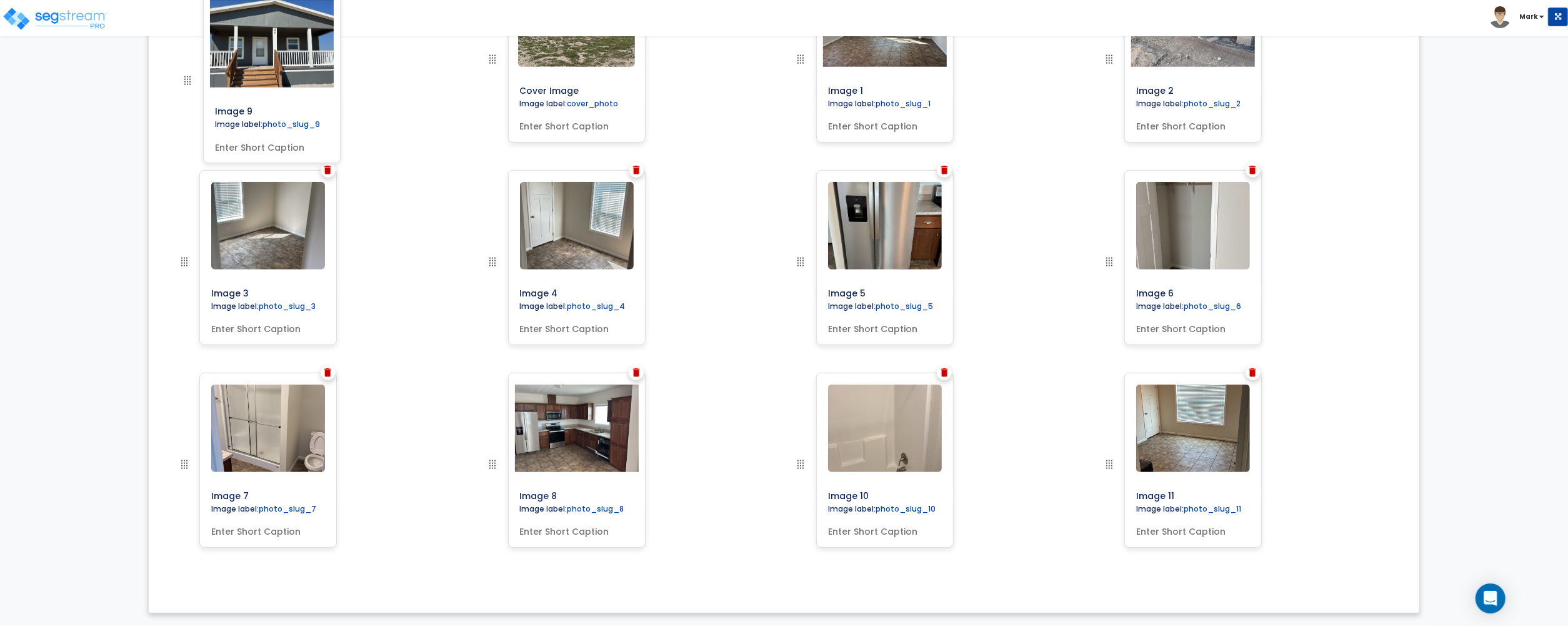
drag, startPoint x: 496, startPoint y: 462, endPoint x: 248, endPoint y: 174, distance: 380.1
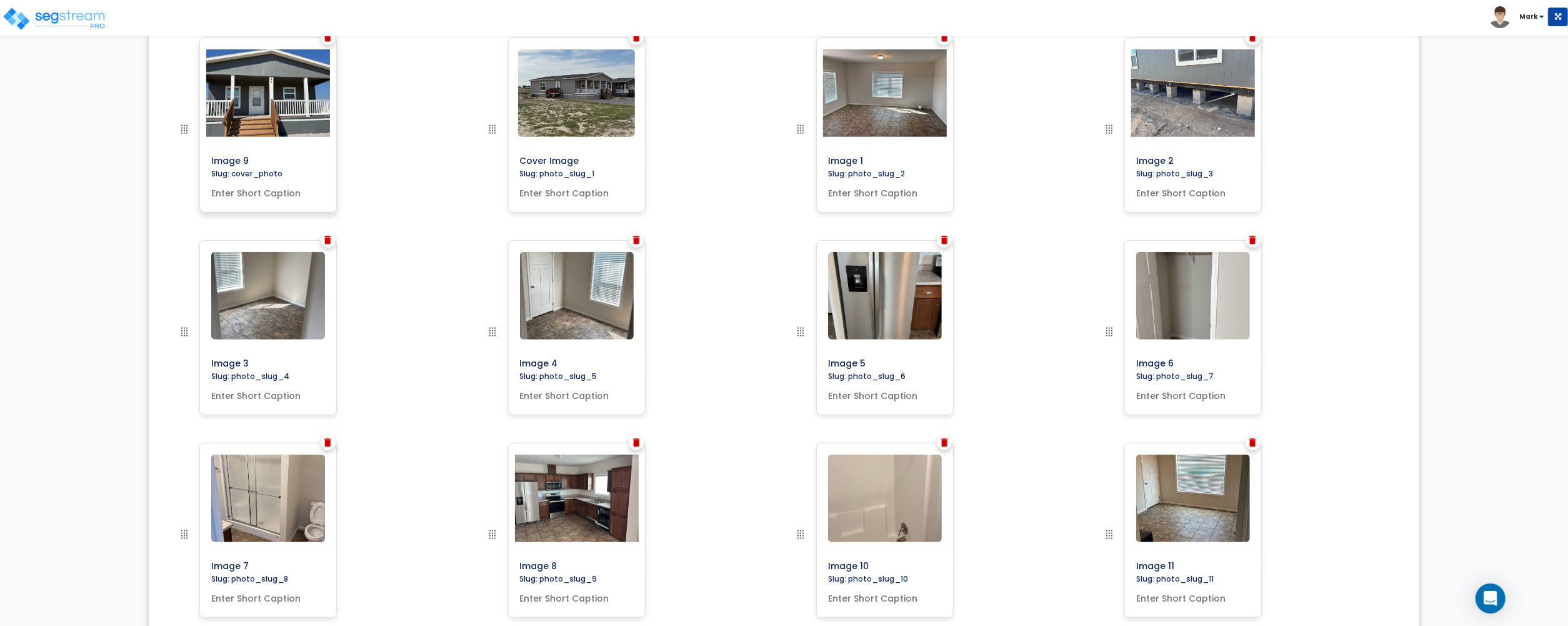
scroll to position [364, 0]
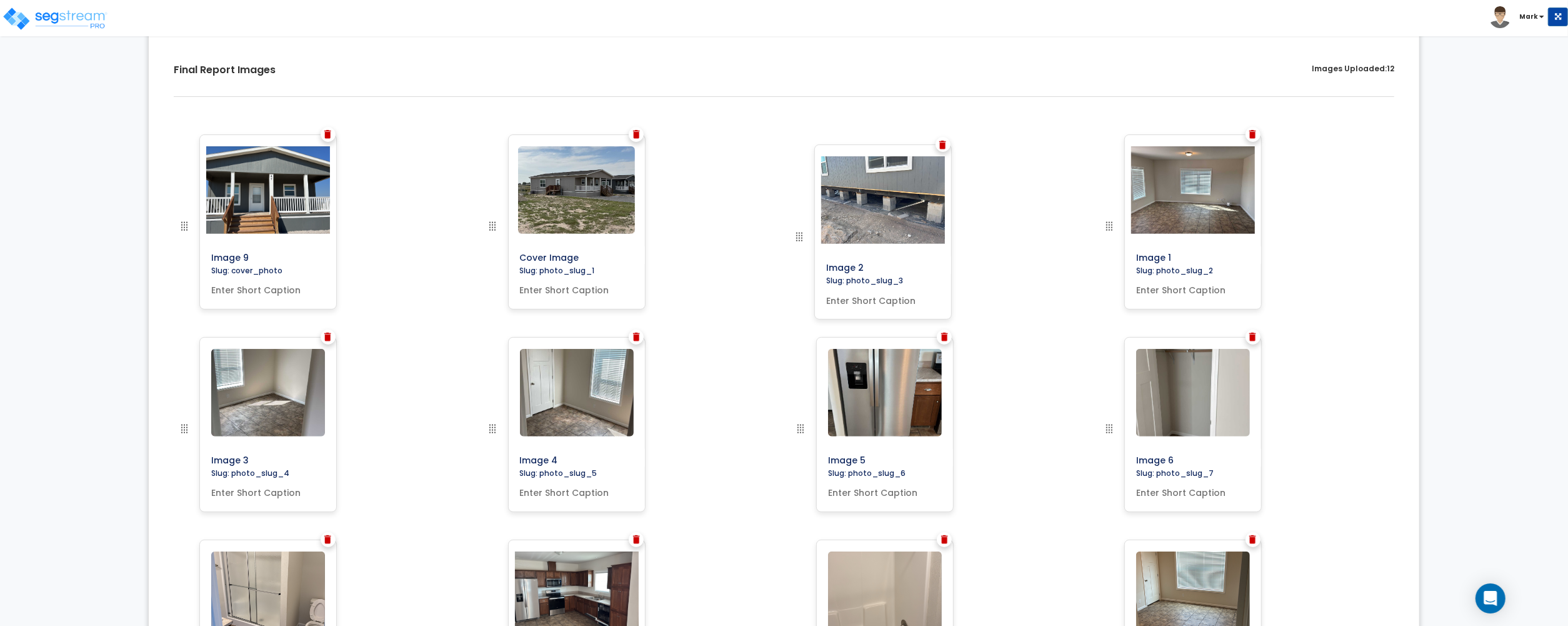
drag, startPoint x: 1107, startPoint y: 231, endPoint x: 788, endPoint y: 239, distance: 319.1
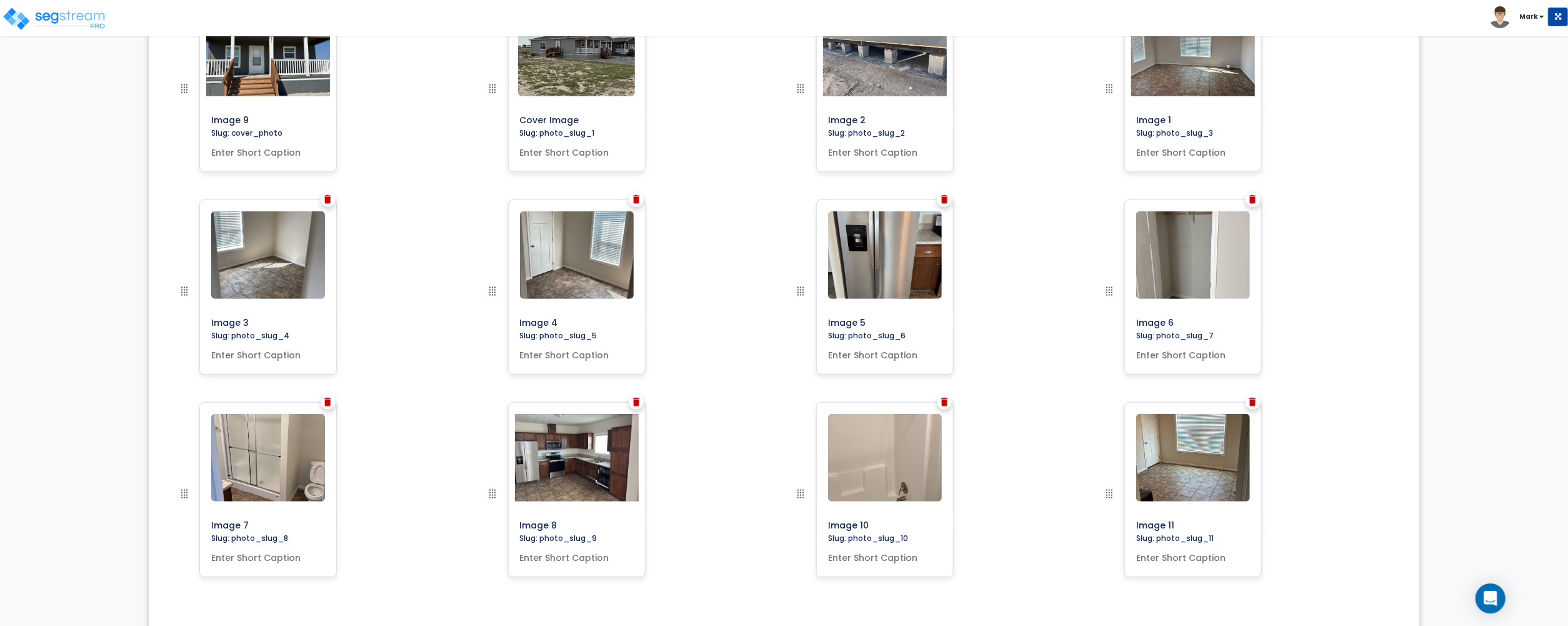
scroll to position [531, 0]
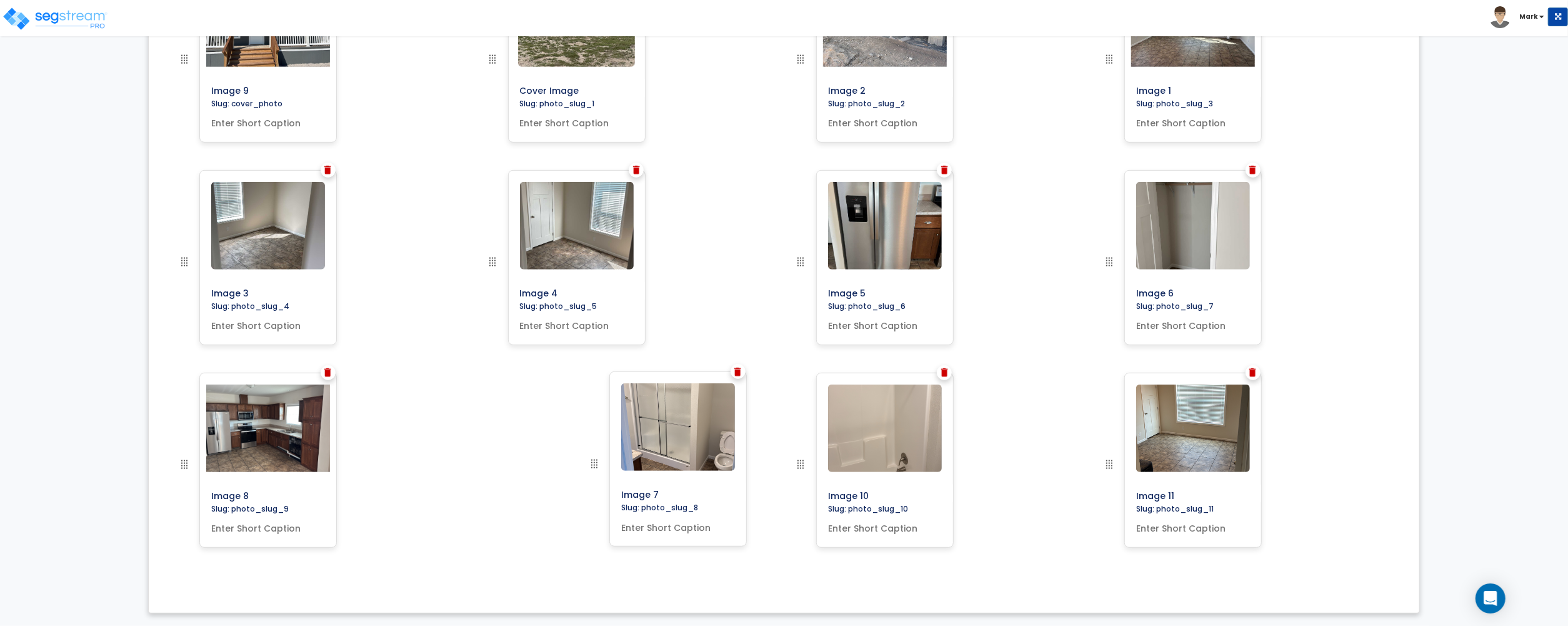
drag, startPoint x: 180, startPoint y: 464, endPoint x: 586, endPoint y: 462, distance: 406.0
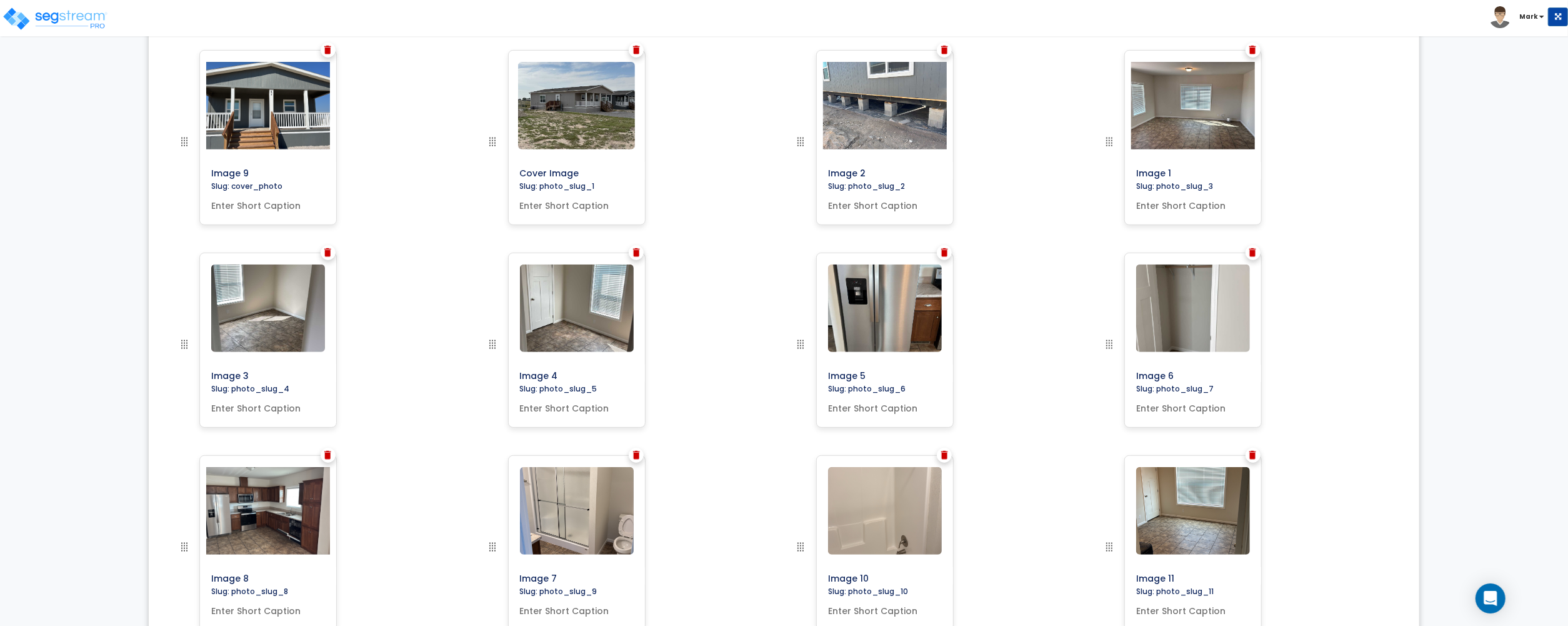
scroll to position [448, 0]
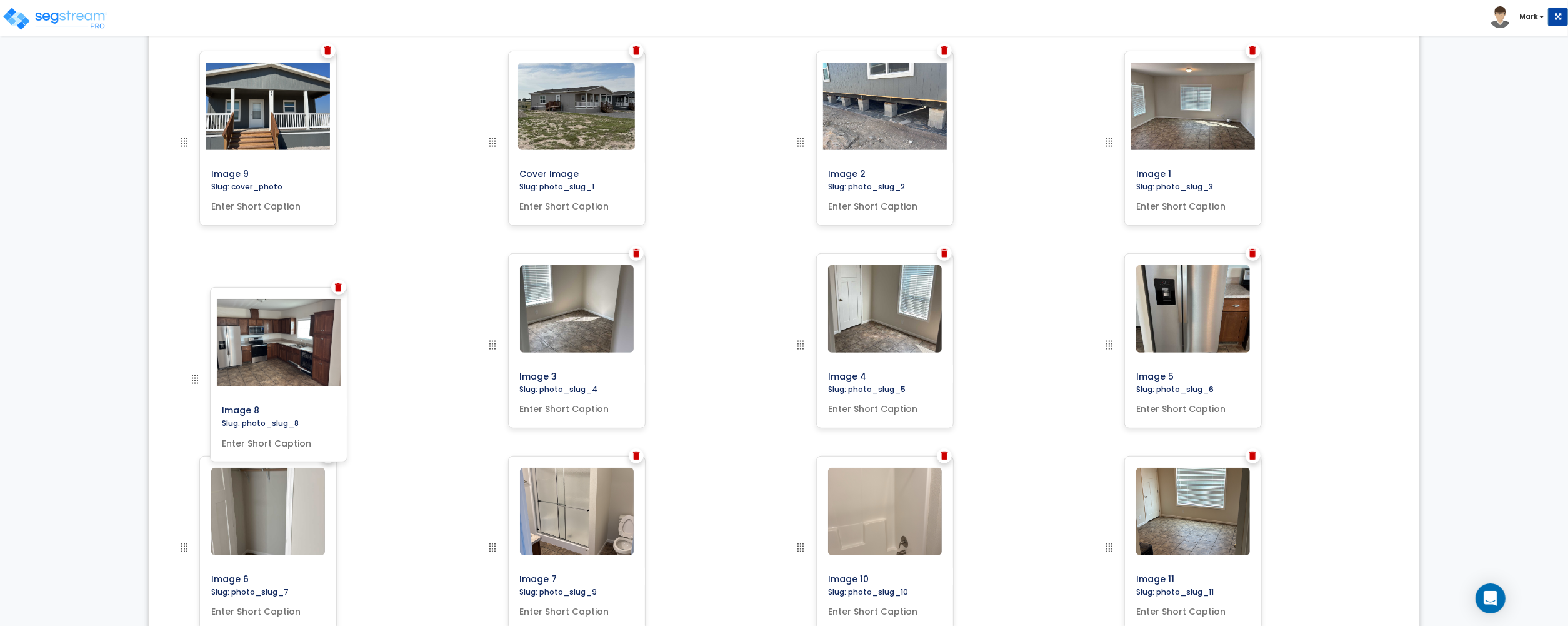
drag, startPoint x: 185, startPoint y: 545, endPoint x: 199, endPoint y: 368, distance: 177.6
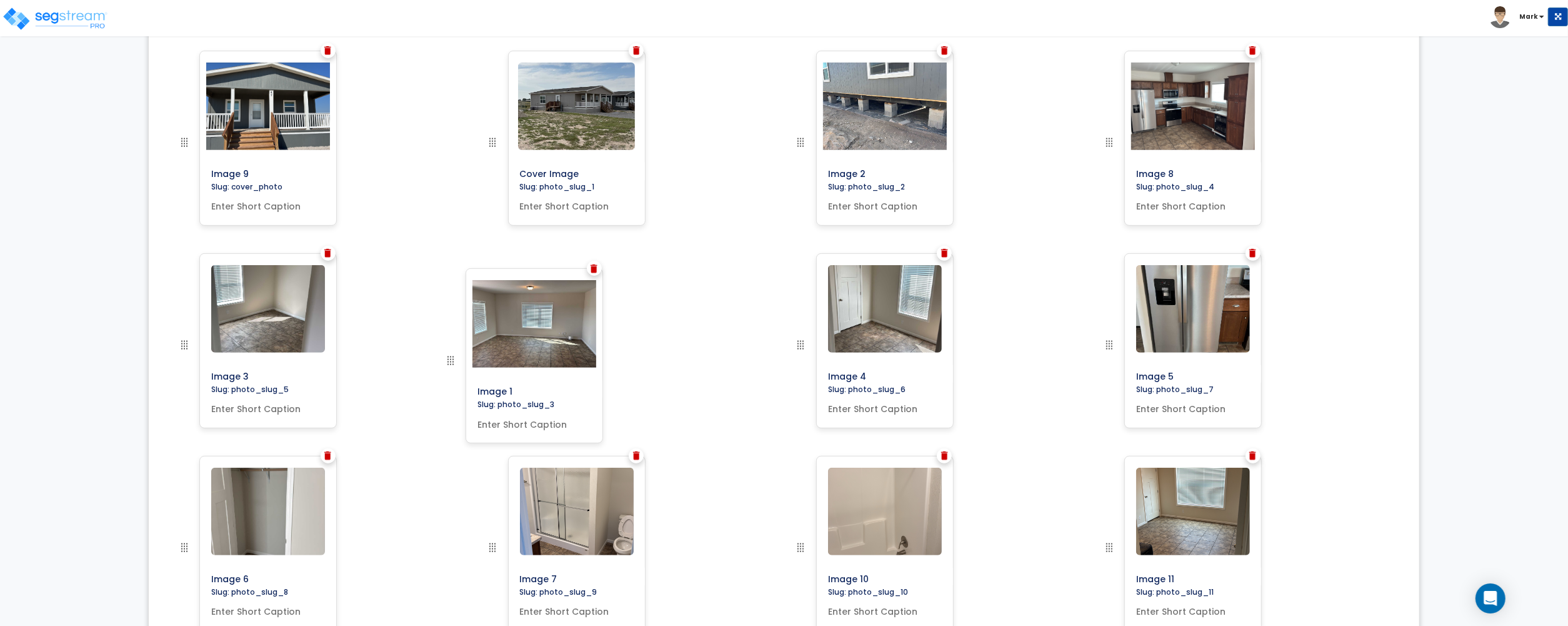
drag, startPoint x: 1106, startPoint y: 143, endPoint x: 448, endPoint y: 360, distance: 692.9
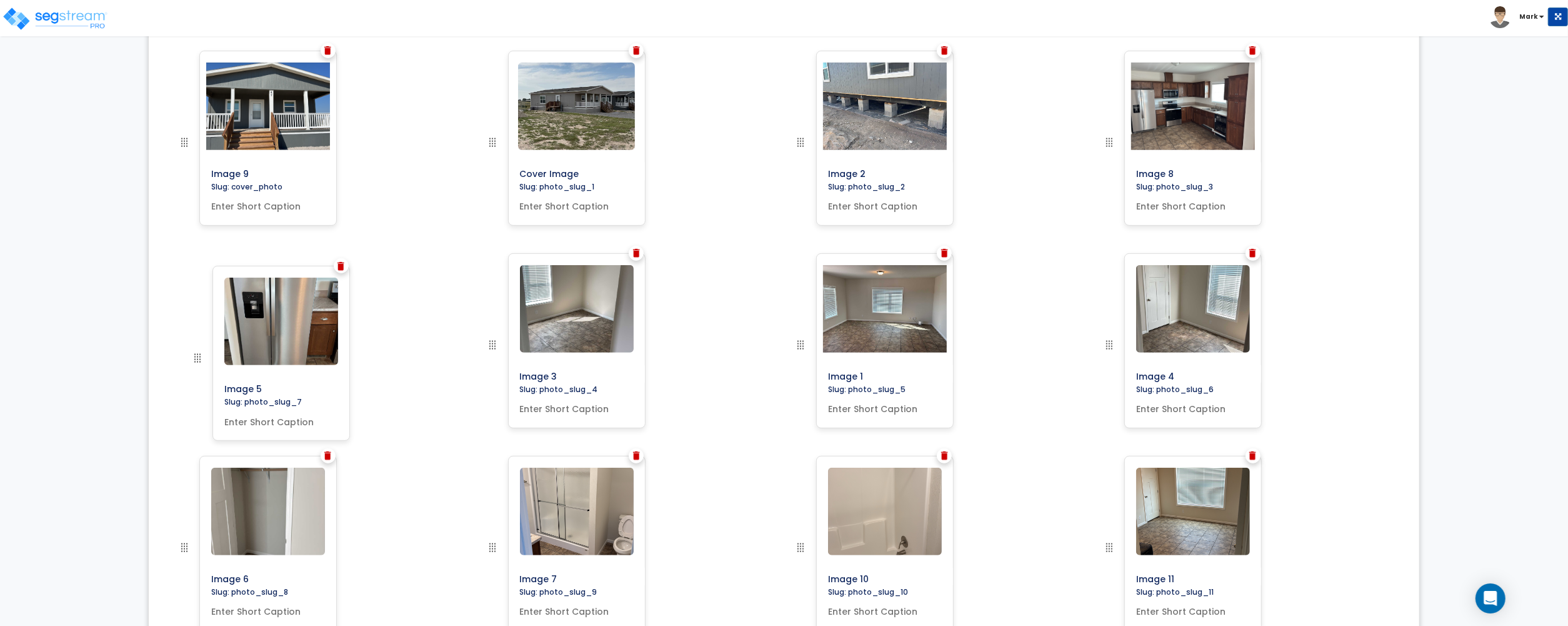
drag, startPoint x: 1110, startPoint y: 345, endPoint x: 128, endPoint y: 358, distance: 982.1
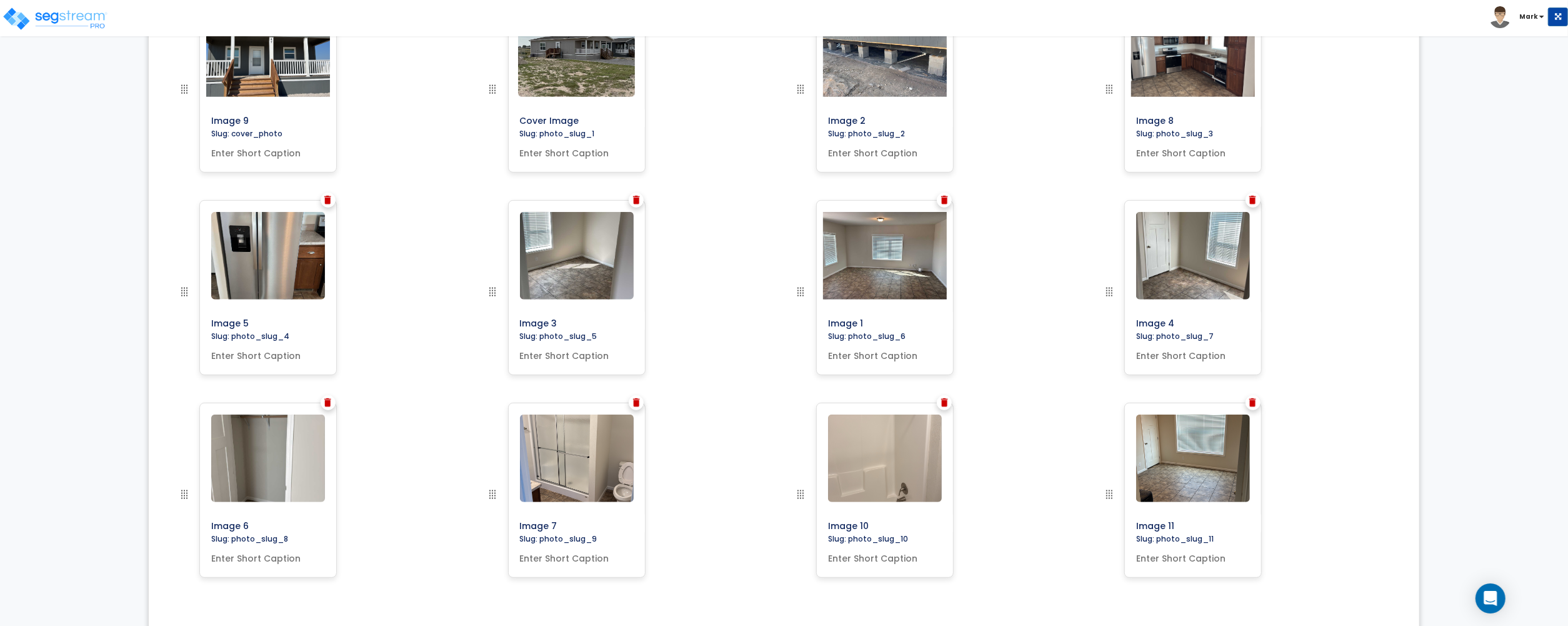
scroll to position [531, 0]
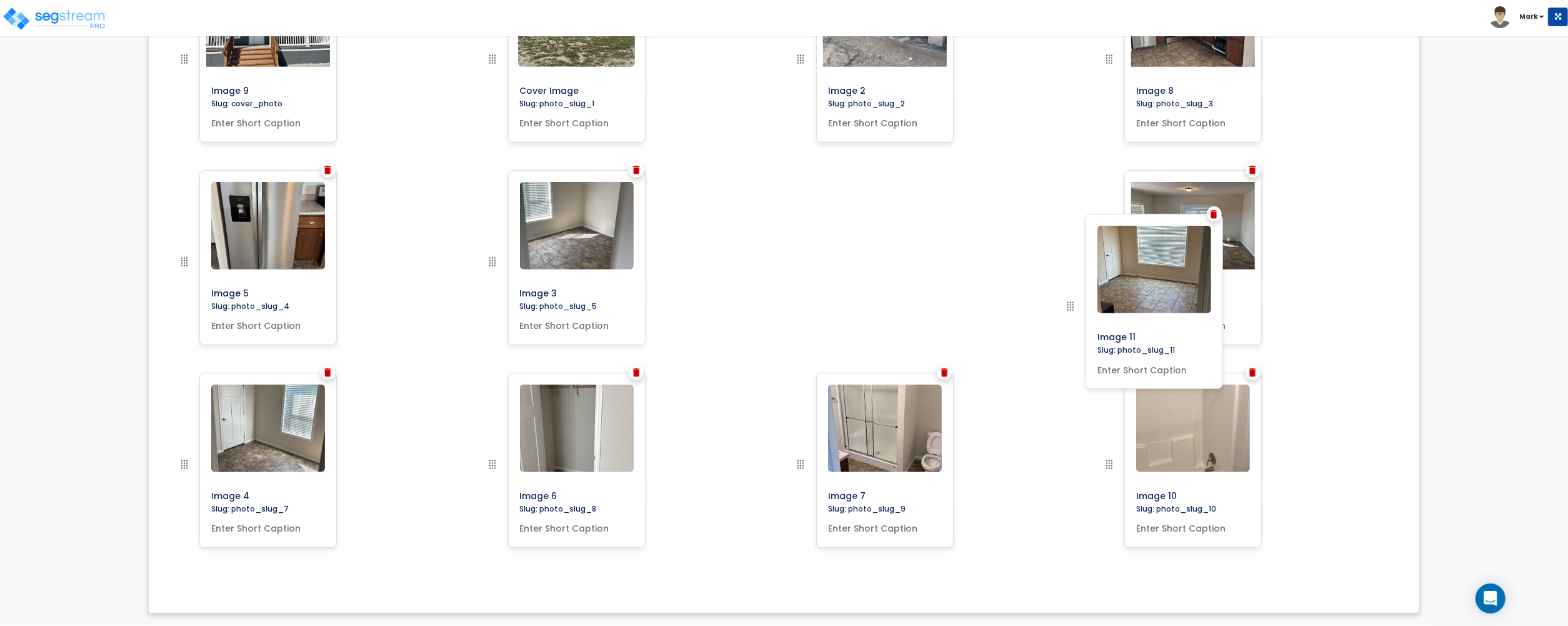
drag, startPoint x: 1107, startPoint y: 469, endPoint x: 1073, endPoint y: 293, distance: 179.3
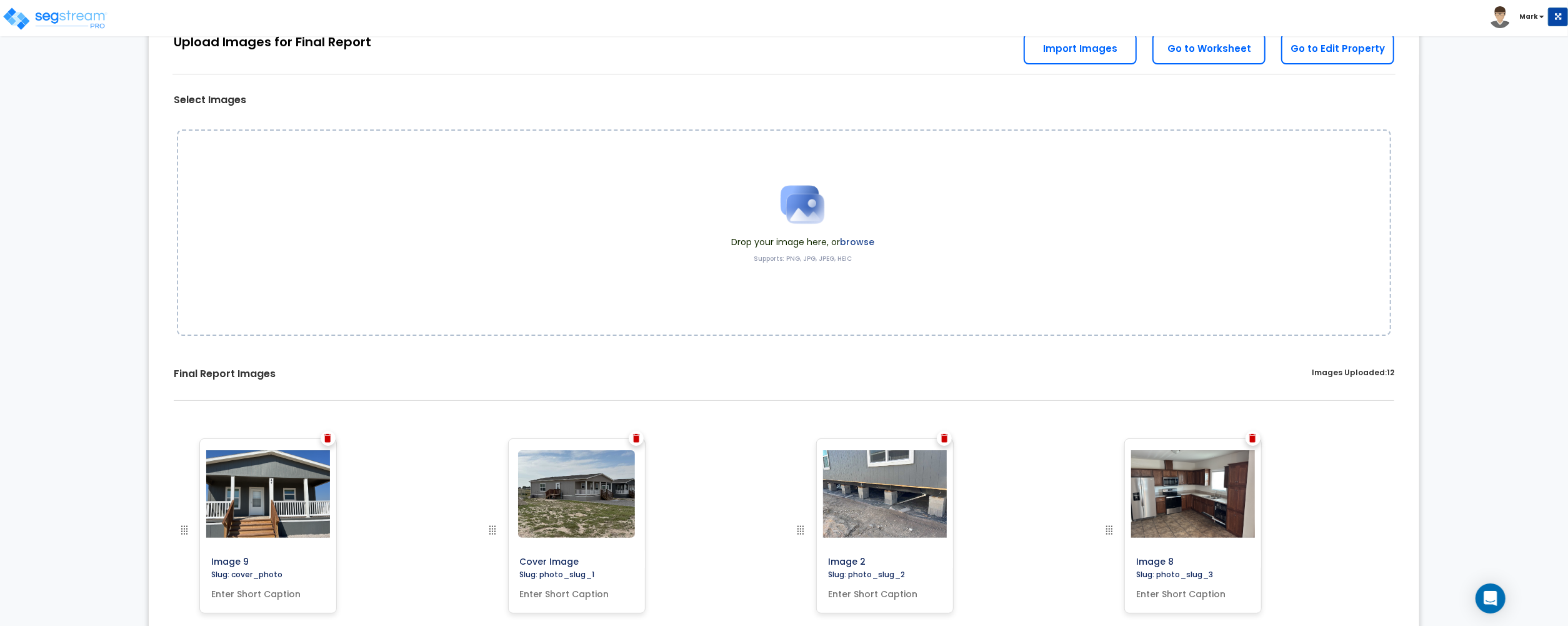
scroll to position [31, 0]
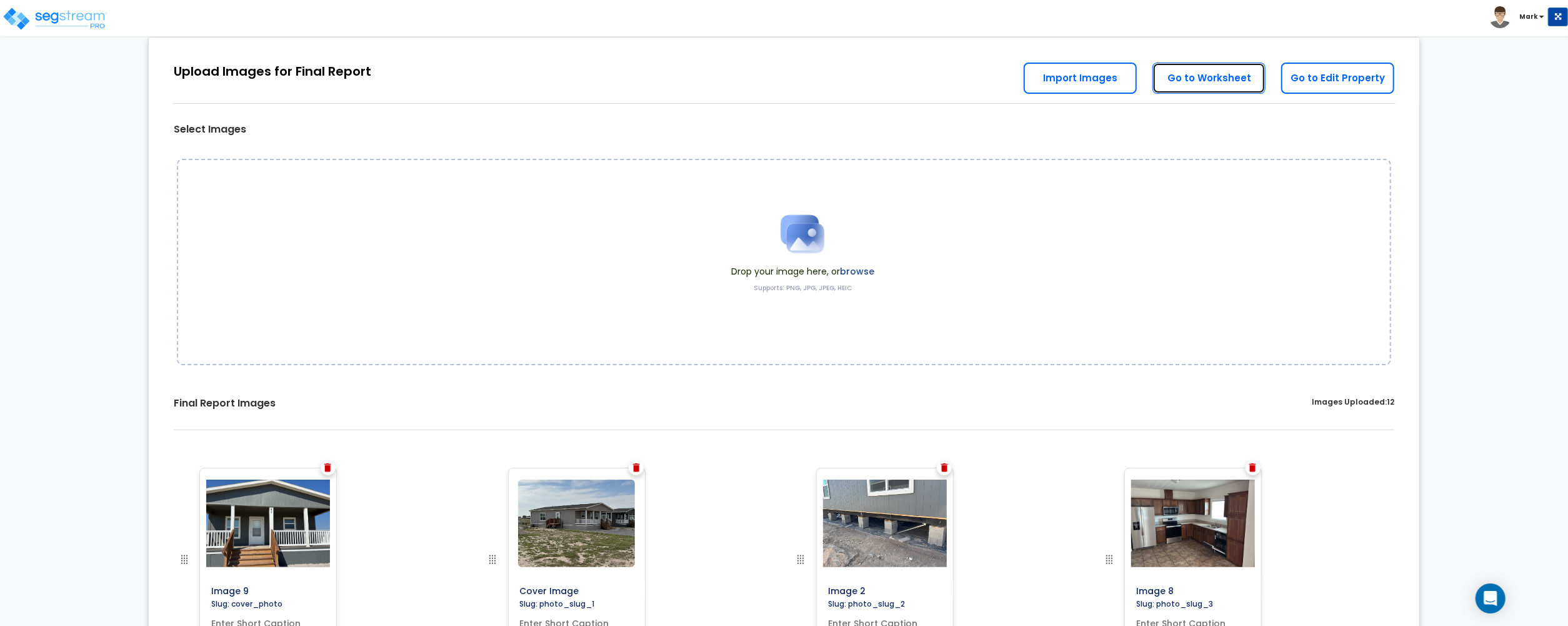
click at [1197, 88] on link "Go to Worksheet" at bounding box center [1209, 78] width 113 height 31
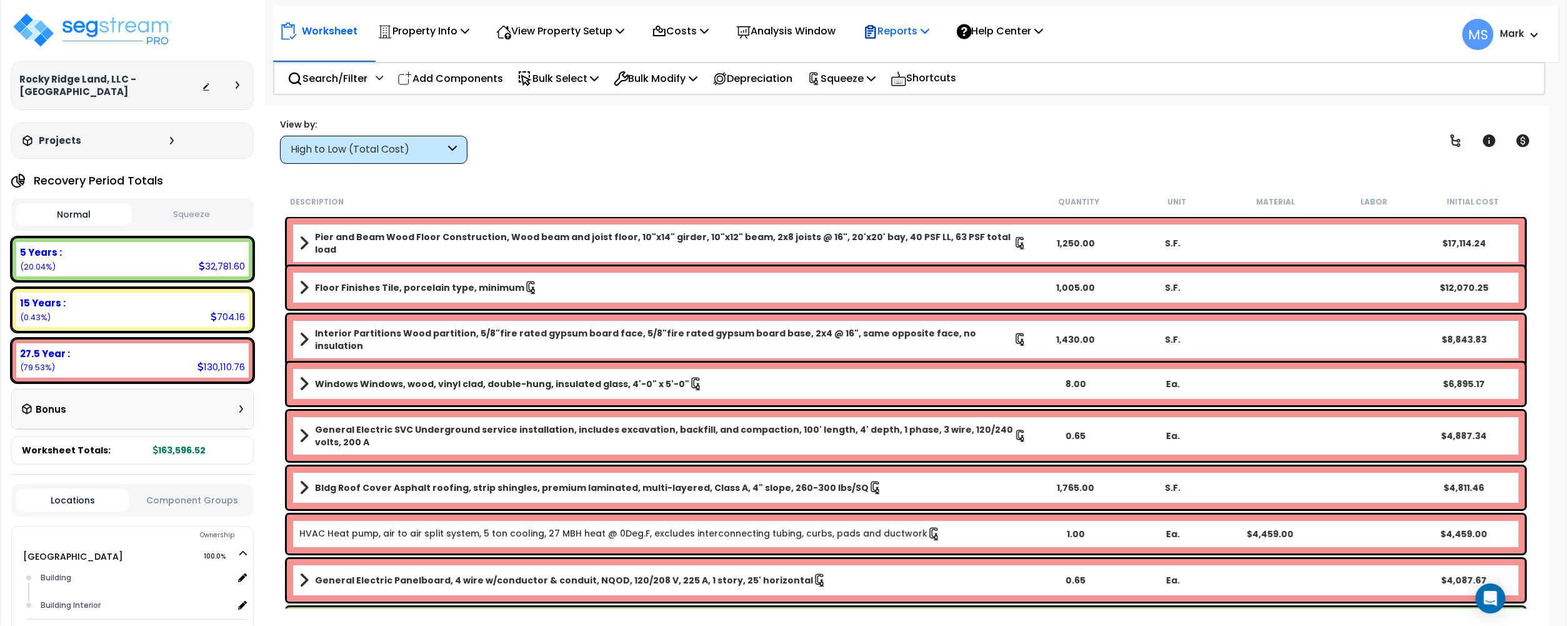
click at [915, 38] on p "Reports" at bounding box center [897, 31] width 67 height 17
click at [720, 159] on div "View by: High to Low (Total Cost) High to Low (Total Cost)" at bounding box center [906, 141] width 1260 height 47
click at [910, 31] on p "Reports" at bounding box center [897, 31] width 67 height 17
click at [923, 90] on link "Manage Report Images" at bounding box center [919, 86] width 124 height 25
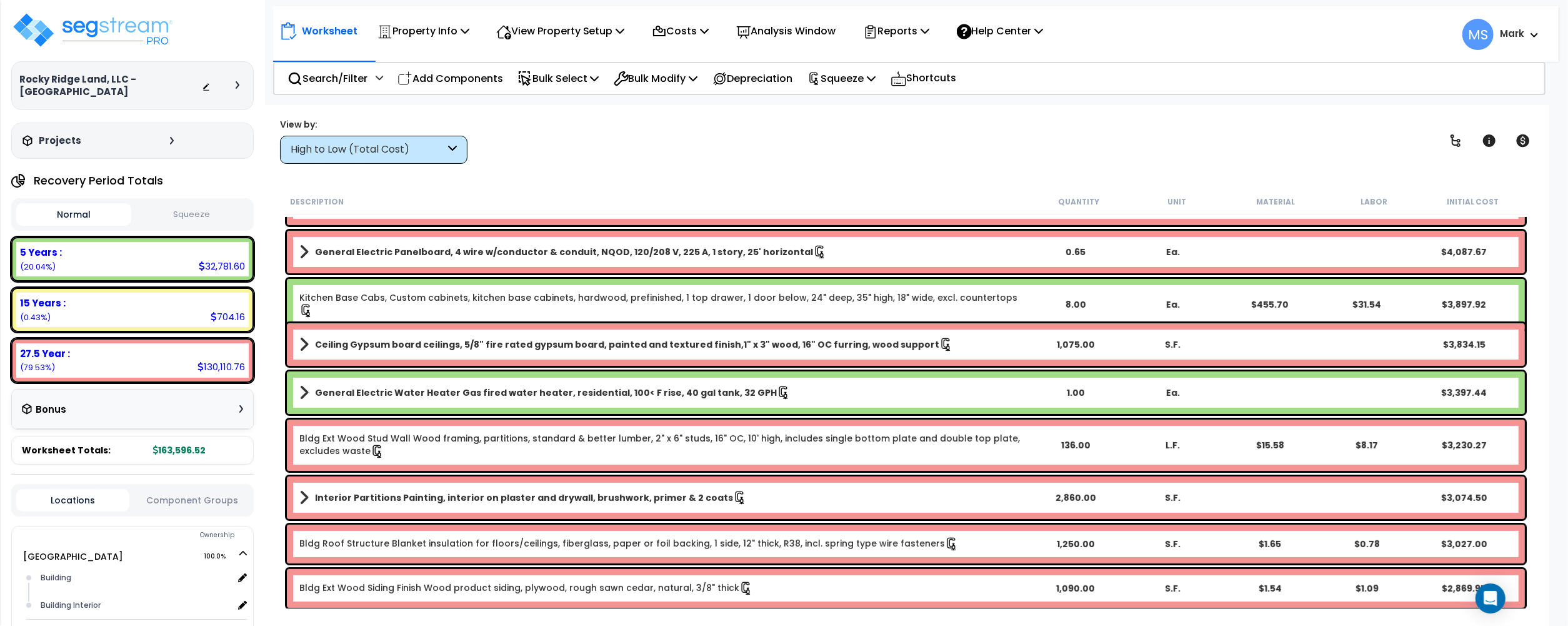
scroll to position [83, 0]
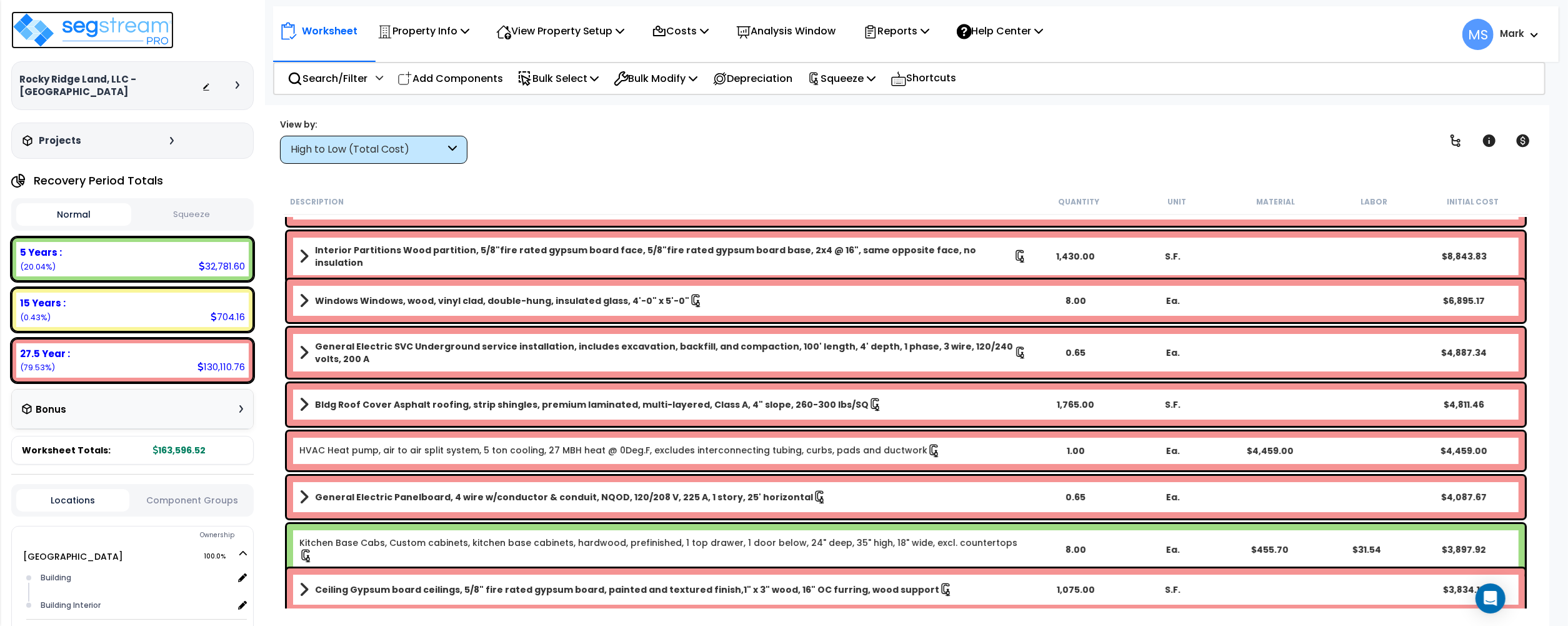
click at [131, 25] on img at bounding box center [92, 30] width 163 height 37
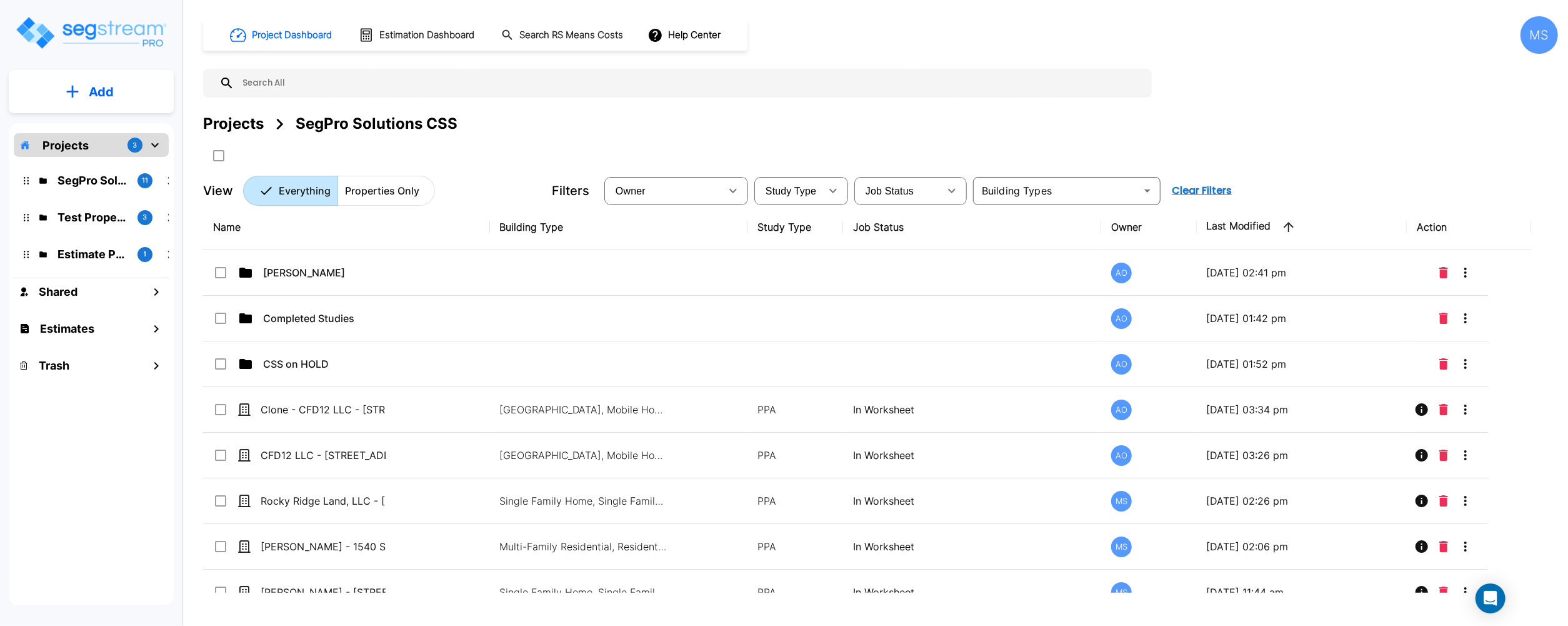
click at [143, 93] on button "Add" at bounding box center [91, 92] width 165 height 36
click at [130, 166] on p "Add Property" at bounding box center [99, 162] width 63 height 15
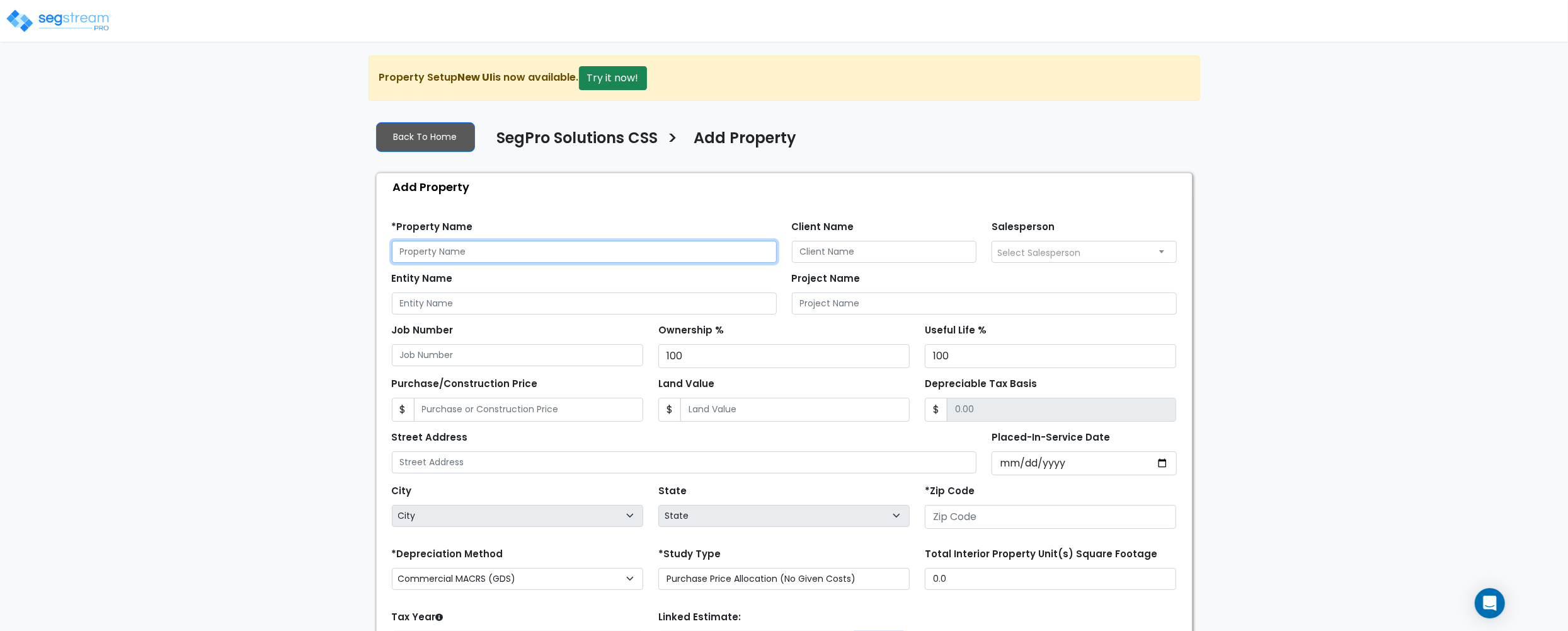
click at [542, 256] on input "text" at bounding box center [585, 252] width 385 height 22
click at [618, 256] on input "text" at bounding box center [585, 252] width 385 height 22
paste input "[STREET_ADDRESS][PERSON_NAME]"
click at [396, 252] on input "[STREET_ADDRESS][PERSON_NAME]" at bounding box center [585, 252] width 385 height 22
type input "[STREET_ADDRESS][PERSON_NAME]"
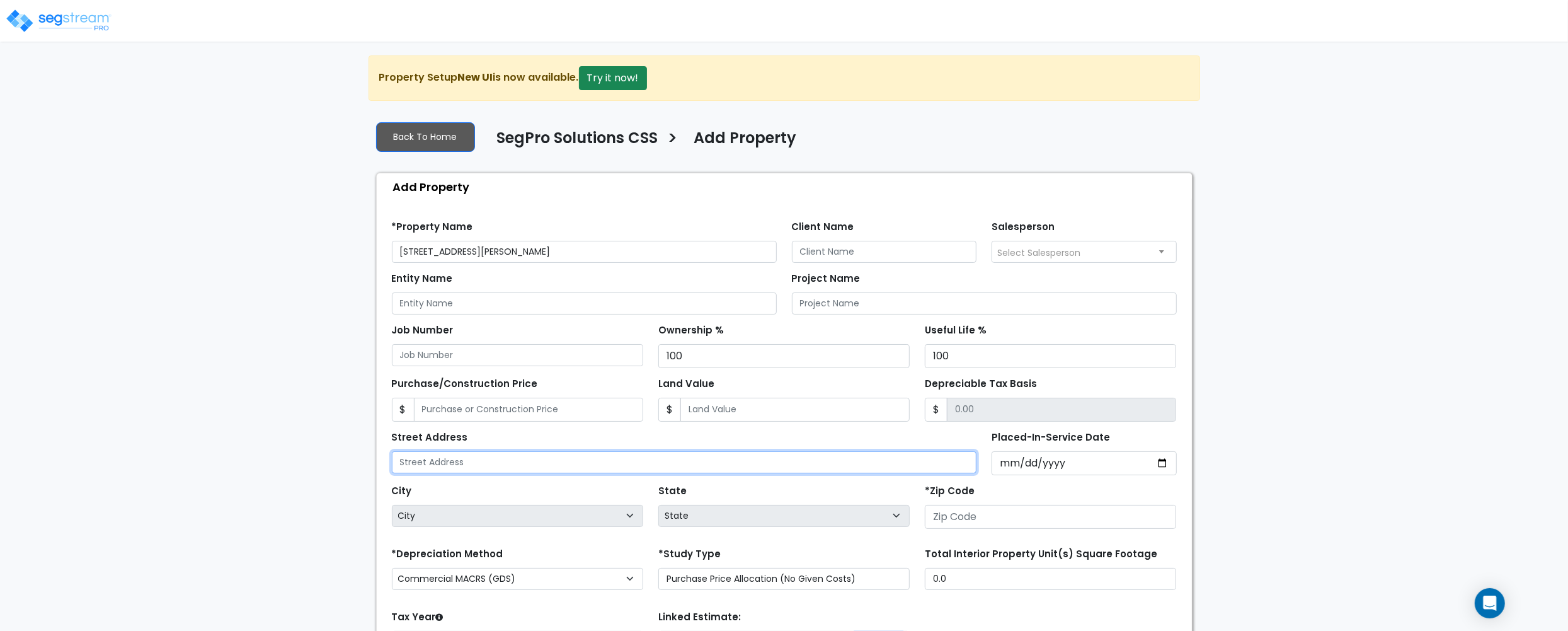
paste input "[STREET_ADDRESS][PERSON_NAME]"
type input "[STREET_ADDRESS][PERSON_NAME]"
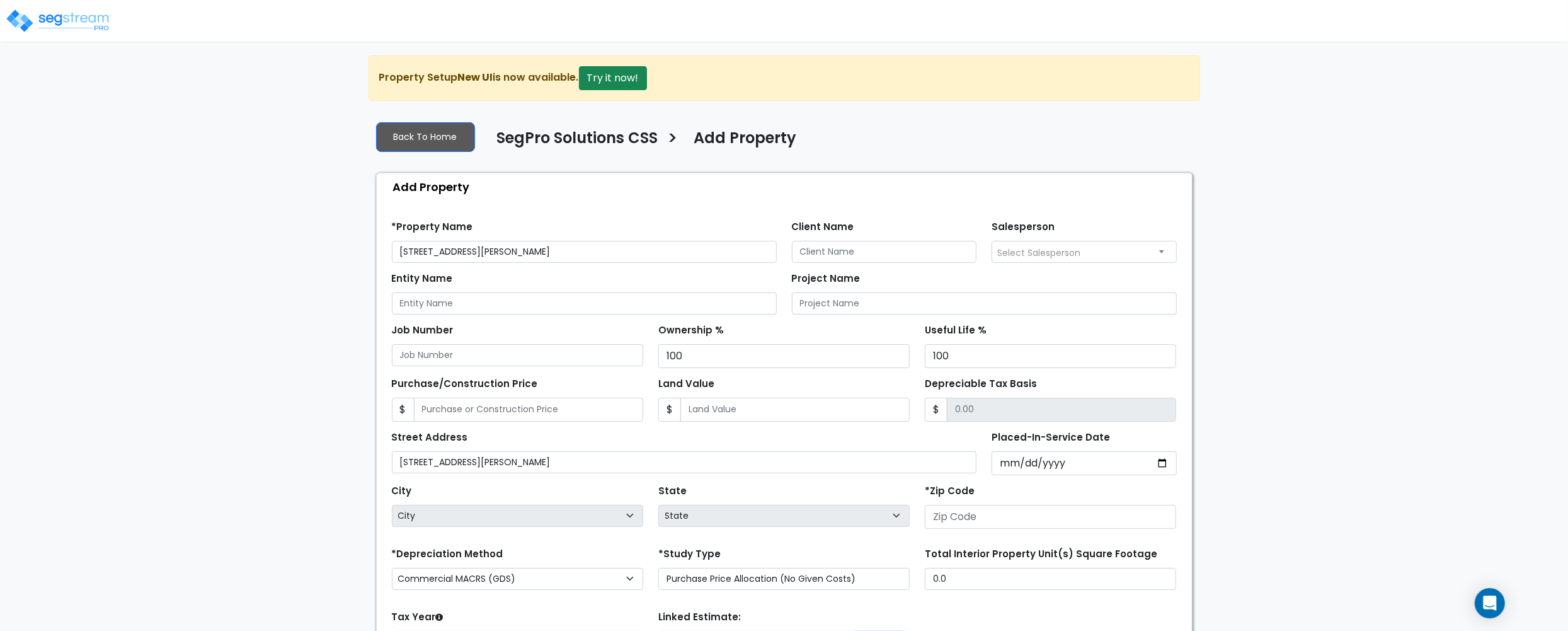
click at [498, 265] on div "Entity Name Project Name" at bounding box center [784, 288] width 800 height 52
click at [398, 258] on input "[STREET_ADDRESS][PERSON_NAME]" at bounding box center [585, 252] width 385 height 22
paste input "Tricon Property Holdings LLC"
click at [508, 250] on input "Tricon Property Holdings LLC - [STREET_ADDRESS][PERSON_NAME]" at bounding box center [585, 252] width 385 height 22
type input "Tricon Property Holdings, LLC - [STREET_ADDRESS][PERSON_NAME]"
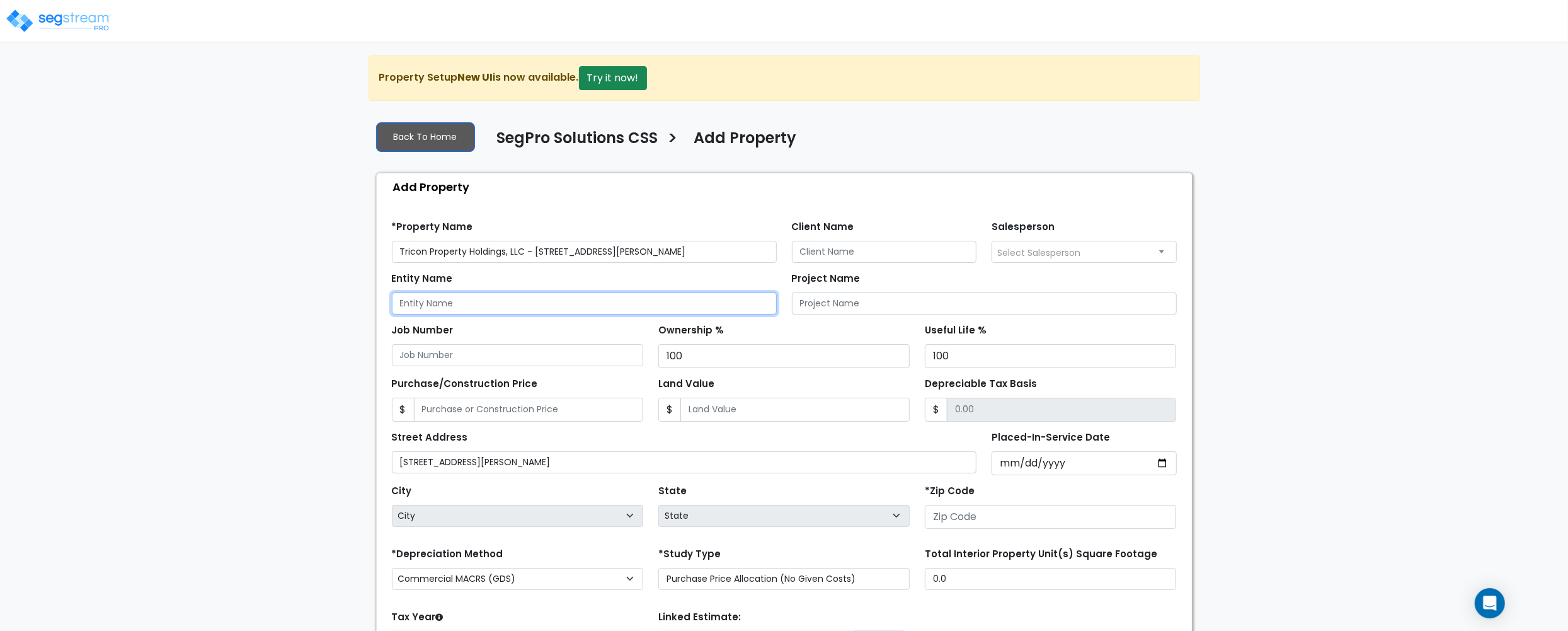
click at [513, 310] on input "Entity Name" at bounding box center [585, 304] width 385 height 22
paste input "Tricon Property Holdings LLC"
click at [508, 301] on input "Tricon Property Holdings LLC" at bounding box center [585, 304] width 385 height 22
type input "Tricon Property Holdings, LLC"
click at [829, 253] on input "Client Name" at bounding box center [884, 252] width 186 height 22
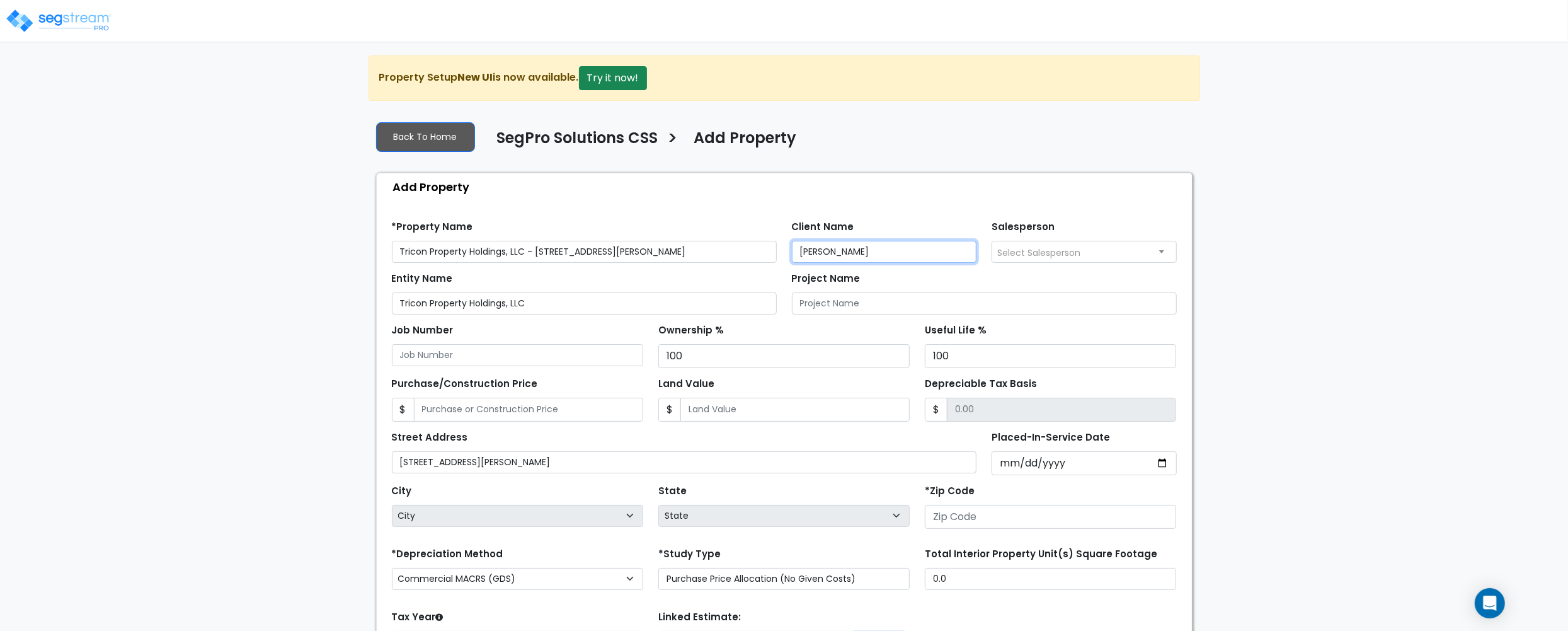
type input "[PERSON_NAME]"
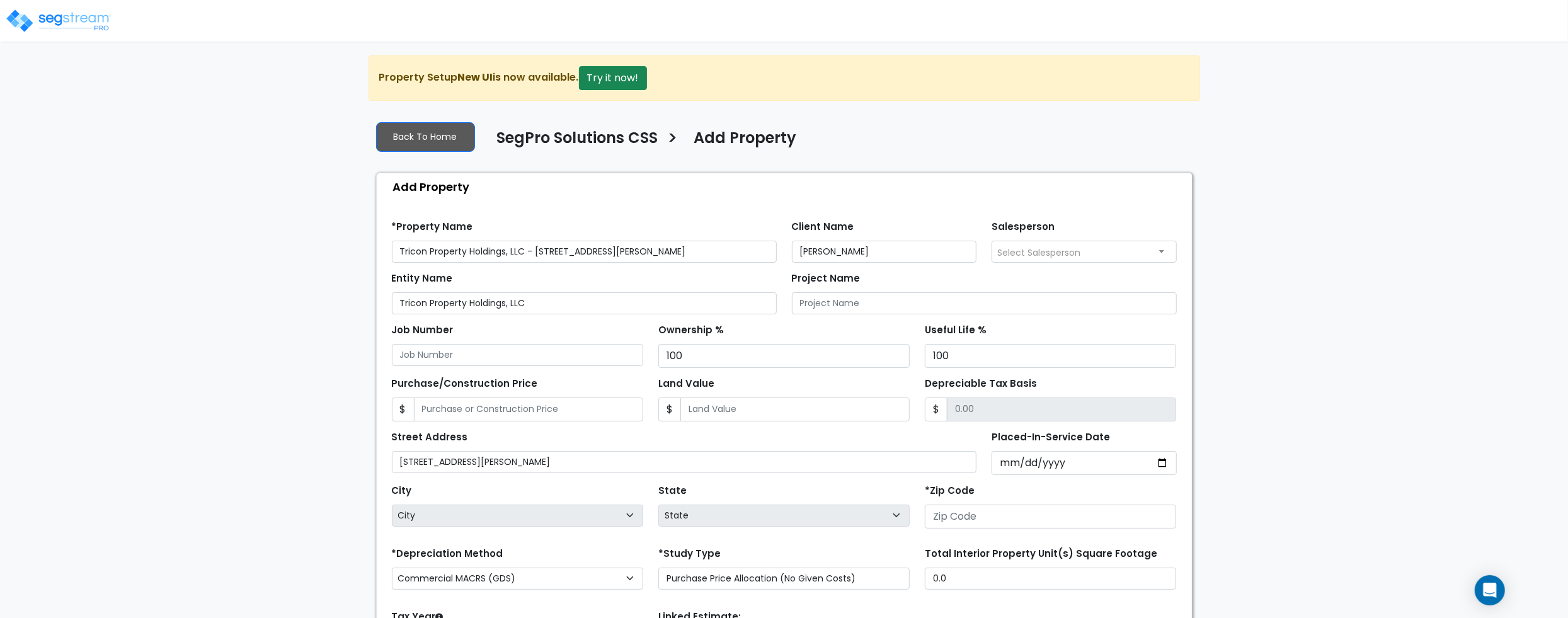
click at [1121, 249] on span "Select Salesperson" at bounding box center [1084, 251] width 184 height 20
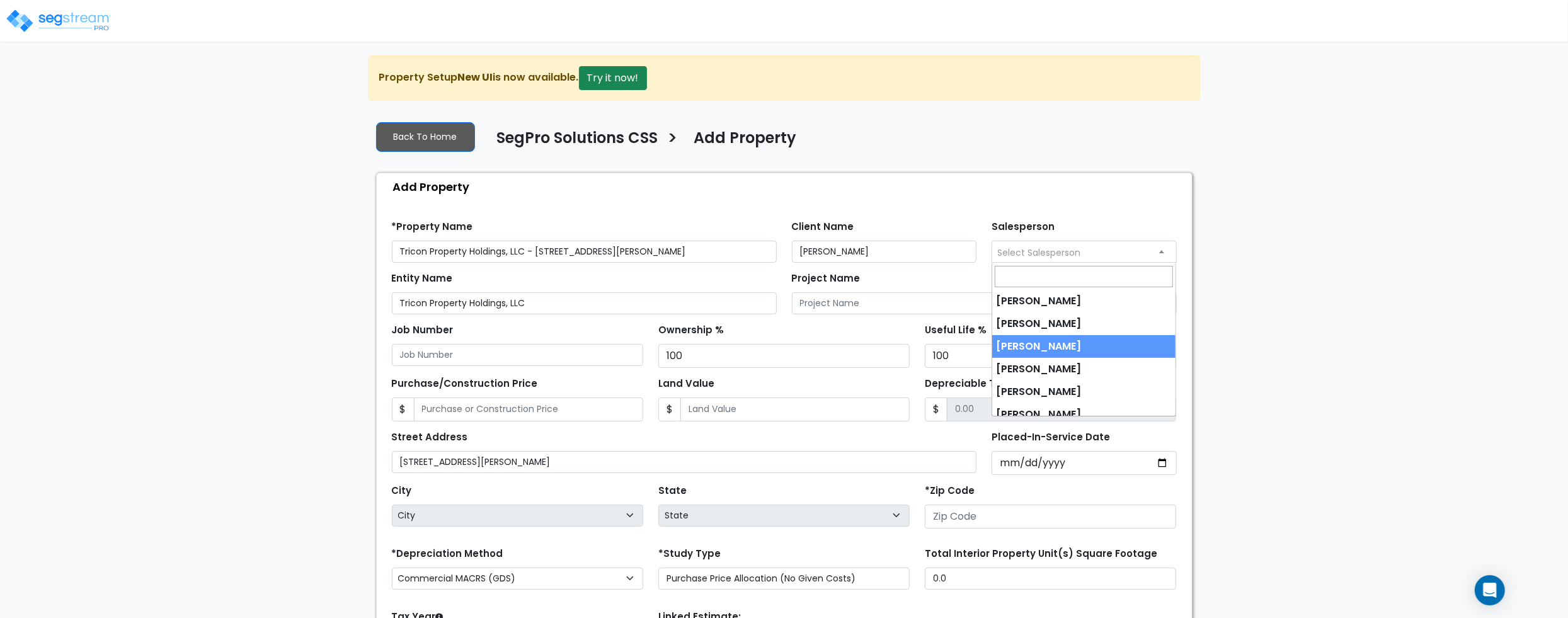
select select "173"
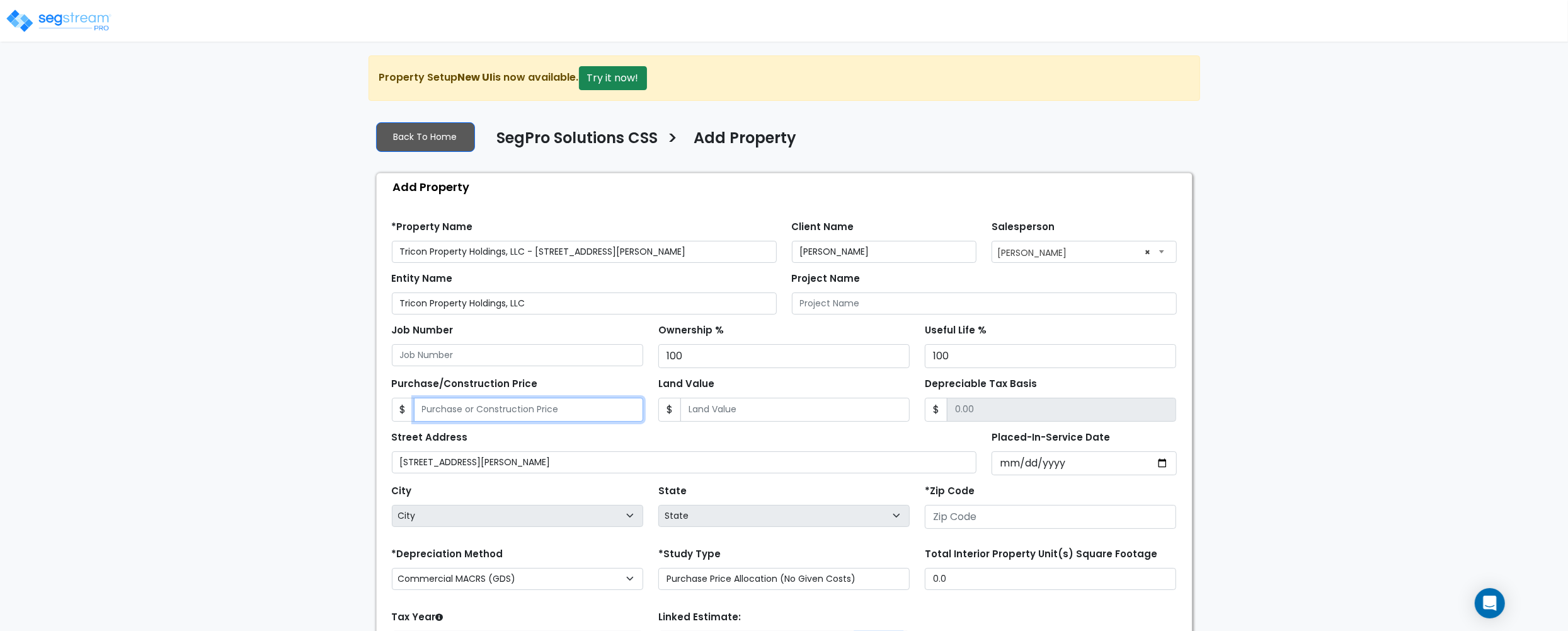
click at [549, 415] on input "Purchase/Construction Price" at bounding box center [528, 409] width 230 height 24
click at [538, 428] on div "Street Address [STREET_ADDRESS][PERSON_NAME] Placed-In-Service Date *Purchase D…" at bounding box center [784, 448] width 800 height 54
click at [531, 412] on input "Purchase/Construction Price" at bounding box center [528, 409] width 230 height 24
click at [538, 409] on input "Purchase/Construction Price" at bounding box center [528, 409] width 230 height 24
type input "1"
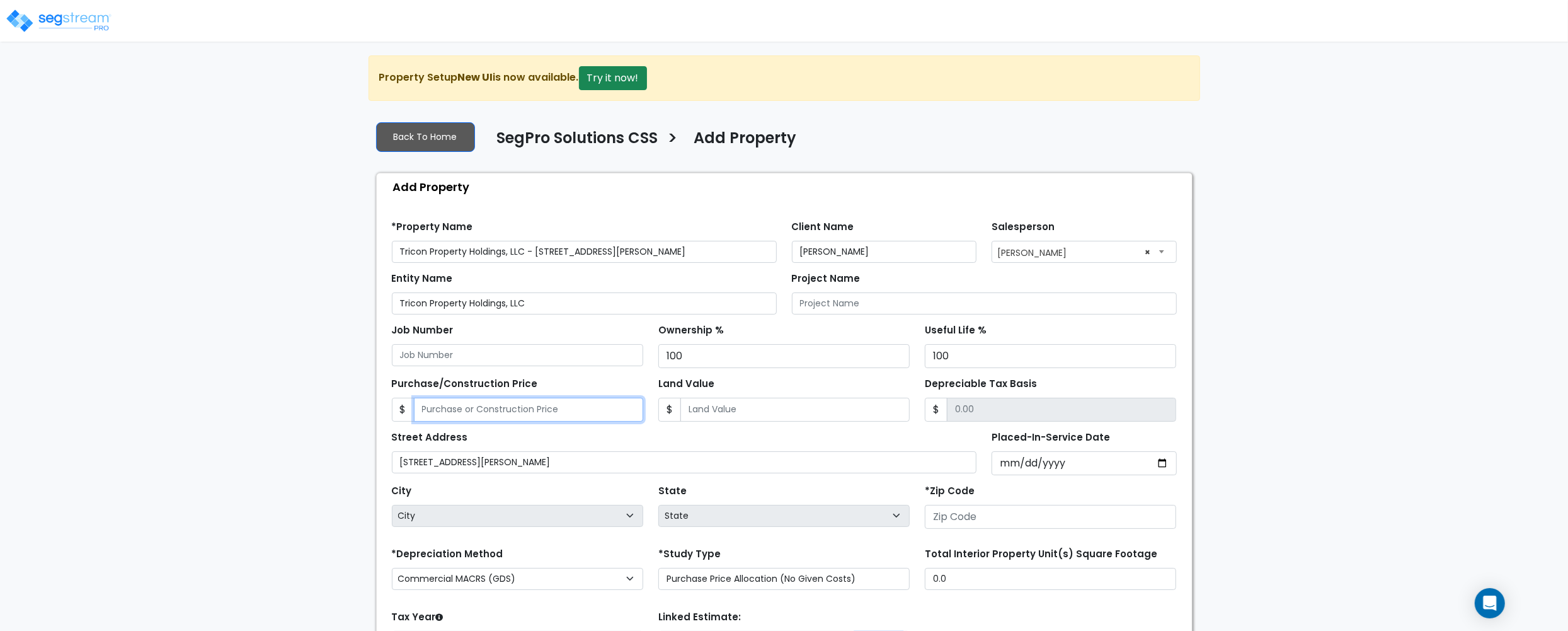
type input "1.00"
type input "15"
type input "15.00"
type input "157"
type input "157.00"
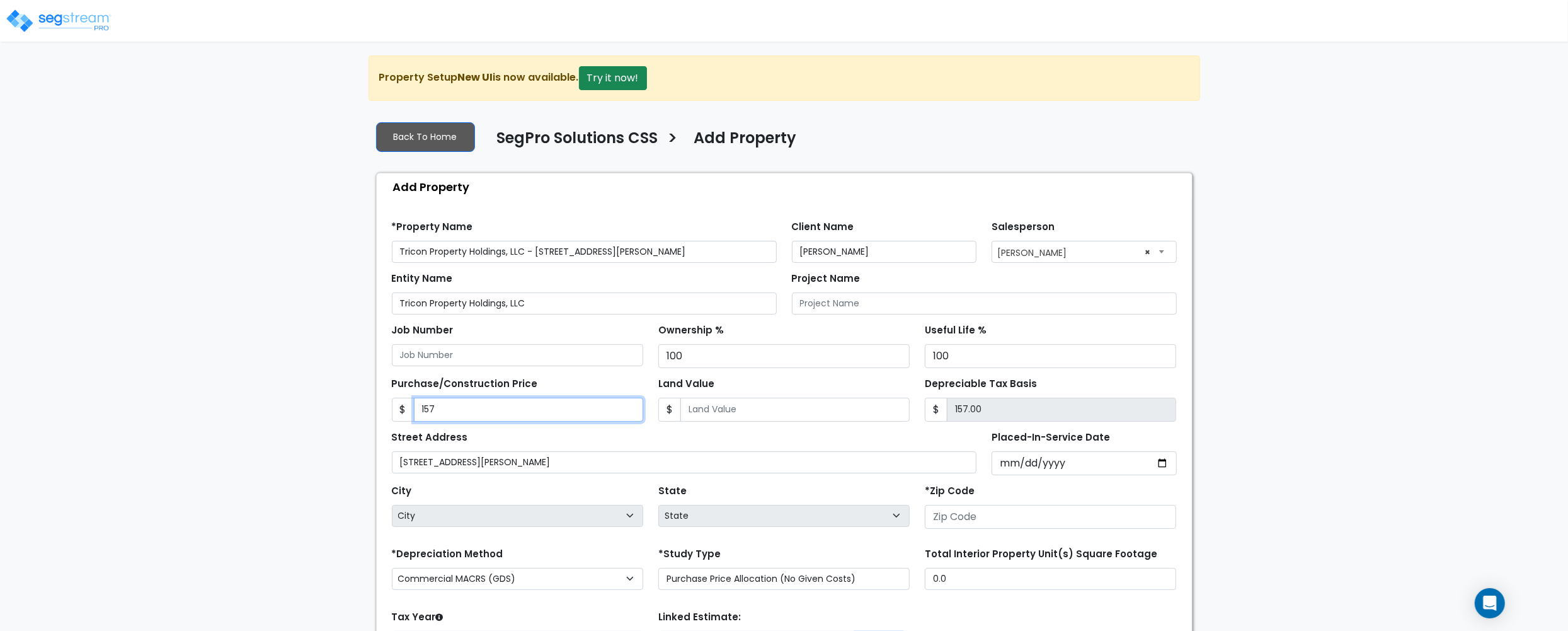
type input "15"
type input "15.00"
type input "151"
type input "151.00"
type input "1517"
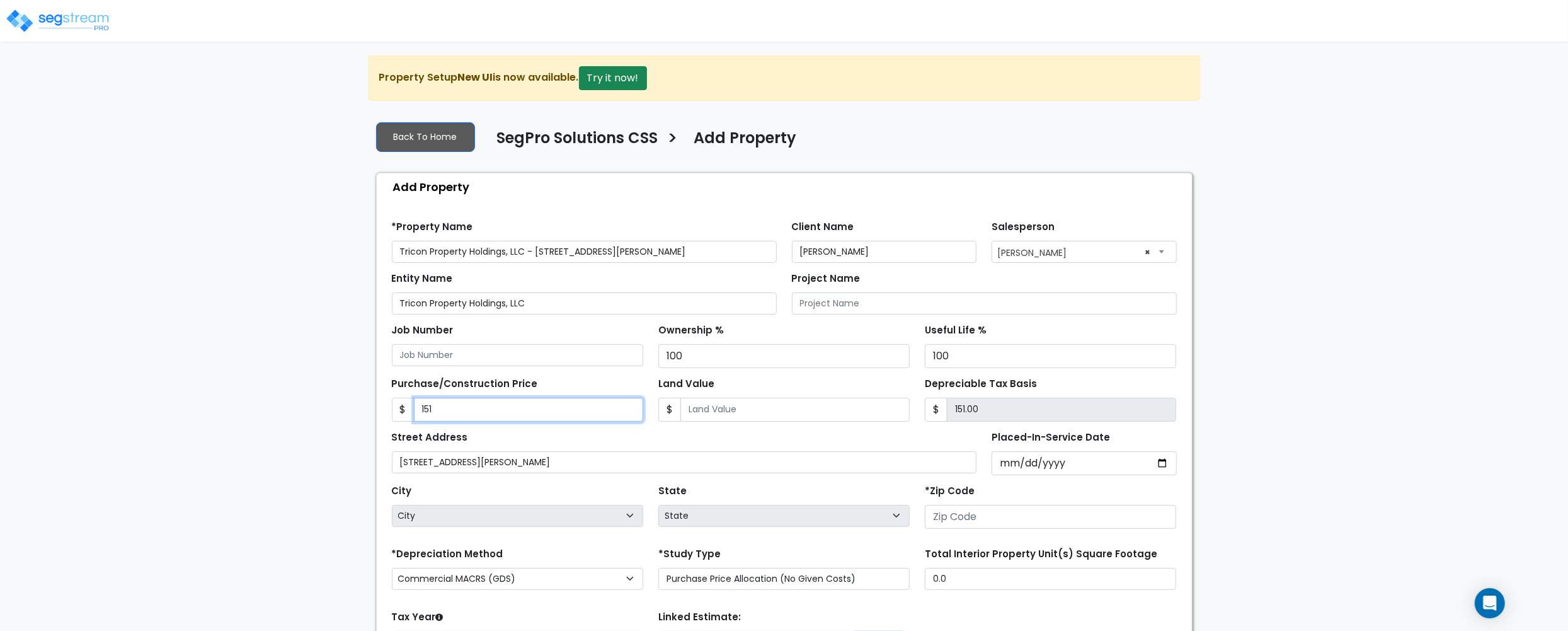
type input "1,517.00"
type input "1,5178"
type input "15,178.00"
type input "15,1786"
type input "151,786.00"
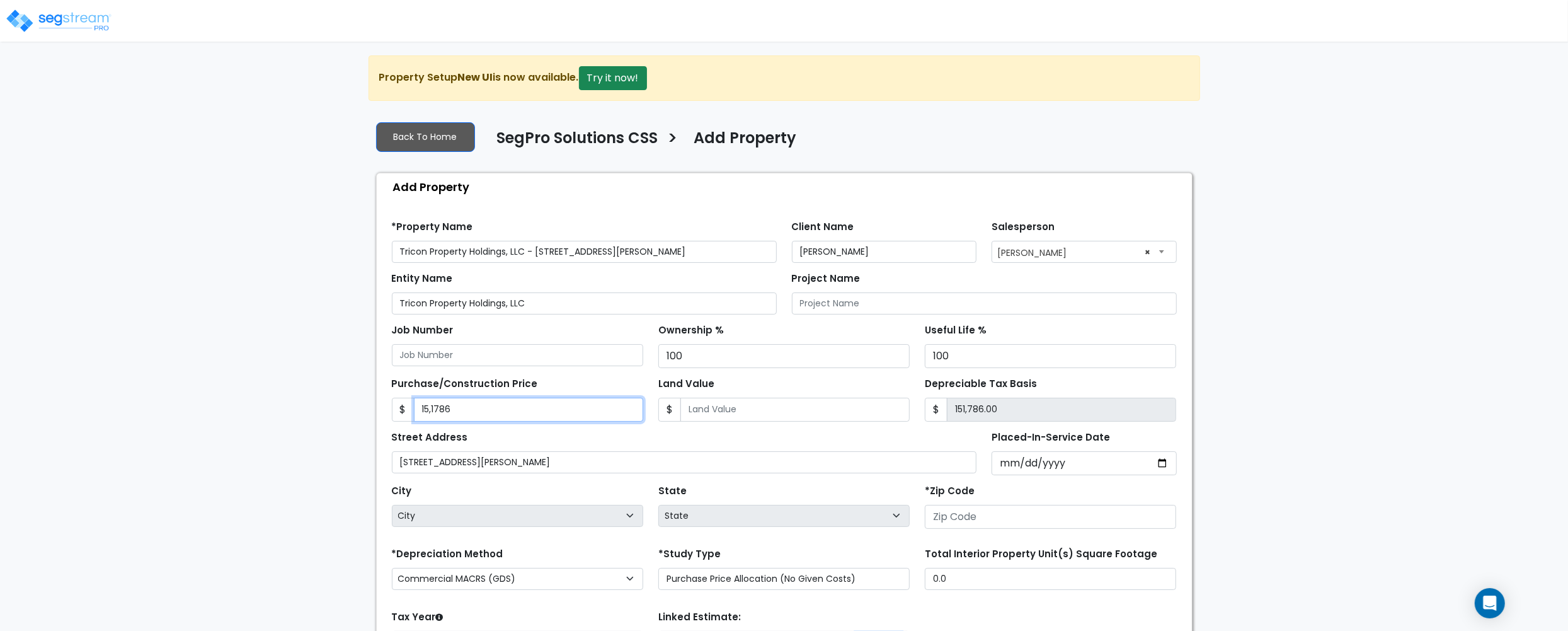
type input "15,17867"
type input "1,517,867.00"
type input "1,517,867"
click at [684, 414] on input "Land Value" at bounding box center [796, 409] width 230 height 24
type input "0"
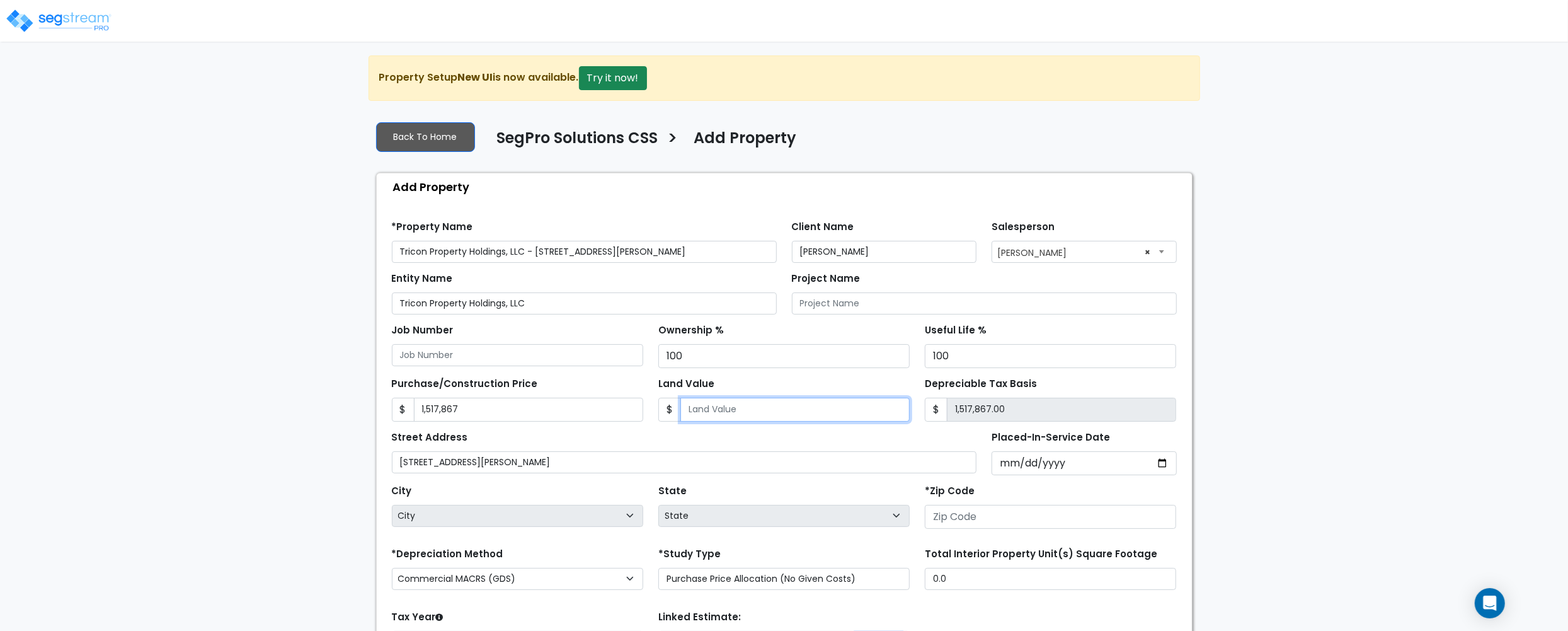
type input "1,517,867.00"
type input "0"
click at [1012, 462] on input "Placed-In-Service Date" at bounding box center [1084, 463] width 186 height 24
type input "0020-10-13"
select select "20"
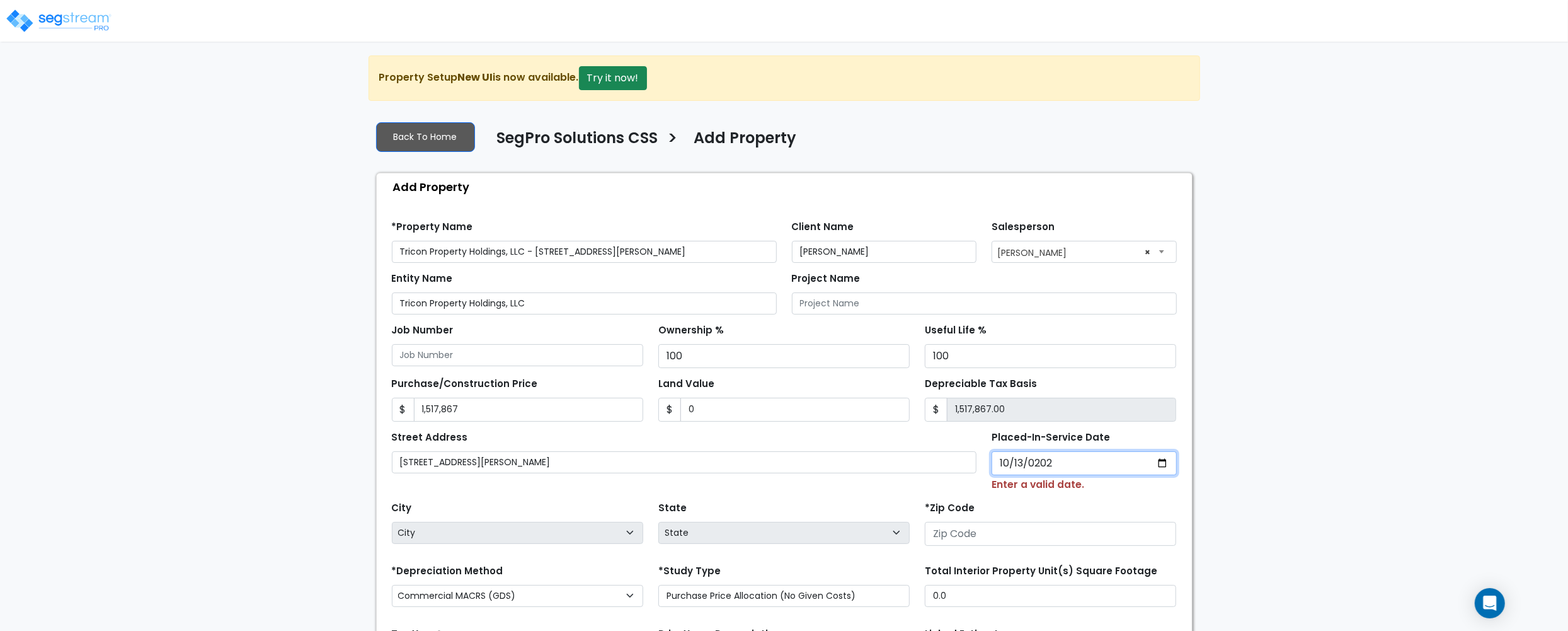
type input "2023-10-13"
select select "2023"
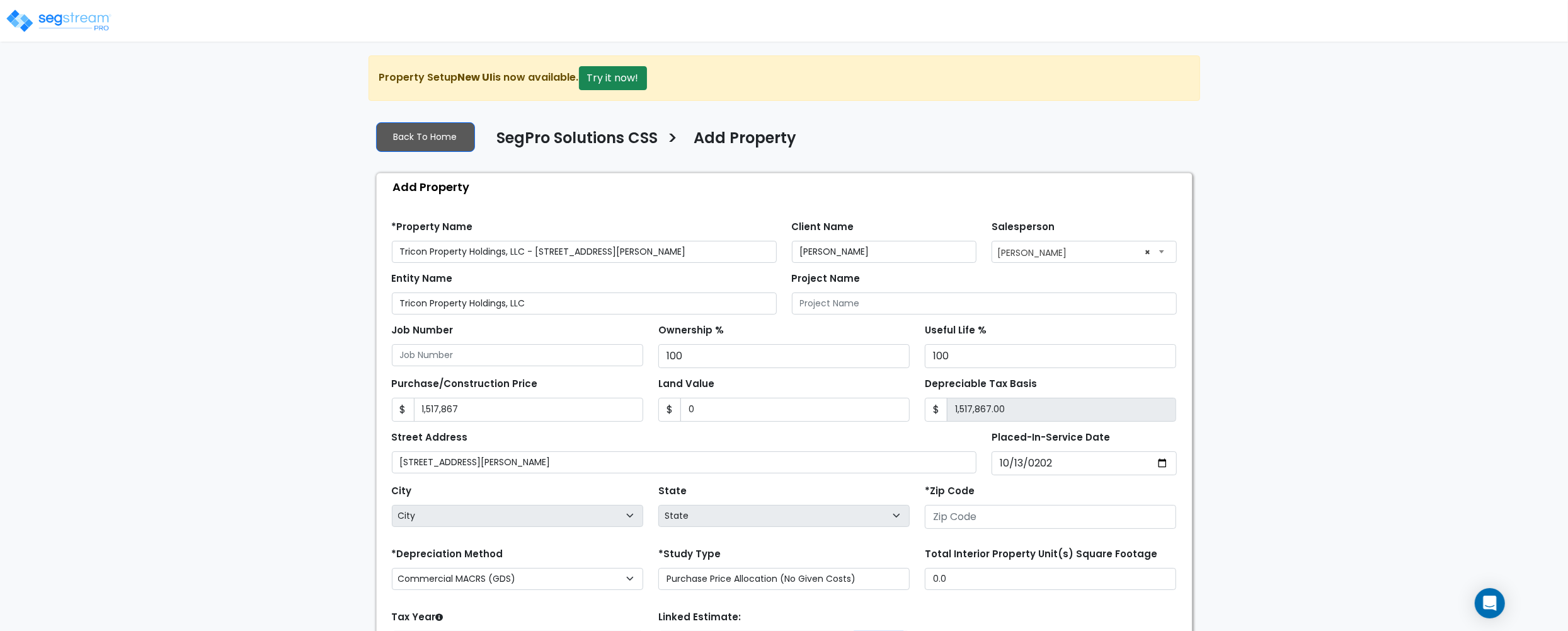
click at [1079, 497] on div "*Zip Code" at bounding box center [1050, 505] width 251 height 47
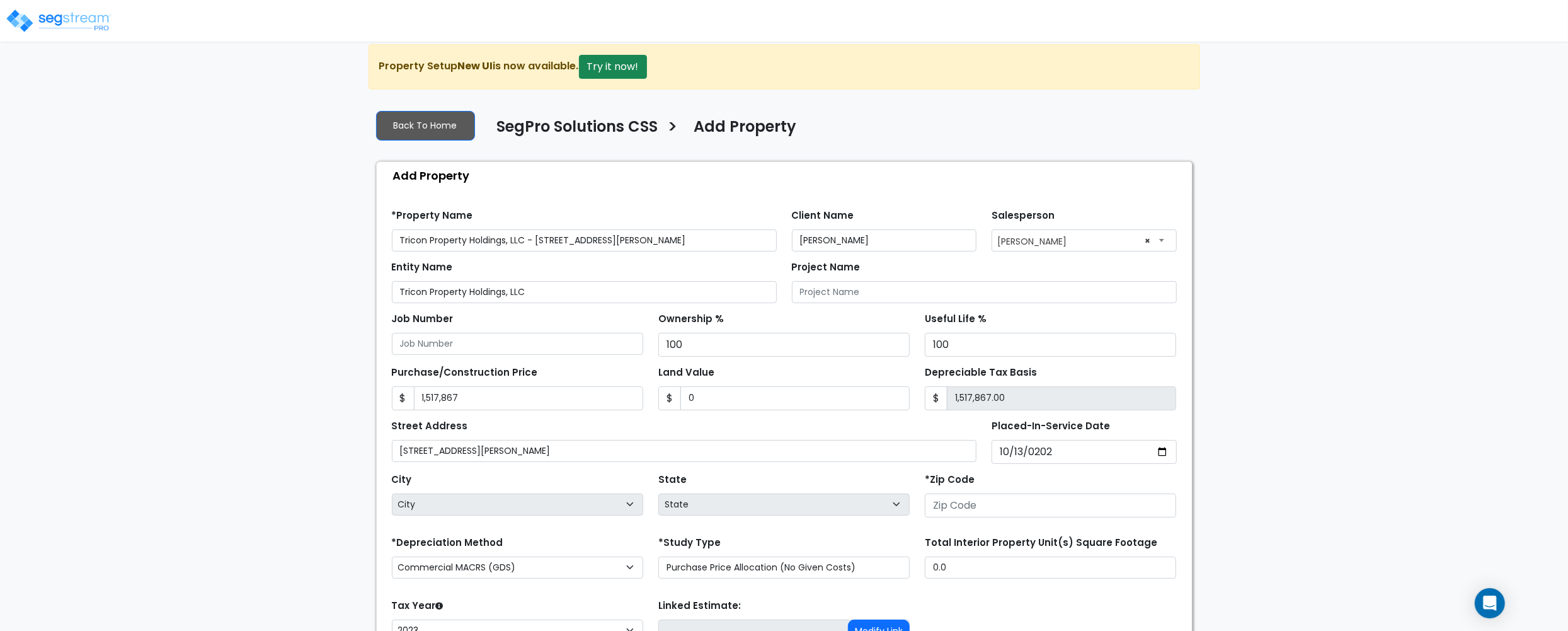
scroll to position [84, 0]
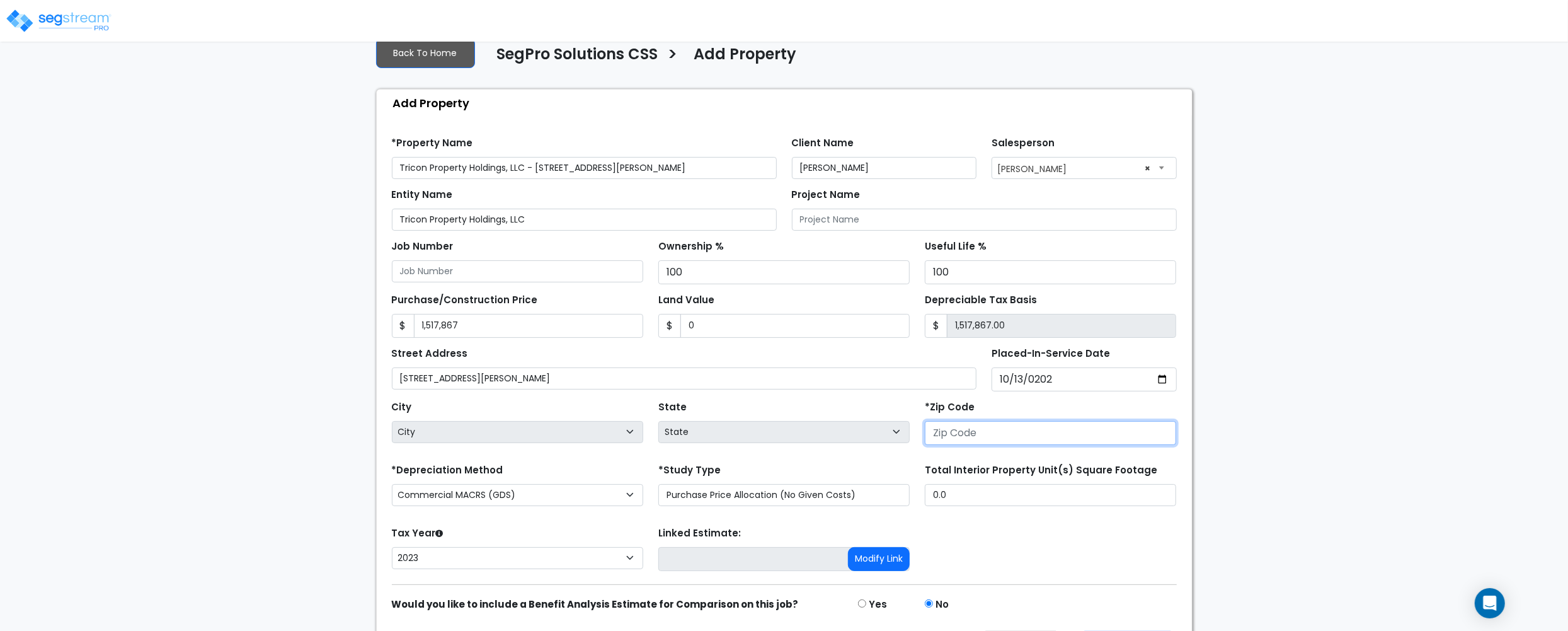
click at [1064, 431] on input "number" at bounding box center [1050, 432] width 251 height 24
type input "836"
select select "ID"
type input "83607"
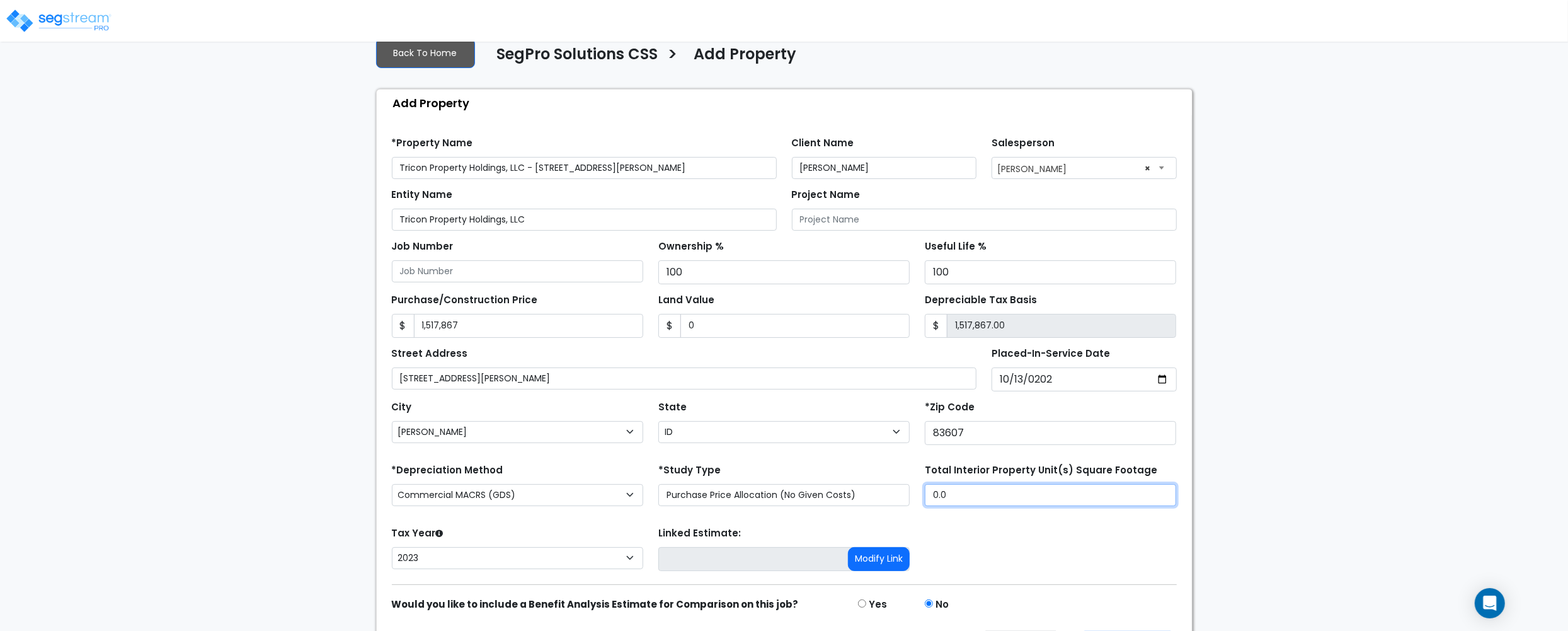
click at [1100, 492] on input "0.0" at bounding box center [1050, 495] width 251 height 22
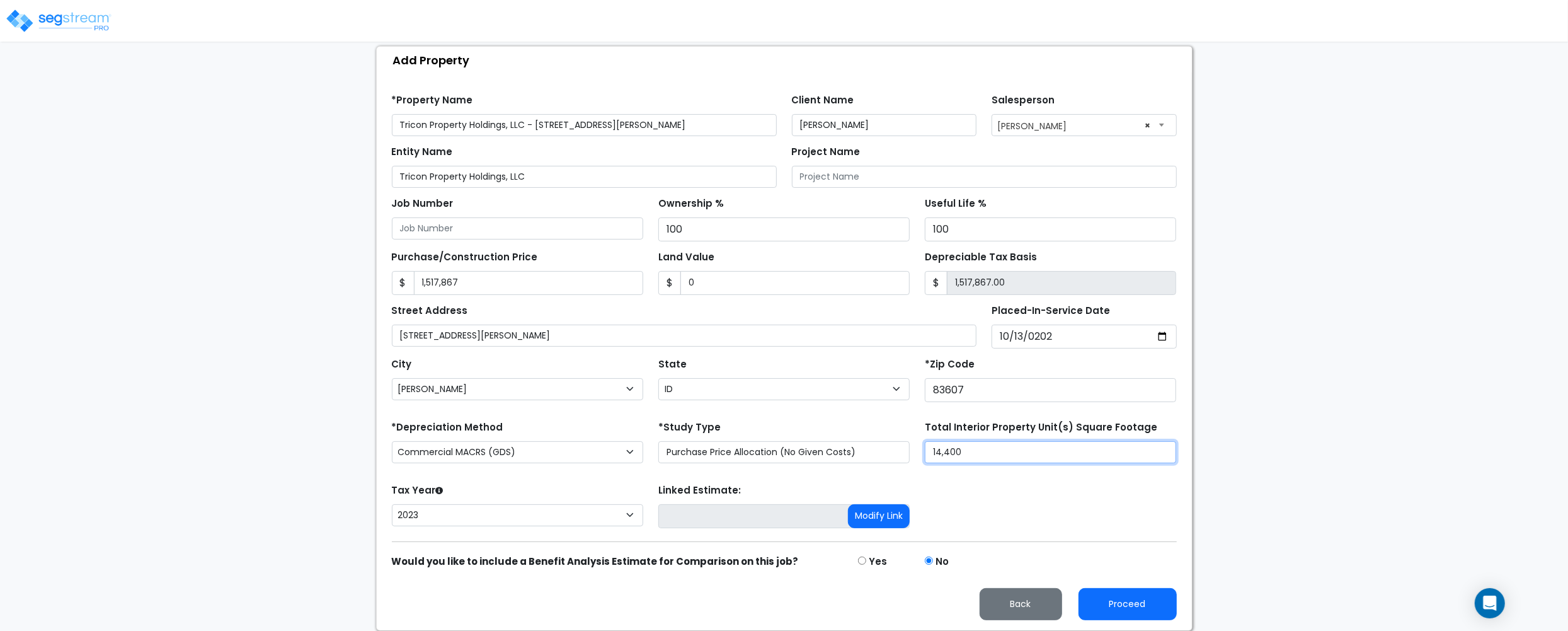
scroll to position [131, 0]
type input "14,400"
click at [1119, 598] on button "Proceed" at bounding box center [1128, 604] width 99 height 32
type input "1517867"
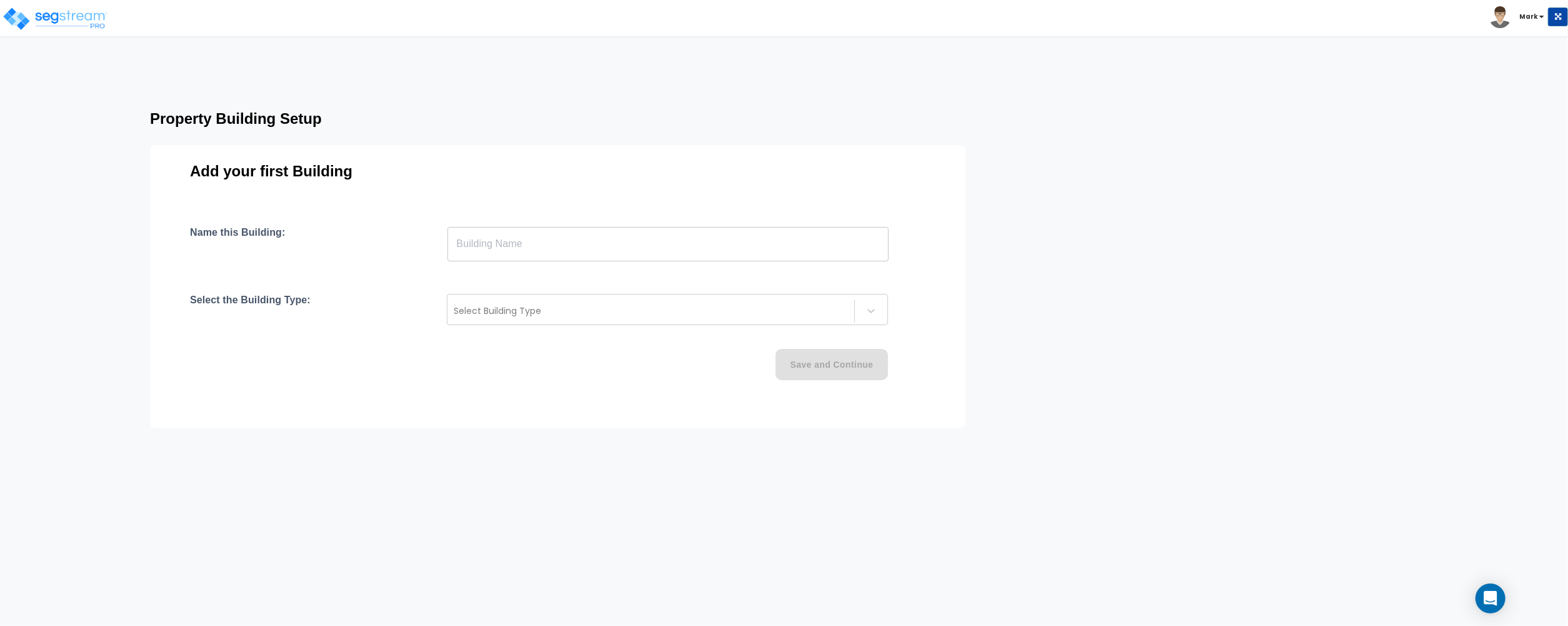
click at [529, 249] on input "text" at bounding box center [668, 244] width 441 height 35
paste input "text"
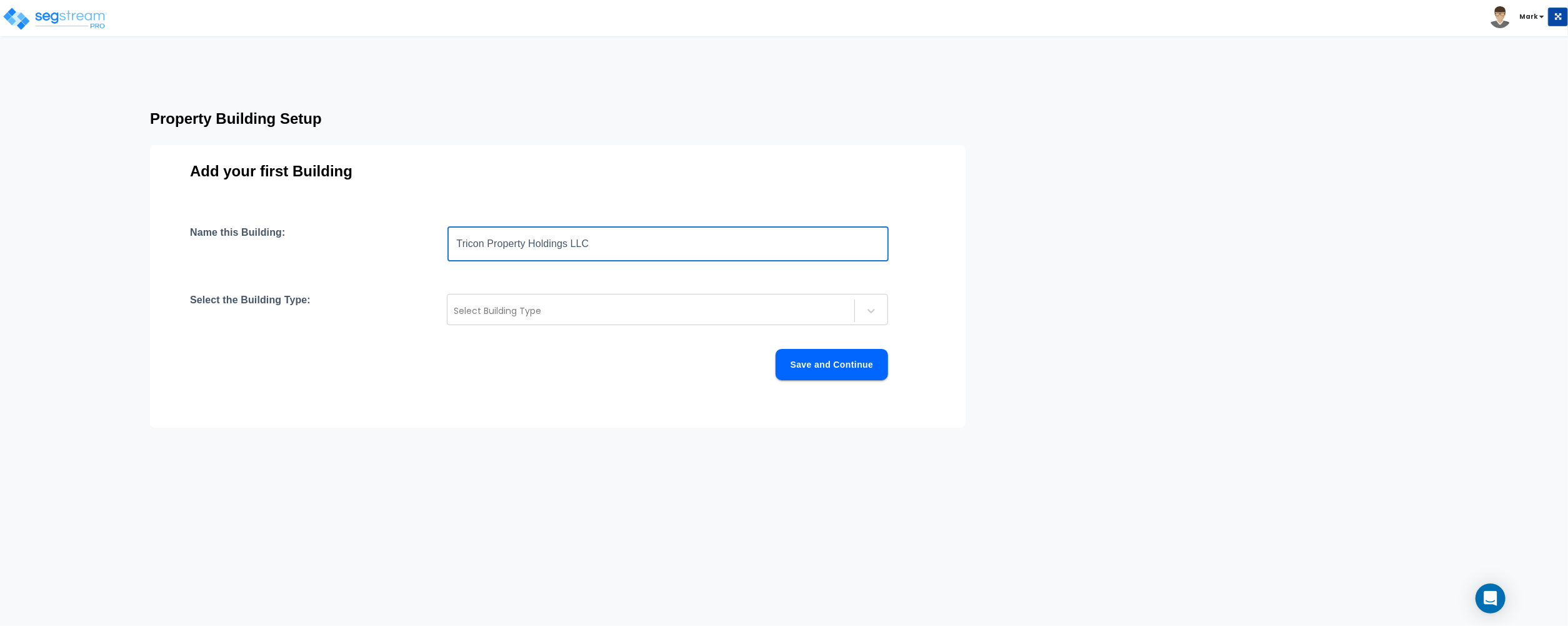
click at [608, 253] on input "Tricon Property Holdings LLC" at bounding box center [668, 244] width 441 height 35
type input "[STREET_ADDRESS][PERSON_NAME]"
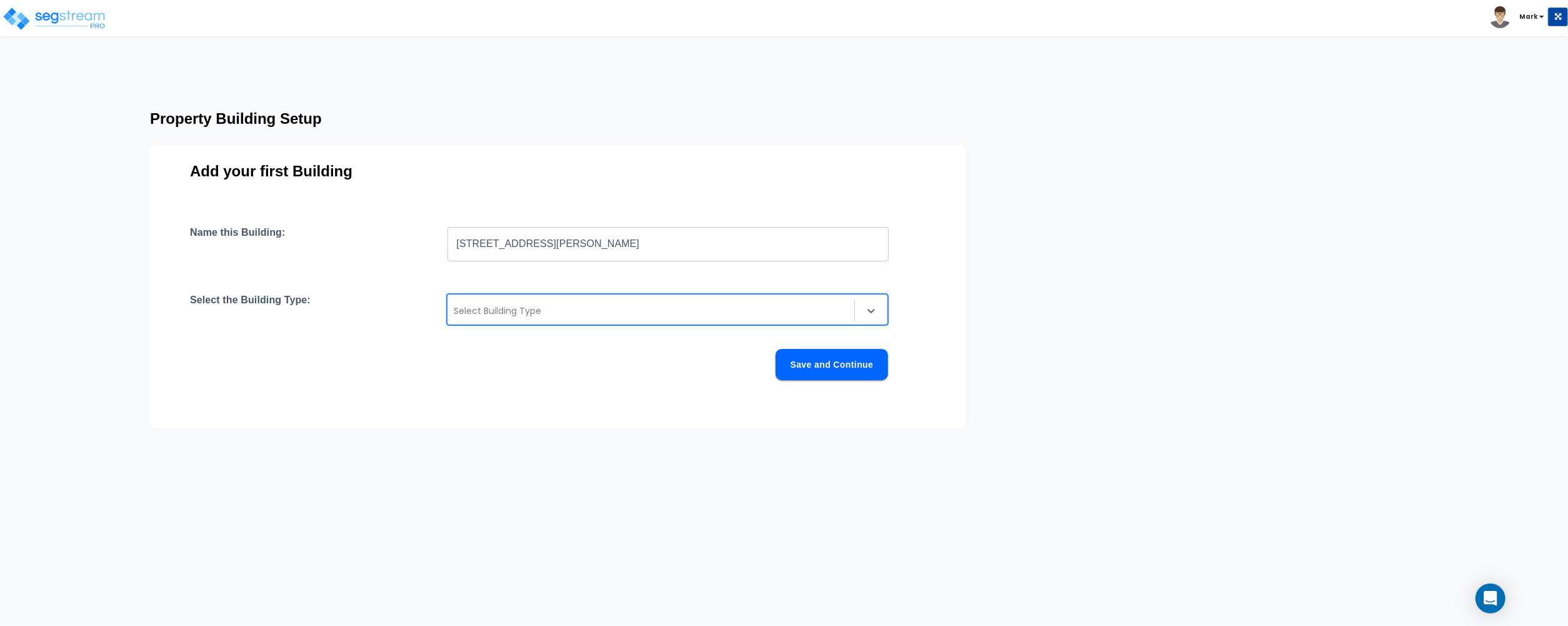
click at [578, 300] on div "Select Building Type" at bounding box center [651, 310] width 407 height 20
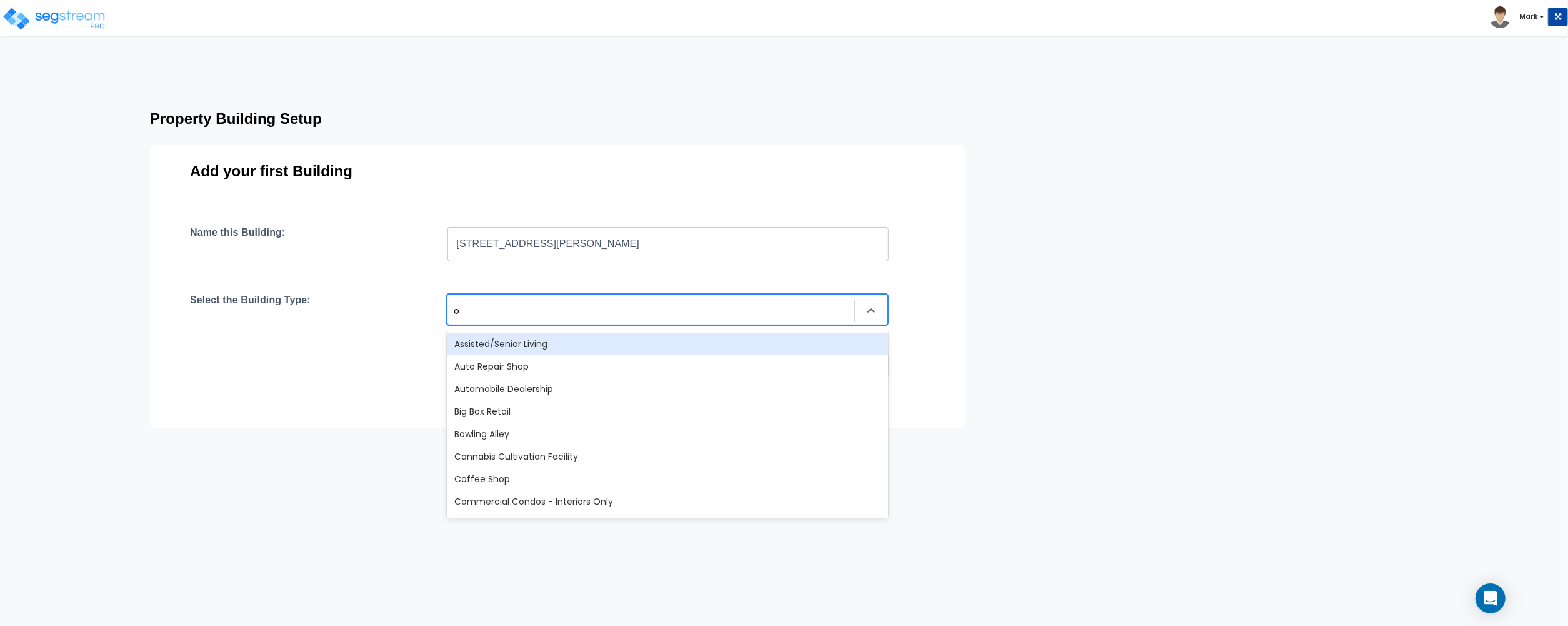
type input "of"
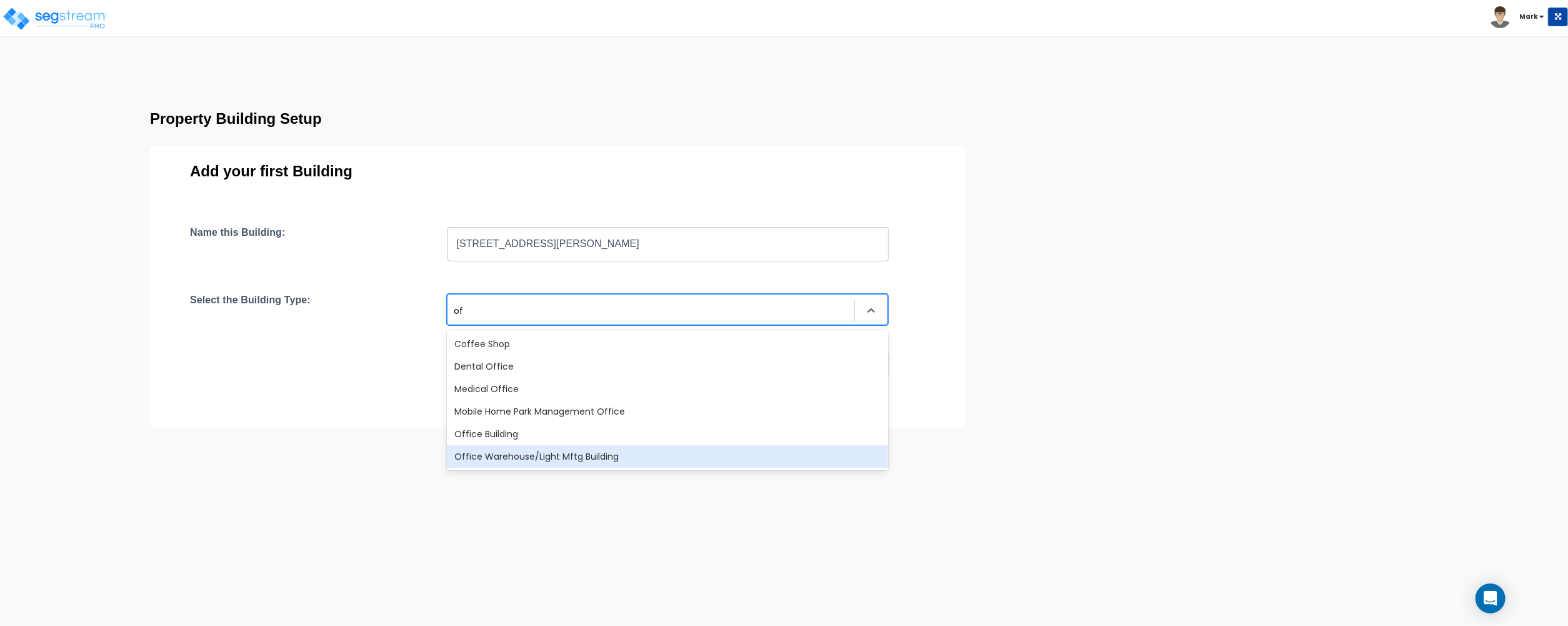
click at [732, 446] on div "Office Warehouse/Light Mftg Building" at bounding box center [668, 456] width 441 height 22
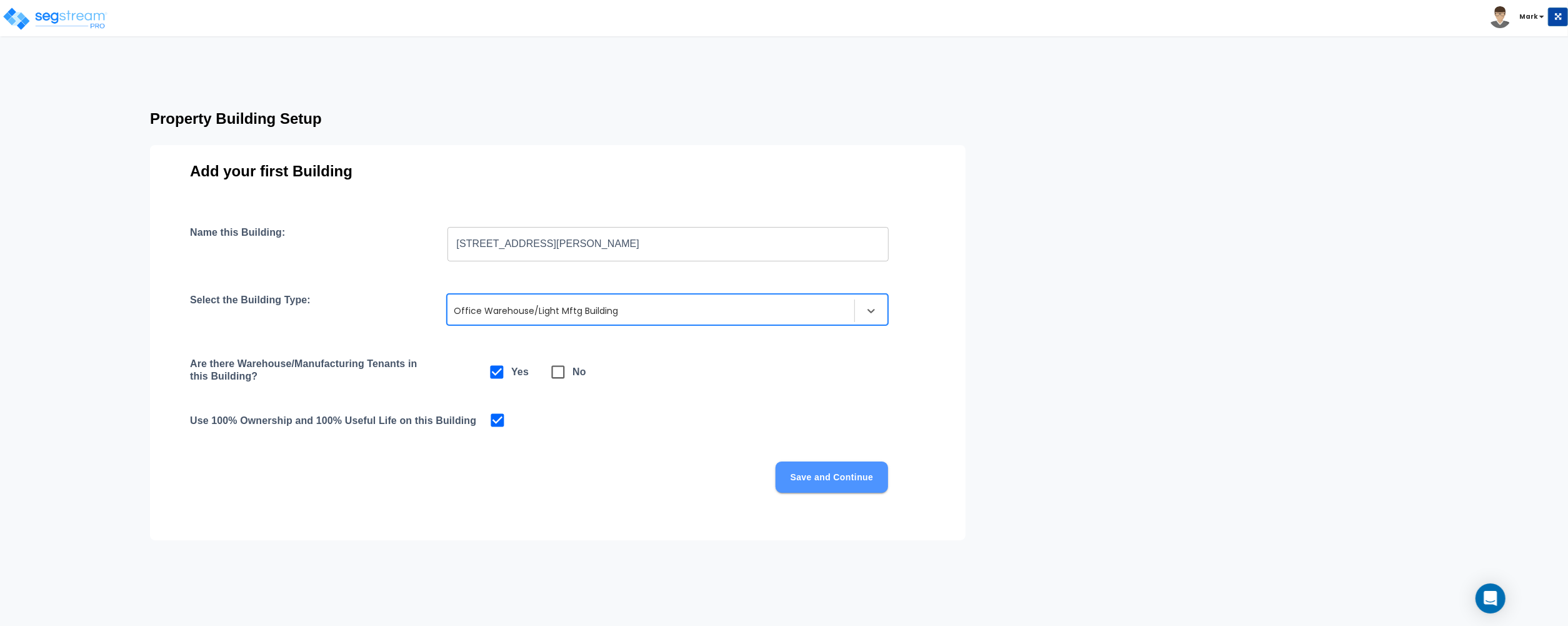
click at [855, 475] on button "Save and Continue" at bounding box center [831, 477] width 112 height 31
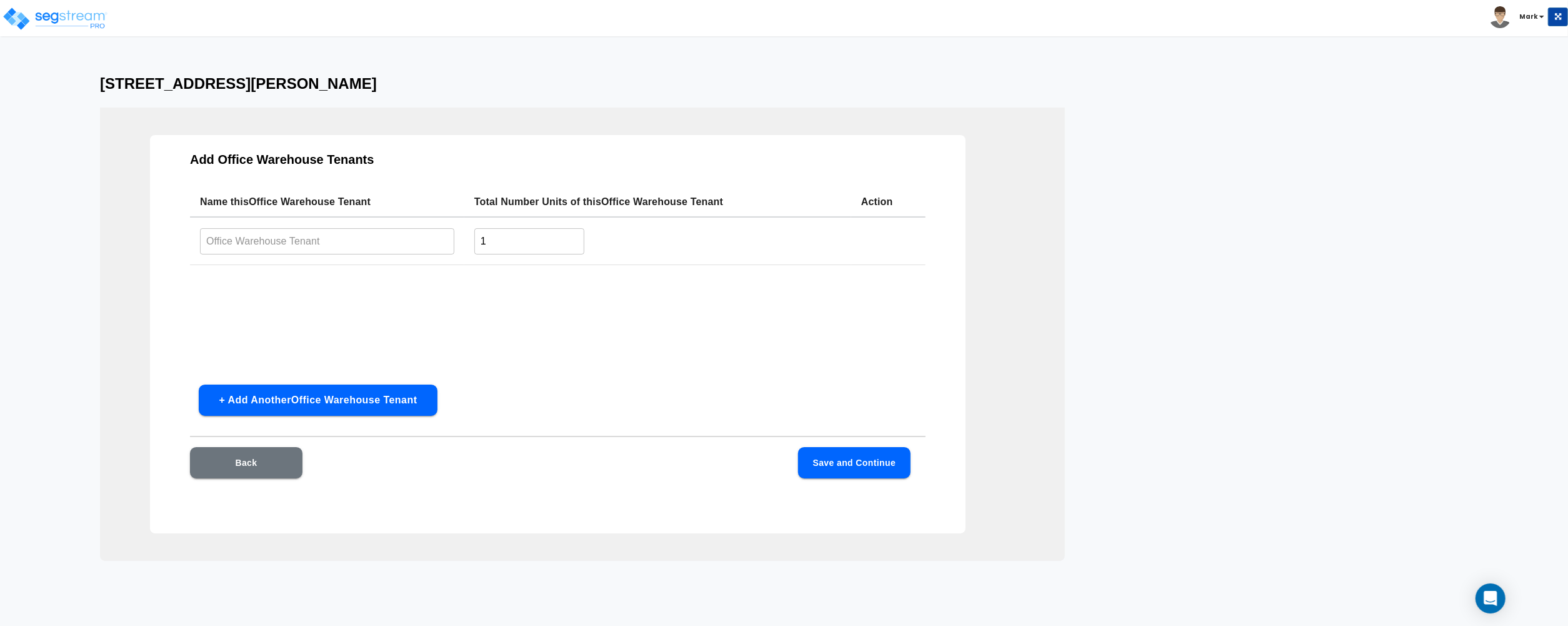
click at [830, 470] on button "Save and Continue" at bounding box center [854, 462] width 112 height 31
click at [350, 248] on input "text" at bounding box center [327, 241] width 254 height 27
type input "1"
click at [861, 459] on button "Save and Continue" at bounding box center [854, 462] width 112 height 31
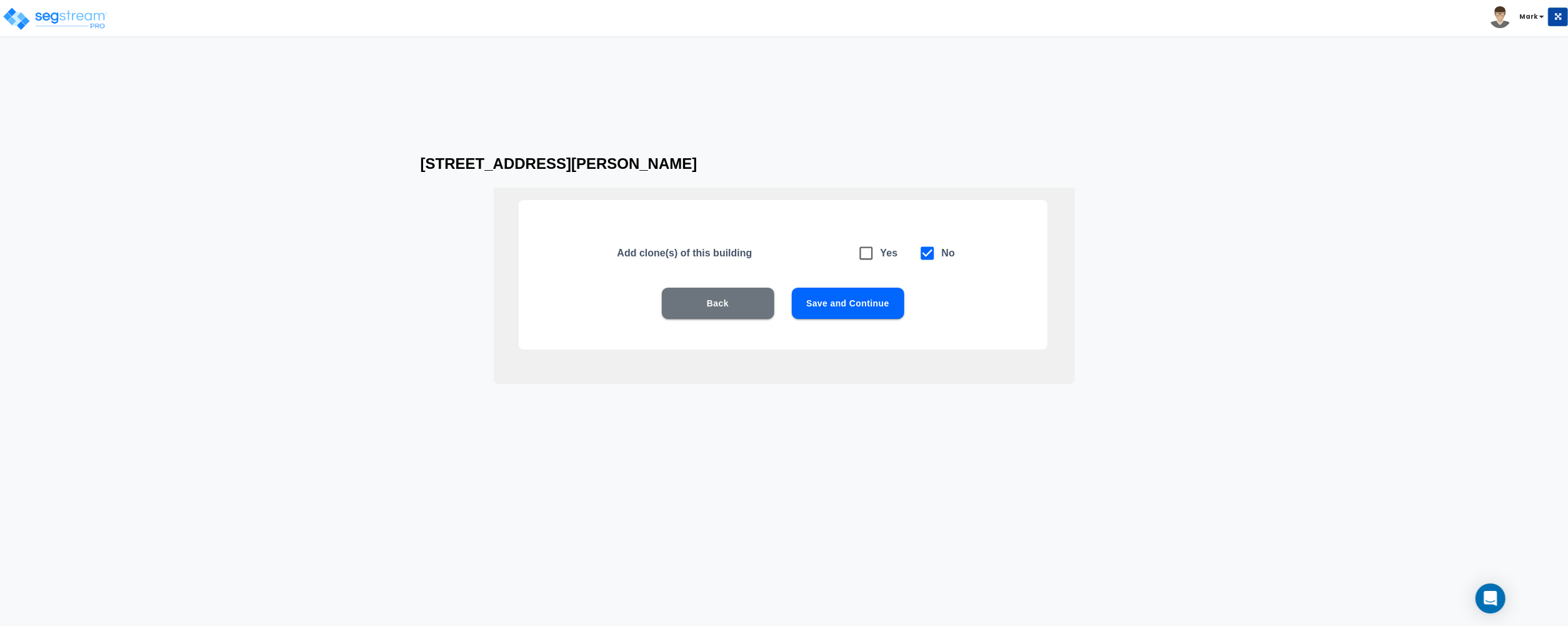
click at [826, 304] on button "Save and Continue" at bounding box center [848, 303] width 112 height 31
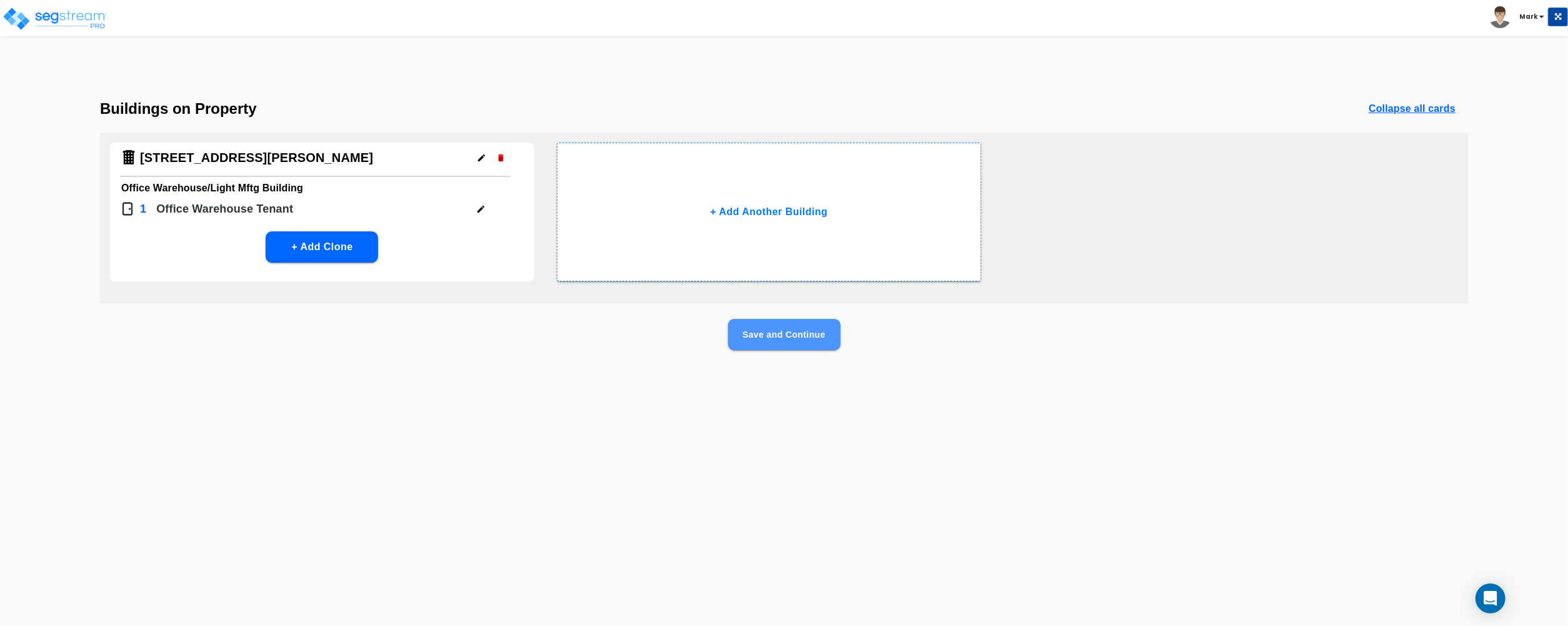
click at [775, 342] on button "Save and Continue" at bounding box center [784, 334] width 112 height 31
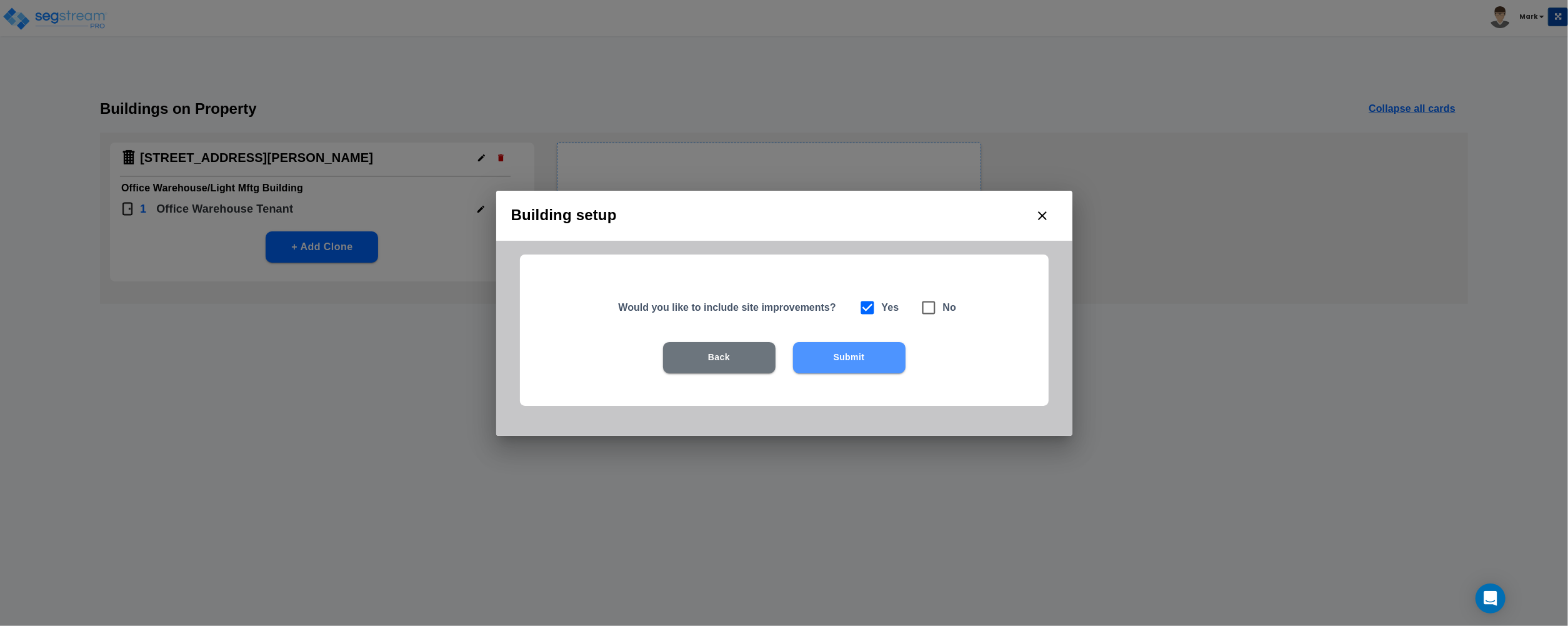
click at [843, 354] on button "Submit" at bounding box center [849, 357] width 112 height 31
